Goal: Task Accomplishment & Management: Manage account settings

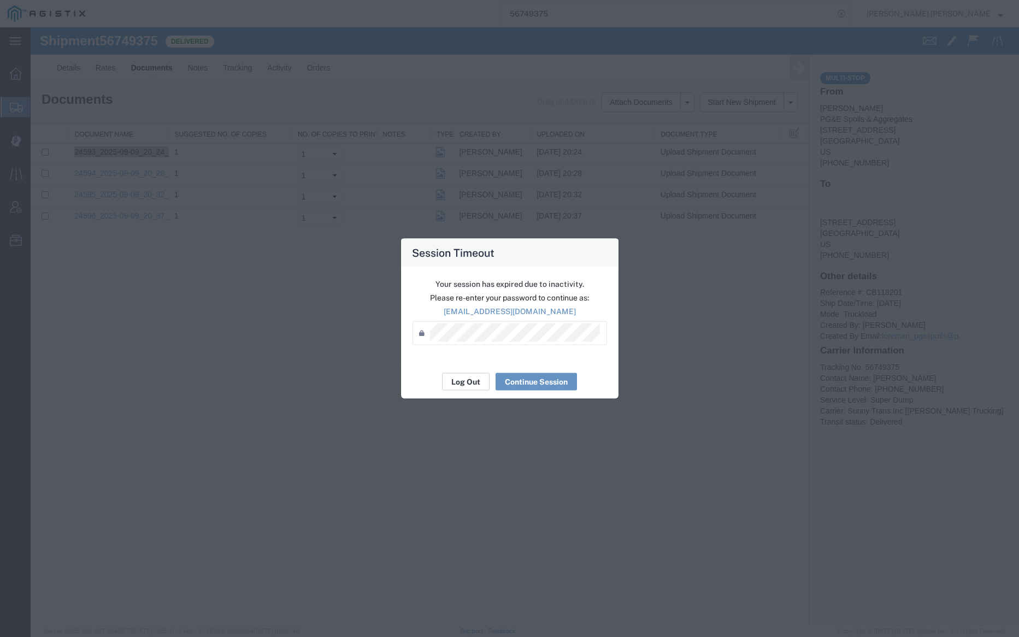
click at [458, 379] on button "Log Out" at bounding box center [466, 381] width 48 height 17
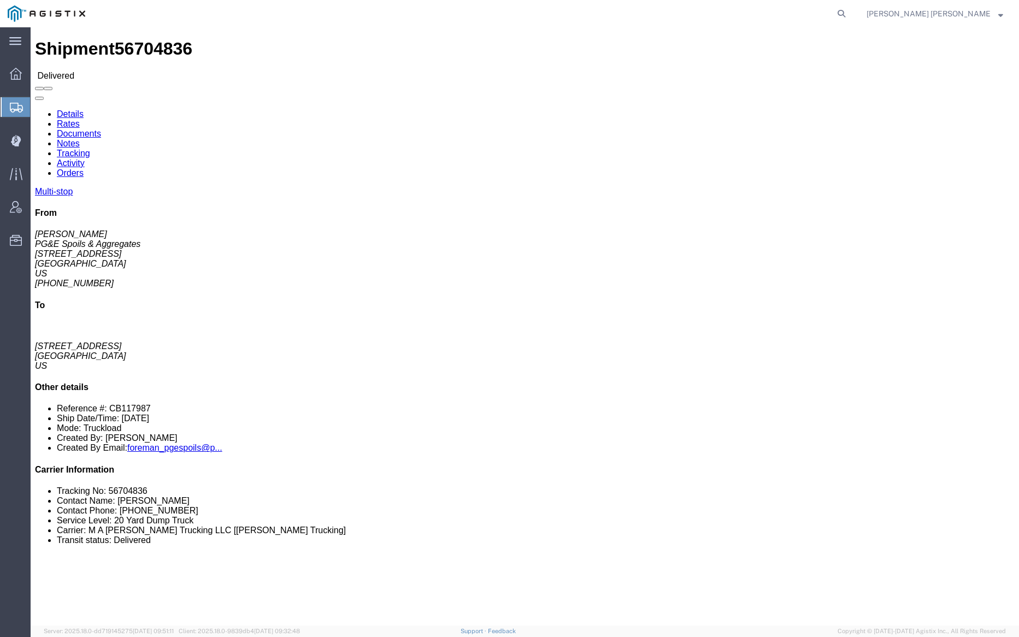
click link "Documents"
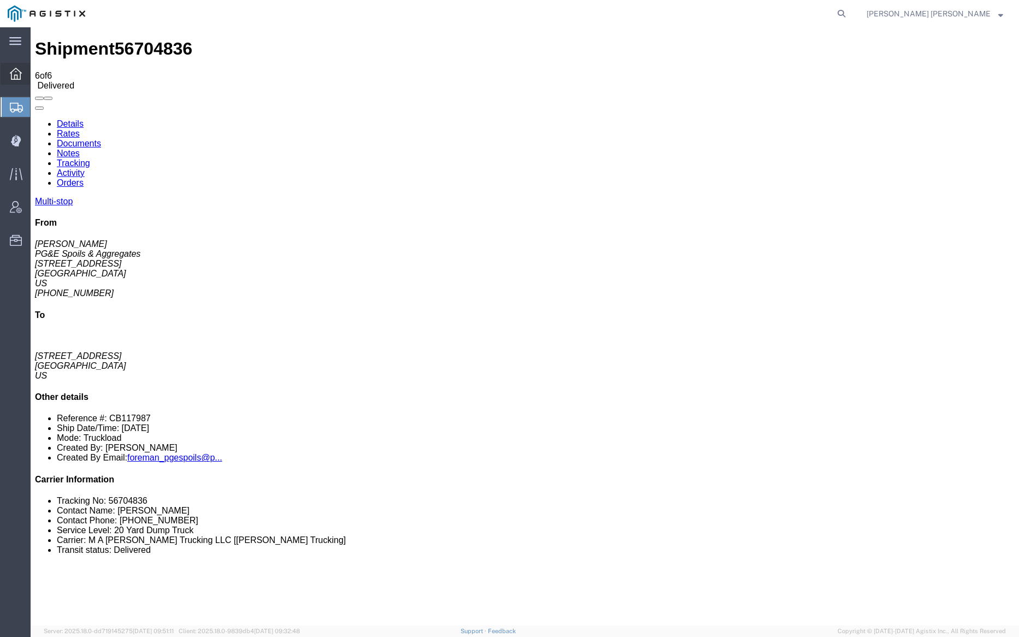
click at [38, 71] on span "Dashboard" at bounding box center [34, 74] width 8 height 22
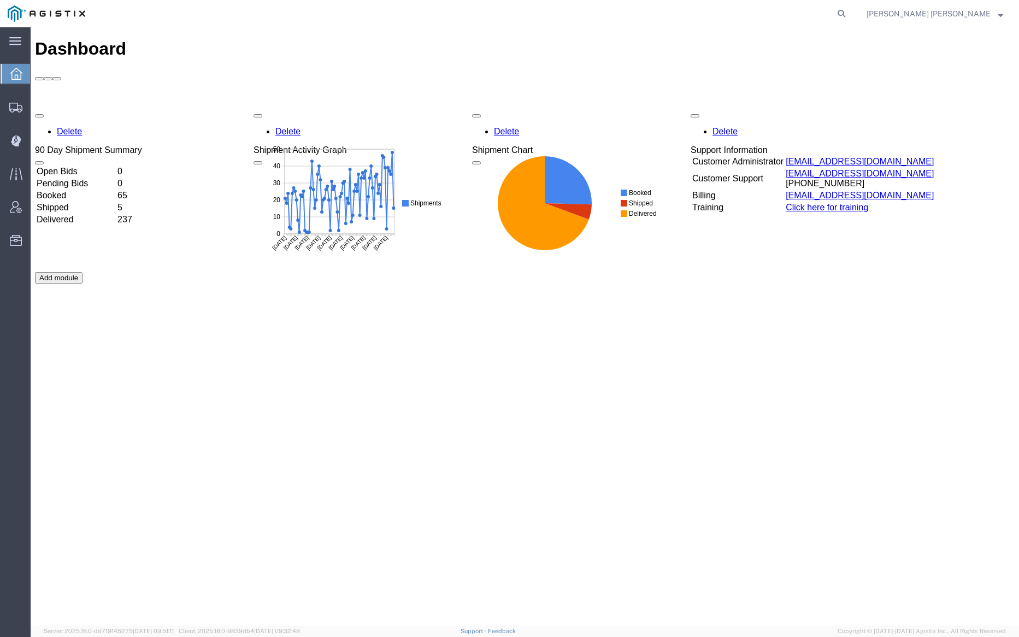
click at [913, 16] on nav "[PERSON_NAME] [PERSON_NAME]" at bounding box center [514, 13] width 1012 height 27
click at [849, 13] on icon at bounding box center [841, 13] width 15 height 15
click at [615, 13] on input "search" at bounding box center [668, 14] width 332 height 26
paste input "56653377"
click at [849, 12] on icon at bounding box center [841, 13] width 15 height 15
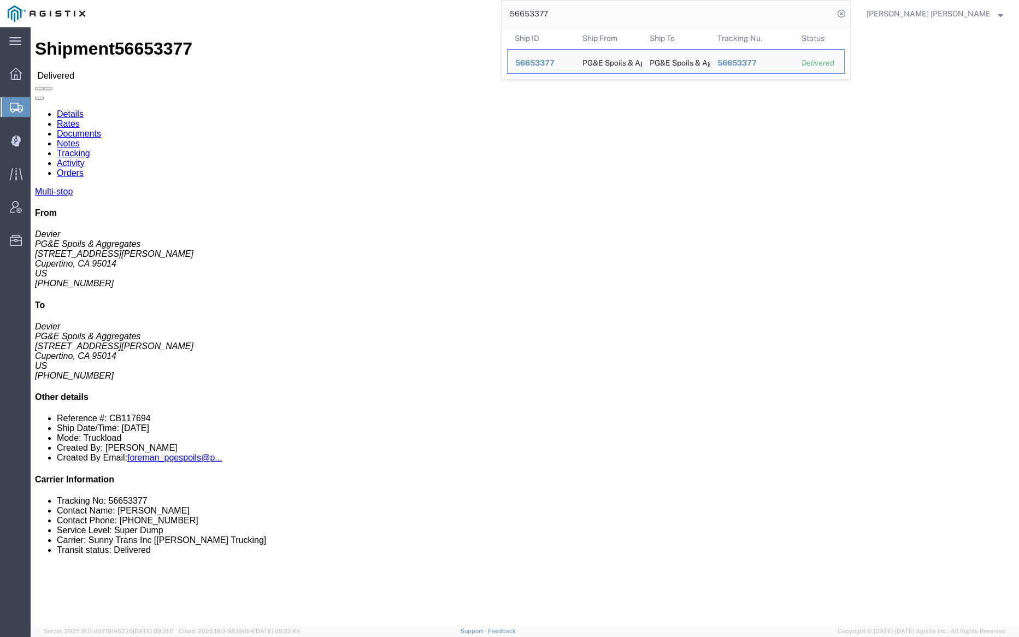
click link "Notes"
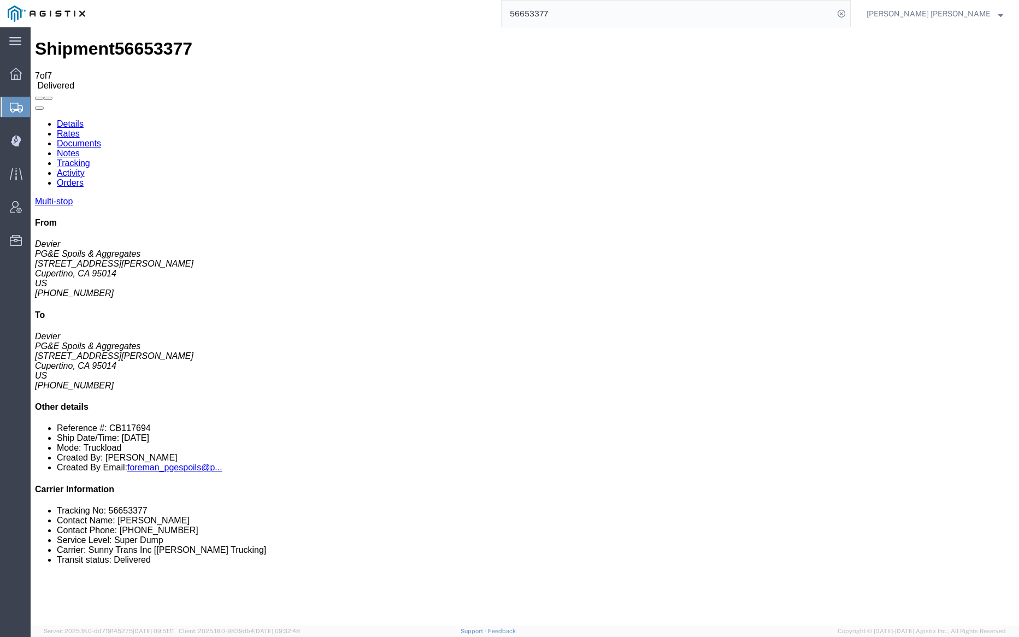
click at [101, 139] on link "Documents" at bounding box center [79, 143] width 44 height 9
click at [80, 149] on link "Notes" at bounding box center [68, 153] width 23 height 9
click at [90, 159] on link "Tracking" at bounding box center [73, 163] width 33 height 9
click at [101, 139] on link "Documents" at bounding box center [79, 143] width 44 height 9
click at [599, 12] on input "56653377" at bounding box center [668, 14] width 332 height 26
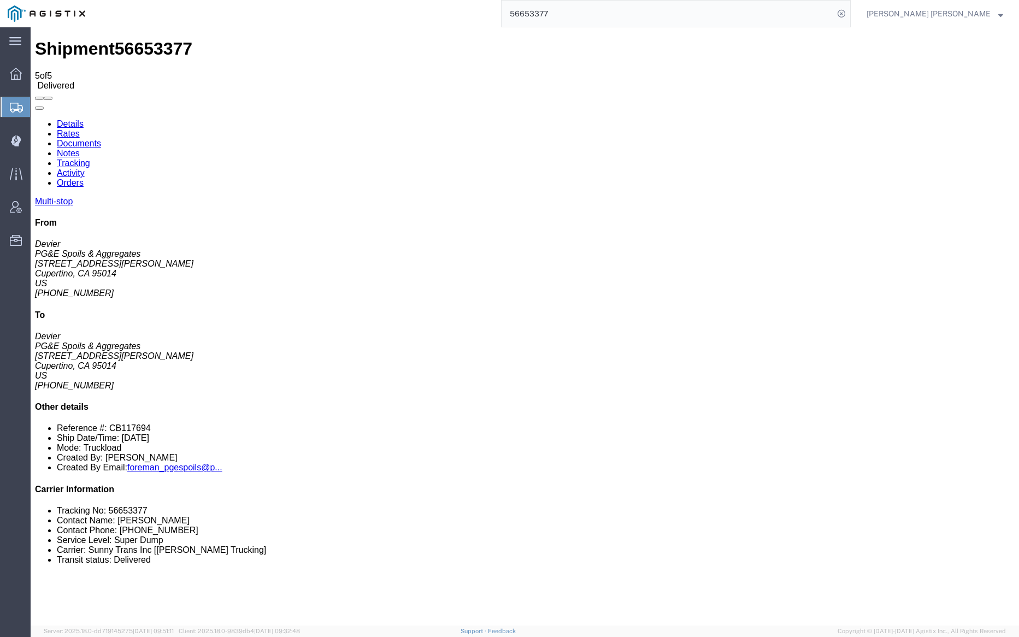
click at [599, 12] on input "56653377" at bounding box center [668, 14] width 332 height 26
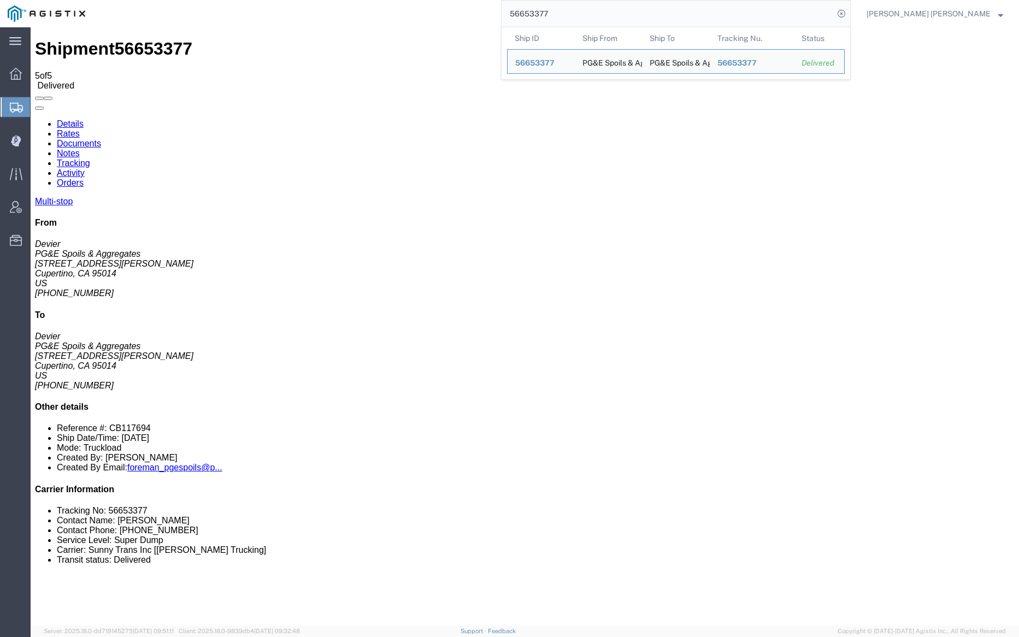
paste input "73652"
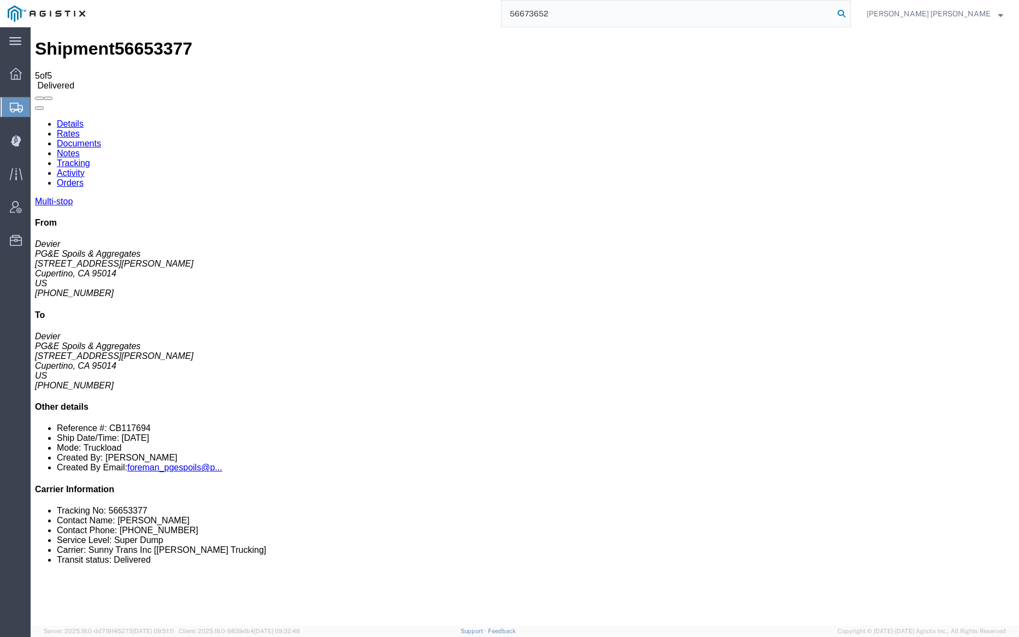
click at [849, 13] on icon at bounding box center [841, 13] width 15 height 15
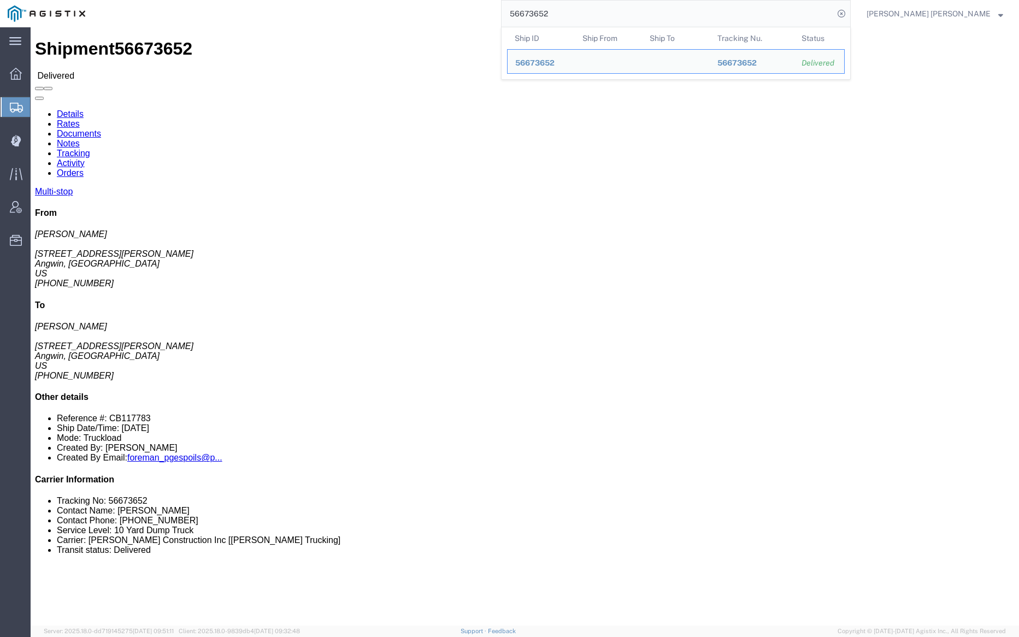
click link "Notes"
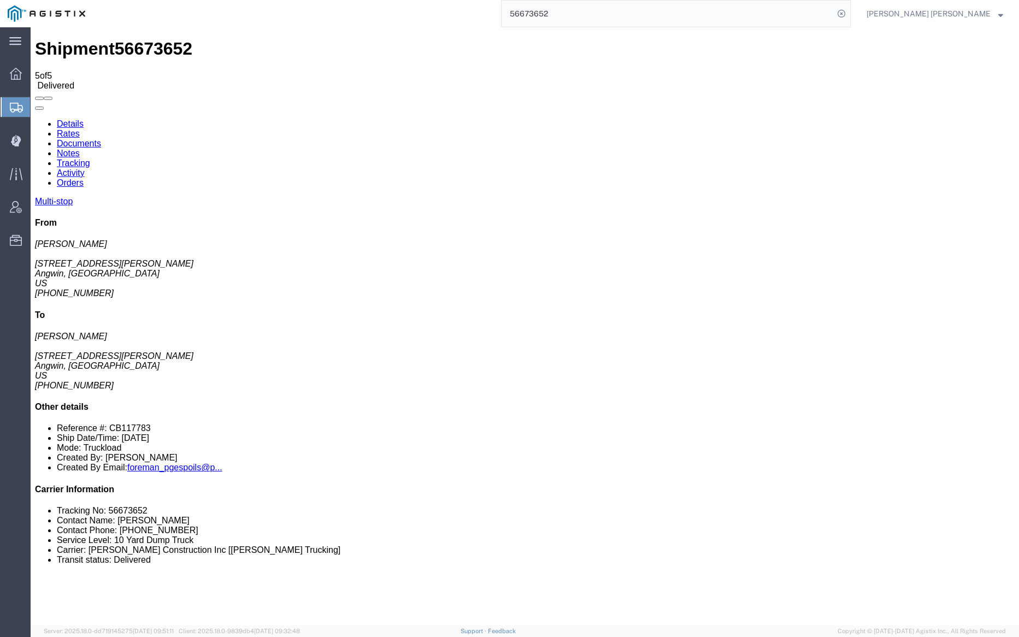
click at [90, 159] on link "Tracking" at bounding box center [73, 163] width 33 height 9
click at [101, 139] on link "Documents" at bounding box center [79, 143] width 44 height 9
click at [594, 13] on input "56673652" at bounding box center [668, 14] width 332 height 26
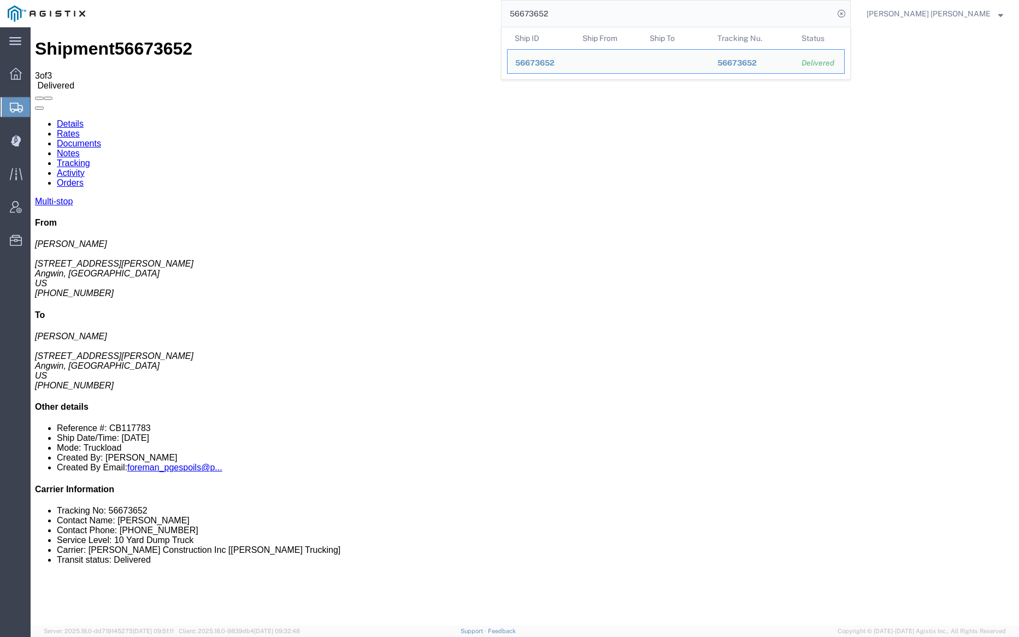
click at [594, 13] on input "56673652" at bounding box center [668, 14] width 332 height 26
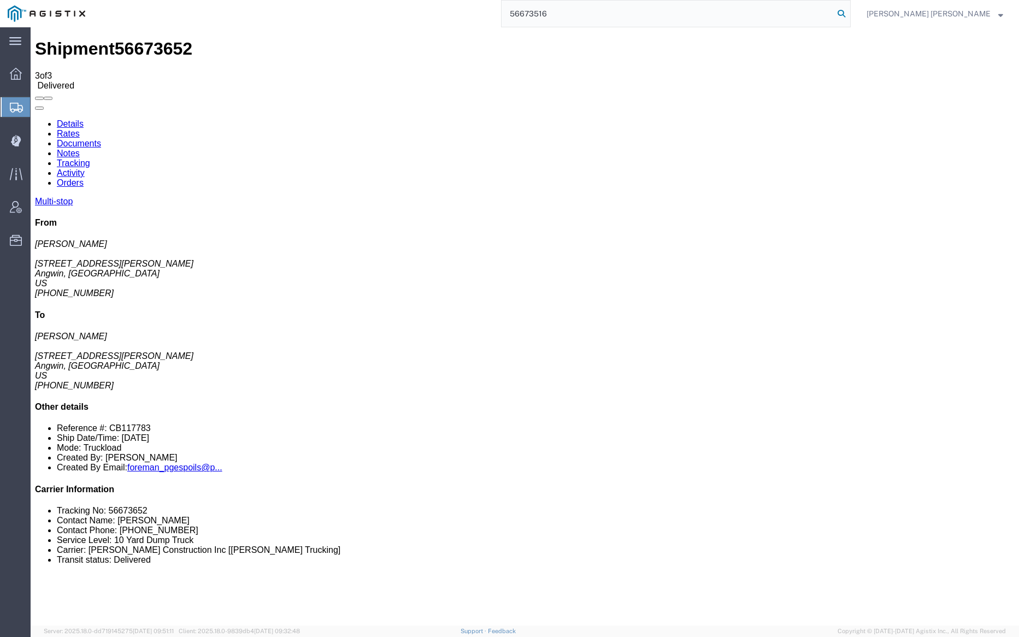
click at [849, 11] on icon at bounding box center [841, 13] width 15 height 15
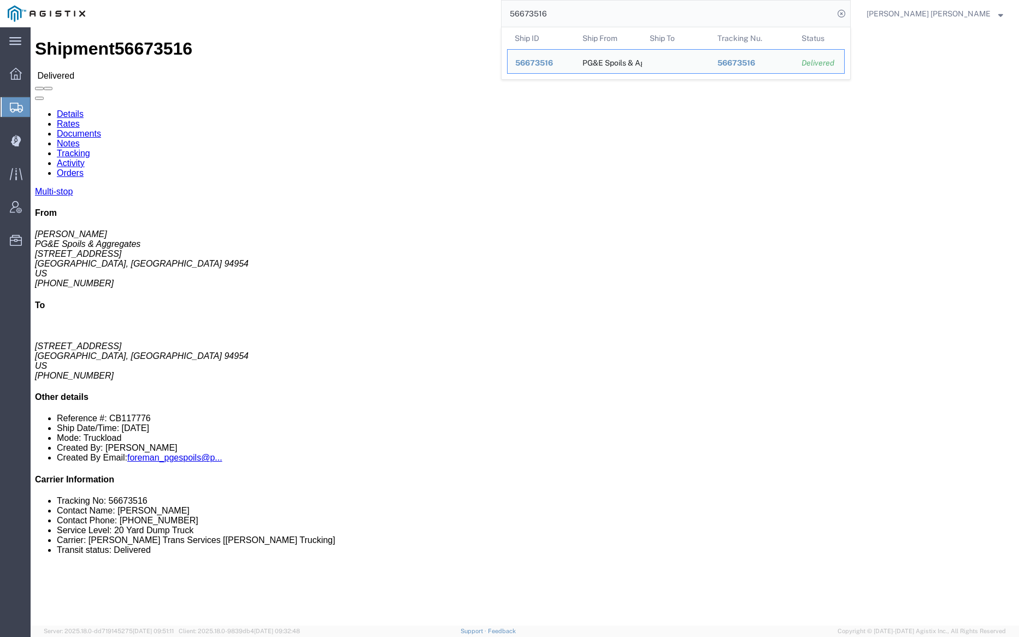
click link "Documents"
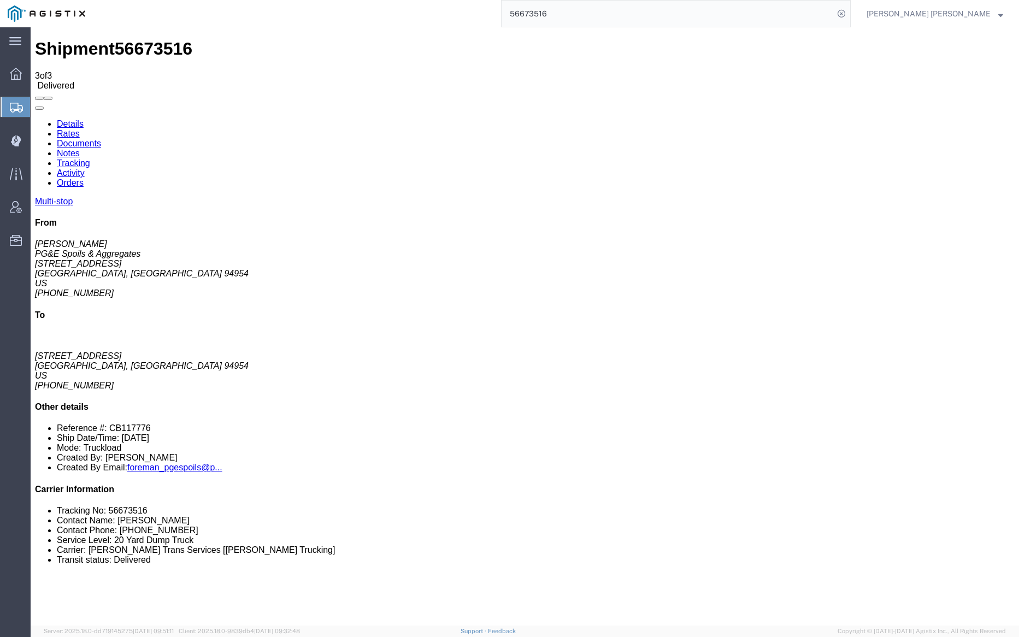
click at [80, 149] on link "Notes" at bounding box center [68, 153] width 23 height 9
click at [90, 159] on link "Tracking" at bounding box center [73, 163] width 33 height 9
click at [584, 10] on input "56673516" at bounding box center [668, 14] width 332 height 26
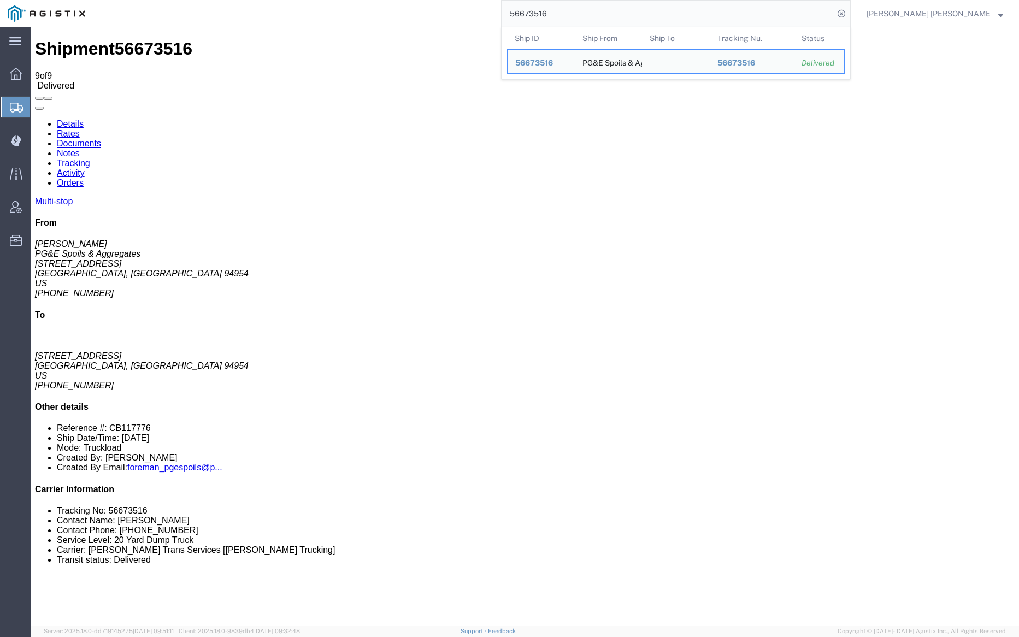
click at [584, 10] on input "56673516" at bounding box center [668, 14] width 332 height 26
paste input "630"
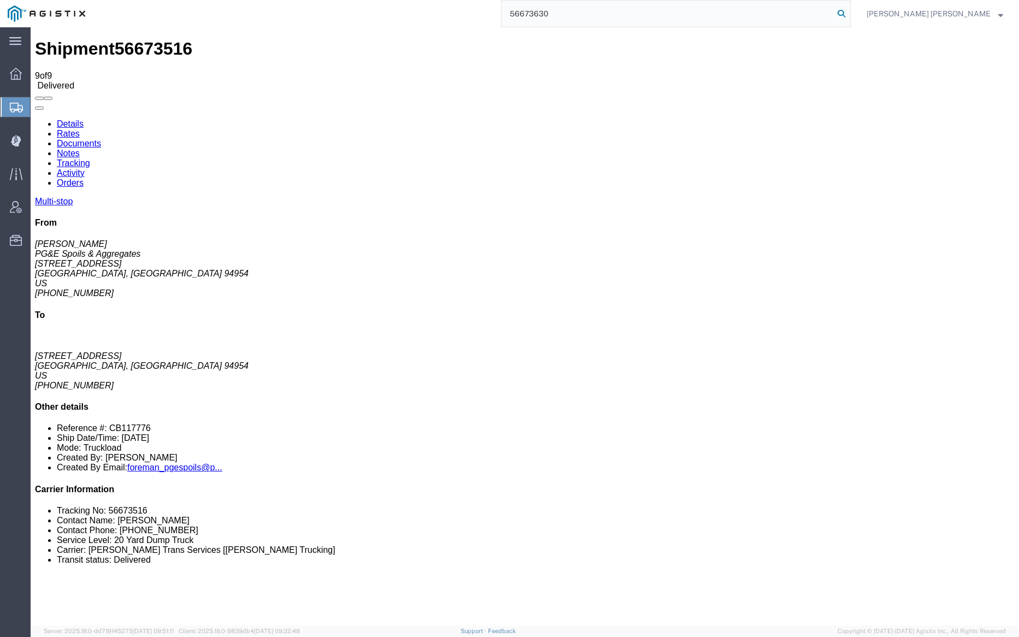
click at [849, 11] on icon at bounding box center [841, 13] width 15 height 15
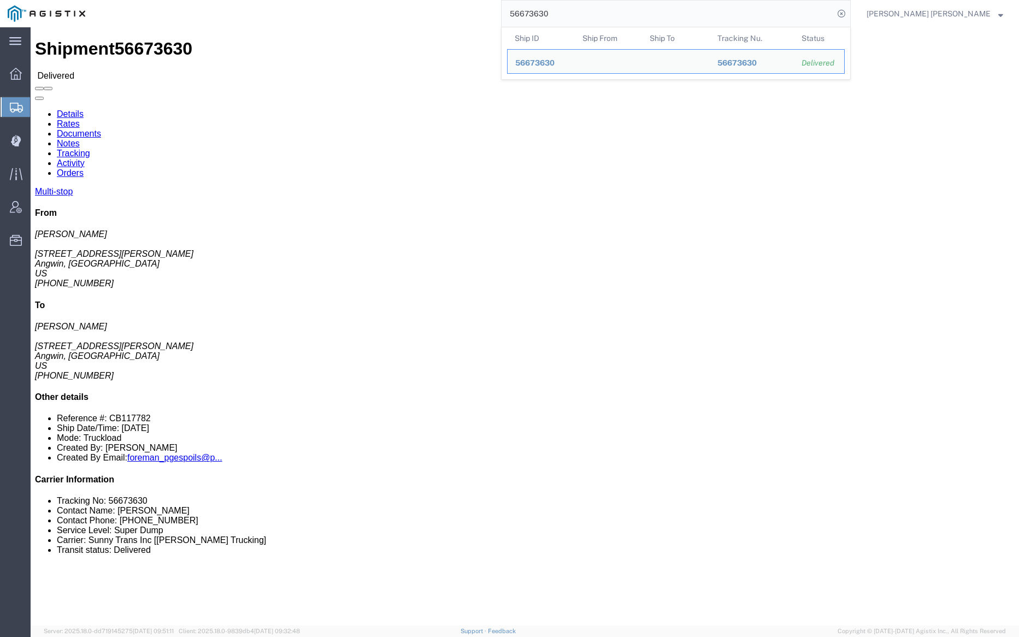
click link "Documents"
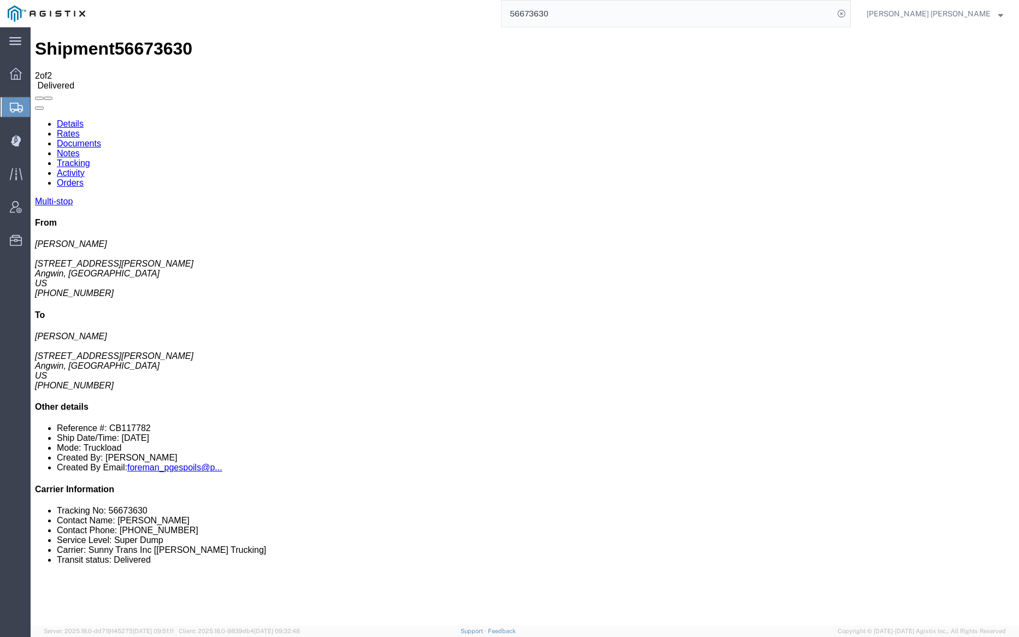
click at [574, 11] on input "56673630" at bounding box center [668, 14] width 332 height 26
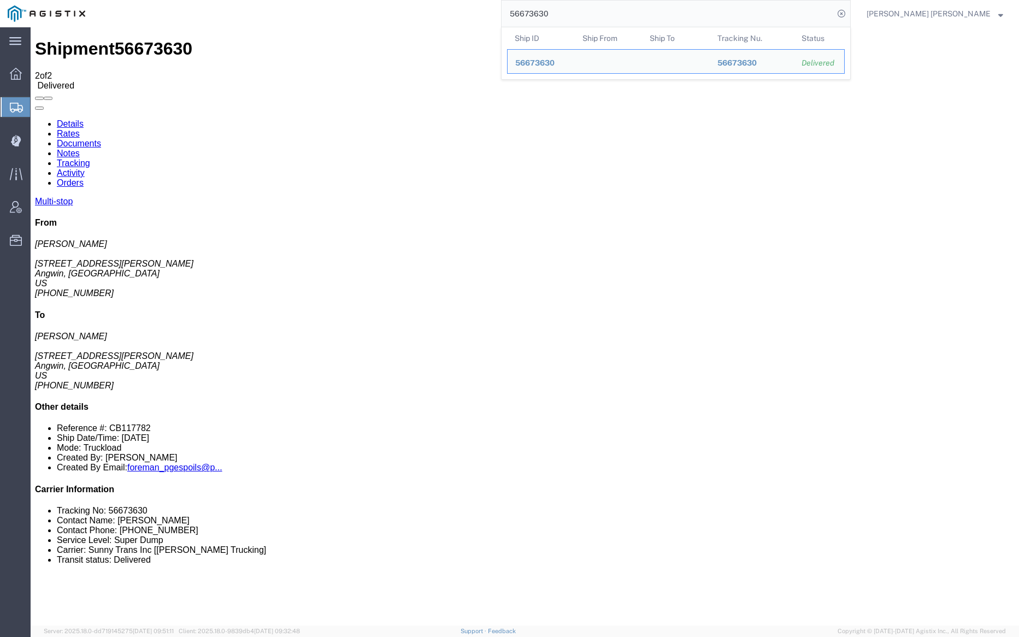
click at [574, 11] on input "56673630" at bounding box center [668, 14] width 332 height 26
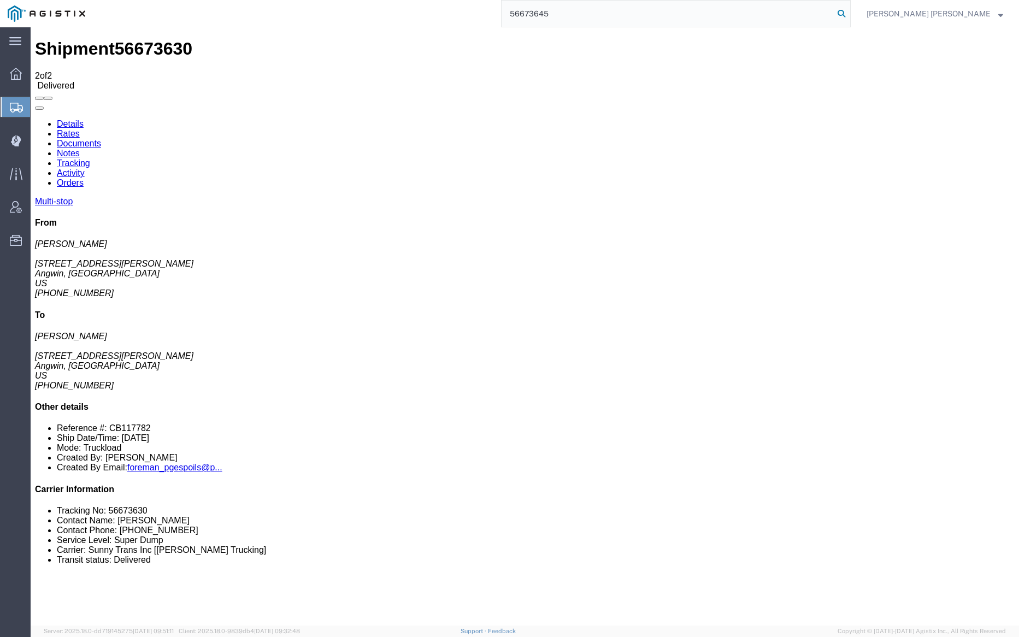
click at [849, 10] on icon at bounding box center [841, 13] width 15 height 15
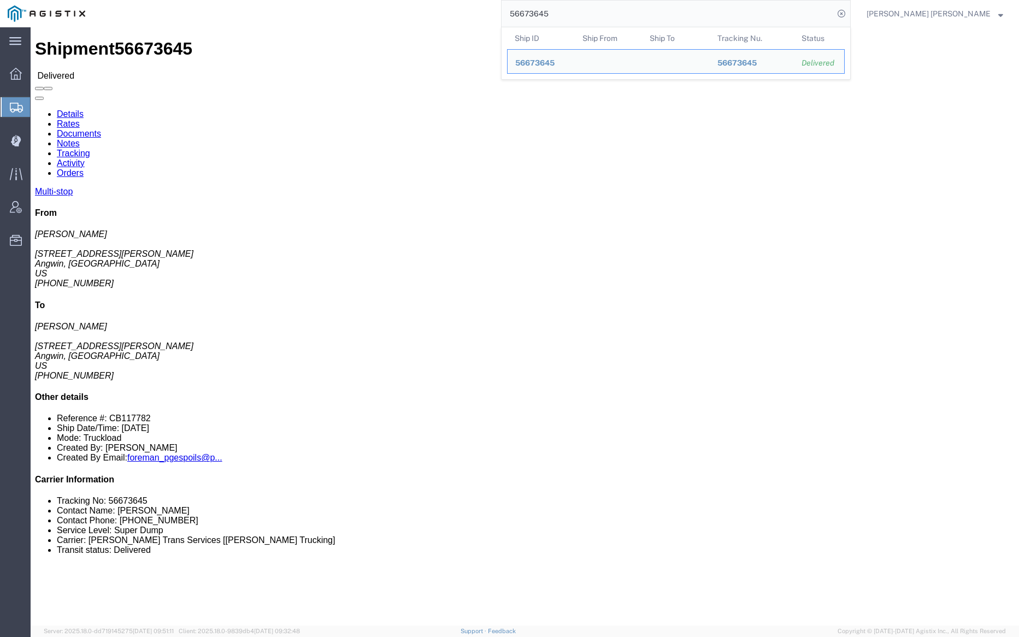
click div "Shipment 56673645 Delivered"
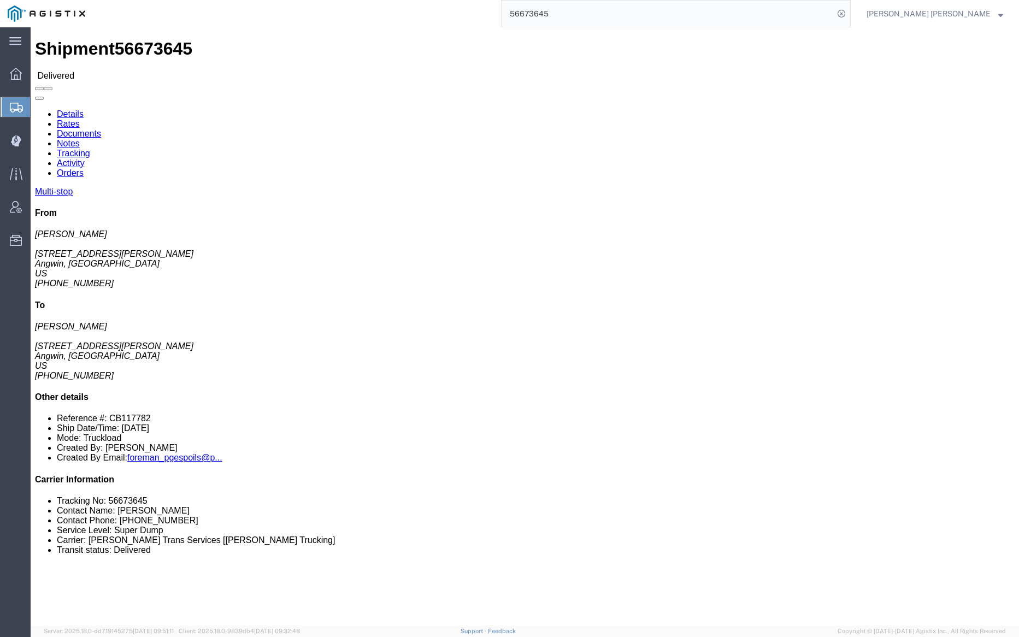
click link "Notes"
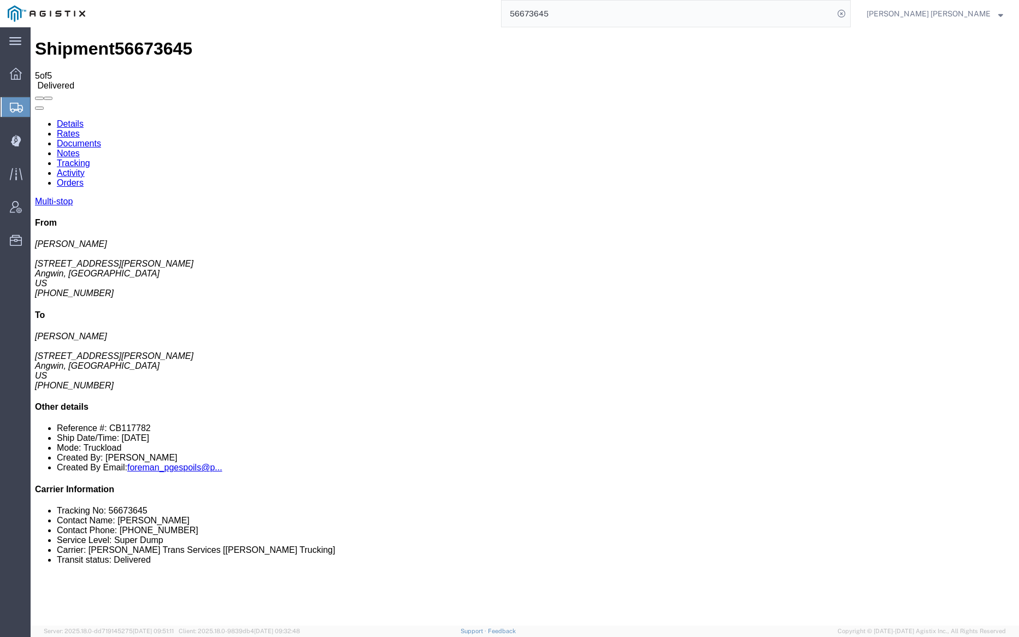
click at [90, 159] on link "Tracking" at bounding box center [73, 163] width 33 height 9
click at [101, 139] on link "Documents" at bounding box center [79, 143] width 44 height 9
click at [596, 17] on input "56673645" at bounding box center [668, 14] width 332 height 26
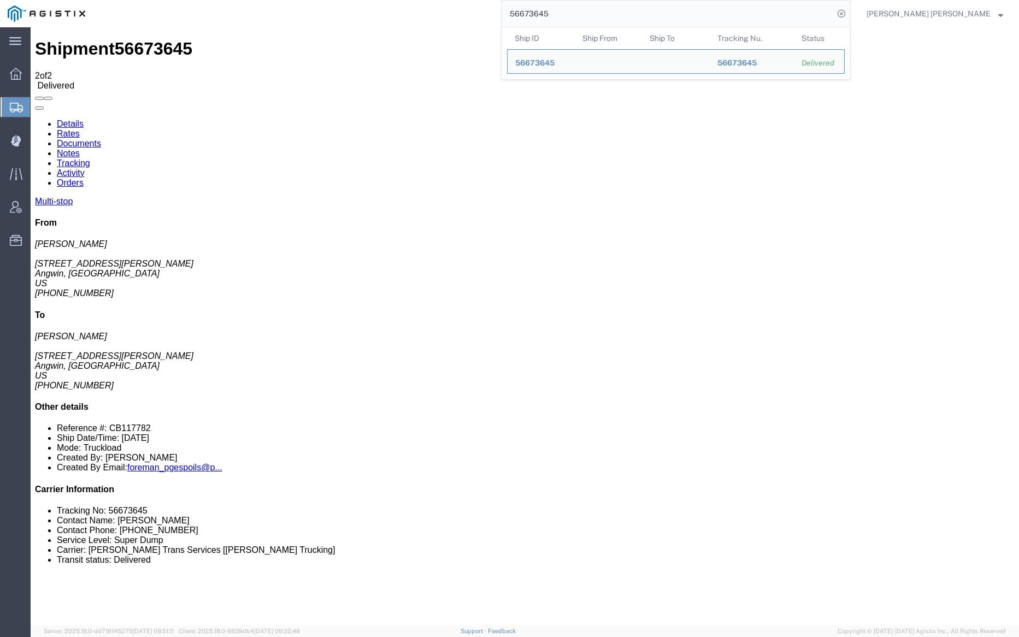
click at [596, 17] on input "56673645" at bounding box center [668, 14] width 332 height 26
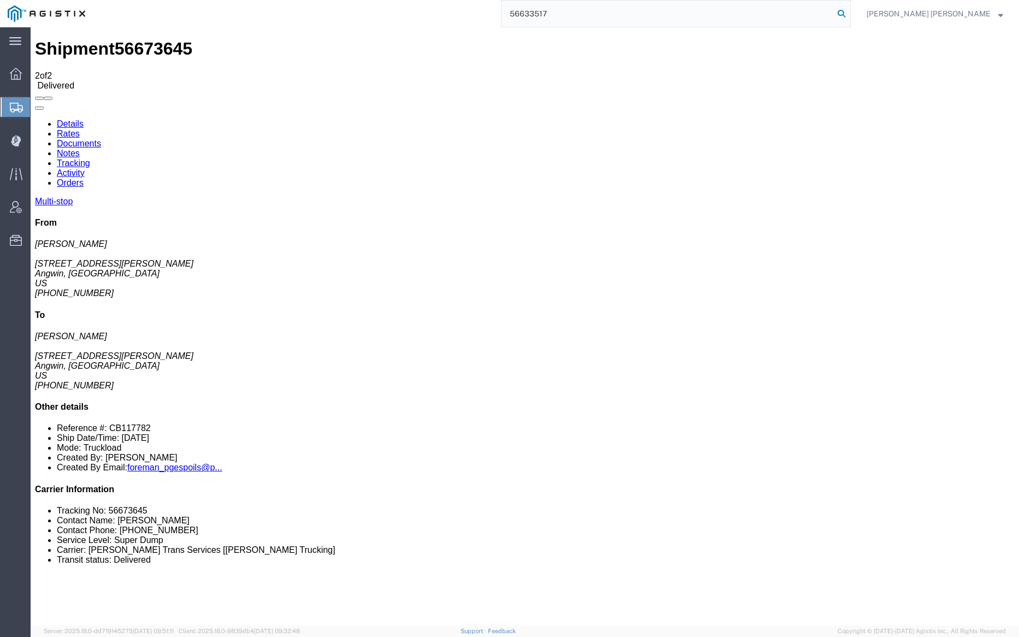
click at [849, 13] on icon at bounding box center [841, 13] width 15 height 15
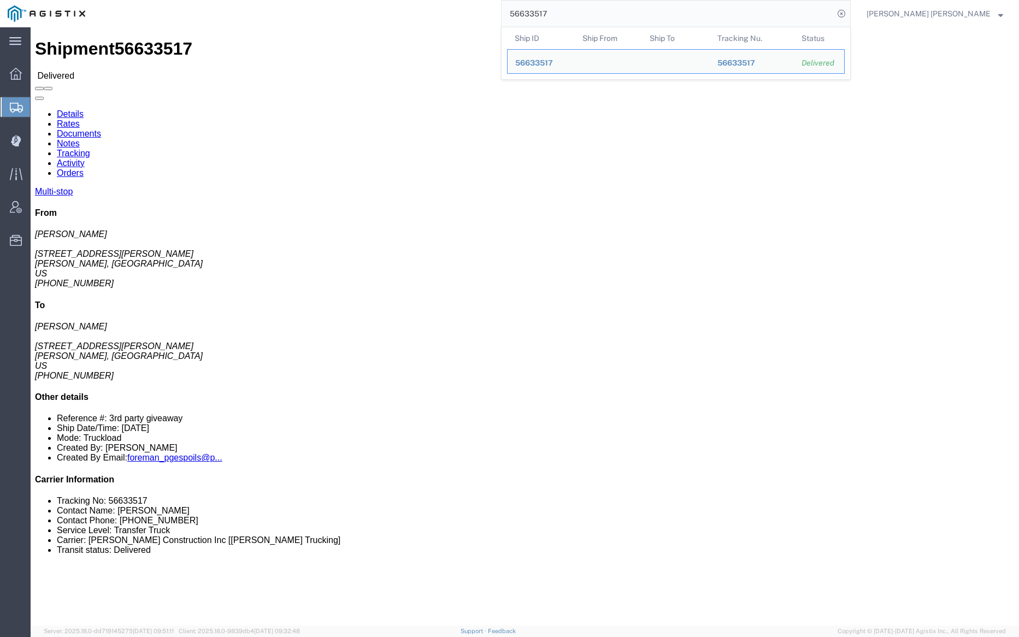
click link "Documents"
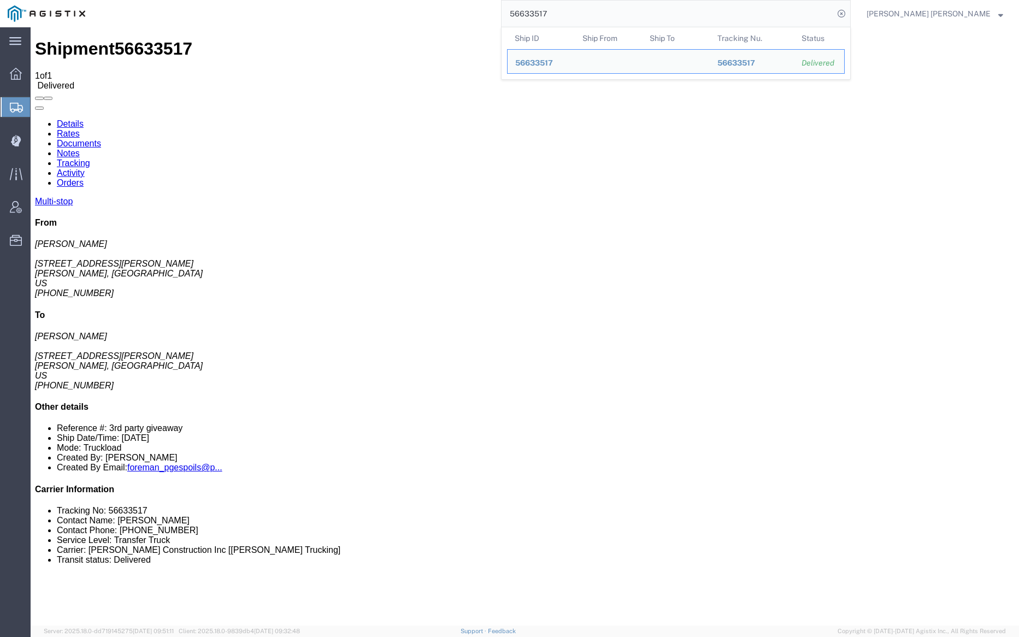
click at [582, 11] on input "56633517" at bounding box center [668, 14] width 332 height 26
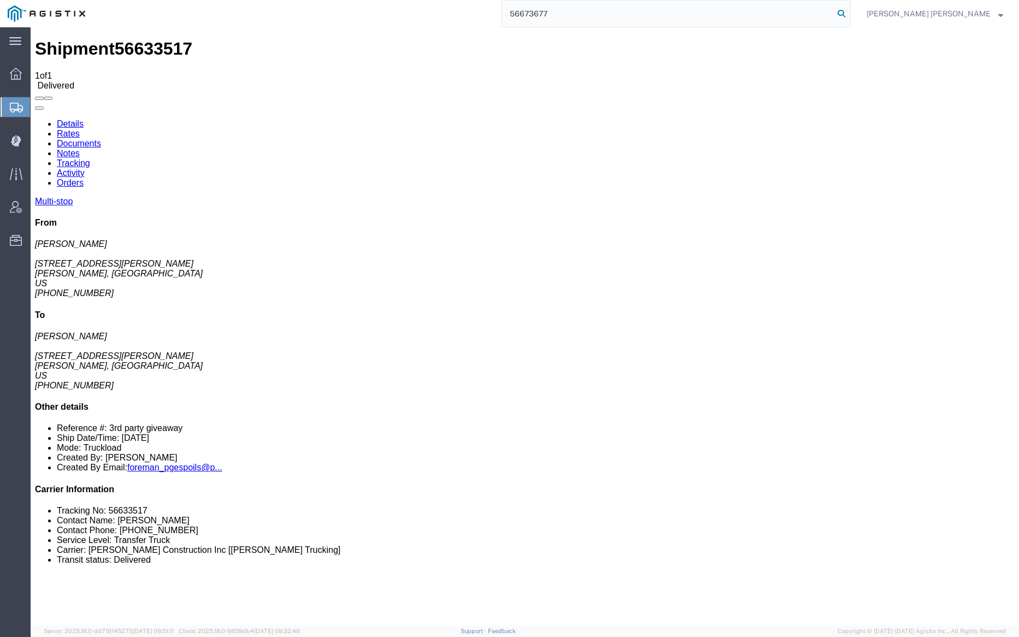
click at [849, 13] on icon at bounding box center [841, 13] width 15 height 15
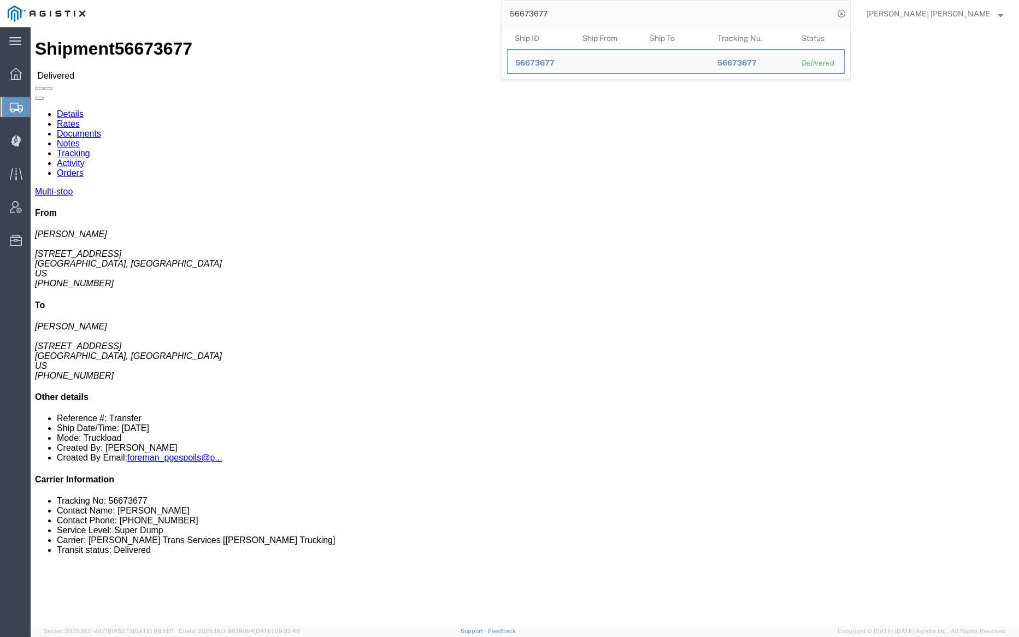
click link "Documents"
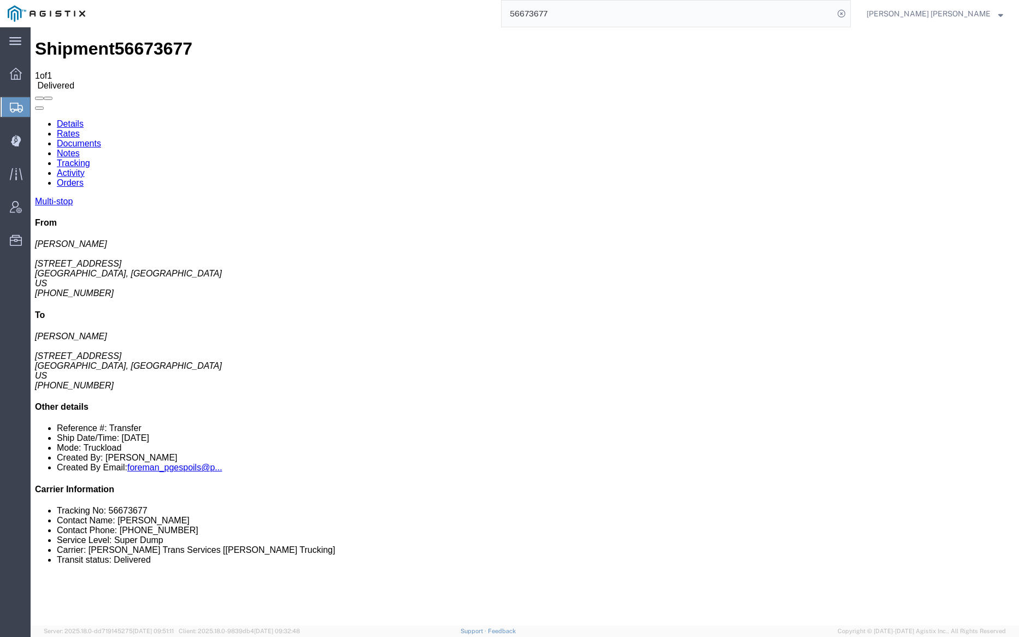
click at [80, 149] on link "Notes" at bounding box center [68, 153] width 23 height 9
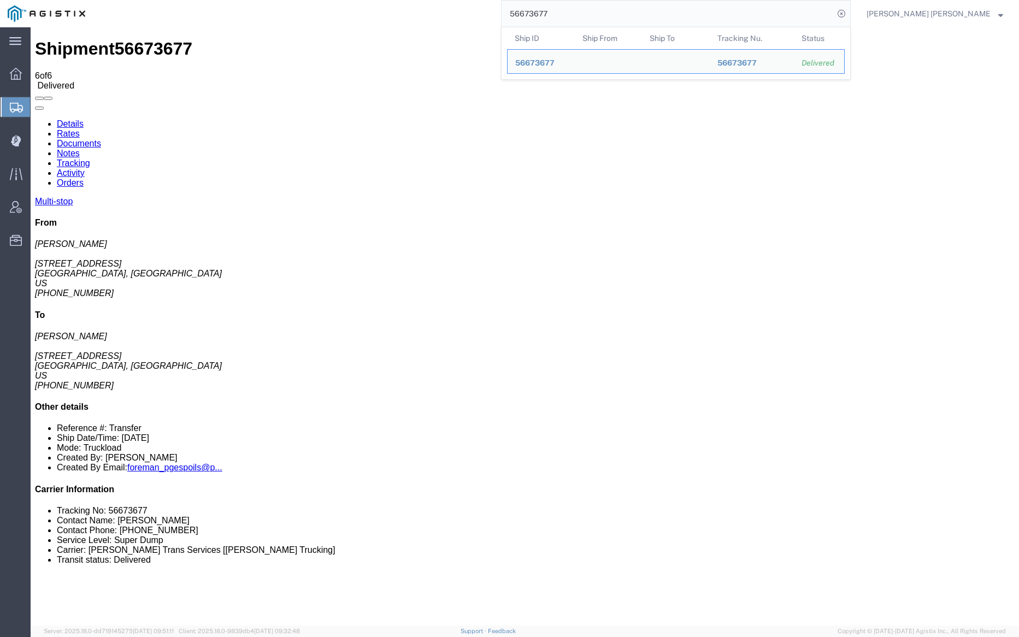
click at [583, 13] on input "56673677" at bounding box center [668, 14] width 332 height 26
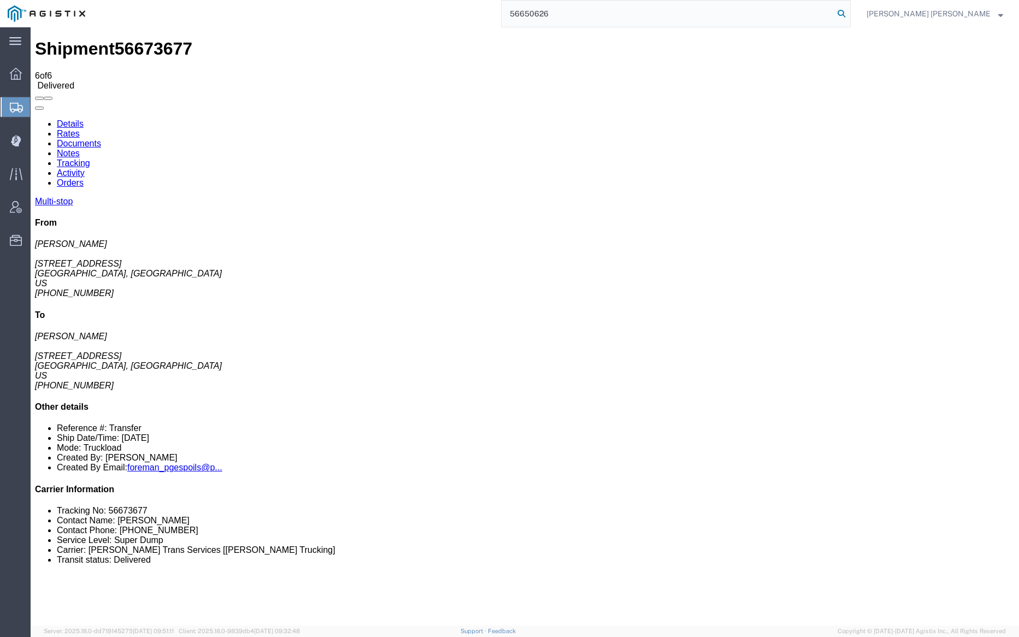
click at [849, 13] on icon at bounding box center [841, 13] width 15 height 15
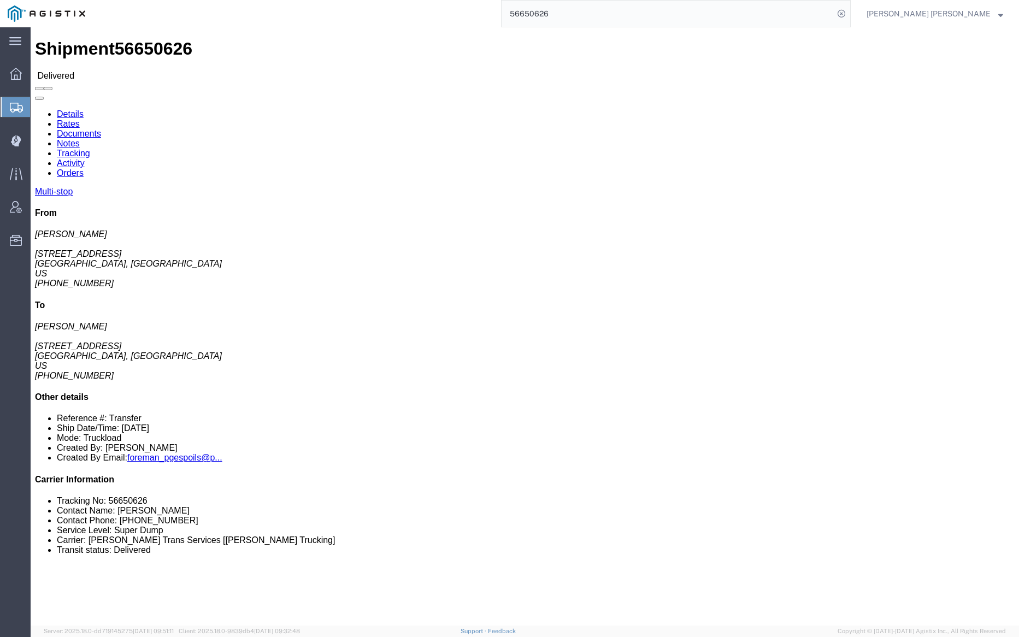
click link "Documents"
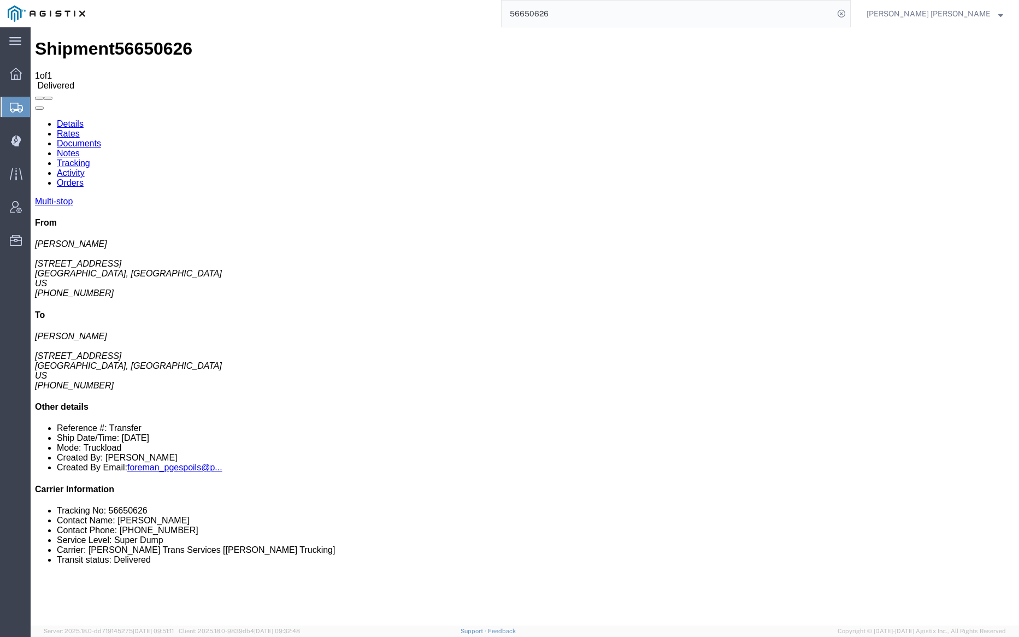
click at [80, 149] on link "Notes" at bounding box center [68, 153] width 23 height 9
click at [90, 159] on link "Tracking" at bounding box center [73, 163] width 33 height 9
click at [101, 139] on link "Documents" at bounding box center [79, 143] width 44 height 9
click at [80, 149] on link "Notes" at bounding box center [68, 153] width 23 height 9
click at [587, 8] on input "56650626" at bounding box center [668, 14] width 332 height 26
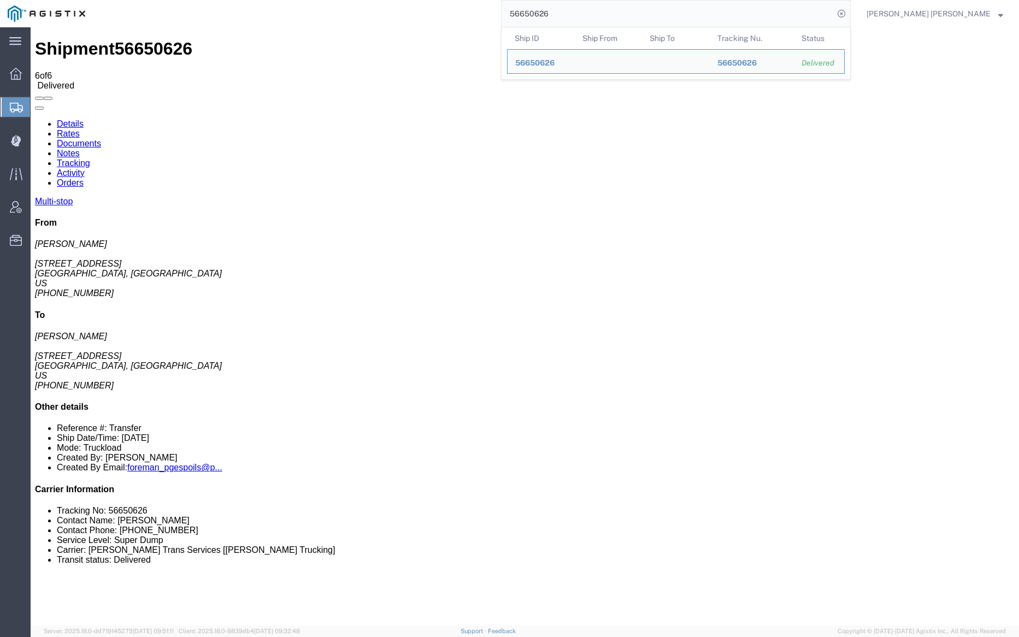
click at [587, 8] on input "56650626" at bounding box center [668, 14] width 332 height 26
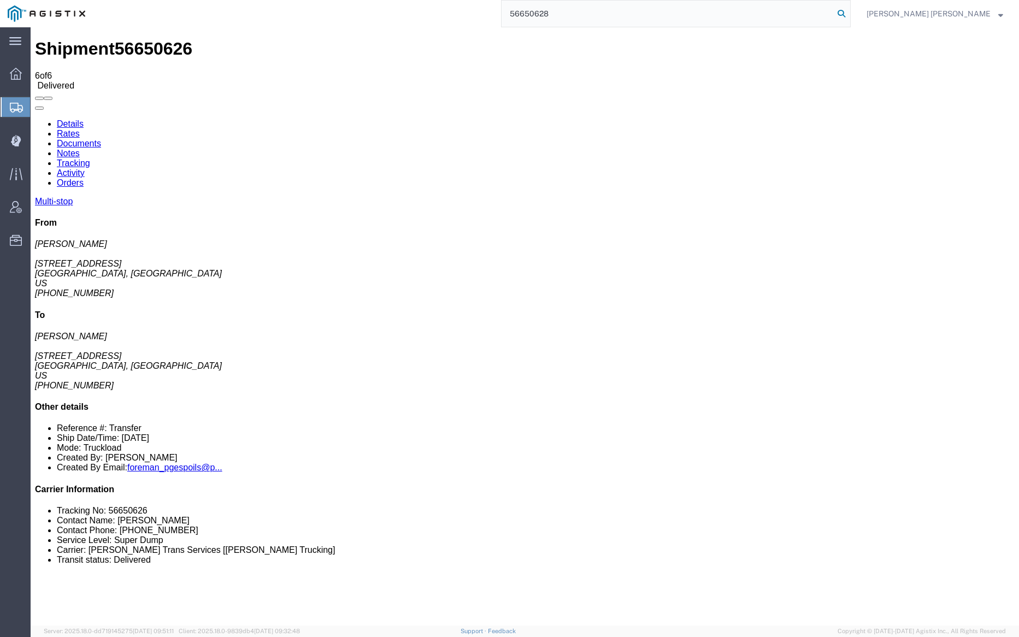
click at [849, 12] on icon at bounding box center [841, 13] width 15 height 15
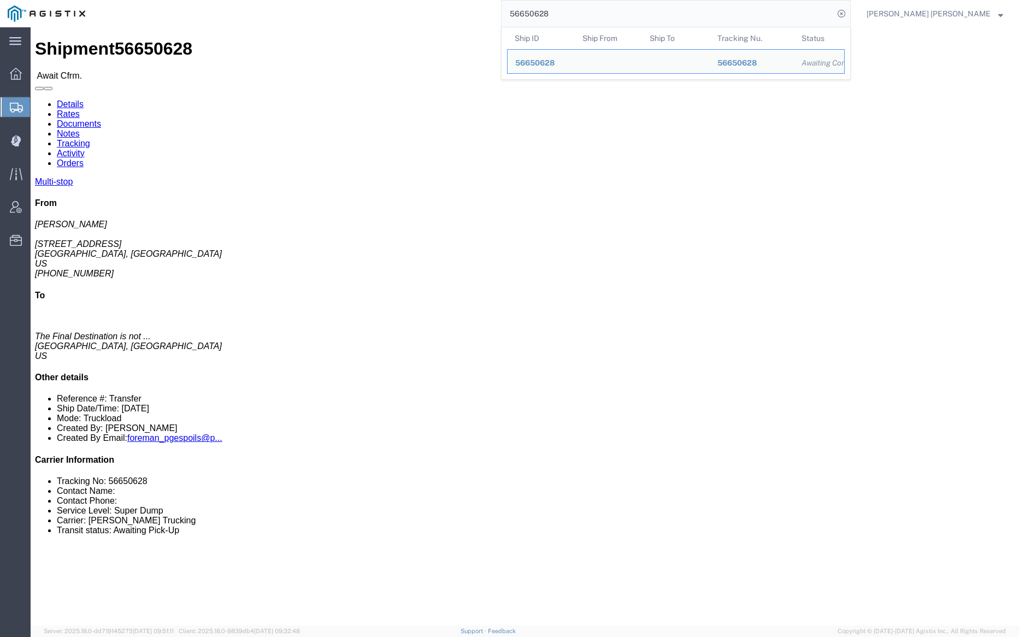
click at [591, 5] on input "56650628" at bounding box center [668, 14] width 332 height 26
paste input "4909"
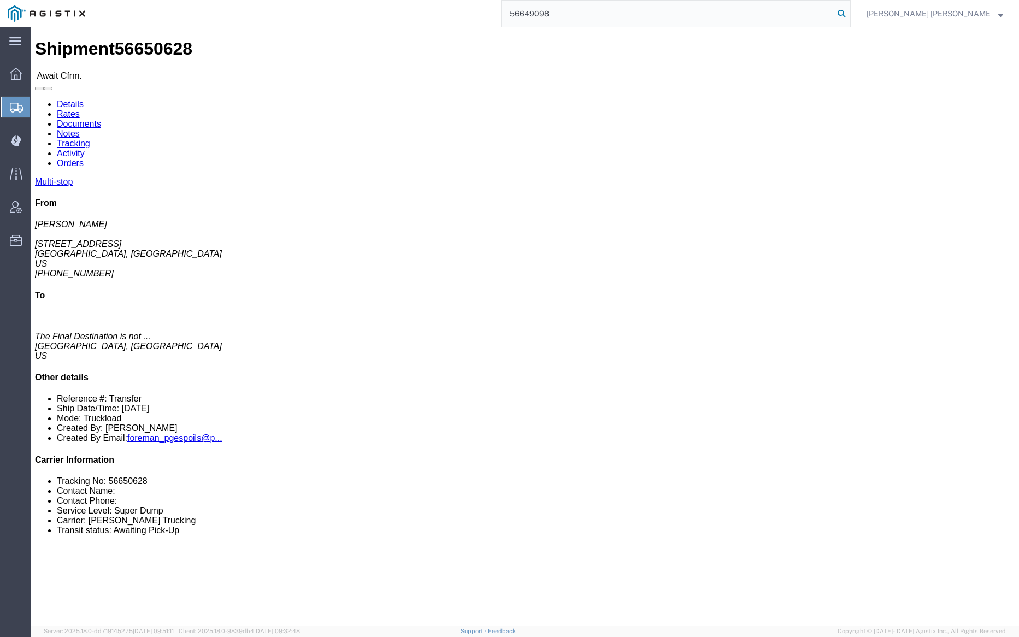
click at [849, 13] on icon at bounding box center [841, 13] width 15 height 15
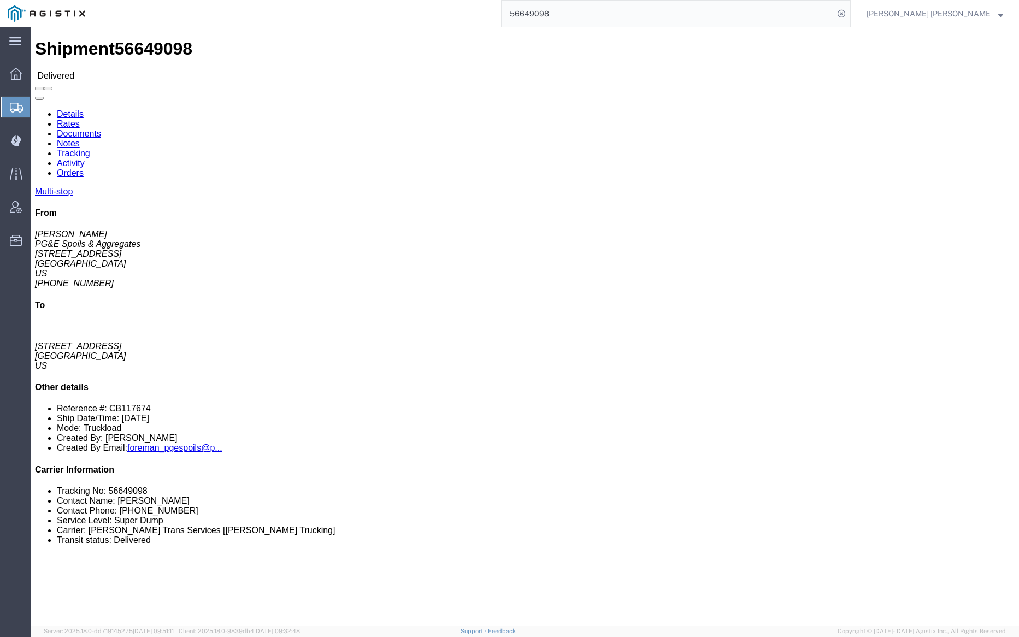
click link "Documents"
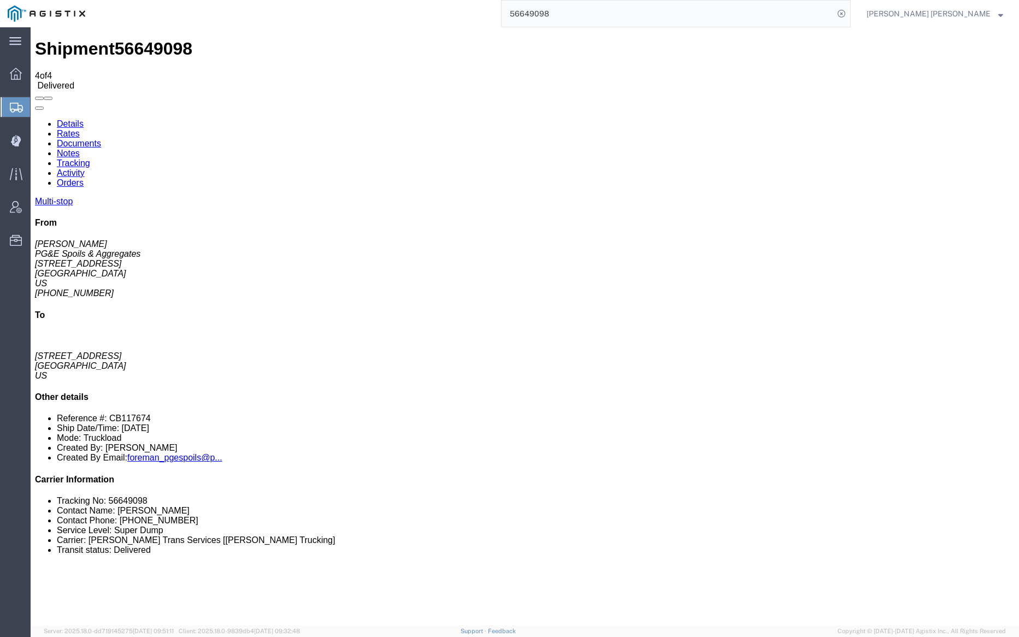
click at [80, 149] on link "Notes" at bounding box center [68, 153] width 23 height 9
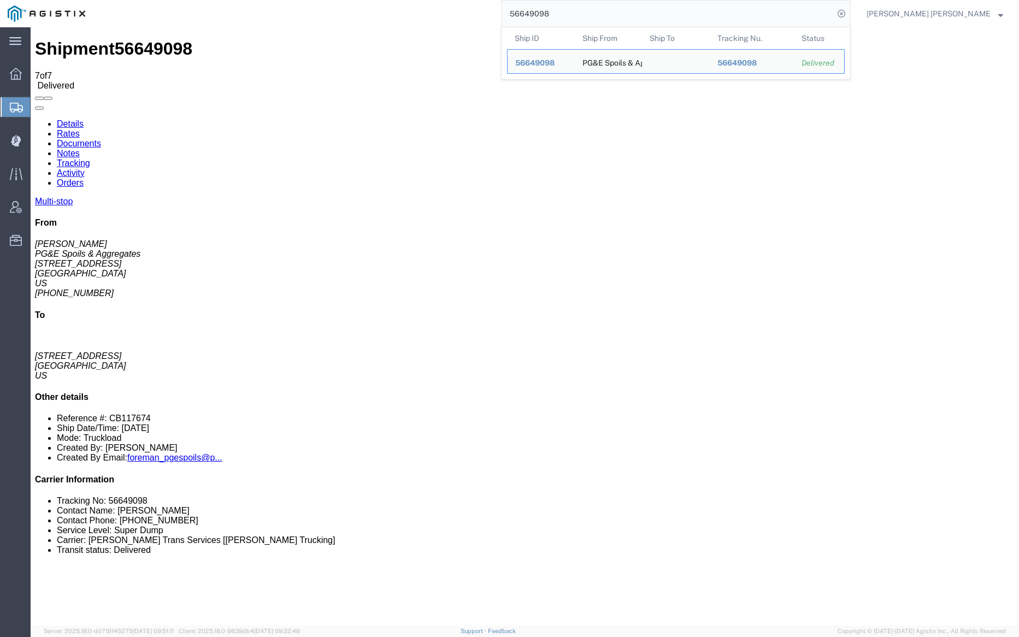
click at [594, 8] on input "56649098" at bounding box center [668, 14] width 332 height 26
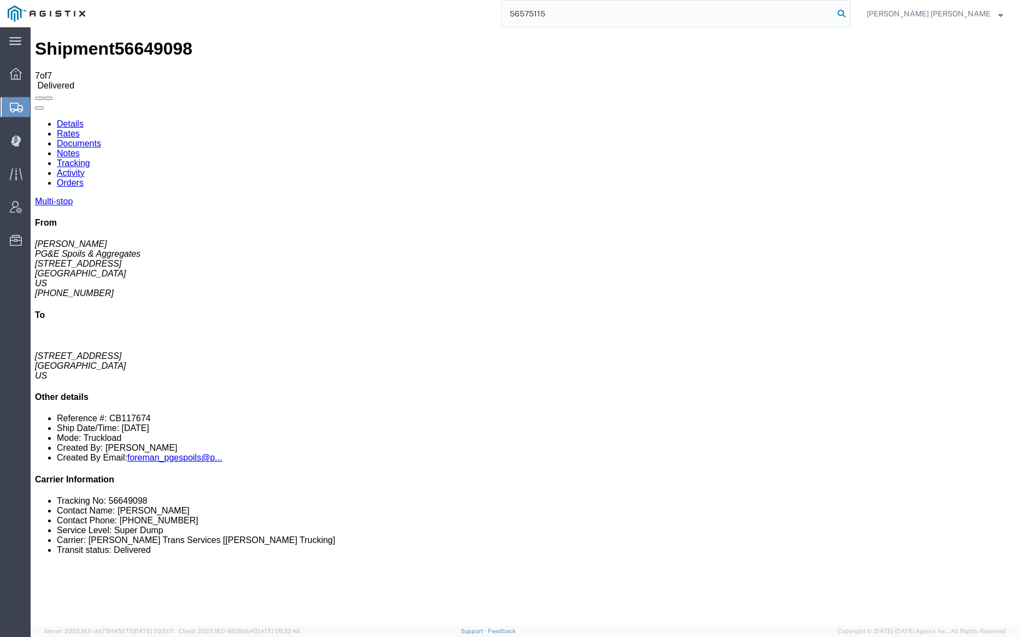
type input "56575115"
click at [849, 11] on icon at bounding box center [841, 13] width 15 height 15
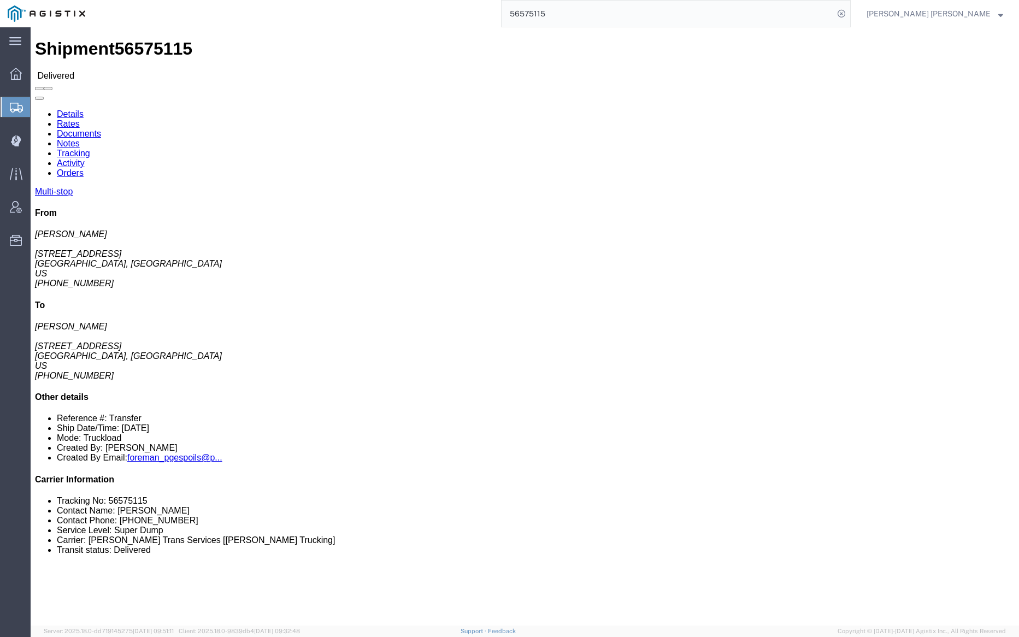
click link "Documents"
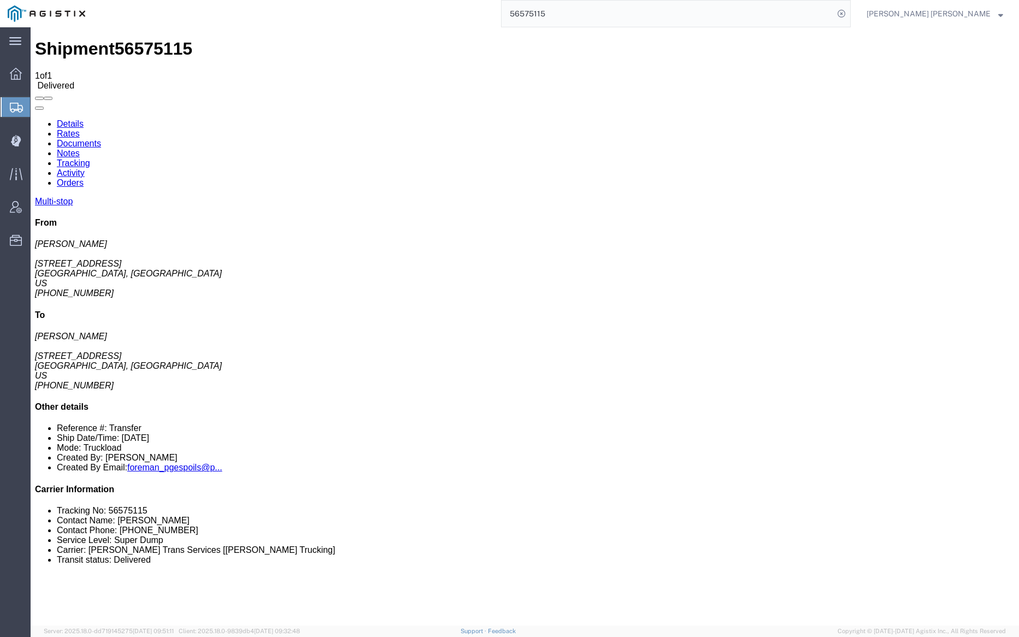
click at [62, 119] on link "Details" at bounding box center [70, 123] width 27 height 9
click link "Tracking"
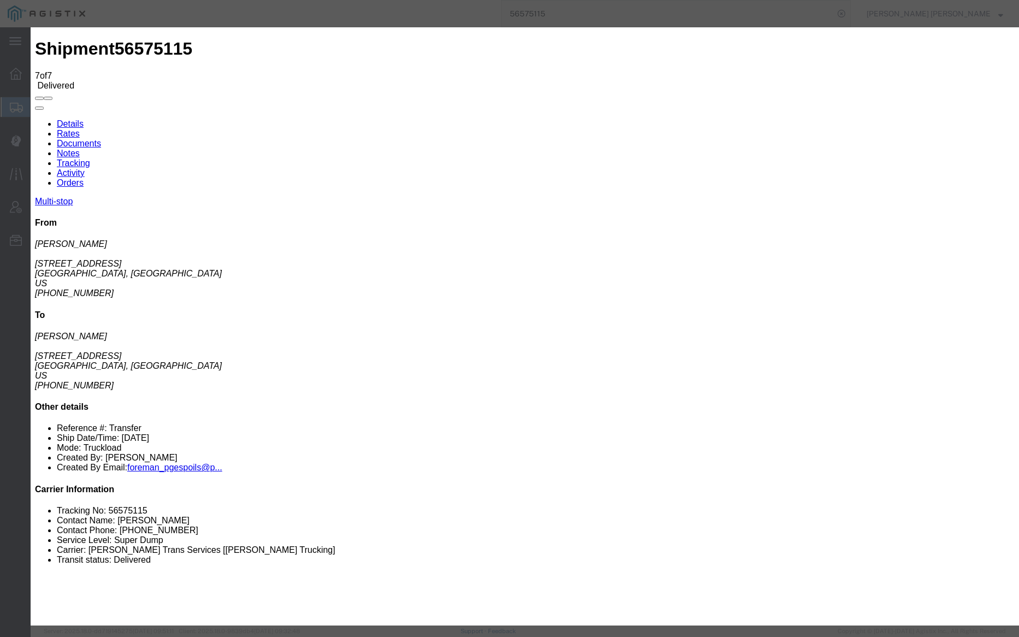
type input "8:30 AM"
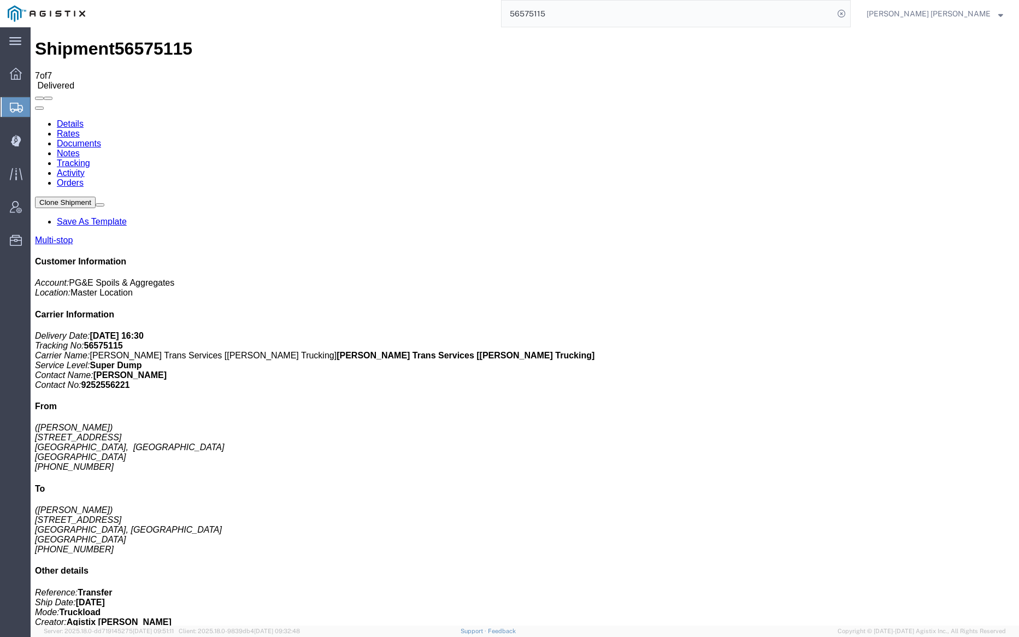
click at [80, 149] on link "Notes" at bounding box center [68, 153] width 23 height 9
click at [587, 16] on input "56575115" at bounding box center [668, 14] width 332 height 26
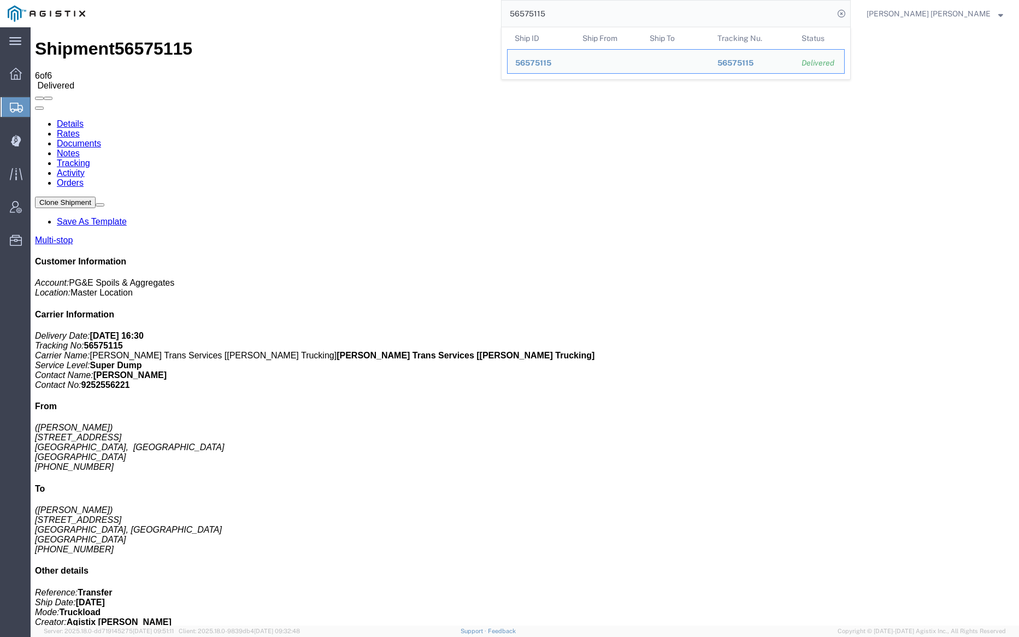
click at [587, 16] on input "56575115" at bounding box center [668, 14] width 332 height 26
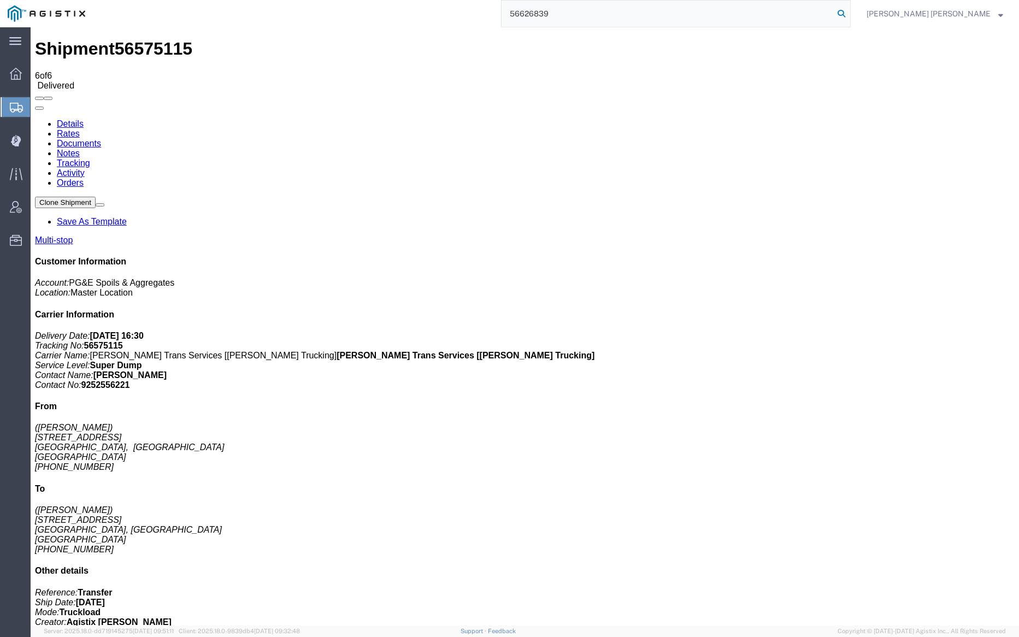
click at [849, 10] on icon at bounding box center [841, 13] width 15 height 15
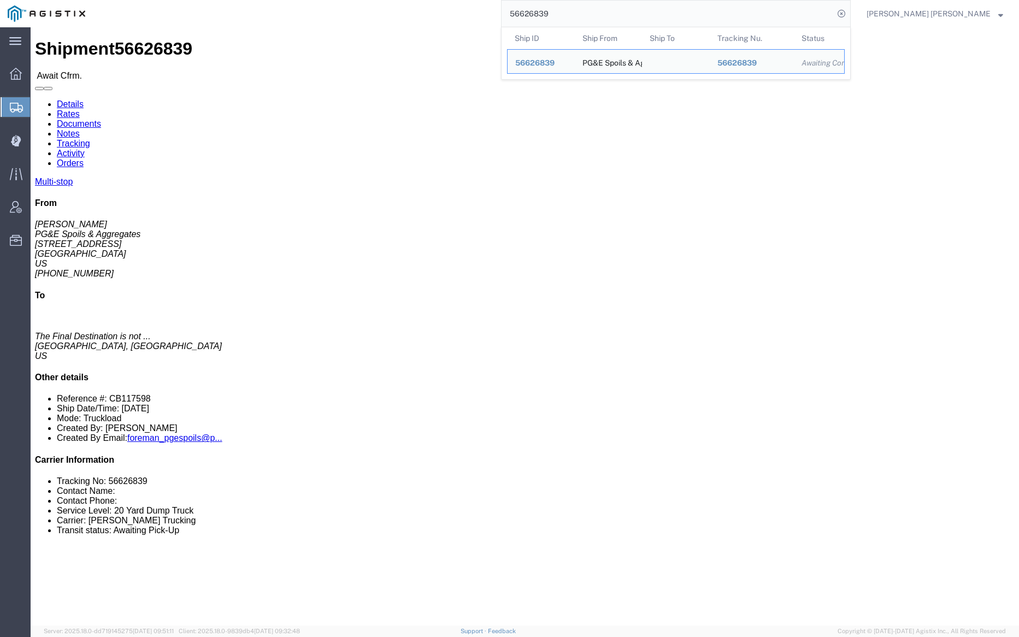
click at [599, 11] on input "56626839" at bounding box center [668, 14] width 332 height 26
paste input "569583"
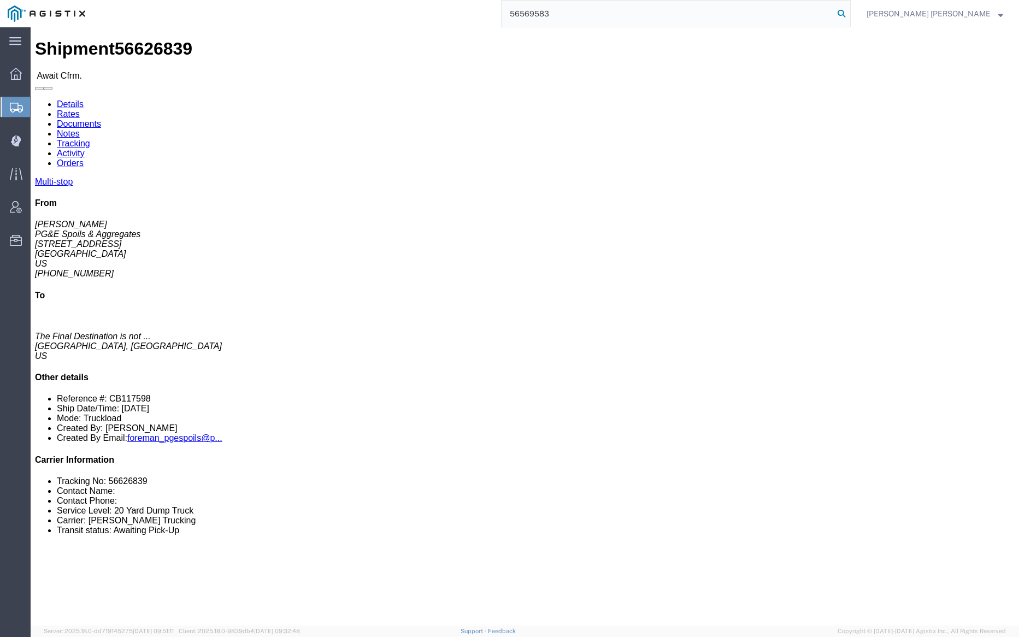
click at [849, 15] on icon at bounding box center [841, 13] width 15 height 15
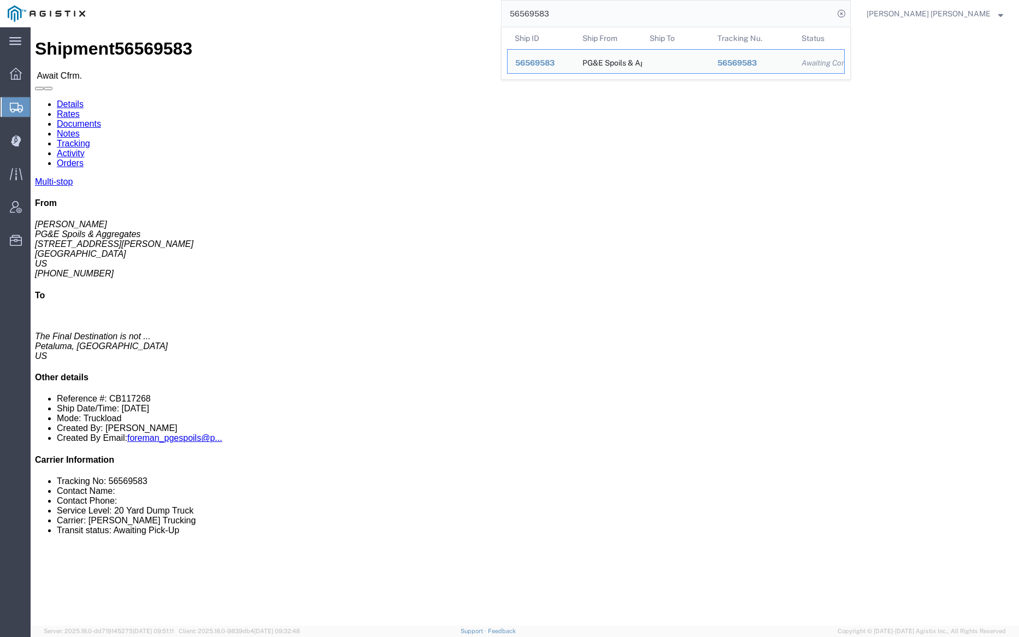
click at [593, 16] on input "56569583" at bounding box center [668, 14] width 332 height 26
paste input "7369"
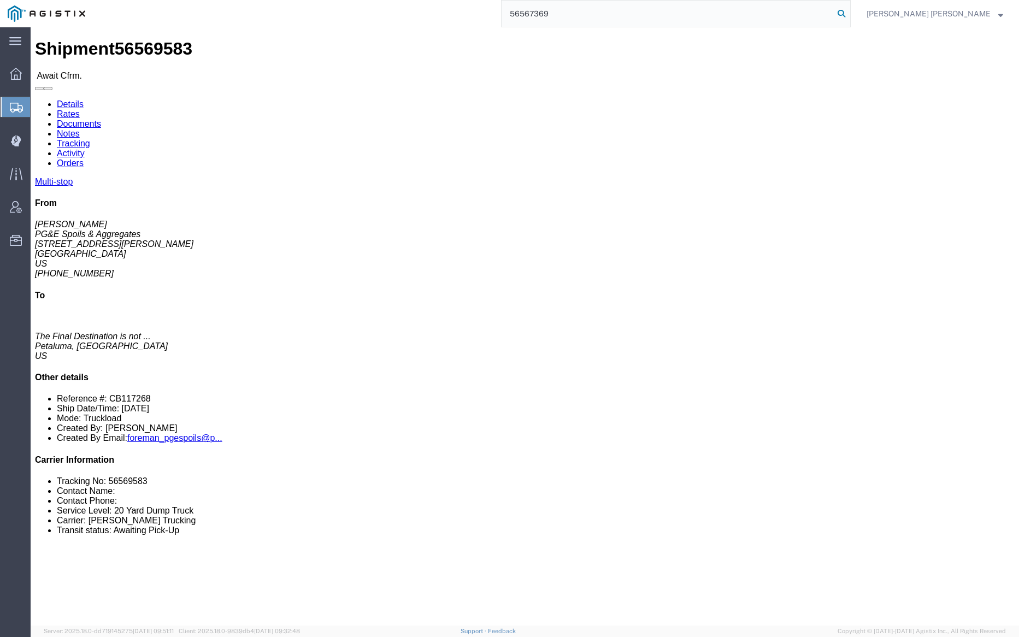
click at [849, 7] on icon at bounding box center [841, 13] width 15 height 15
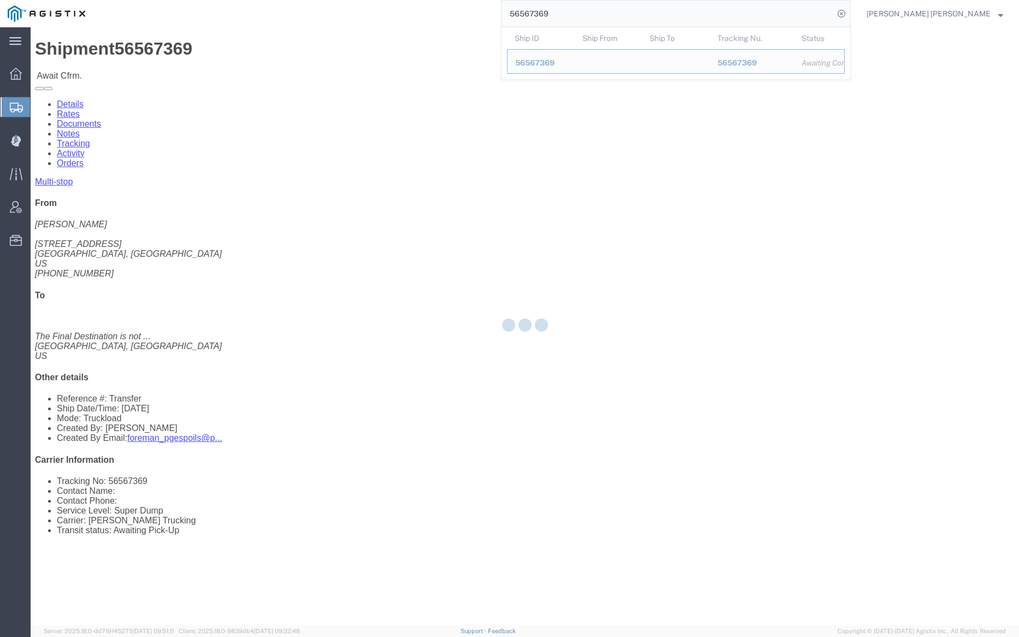
click at [585, 7] on input "56567369" at bounding box center [668, 14] width 332 height 26
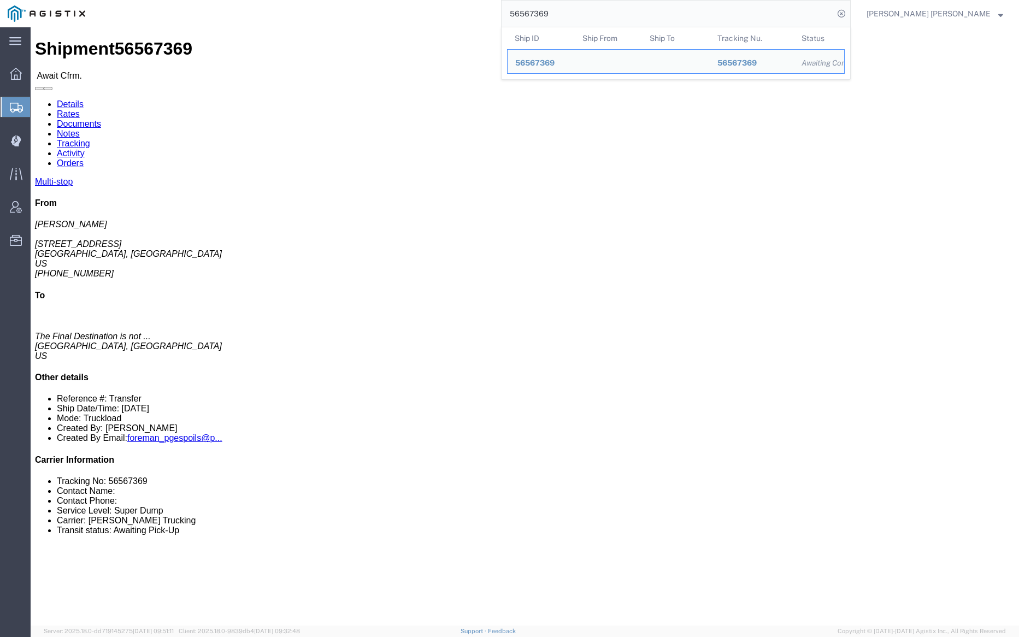
click at [585, 7] on input "56567369" at bounding box center [668, 14] width 332 height 26
paste input "85012"
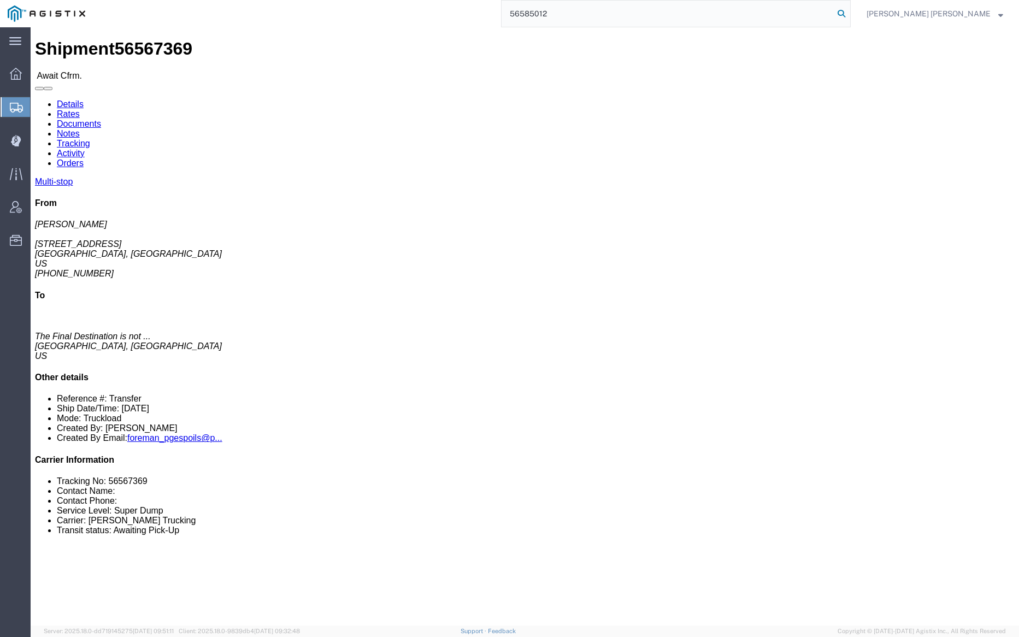
click at [849, 13] on icon at bounding box center [841, 13] width 15 height 15
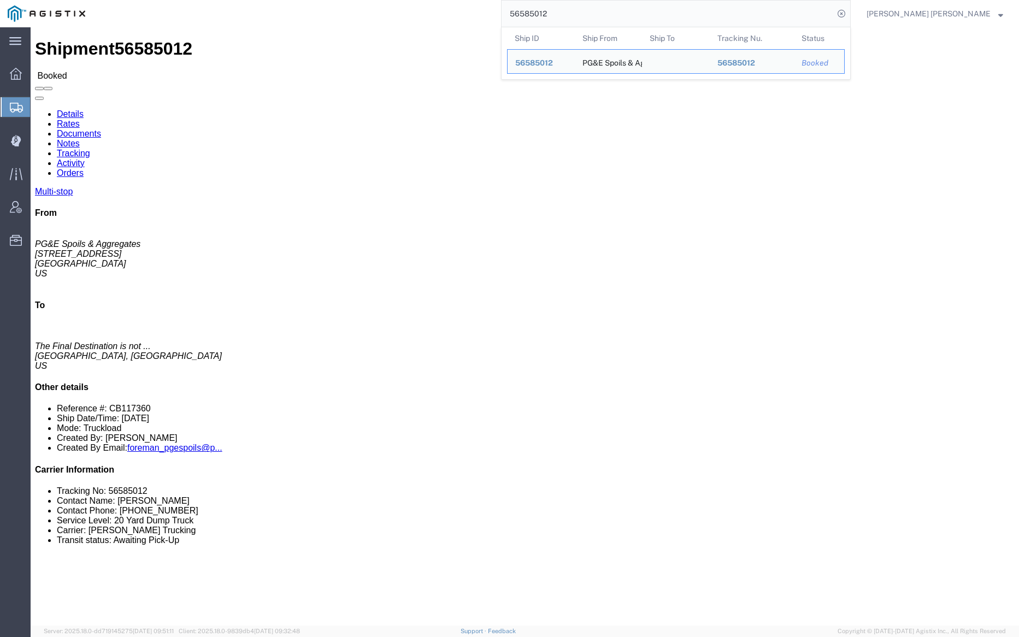
click at [579, 19] on input "56585012" at bounding box center [668, 14] width 332 height 26
paste input "6"
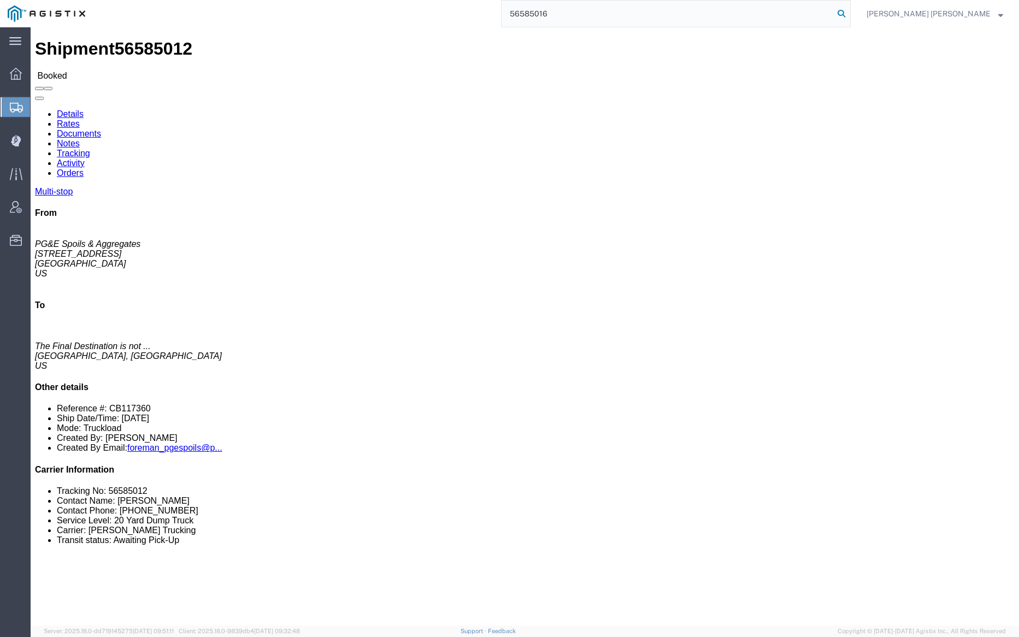
click at [849, 15] on icon at bounding box center [841, 13] width 15 height 15
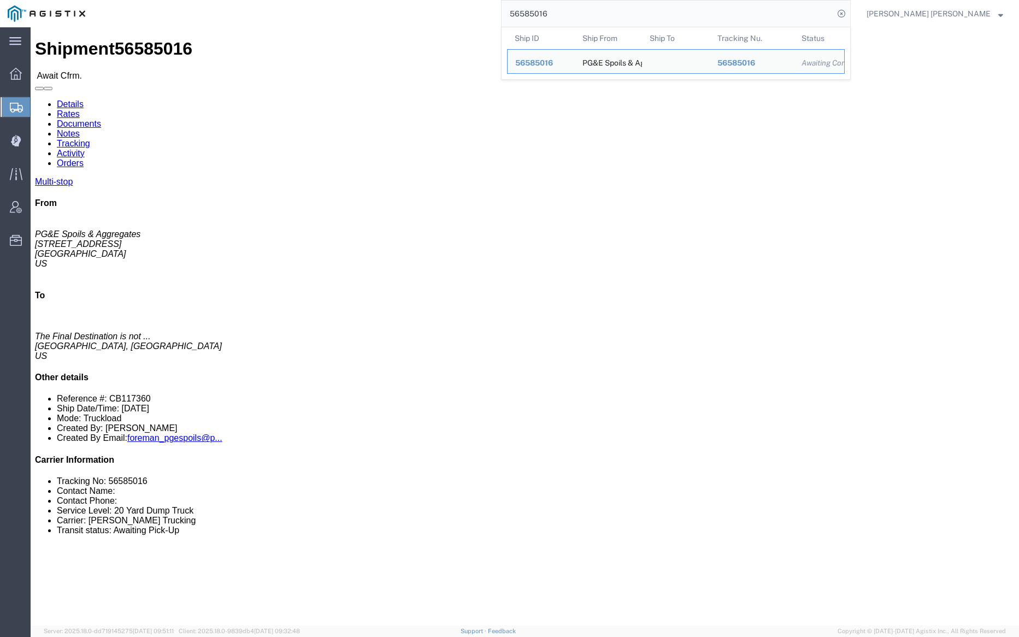
click at [594, 12] on input "56585016" at bounding box center [668, 14] width 332 height 26
click at [595, 12] on input "56585016" at bounding box center [668, 14] width 332 height 26
paste input "33"
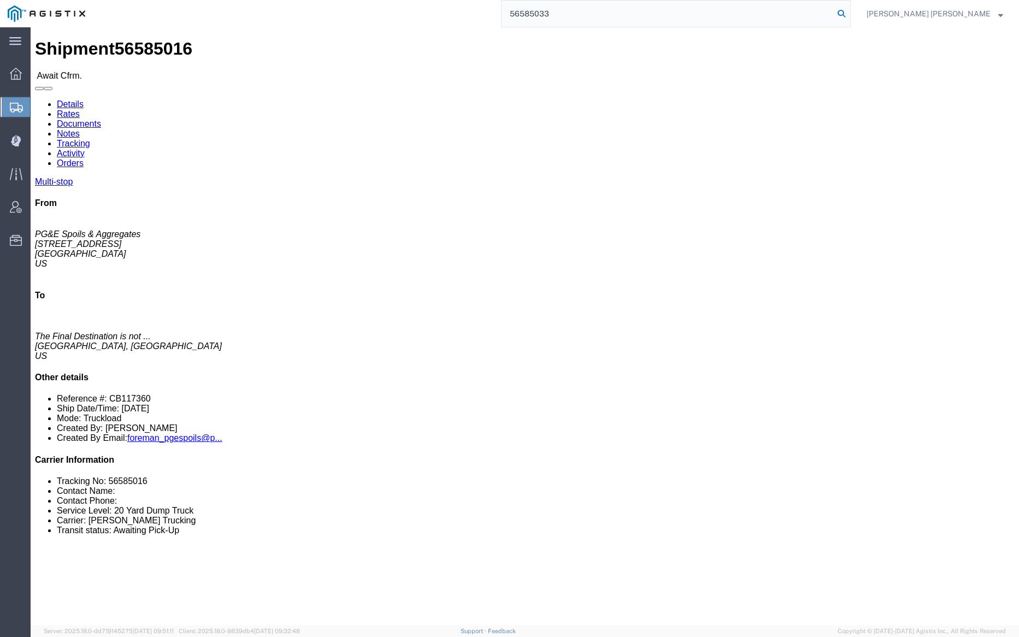
click at [849, 14] on icon at bounding box center [841, 13] width 15 height 15
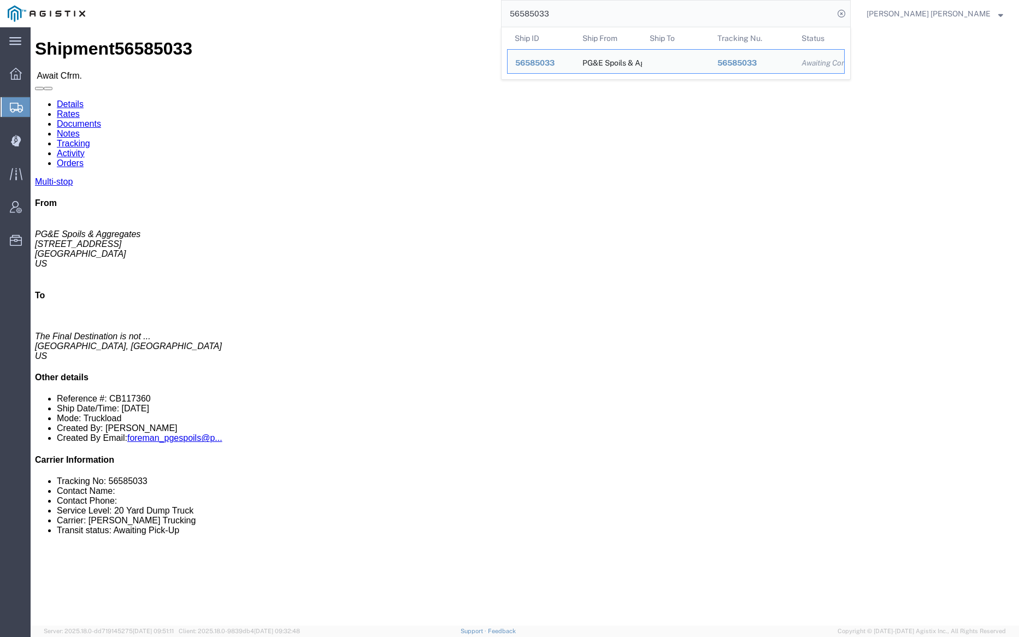
click at [603, 10] on input "56585033" at bounding box center [668, 14] width 332 height 26
paste input "7"
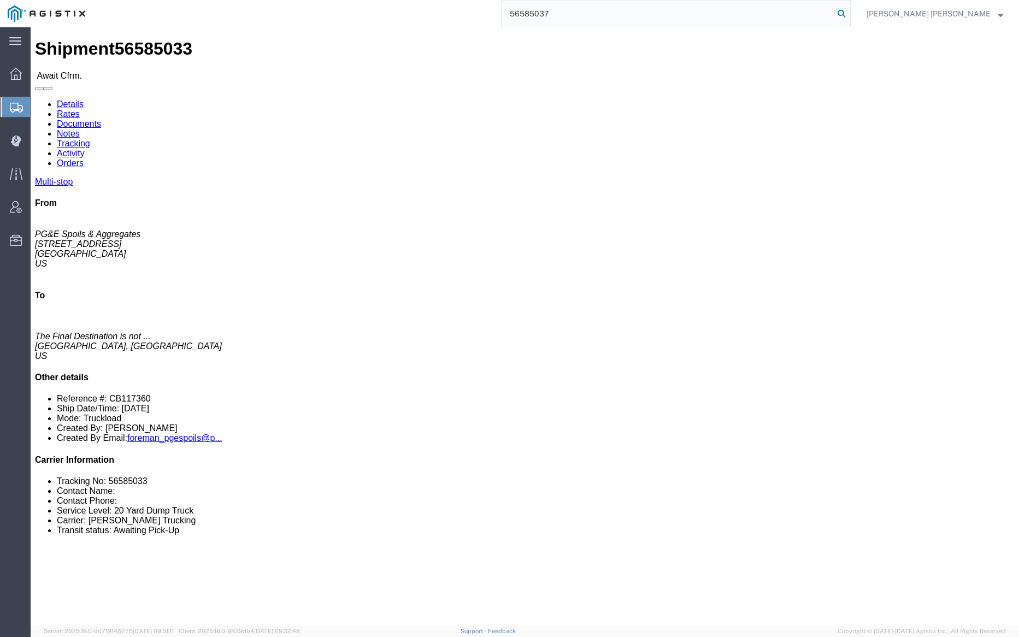
click at [849, 14] on icon at bounding box center [841, 13] width 15 height 15
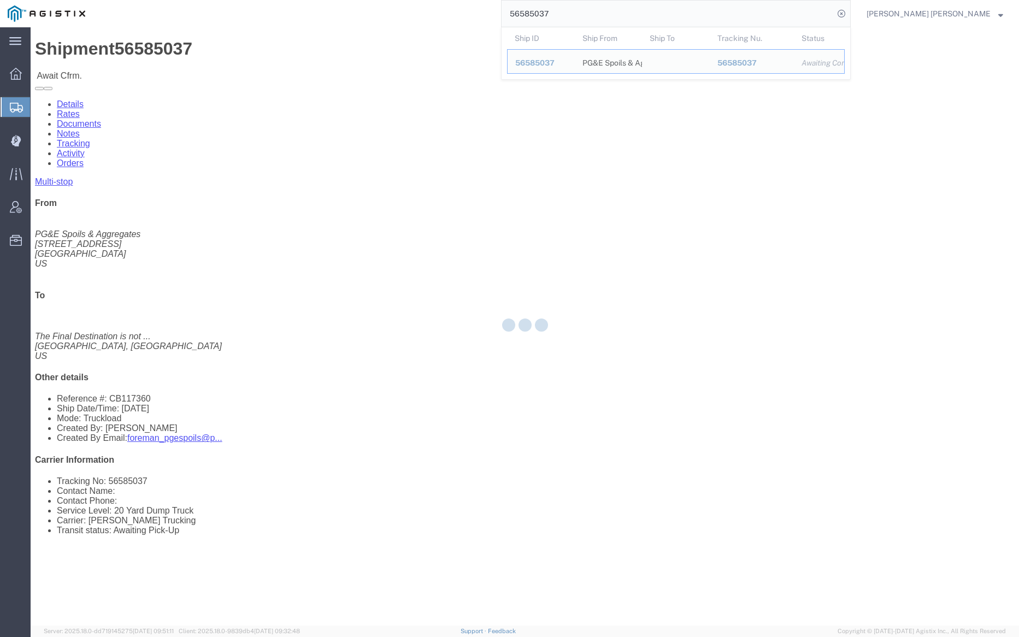
drag, startPoint x: 525, startPoint y: 17, endPoint x: 577, endPoint y: 16, distance: 51.4
click at [577, 16] on input "56585037" at bounding box center [668, 14] width 332 height 26
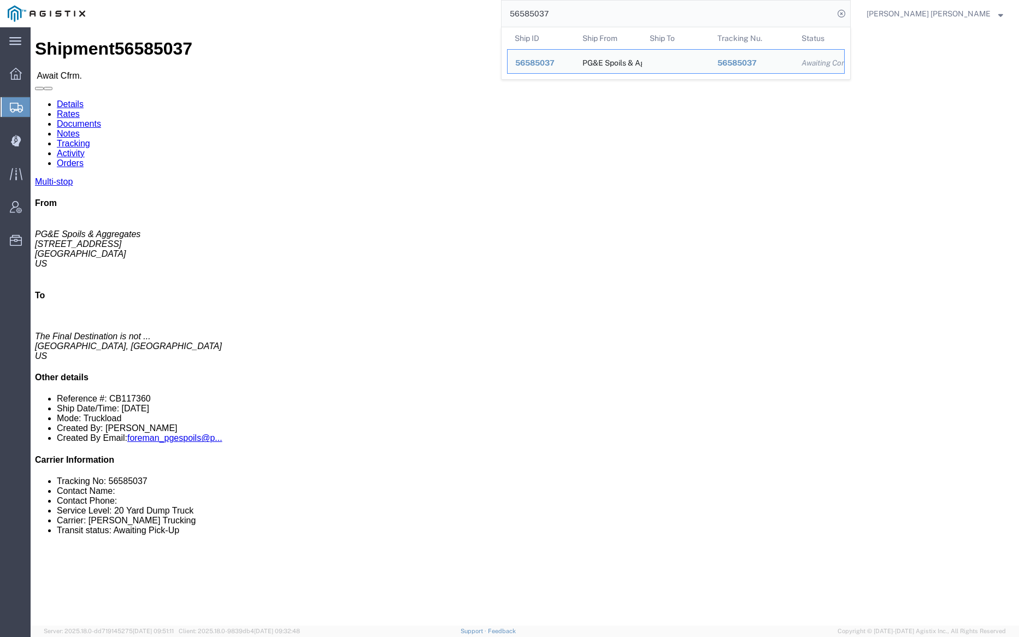
paste input "4960"
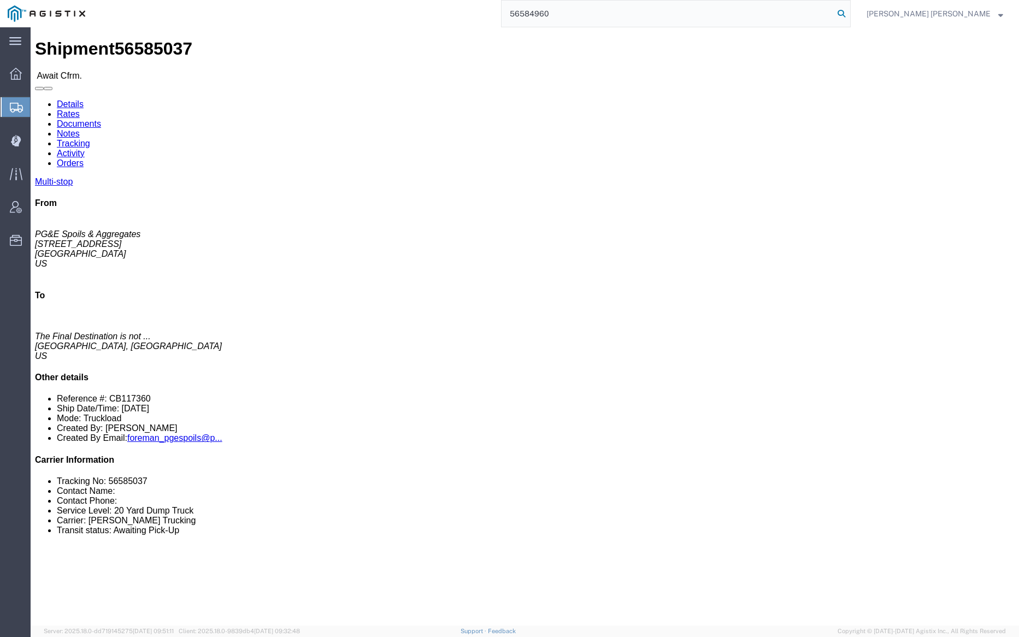
click at [849, 11] on icon at bounding box center [841, 13] width 15 height 15
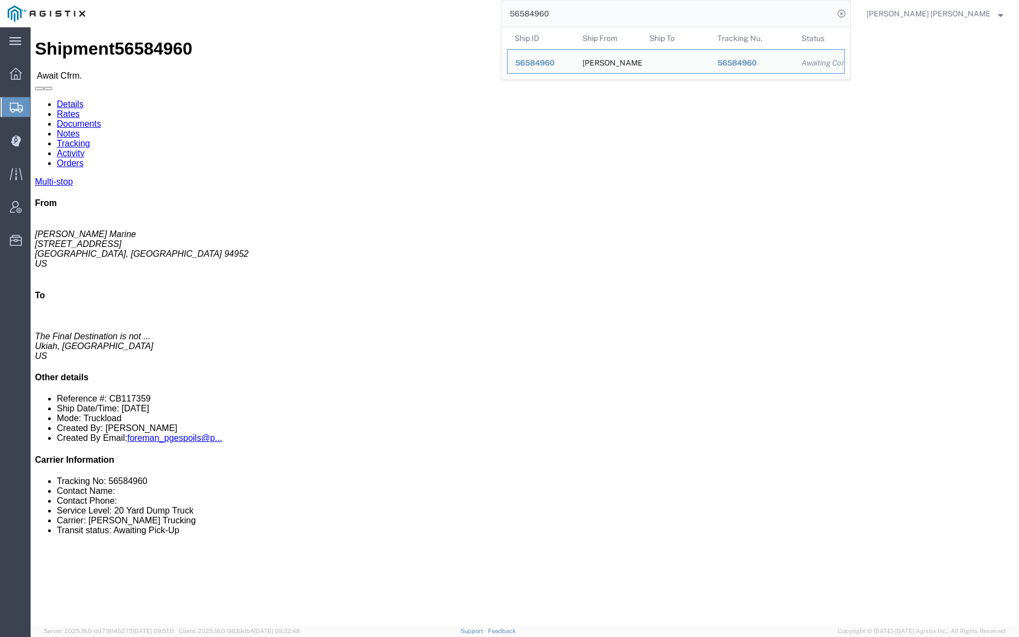
click at [594, 19] on input "56584960" at bounding box center [668, 14] width 332 height 26
paste input "97679"
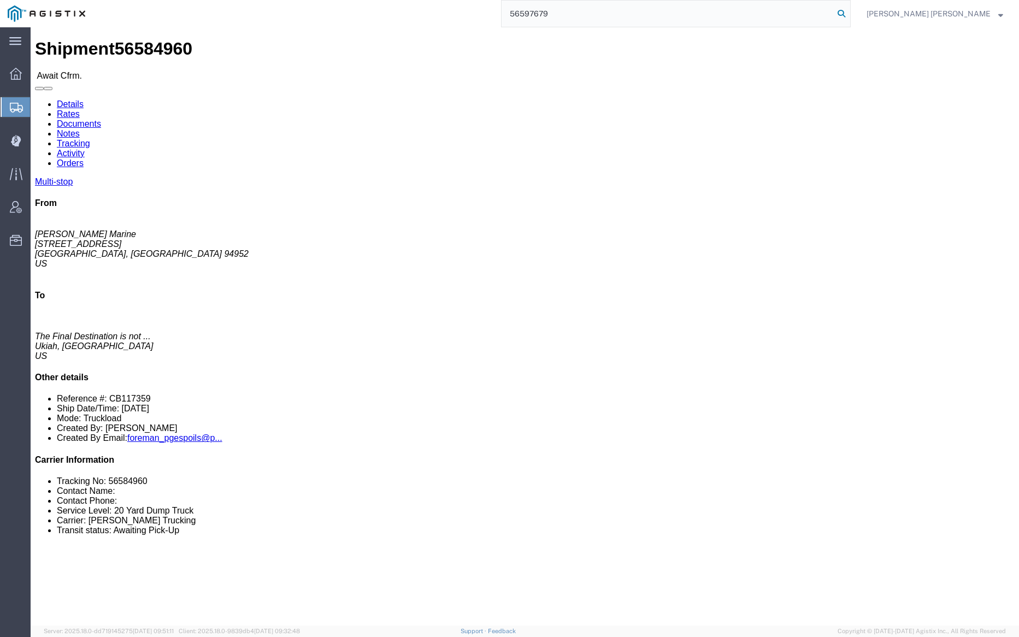
click at [849, 14] on icon at bounding box center [841, 13] width 15 height 15
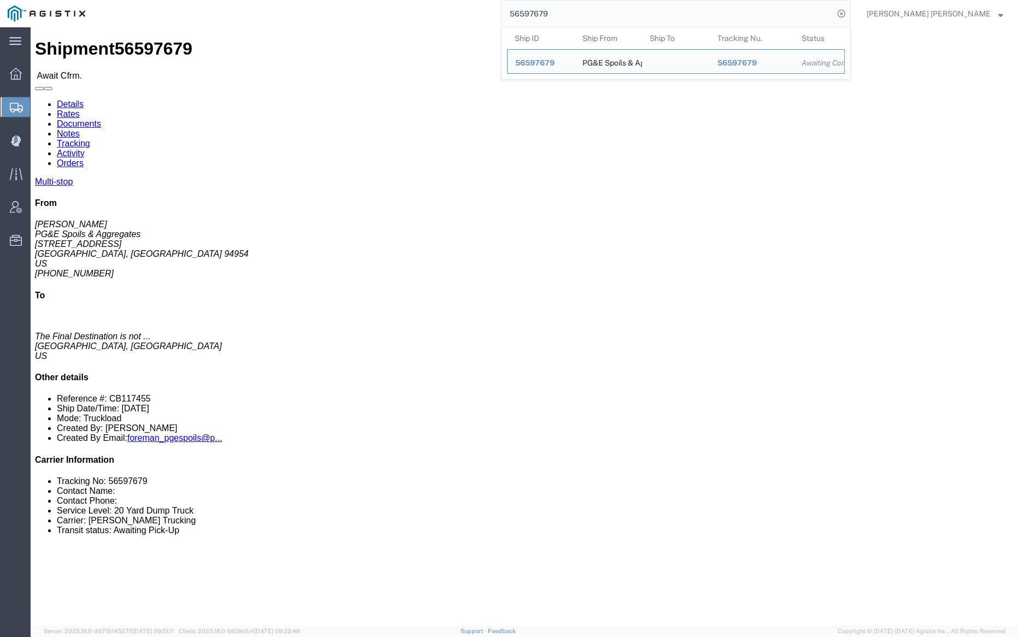
click at [594, 11] on input "56597679" at bounding box center [668, 14] width 332 height 26
paste input "75058"
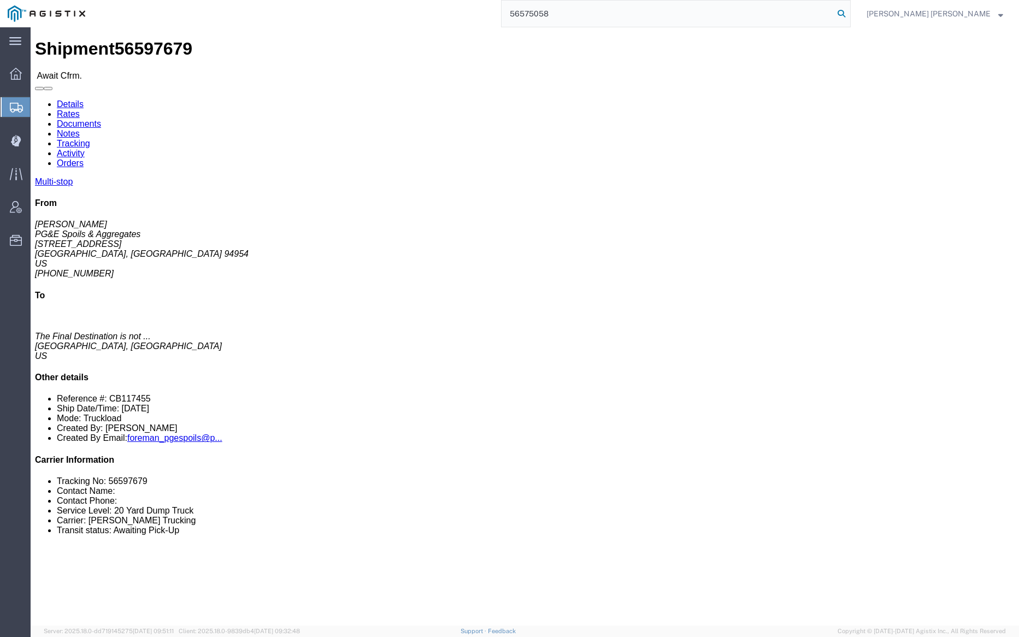
click at [849, 11] on icon at bounding box center [841, 13] width 15 height 15
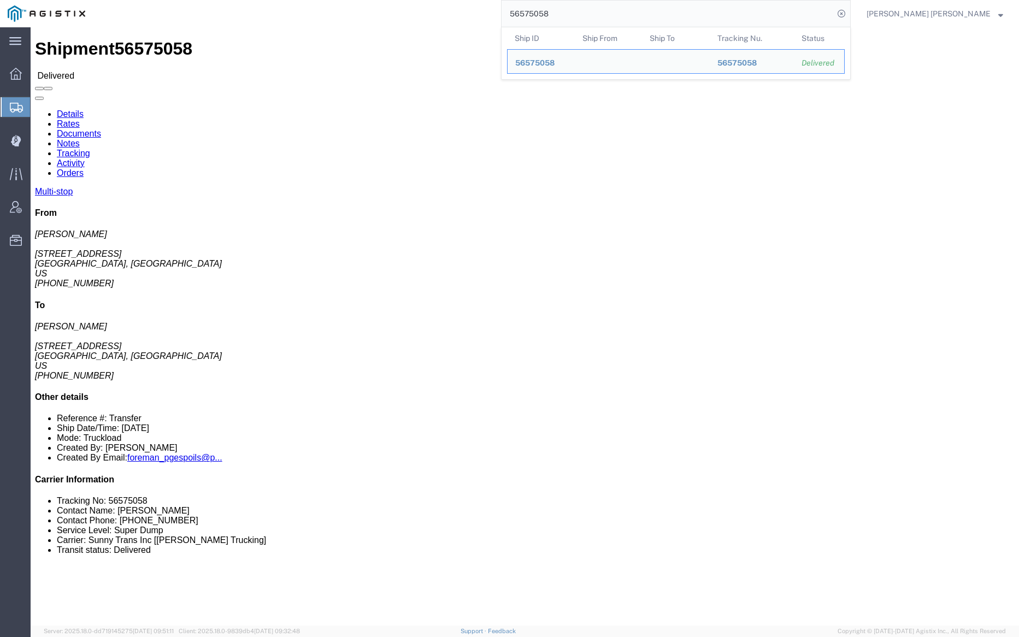
click link "Documents"
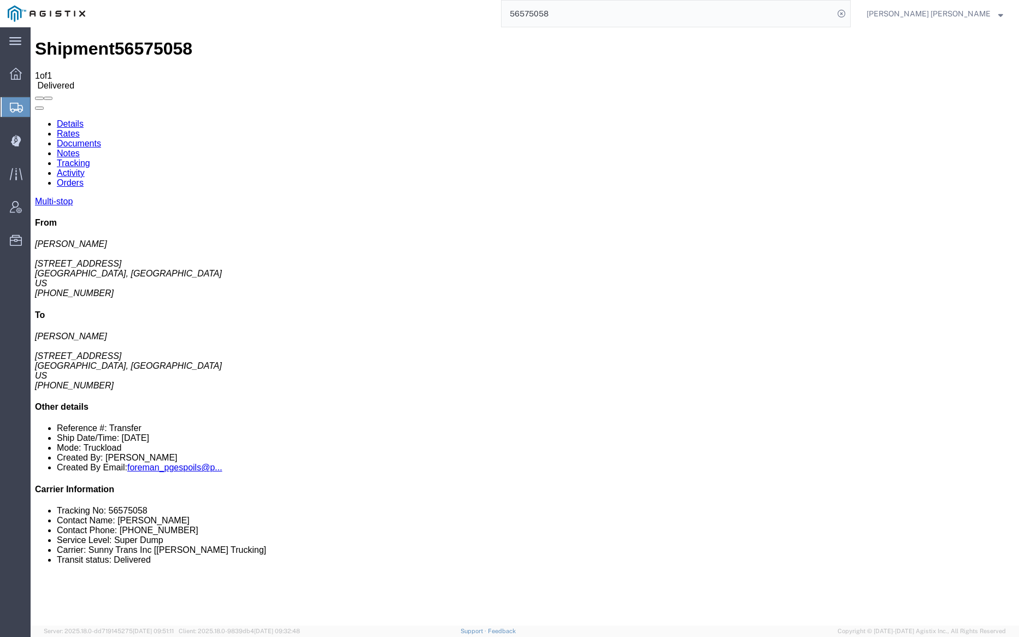
click at [80, 149] on link "Notes" at bounding box center [68, 153] width 23 height 9
click at [90, 159] on link "Tracking" at bounding box center [73, 163] width 33 height 9
click at [101, 139] on link "Documents" at bounding box center [79, 143] width 44 height 9
click at [596, 17] on input "56575058" at bounding box center [668, 14] width 332 height 26
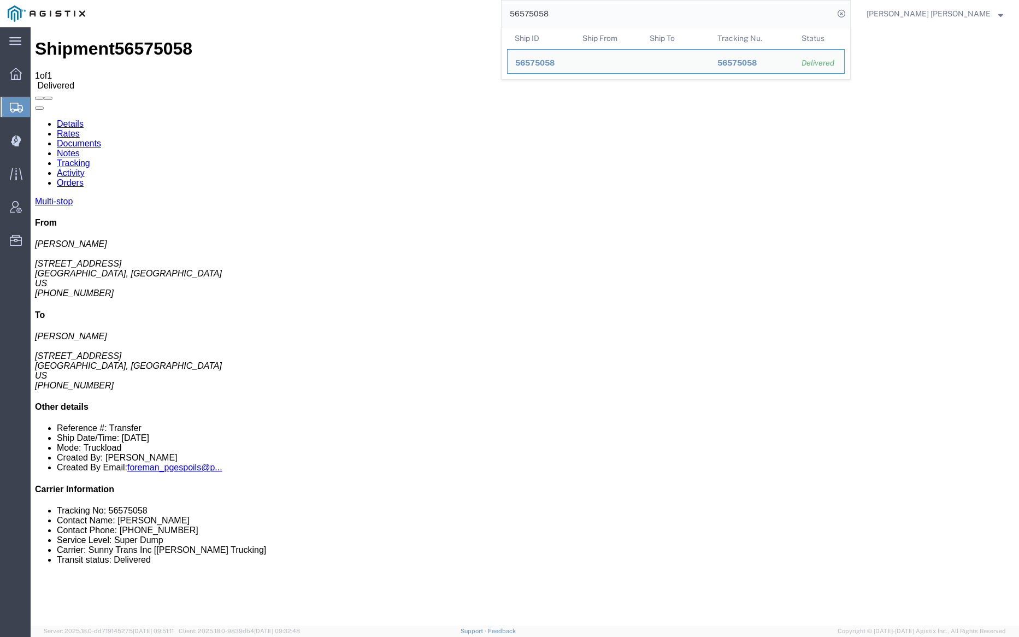
click at [596, 17] on input "56575058" at bounding box center [668, 14] width 332 height 26
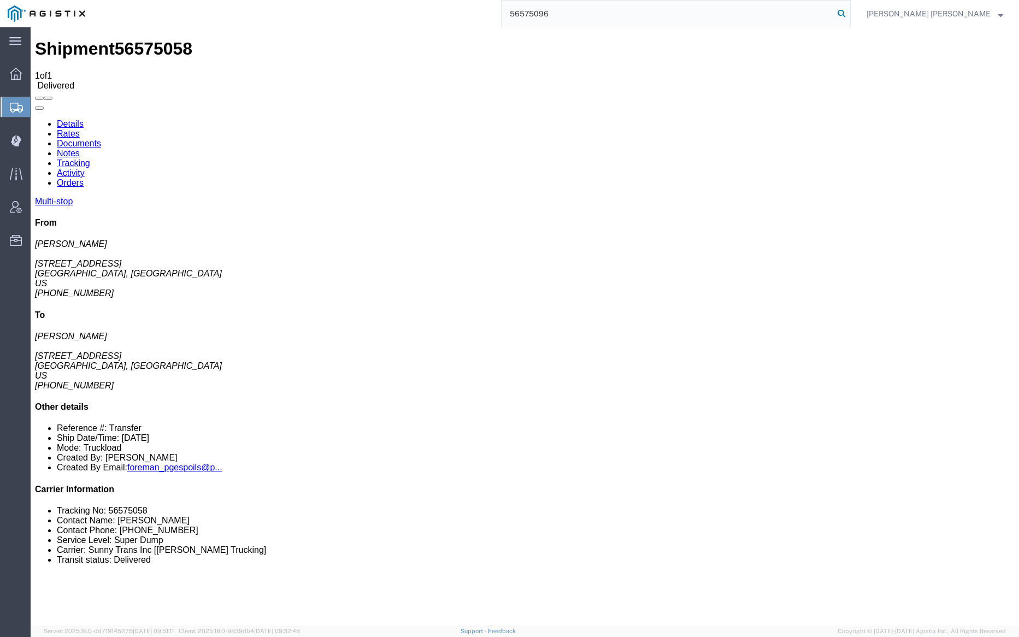
click at [849, 10] on icon at bounding box center [841, 13] width 15 height 15
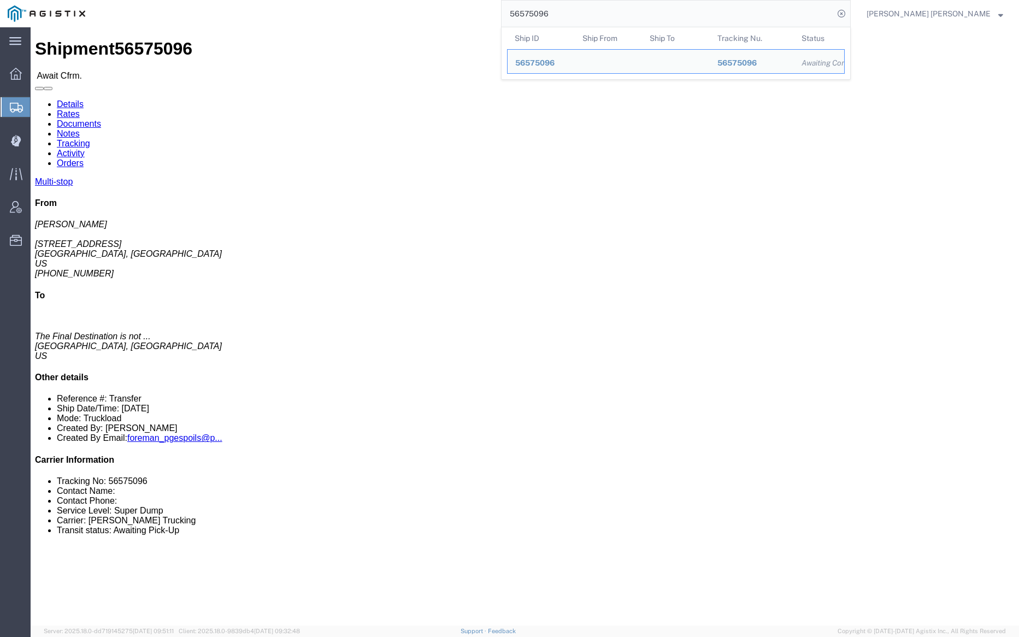
click at [573, 20] on input "56575096" at bounding box center [668, 14] width 332 height 26
paste input "6125"
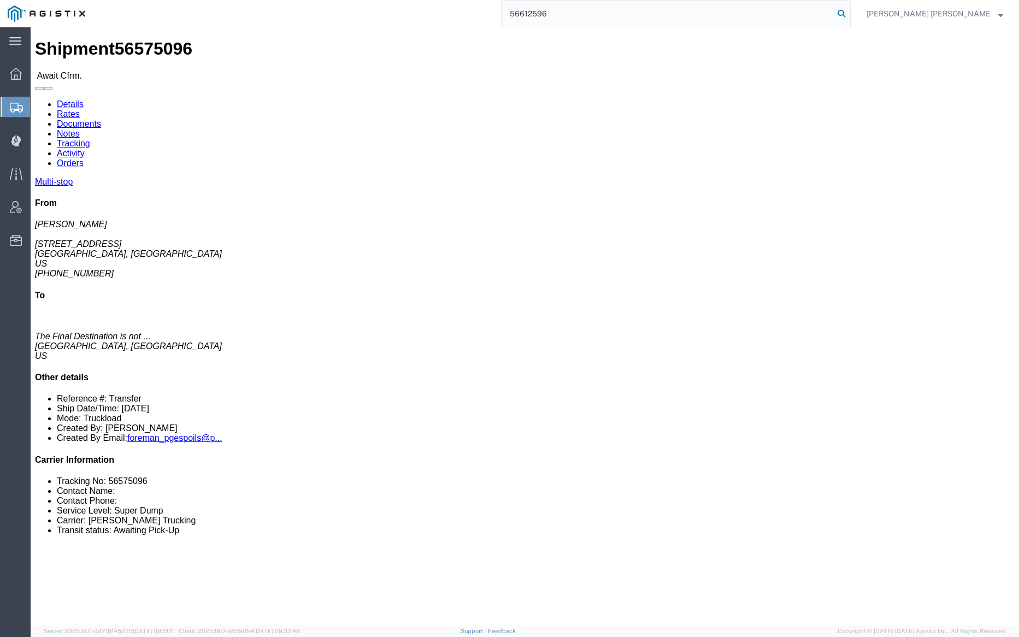
click at [849, 9] on icon at bounding box center [841, 13] width 15 height 15
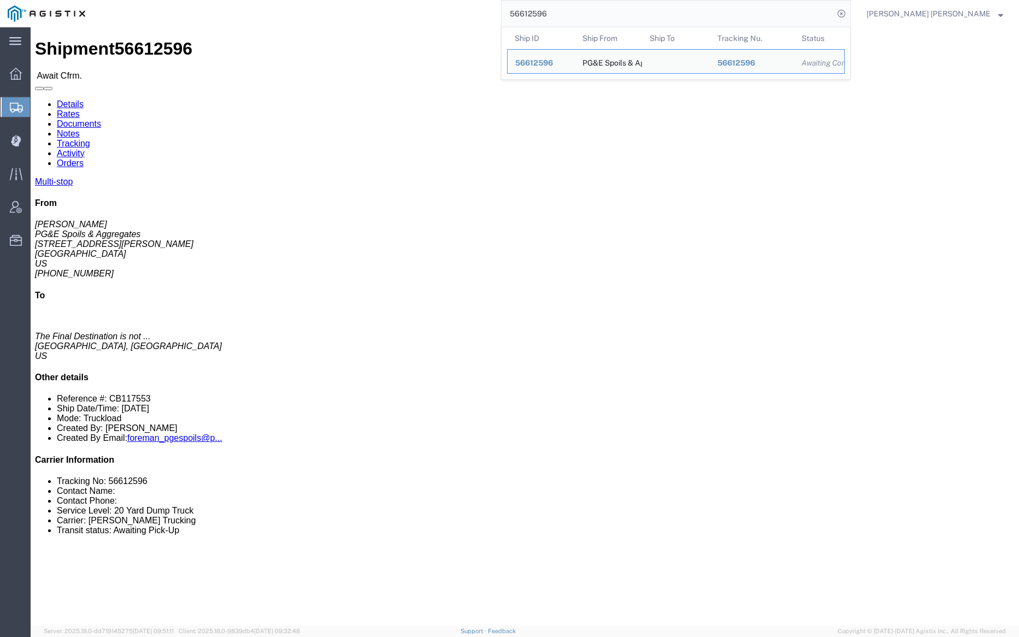
click at [584, 12] on input "56612596" at bounding box center [668, 14] width 332 height 26
paste input "1372"
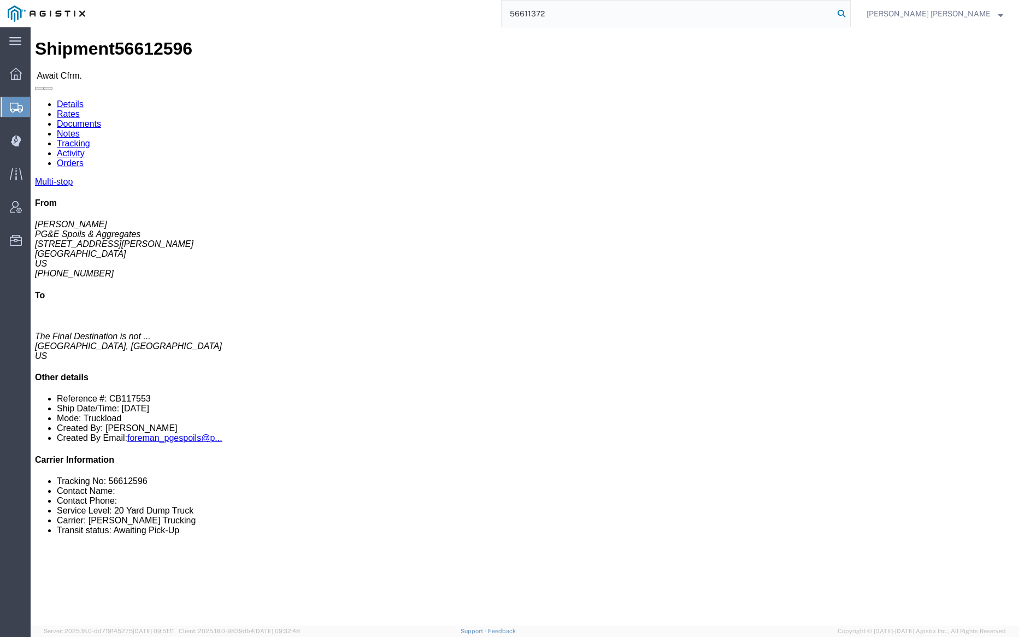
click at [849, 11] on icon at bounding box center [841, 13] width 15 height 15
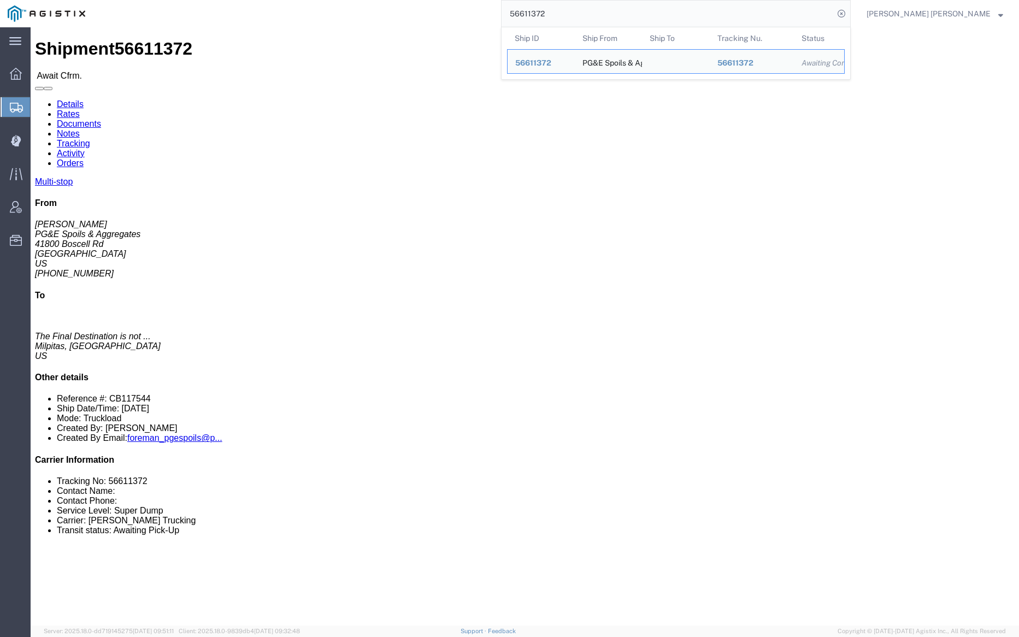
click at [580, 19] on input "56611372" at bounding box center [668, 14] width 332 height 26
click at [580, 17] on input "56611372" at bounding box center [668, 14] width 332 height 26
click at [580, 15] on input "56611372" at bounding box center [668, 14] width 332 height 26
paste input "529"
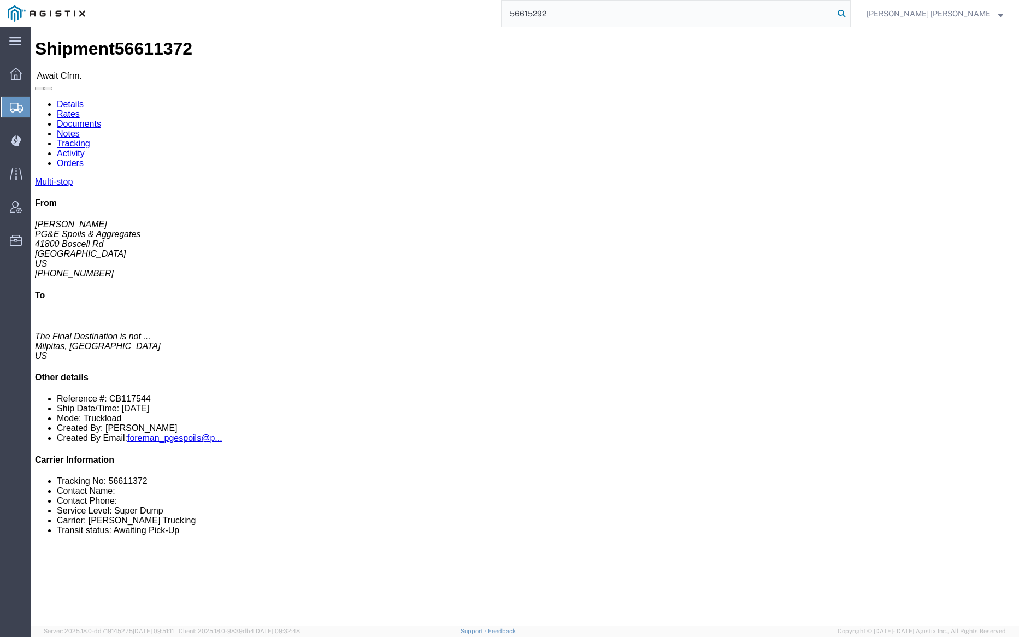
click at [849, 9] on icon at bounding box center [841, 13] width 15 height 15
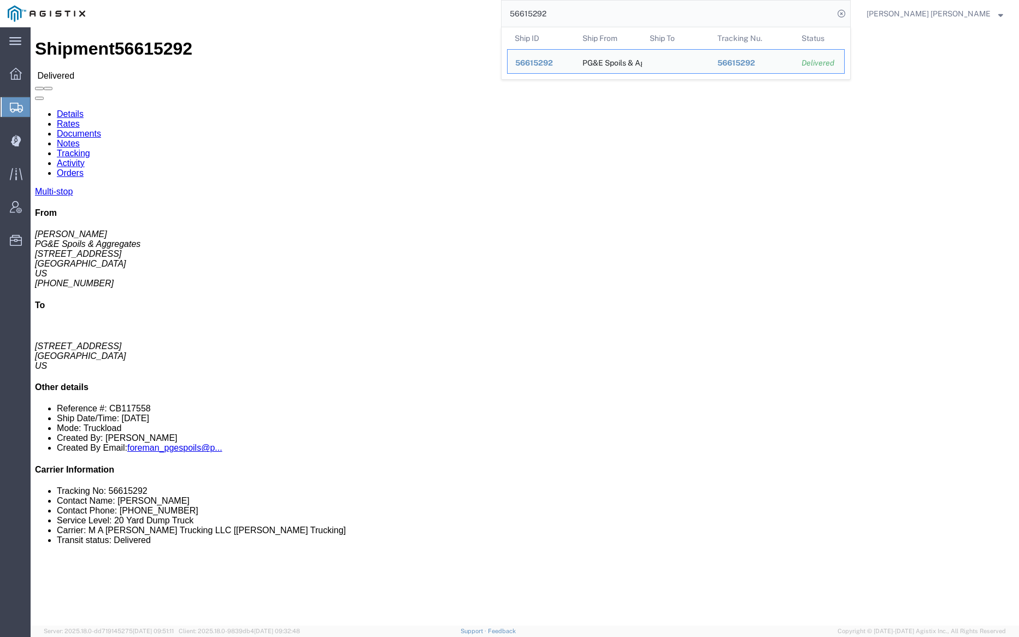
click link "Documents"
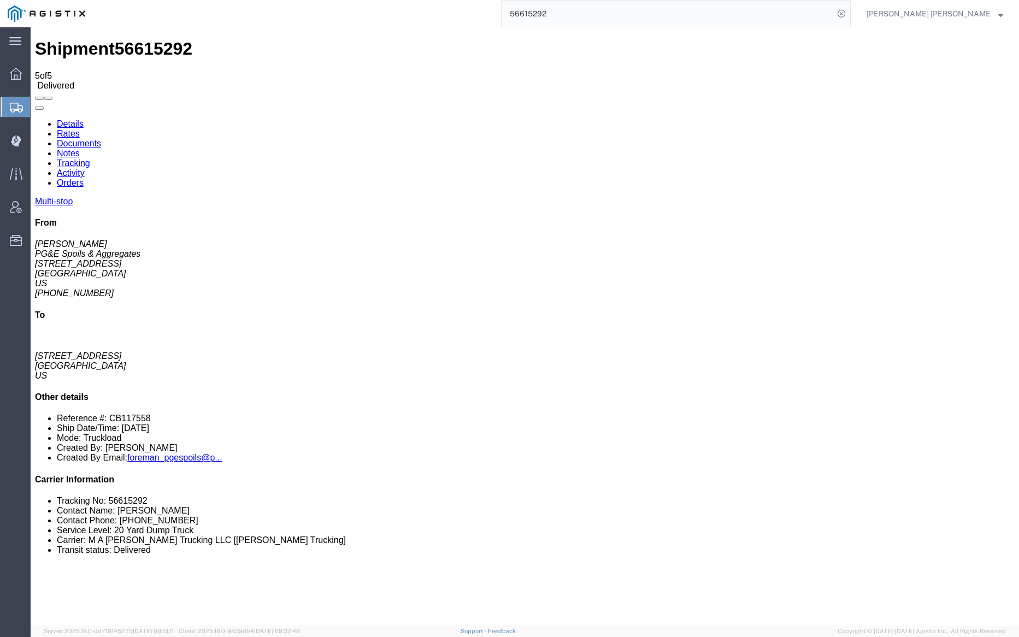
click at [593, 8] on input "56615292" at bounding box center [668, 14] width 332 height 26
click at [849, 13] on icon at bounding box center [841, 13] width 15 height 15
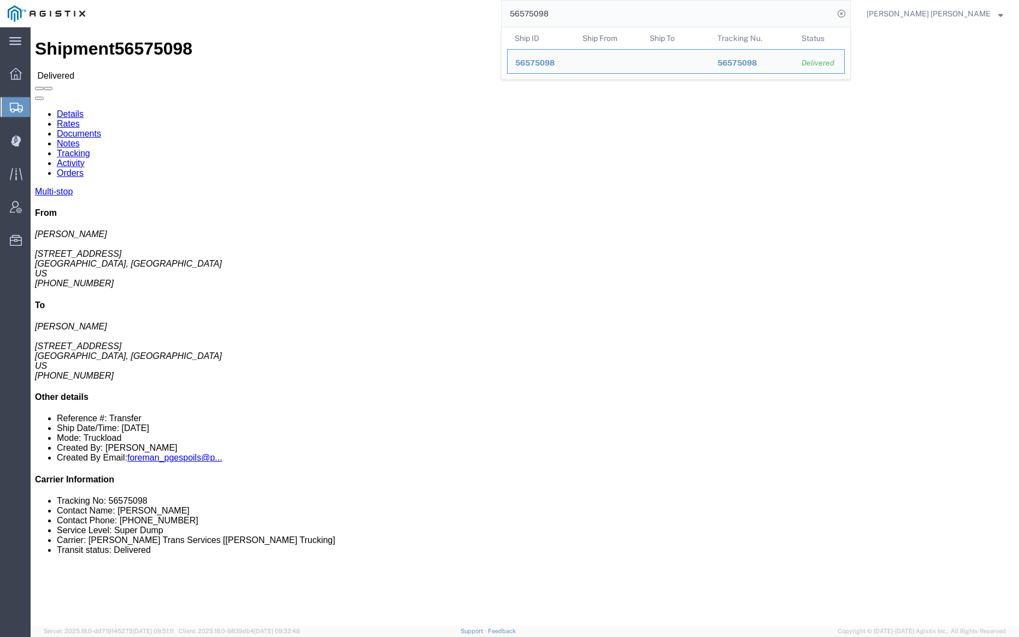
click link "Notes"
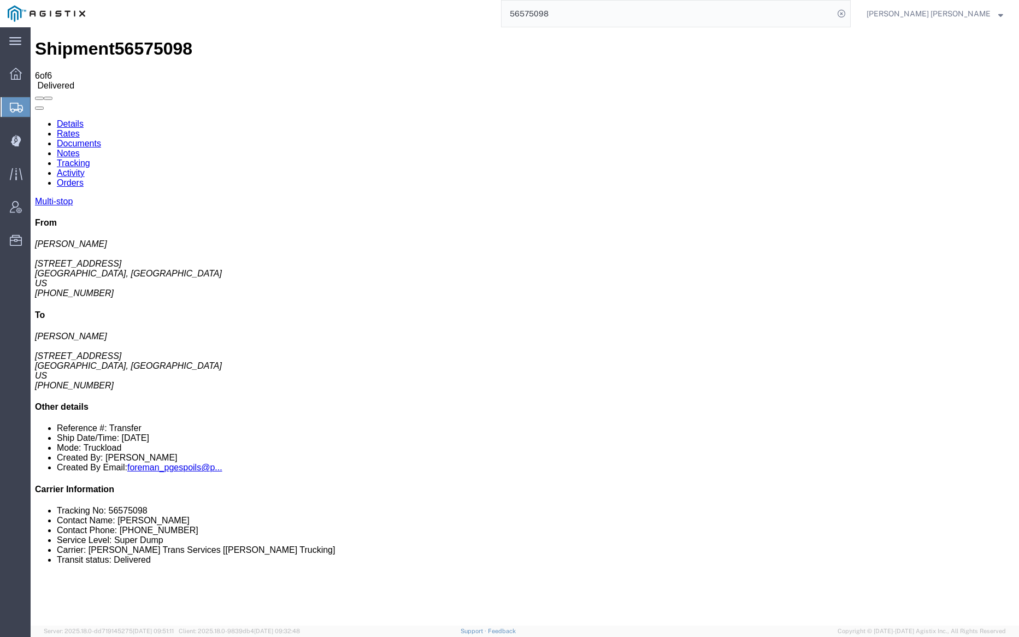
click at [90, 159] on link "Tracking" at bounding box center [73, 163] width 33 height 9
click at [101, 139] on link "Documents" at bounding box center [79, 143] width 44 height 9
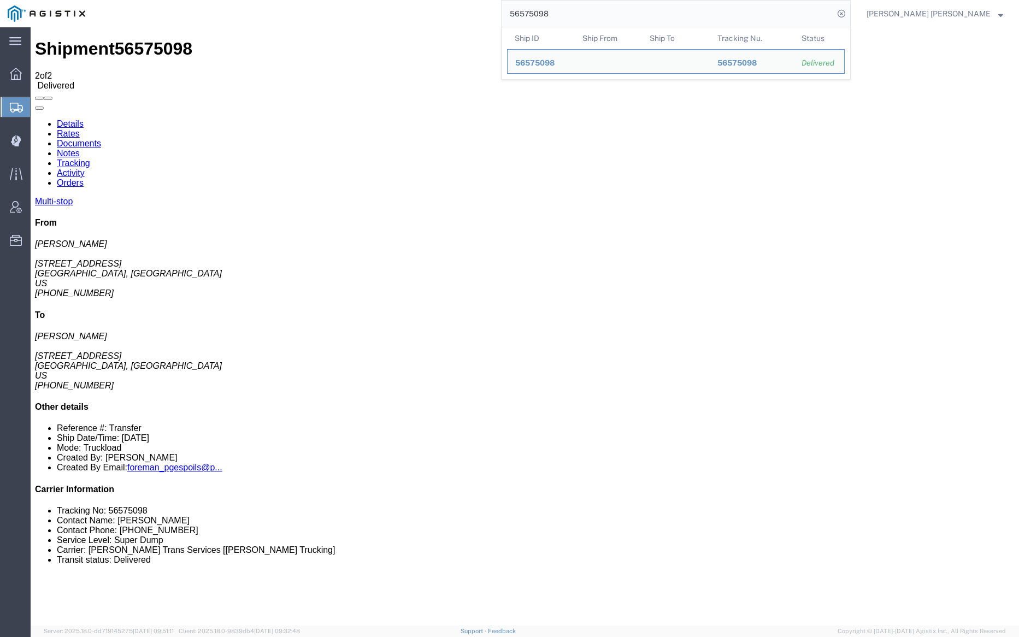
click at [570, 13] on input "56575098" at bounding box center [668, 14] width 332 height 26
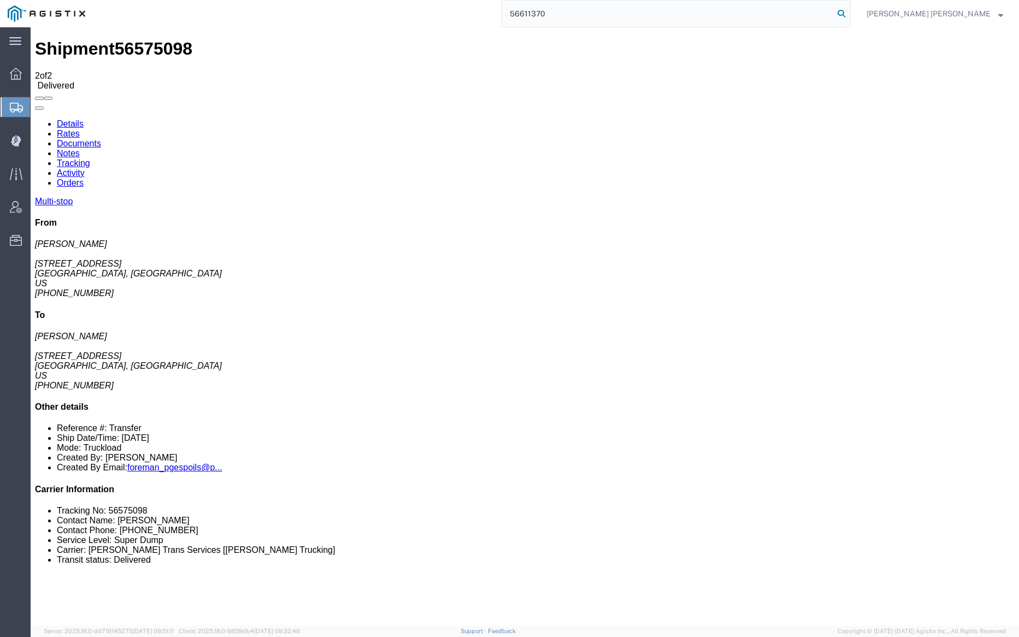
type input "56611370"
click at [849, 15] on icon at bounding box center [841, 13] width 15 height 15
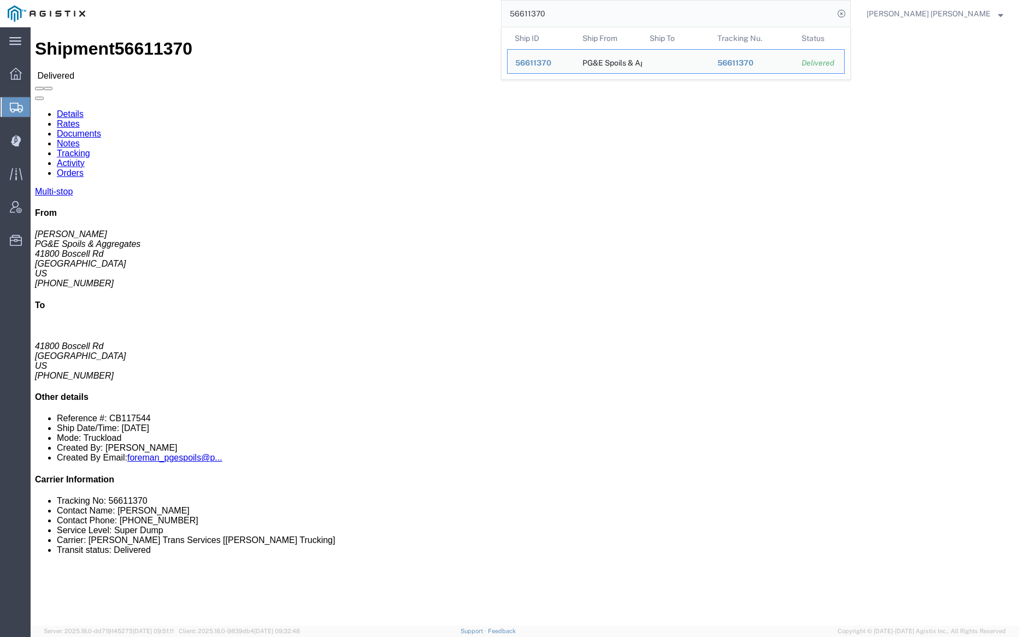
click link "Documents"
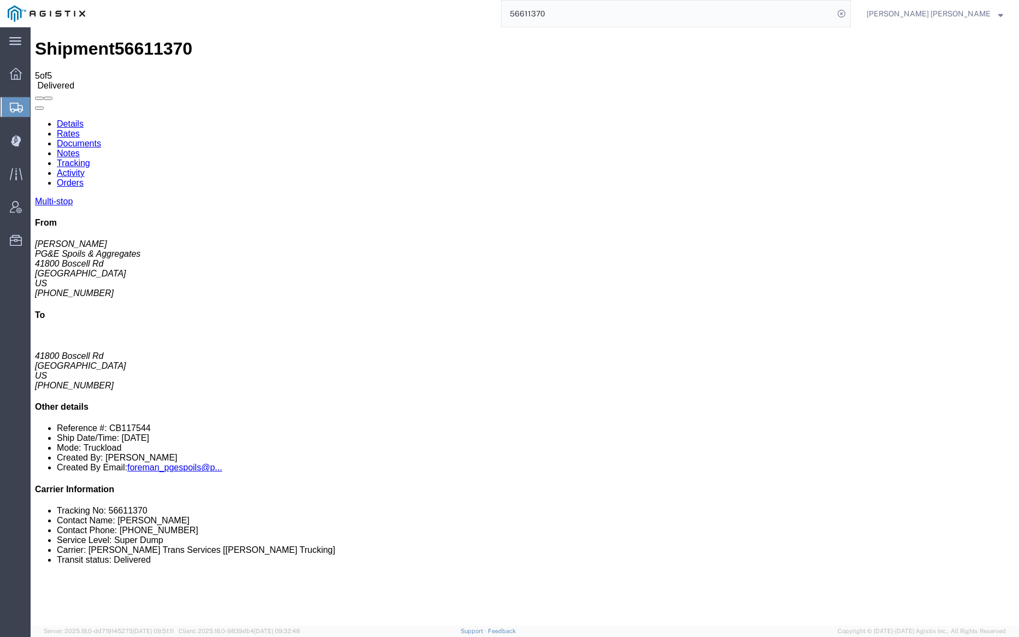
click at [574, 15] on input "56611370" at bounding box center [668, 14] width 332 height 26
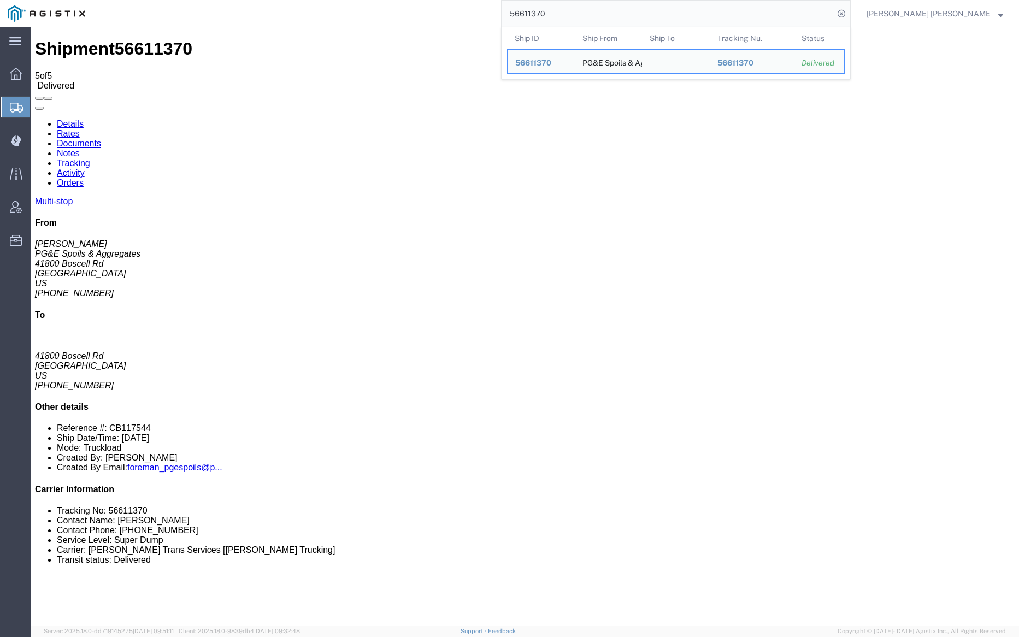
click at [574, 15] on input "56611370" at bounding box center [668, 14] width 332 height 26
click at [463, 43] on div "Shipment 56611370 5 of 5 Delivered" at bounding box center [525, 64] width 980 height 51
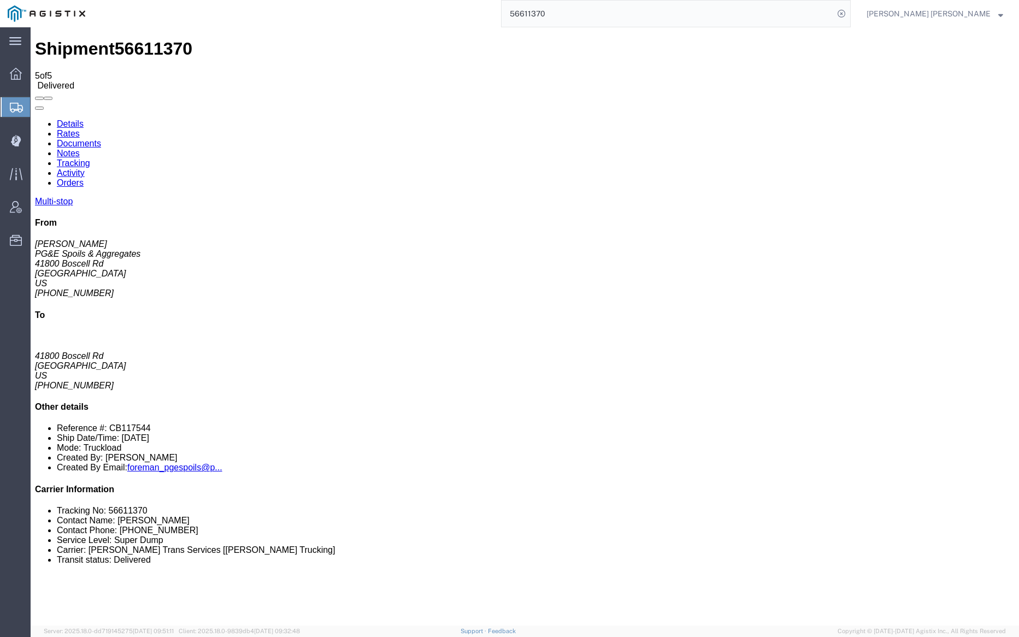
click at [588, 11] on input "56611370" at bounding box center [668, 14] width 332 height 26
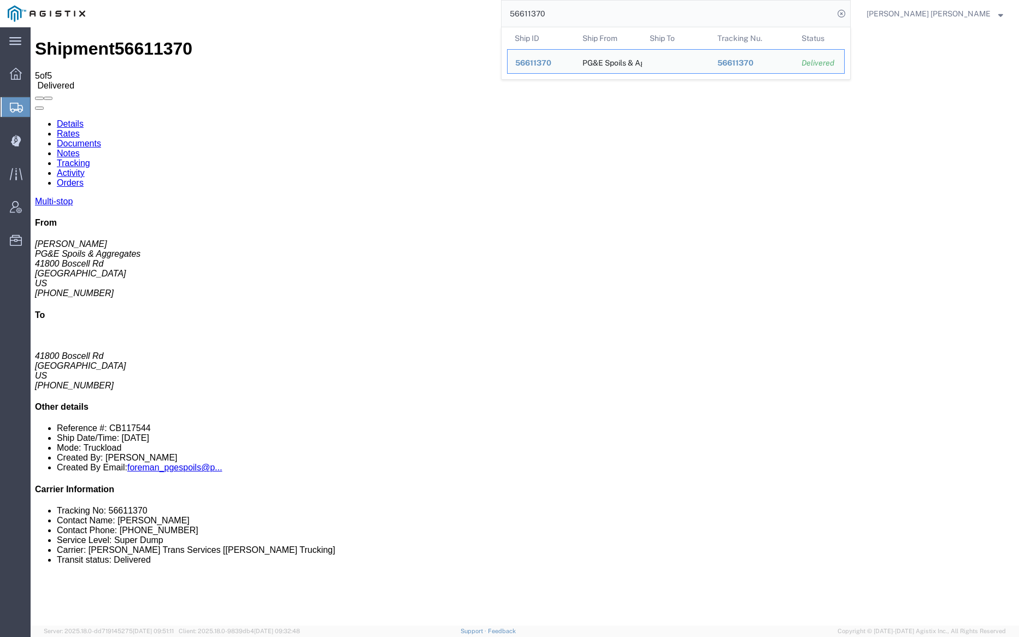
click at [588, 11] on input "56611370" at bounding box center [668, 14] width 332 height 26
paste input "540753"
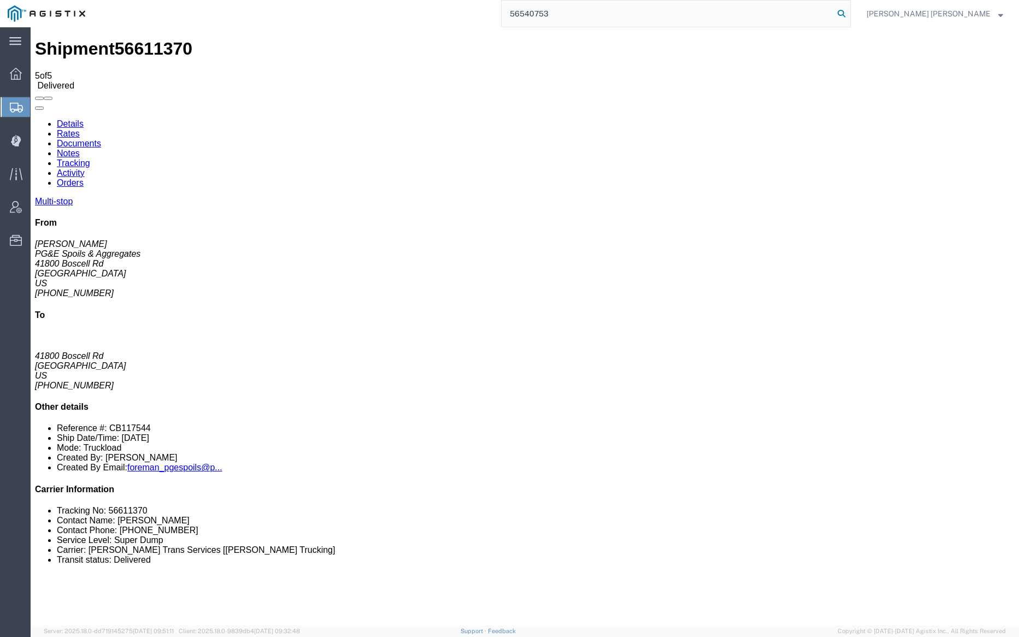
click at [849, 10] on icon at bounding box center [841, 13] width 15 height 15
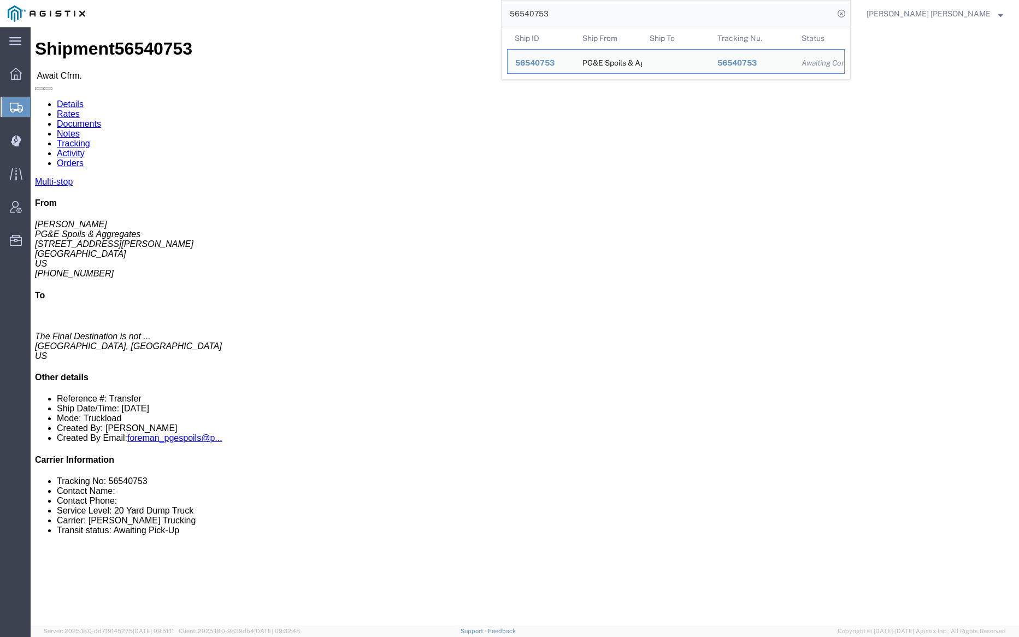
click at [613, 19] on input "56540753" at bounding box center [668, 14] width 332 height 26
paste input "6016"
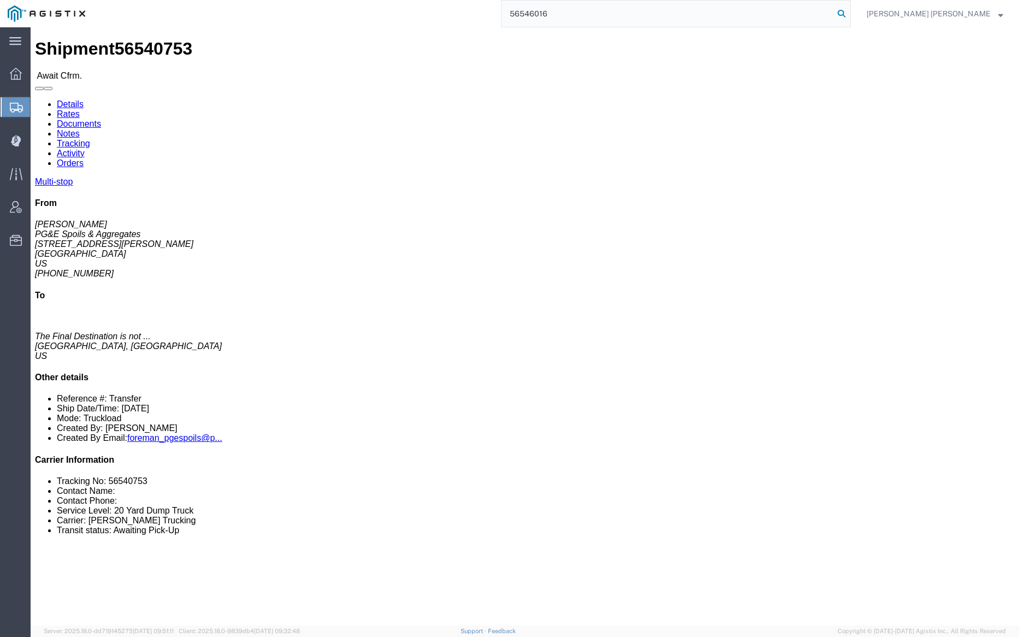
click at [849, 11] on icon at bounding box center [841, 13] width 15 height 15
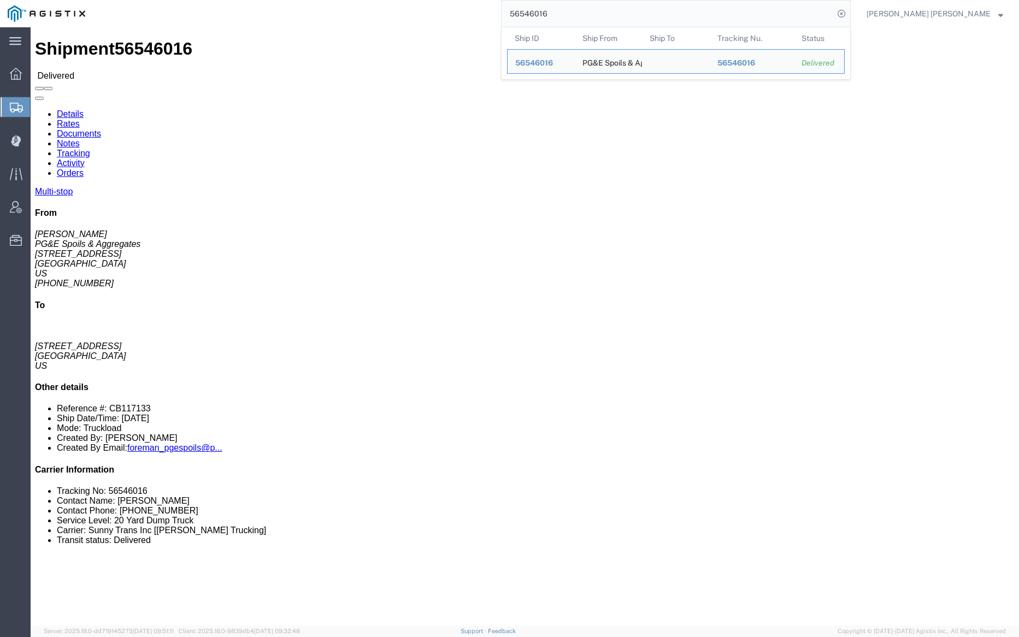
click link "Documents"
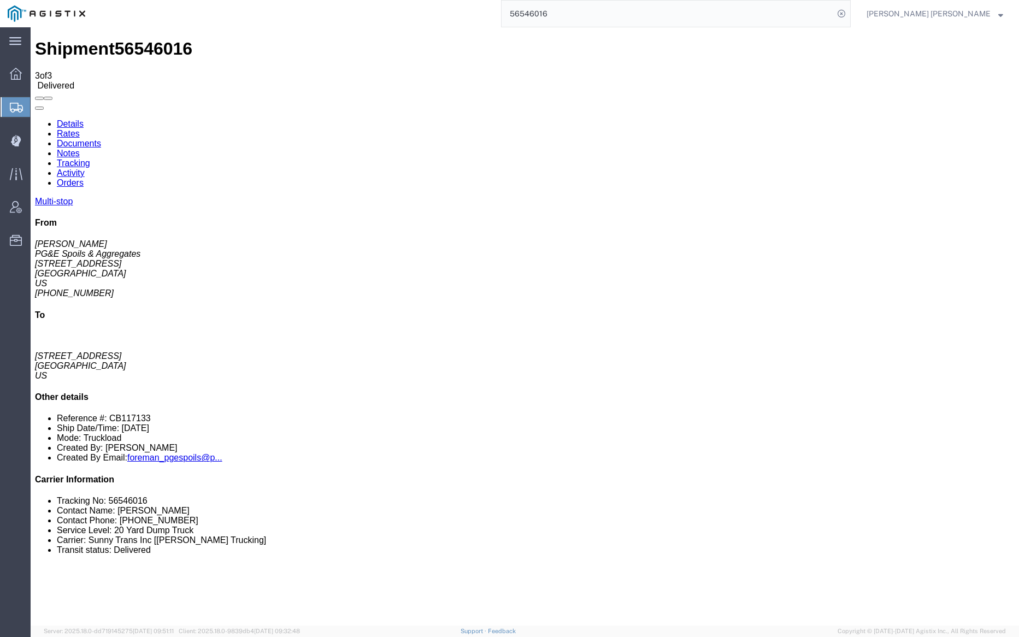
click at [80, 149] on link "Notes" at bounding box center [68, 153] width 23 height 9
click at [90, 159] on link "Tracking" at bounding box center [73, 163] width 33 height 9
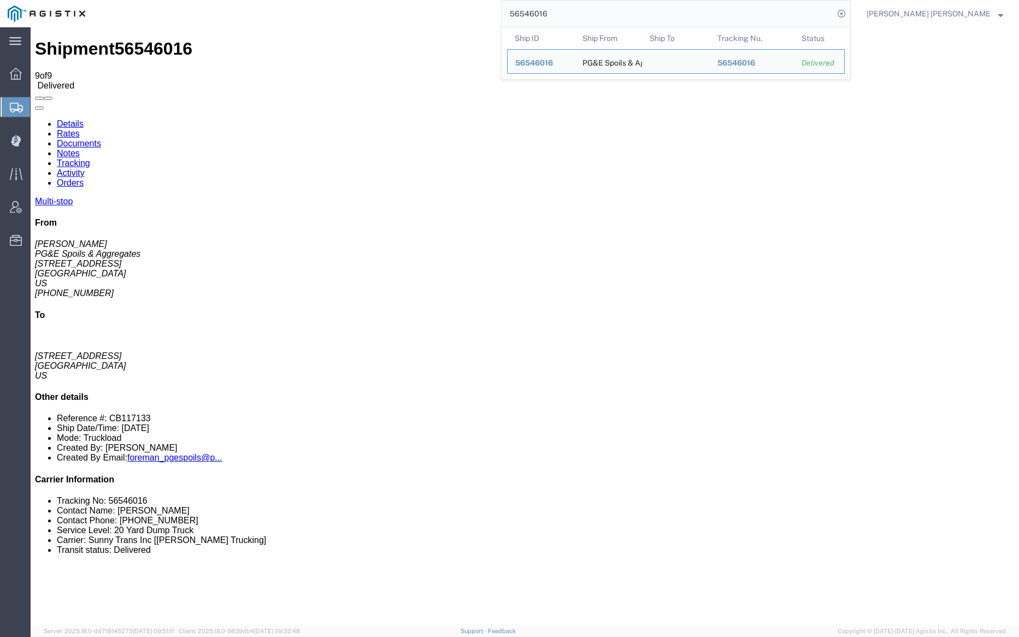
click at [591, 18] on input "56546016" at bounding box center [668, 14] width 332 height 26
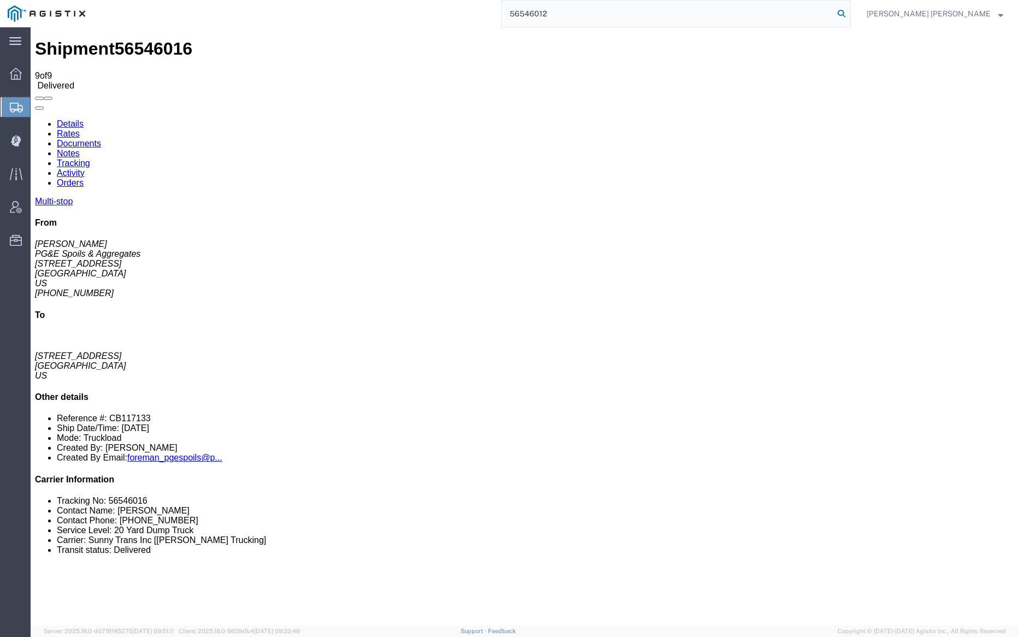
click at [849, 11] on icon at bounding box center [841, 13] width 15 height 15
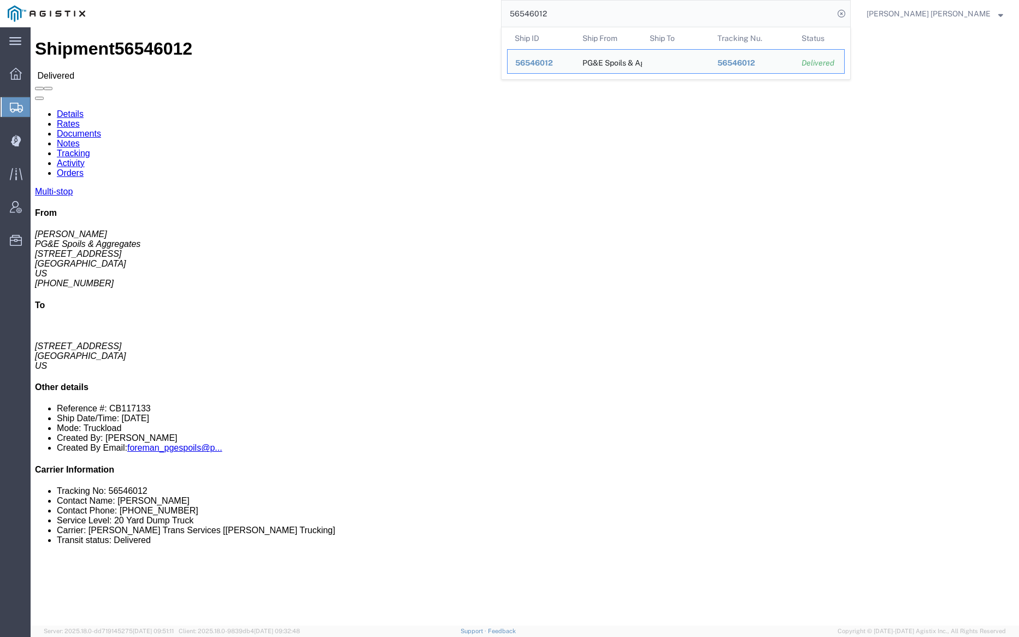
click link "Notes"
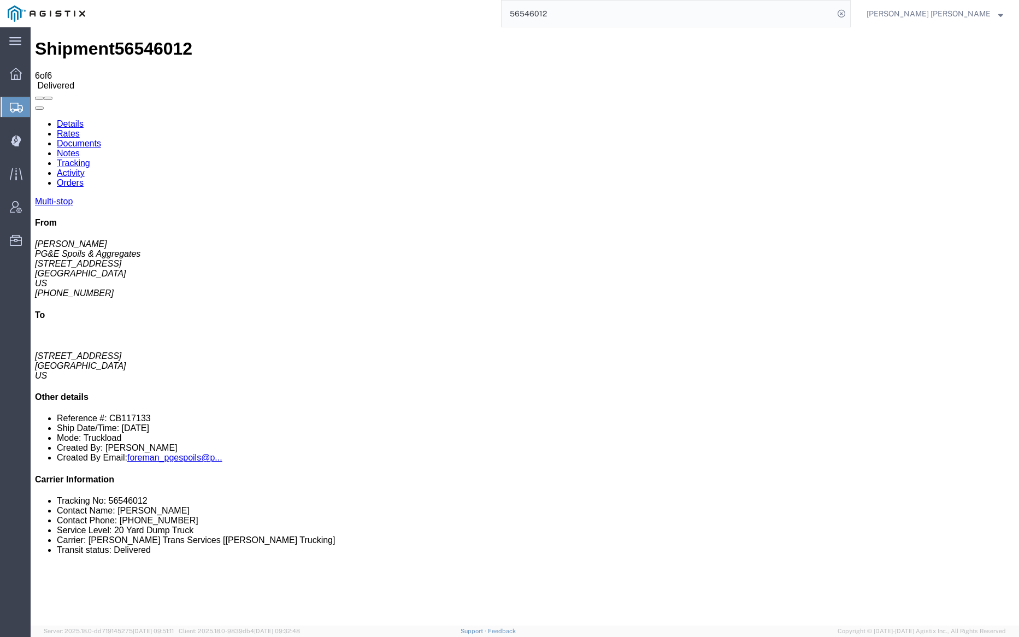
click at [101, 139] on link "Documents" at bounding box center [79, 143] width 44 height 9
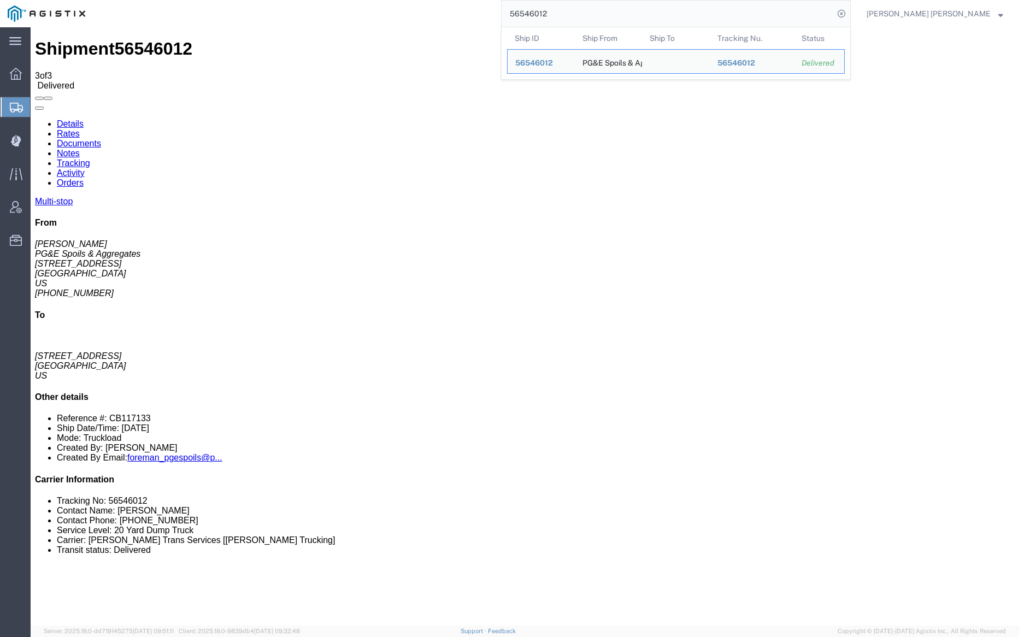
click at [599, 11] on input "56546012" at bounding box center [668, 14] width 332 height 26
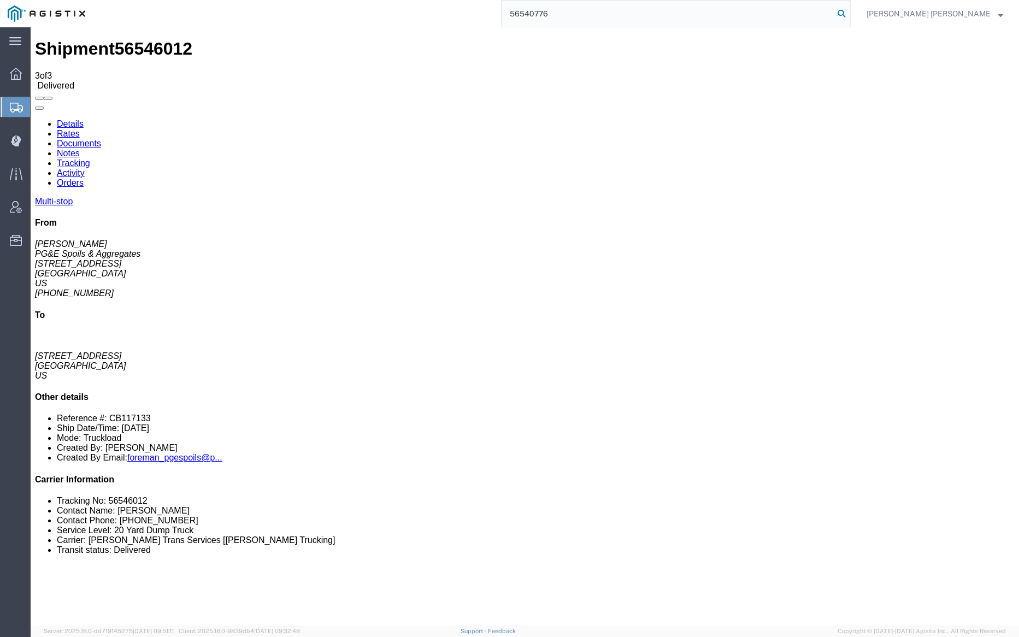
click at [849, 15] on icon at bounding box center [841, 13] width 15 height 15
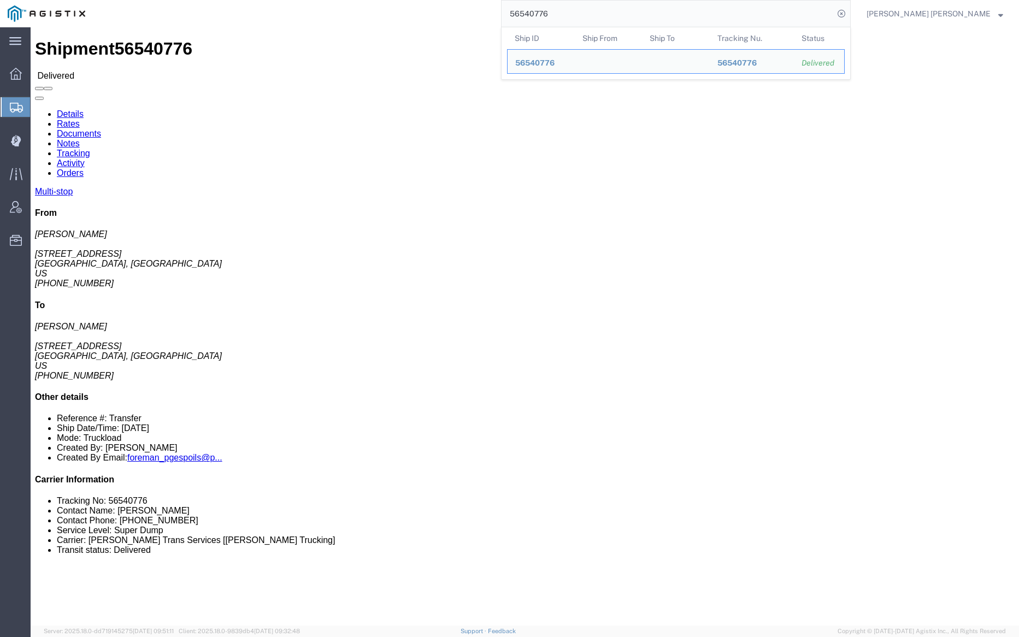
click link "Notes"
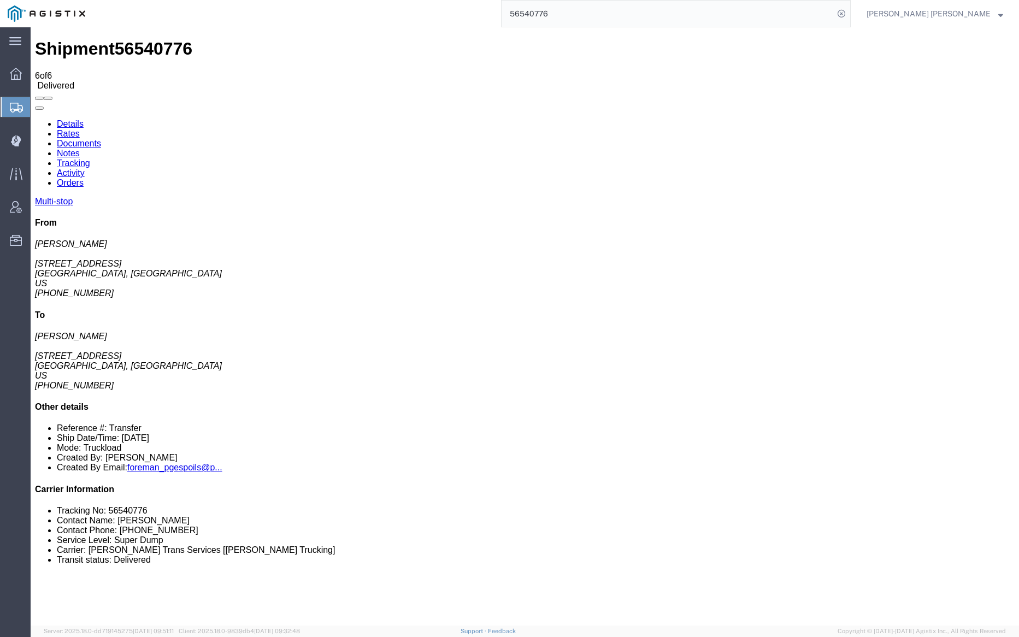
click at [101, 139] on link "Documents" at bounding box center [79, 143] width 44 height 9
click at [598, 11] on input "56540776" at bounding box center [668, 14] width 332 height 26
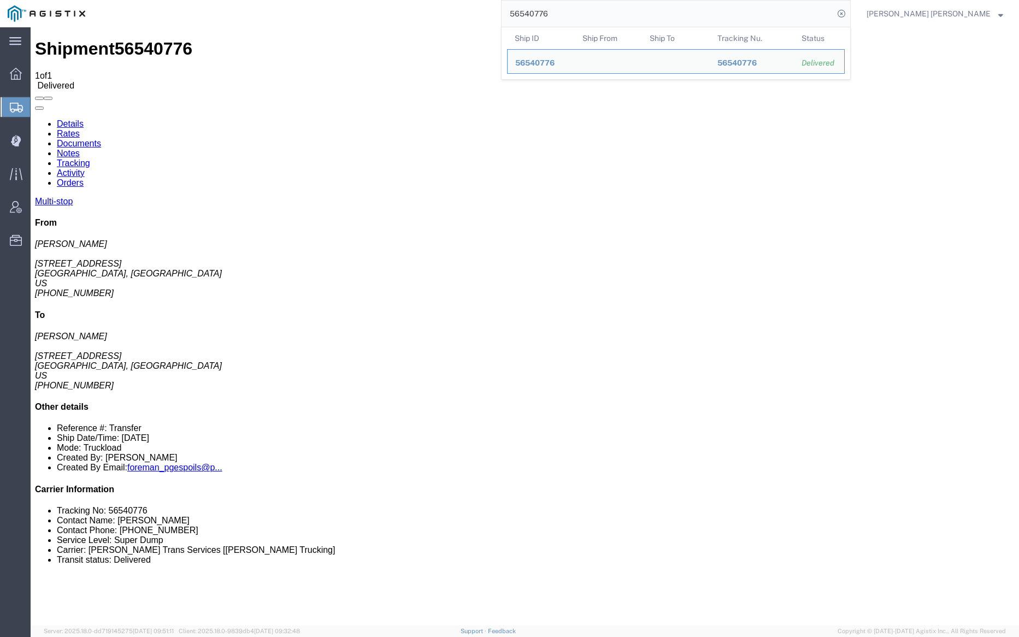
click at [598, 11] on input "56540776" at bounding box center [668, 14] width 332 height 26
paste input "1034"
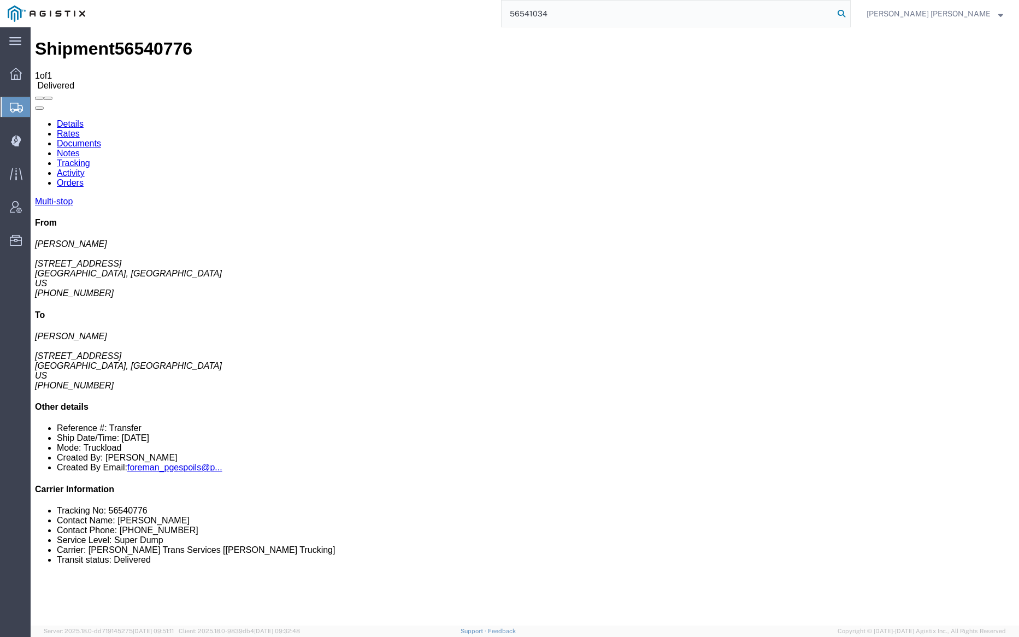
click at [849, 12] on icon at bounding box center [841, 13] width 15 height 15
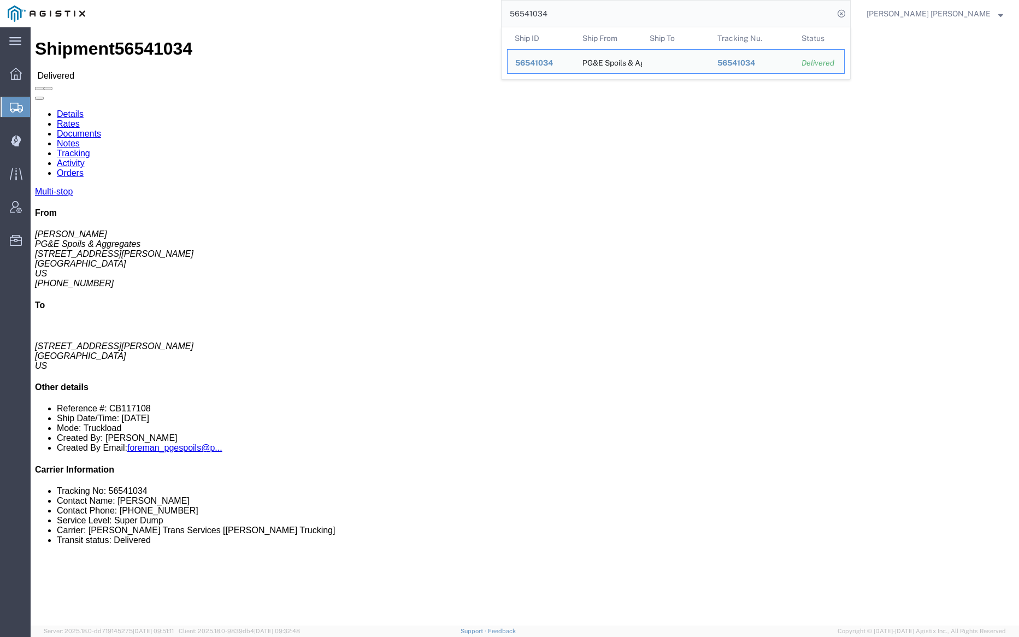
click link "Documents"
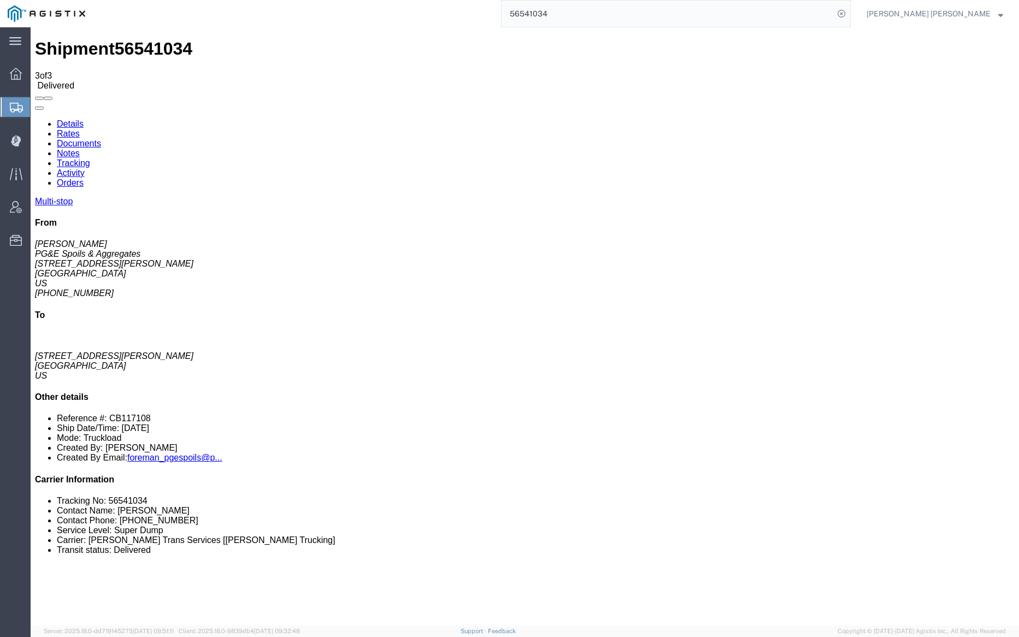
click at [80, 149] on link "Notes" at bounding box center [68, 153] width 23 height 9
click at [597, 13] on input "56541034" at bounding box center [668, 14] width 332 height 26
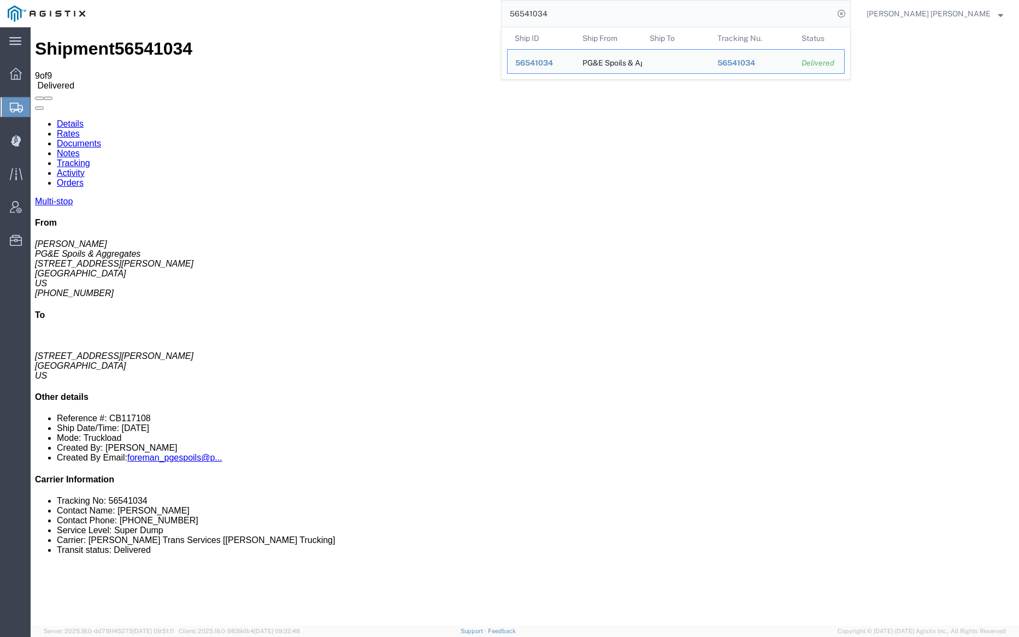
click at [597, 13] on input "56541034" at bounding box center [668, 14] width 332 height 26
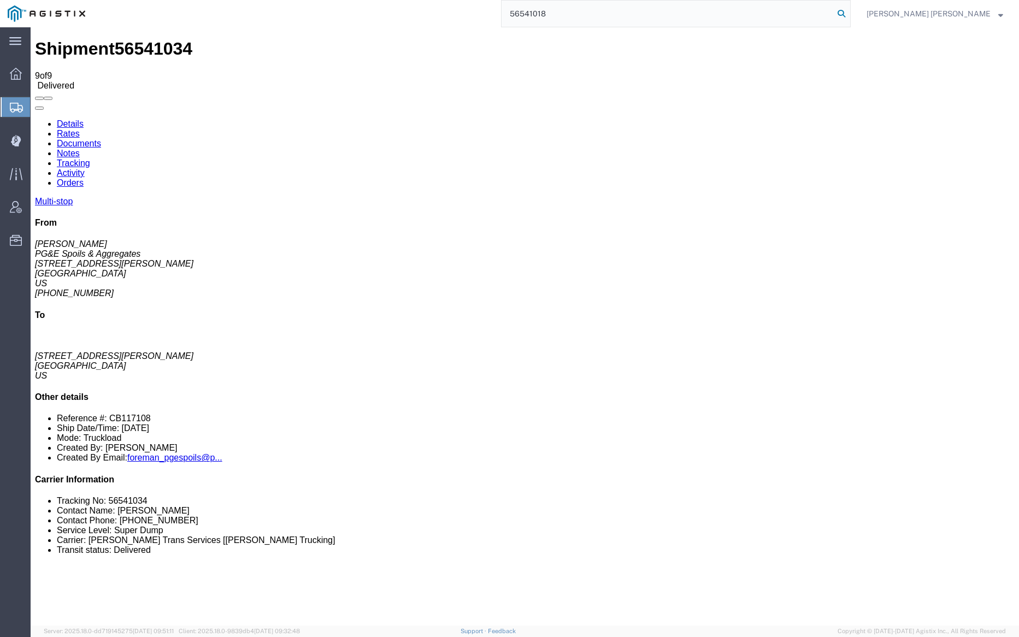
click at [849, 12] on icon at bounding box center [841, 13] width 15 height 15
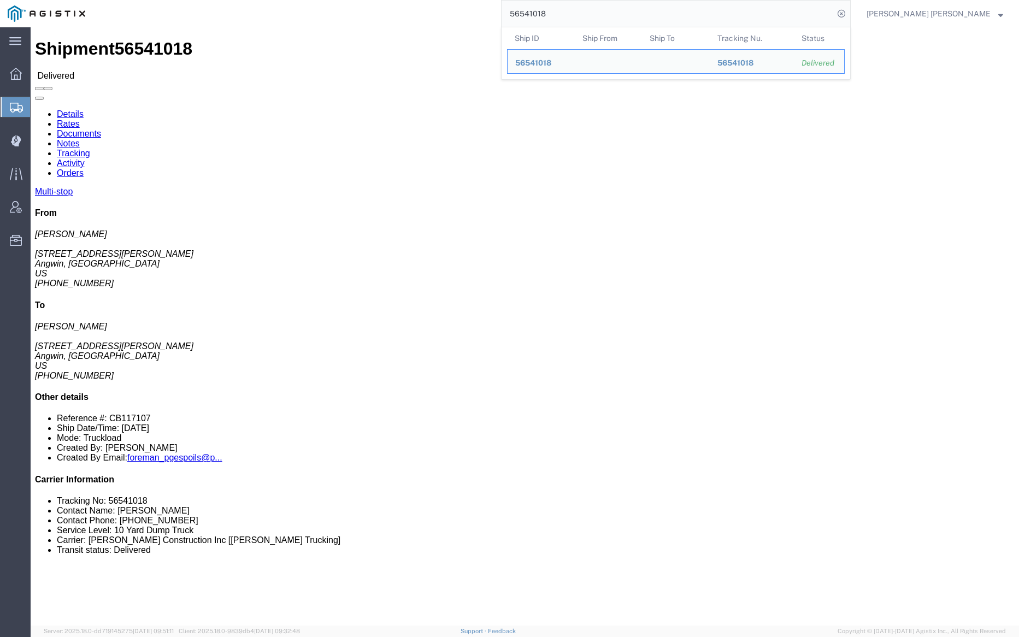
click link "Documents"
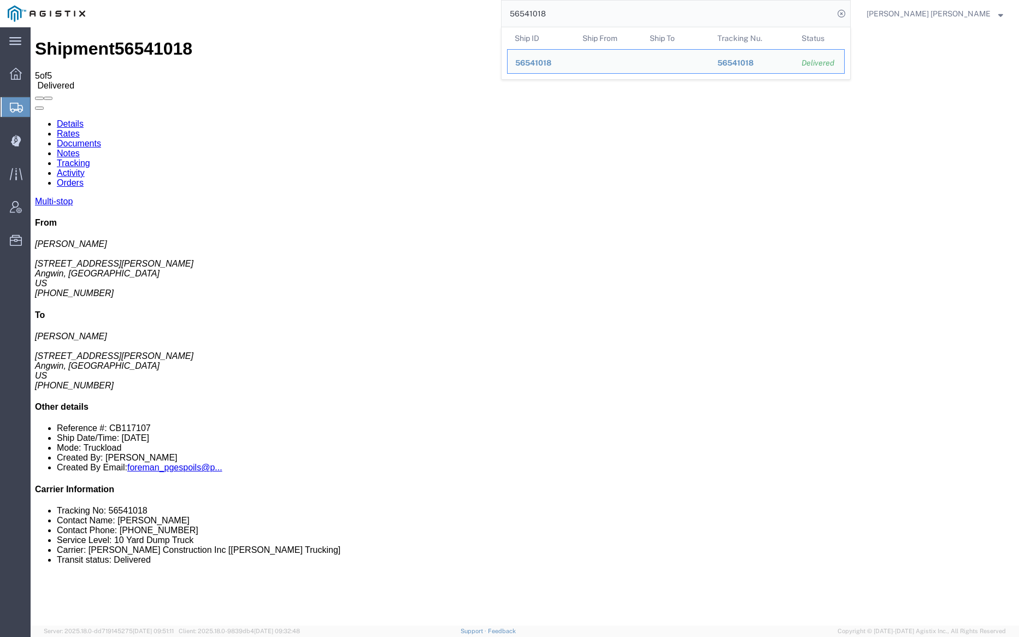
click at [580, 20] on input "56541018" at bounding box center [668, 14] width 332 height 26
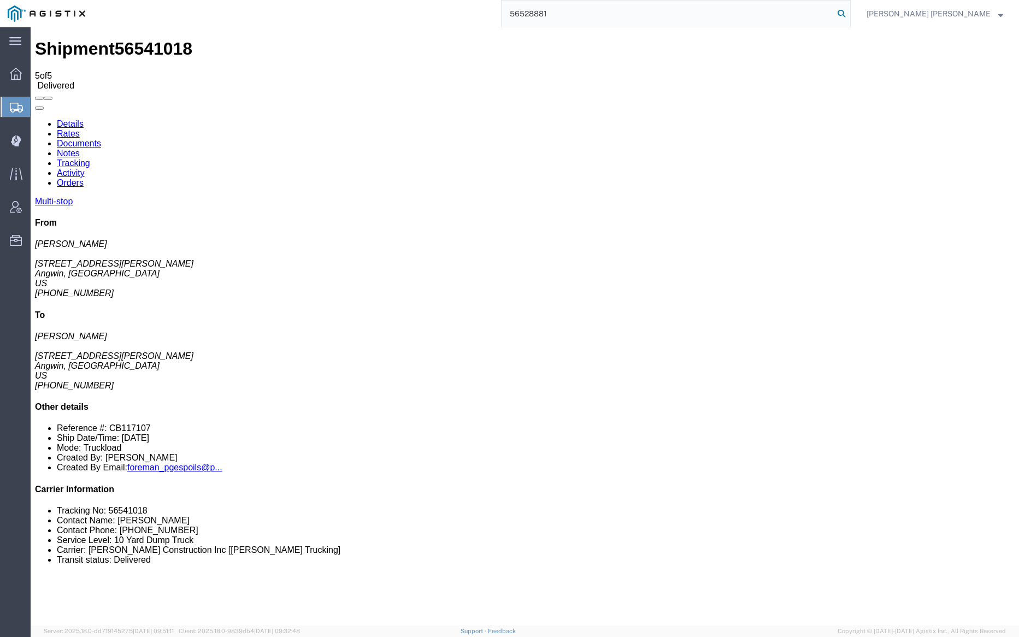
click at [849, 11] on icon at bounding box center [841, 13] width 15 height 15
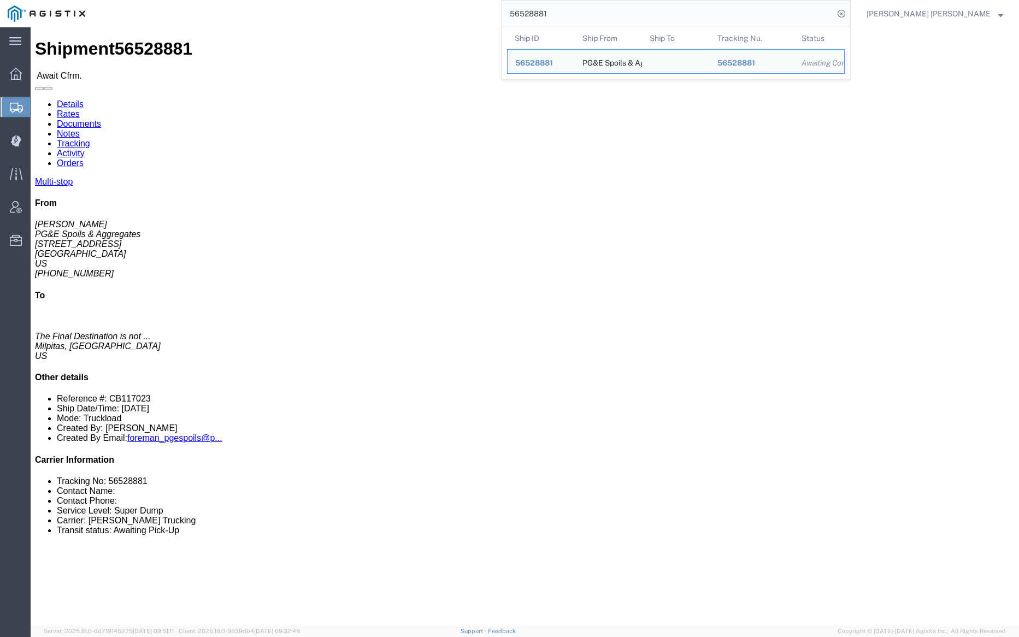
click at [585, 13] on input "56528881" at bounding box center [668, 14] width 332 height 26
paste input "7922"
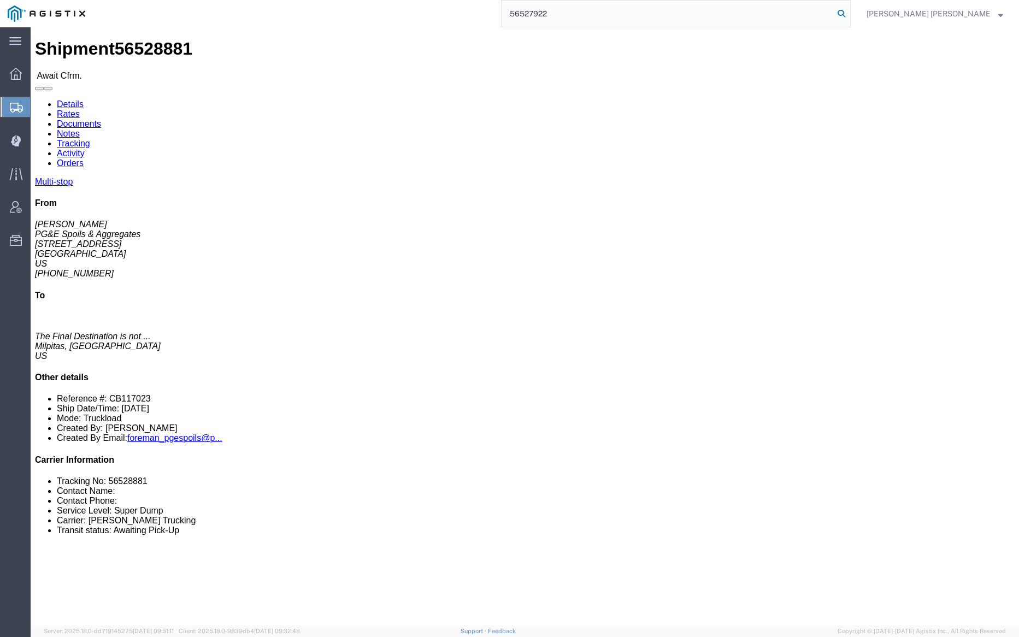
click at [849, 11] on icon at bounding box center [841, 13] width 15 height 15
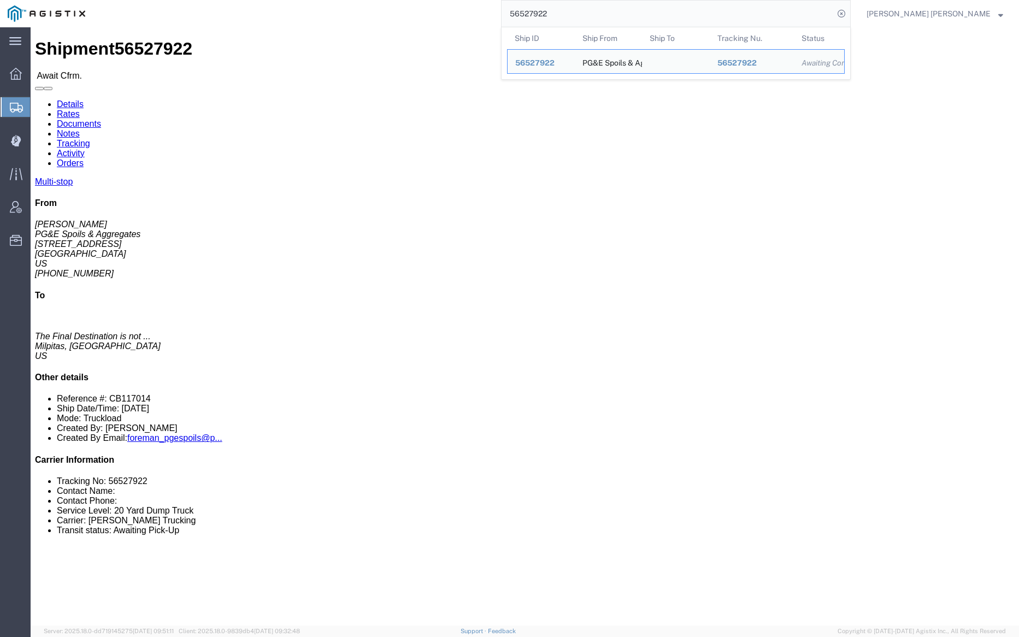
click at [600, 10] on input "56527922" at bounding box center [668, 14] width 332 height 26
paste input "8881"
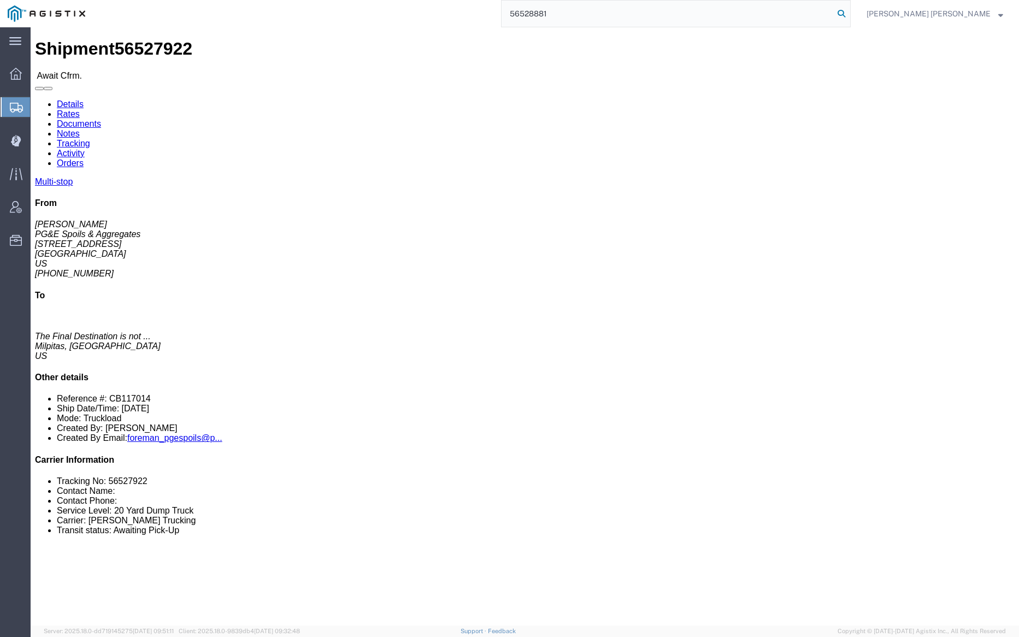
click at [849, 11] on icon at bounding box center [841, 13] width 15 height 15
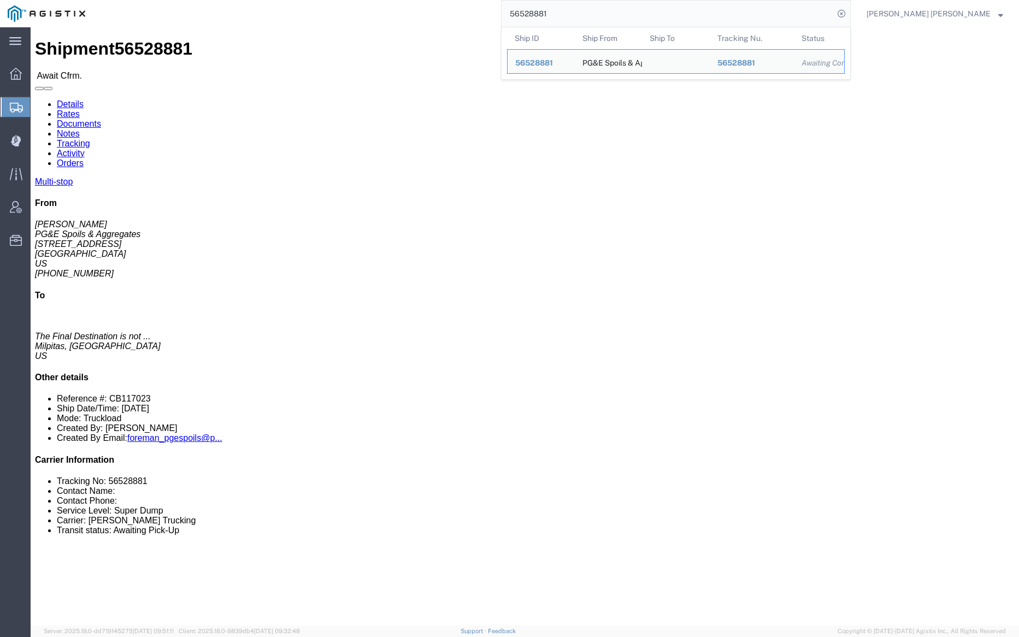
click at [591, 13] on input "56528881" at bounding box center [668, 14] width 332 height 26
paste input "14506"
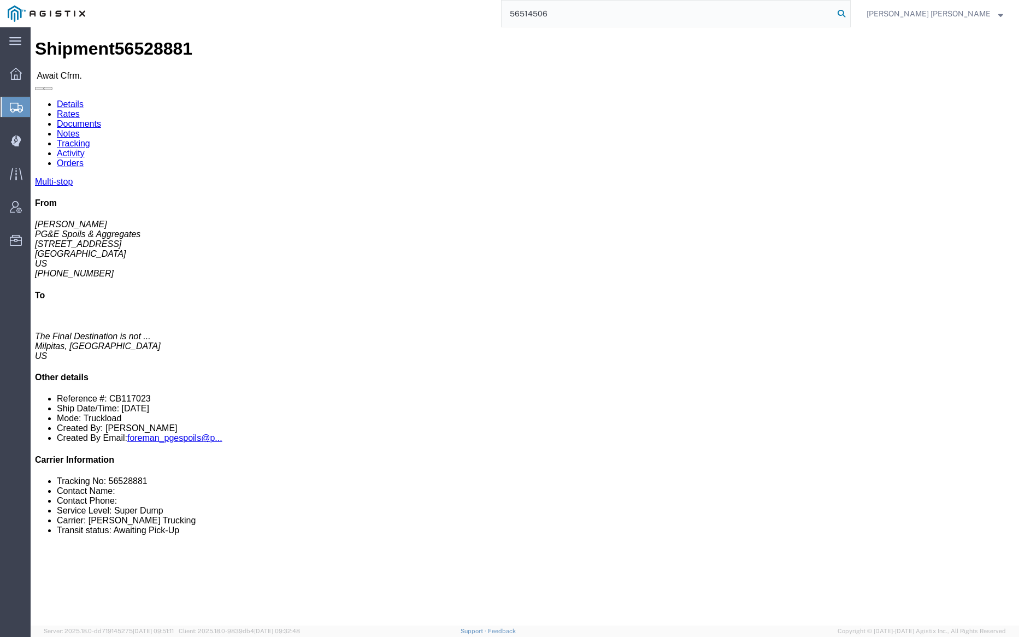
click at [849, 11] on icon at bounding box center [841, 13] width 15 height 15
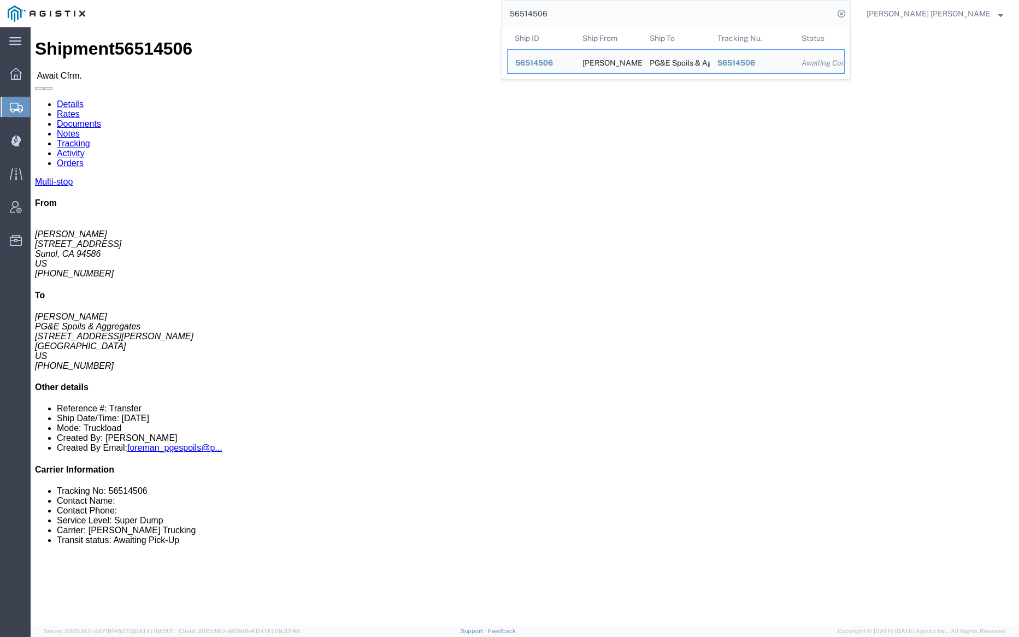
click at [585, 21] on input "56514506" at bounding box center [668, 14] width 332 height 26
click at [586, 21] on input "56514506" at bounding box center [668, 14] width 332 height 26
paste input "28897"
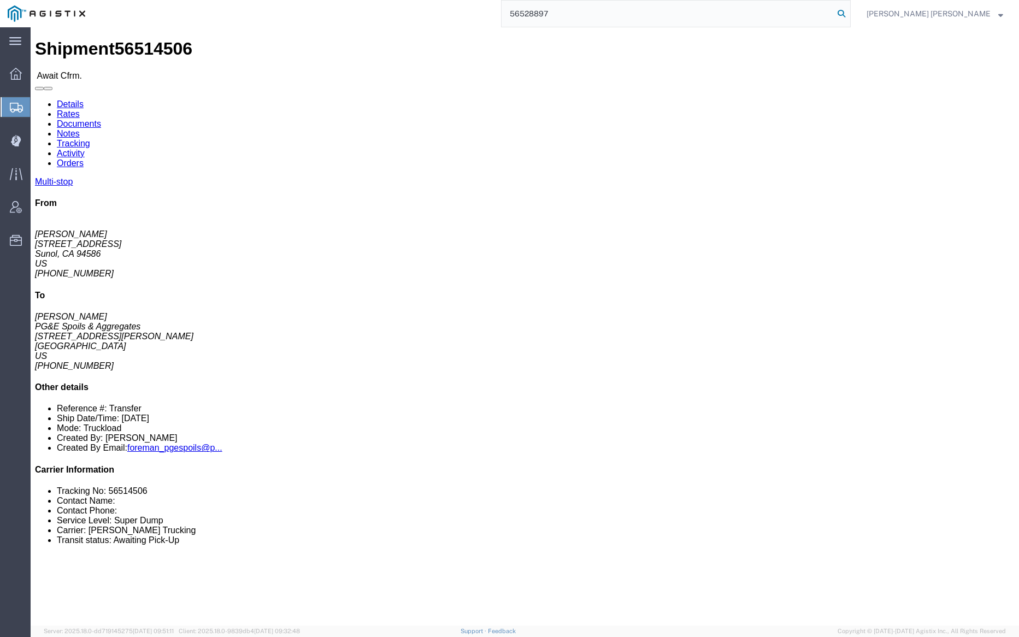
click at [849, 13] on icon at bounding box center [841, 13] width 15 height 15
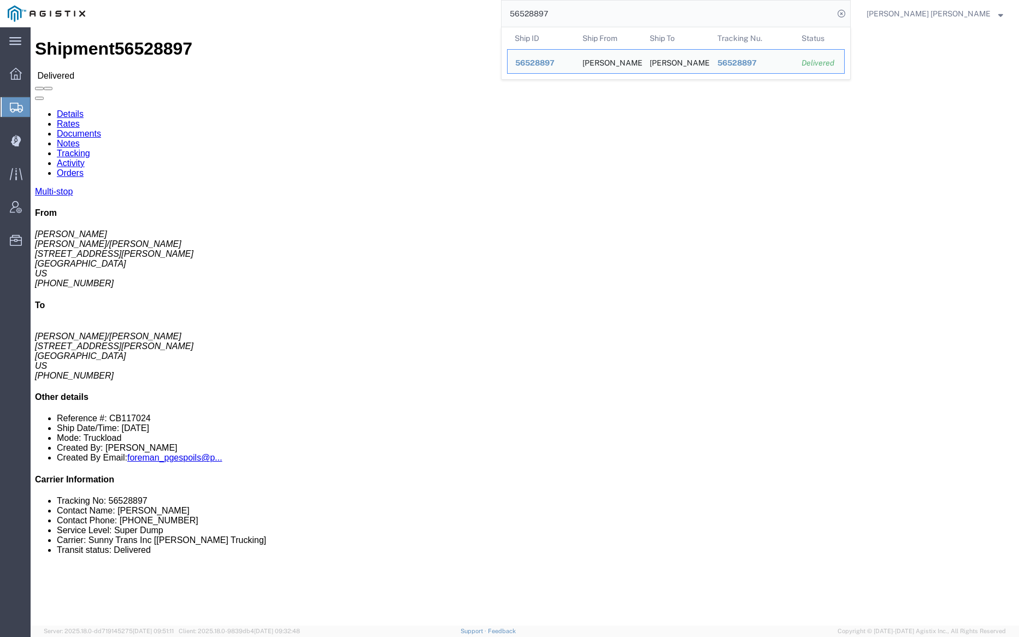
click link "Documents"
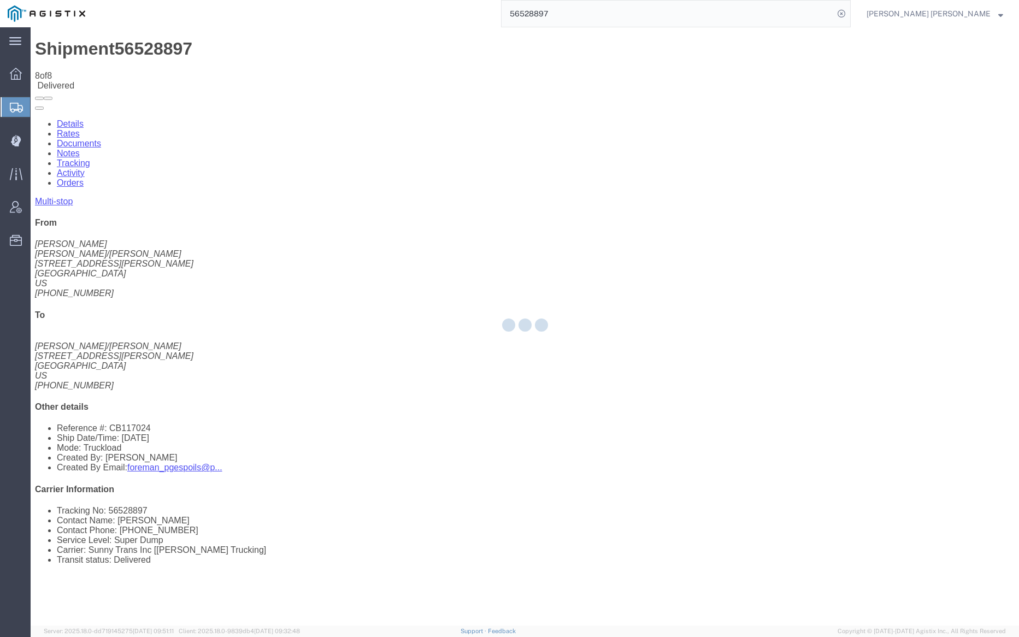
click at [156, 65] on div at bounding box center [525, 326] width 989 height 599
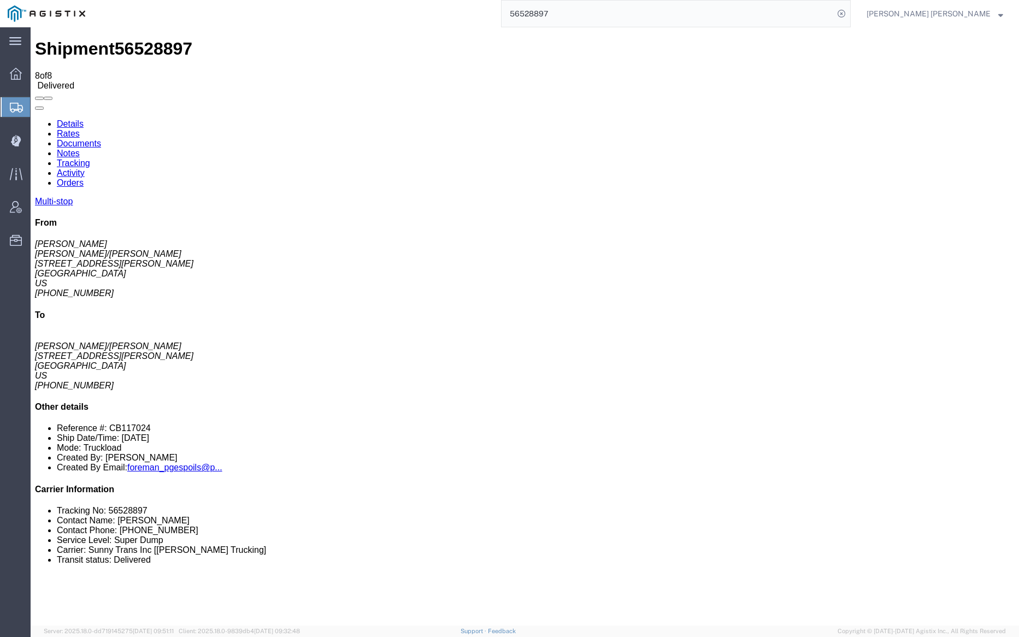
click at [587, 12] on input "56528897" at bounding box center [668, 14] width 332 height 26
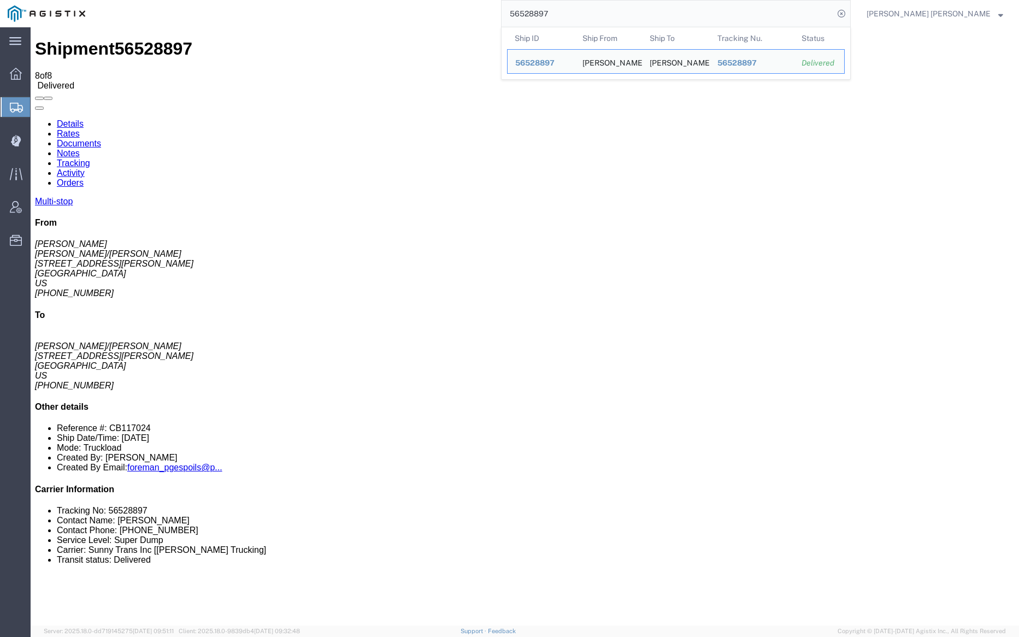
click at [587, 12] on input "56528897" at bounding box center [668, 14] width 332 height 26
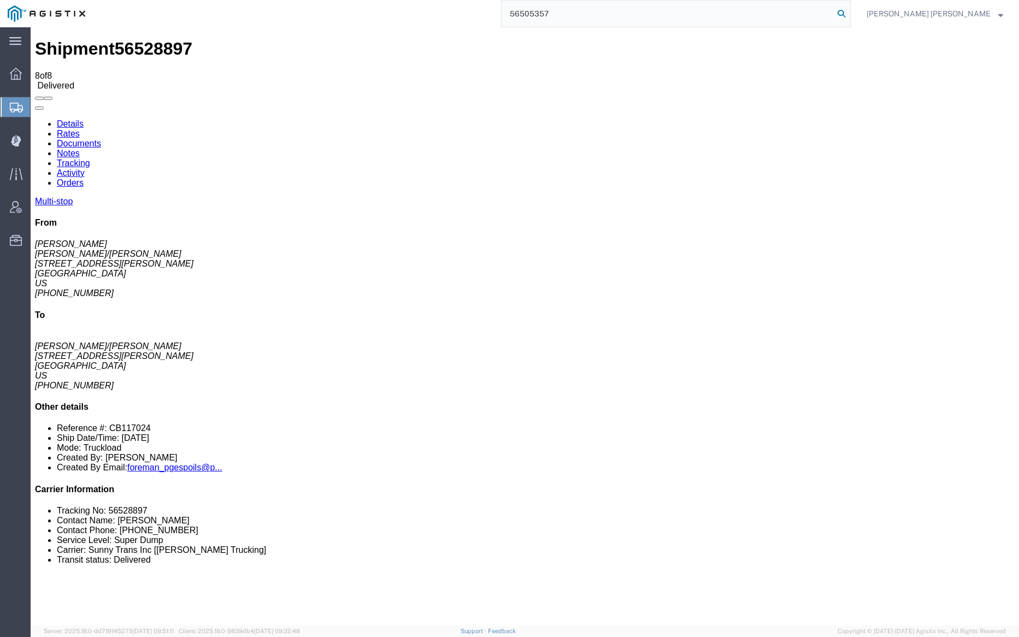
click at [849, 13] on icon at bounding box center [841, 13] width 15 height 15
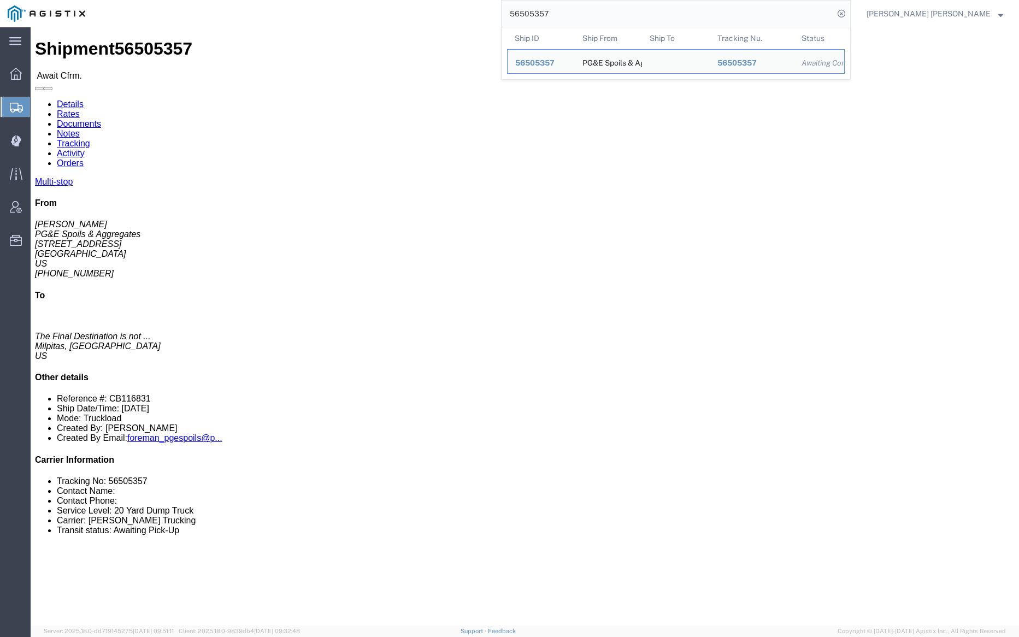
click at [582, 16] on input "56505357" at bounding box center [668, 14] width 332 height 26
paste input "14498"
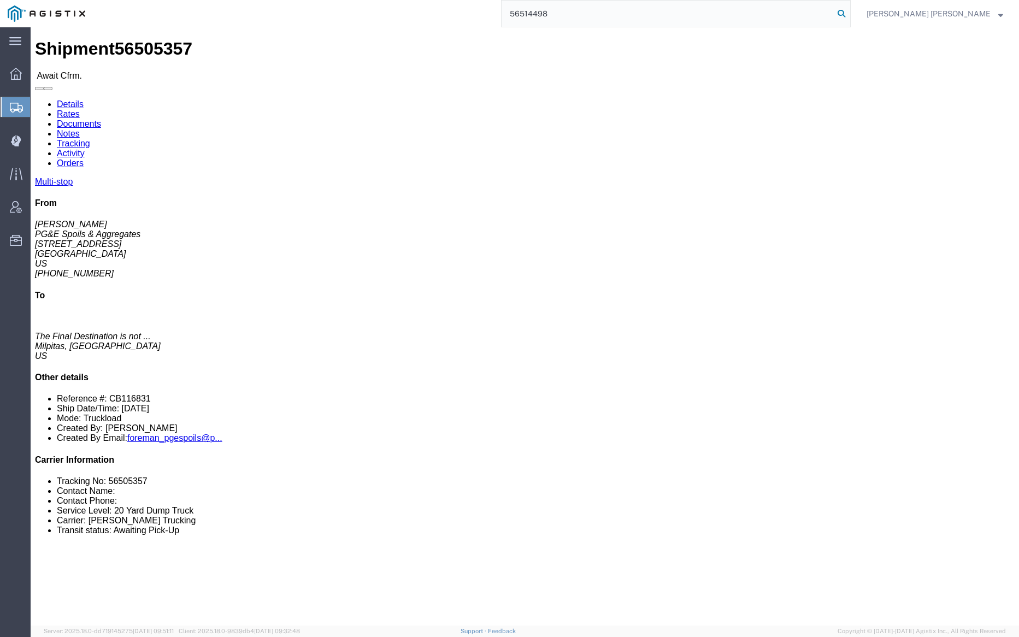
click at [849, 10] on icon at bounding box center [841, 13] width 15 height 15
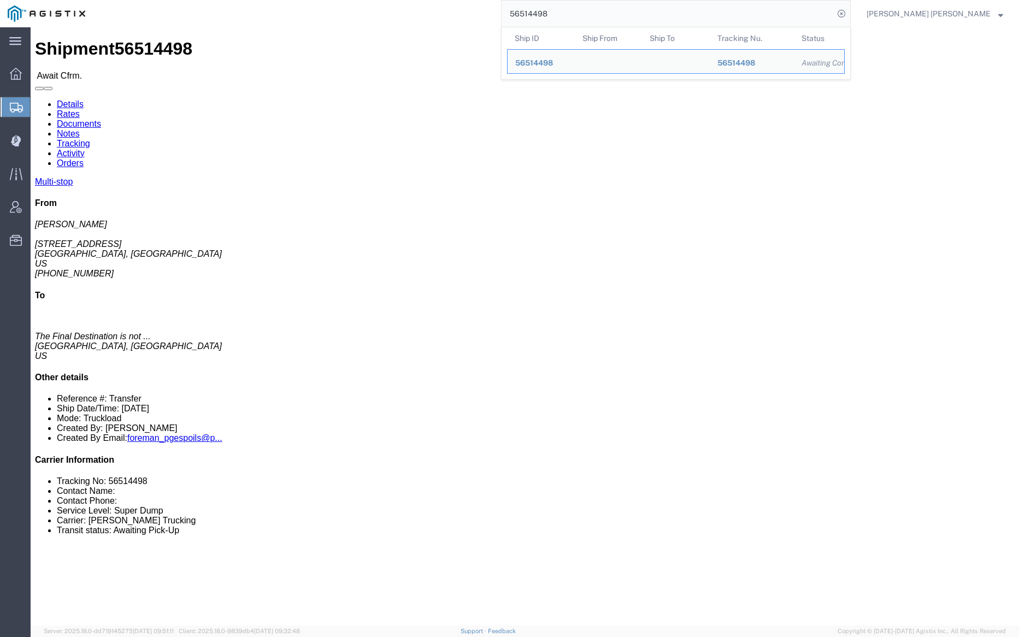
click at [586, 2] on input "56514498" at bounding box center [668, 14] width 332 height 26
paste input "461245"
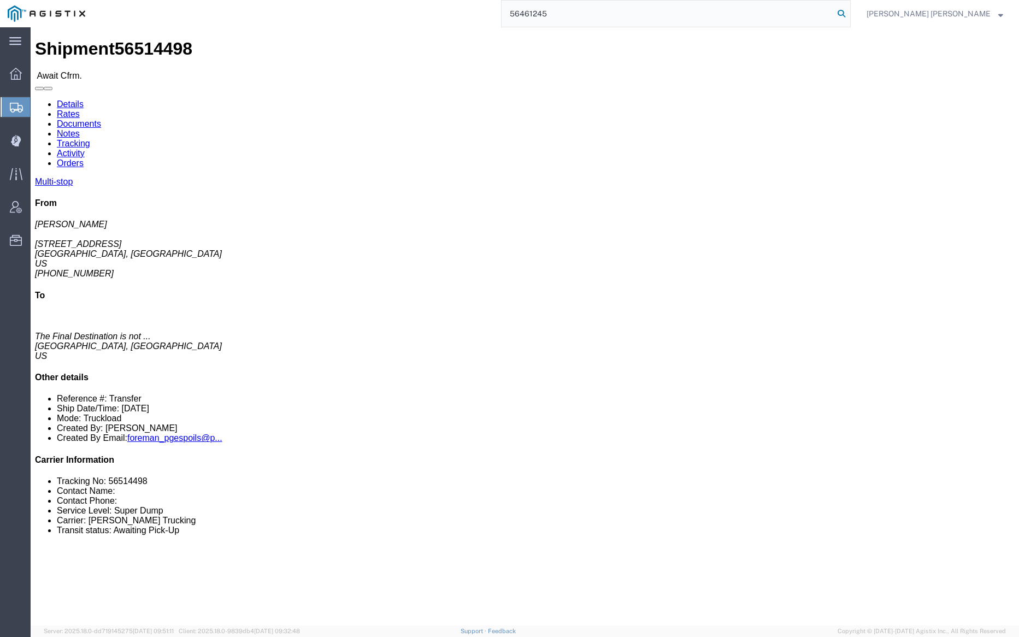
click at [849, 7] on icon at bounding box center [841, 13] width 15 height 15
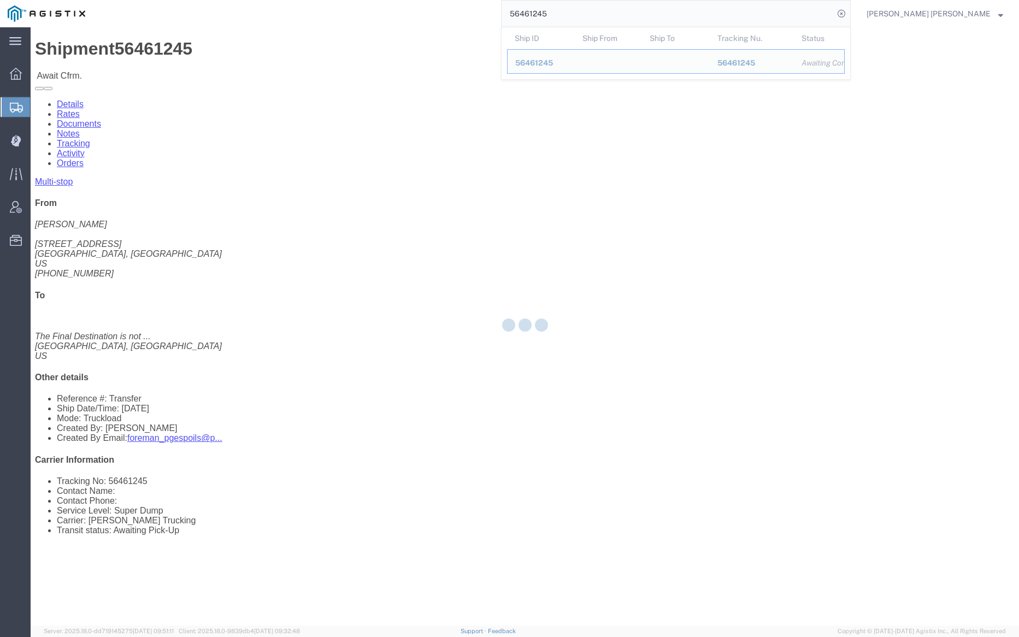
click at [588, 10] on input "56461245" at bounding box center [668, 14] width 332 height 26
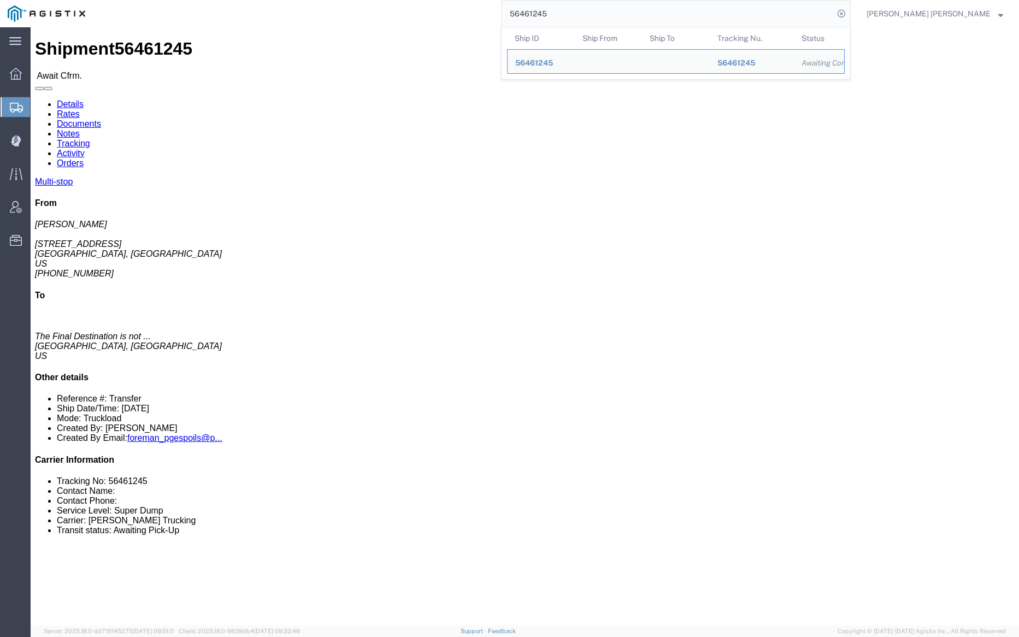
paste input "8"
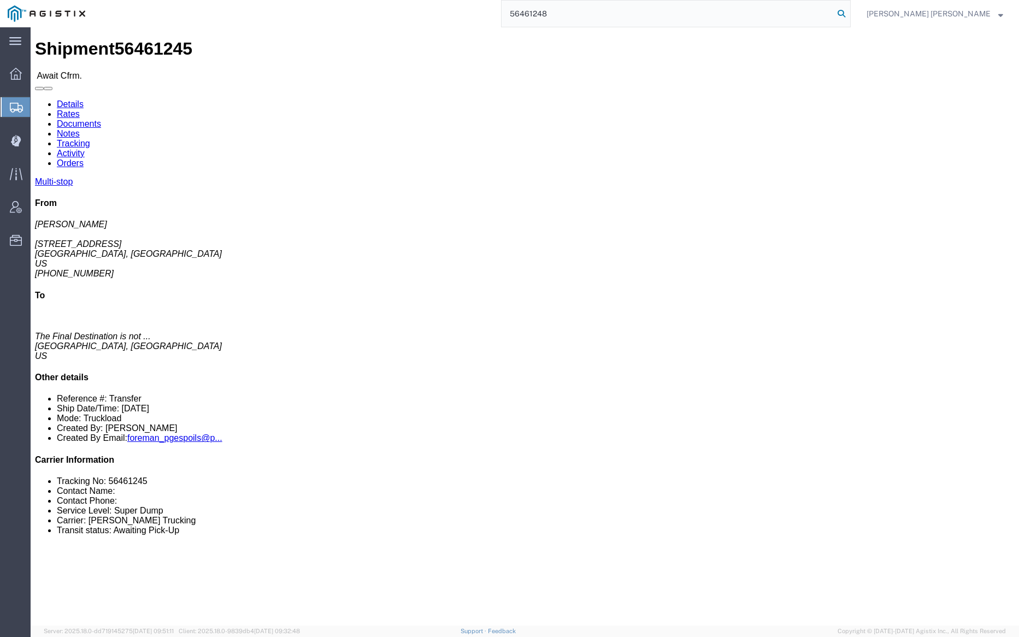
click at [849, 13] on icon at bounding box center [841, 13] width 15 height 15
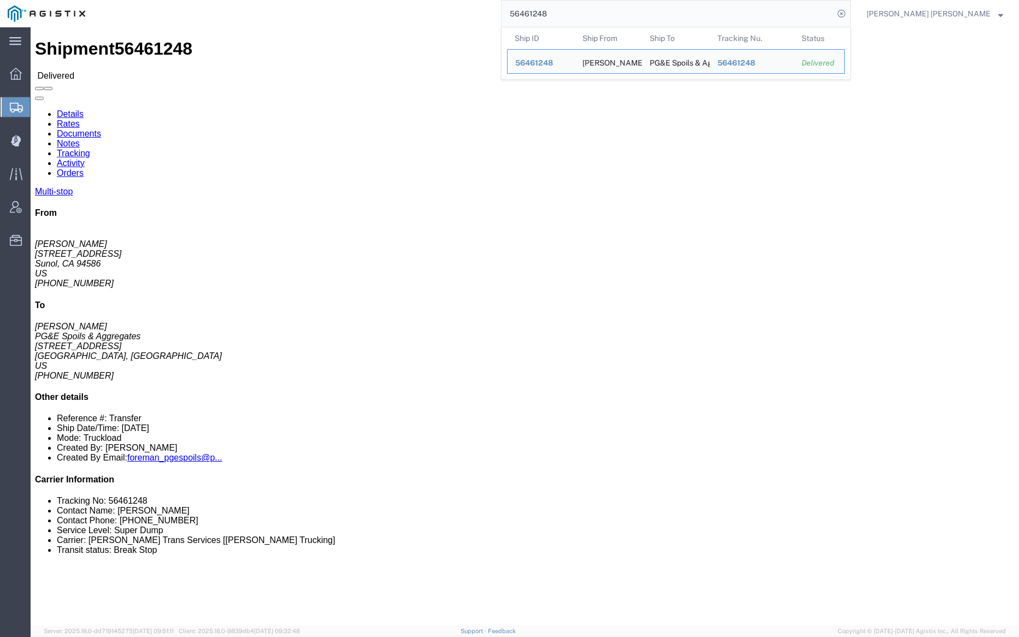
click at [594, 20] on input "56461248" at bounding box center [668, 14] width 332 height 26
paste input "88070"
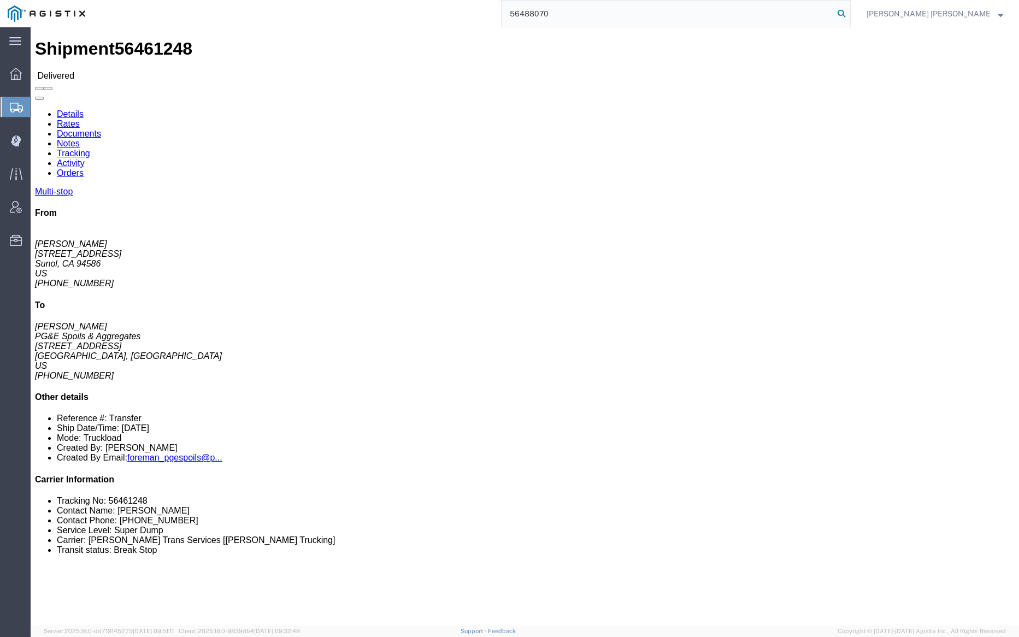
click at [849, 10] on icon at bounding box center [841, 13] width 15 height 15
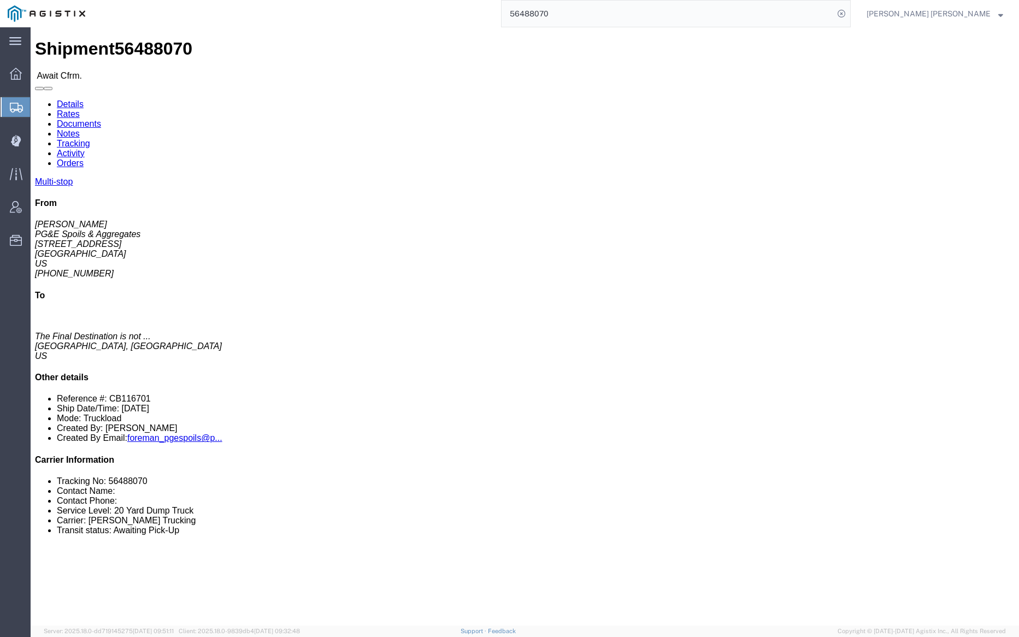
click link "Documents"
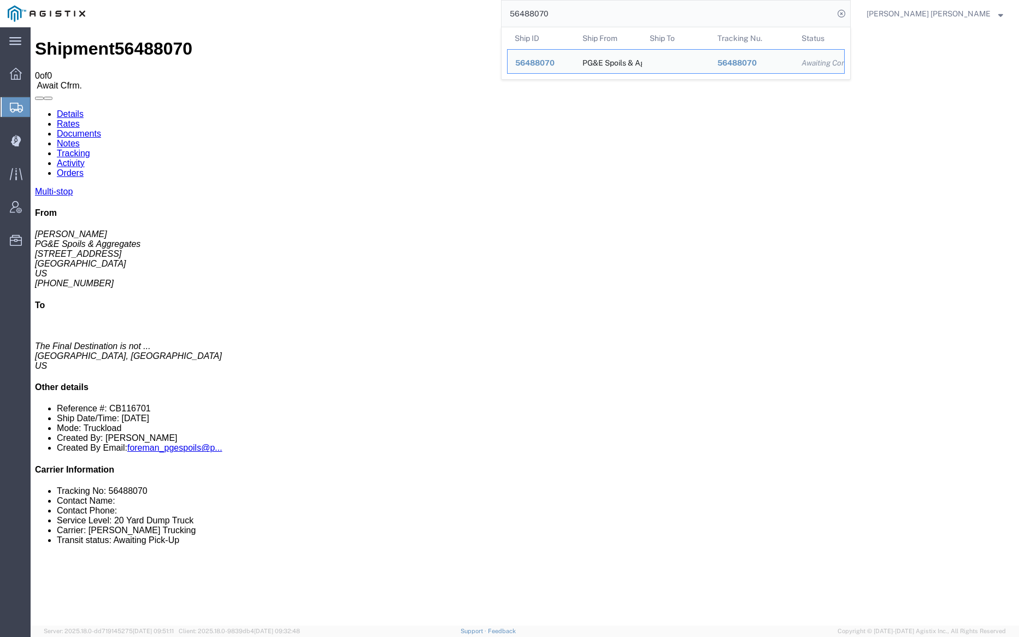
click at [573, 14] on input "56488070" at bounding box center [668, 14] width 332 height 26
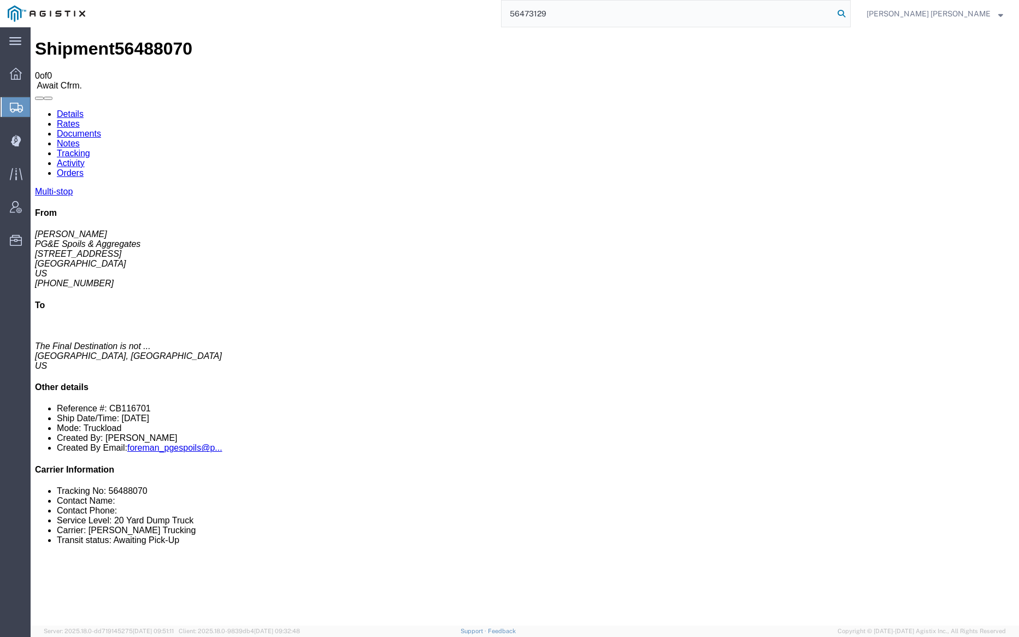
type input "56473129"
click at [849, 8] on icon at bounding box center [841, 13] width 15 height 15
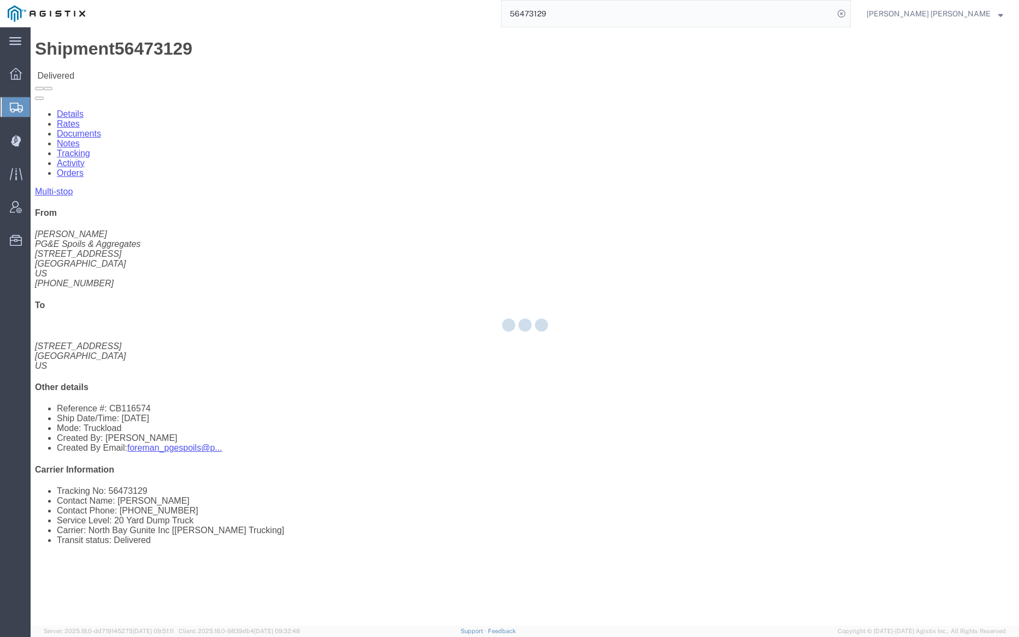
drag, startPoint x: 129, startPoint y: 39, endPoint x: 160, endPoint y: 66, distance: 40.7
click at [160, 66] on div at bounding box center [525, 326] width 989 height 599
drag, startPoint x: 0, startPoint y: 0, endPoint x: 159, endPoint y: 66, distance: 172.3
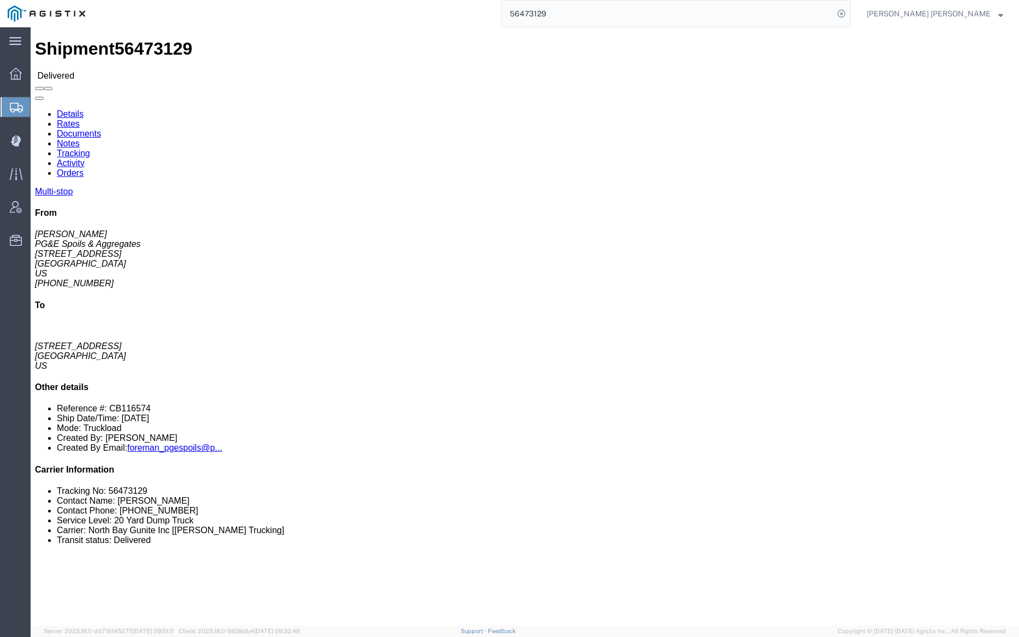
click link "Documents"
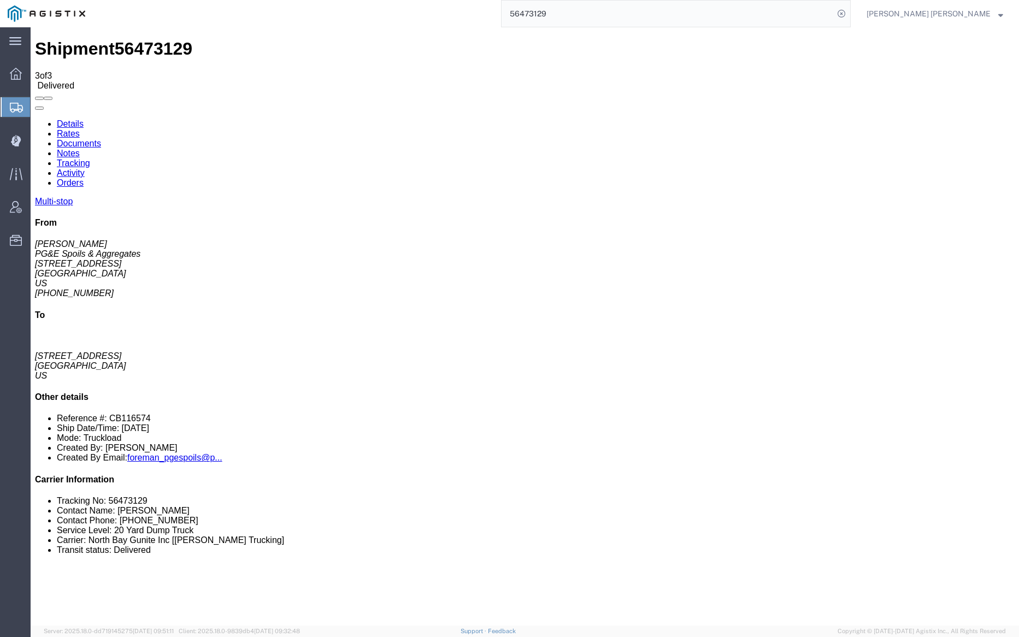
click at [80, 149] on link "Notes" at bounding box center [68, 153] width 23 height 9
click at [589, 11] on input "56473129" at bounding box center [668, 14] width 332 height 26
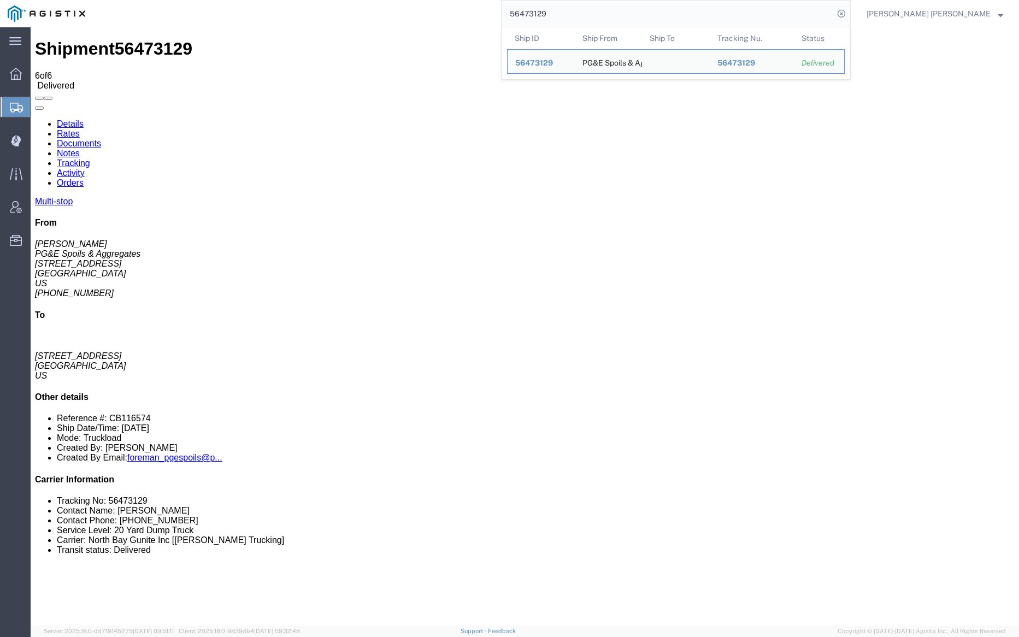
click at [589, 11] on input "56473129" at bounding box center [668, 14] width 332 height 26
paste input "080"
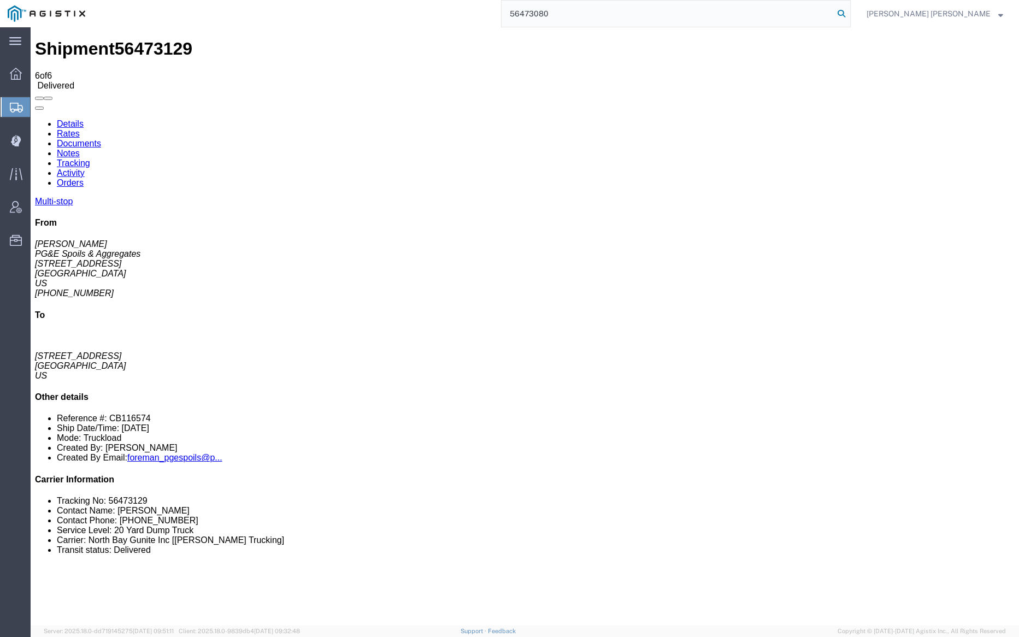
click at [849, 13] on icon at bounding box center [841, 13] width 15 height 15
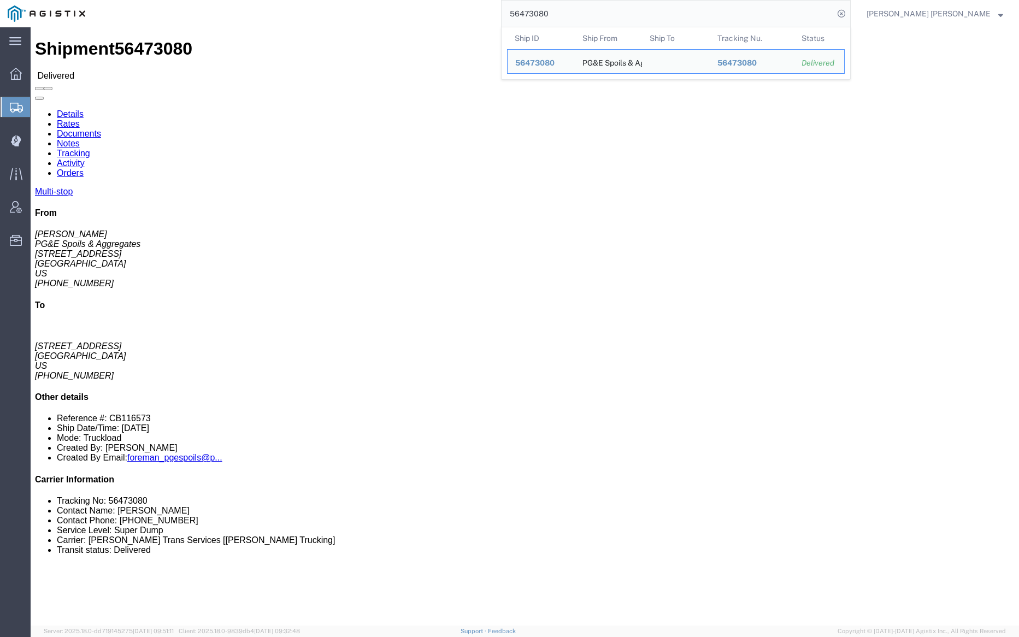
click link "Documents"
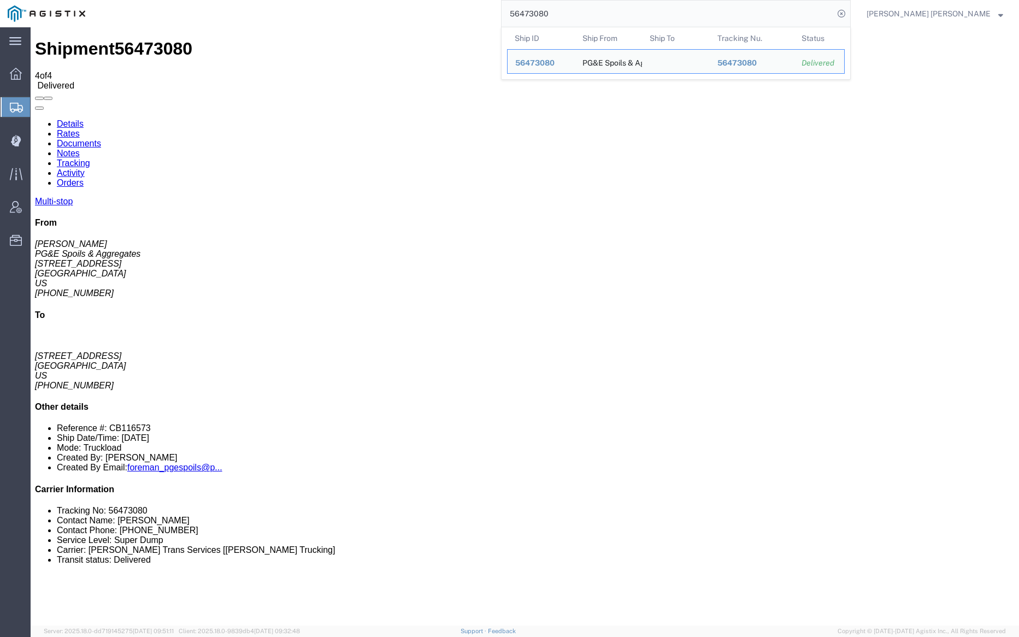
click at [592, 13] on input "56473080" at bounding box center [668, 14] width 332 height 26
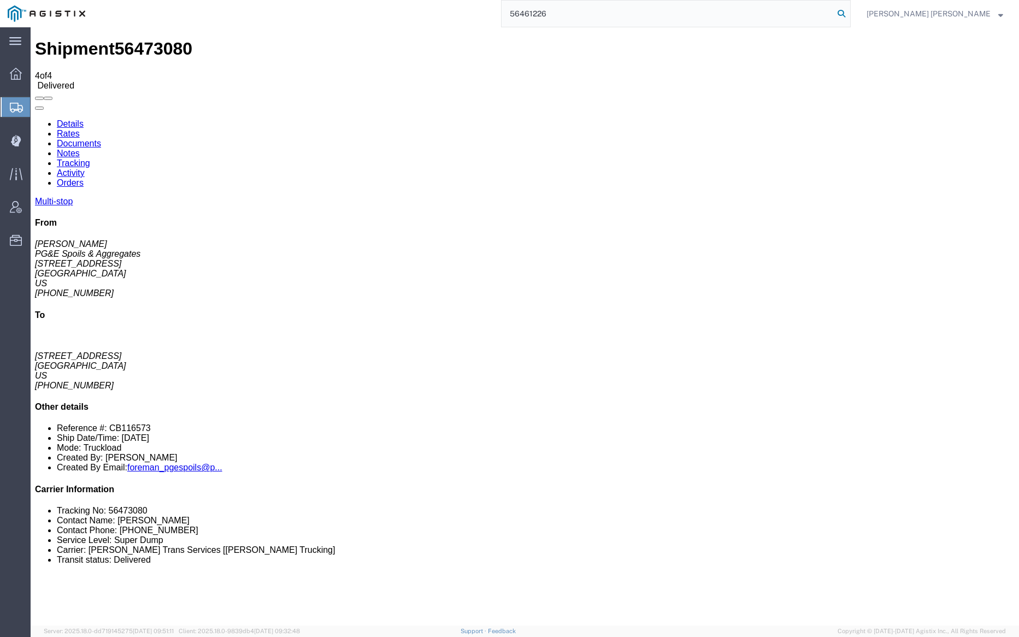
click at [849, 15] on icon at bounding box center [841, 13] width 15 height 15
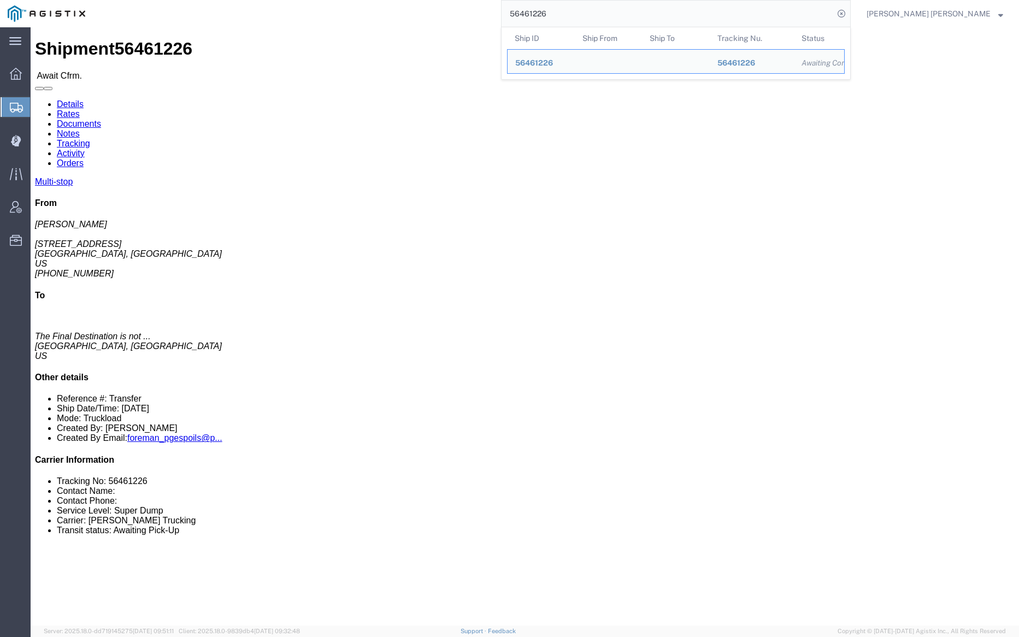
click at [585, 18] on input "56461226" at bounding box center [668, 14] width 332 height 26
paste input "56488842"
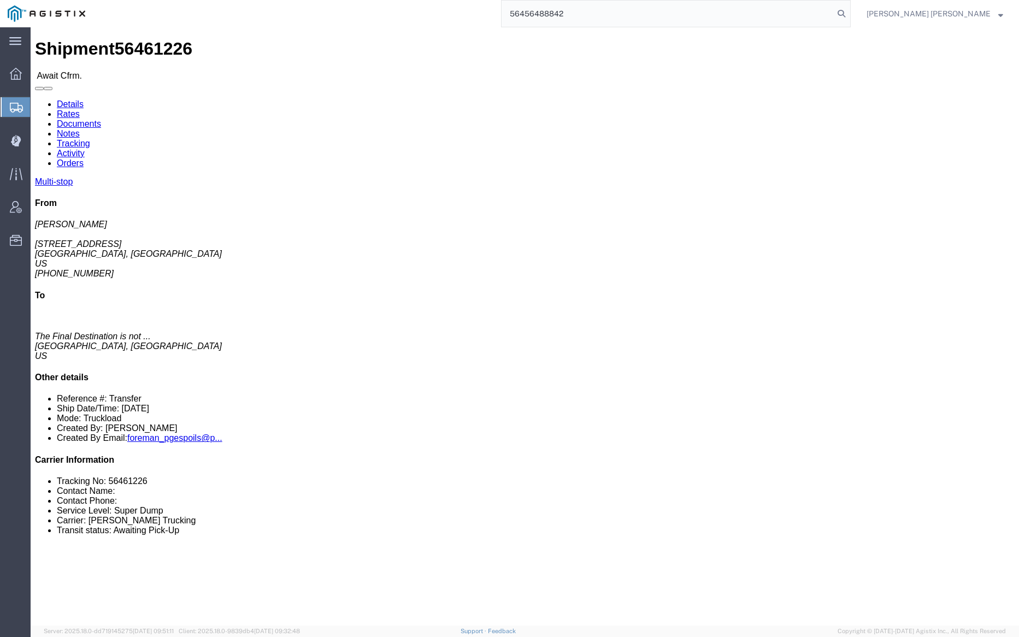
click at [582, 15] on input "56456488842" at bounding box center [668, 14] width 332 height 26
paste input "search"
click at [849, 10] on icon at bounding box center [841, 13] width 15 height 15
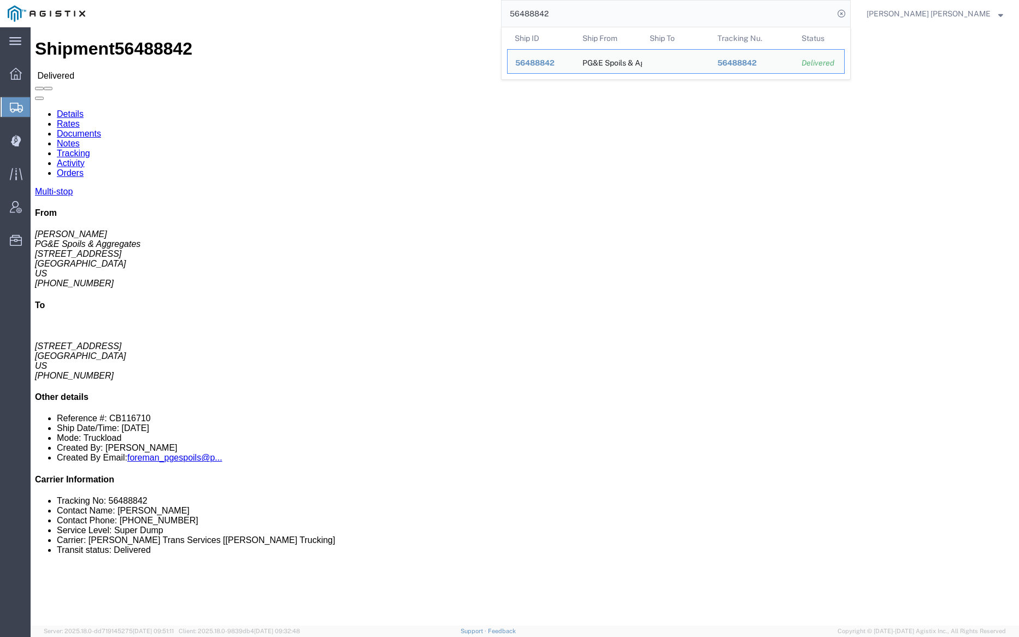
click link "Documents"
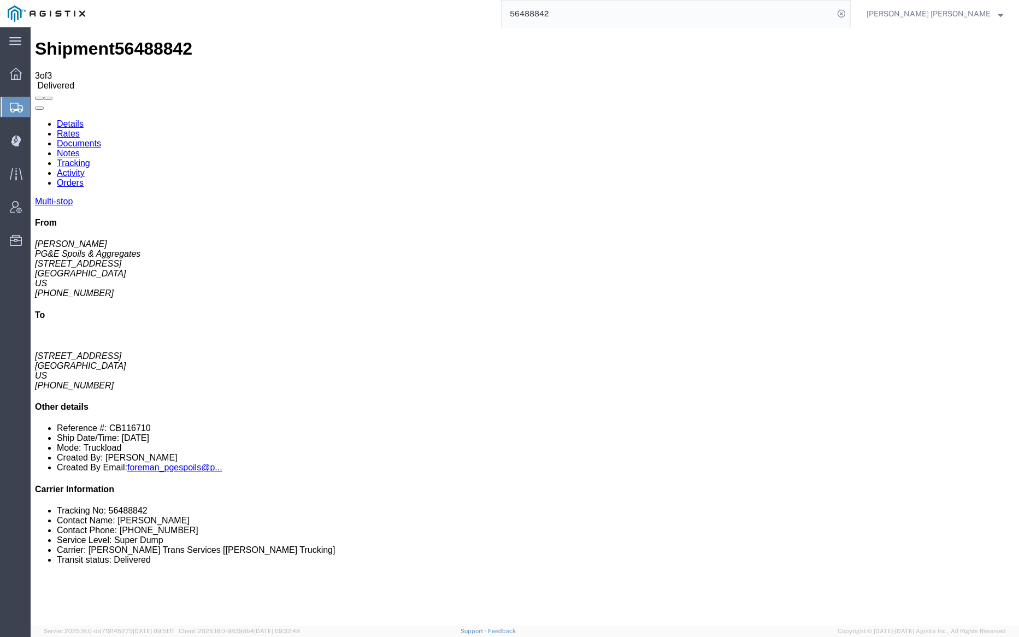
click at [90, 159] on link "Tracking" at bounding box center [73, 163] width 33 height 9
click at [80, 149] on link "Notes" at bounding box center [68, 153] width 23 height 9
click at [90, 159] on link "Tracking" at bounding box center [73, 163] width 33 height 9
click at [588, 18] on input "56488842" at bounding box center [668, 14] width 332 height 26
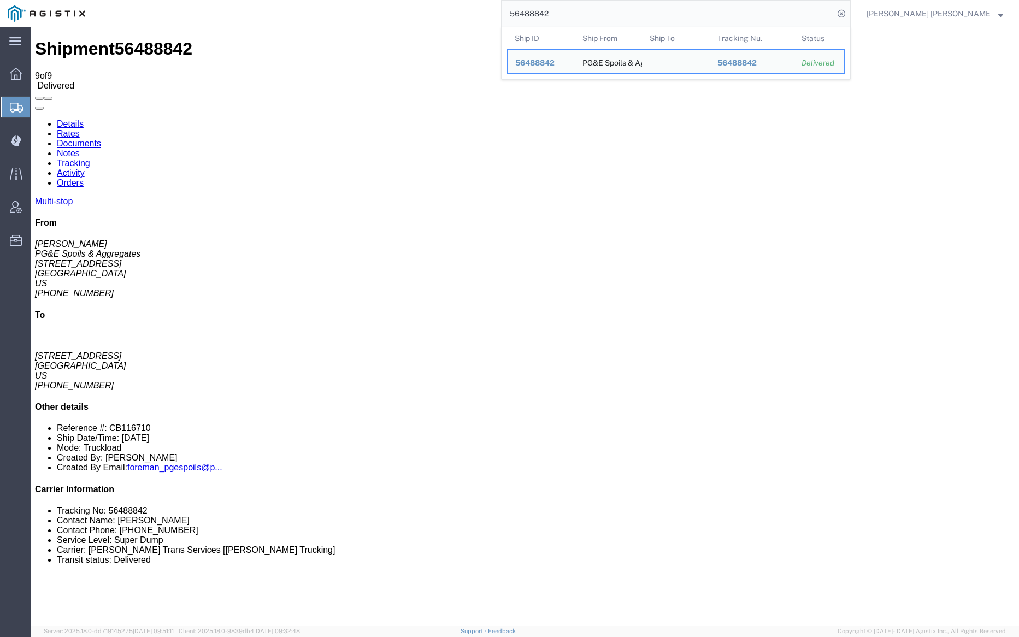
click at [588, 18] on input "56488842" at bounding box center [668, 14] width 332 height 26
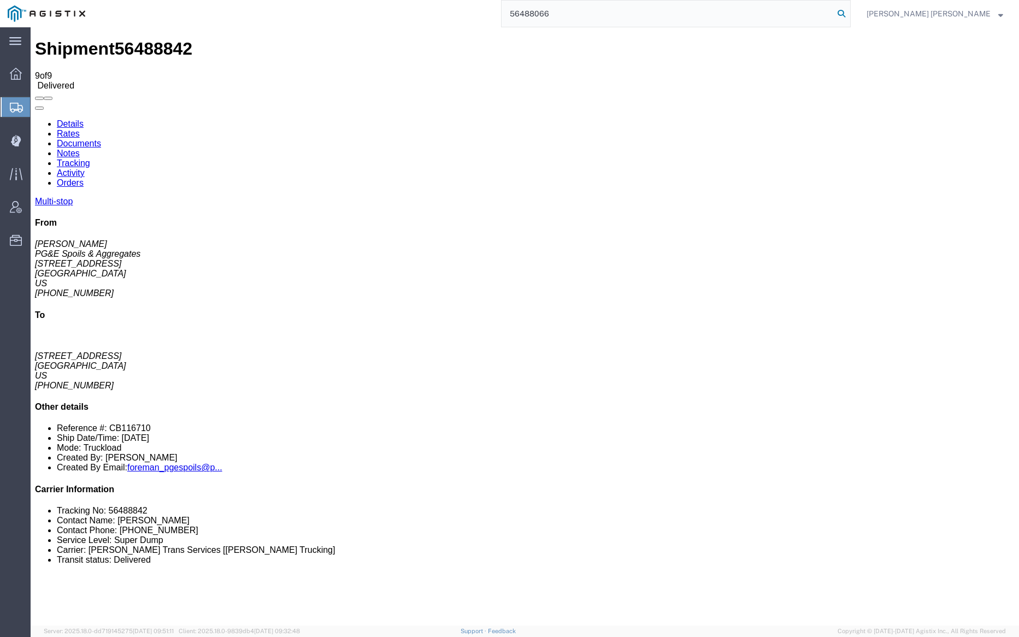
click at [849, 13] on icon at bounding box center [841, 13] width 15 height 15
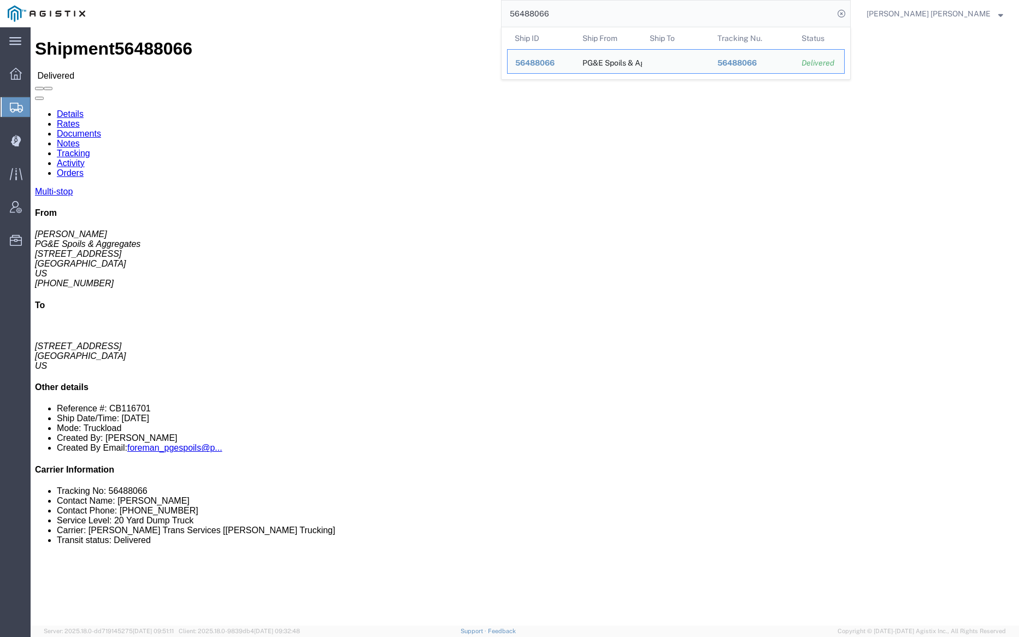
click link "Documents"
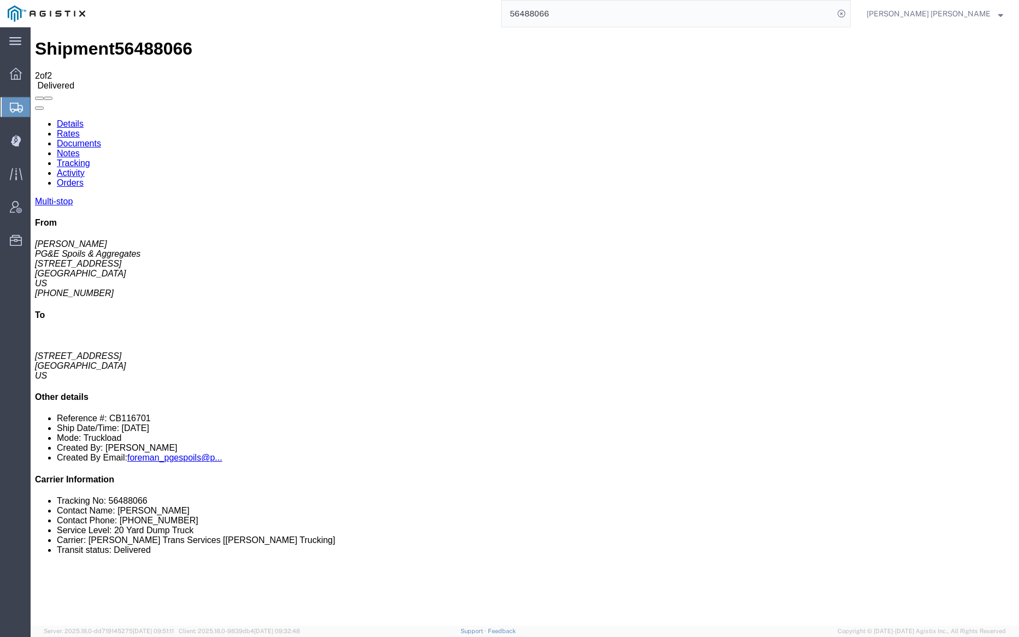
click at [80, 149] on link "Notes" at bounding box center [68, 153] width 23 height 9
click at [577, 14] on input "56488066" at bounding box center [668, 14] width 332 height 26
click at [849, 11] on icon at bounding box center [841, 13] width 15 height 15
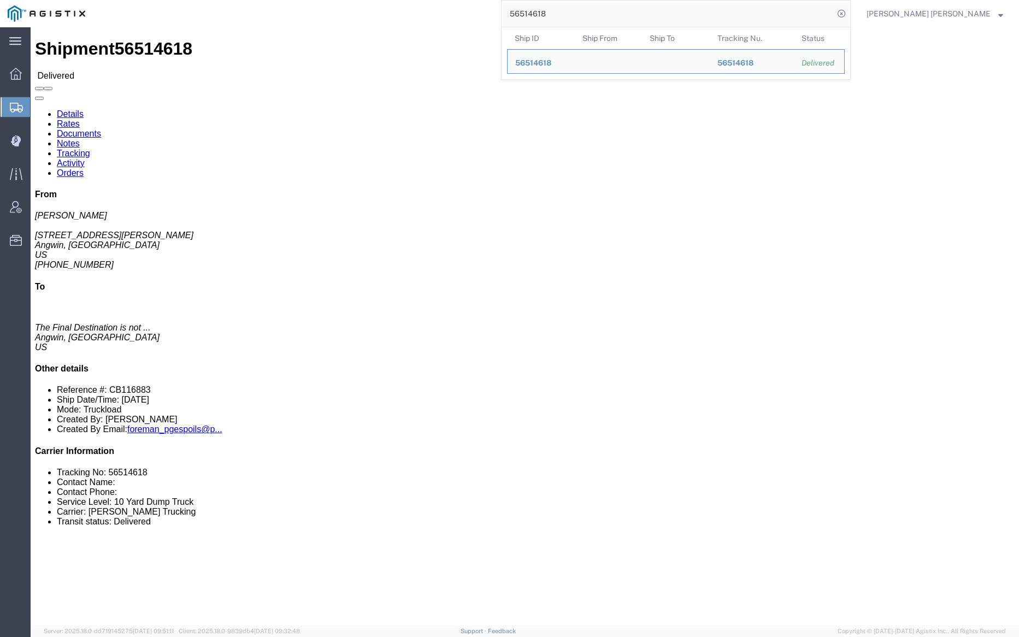
click link "Documents"
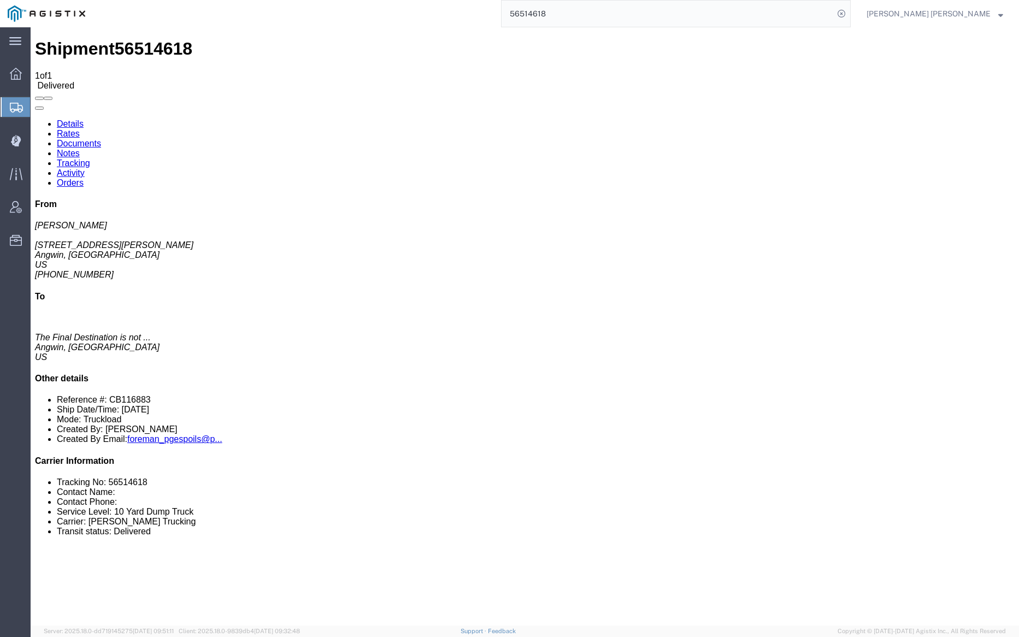
click at [585, 9] on input "56514618" at bounding box center [668, 14] width 332 height 26
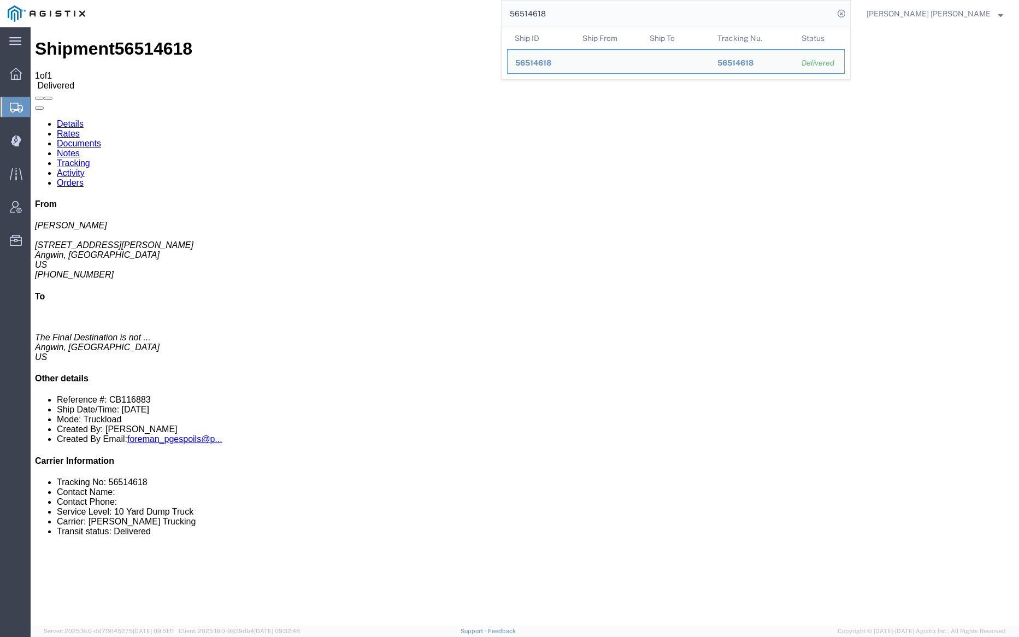
click at [585, 9] on input "56514618" at bounding box center [668, 14] width 332 height 26
paste input "495"
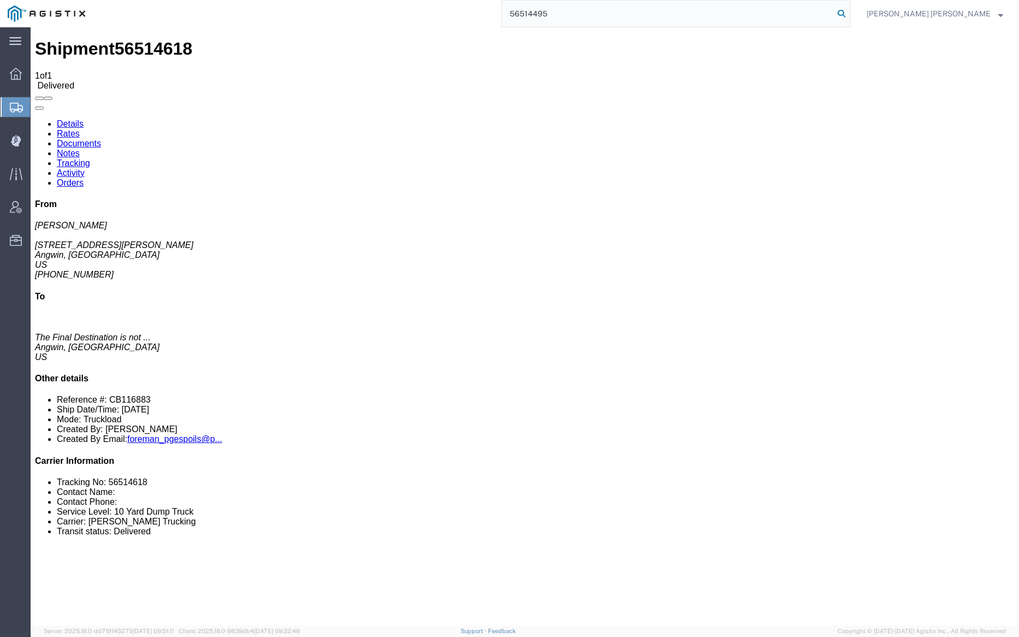
click at [849, 13] on icon at bounding box center [841, 13] width 15 height 15
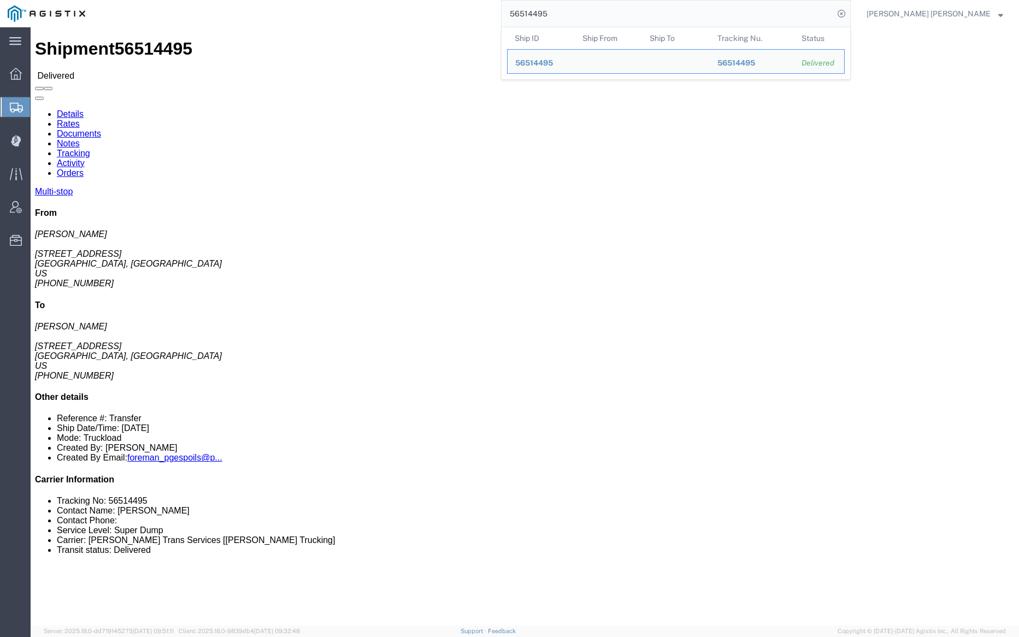
click link "Documents"
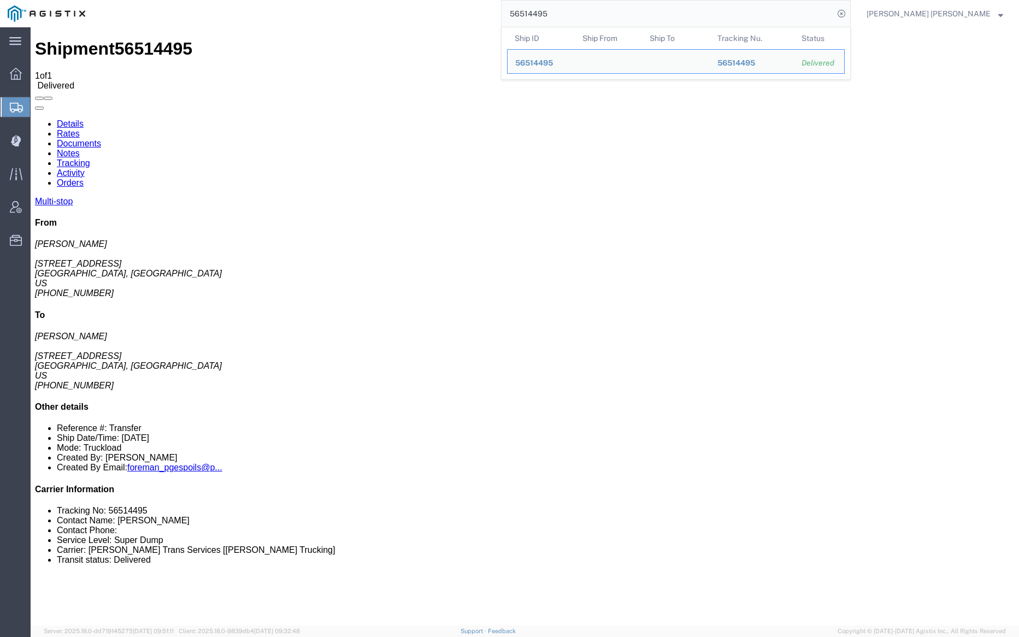
click at [583, 13] on input "56514495" at bounding box center [668, 14] width 332 height 26
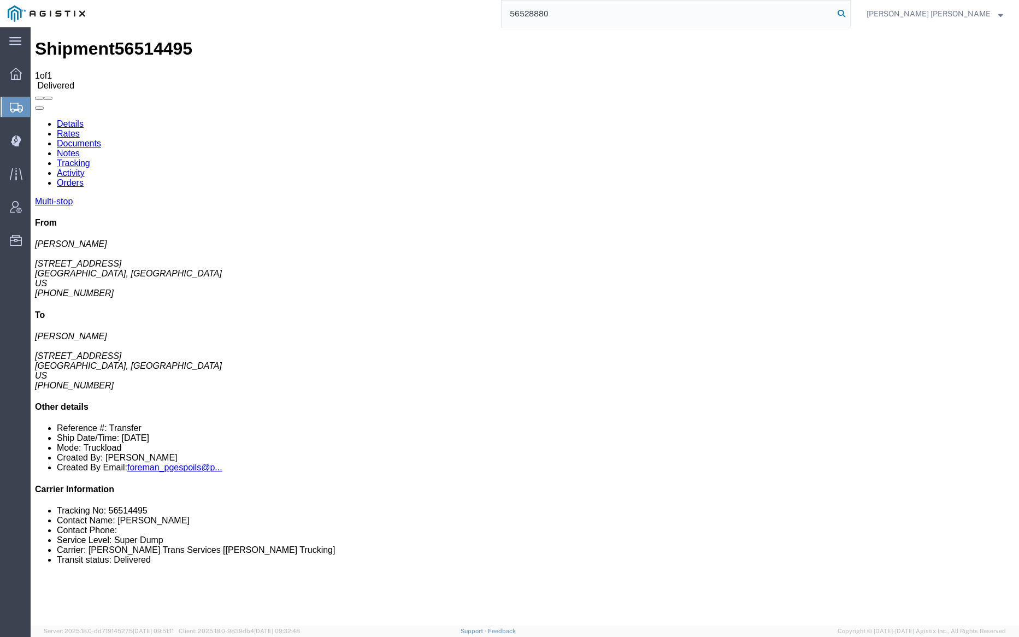
click at [849, 10] on icon at bounding box center [841, 13] width 15 height 15
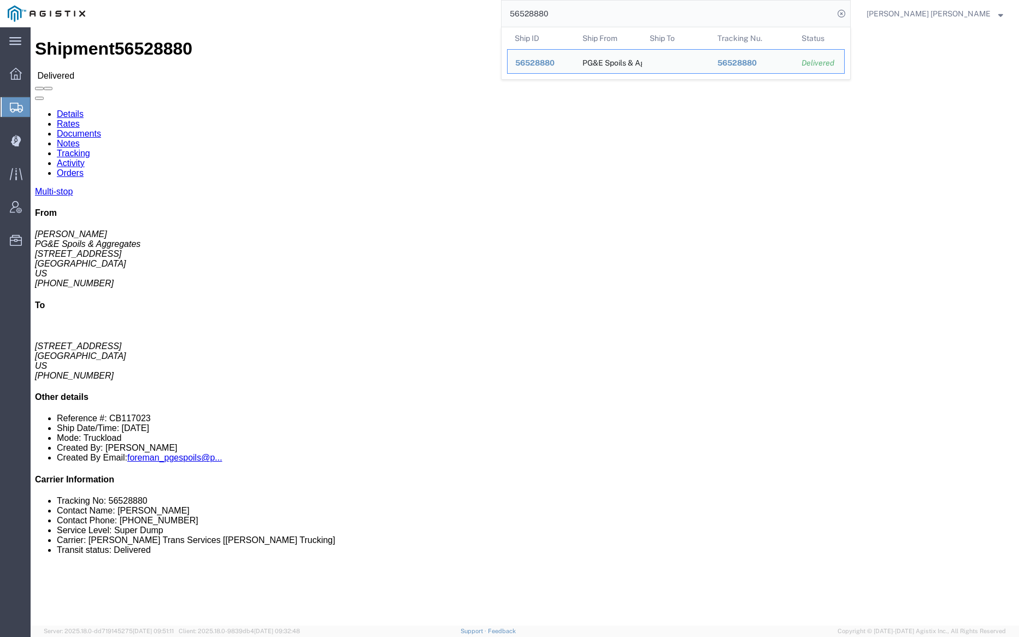
click link "Notes"
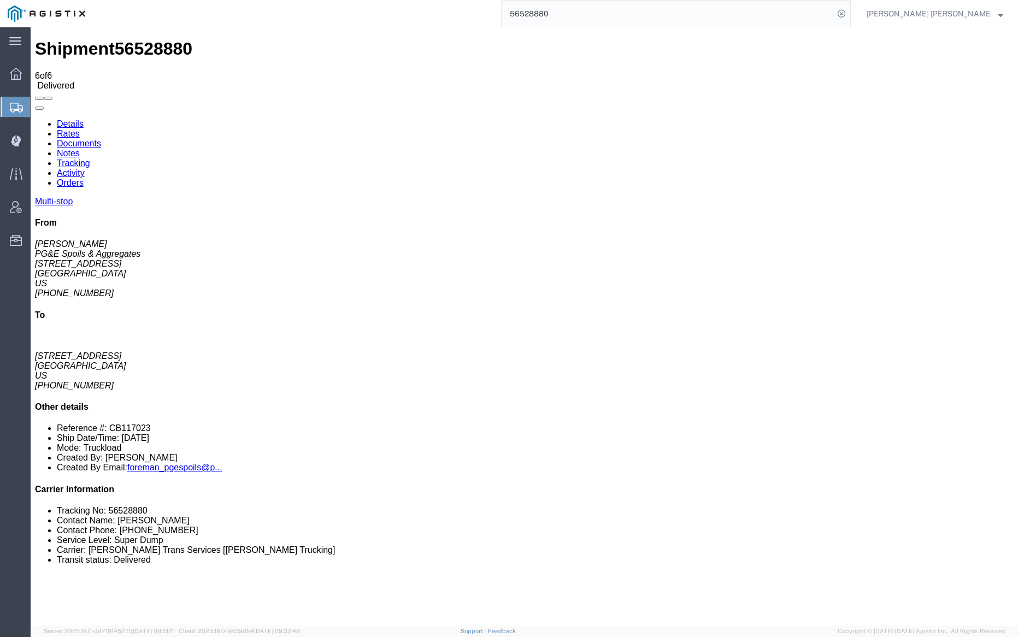
click at [101, 139] on link "Documents" at bounding box center [79, 143] width 44 height 9
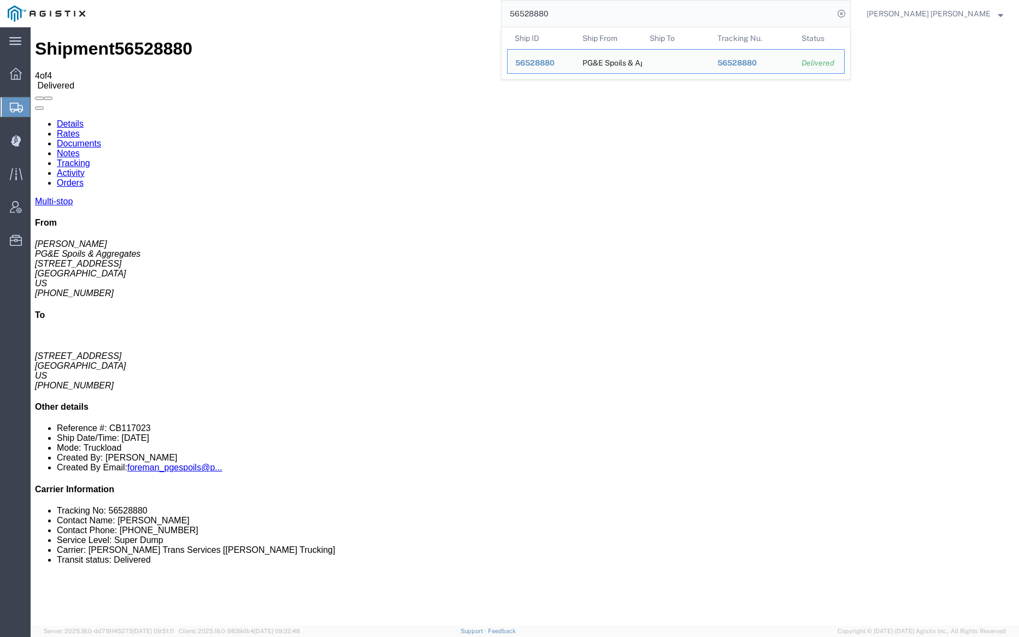
click at [588, 10] on input "56528880" at bounding box center [668, 14] width 332 height 26
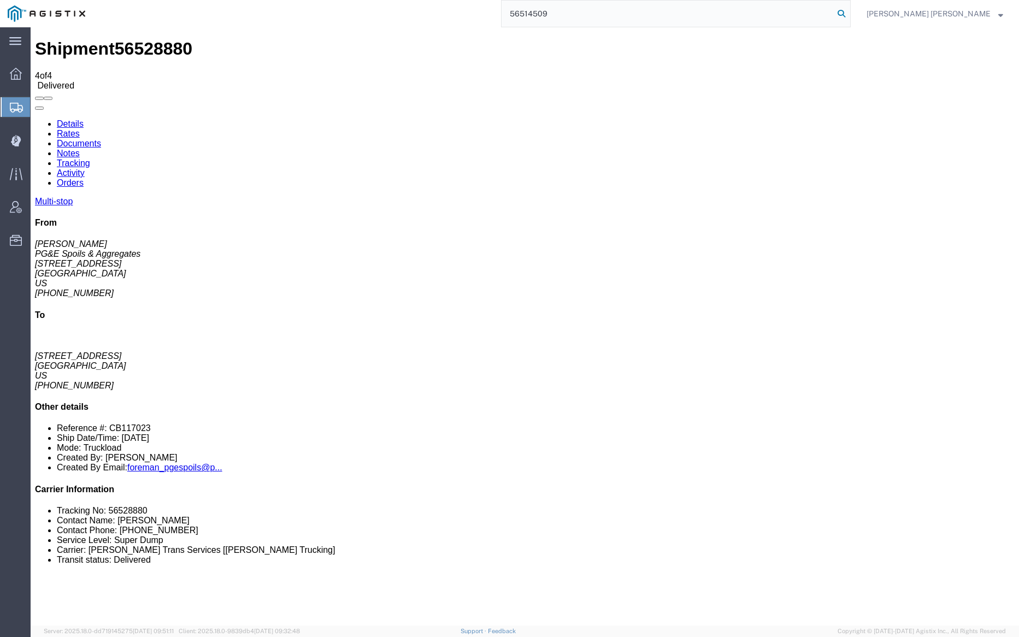
click at [849, 13] on icon at bounding box center [841, 13] width 15 height 15
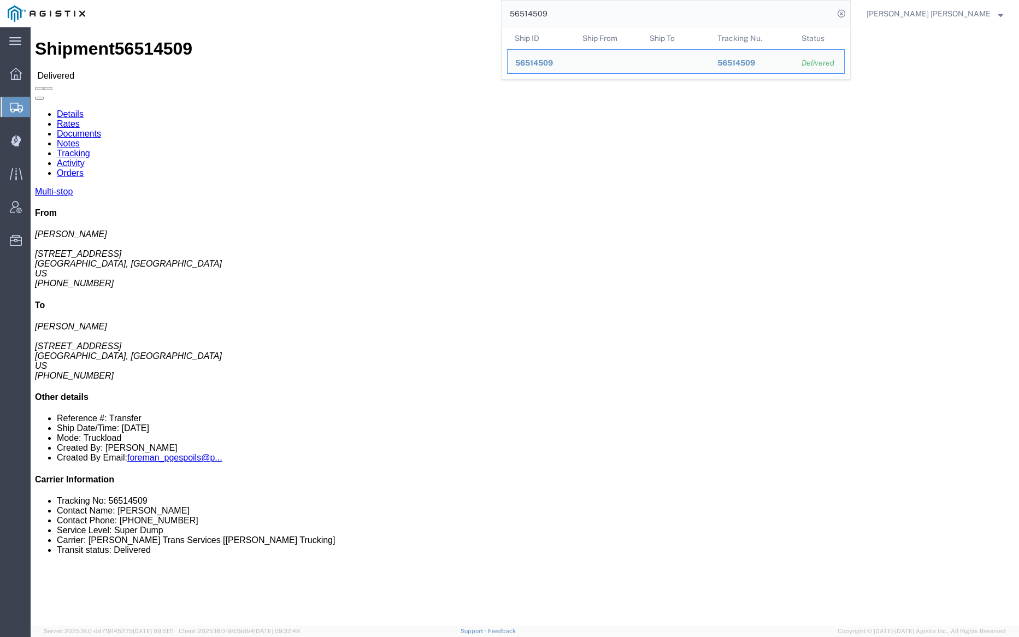
click link "Documents"
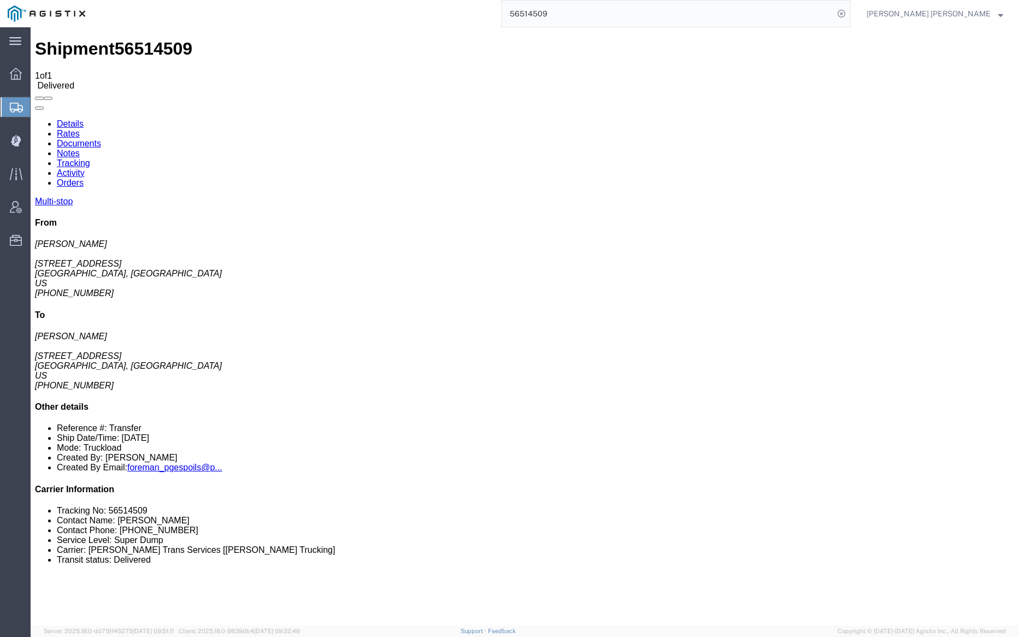
click at [582, 12] on input "56514509" at bounding box center [668, 14] width 332 height 26
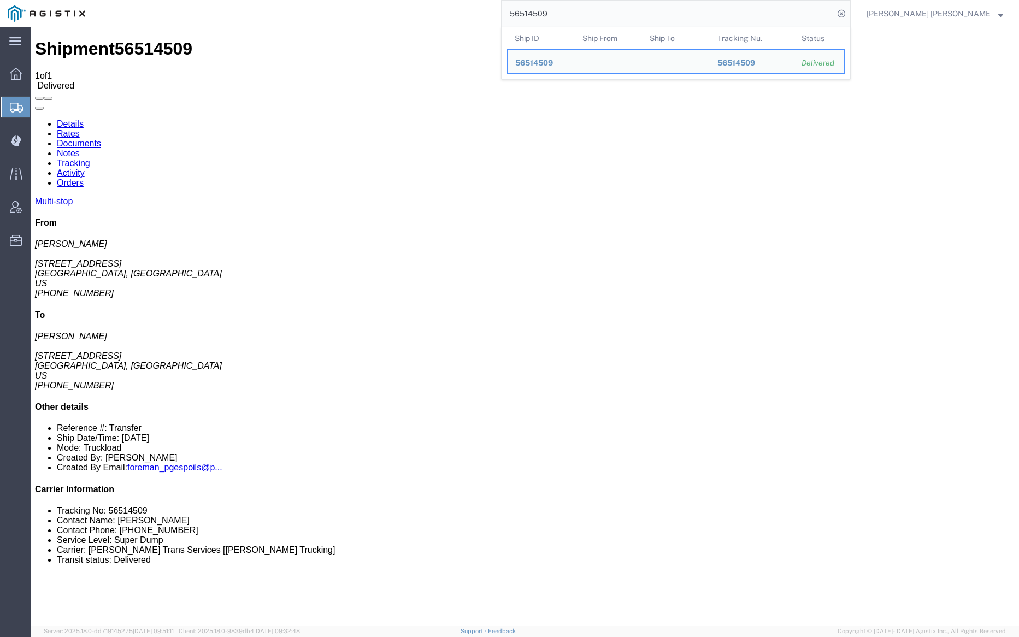
click at [582, 12] on input "56514509" at bounding box center [668, 14] width 332 height 26
paste input "23753"
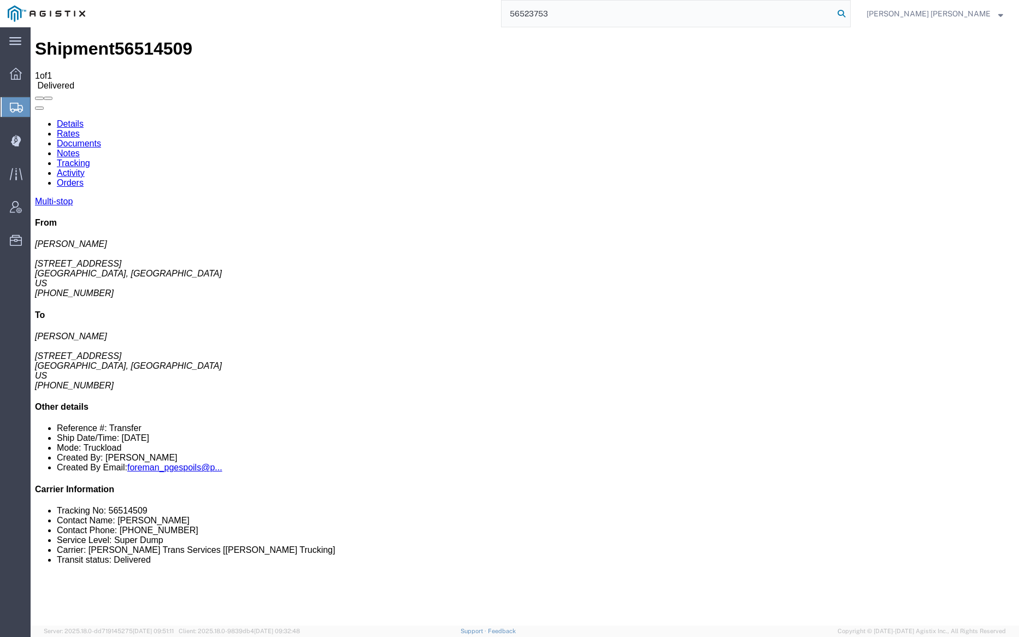
click at [849, 12] on icon at bounding box center [841, 13] width 15 height 15
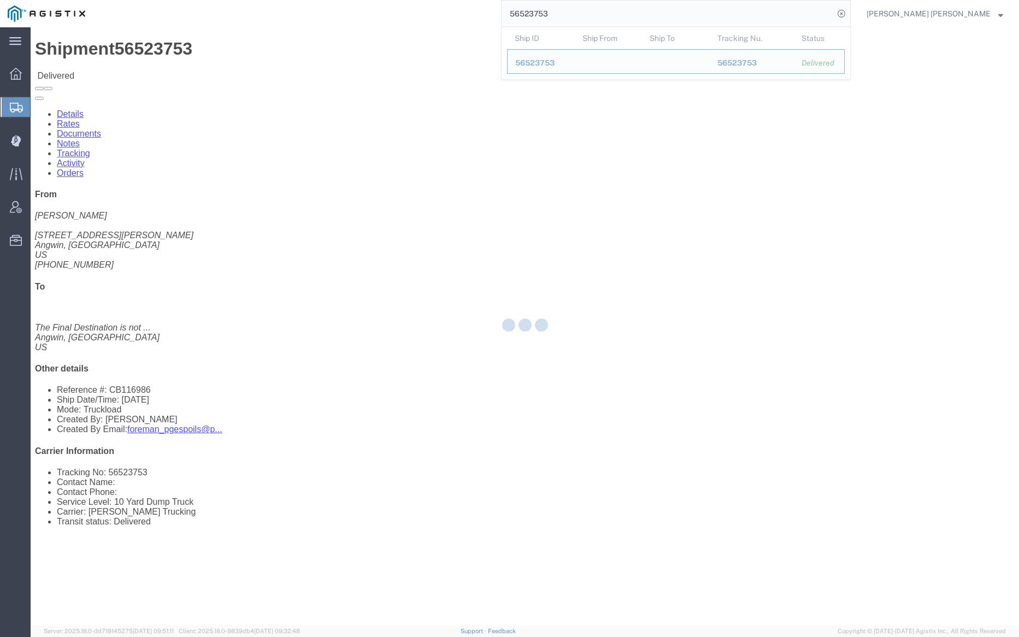
click at [156, 59] on div at bounding box center [525, 326] width 989 height 599
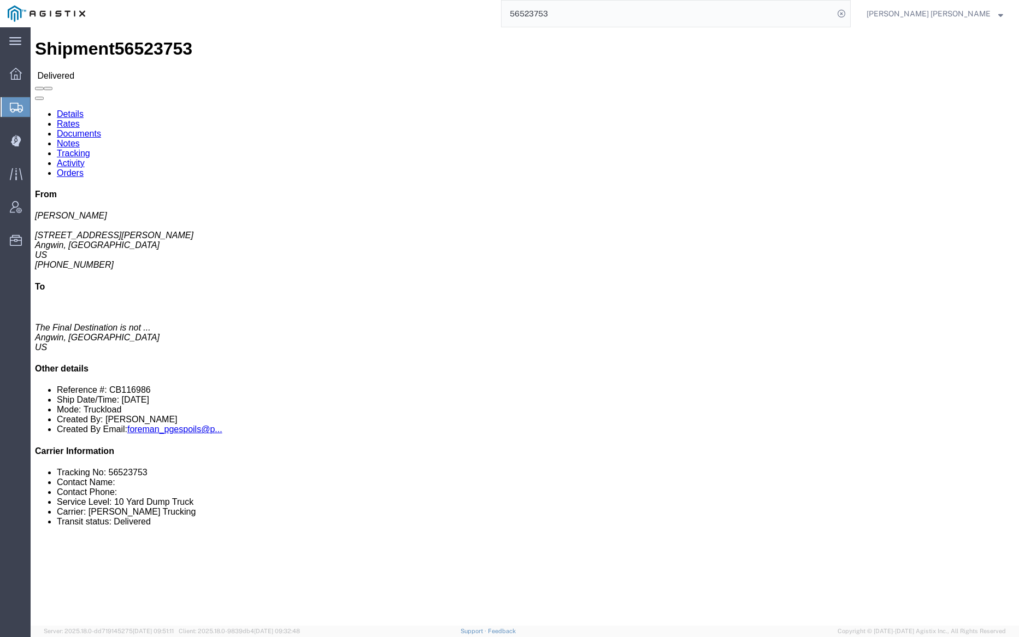
click link "Documents"
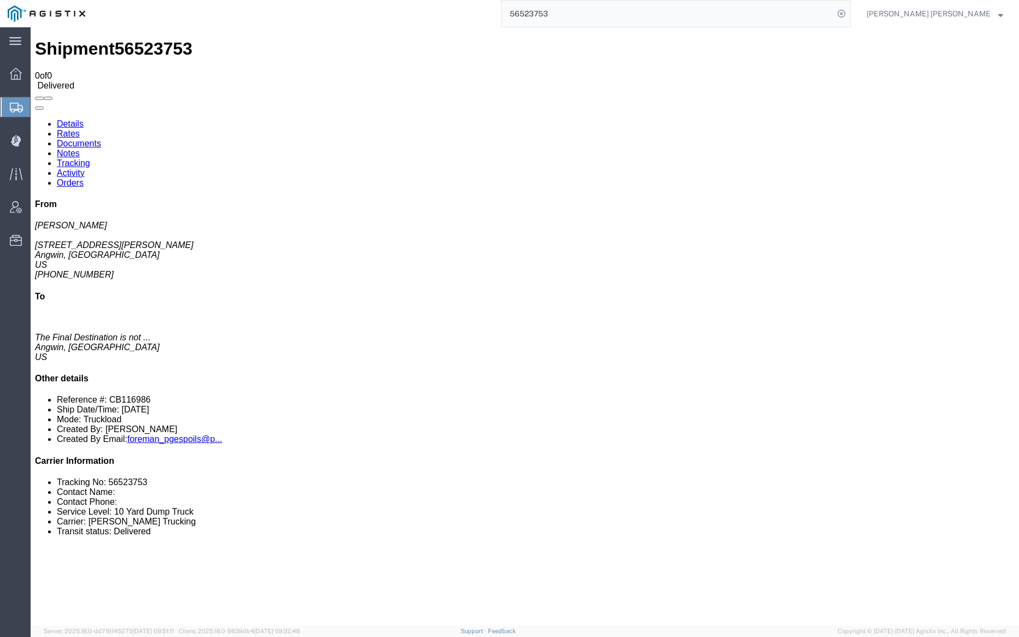
click at [101, 139] on link "Documents" at bounding box center [79, 143] width 44 height 9
click at [80, 149] on link "Notes" at bounding box center [68, 153] width 23 height 9
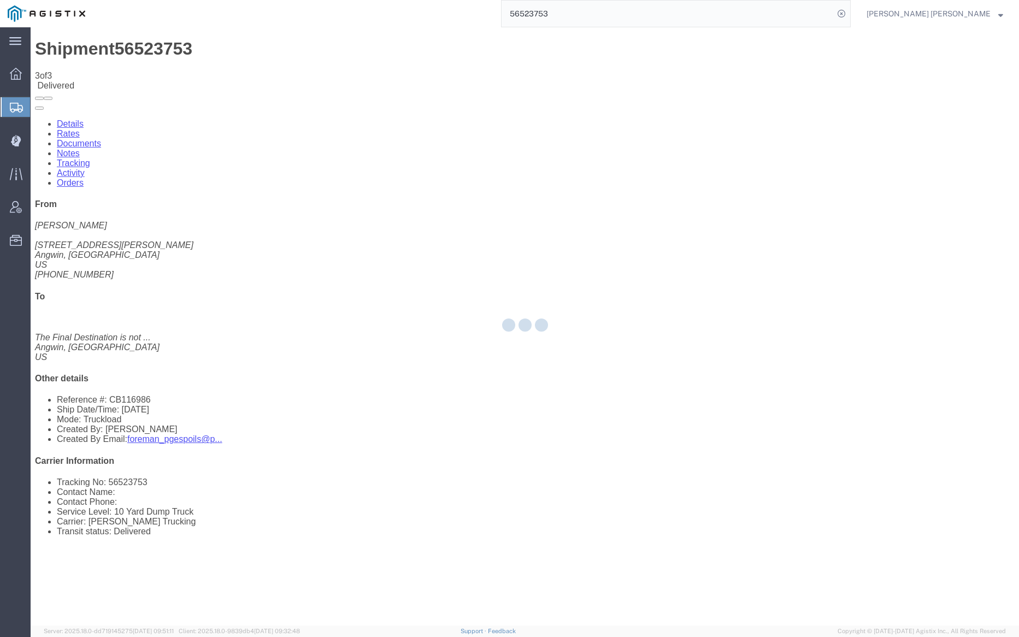
click at [101, 139] on link "Documents" at bounding box center [79, 143] width 44 height 9
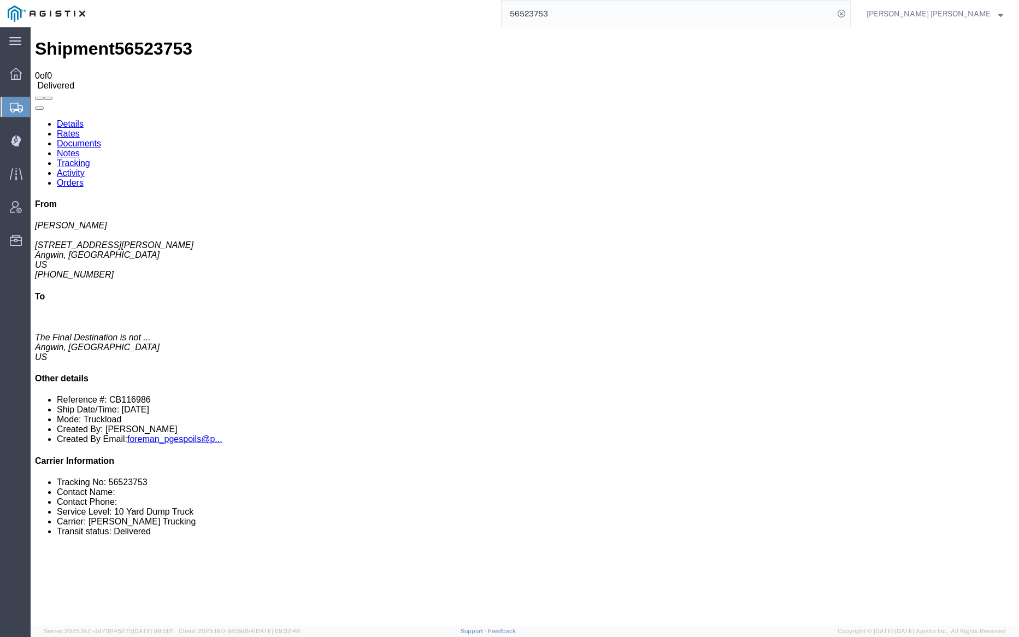
click at [101, 139] on link "Documents" at bounding box center [79, 143] width 44 height 9
click at [590, 11] on input "56523753" at bounding box center [668, 14] width 332 height 26
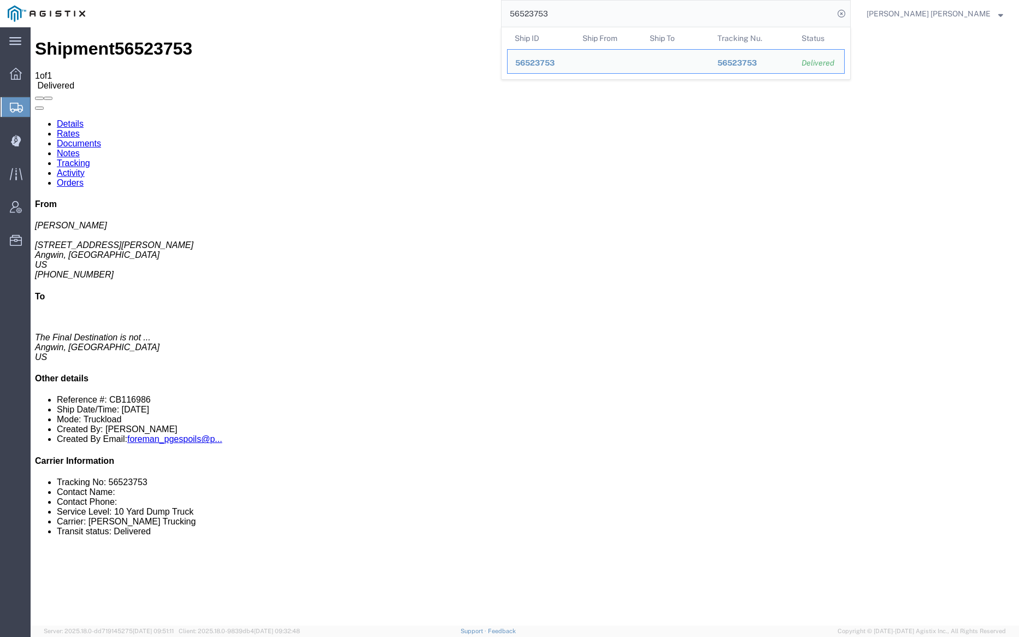
paste input "54801"
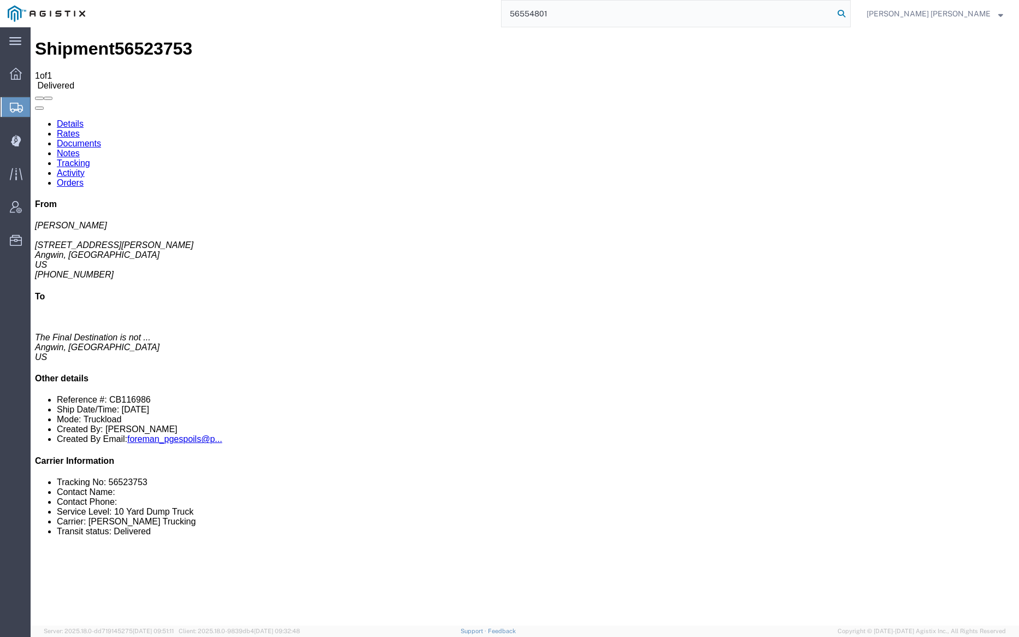
click at [849, 15] on icon at bounding box center [841, 13] width 15 height 15
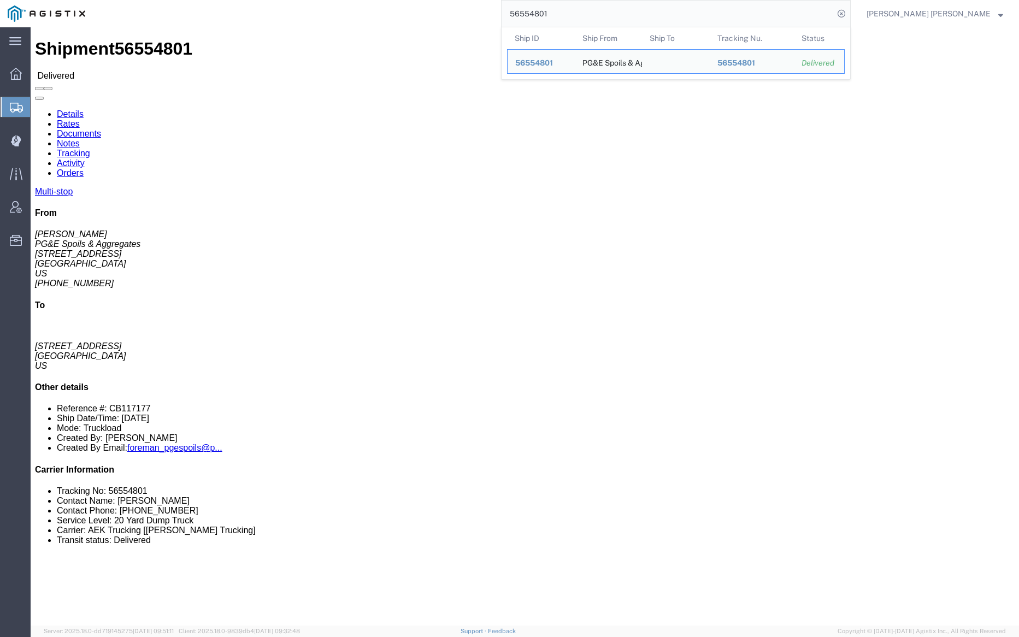
click link "Notes"
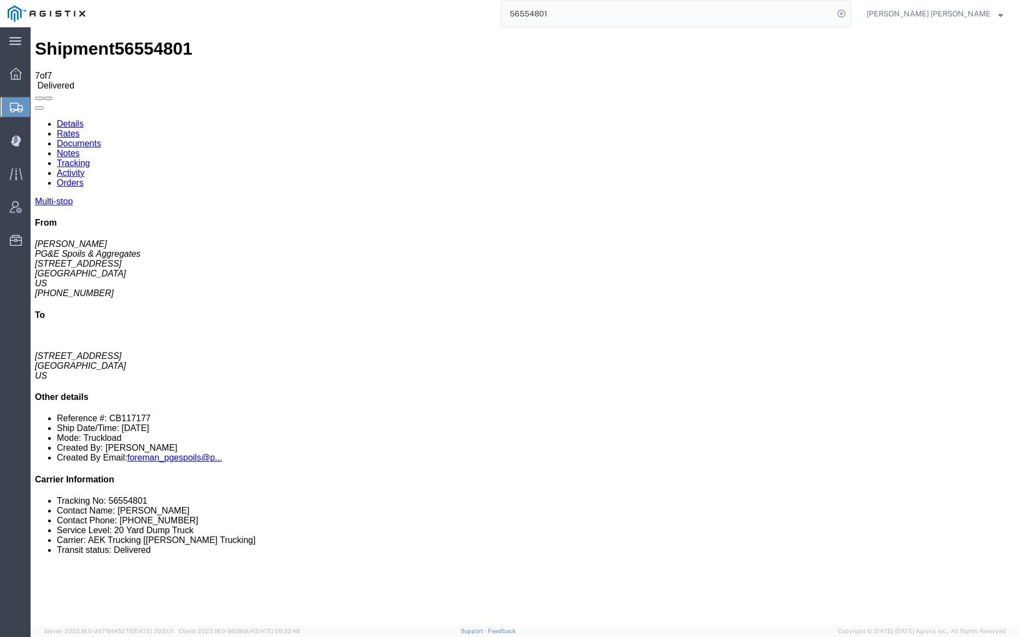
click at [101, 139] on link "Documents" at bounding box center [79, 143] width 44 height 9
click at [590, 14] on input "56554801" at bounding box center [668, 14] width 332 height 26
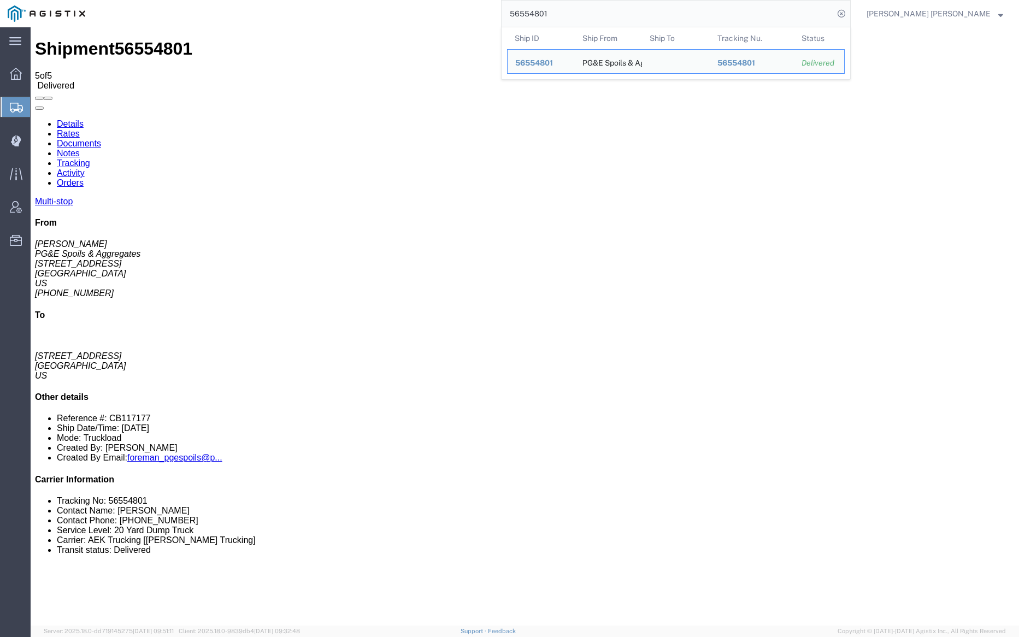
click at [590, 14] on input "56554801" at bounding box center [668, 14] width 332 height 26
paste input "767"
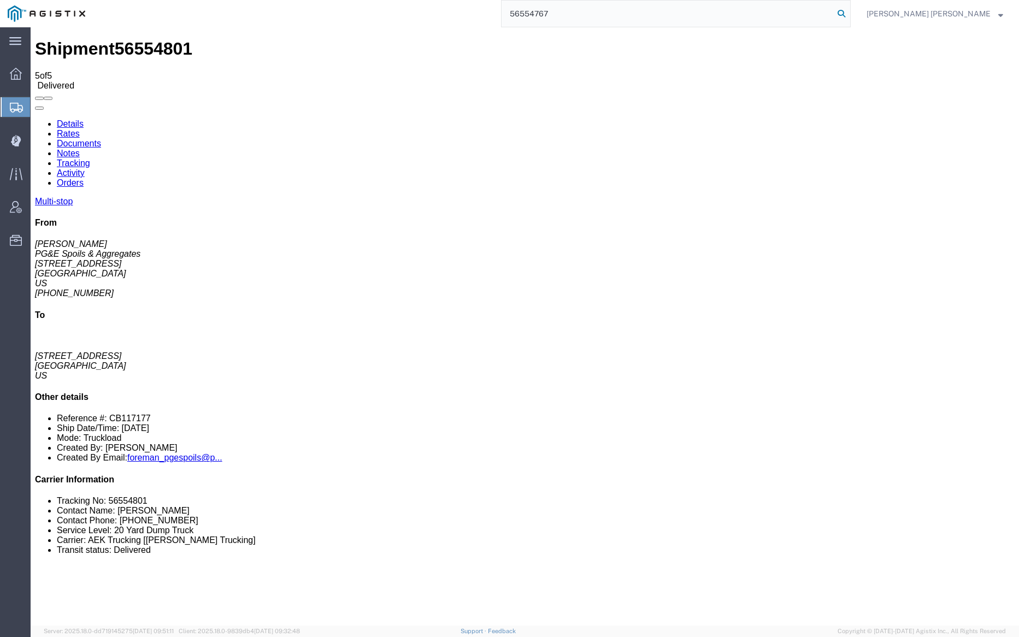
click at [849, 13] on icon at bounding box center [841, 13] width 15 height 15
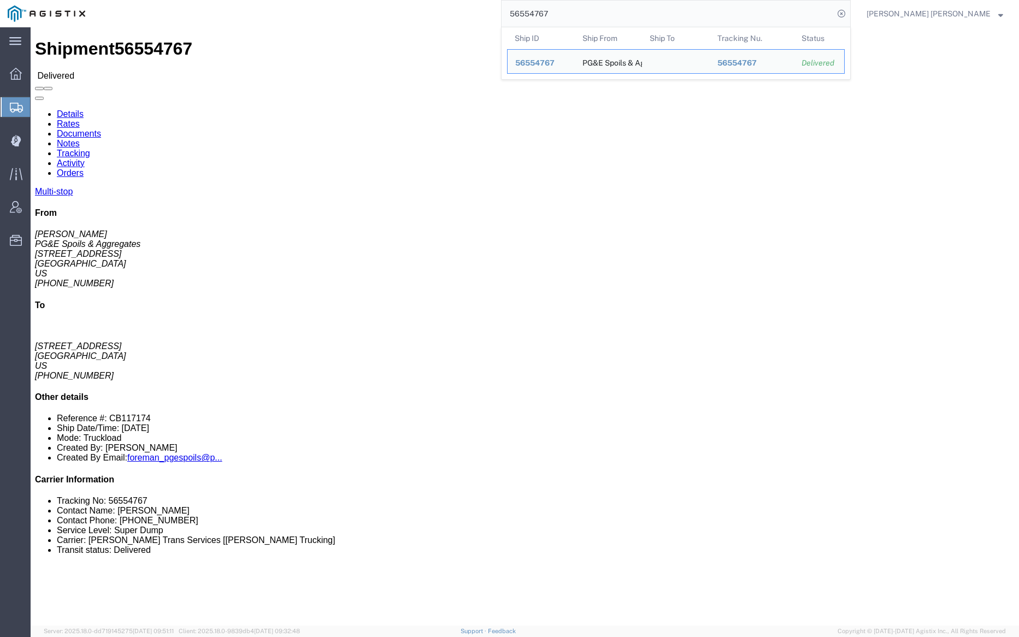
click link "Documents"
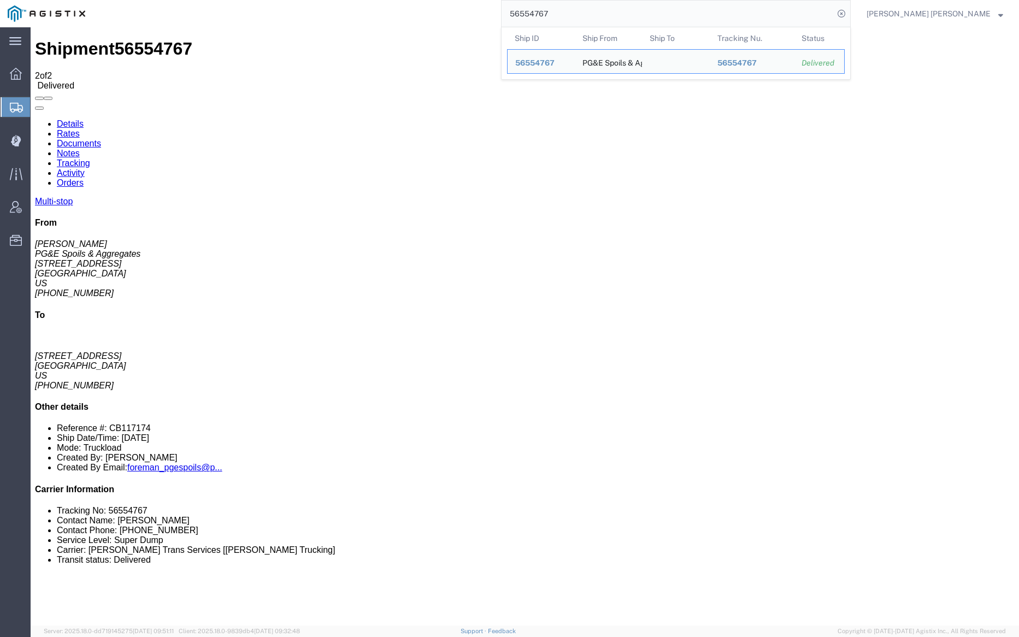
click at [587, 12] on input "56554767" at bounding box center [668, 14] width 332 height 26
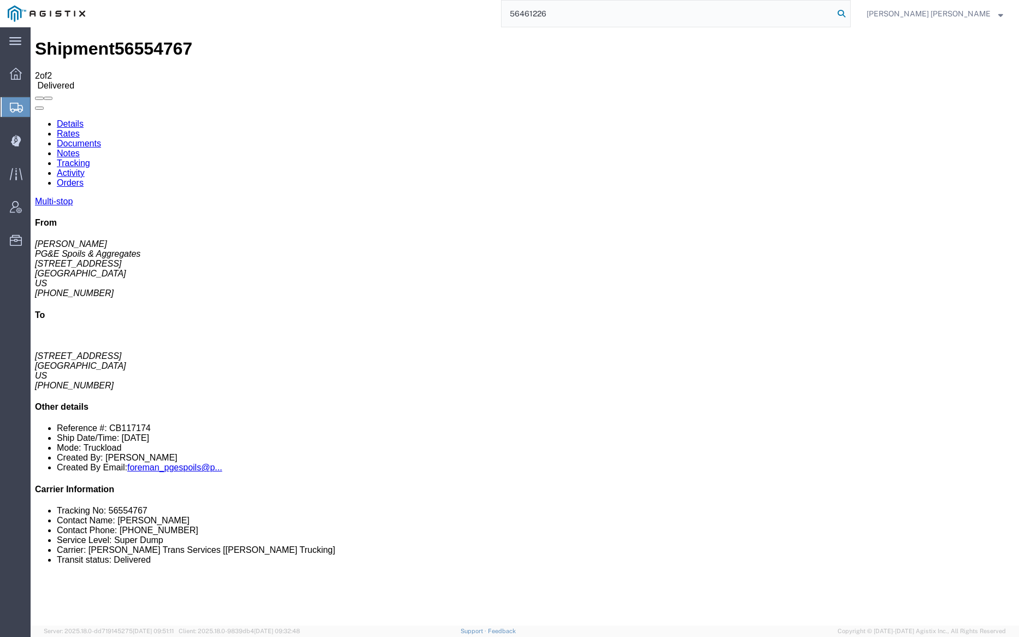
click at [849, 11] on icon at bounding box center [841, 13] width 15 height 15
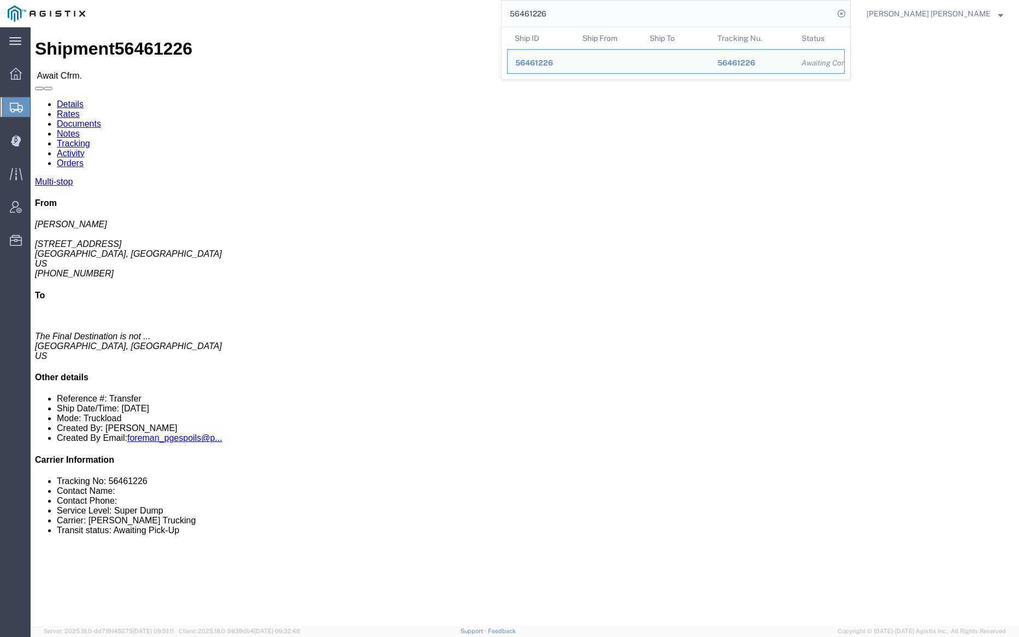
click at [593, 11] on input "56461226" at bounding box center [668, 14] width 332 height 26
paste input "59208"
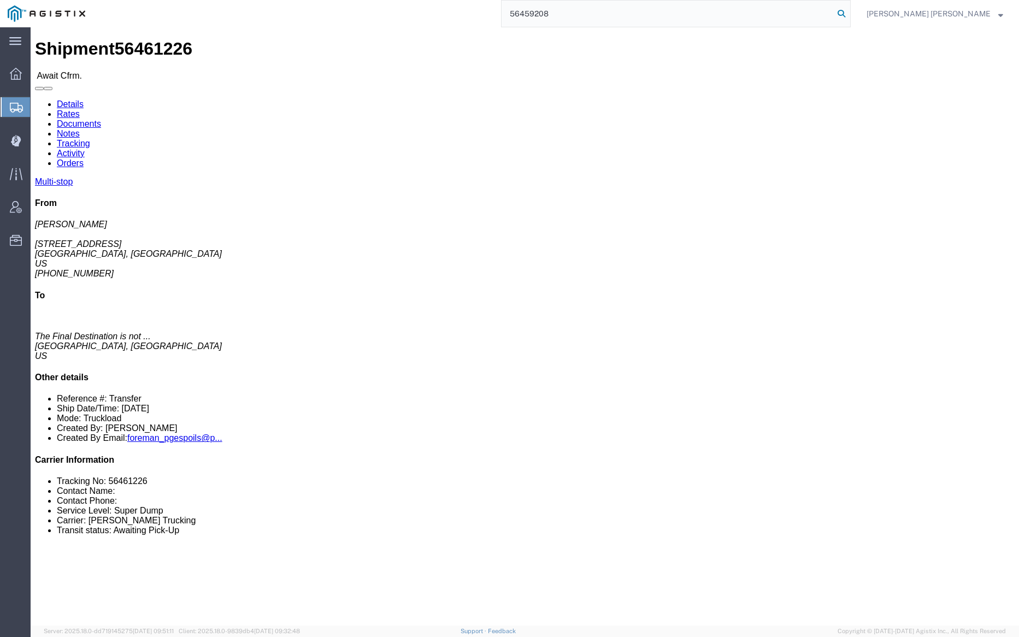
type input "56459208"
click at [849, 11] on icon at bounding box center [841, 13] width 15 height 15
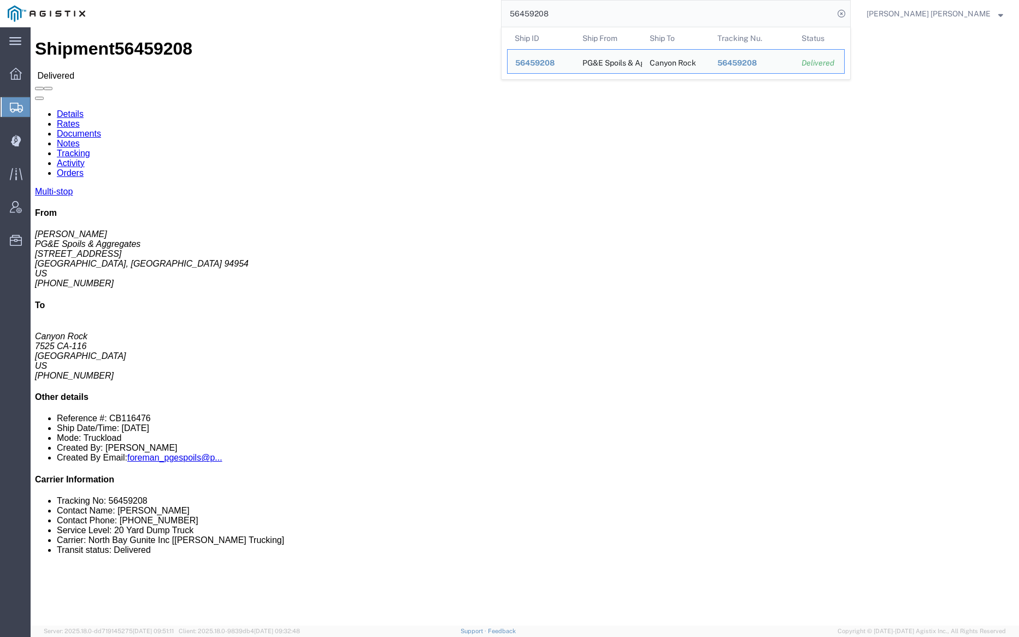
click link "Documents"
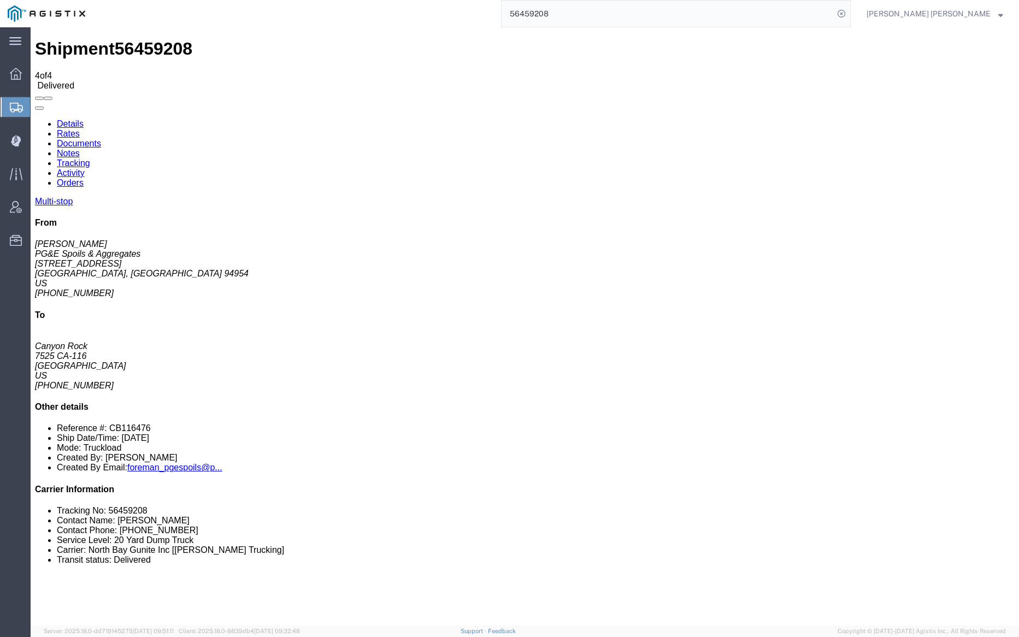
click at [80, 149] on link "Notes" at bounding box center [68, 153] width 23 height 9
click at [90, 159] on link "Tracking" at bounding box center [73, 163] width 33 height 9
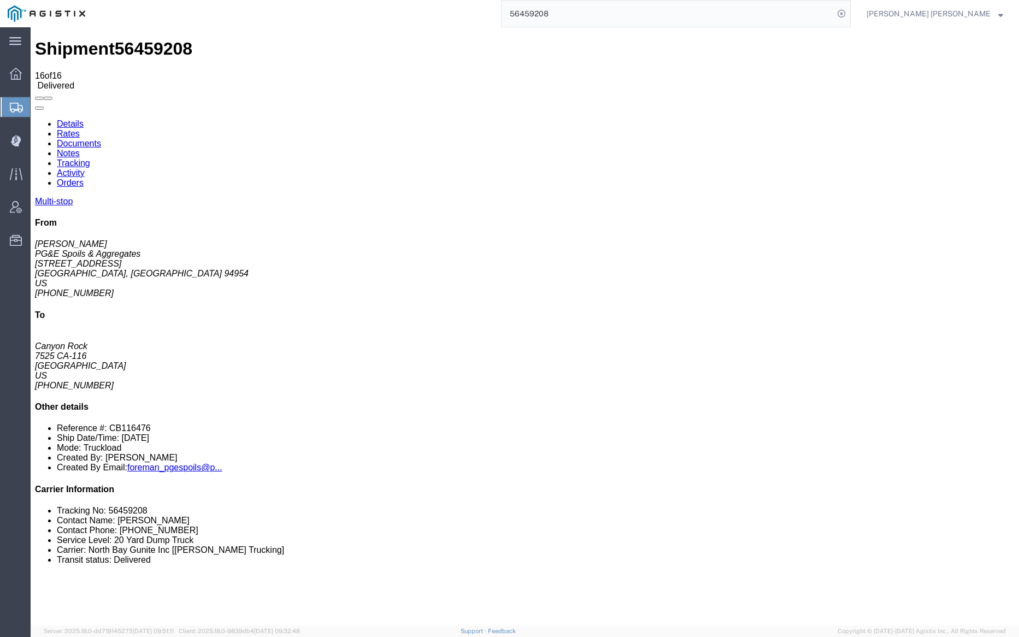
checkbox input "true"
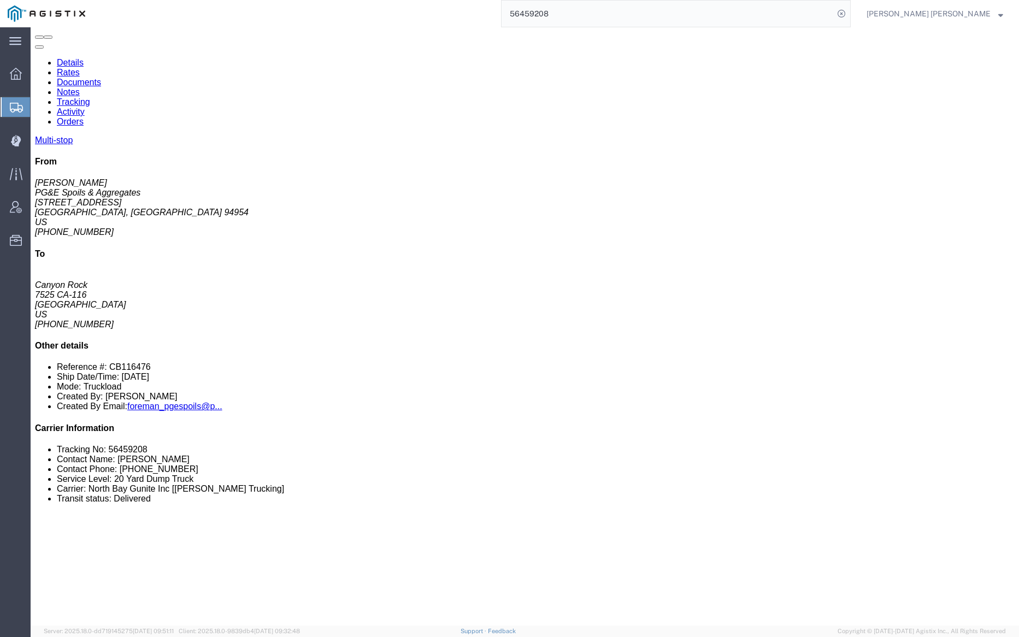
scroll to position [50, 0]
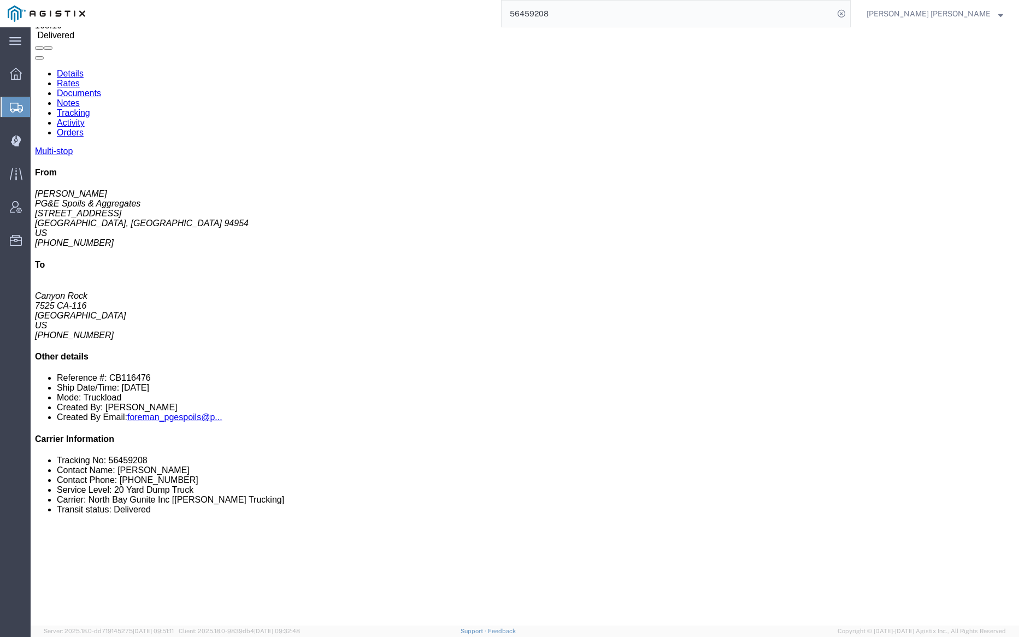
click at [101, 89] on link "Documents" at bounding box center [79, 93] width 44 height 9
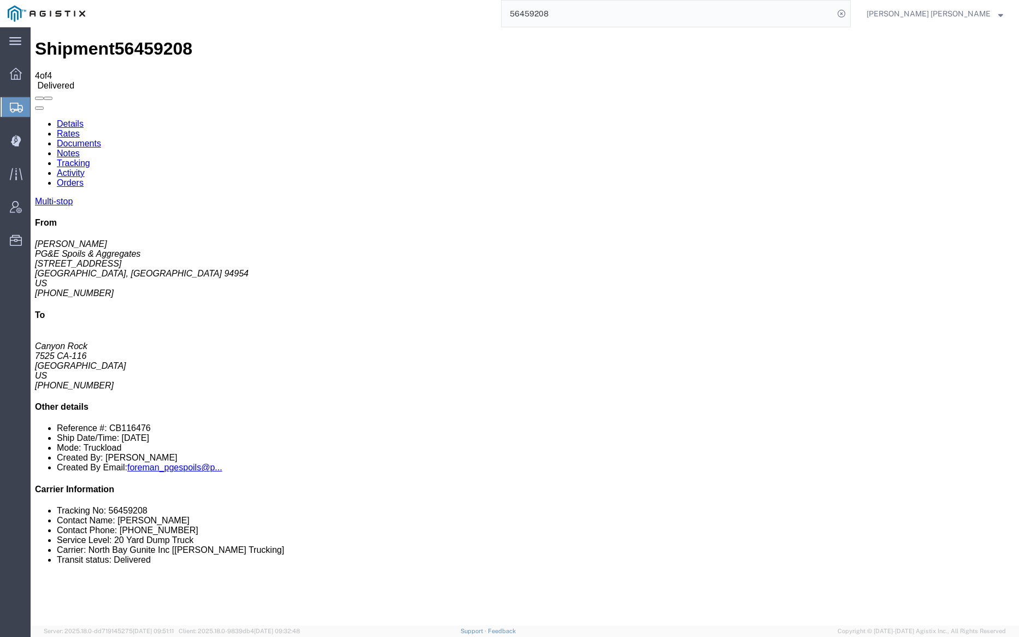
click at [596, 16] on input "56459208" at bounding box center [668, 14] width 332 height 26
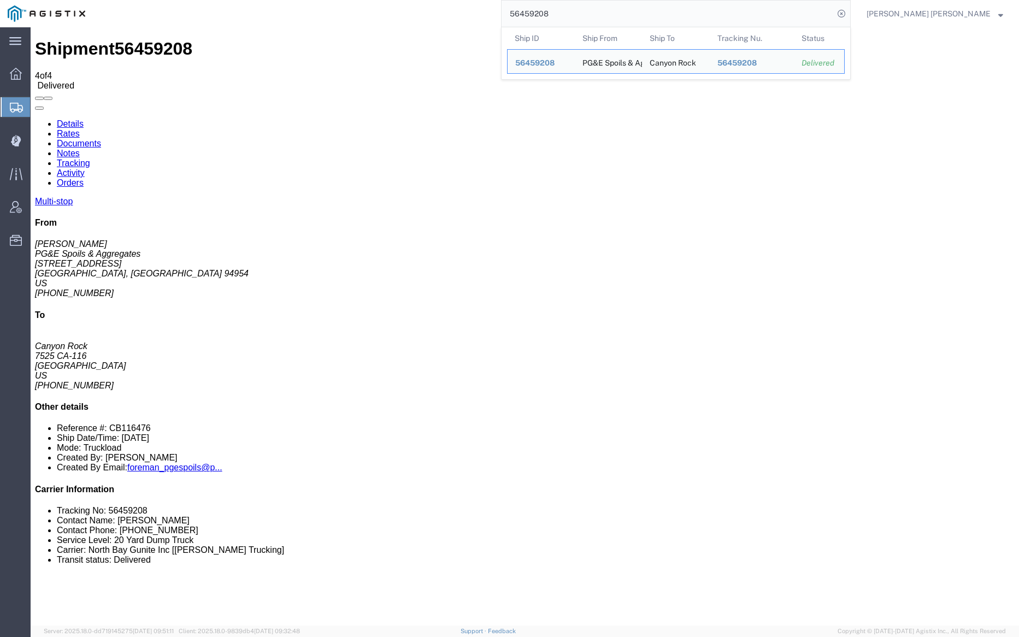
click at [596, 16] on input "56459208" at bounding box center [668, 14] width 332 height 26
paste input "7"
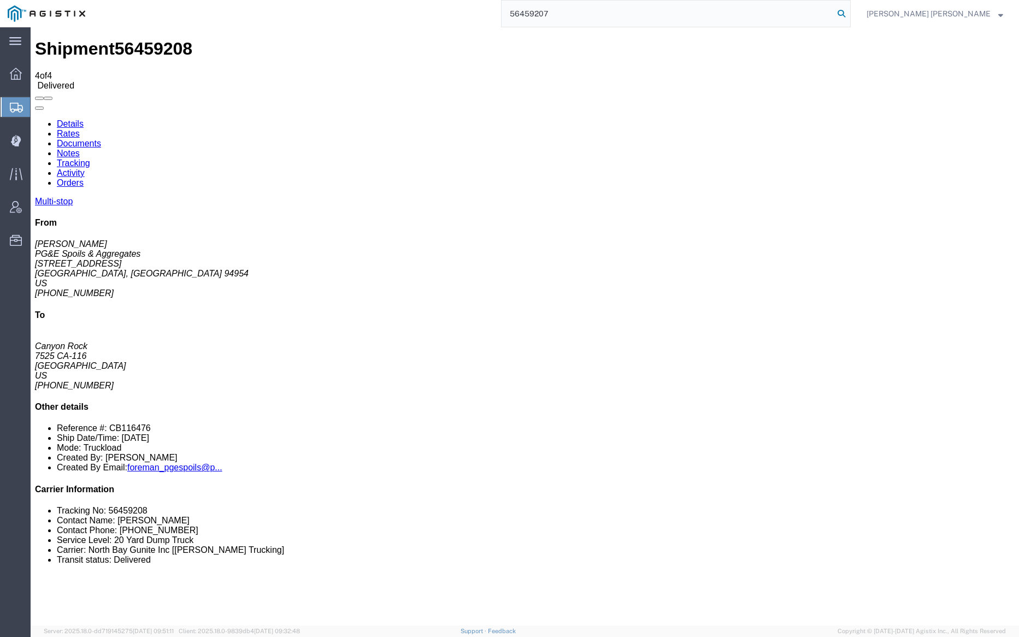
click at [849, 12] on icon at bounding box center [841, 13] width 15 height 15
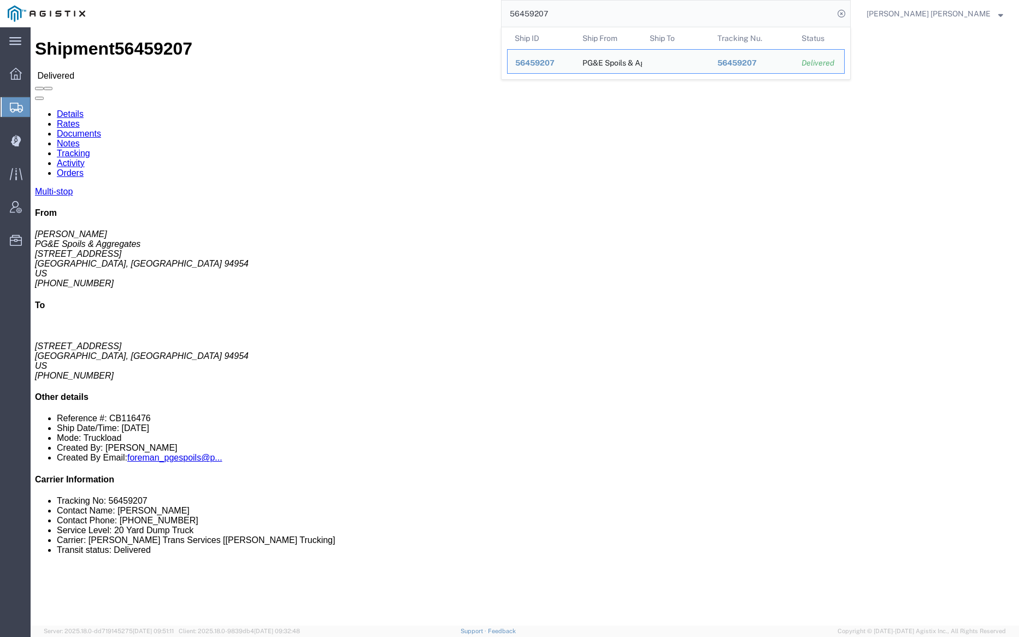
click link "Notes"
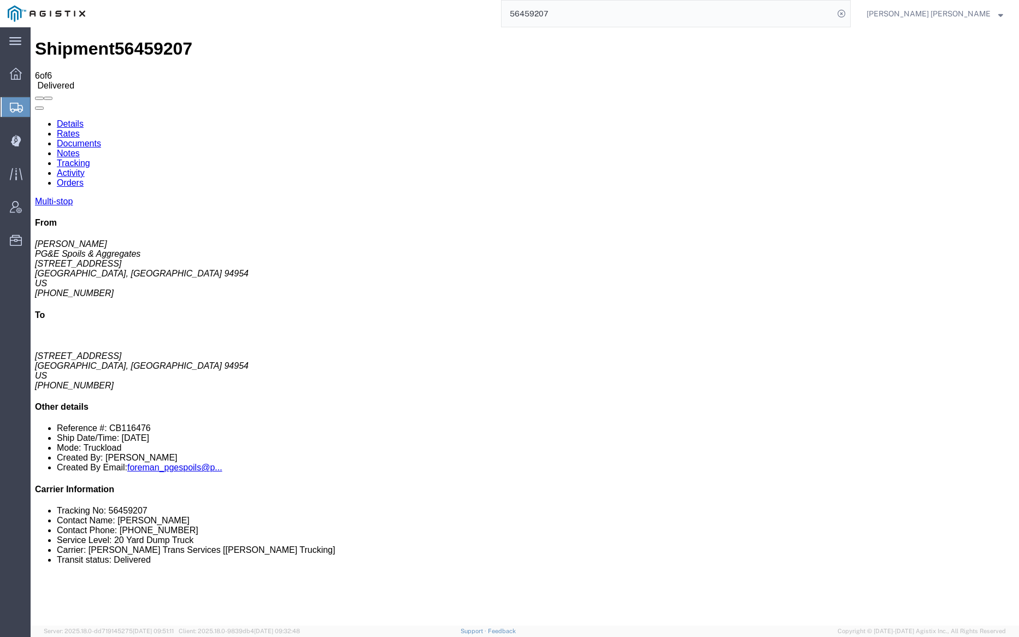
click at [101, 139] on link "Documents" at bounding box center [79, 143] width 44 height 9
click at [581, 14] on input "56459207" at bounding box center [668, 14] width 332 height 26
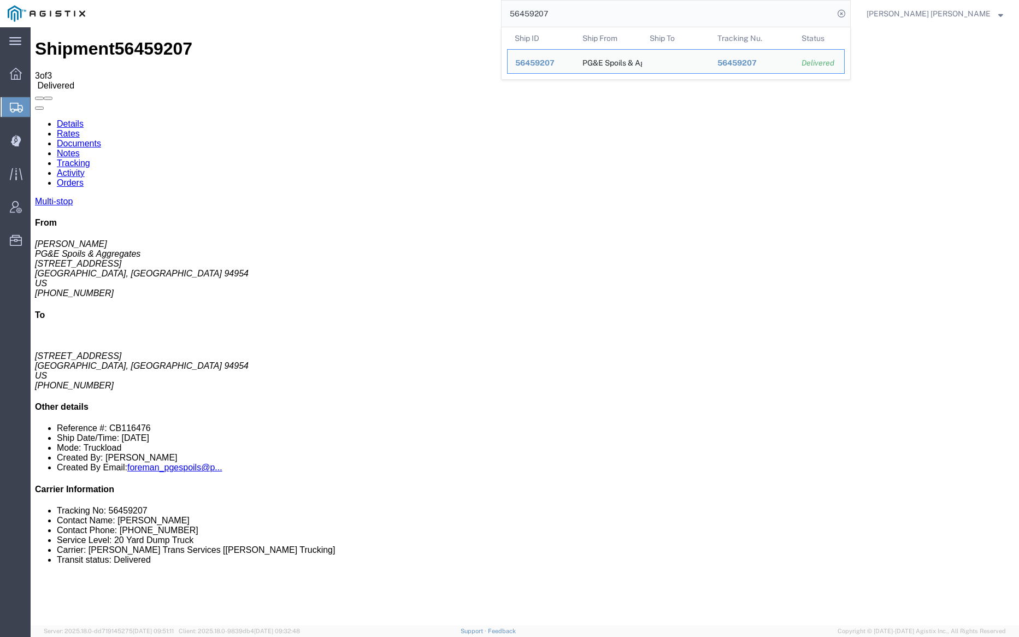
click at [581, 14] on input "56459207" at bounding box center [668, 14] width 332 height 26
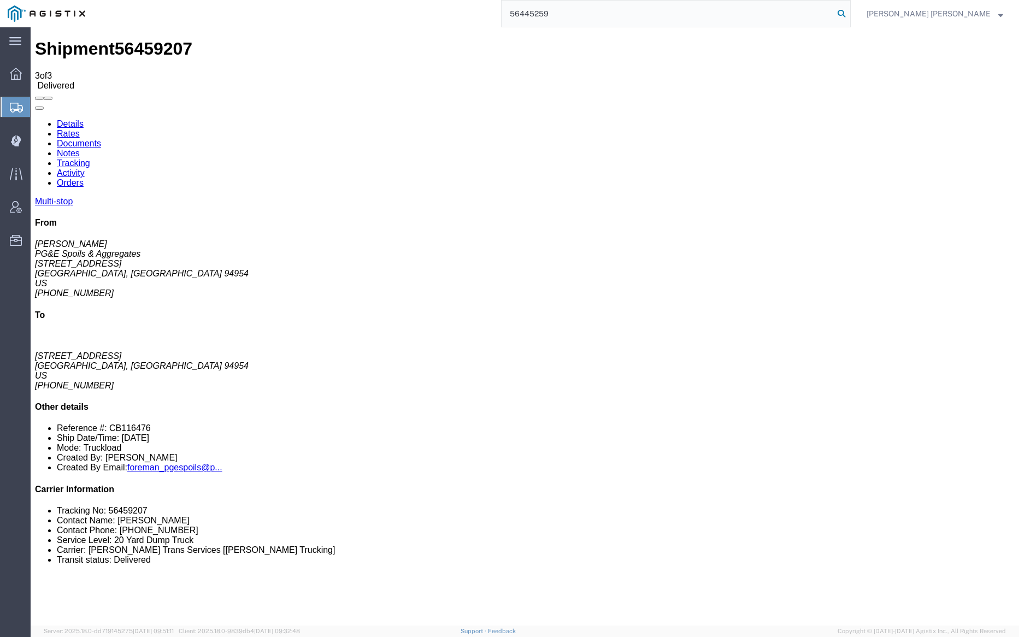
click at [849, 11] on icon at bounding box center [841, 13] width 15 height 15
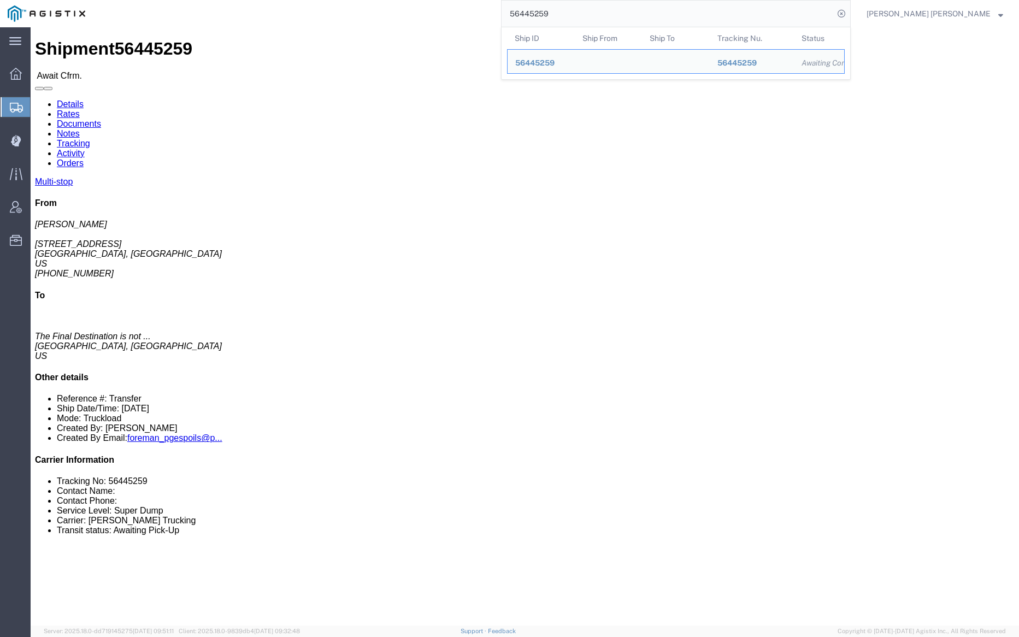
click at [576, 6] on input "56445259" at bounding box center [668, 14] width 332 height 26
paste input "168"
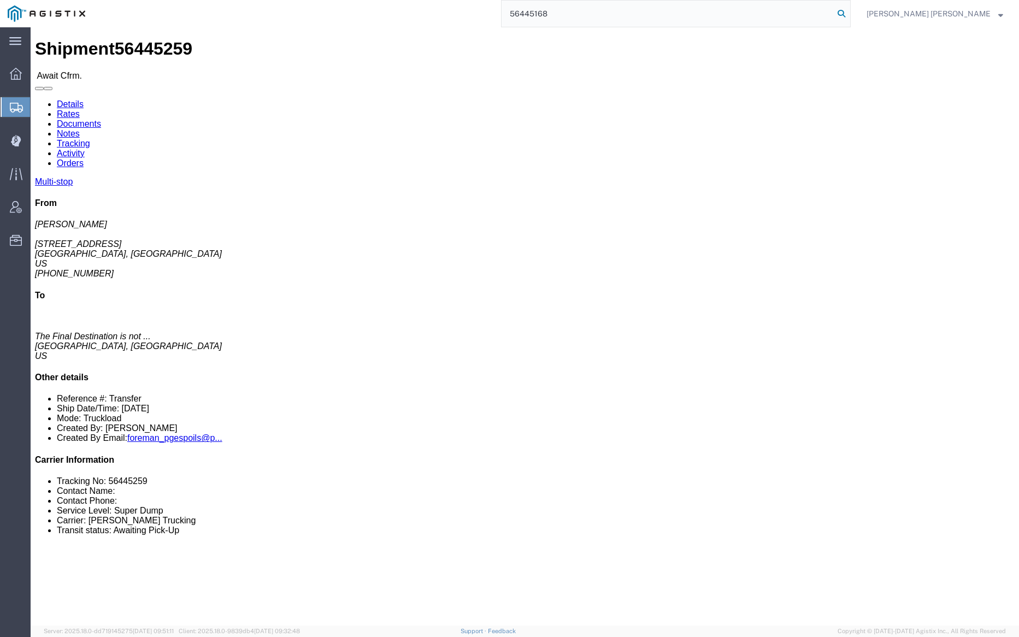
click at [849, 14] on icon at bounding box center [841, 13] width 15 height 15
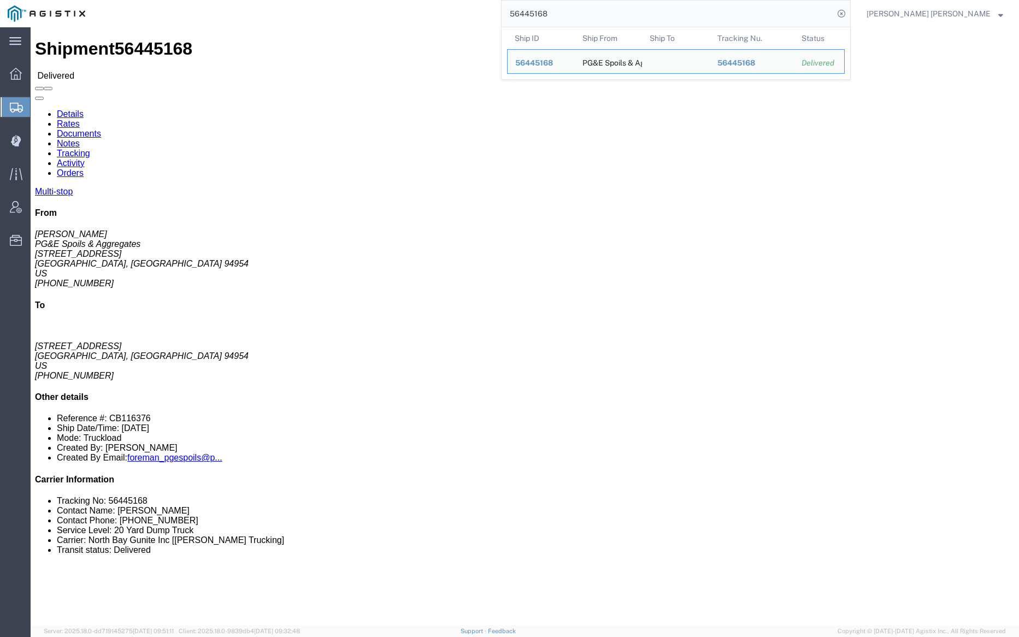
click link "Documents"
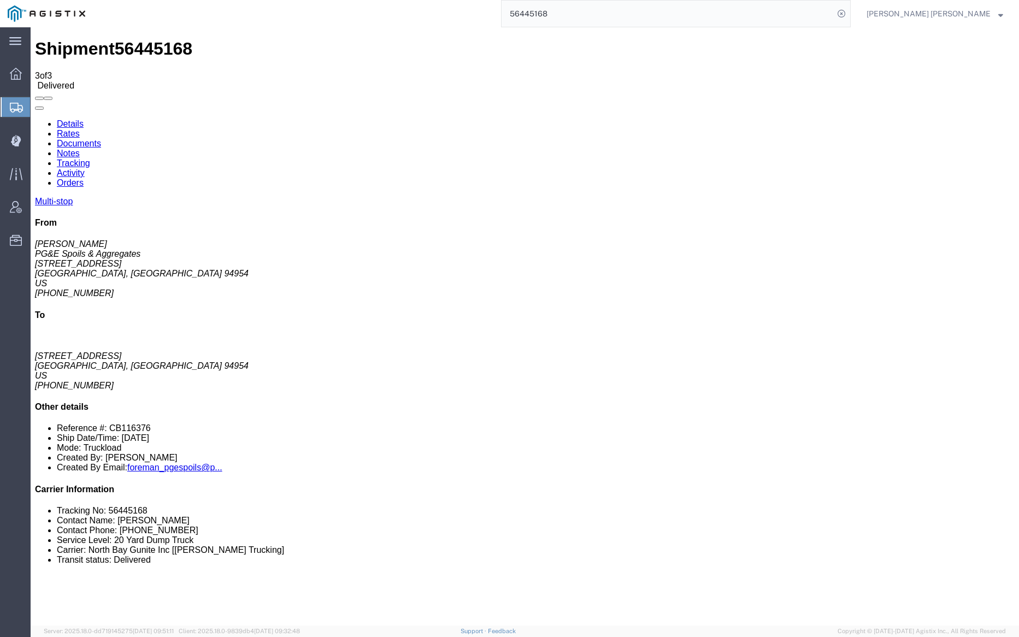
click at [589, 20] on input "56445168" at bounding box center [668, 14] width 332 height 26
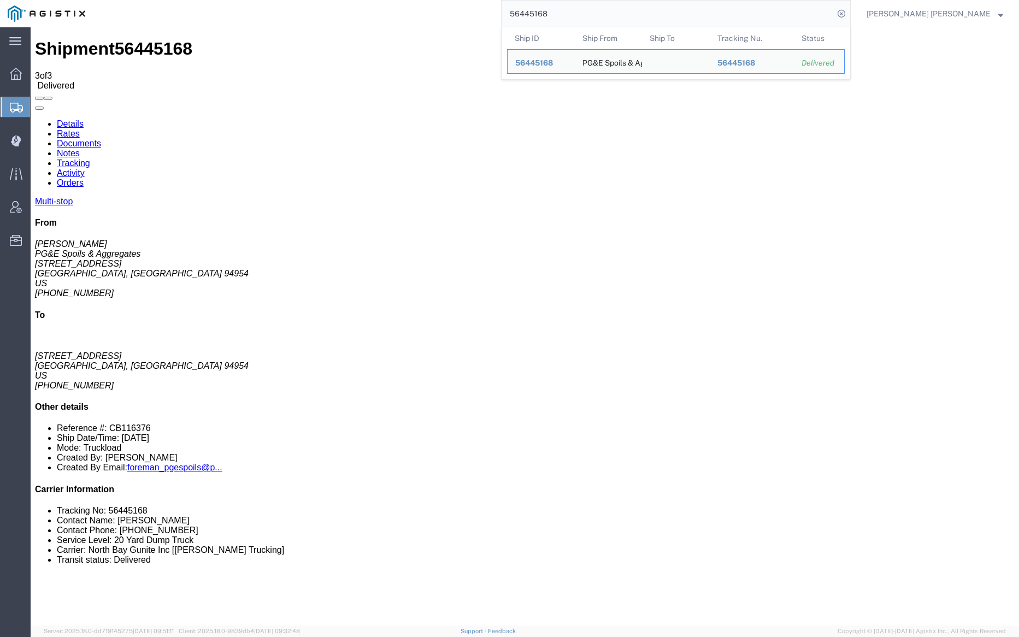
click at [589, 20] on input "56445168" at bounding box center [668, 14] width 332 height 26
paste input "76"
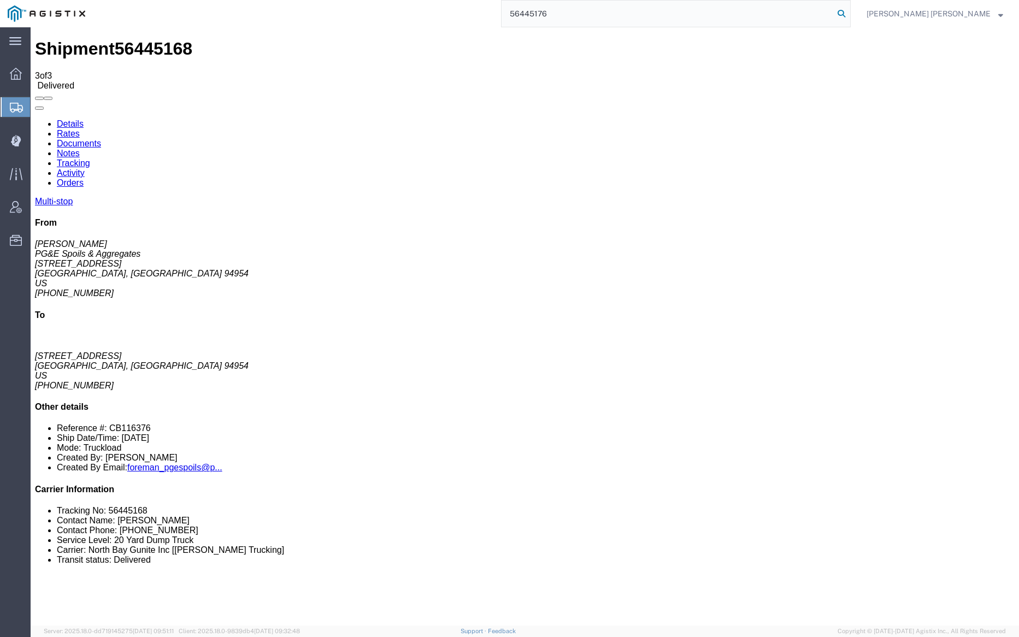
type input "56445176"
click at [849, 10] on icon at bounding box center [841, 13] width 15 height 15
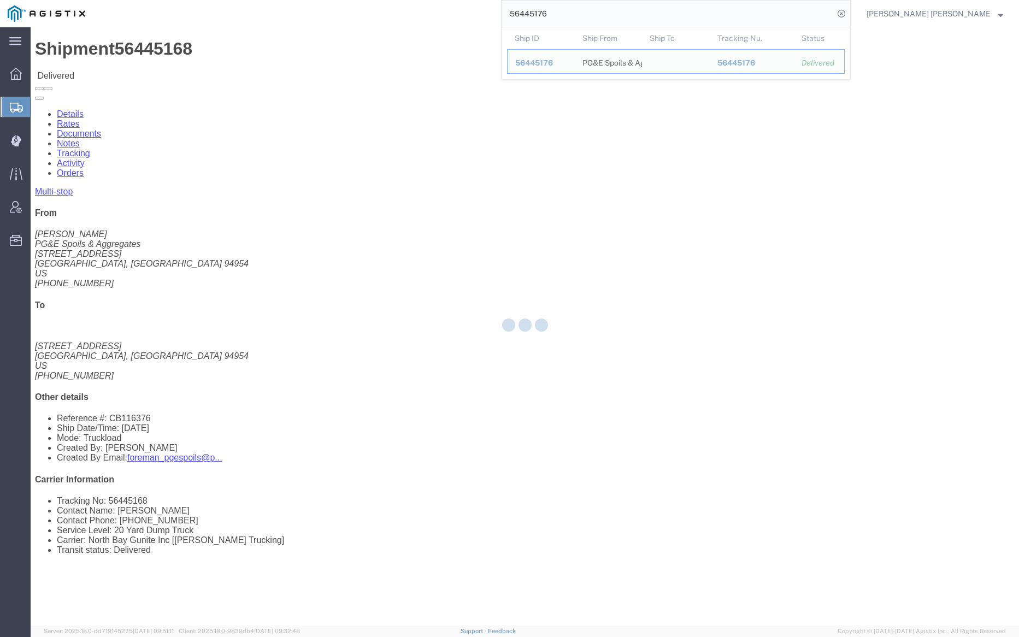
click link "Notes"
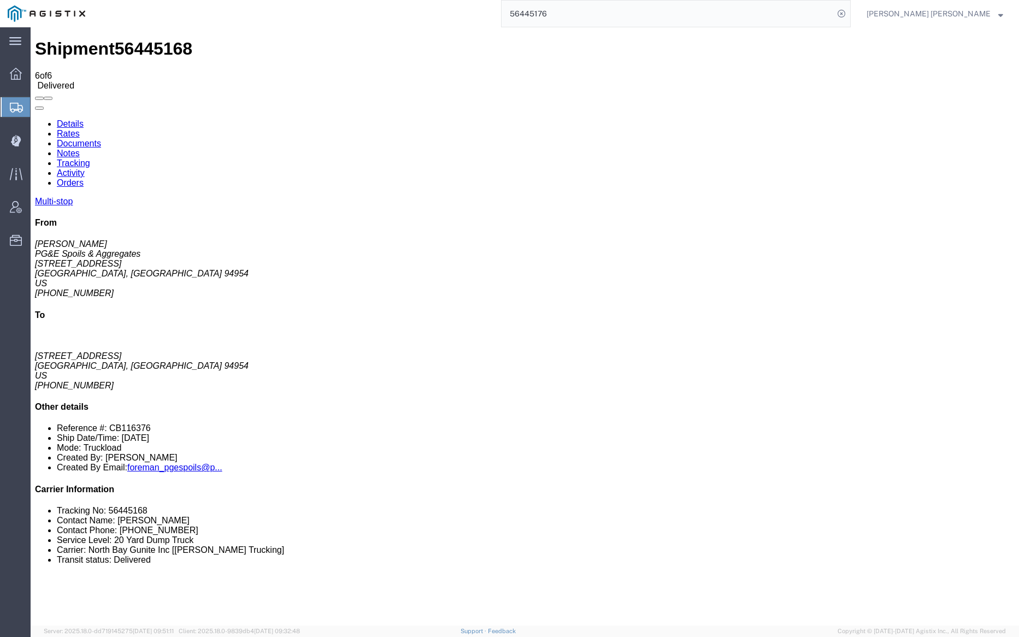
click at [90, 159] on link "Tracking" at bounding box center [73, 163] width 33 height 9
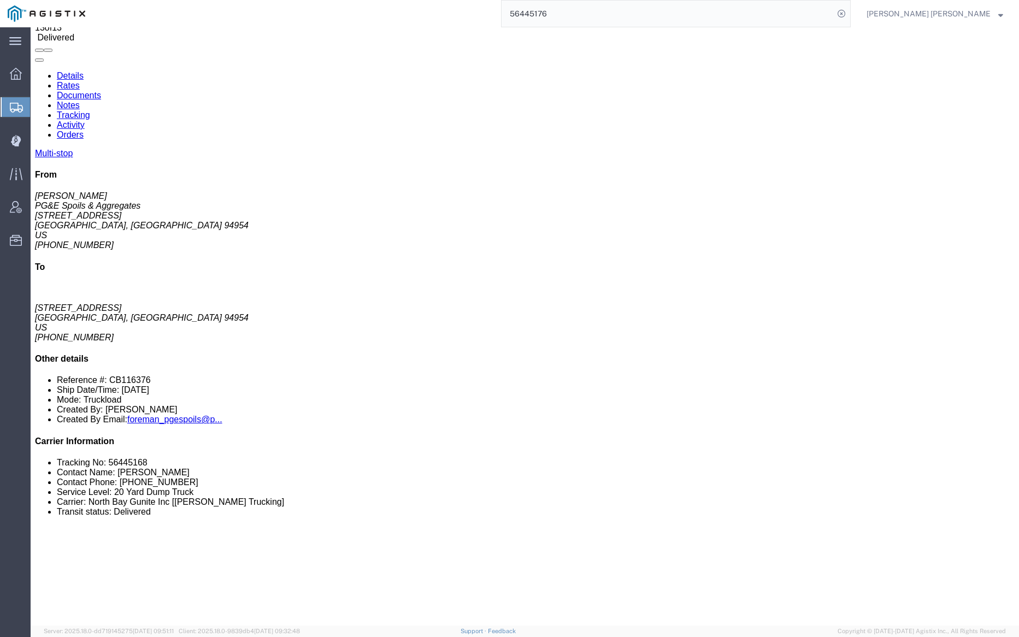
scroll to position [50, 0]
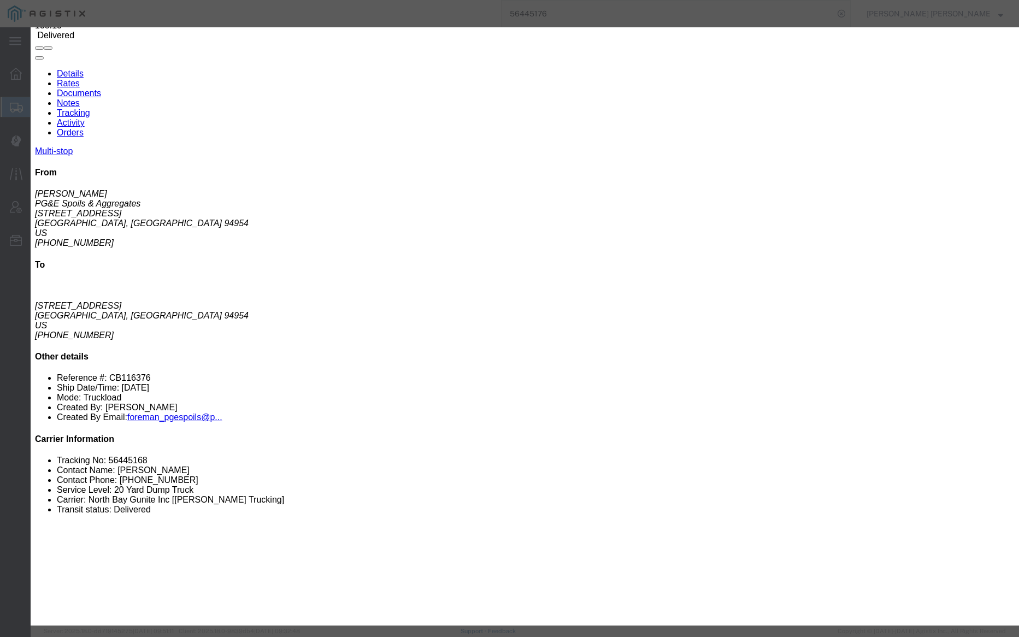
type input "12:10 PM"
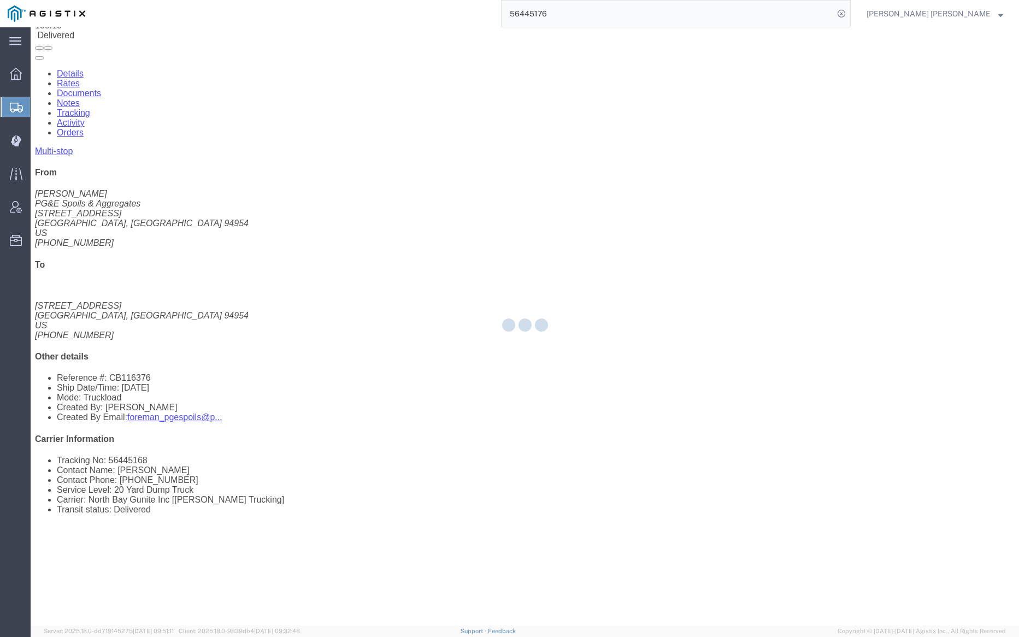
scroll to position [0, 0]
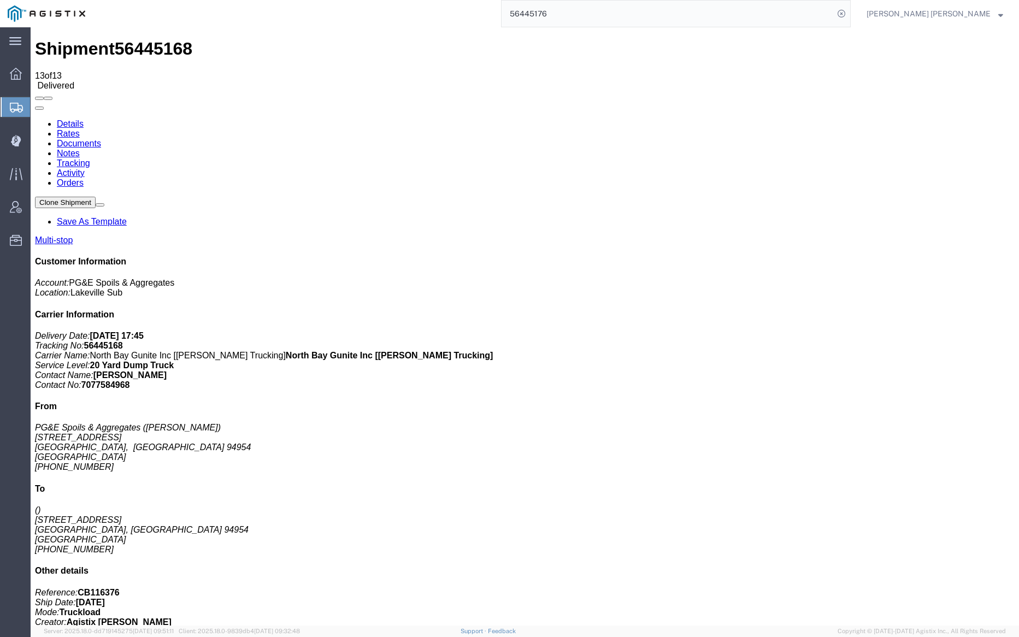
click at [80, 149] on link "Notes" at bounding box center [68, 153] width 23 height 9
click at [593, 24] on input "56445176" at bounding box center [668, 14] width 332 height 26
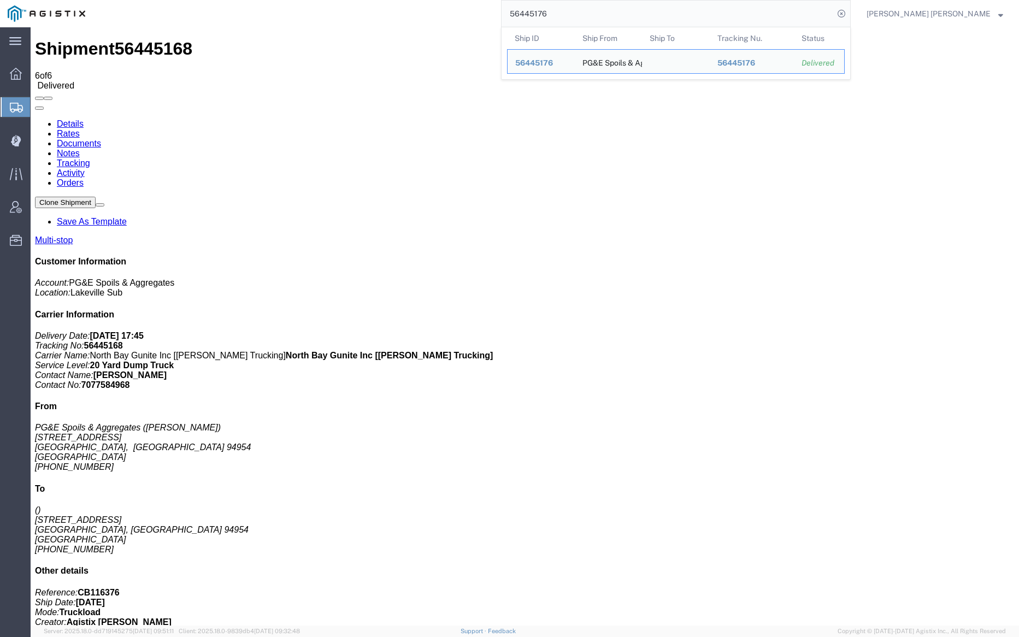
click at [593, 24] on input "56445176" at bounding box center [668, 14] width 332 height 26
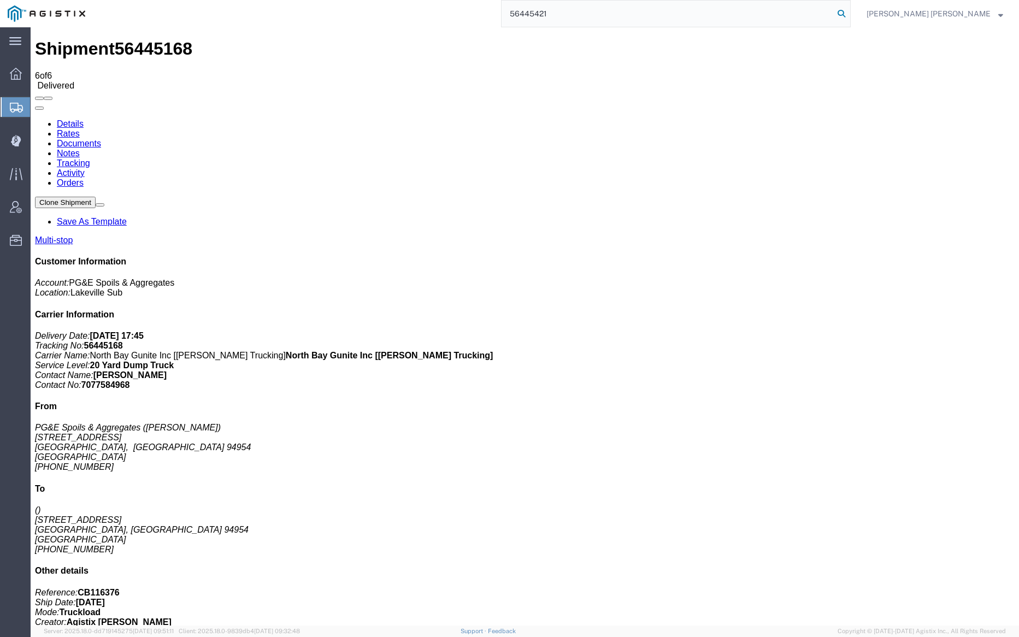
click at [849, 13] on icon at bounding box center [841, 13] width 15 height 15
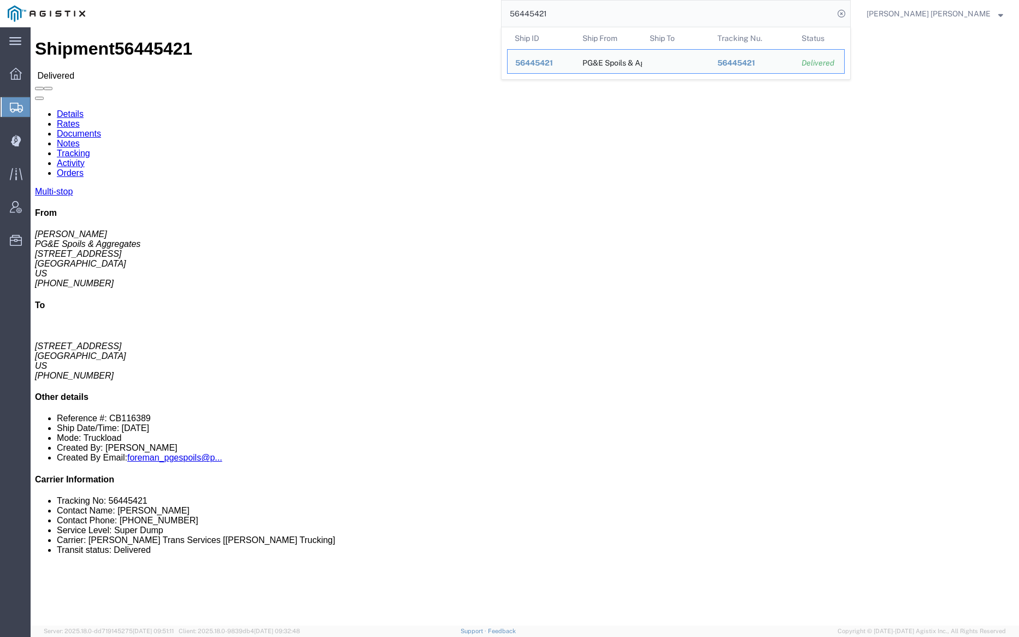
click div "Shipment 56445421 Delivered"
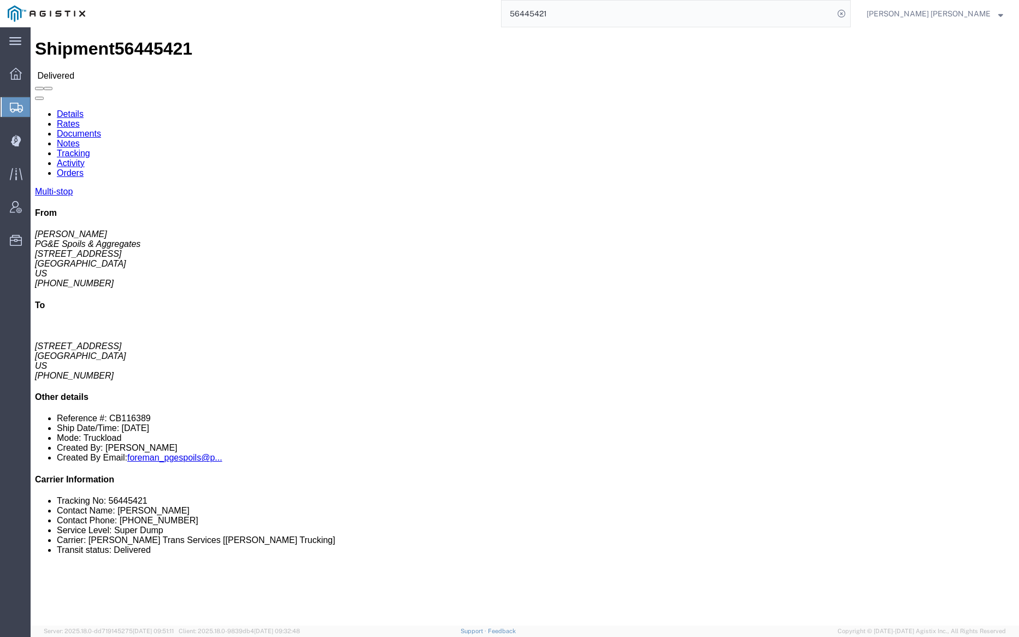
click link "Documents"
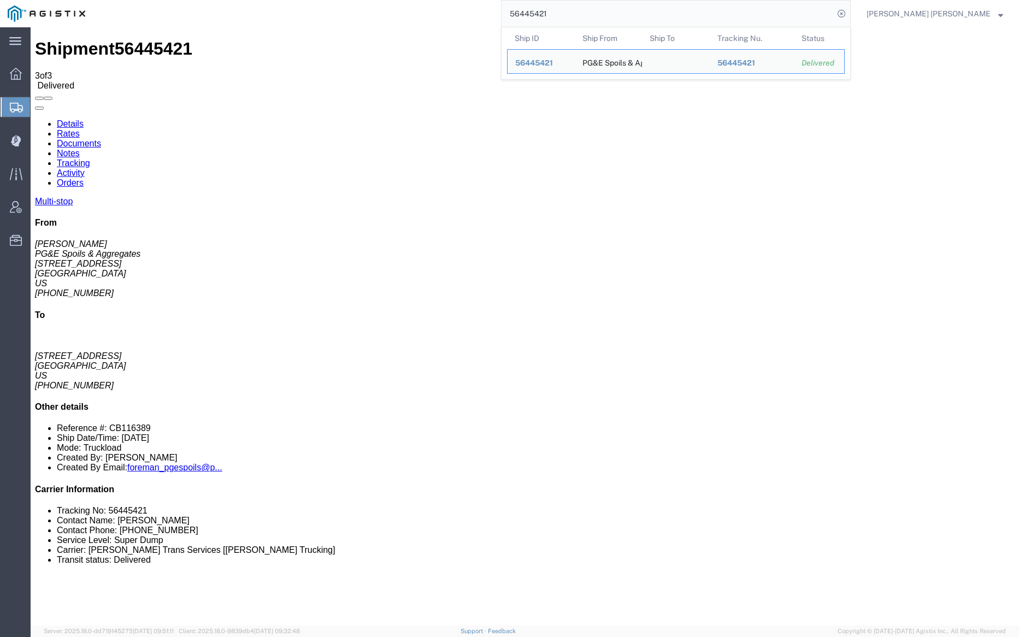
click at [585, 7] on input "56445421" at bounding box center [668, 14] width 332 height 26
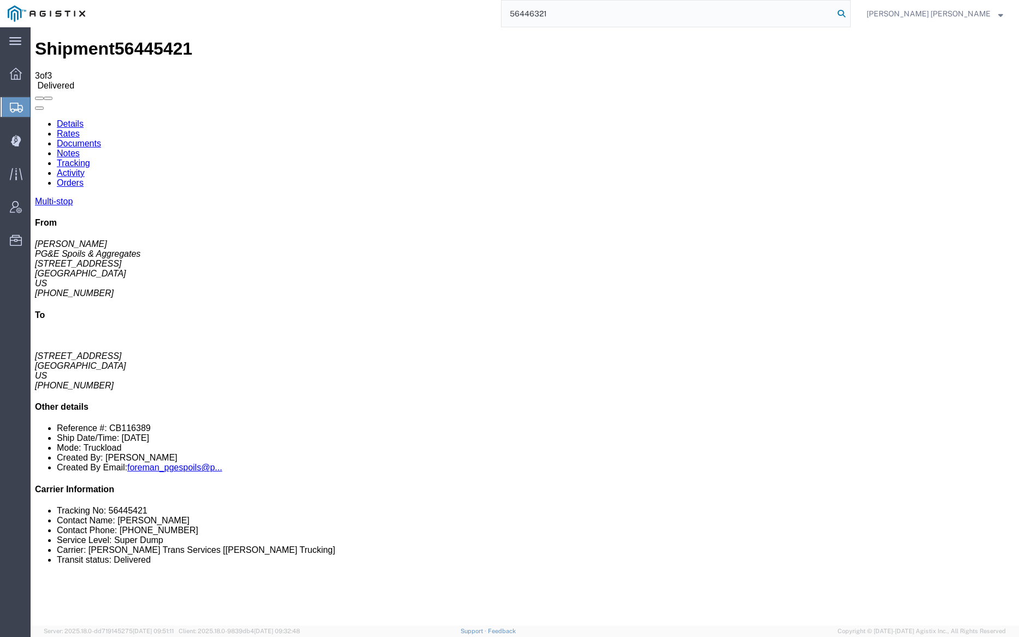
click at [849, 11] on icon at bounding box center [841, 13] width 15 height 15
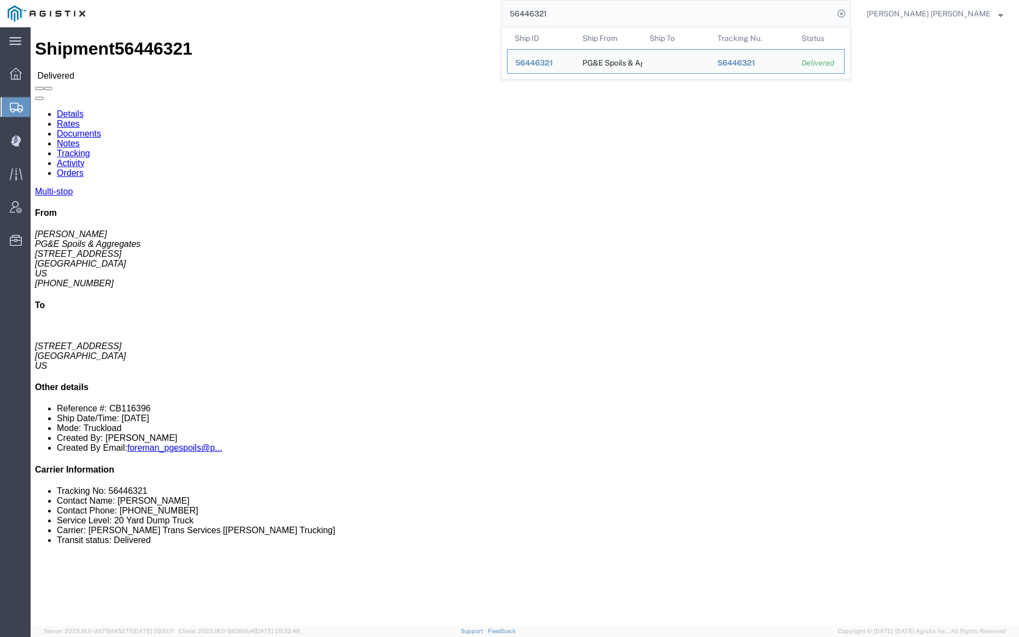
click link "Documents"
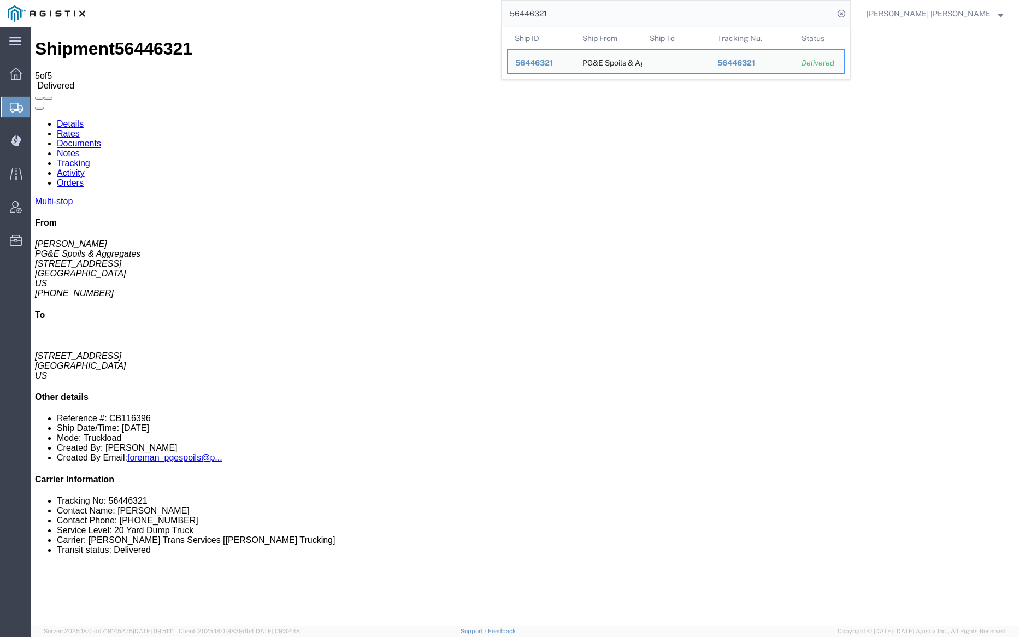
click at [595, 10] on input "56446321" at bounding box center [668, 14] width 332 height 26
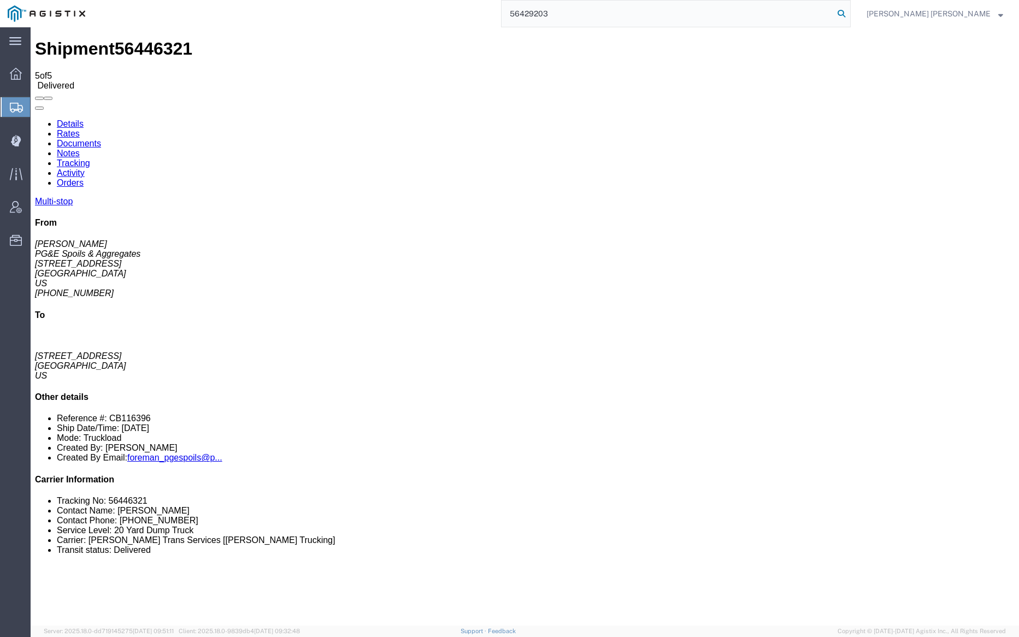
click at [849, 11] on icon at bounding box center [841, 13] width 15 height 15
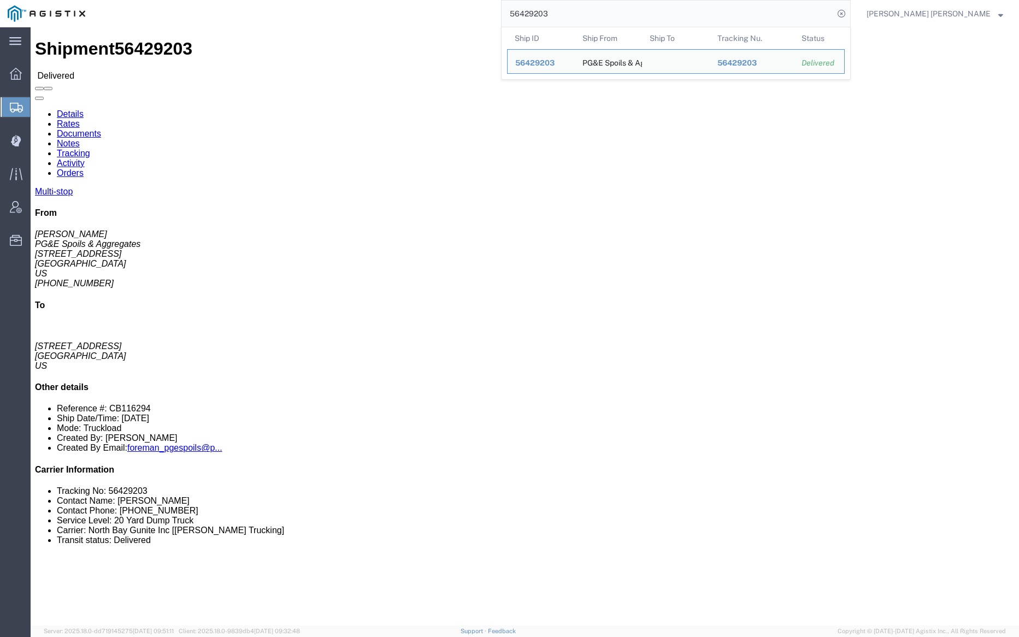
click link "Documents"
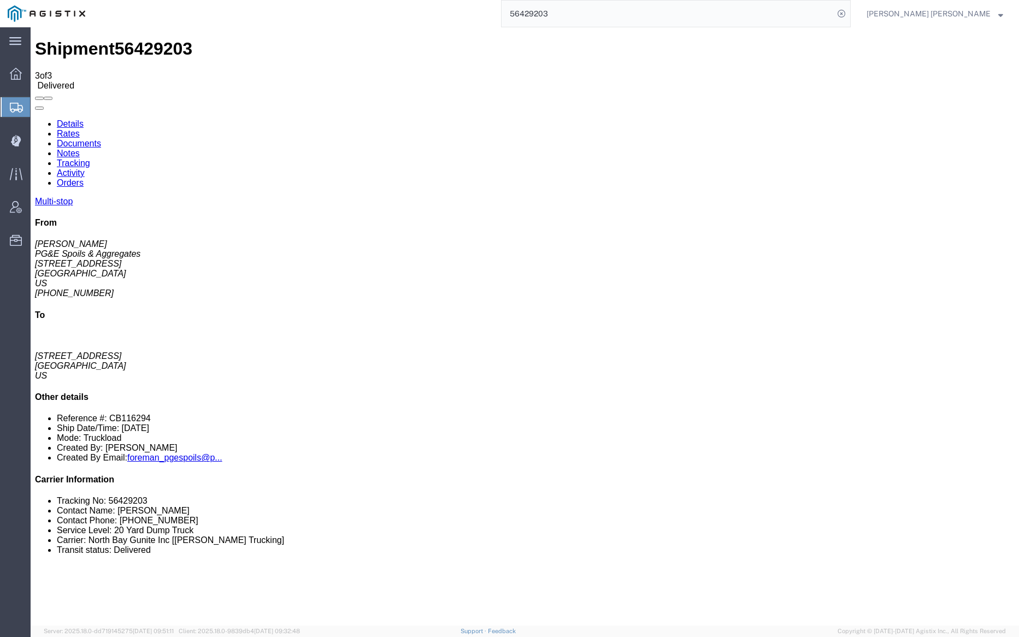
click at [80, 149] on link "Notes" at bounding box center [68, 153] width 23 height 9
click at [591, 18] on input "56429203" at bounding box center [668, 14] width 332 height 26
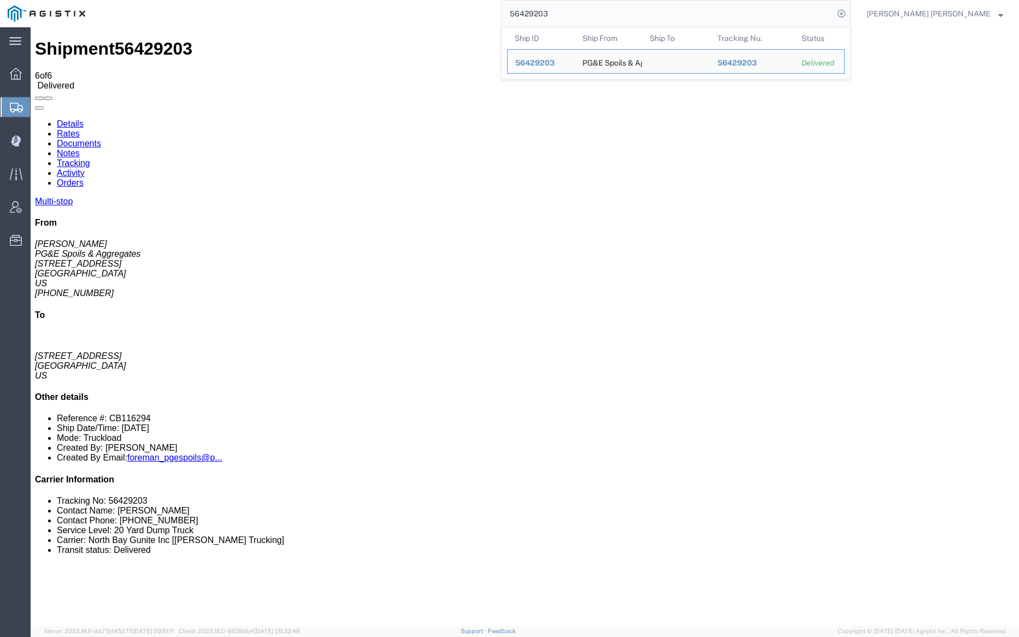
click at [591, 18] on input "56429203" at bounding box center [668, 14] width 332 height 26
paste input "18509"
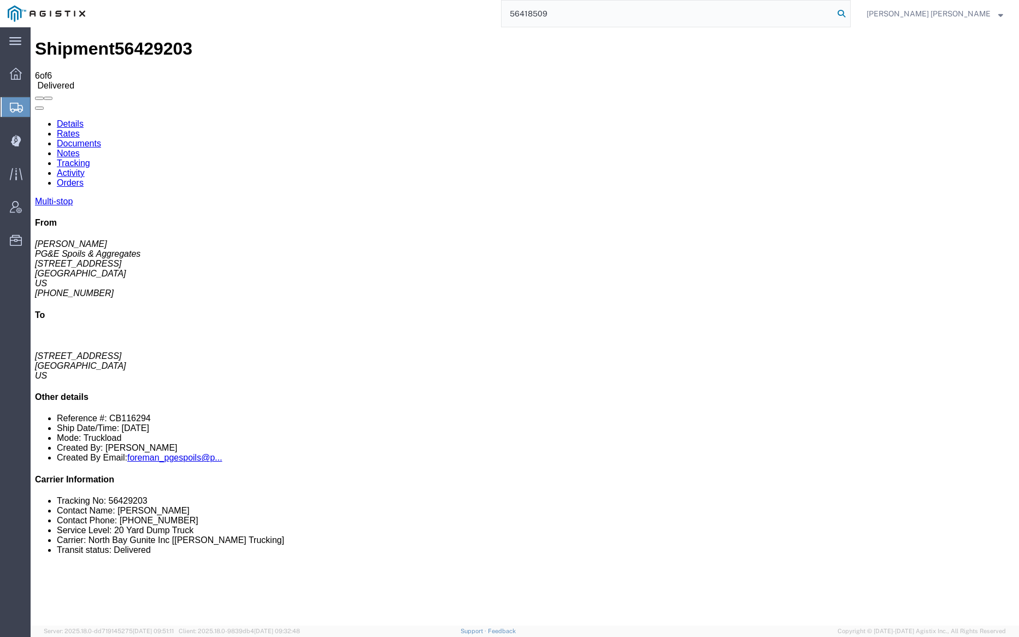
type input "56418509"
click at [849, 14] on icon at bounding box center [841, 13] width 15 height 15
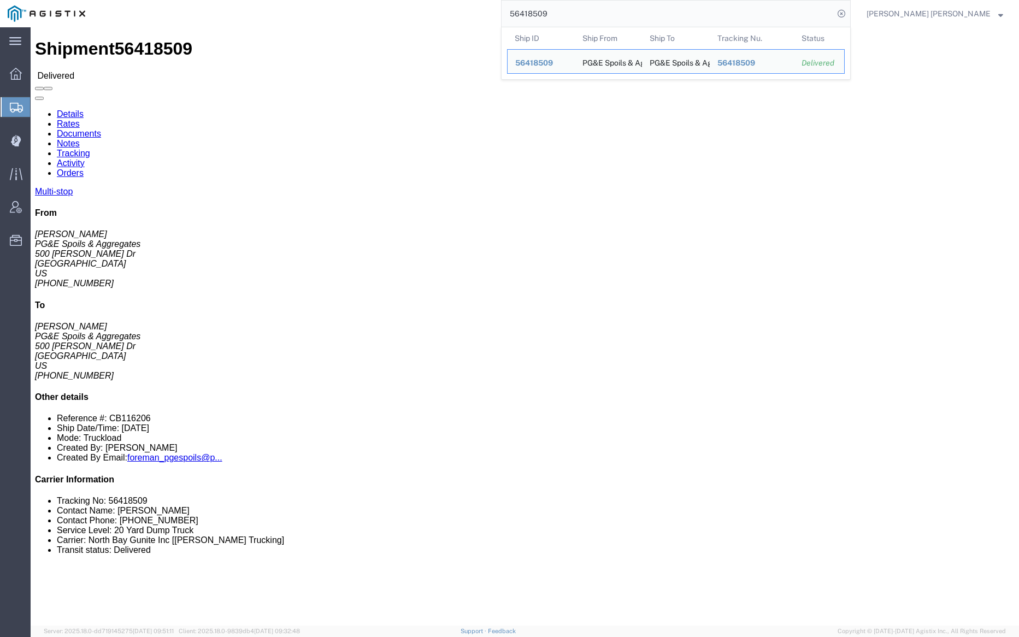
click link "Documents"
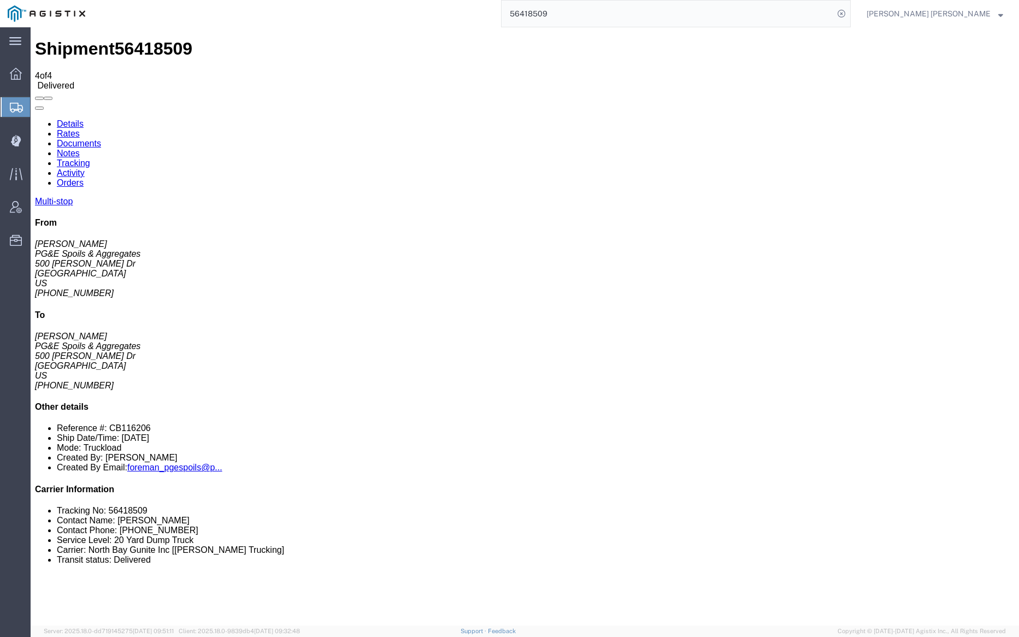
click at [80, 149] on link "Notes" at bounding box center [68, 153] width 23 height 9
click at [90, 159] on link "Tracking" at bounding box center [73, 163] width 33 height 9
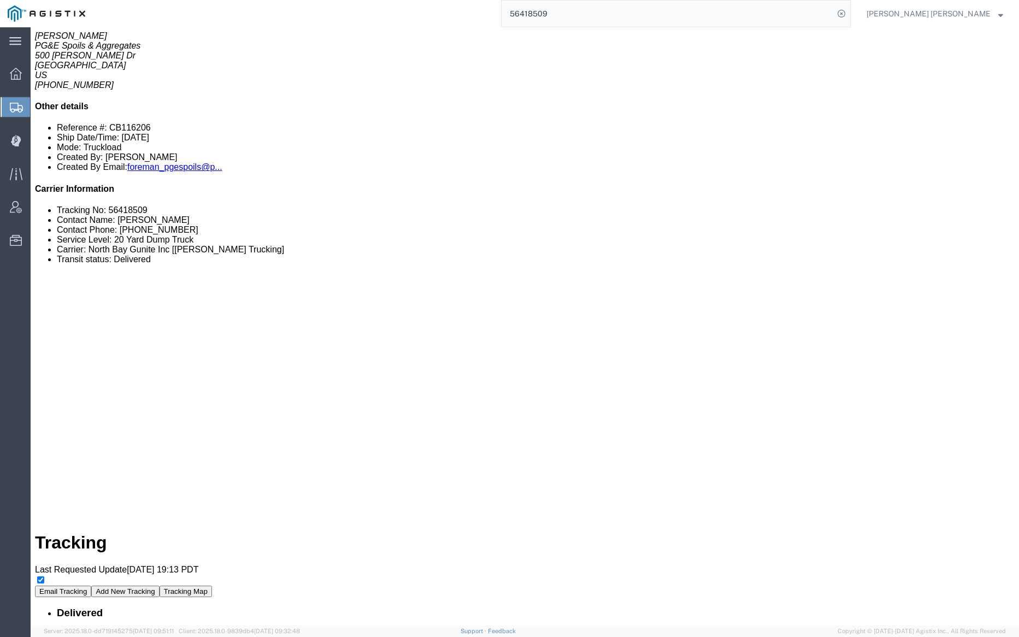
scroll to position [306, 0]
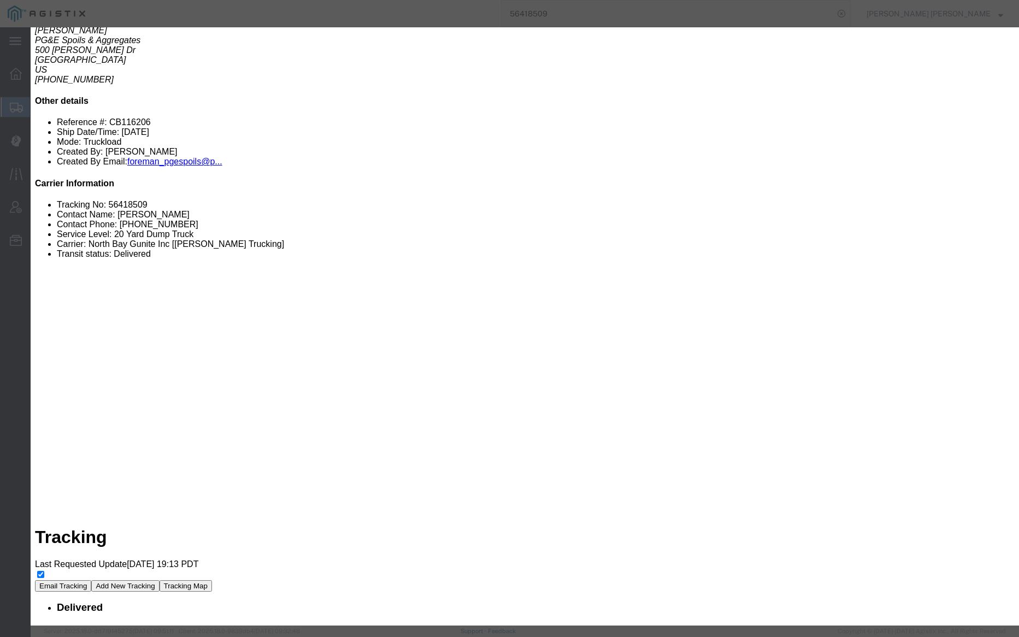
type input "1:10 PM"
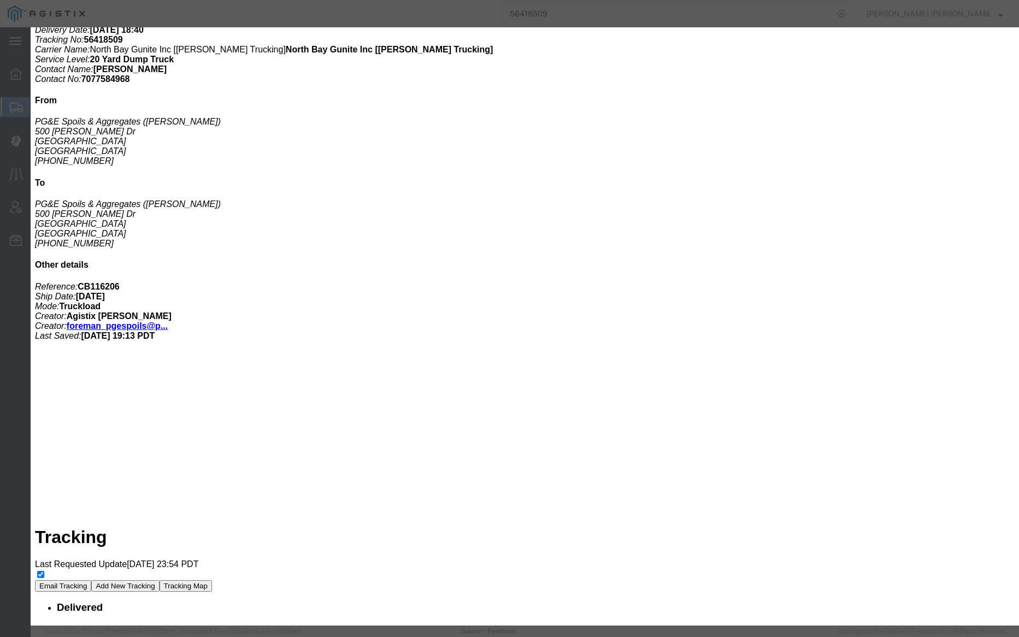
type input "12:50 PM"
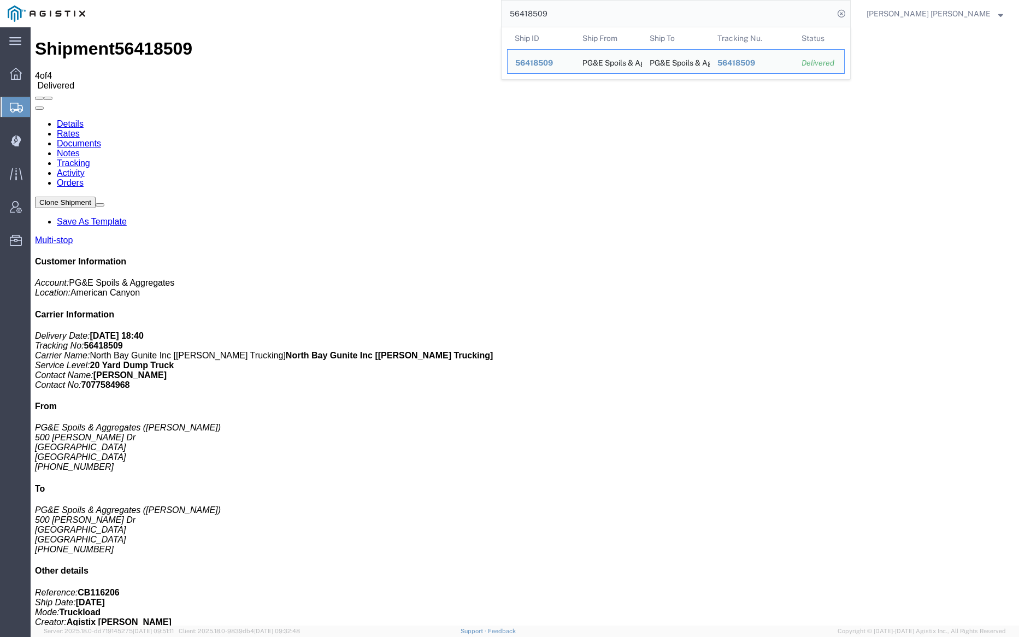
click at [585, 20] on input "56418509" at bounding box center [668, 14] width 332 height 26
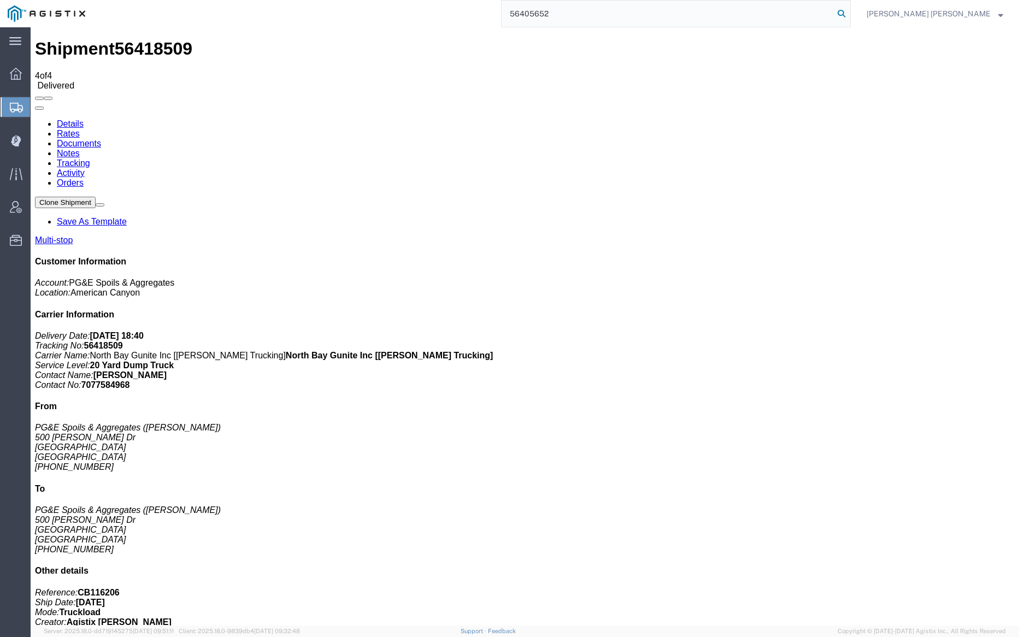
click at [849, 11] on icon at bounding box center [841, 13] width 15 height 15
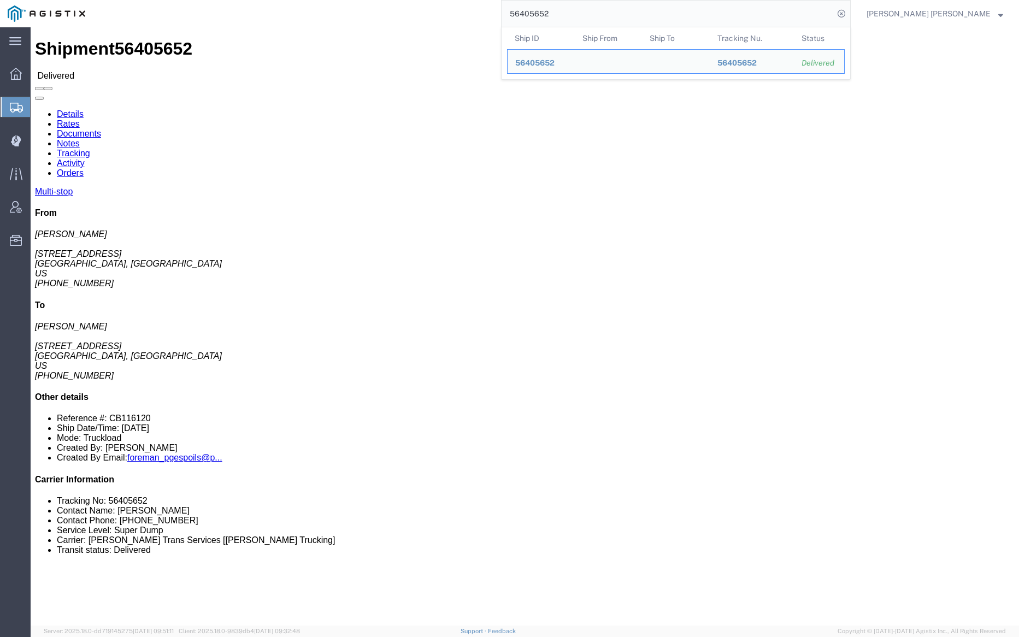
click link "Documents"
click div
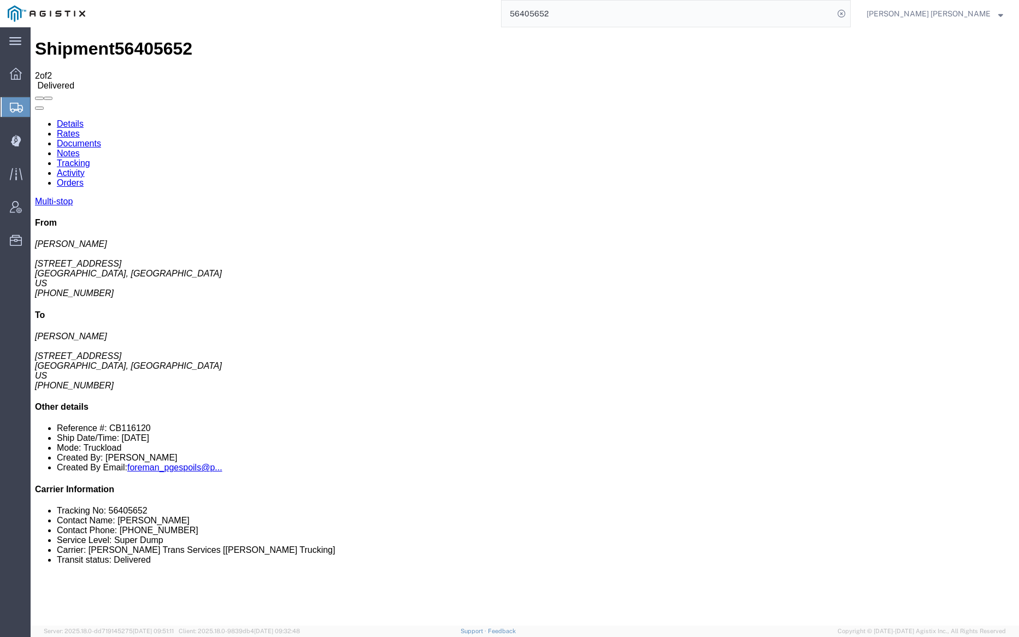
click at [80, 149] on link "Notes" at bounding box center [68, 153] width 23 height 9
click at [578, 14] on input "56405652" at bounding box center [668, 14] width 332 height 26
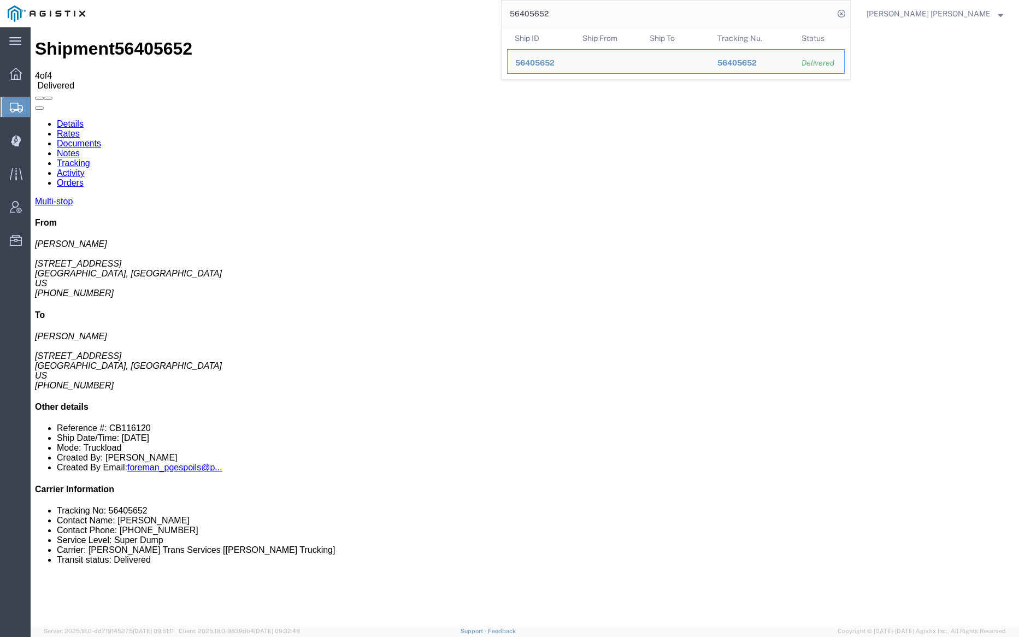
click at [578, 14] on input "56405652" at bounding box center [668, 14] width 332 height 26
paste input "18497"
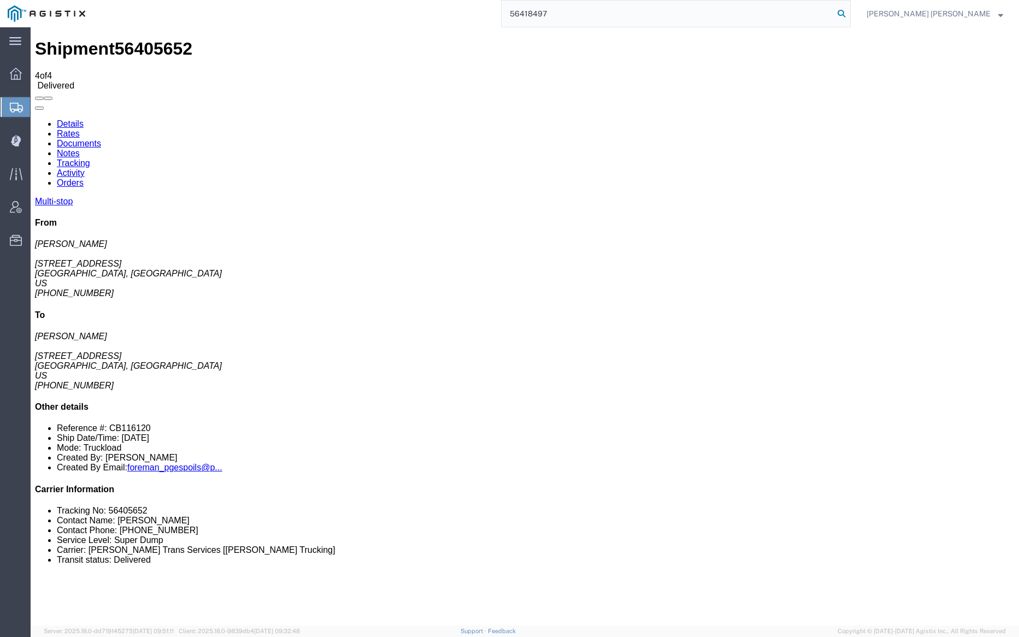
click at [849, 11] on icon at bounding box center [841, 13] width 15 height 15
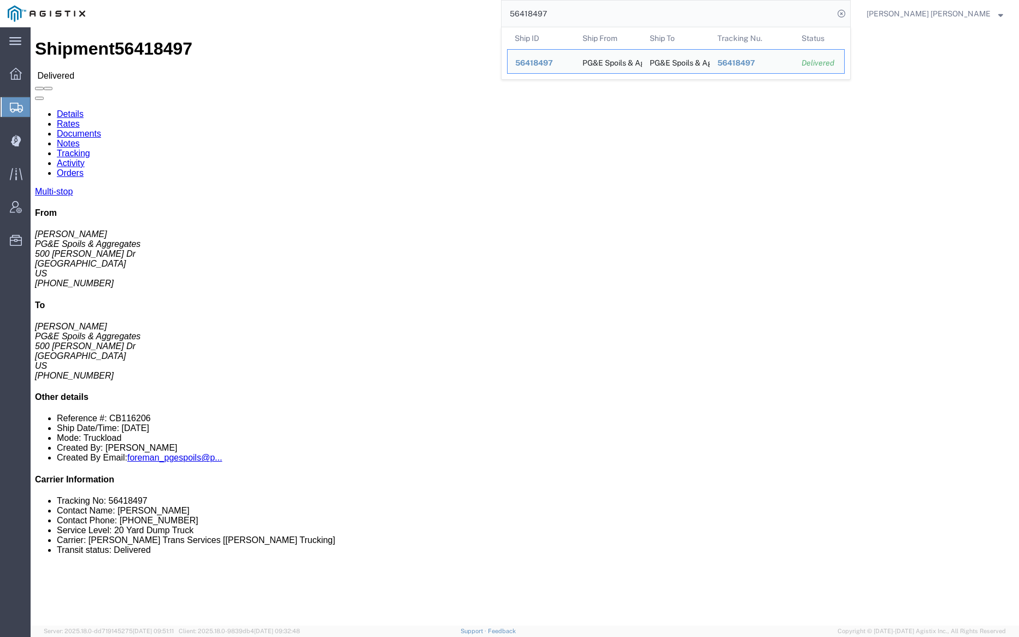
click link "Documents"
click div
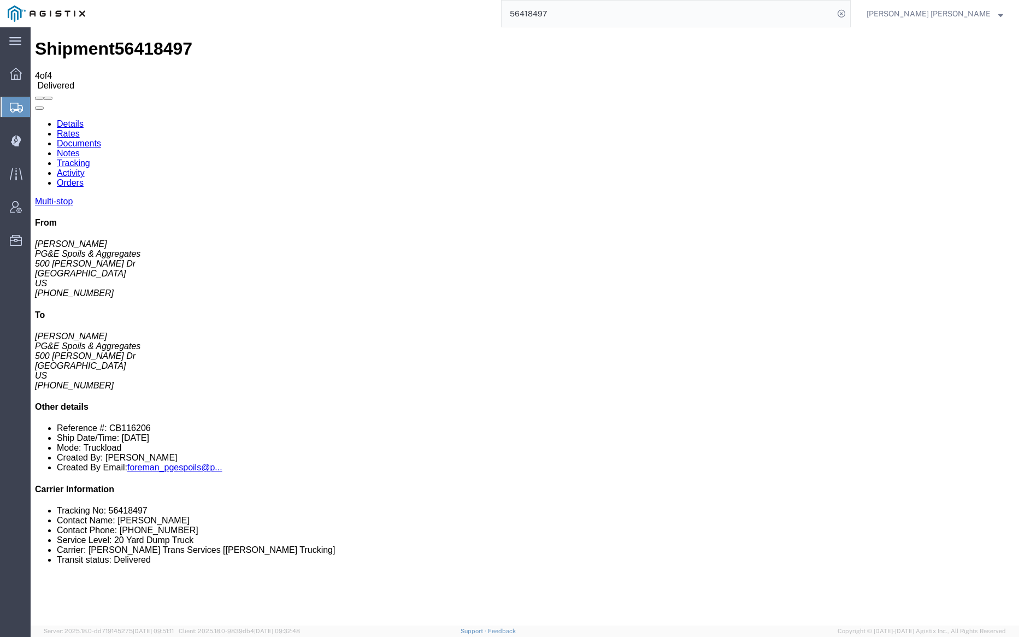
click at [80, 149] on link "Notes" at bounding box center [68, 153] width 23 height 9
click at [584, 9] on input "56418497" at bounding box center [668, 14] width 332 height 26
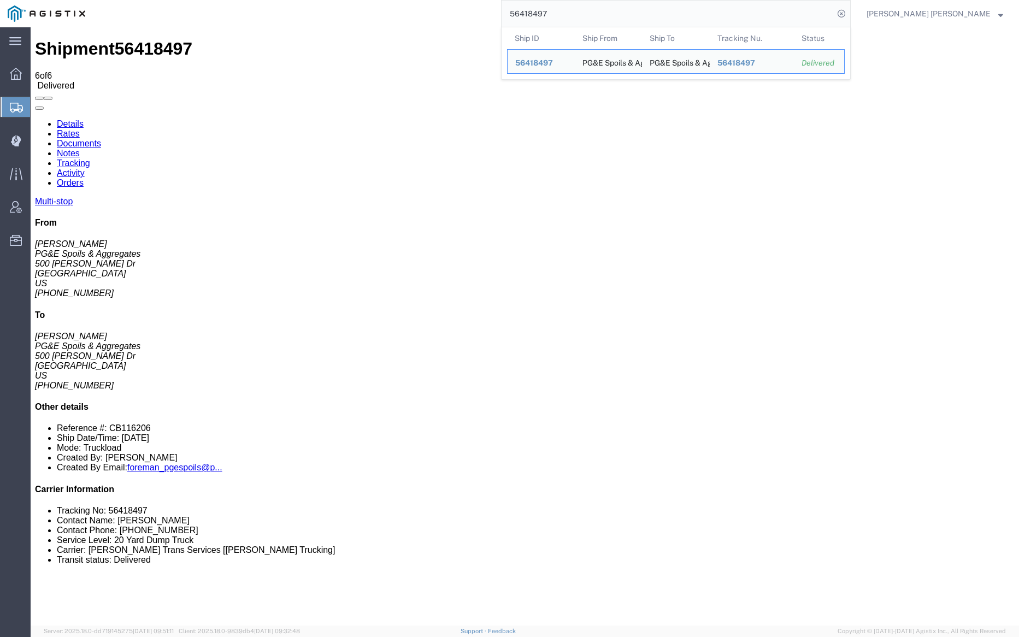
click at [584, 9] on input "56418497" at bounding box center [668, 14] width 332 height 26
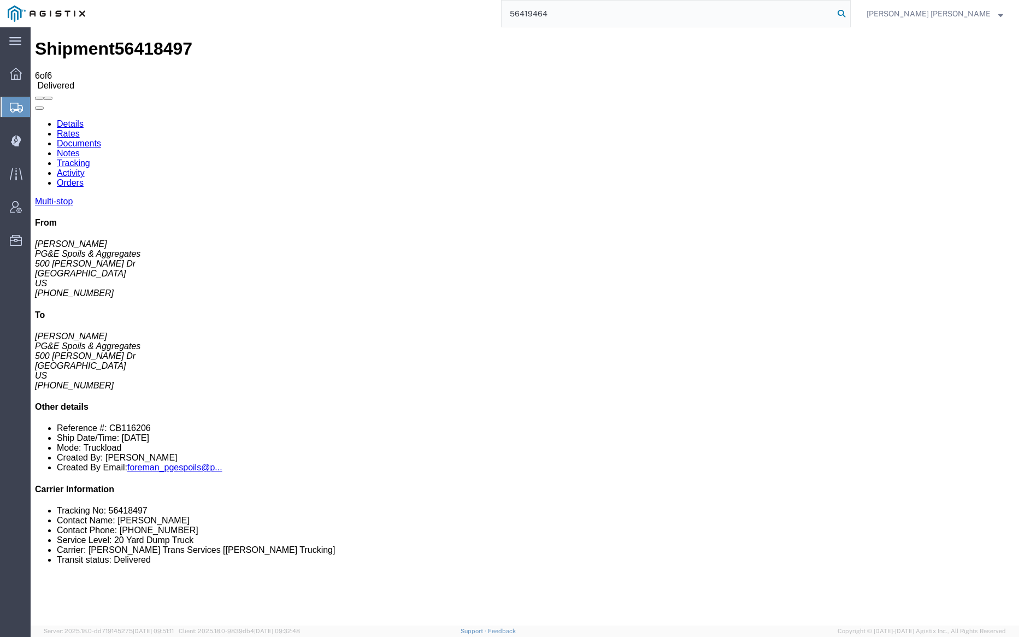
click at [849, 9] on icon at bounding box center [841, 13] width 15 height 15
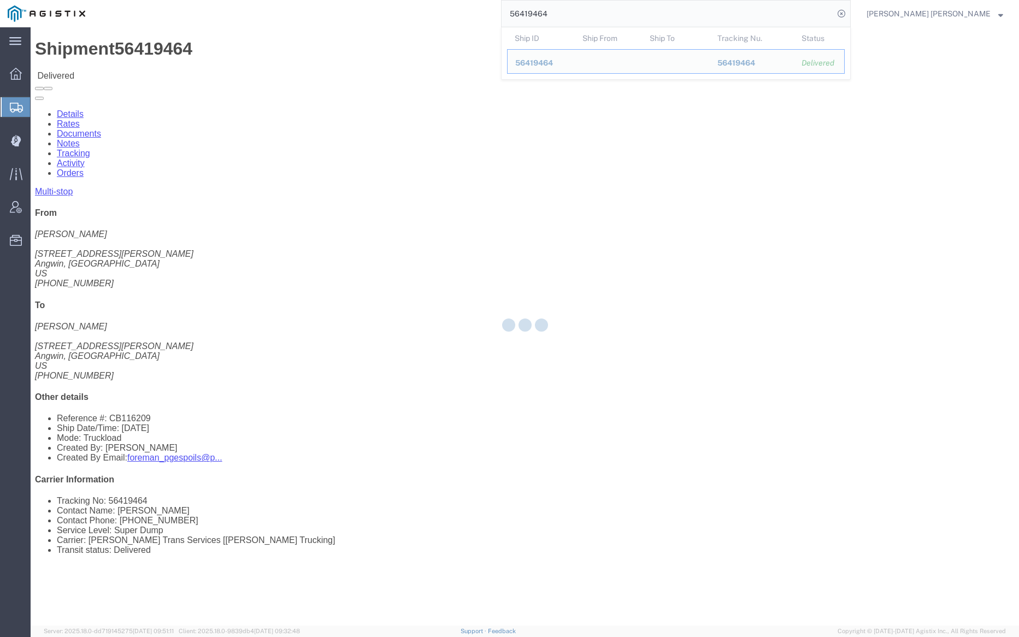
click at [163, 67] on div at bounding box center [525, 326] width 989 height 599
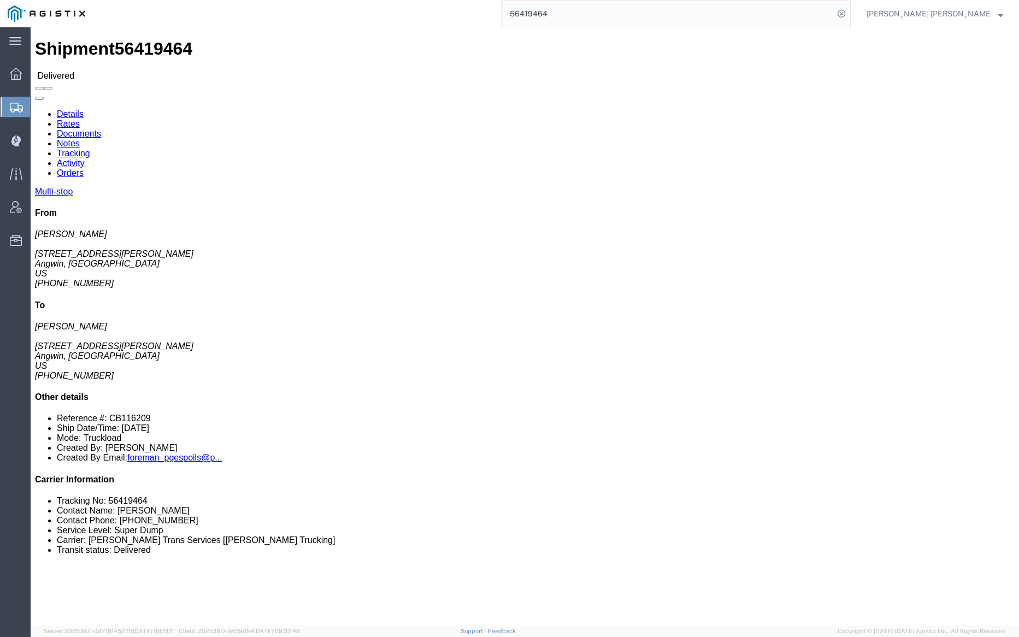
click link "Documents"
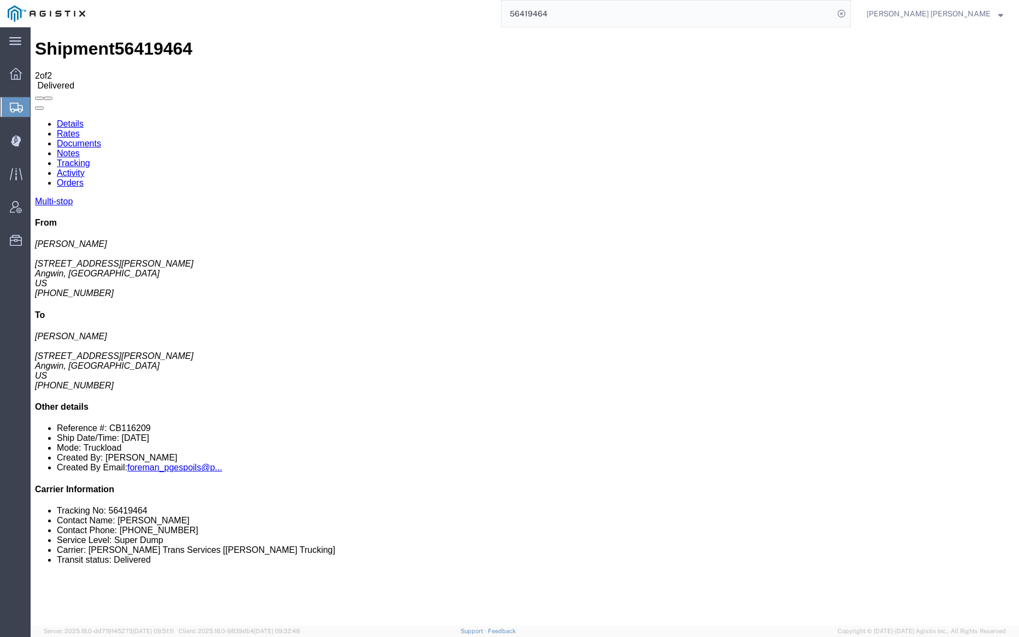
click at [80, 149] on link "Notes" at bounding box center [68, 153] width 23 height 9
click at [90, 159] on link "Tracking" at bounding box center [73, 163] width 33 height 9
click at [101, 139] on link "Documents" at bounding box center [79, 143] width 44 height 9
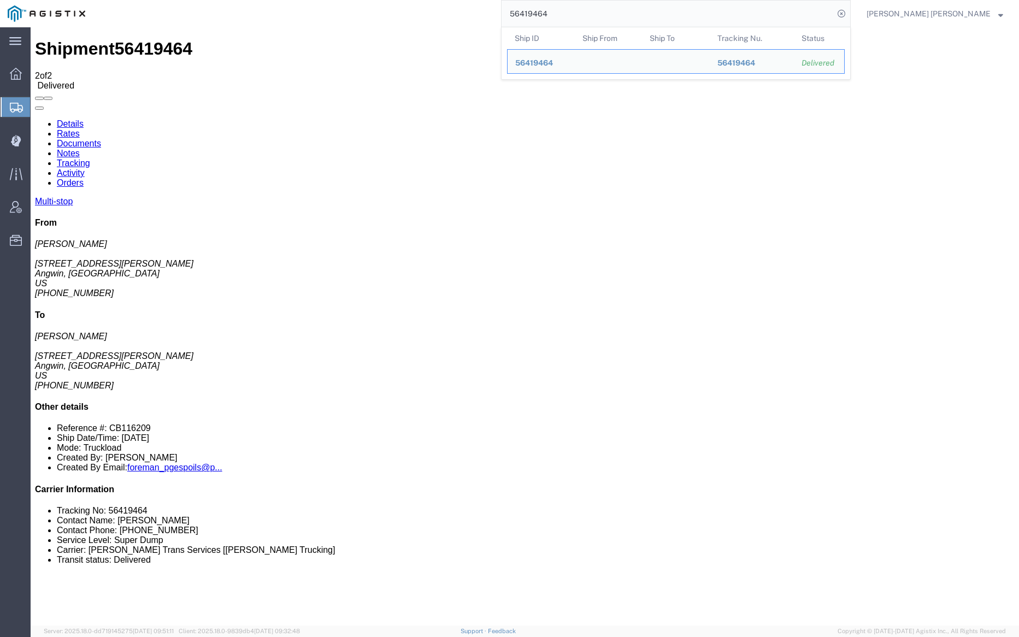
click at [579, 20] on input "56419464" at bounding box center [668, 14] width 332 height 26
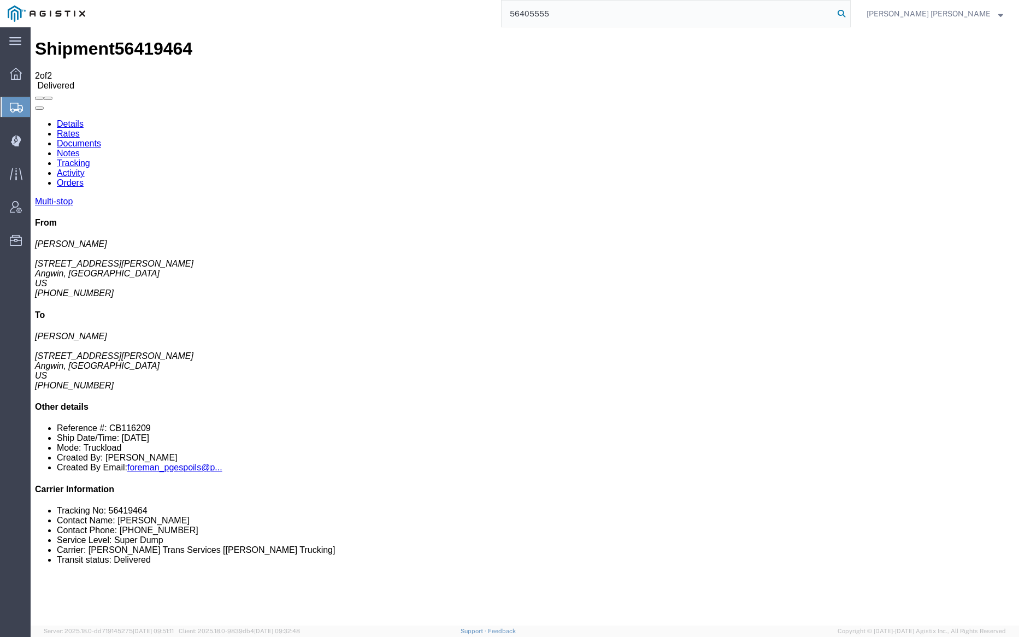
click at [849, 10] on icon at bounding box center [841, 13] width 15 height 15
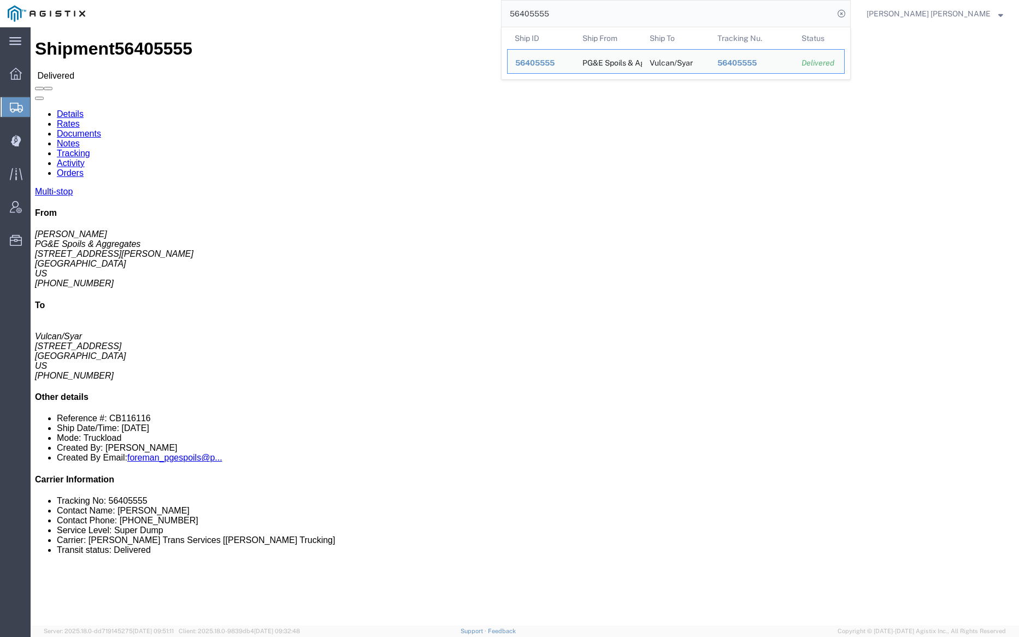
click link "Documents"
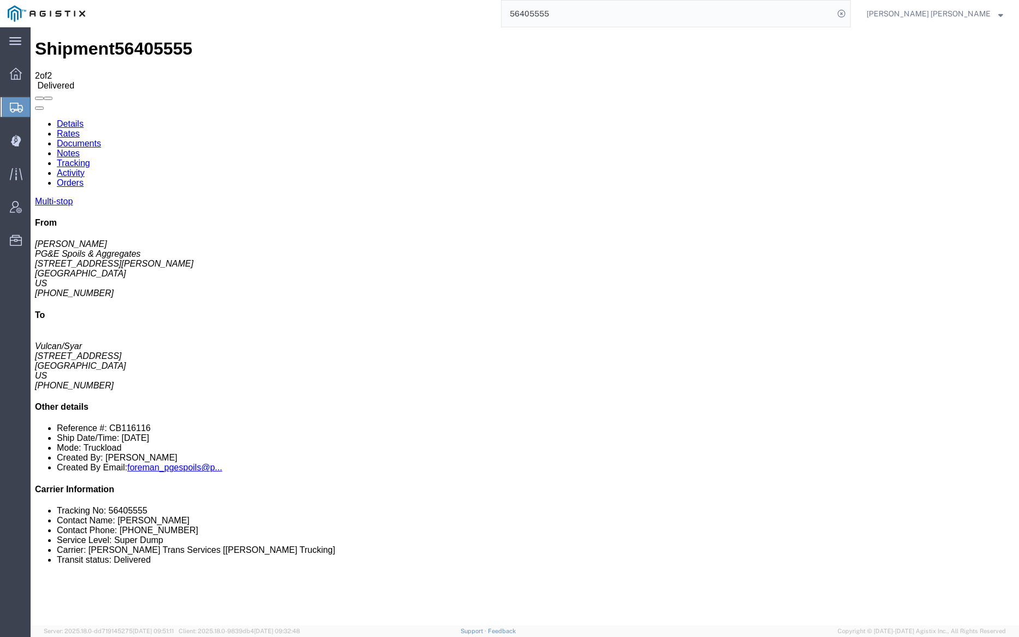
click at [609, 16] on input "56405555" at bounding box center [668, 14] width 332 height 26
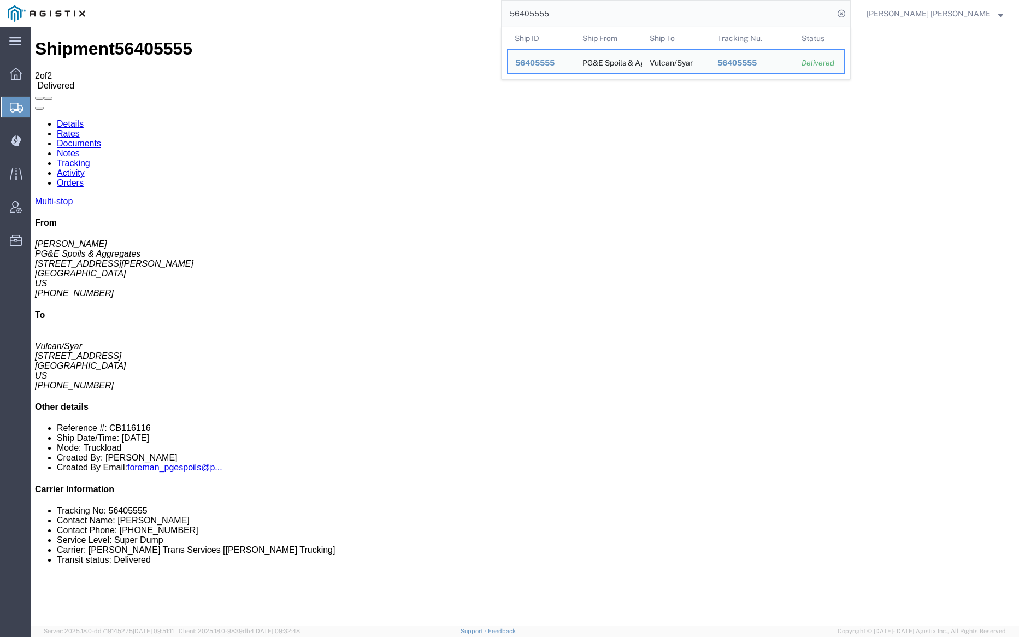
click at [609, 16] on input "56405555" at bounding box center [668, 14] width 332 height 26
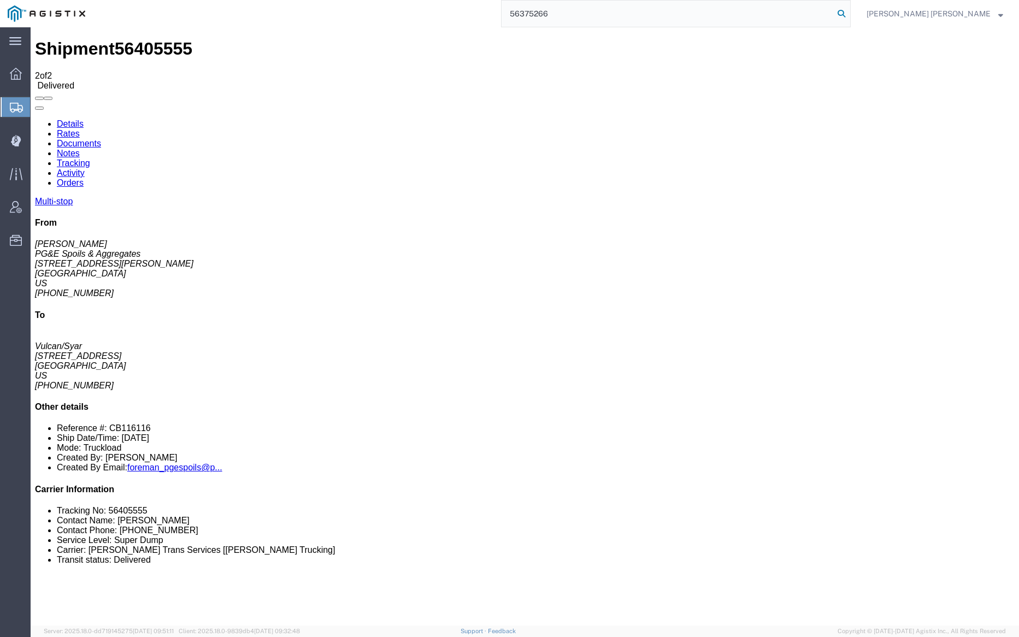
type input "56375266"
click at [849, 10] on icon at bounding box center [841, 13] width 15 height 15
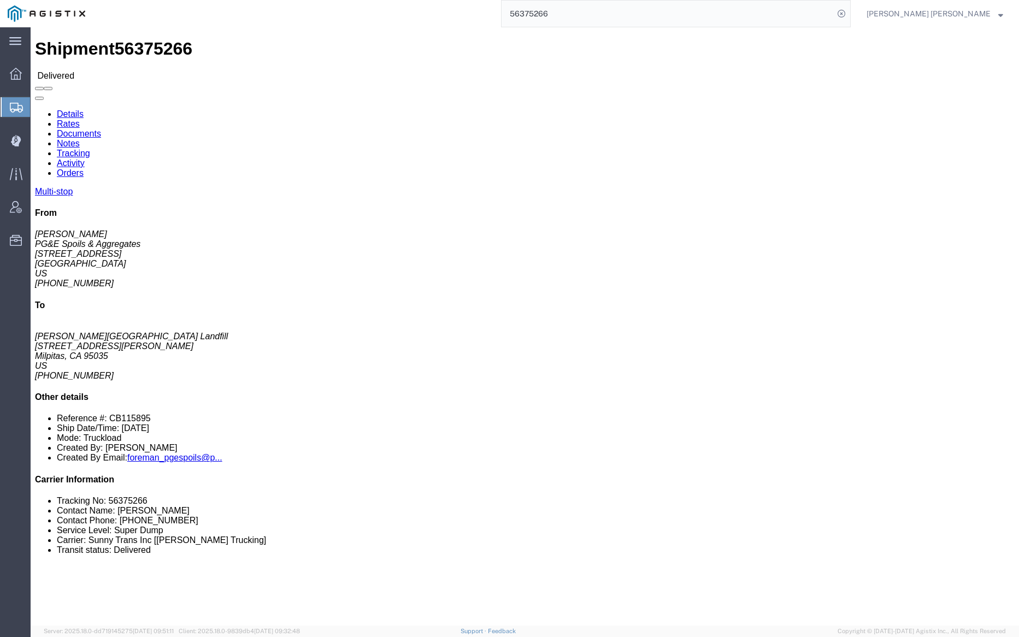
click link "Documents"
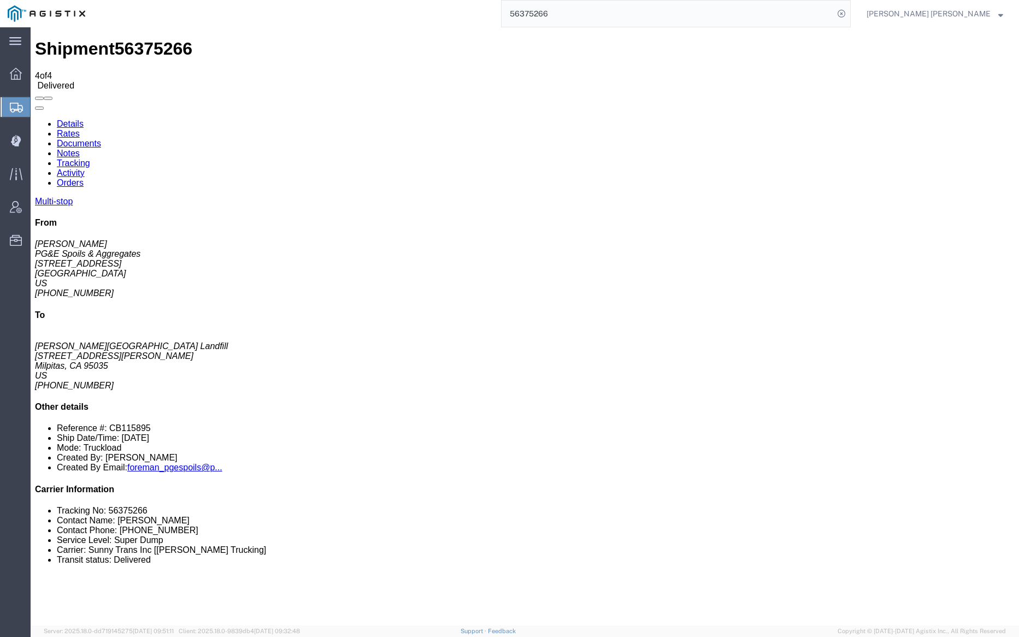
click at [590, 15] on input "56375266" at bounding box center [668, 14] width 332 height 26
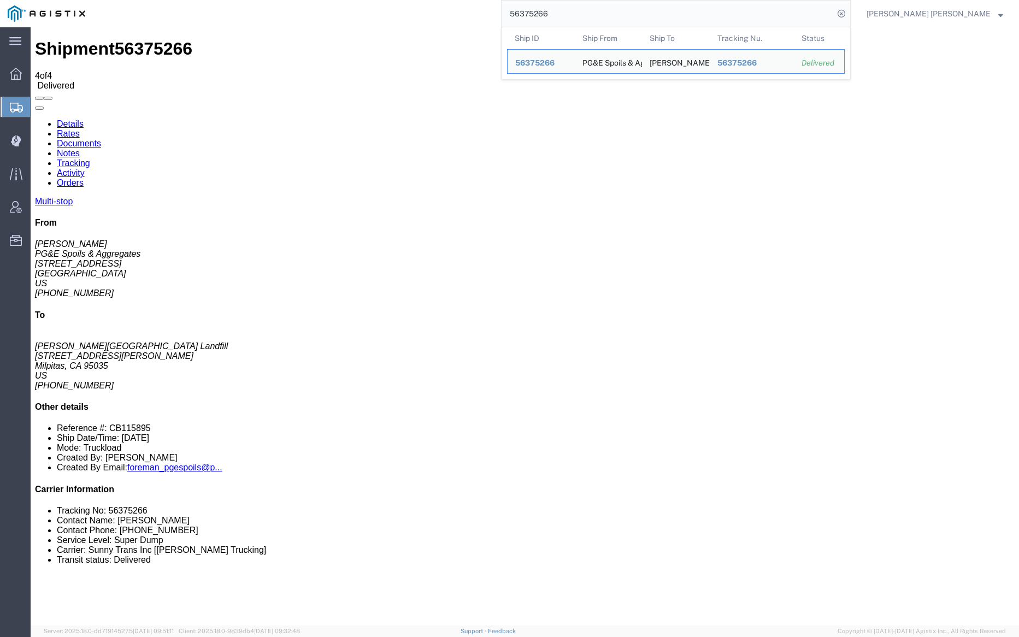
click at [590, 15] on input "56375266" at bounding box center [668, 14] width 332 height 26
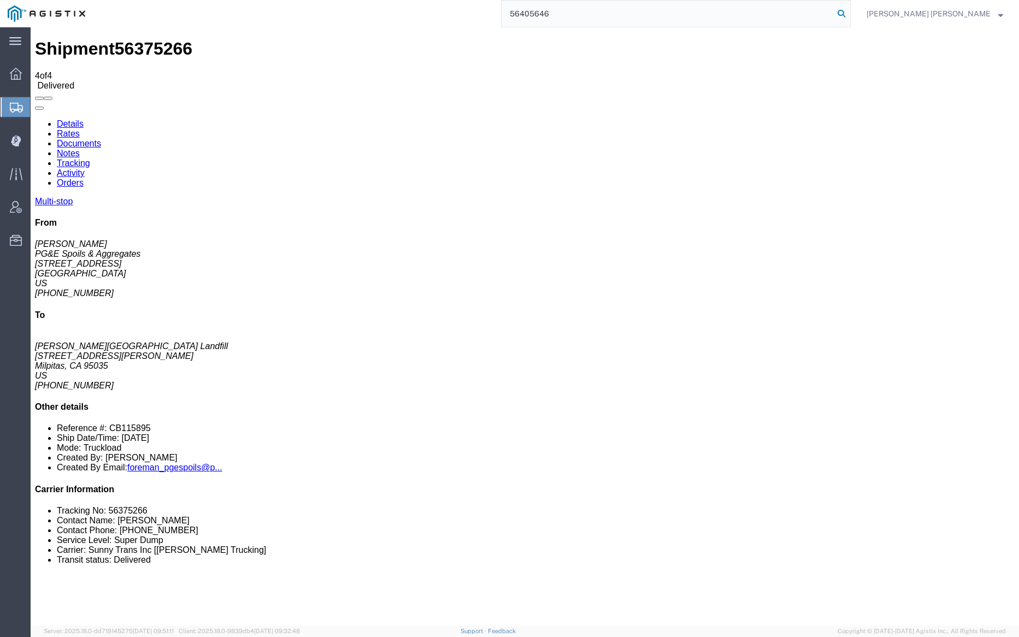
click at [849, 10] on icon at bounding box center [841, 13] width 15 height 15
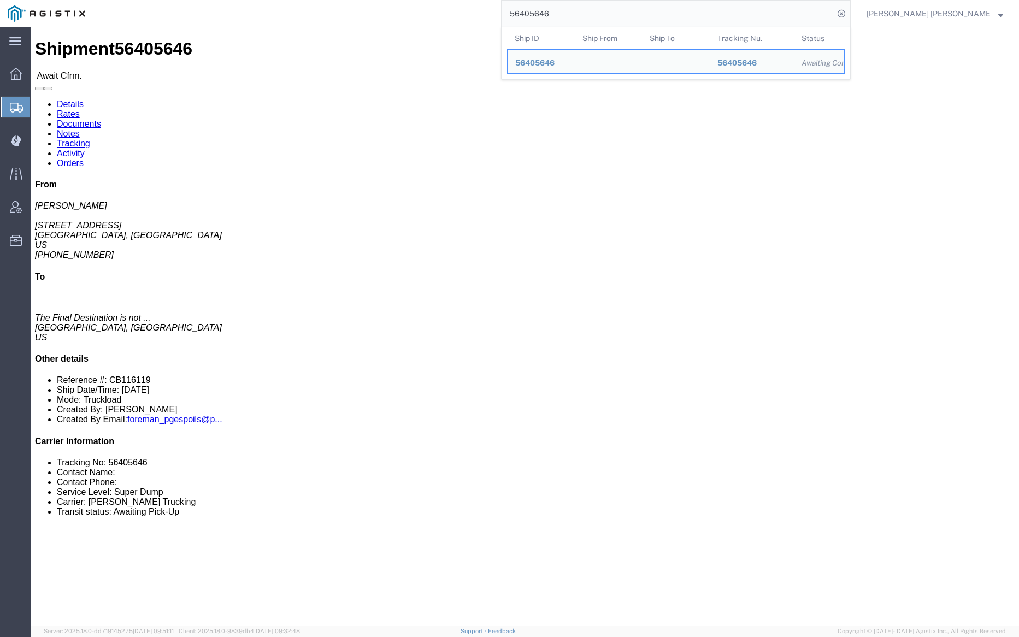
click at [593, 16] on input "56405646" at bounding box center [668, 14] width 332 height 26
paste input "493"
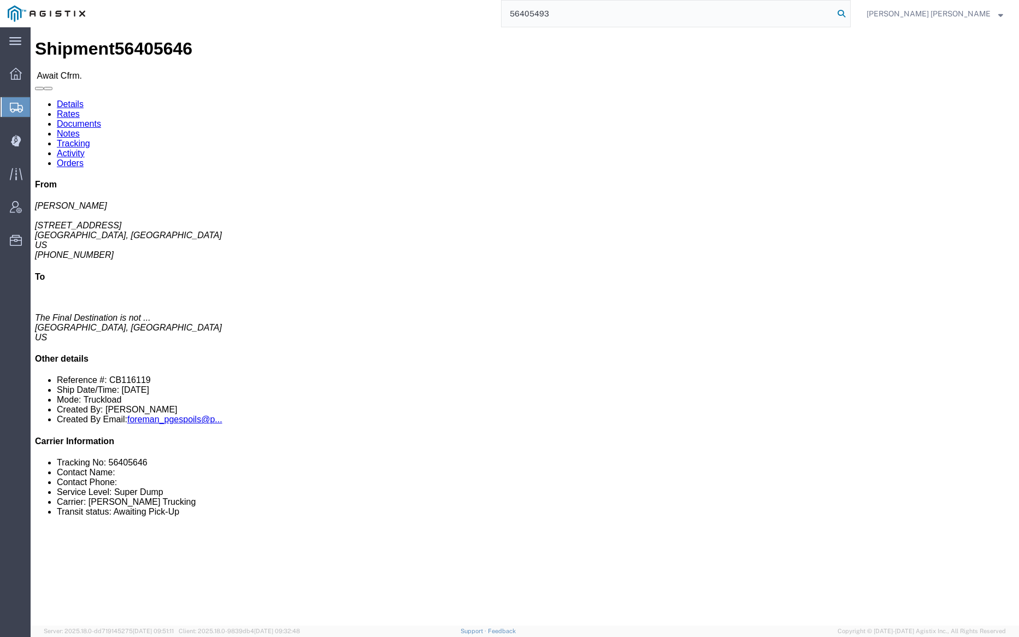
click at [849, 11] on icon at bounding box center [841, 13] width 15 height 15
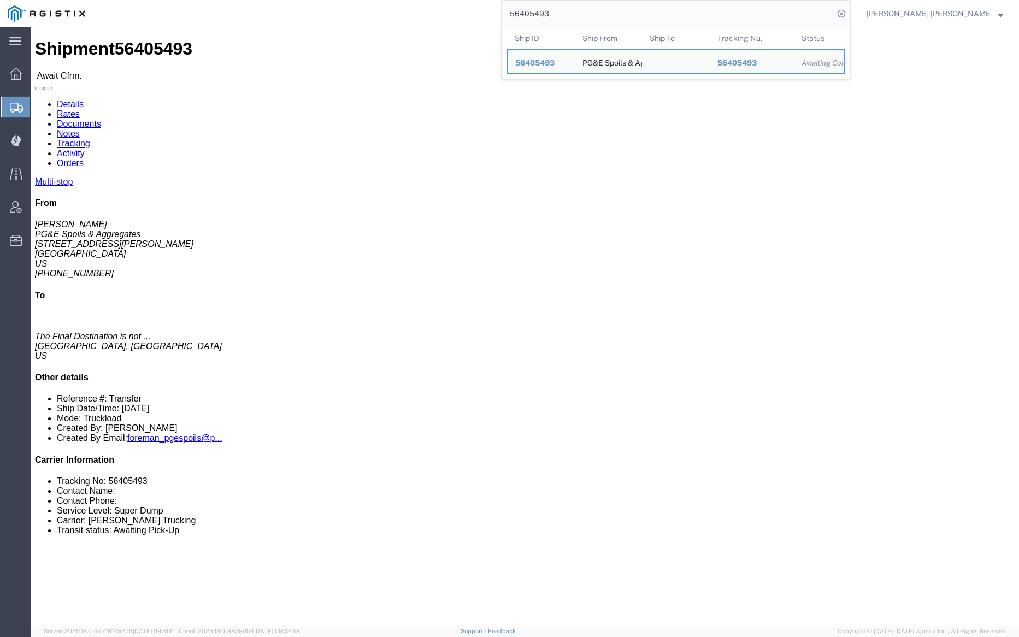
click at [589, 13] on input "56405493" at bounding box center [668, 14] width 332 height 26
paste input "611"
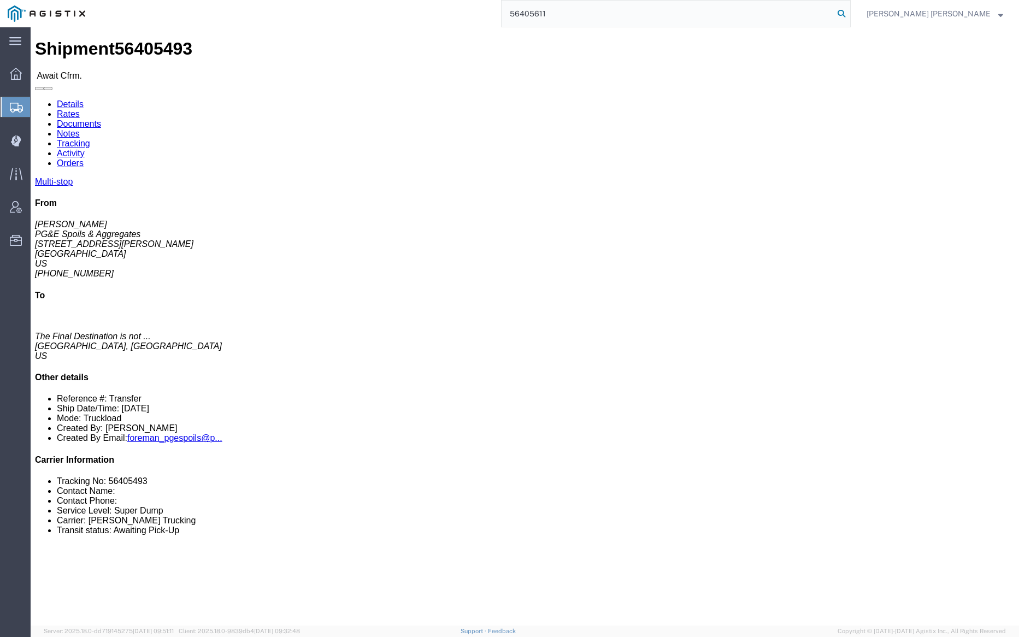
type input "56405611"
click at [849, 12] on icon at bounding box center [841, 13] width 15 height 15
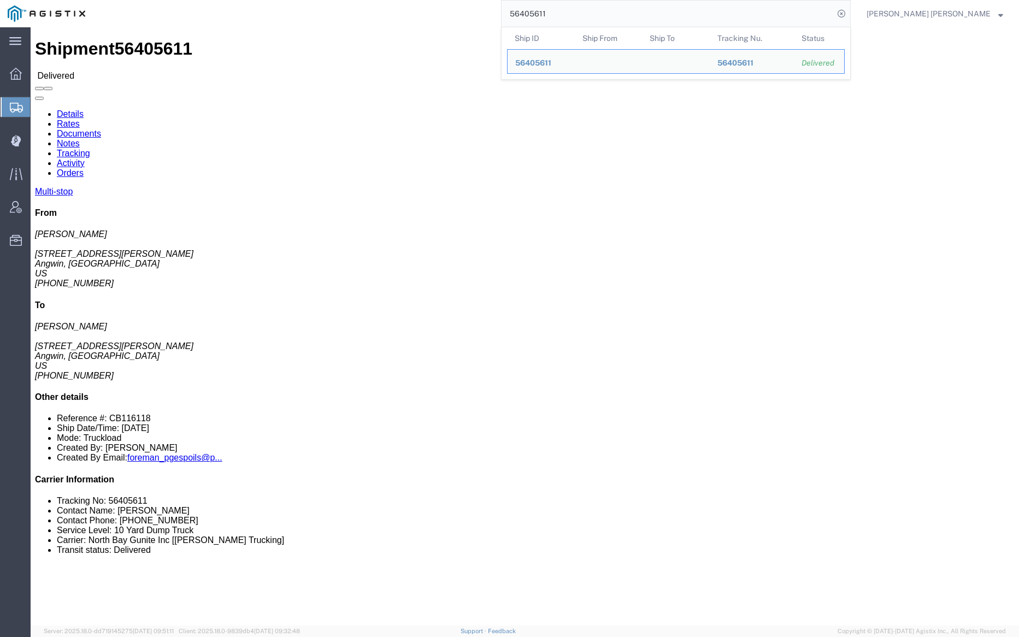
click link "Documents"
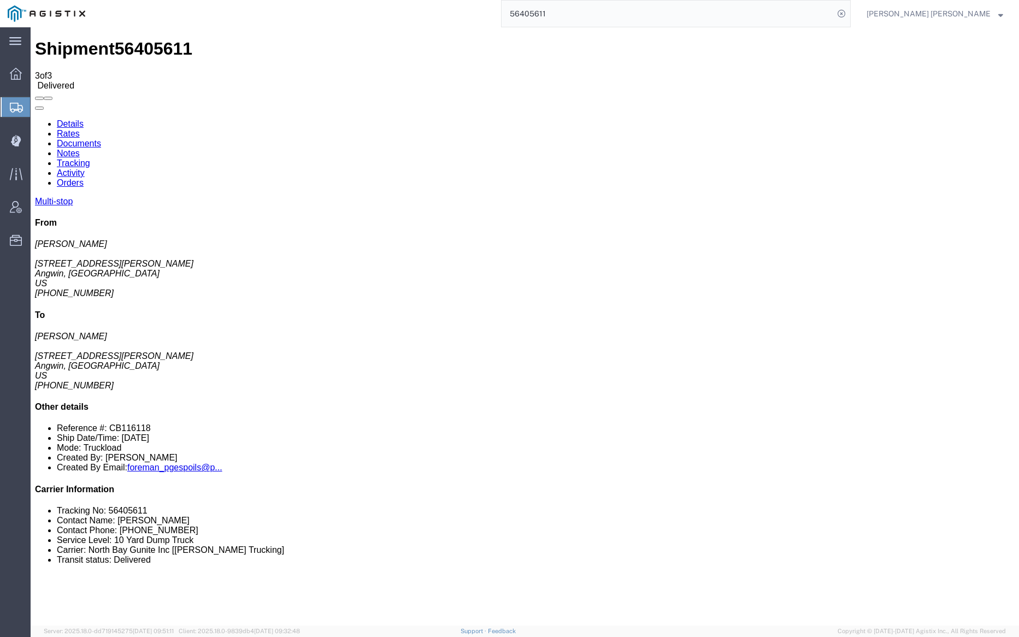
click at [90, 159] on link "Tracking" at bounding box center [73, 163] width 33 height 9
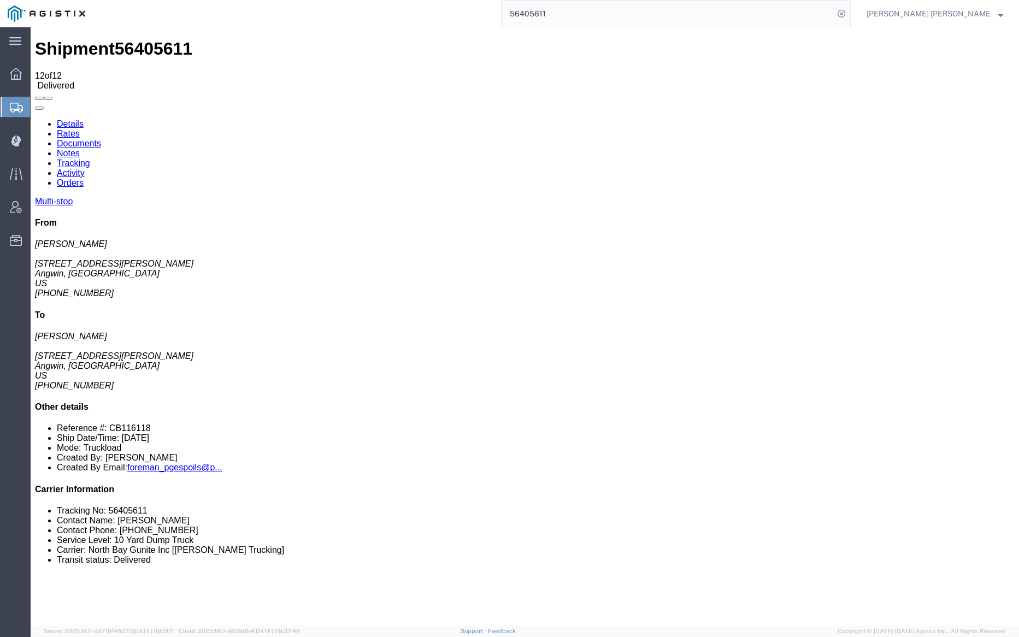
checkbox input "true"
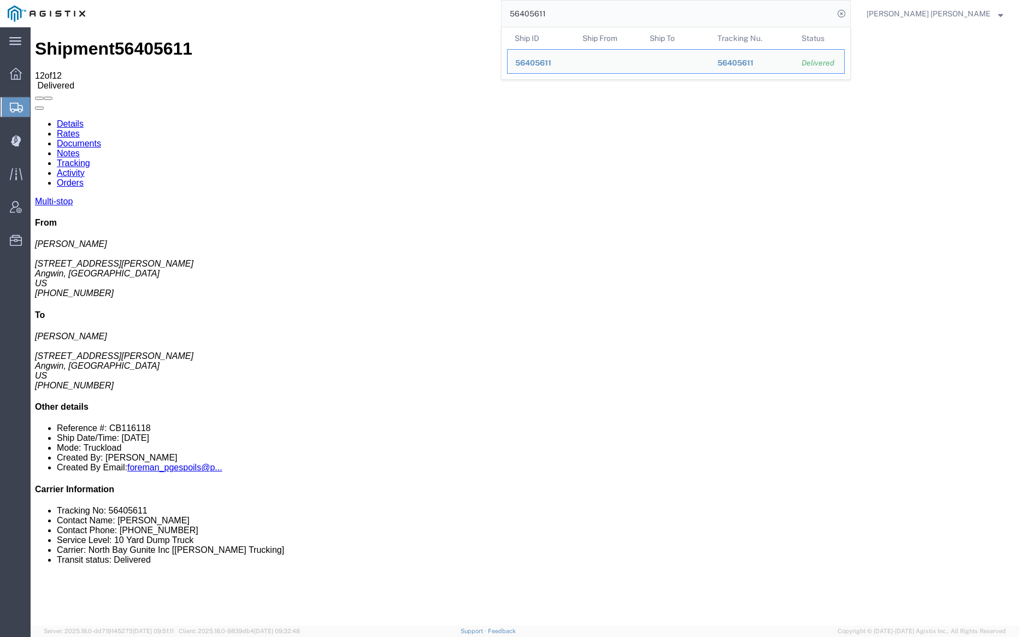
click at [583, 19] on input "56405611" at bounding box center [668, 14] width 332 height 26
paste input "392316"
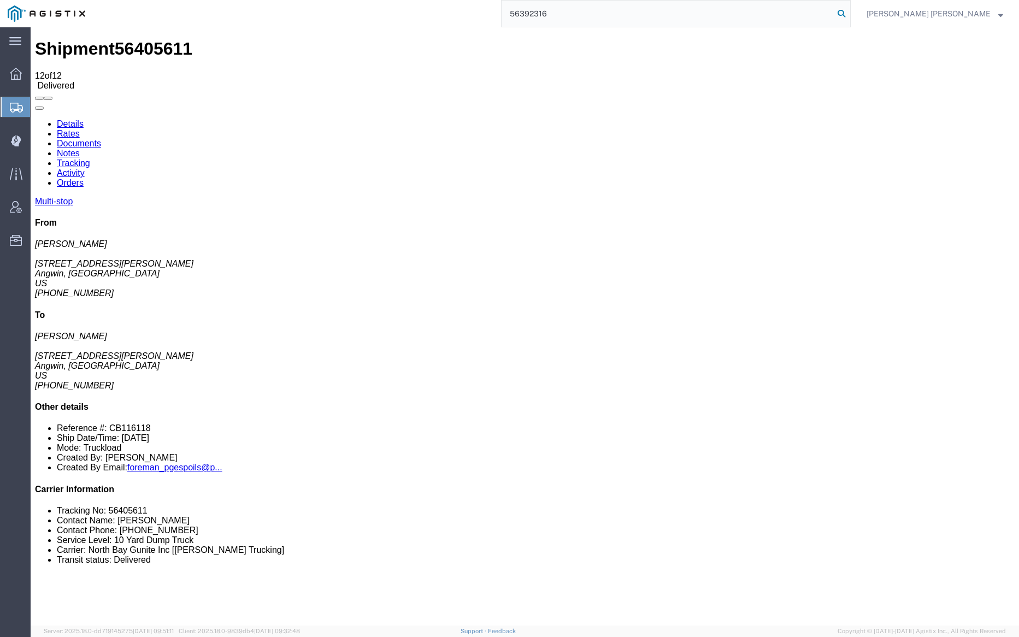
click at [849, 14] on icon at bounding box center [841, 13] width 15 height 15
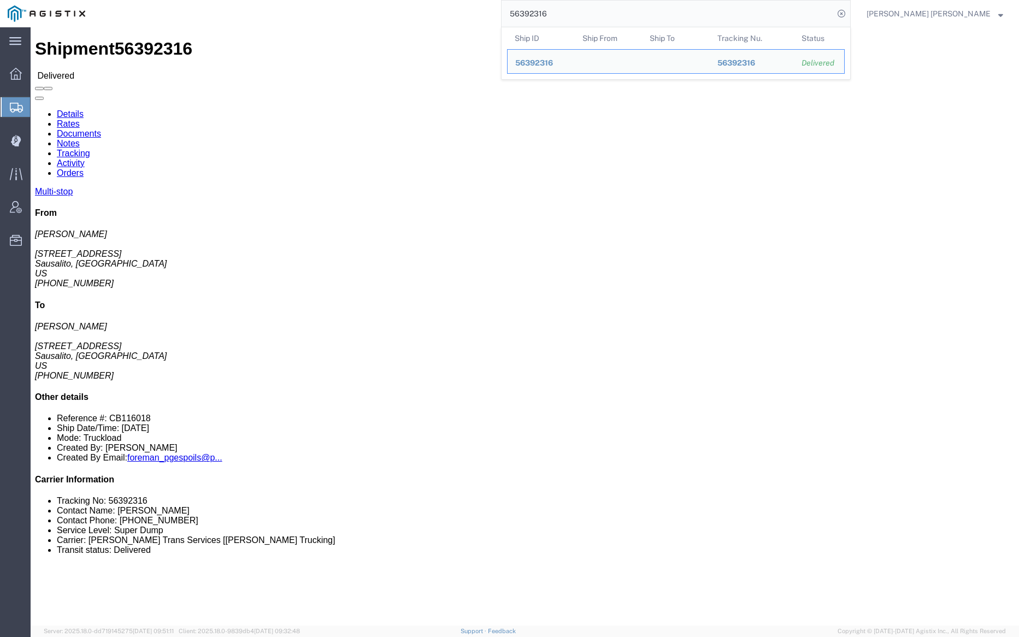
click link "Documents"
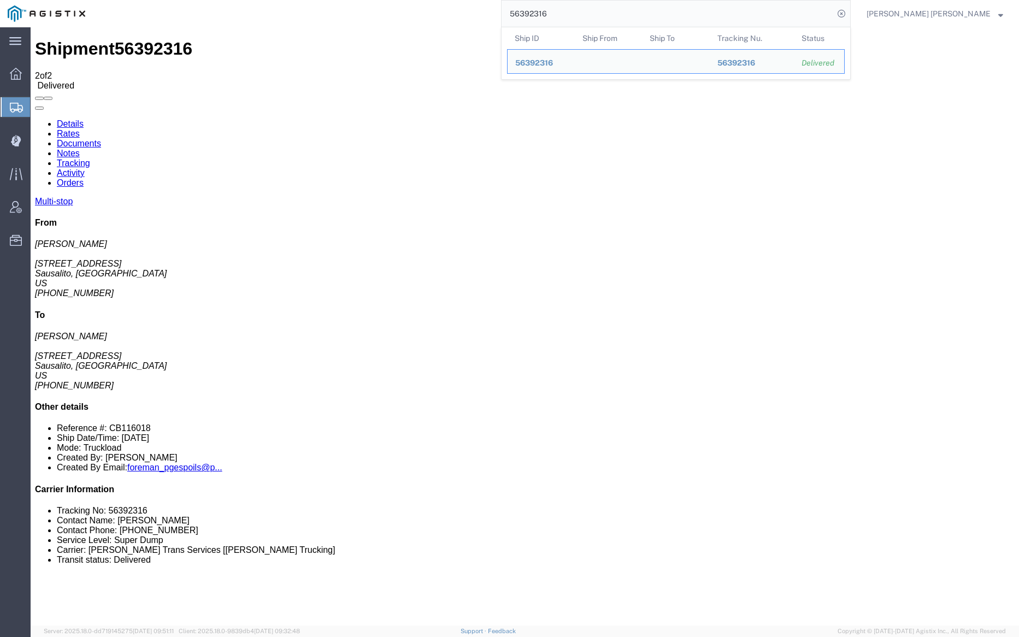
click at [599, 13] on input "56392316" at bounding box center [668, 14] width 332 height 26
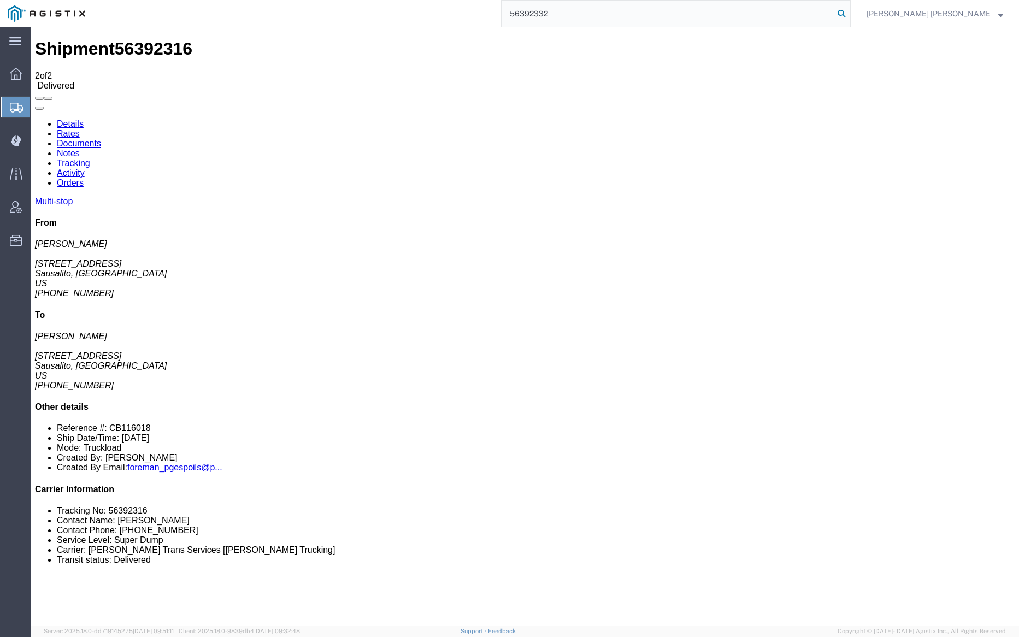
click at [849, 13] on icon at bounding box center [841, 13] width 15 height 15
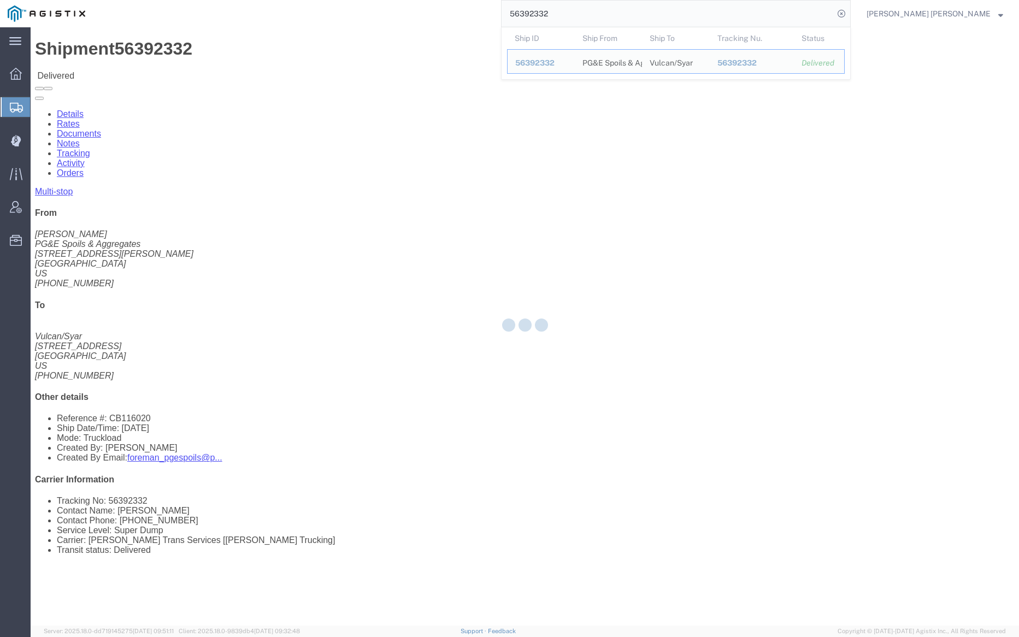
click at [151, 64] on div at bounding box center [525, 326] width 989 height 599
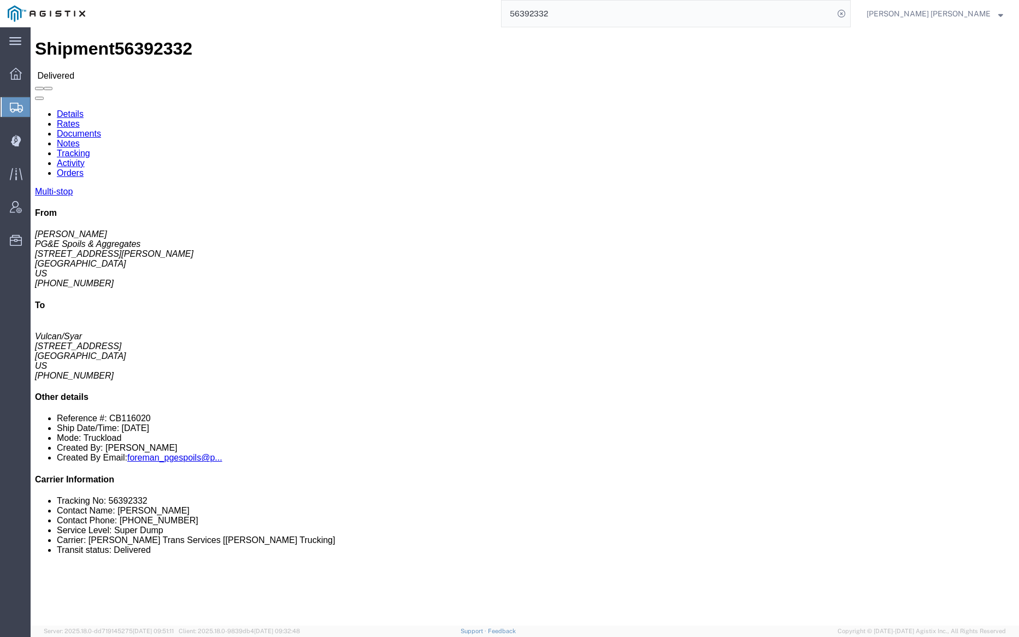
click link "Documents"
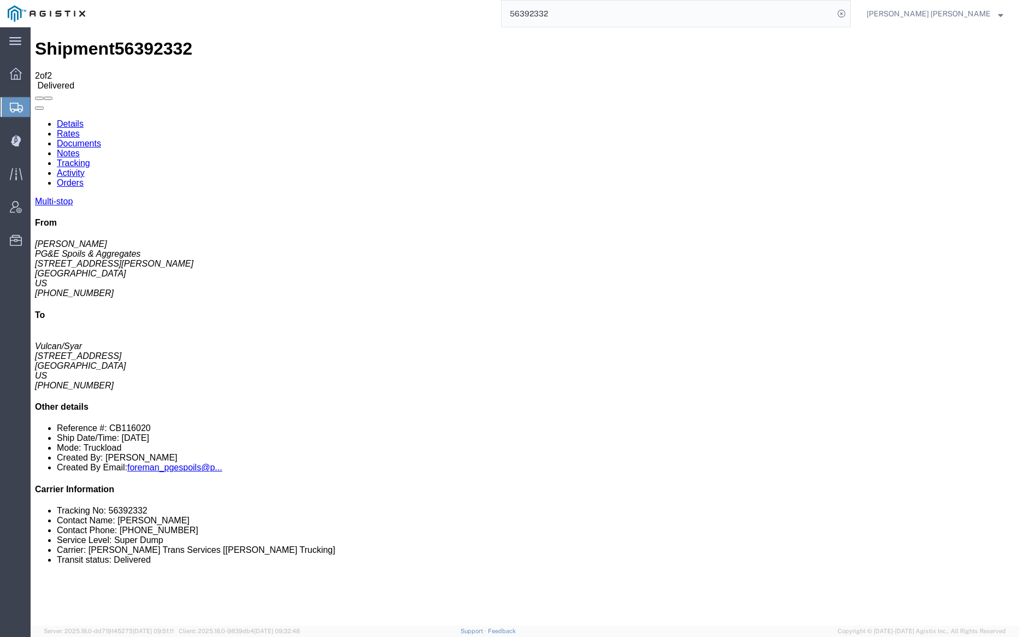
click at [585, 9] on input "56392332" at bounding box center [668, 14] width 332 height 26
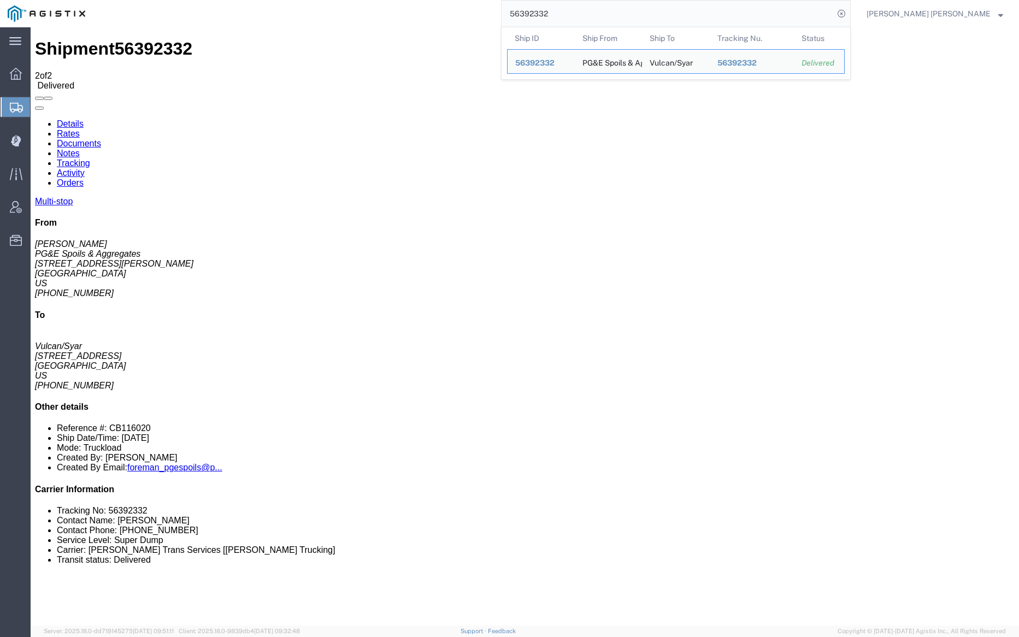
click at [585, 9] on input "56392332" at bounding box center [668, 14] width 332 height 26
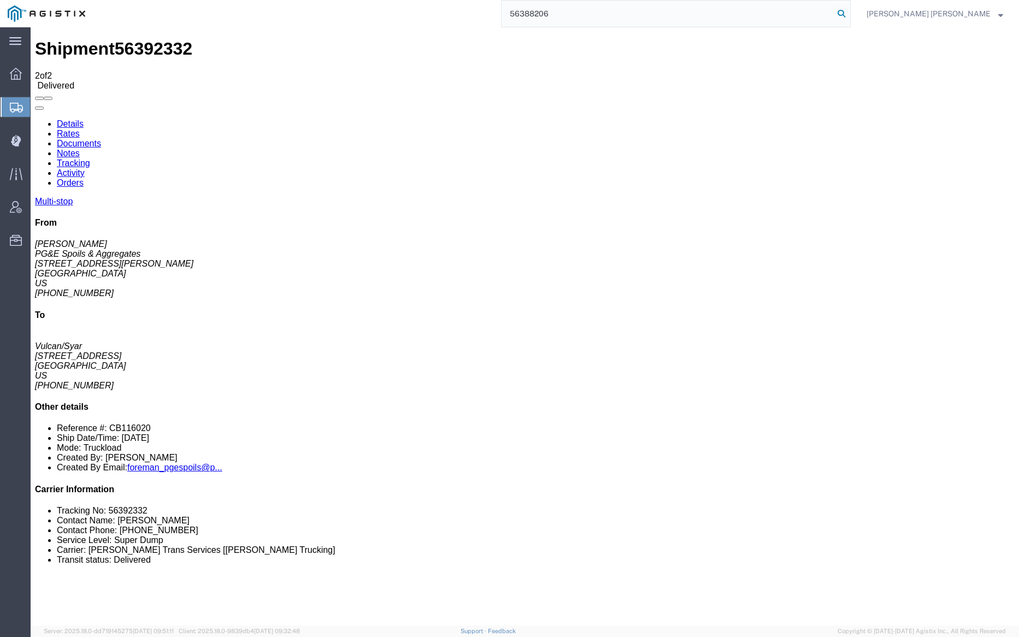
click at [849, 11] on icon at bounding box center [841, 13] width 15 height 15
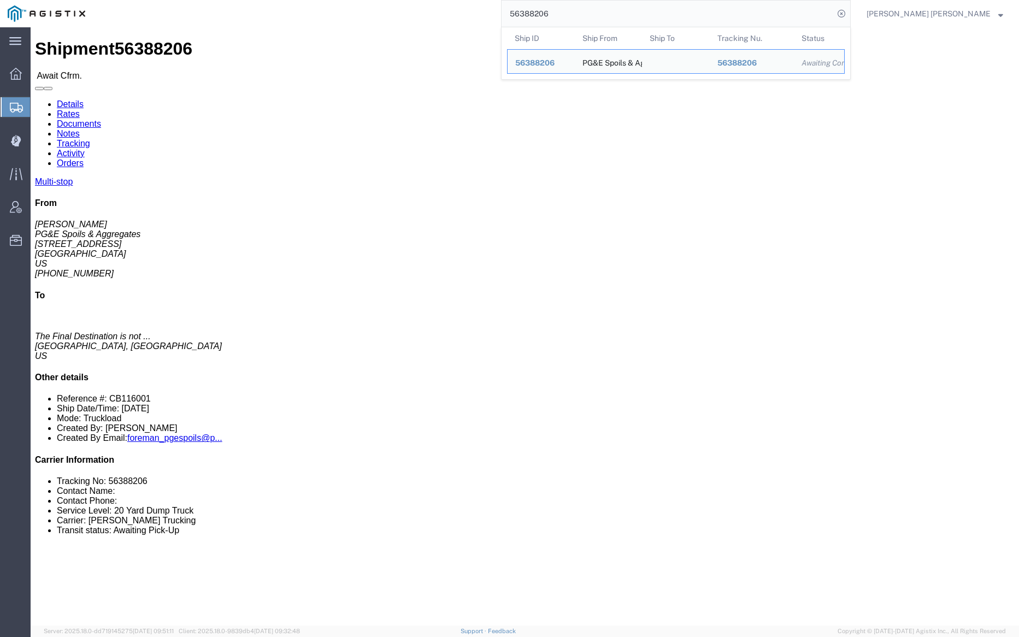
click at [585, 17] on input "56388206" at bounding box center [668, 14] width 332 height 26
paste input "10"
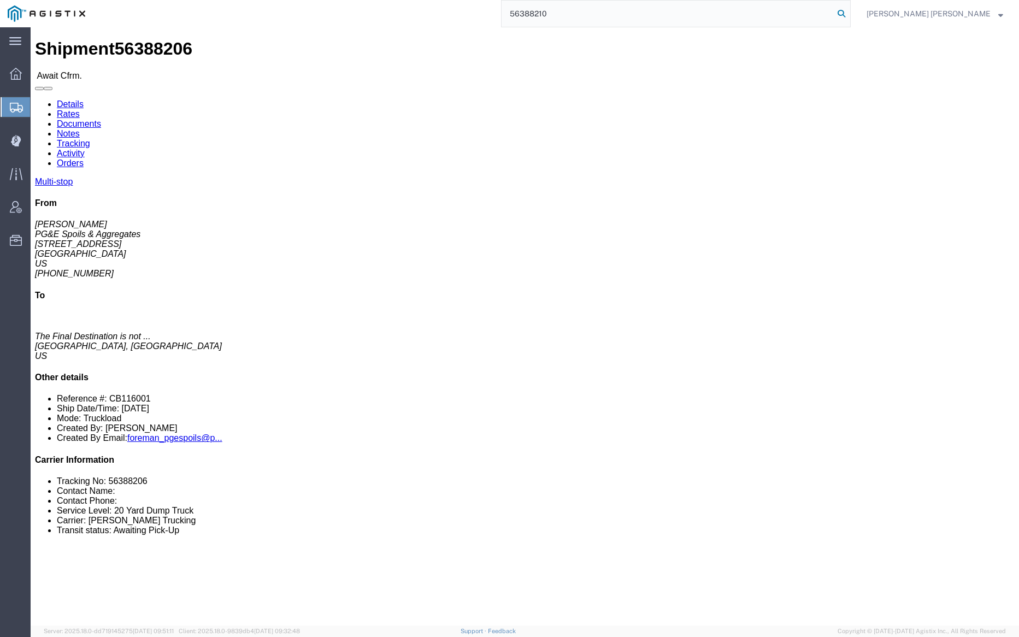
type input "56388210"
drag, startPoint x: 904, startPoint y: 13, endPoint x: 911, endPoint y: 20, distance: 10.4
click at [849, 13] on icon at bounding box center [841, 13] width 15 height 15
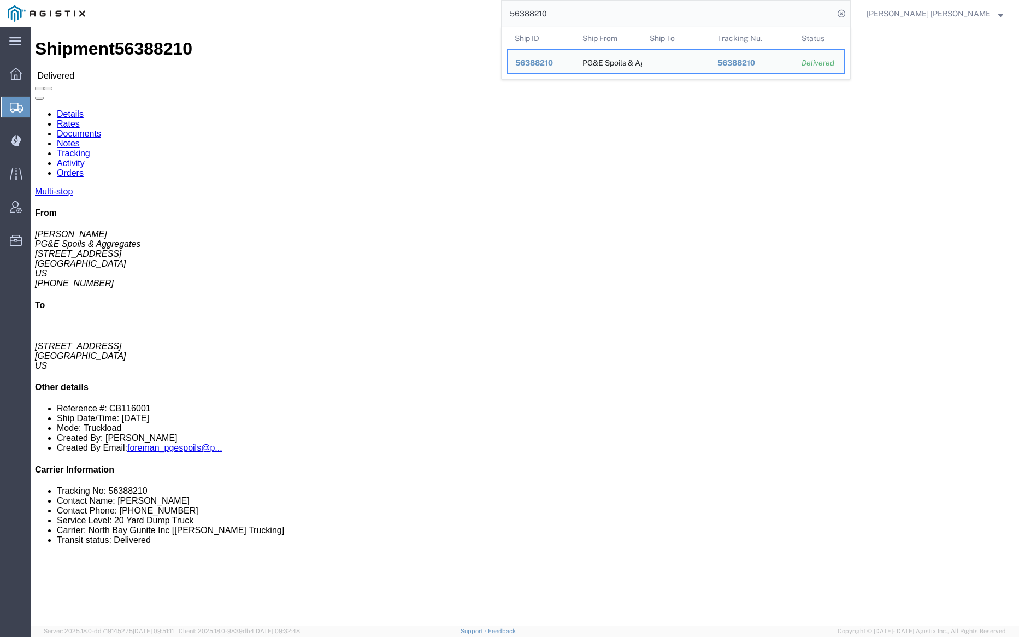
click link "Documents"
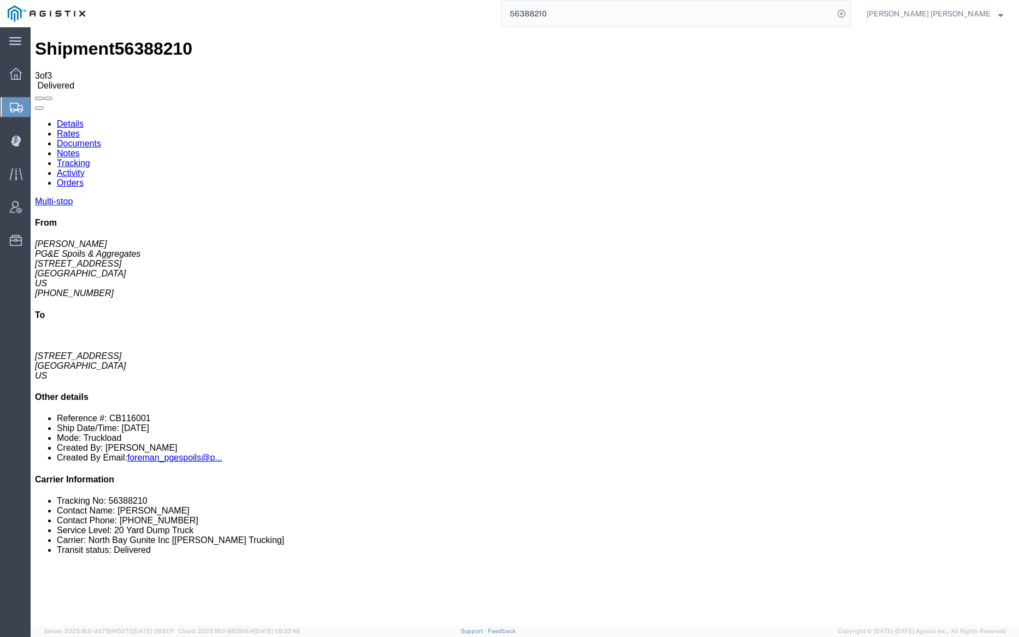
click at [80, 149] on link "Notes" at bounding box center [68, 153] width 23 height 9
click at [90, 159] on link "Tracking" at bounding box center [73, 163] width 33 height 9
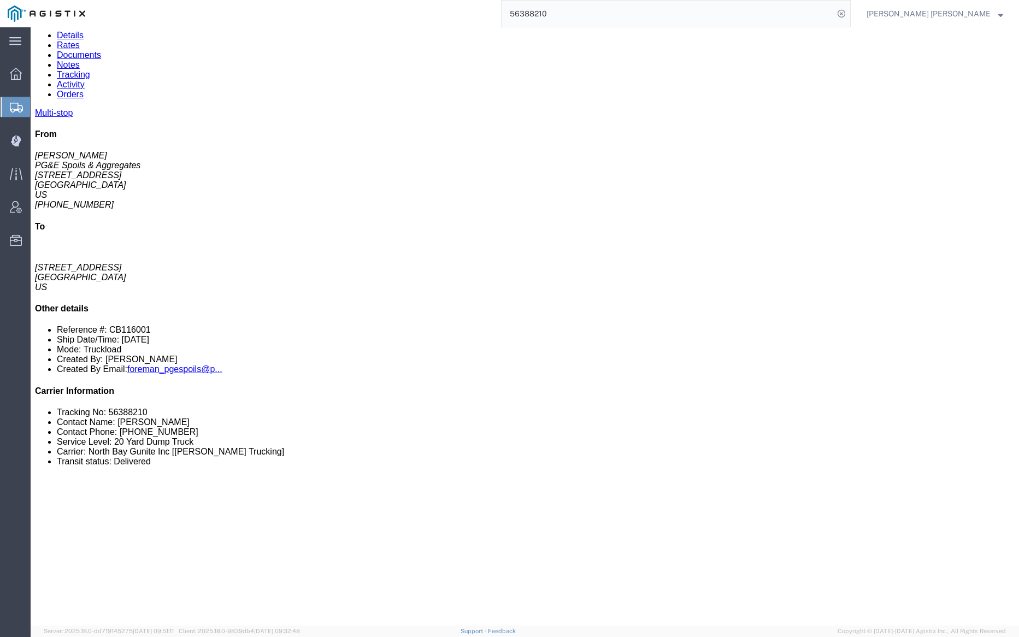
scroll to position [89, 0]
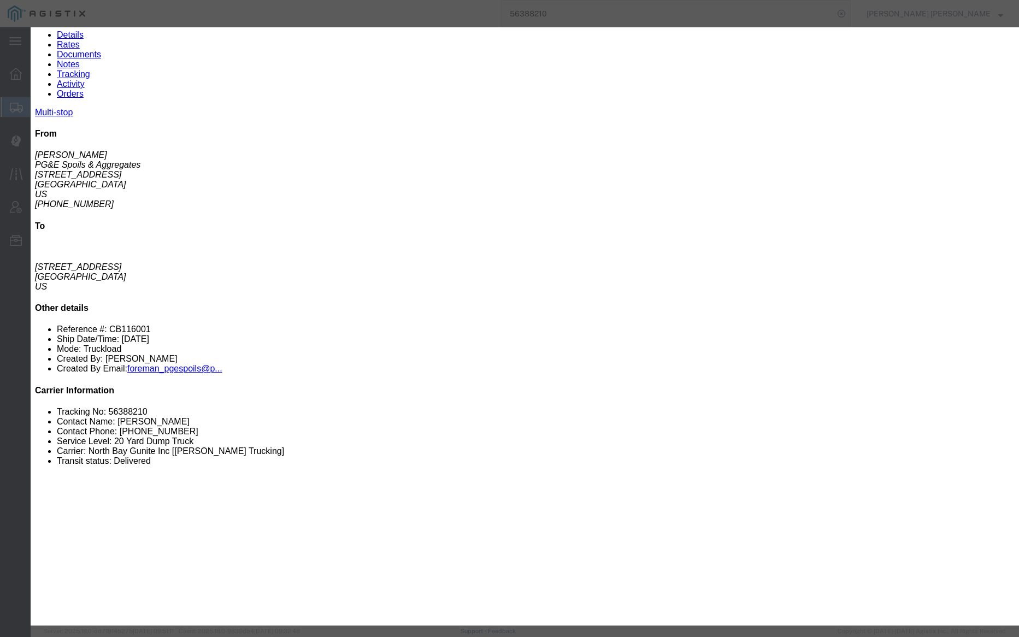
type input "12:30 PM"
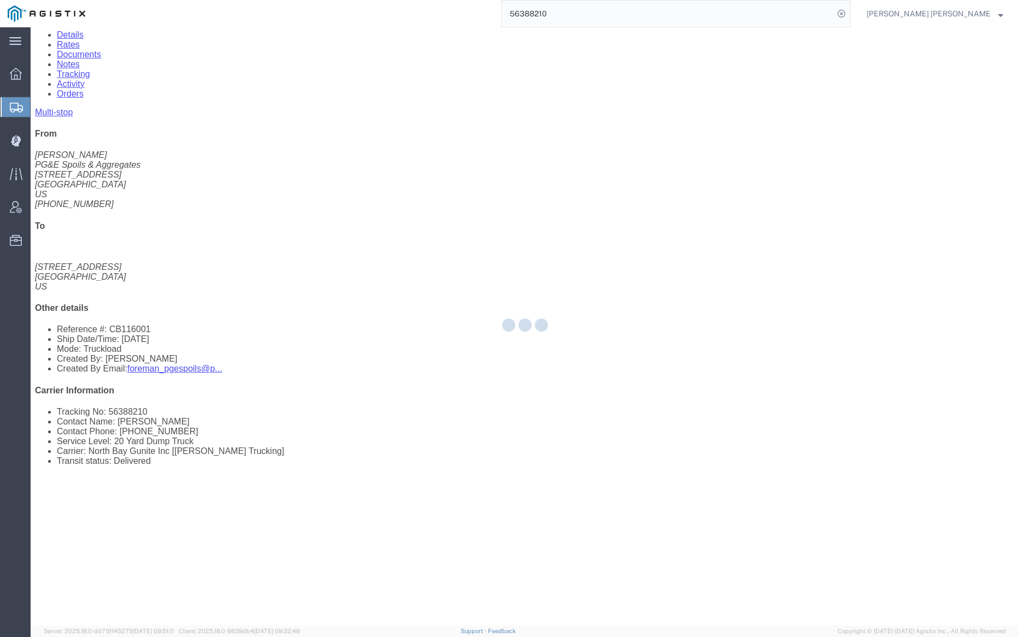
scroll to position [0, 0]
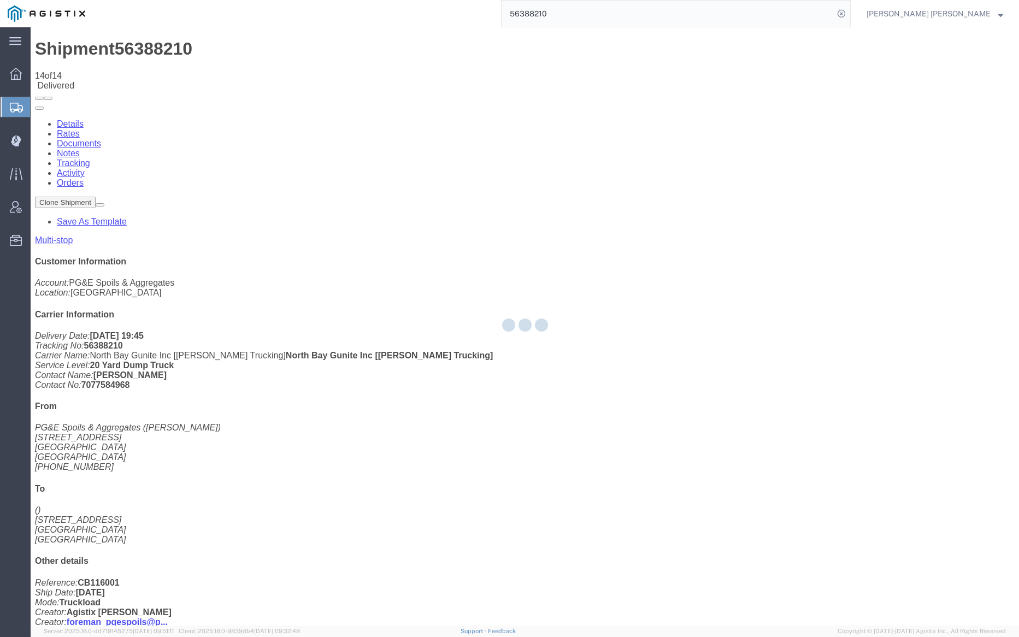
click at [191, 65] on div at bounding box center [525, 326] width 989 height 599
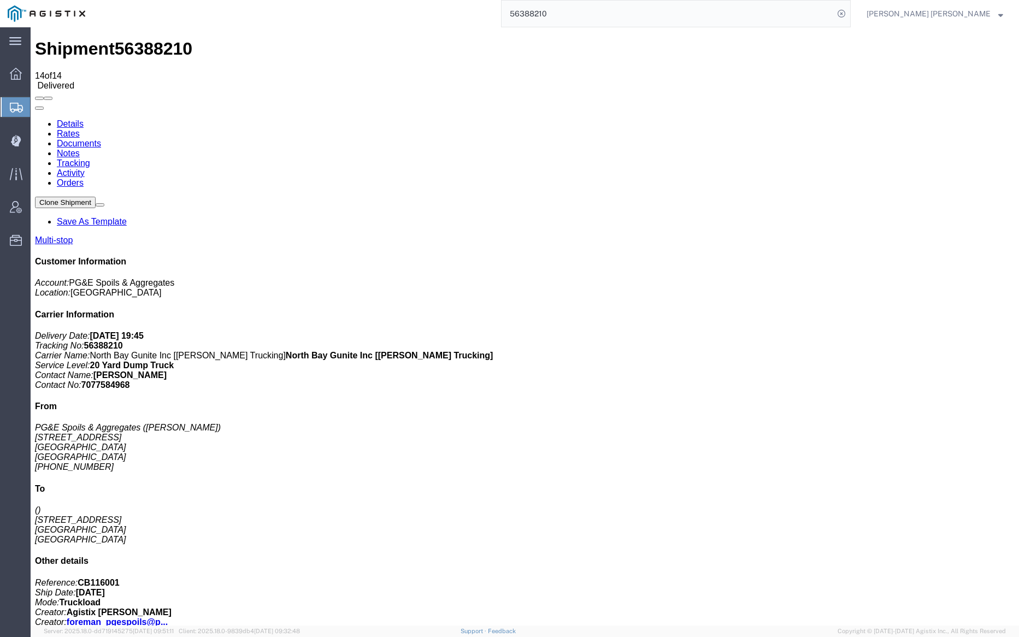
click at [80, 149] on link "Notes" at bounding box center [68, 153] width 23 height 9
click at [90, 159] on link "Tracking" at bounding box center [73, 163] width 33 height 9
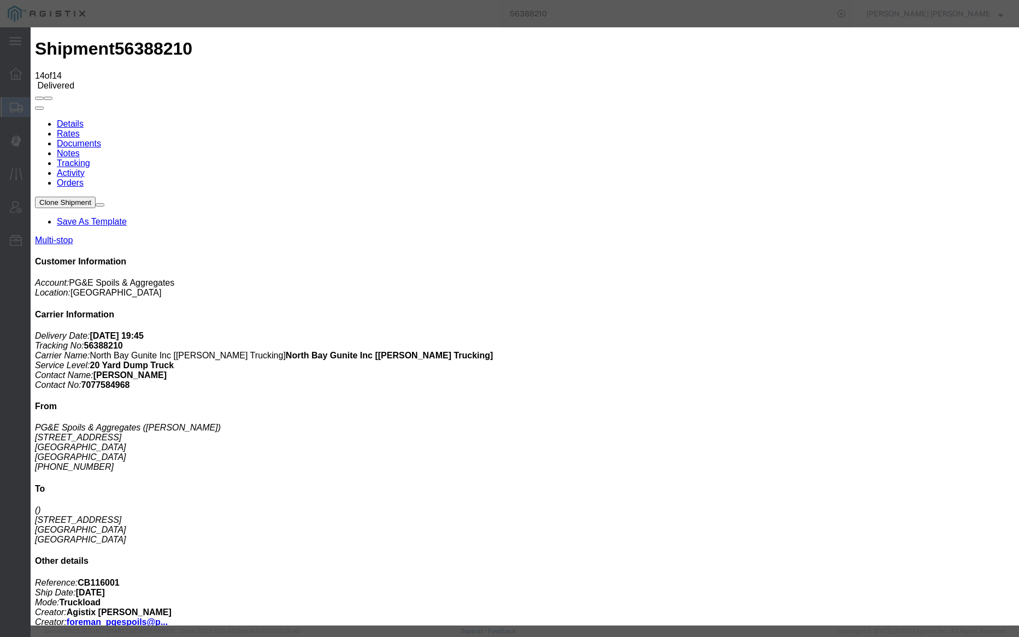
type input "4:25 PM"
drag, startPoint x: 763, startPoint y: 379, endPoint x: 530, endPoint y: 44, distance: 407.3
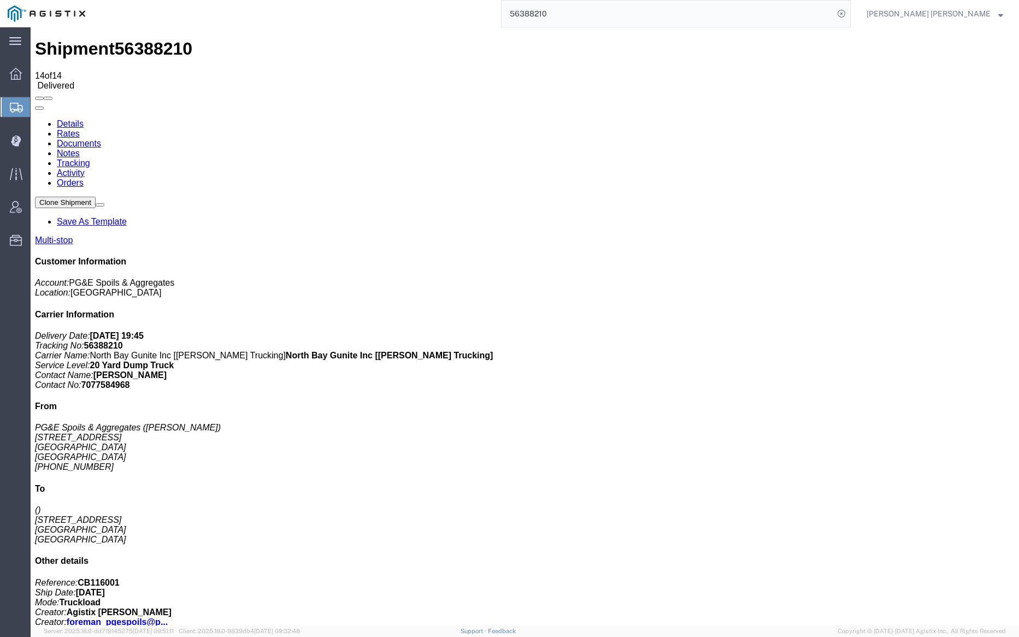
click at [101, 139] on link "Documents" at bounding box center [79, 143] width 44 height 9
click at [80, 149] on link "Notes" at bounding box center [68, 153] width 23 height 9
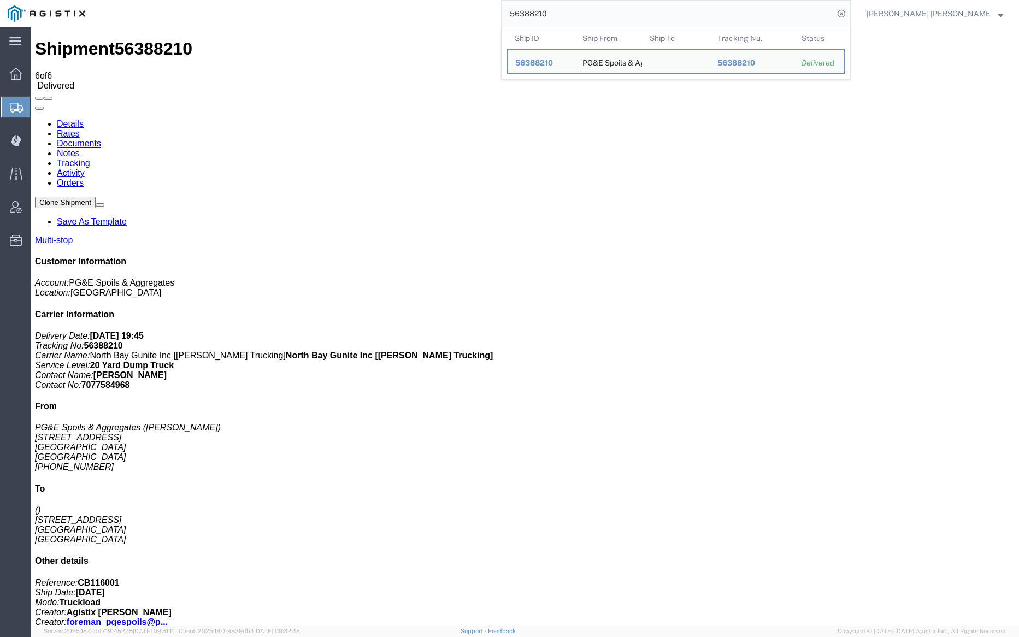
click at [601, 8] on input "56388210" at bounding box center [668, 14] width 332 height 26
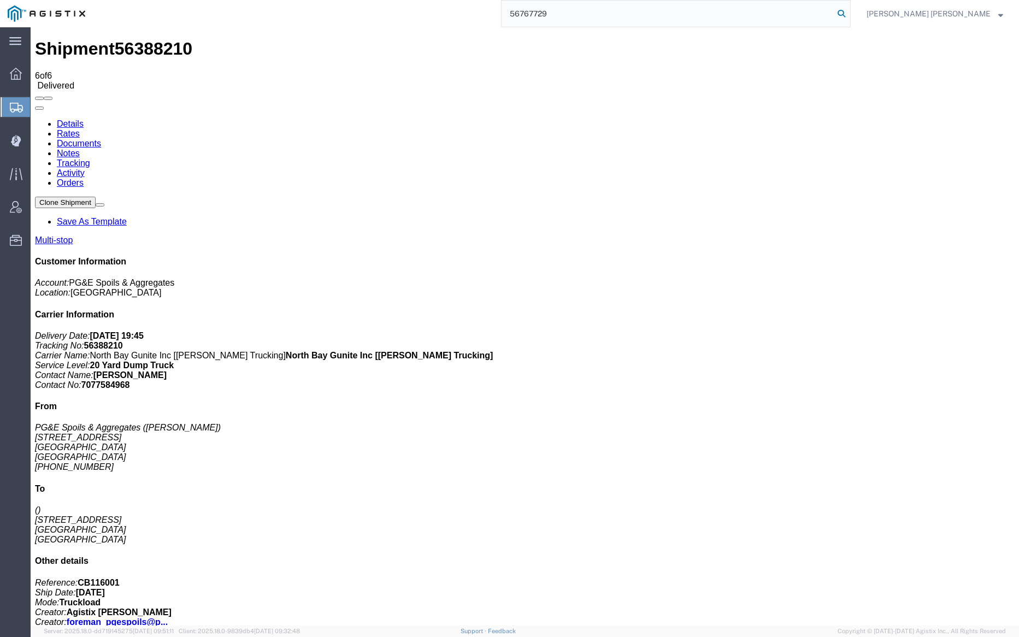
click at [849, 11] on icon at bounding box center [841, 13] width 15 height 15
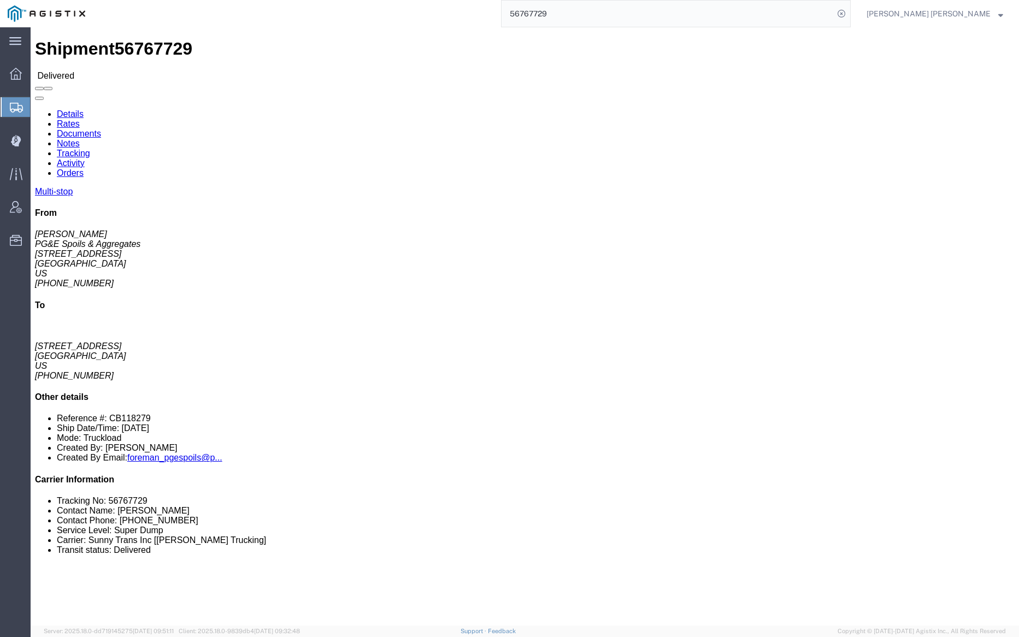
click link "Documents"
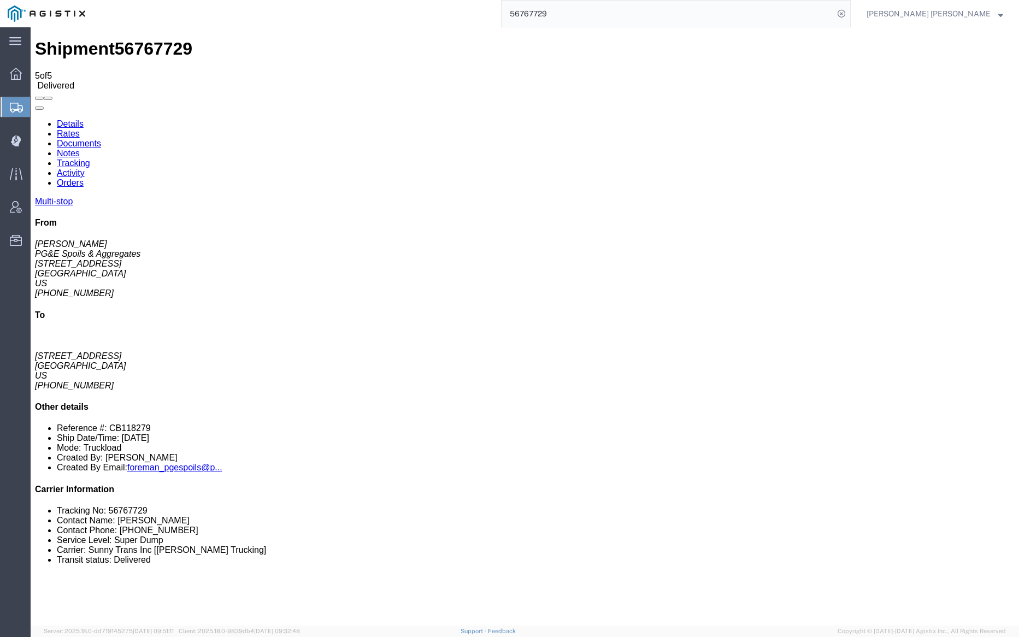
click at [80, 149] on link "Notes" at bounding box center [68, 153] width 23 height 9
click at [593, 13] on input "56767729" at bounding box center [668, 14] width 332 height 26
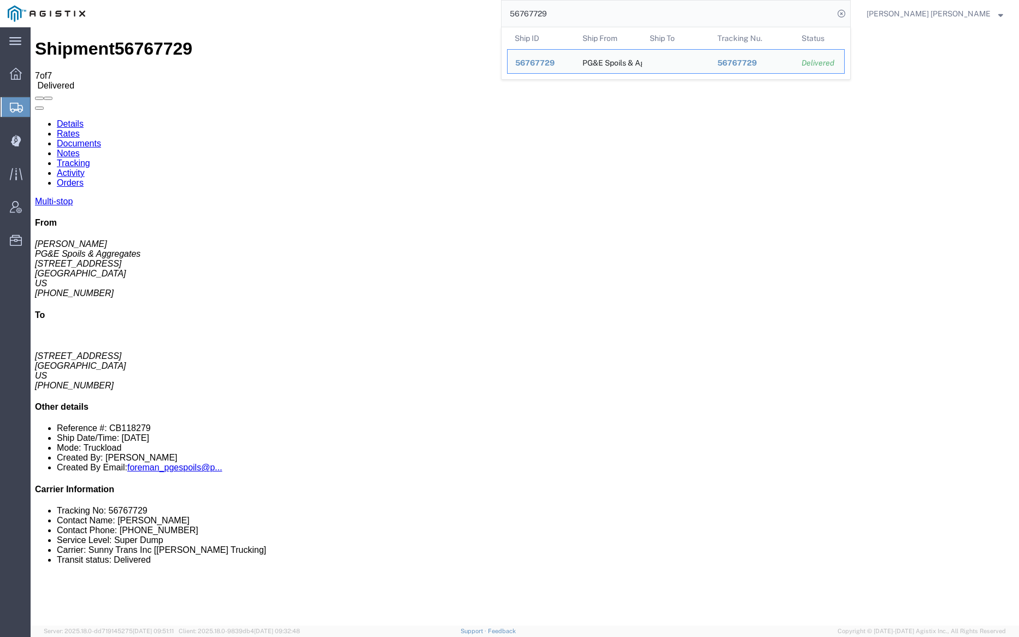
click at [593, 13] on input "56767729" at bounding box center [668, 14] width 332 height 26
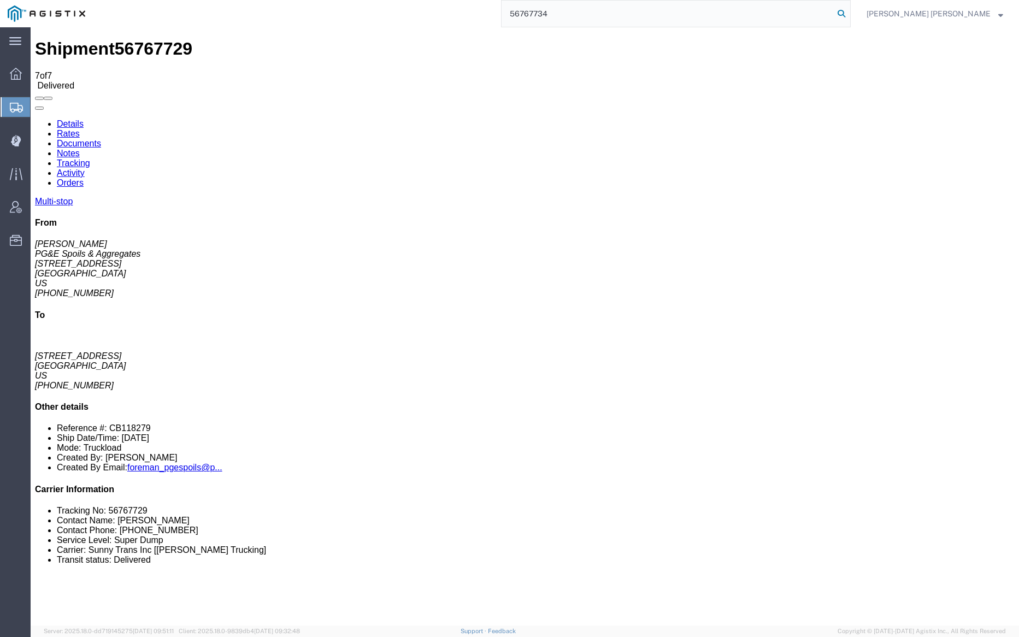
type input "56767734"
click at [849, 12] on icon at bounding box center [841, 13] width 15 height 15
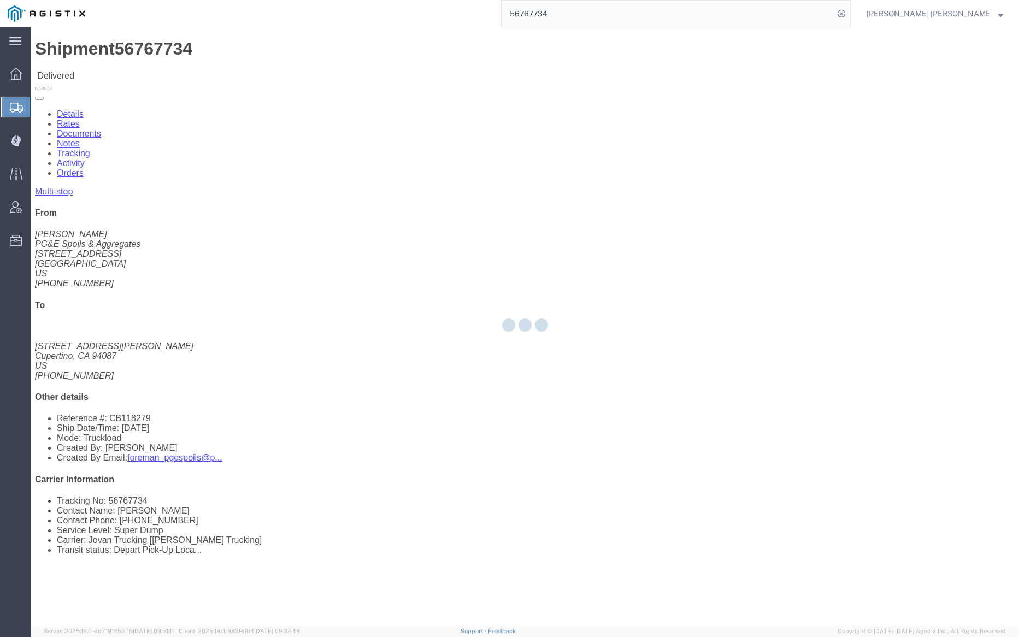
click at [152, 64] on div at bounding box center [525, 326] width 989 height 599
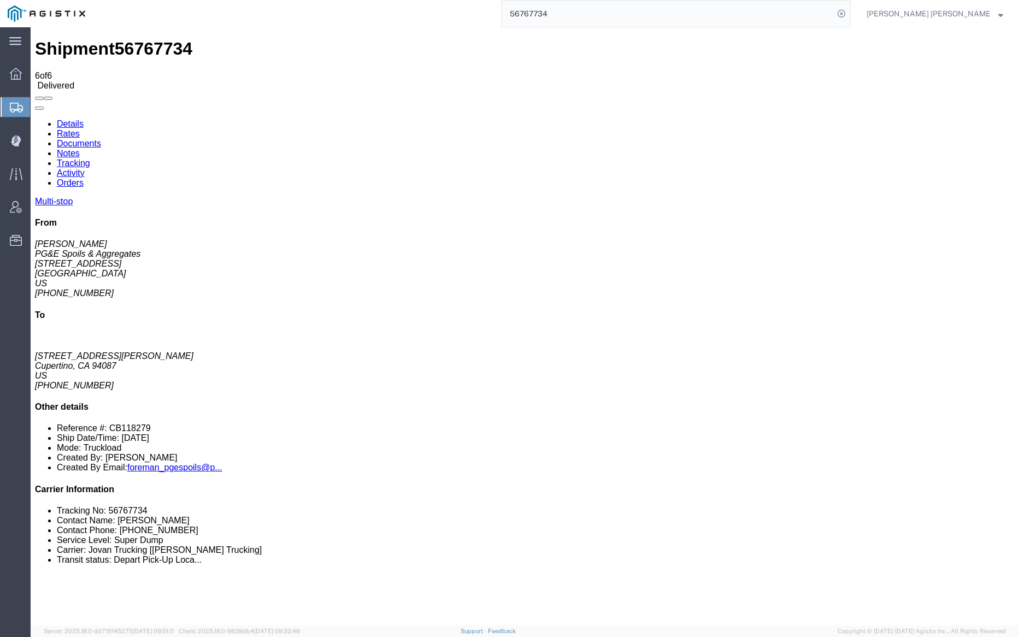
click at [80, 149] on link "Notes" at bounding box center [68, 153] width 23 height 9
click at [90, 159] on link "Tracking" at bounding box center [73, 163] width 33 height 9
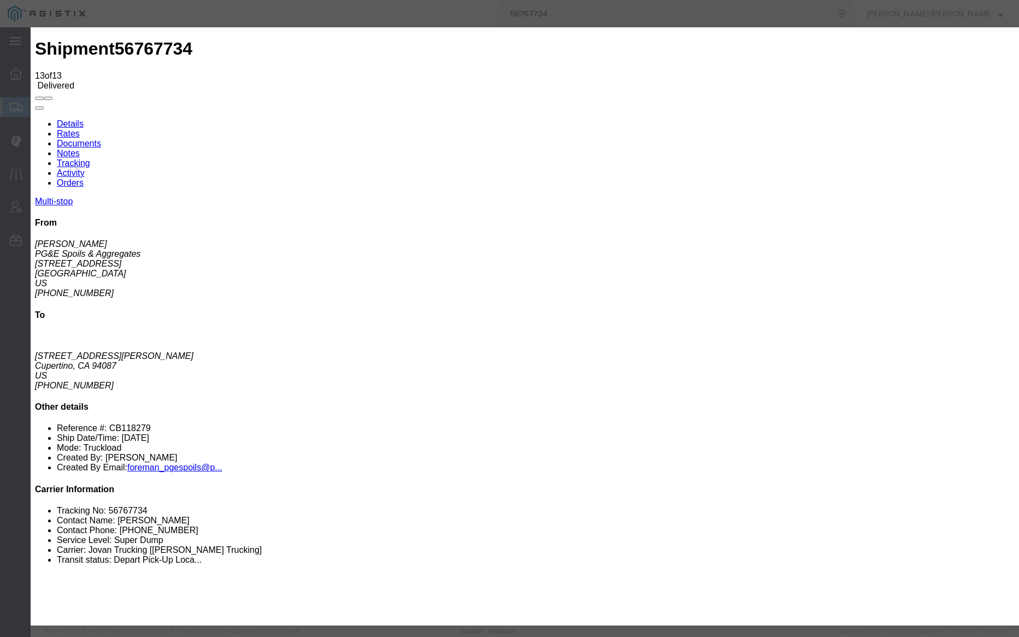
type input "9:45 AM"
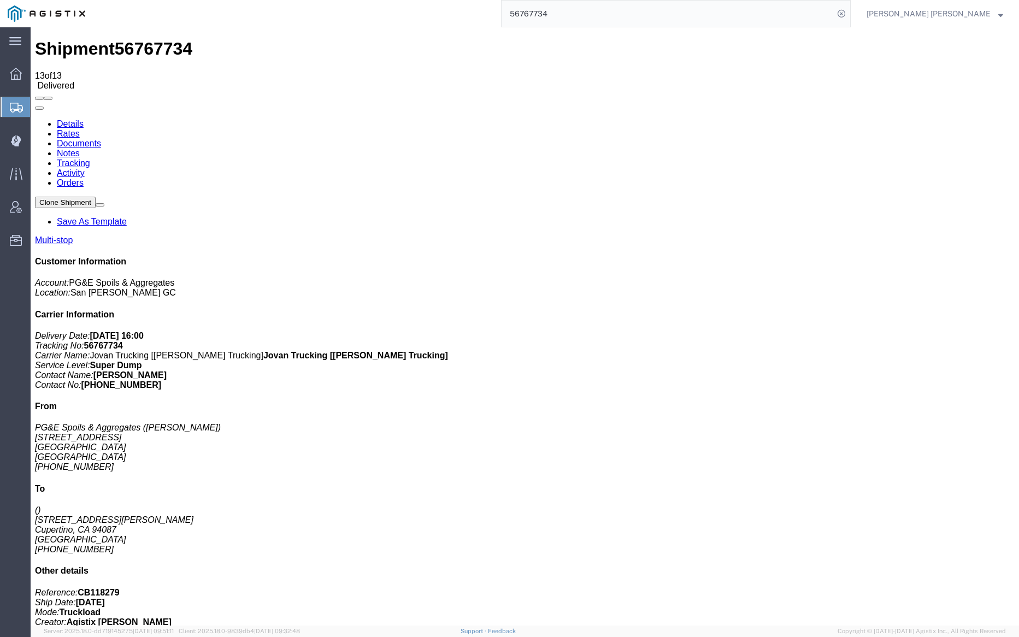
click at [101, 139] on link "Documents" at bounding box center [79, 143] width 44 height 9
click at [80, 149] on link "Notes" at bounding box center [68, 153] width 23 height 9
click at [591, 16] on input "56767734" at bounding box center [668, 14] width 332 height 26
click at [849, 14] on icon at bounding box center [841, 13] width 15 height 15
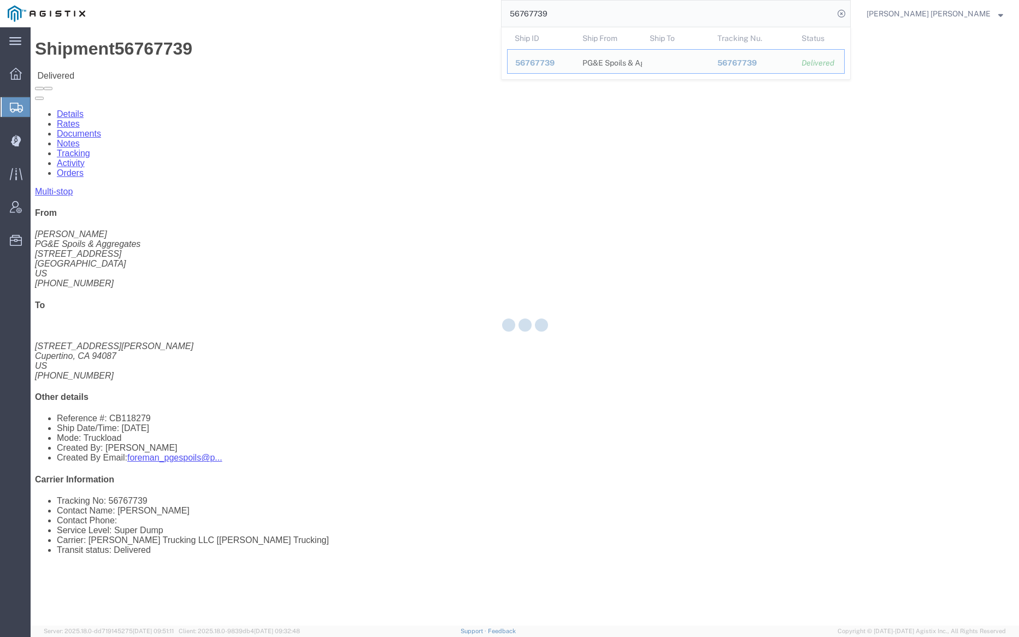
drag, startPoint x: 125, startPoint y: 38, endPoint x: 154, endPoint y: 64, distance: 38.7
click div
click link "Documents"
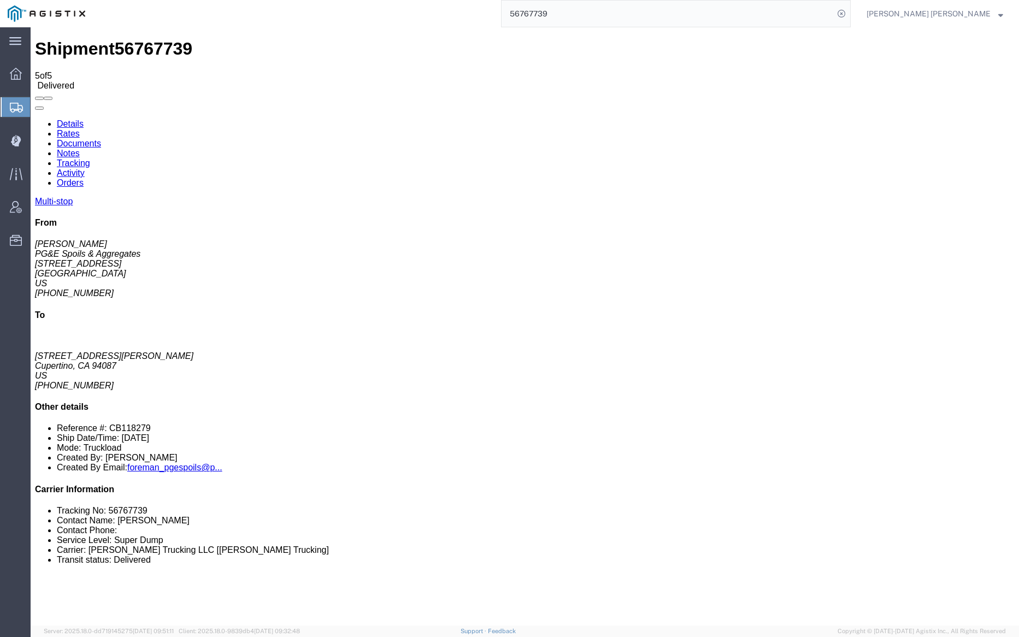
click at [80, 149] on link "Notes" at bounding box center [68, 153] width 23 height 9
click at [568, 14] on input "56767739" at bounding box center [668, 14] width 332 height 26
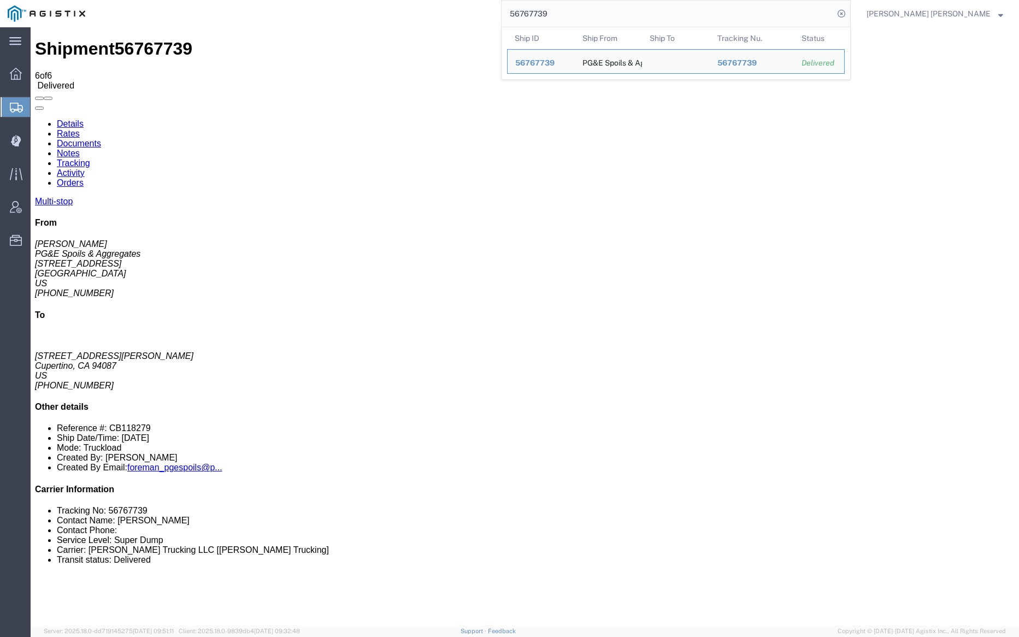
click at [568, 14] on input "56767739" at bounding box center [668, 14] width 332 height 26
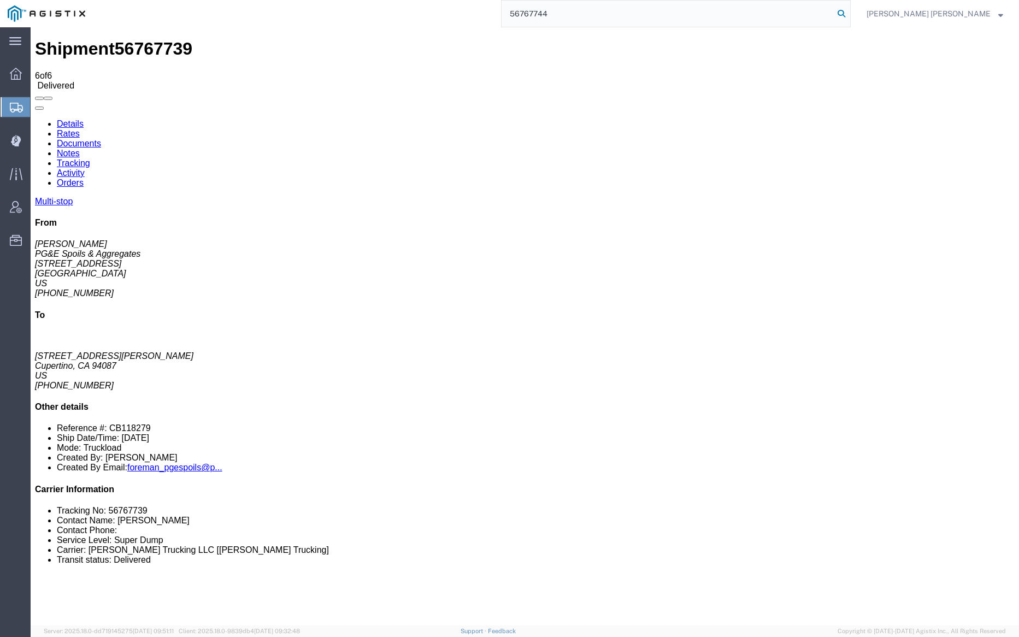
click at [849, 13] on icon at bounding box center [841, 13] width 15 height 15
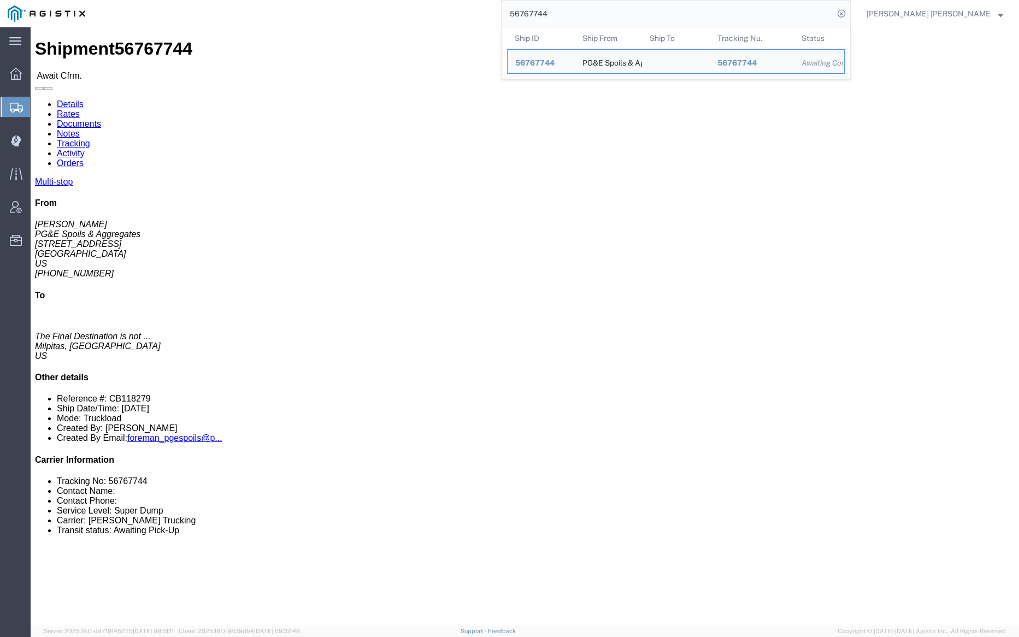
click at [606, 17] on input "56767744" at bounding box center [668, 14] width 332 height 26
paste input "8"
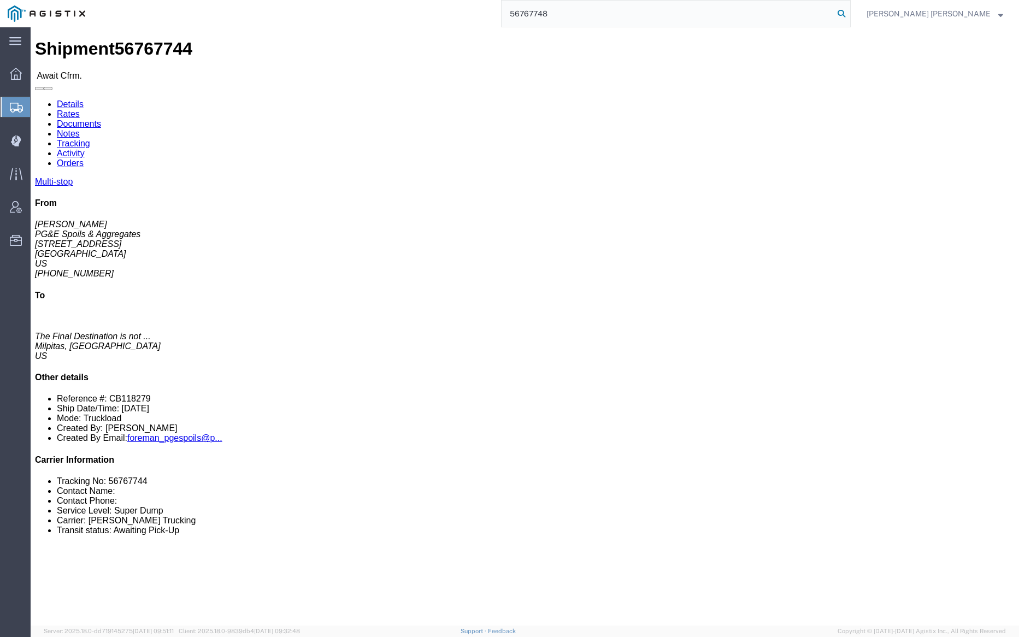
click at [849, 16] on icon at bounding box center [841, 13] width 15 height 15
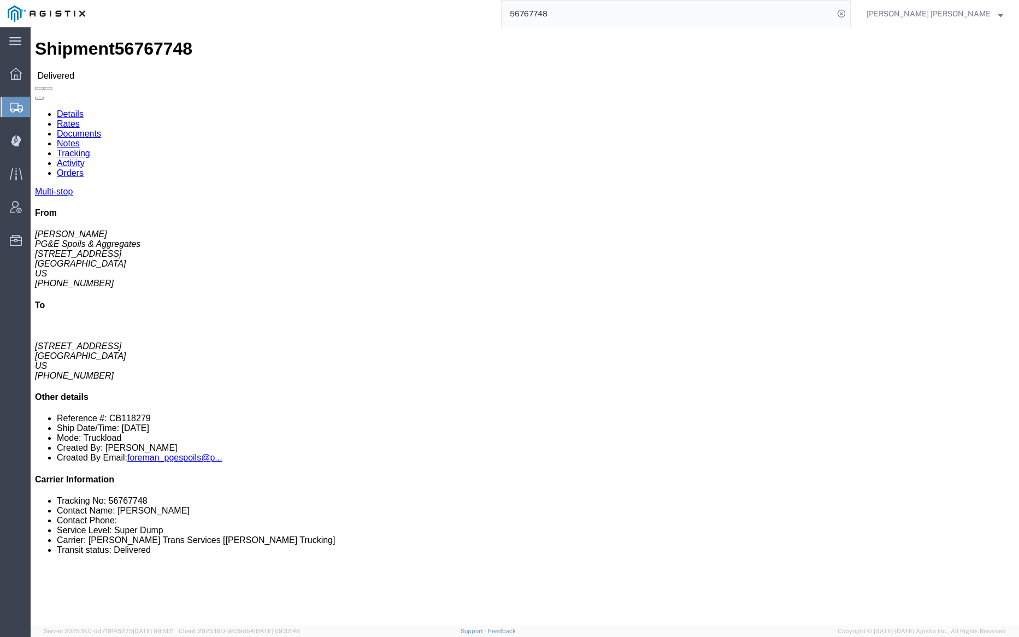
click div
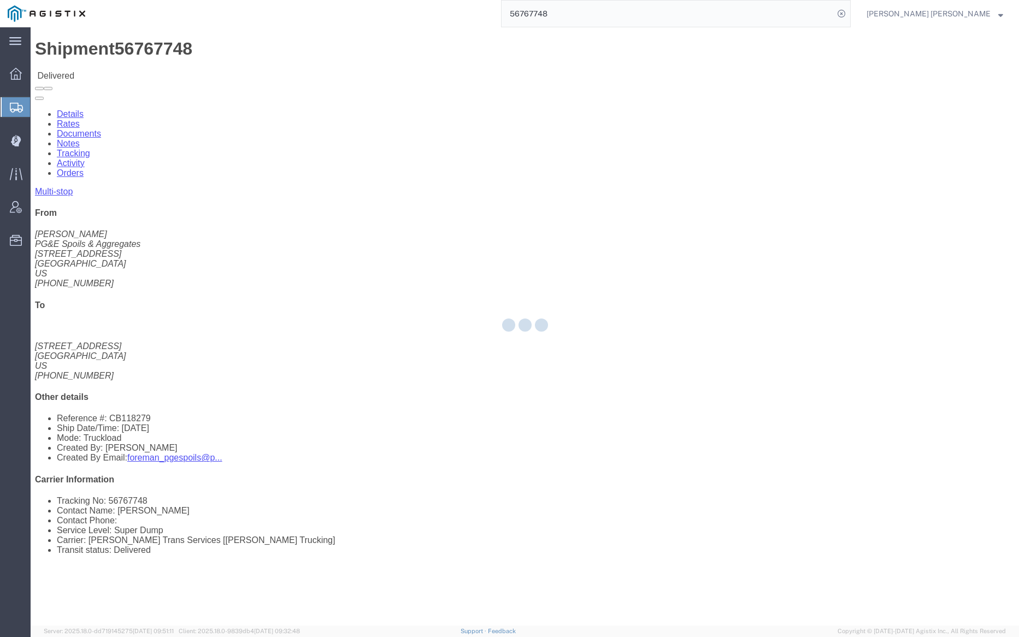
click link "Documents"
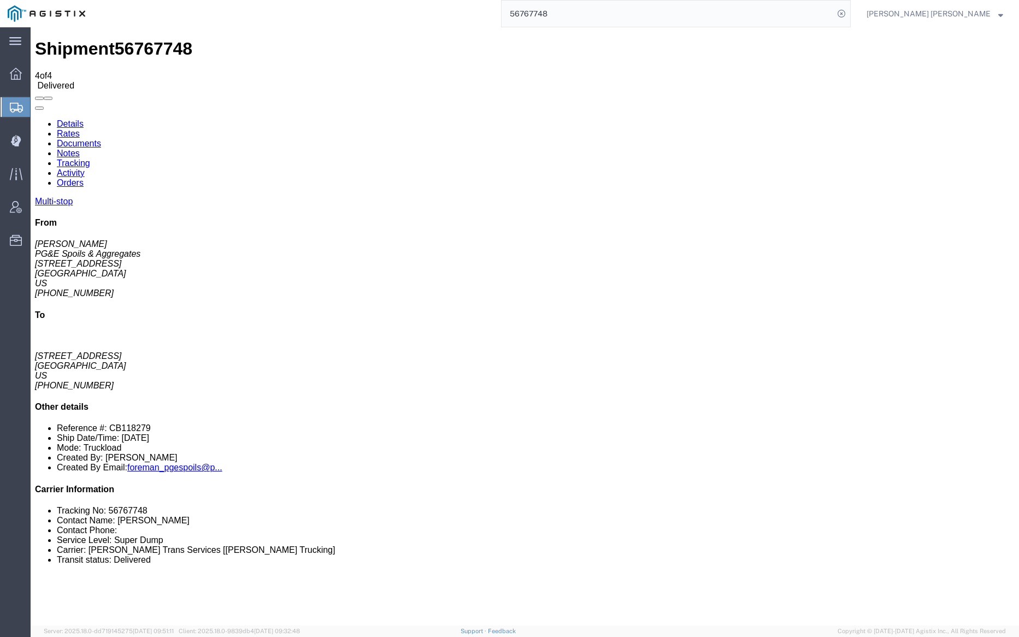
click at [90, 159] on link "Tracking" at bounding box center [73, 163] width 33 height 9
click at [80, 149] on link "Notes" at bounding box center [68, 153] width 23 height 9
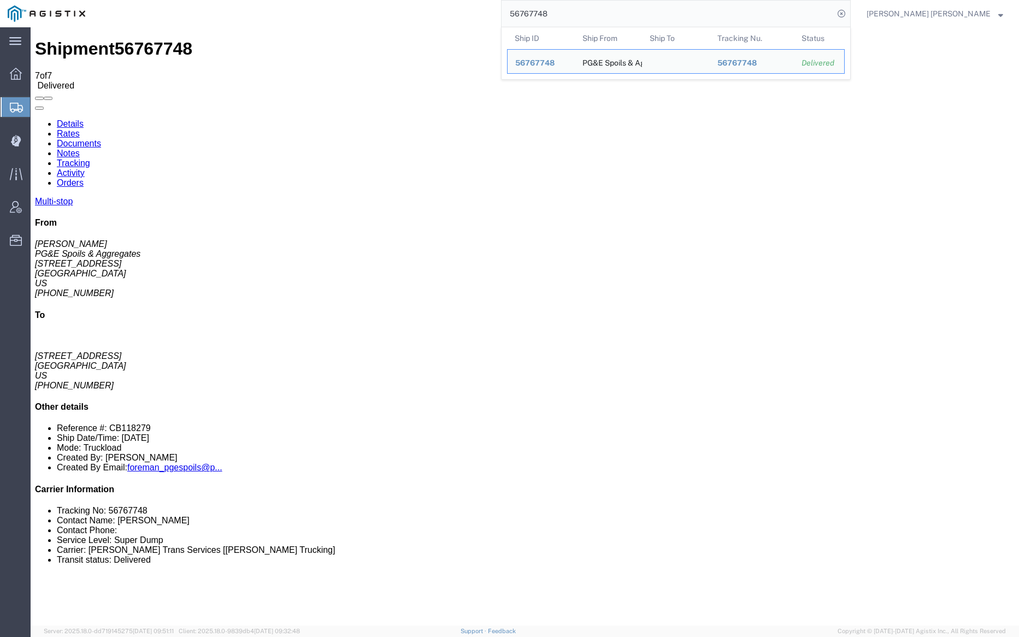
click at [597, 8] on input "56767748" at bounding box center [668, 14] width 332 height 26
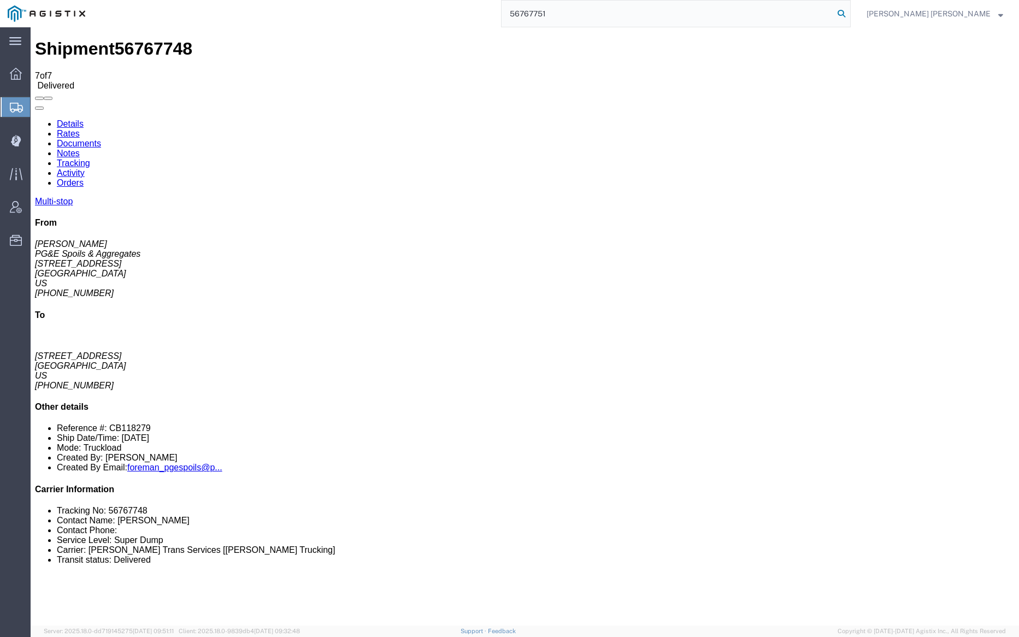
type input "56767751"
click at [849, 10] on icon at bounding box center [841, 13] width 15 height 15
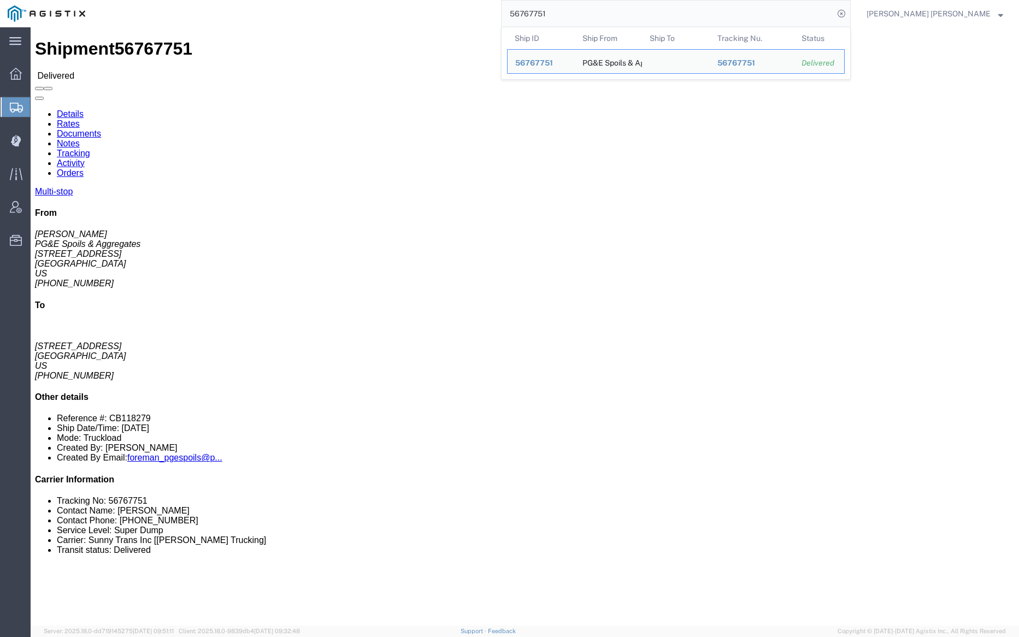
click link "Documents"
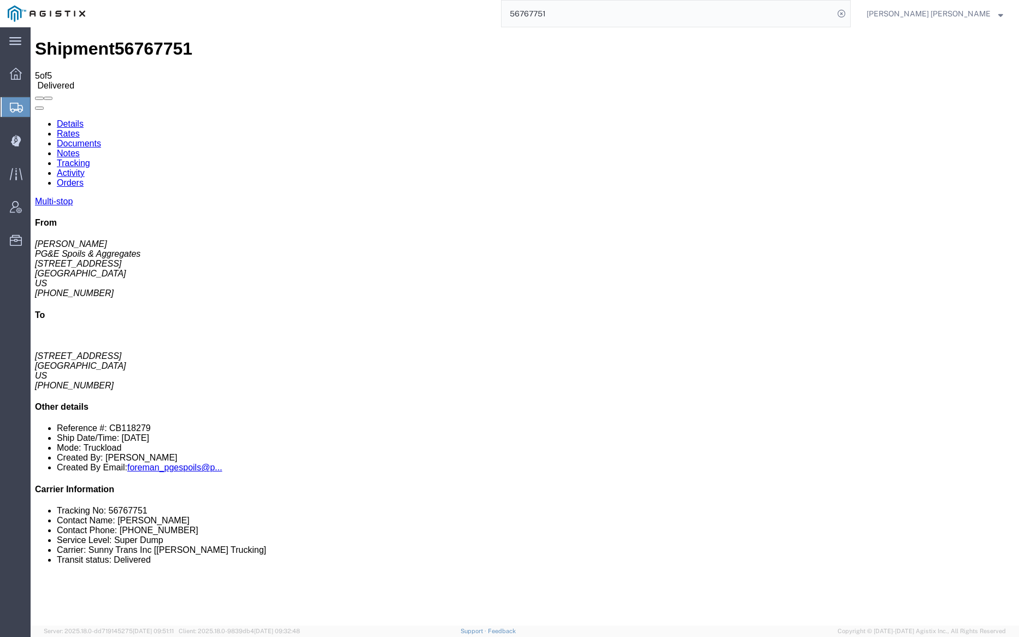
click at [80, 149] on link "Notes" at bounding box center [68, 153] width 23 height 9
click at [90, 159] on link "Tracking" at bounding box center [73, 163] width 33 height 9
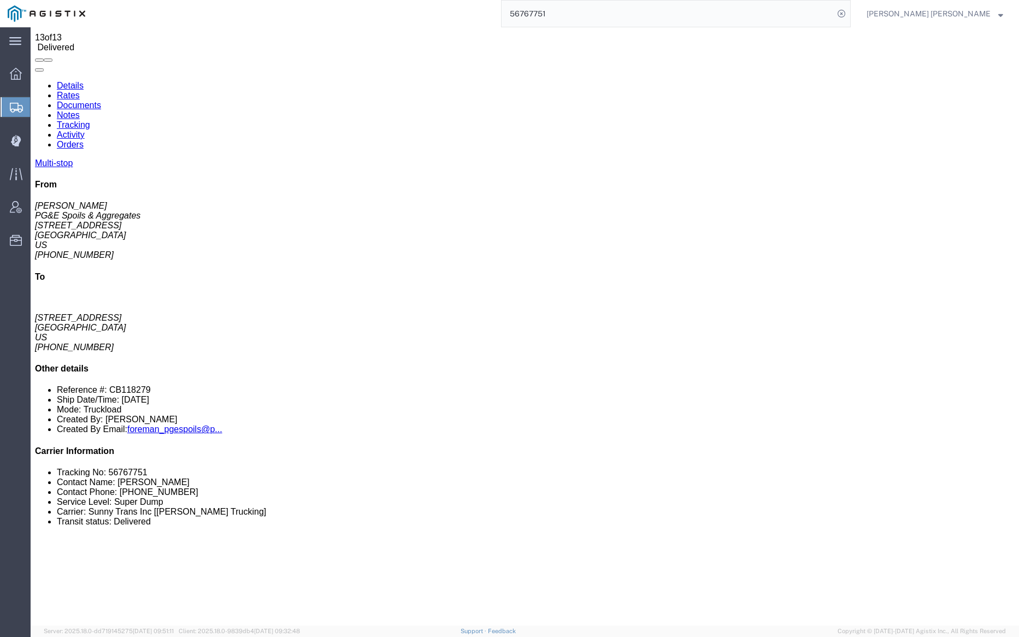
scroll to position [50, 0]
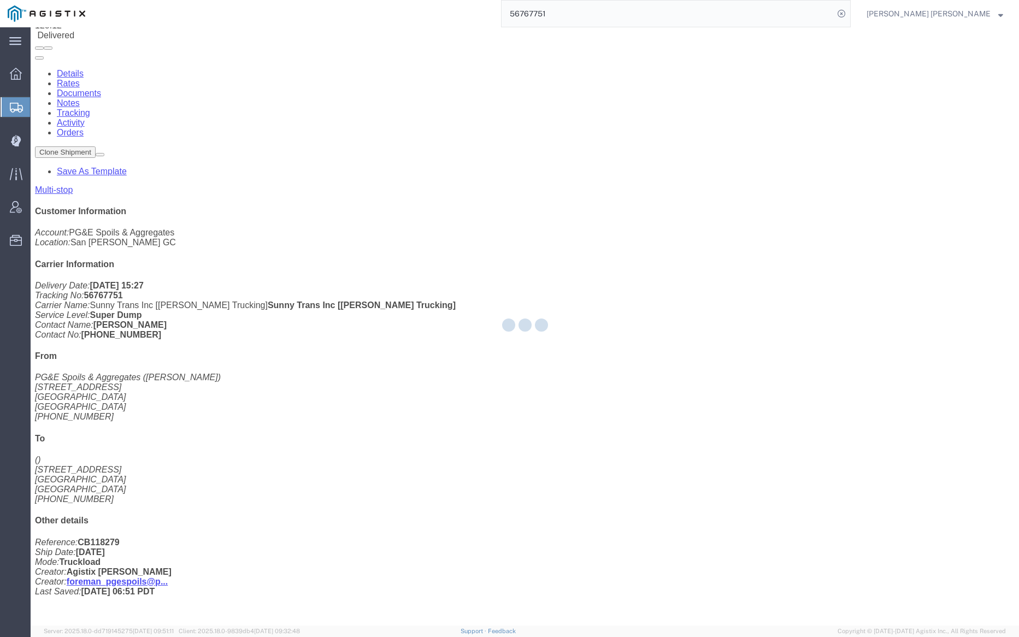
scroll to position [0, 0]
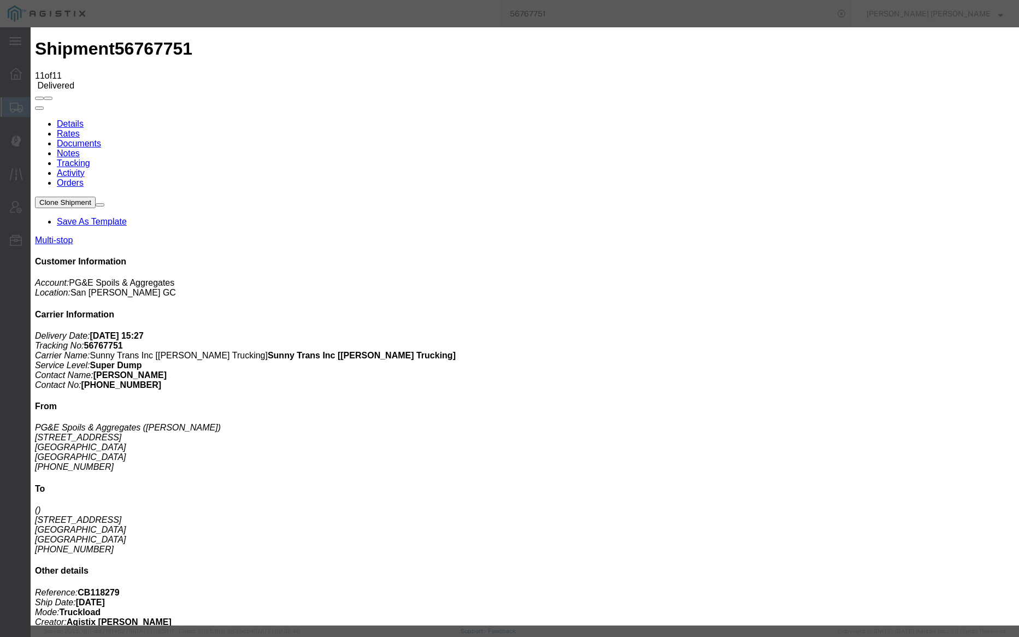
type input "3:25 PM"
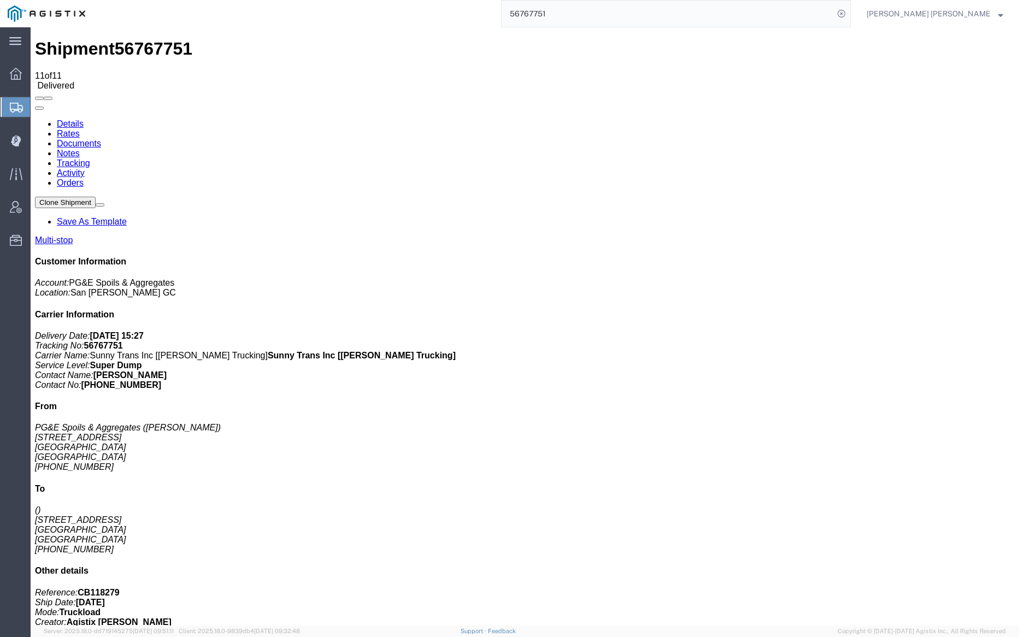
click at [80, 149] on link "Notes" at bounding box center [68, 153] width 23 height 9
click at [591, 11] on input "56767751" at bounding box center [668, 14] width 332 height 26
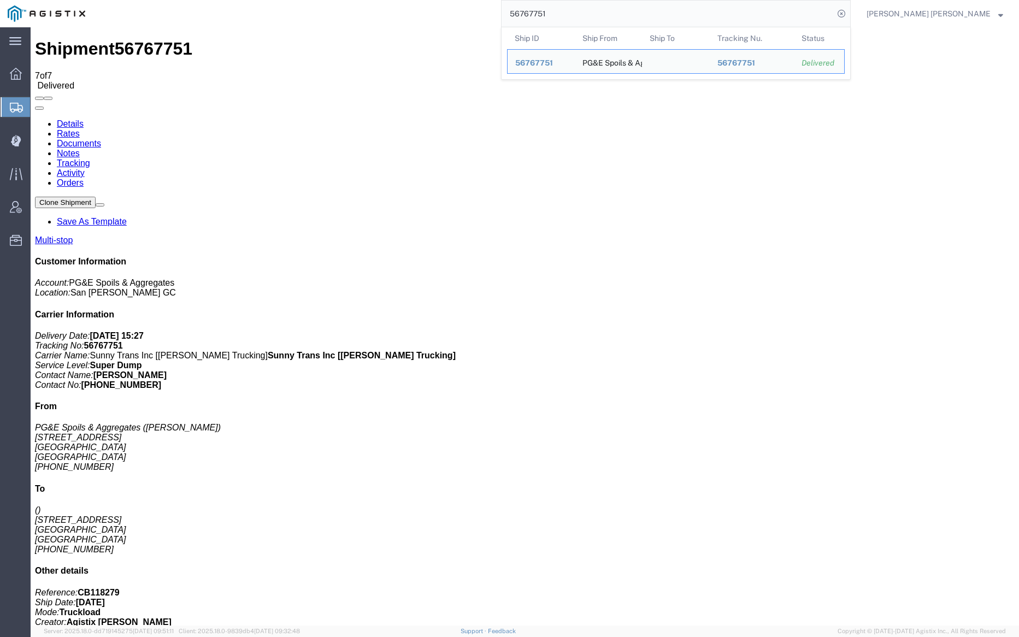
click at [591, 11] on input "56767751" at bounding box center [668, 14] width 332 height 26
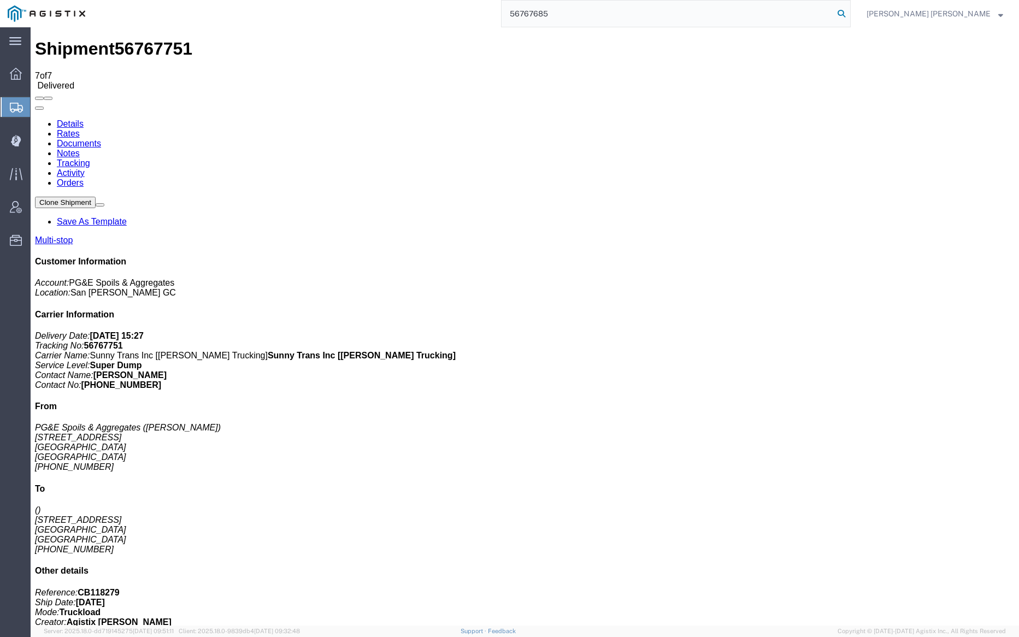
click at [849, 14] on icon at bounding box center [841, 13] width 15 height 15
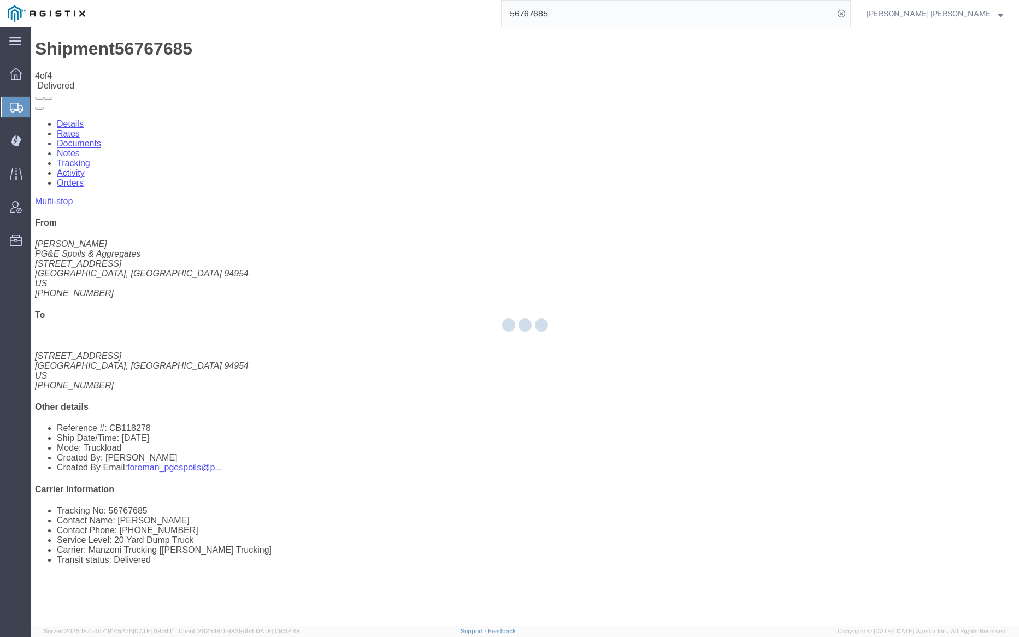
click at [153, 61] on div at bounding box center [525, 326] width 989 height 599
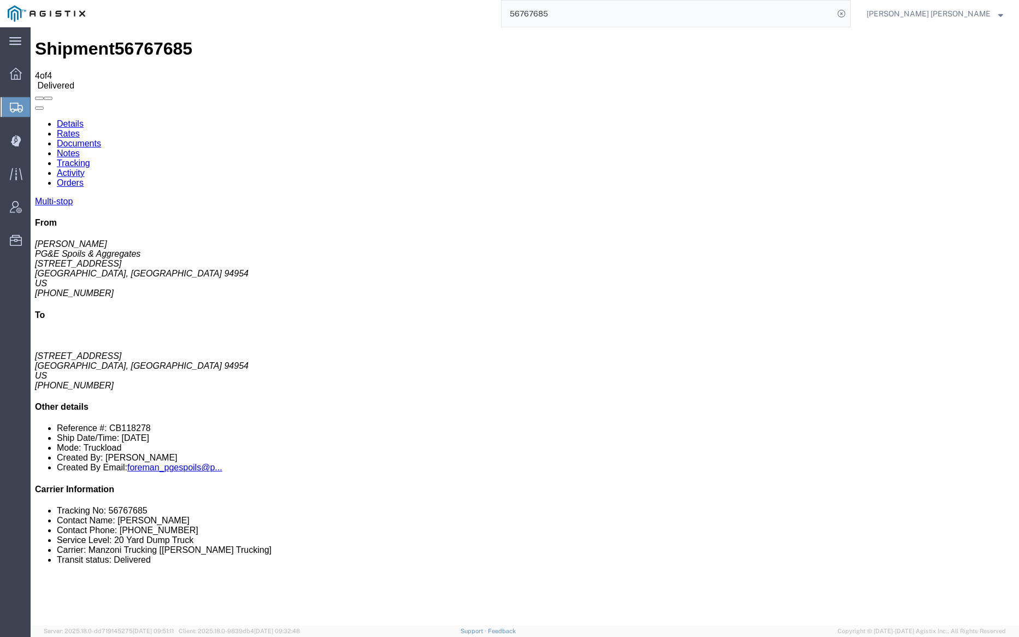
click at [80, 149] on link "Notes" at bounding box center [68, 153] width 23 height 9
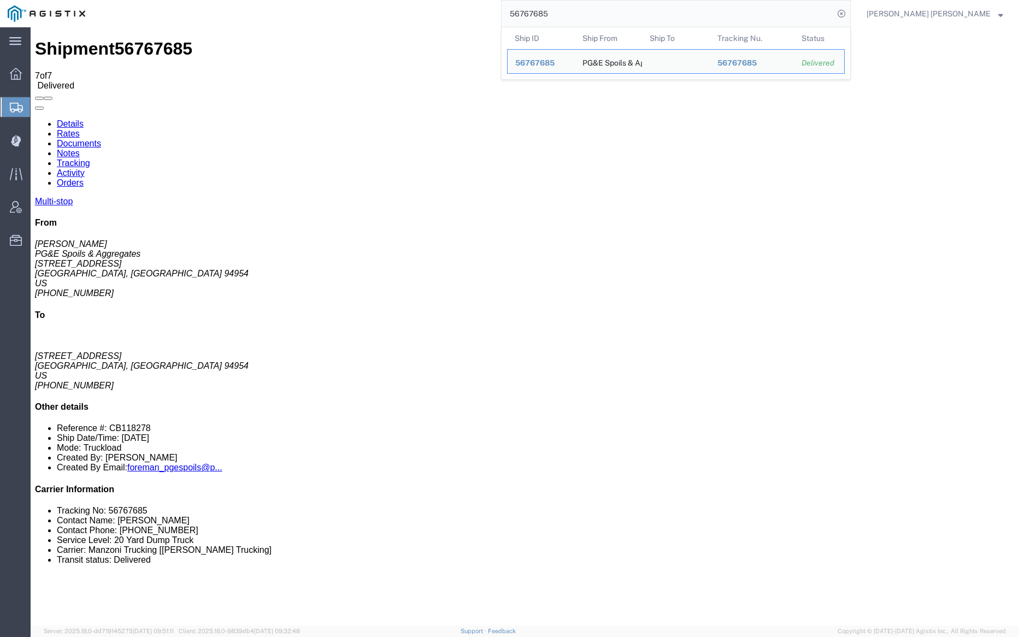
click at [591, 14] on input "56767685" at bounding box center [668, 14] width 332 height 26
click at [592, 14] on input "56767685" at bounding box center [668, 14] width 332 height 26
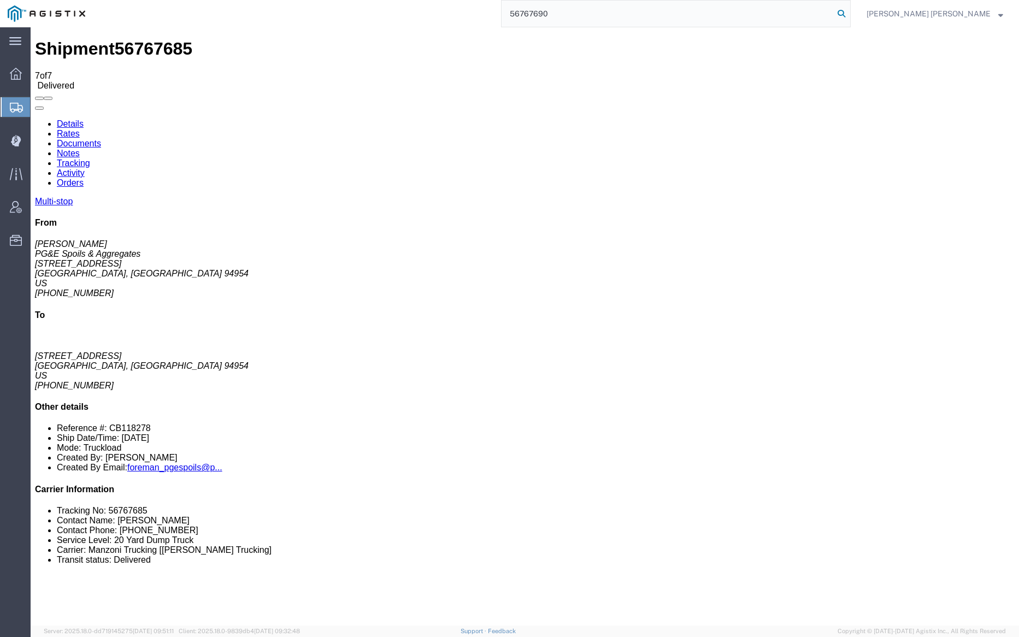
click at [849, 11] on icon at bounding box center [841, 13] width 15 height 15
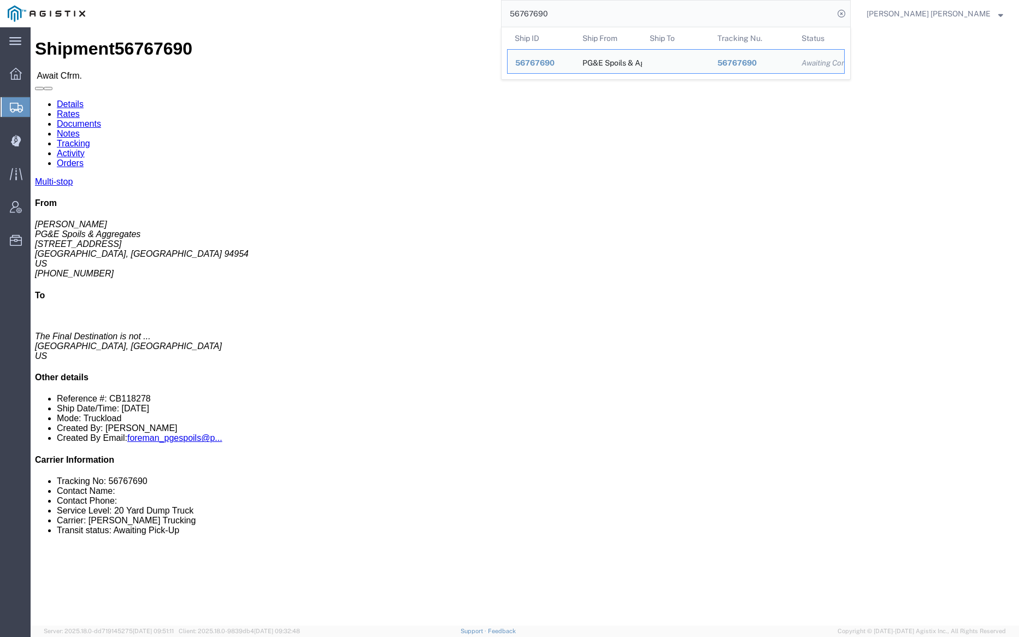
click at [595, 16] on input "56767690" at bounding box center [668, 14] width 332 height 26
paste input "2"
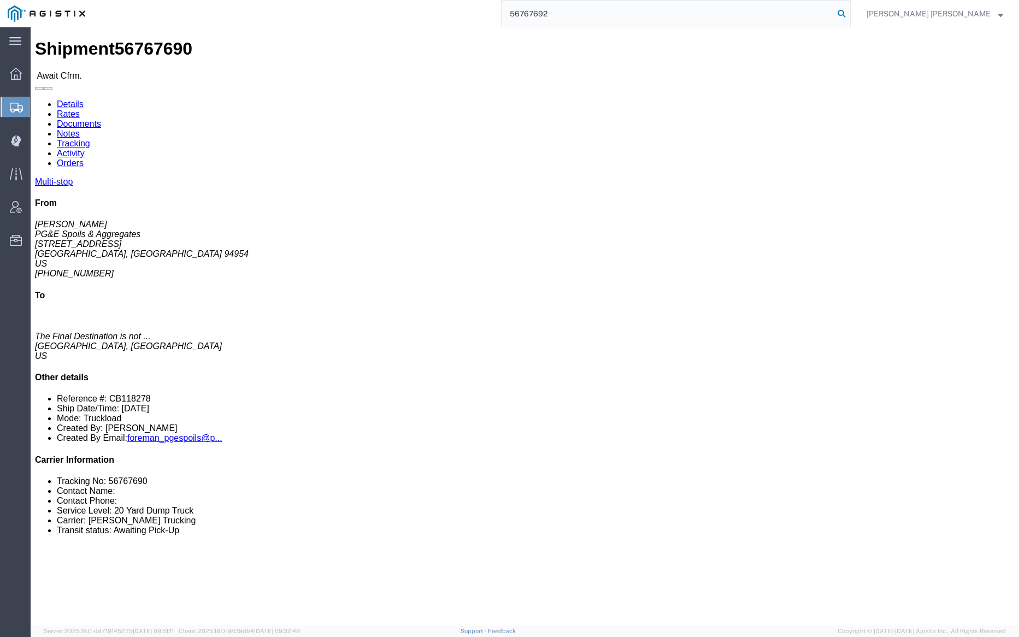
click at [849, 15] on icon at bounding box center [841, 13] width 15 height 15
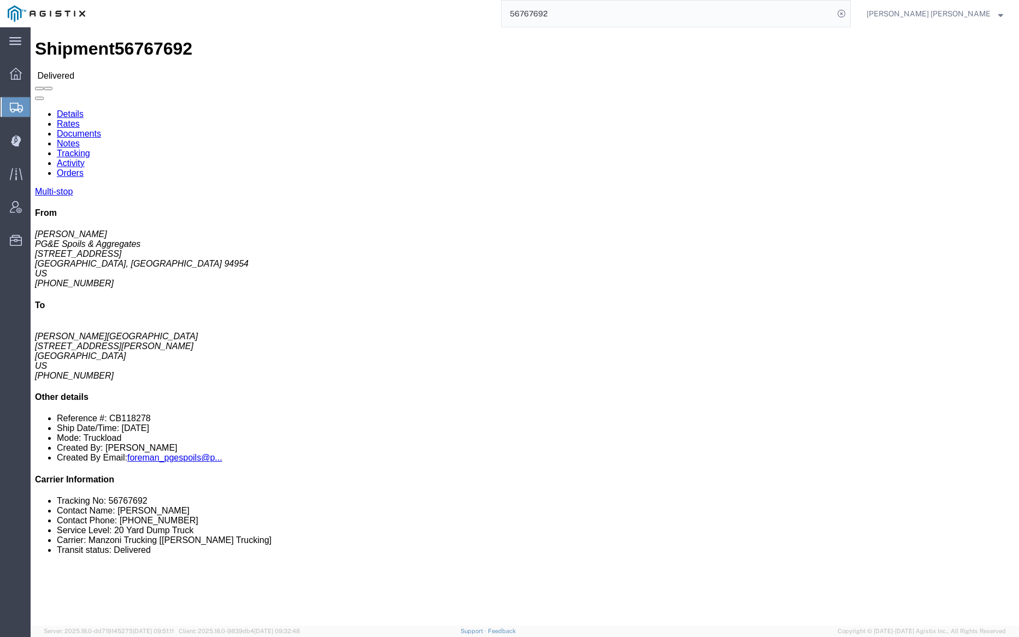
click link "Documents"
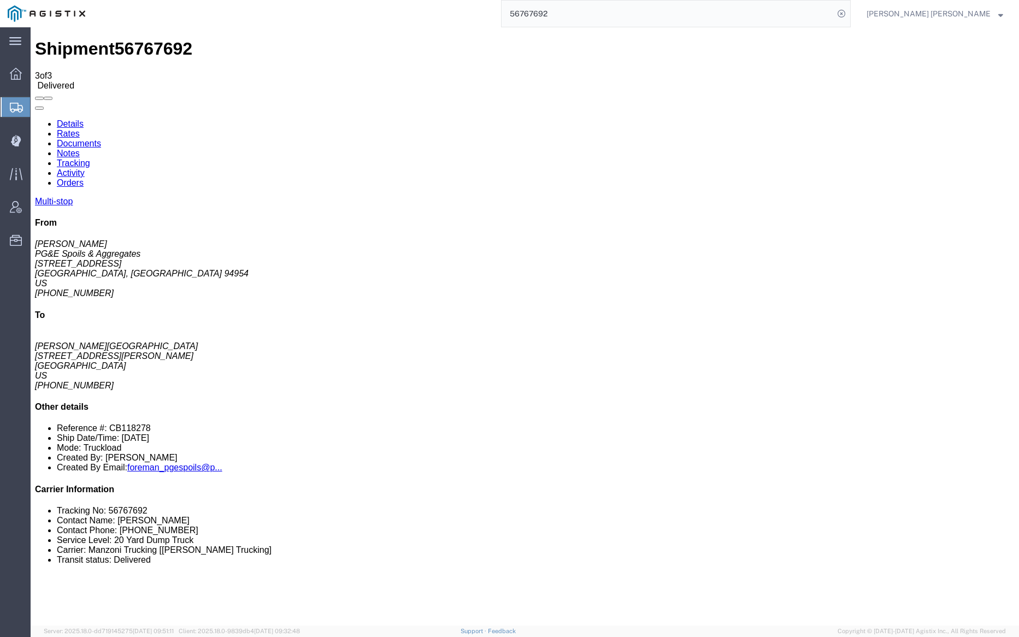
click at [80, 149] on link "Notes" at bounding box center [68, 153] width 23 height 9
click at [90, 159] on link "Tracking" at bounding box center [73, 163] width 33 height 9
click at [101, 139] on link "Documents" at bounding box center [79, 143] width 44 height 9
click at [588, 11] on input "56767692" at bounding box center [668, 14] width 332 height 26
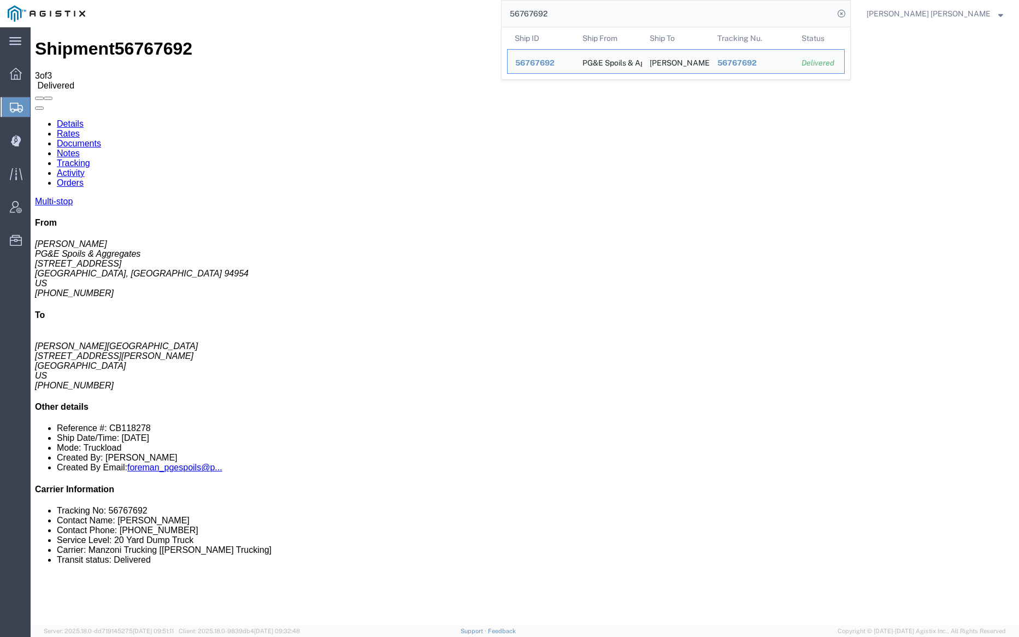
click at [588, 11] on input "56767692" at bounding box center [668, 14] width 332 height 26
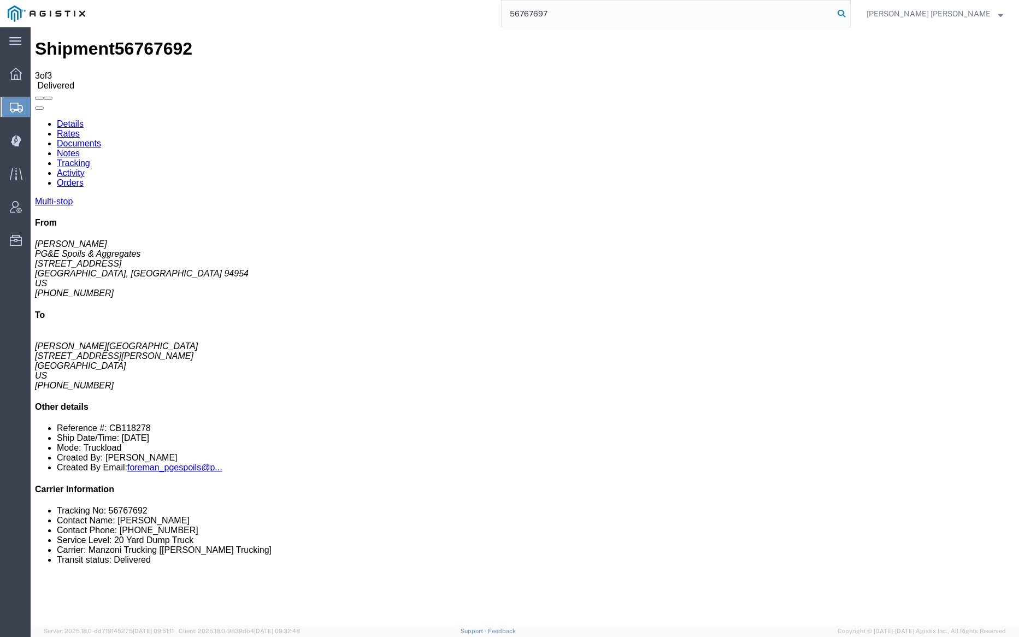
click at [849, 12] on icon at bounding box center [841, 13] width 15 height 15
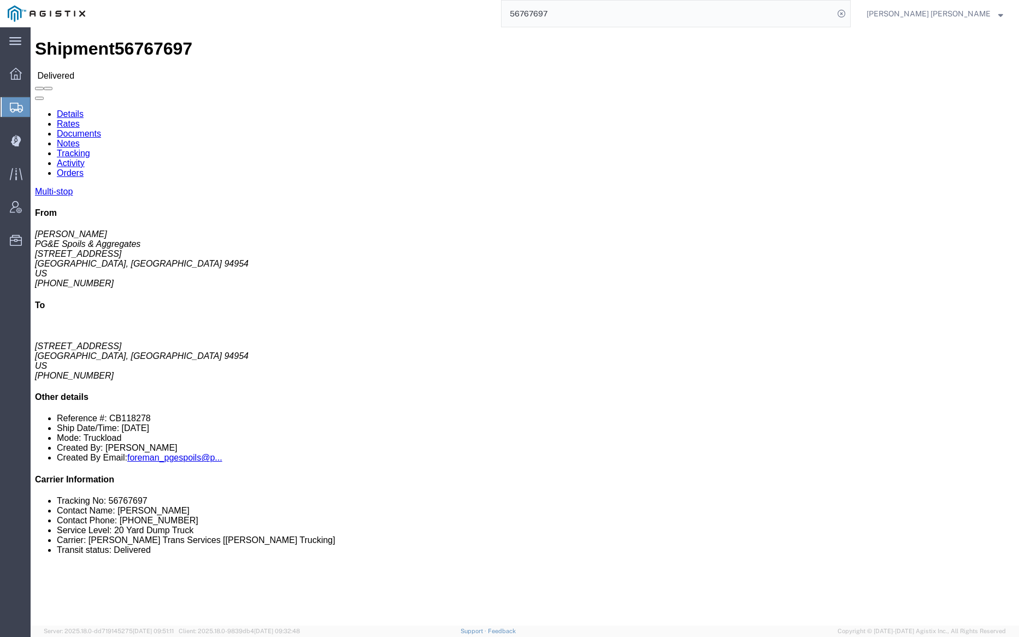
click div
click link "Documents"
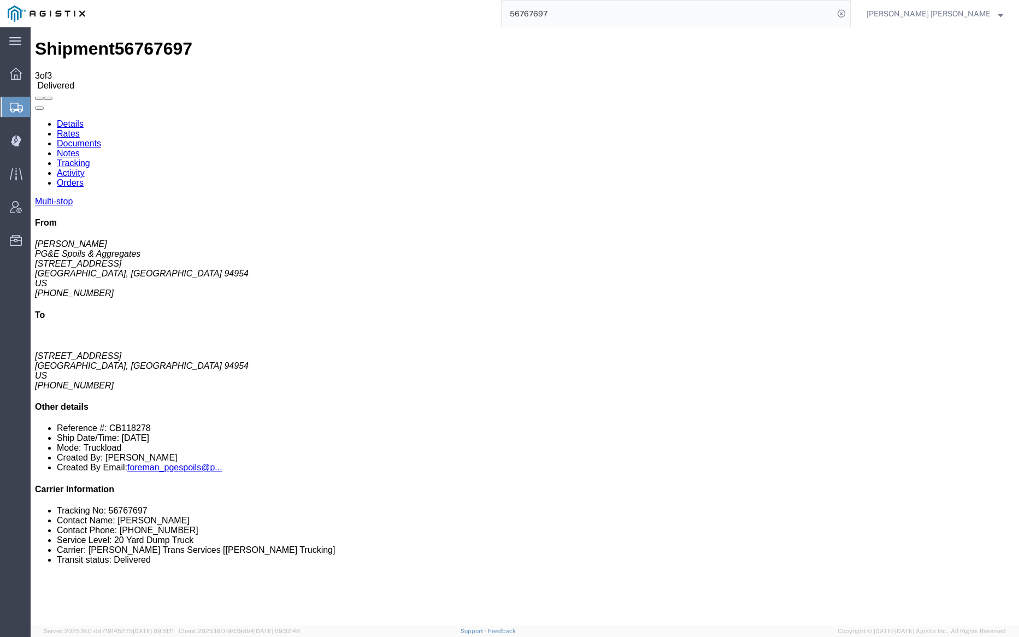
click at [80, 149] on link "Notes" at bounding box center [68, 153] width 23 height 9
click at [101, 139] on link "Documents" at bounding box center [79, 143] width 44 height 9
click at [589, 10] on input "56767697" at bounding box center [668, 14] width 332 height 26
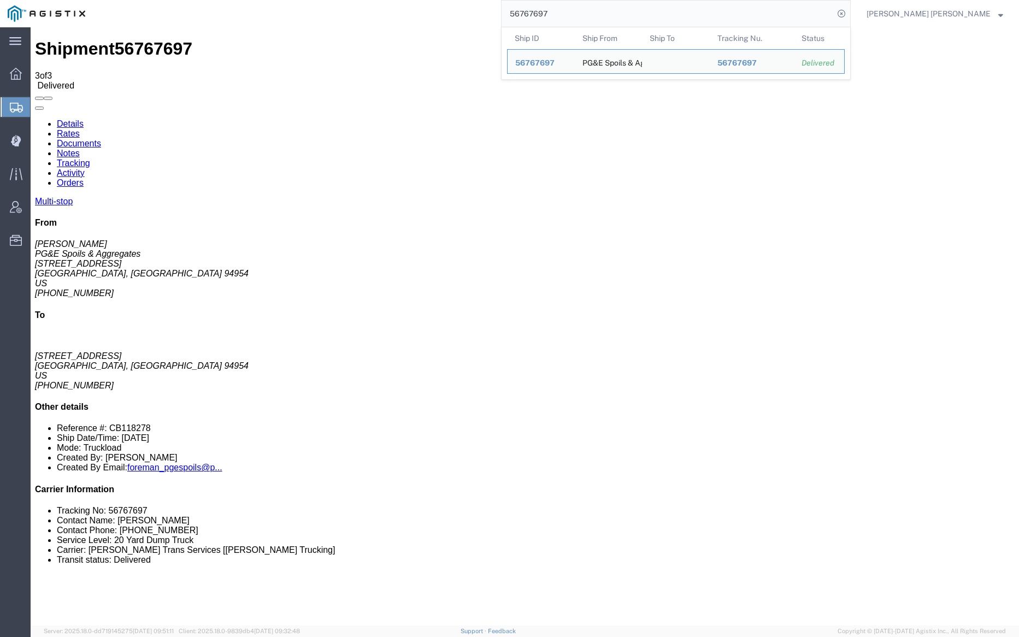
click at [589, 10] on input "56767697" at bounding box center [668, 14] width 332 height 26
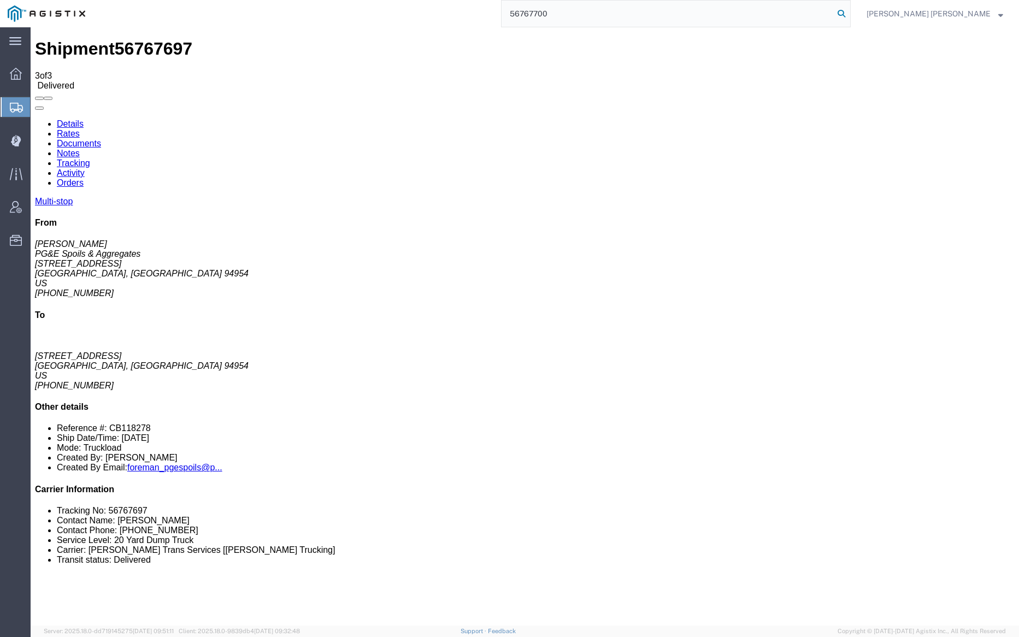
click at [849, 13] on icon at bounding box center [841, 13] width 15 height 15
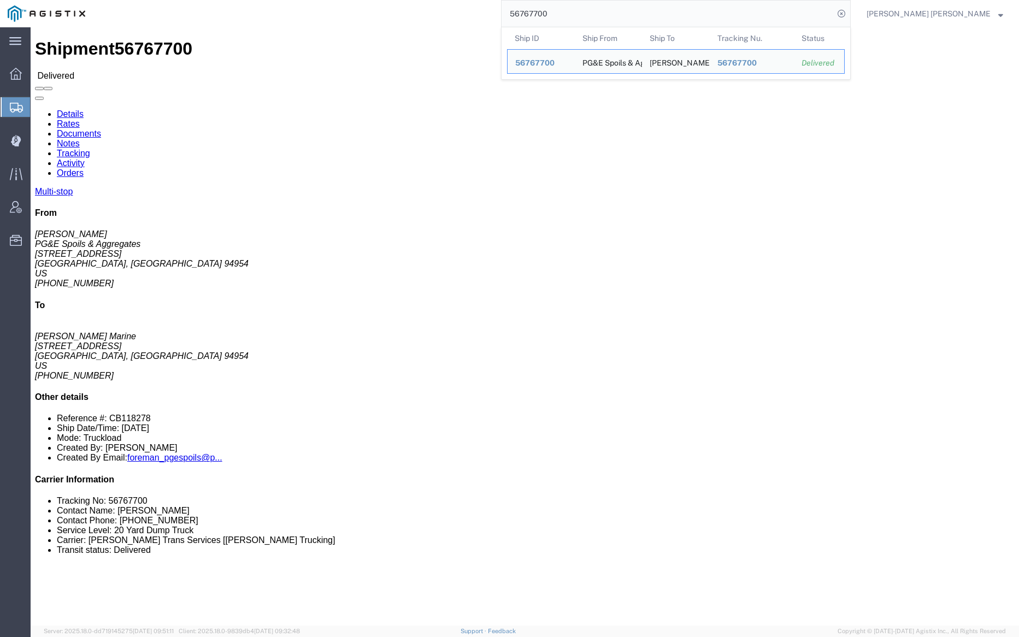
click div
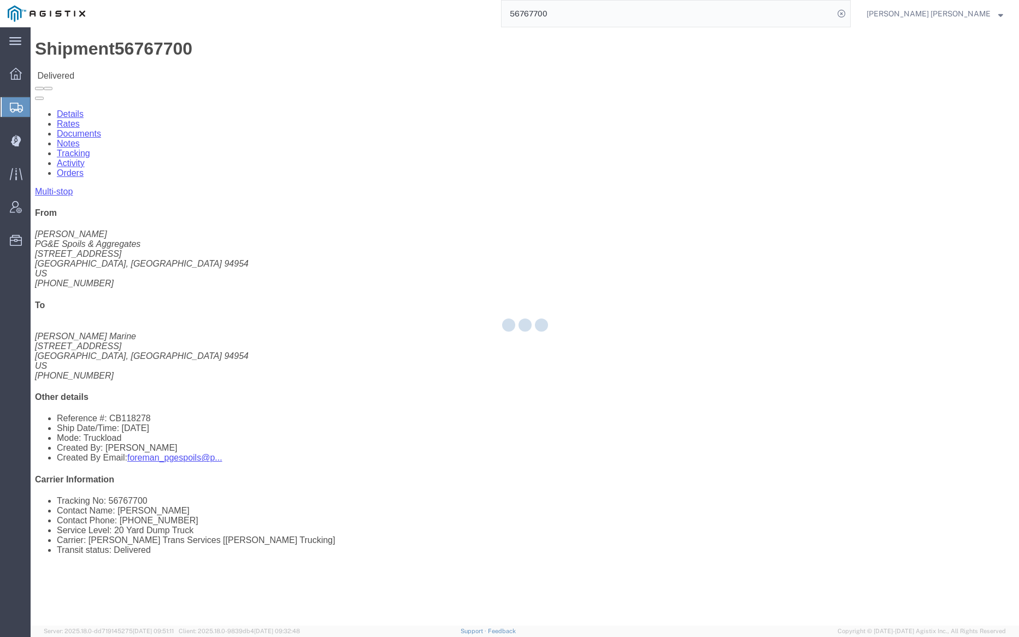
click link "Documents"
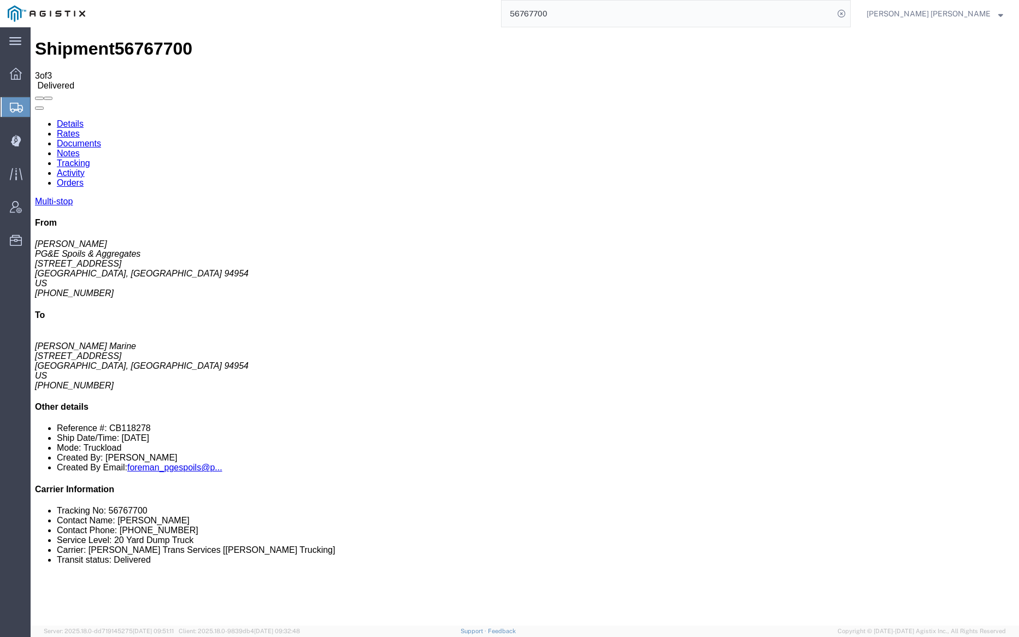
click at [80, 149] on link "Notes" at bounding box center [68, 153] width 23 height 9
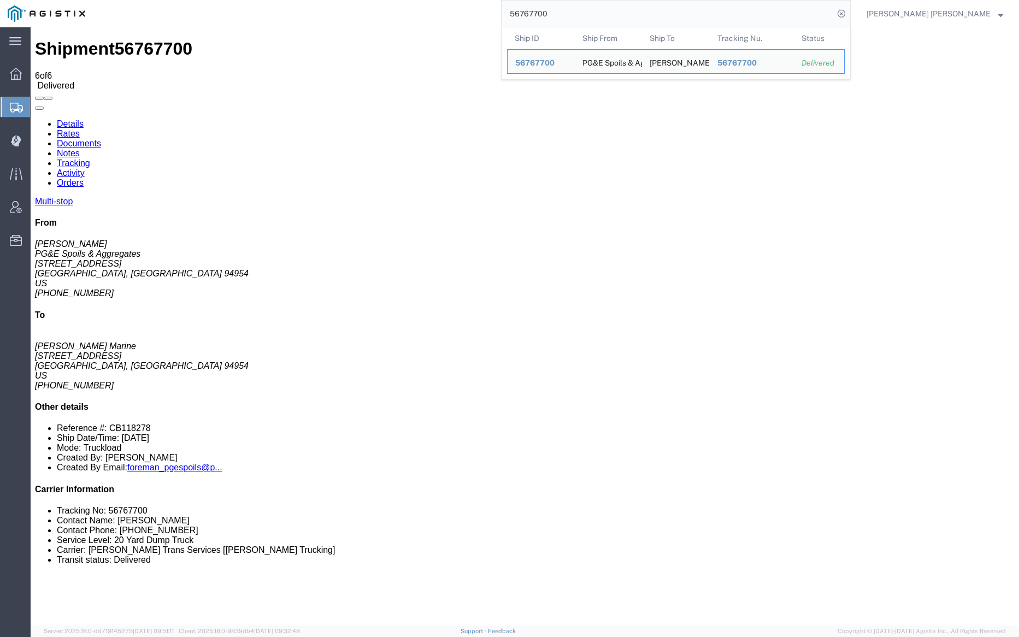
click at [583, 16] on input "56767700" at bounding box center [668, 14] width 332 height 26
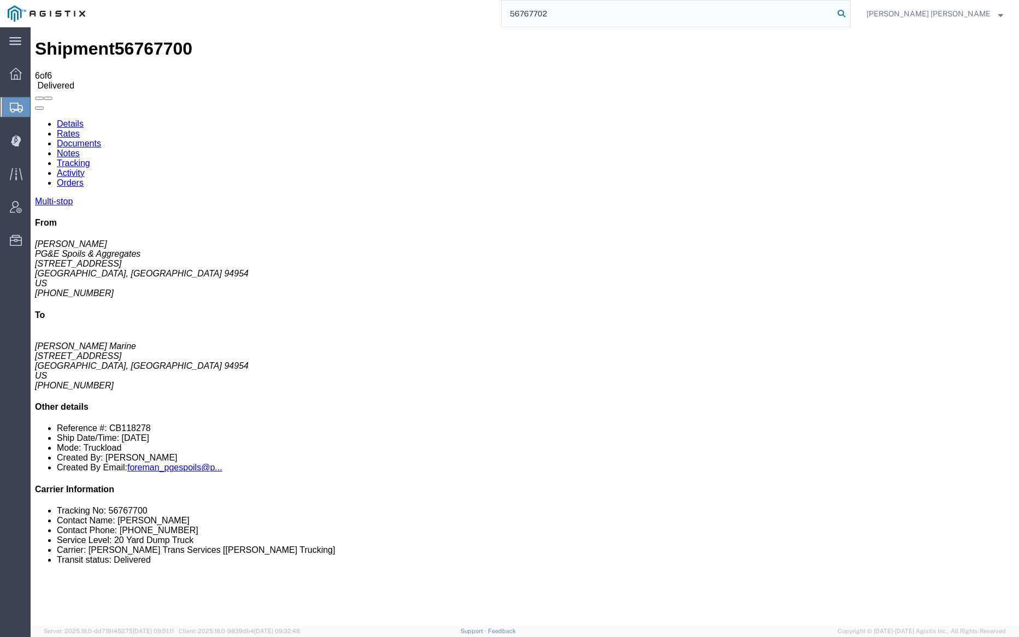
click at [849, 11] on icon at bounding box center [841, 13] width 15 height 15
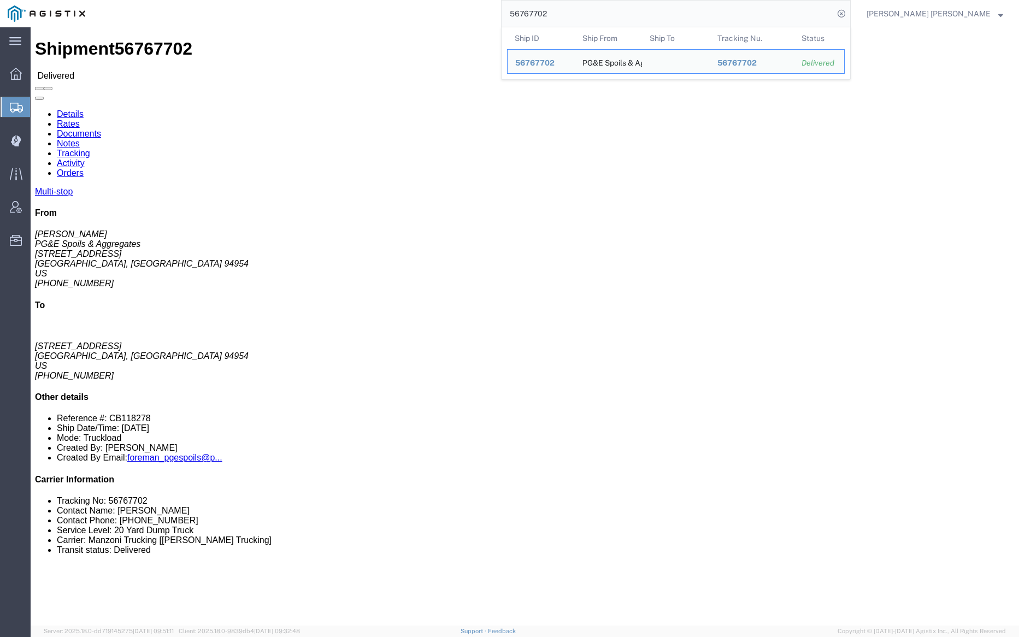
click link "Documents"
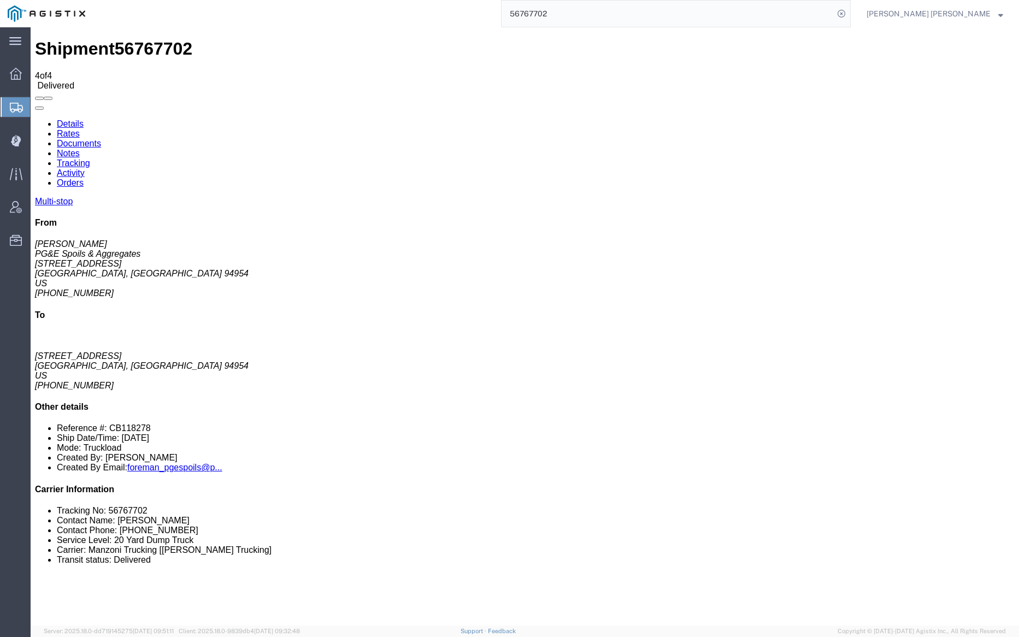
click at [80, 149] on link "Notes" at bounding box center [68, 153] width 23 height 9
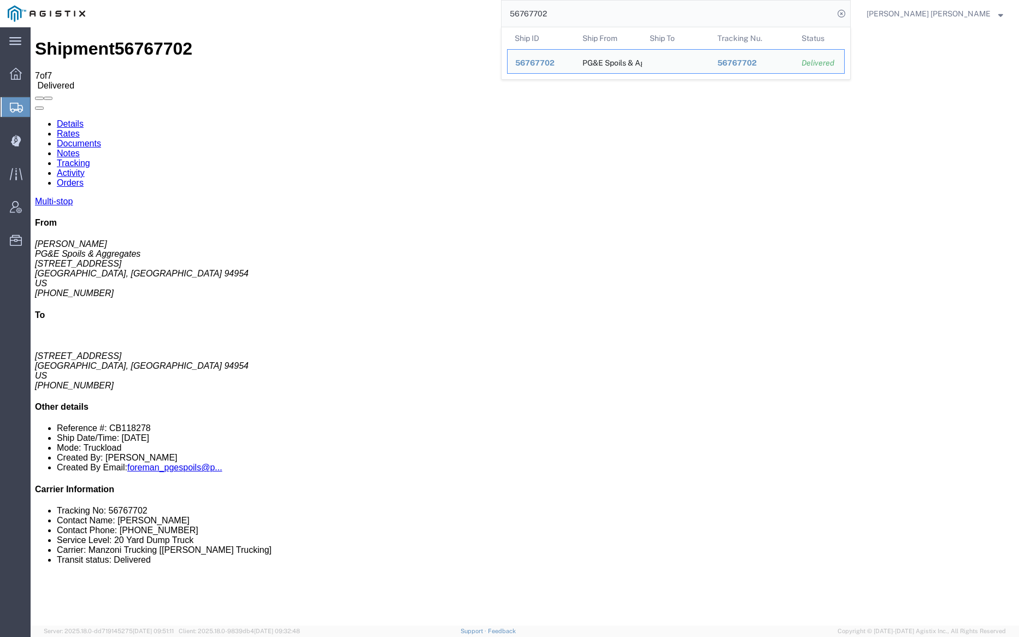
click at [602, 7] on input "56767702" at bounding box center [668, 14] width 332 height 26
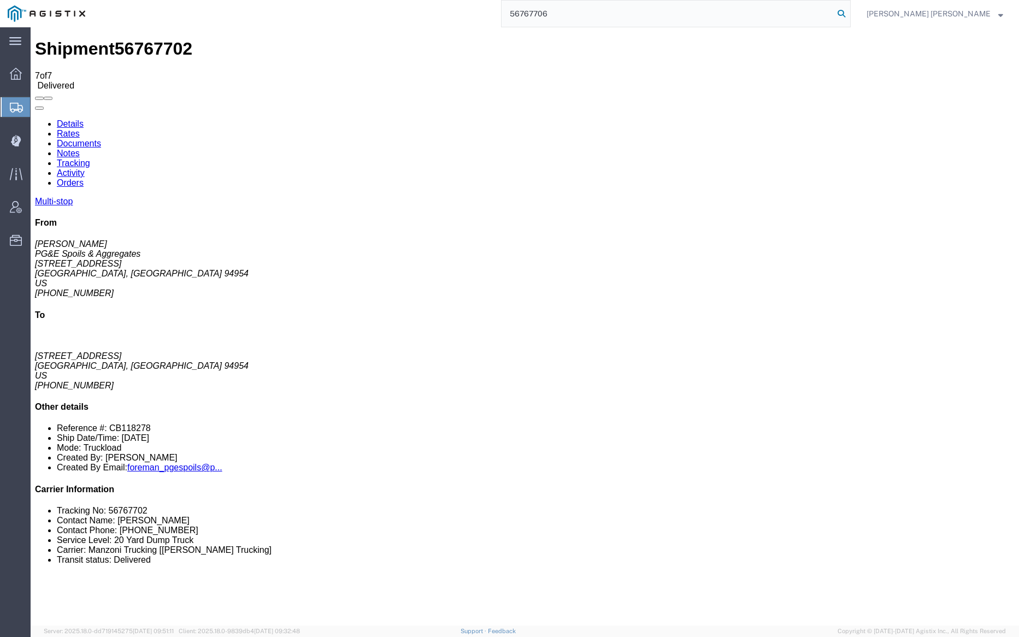
click at [849, 11] on icon at bounding box center [841, 13] width 15 height 15
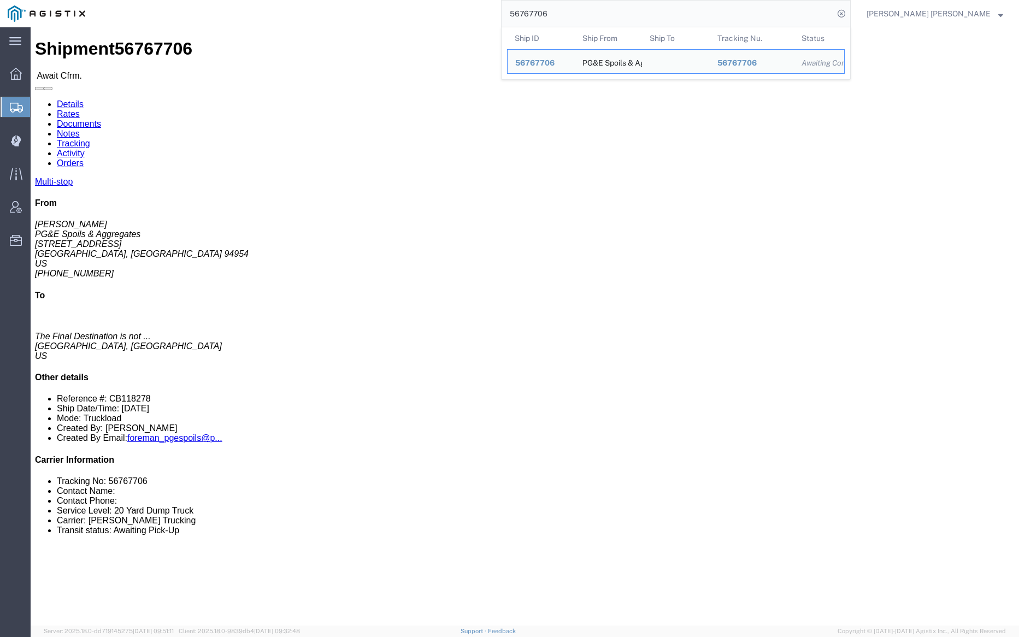
click at [598, 16] on input "56767706" at bounding box center [668, 14] width 332 height 26
paste input "10"
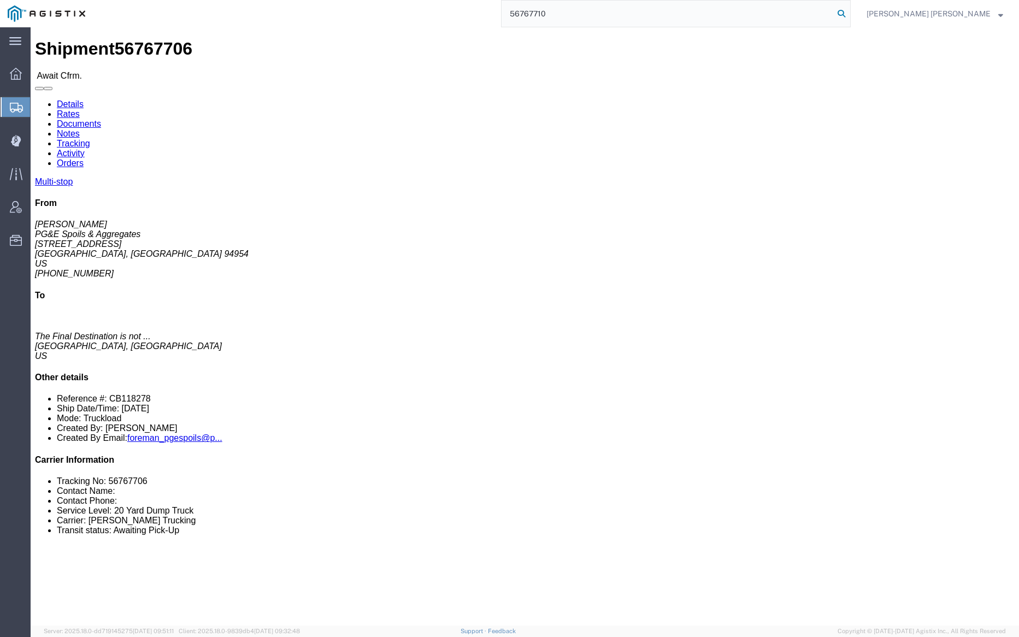
click at [849, 11] on icon at bounding box center [841, 13] width 15 height 15
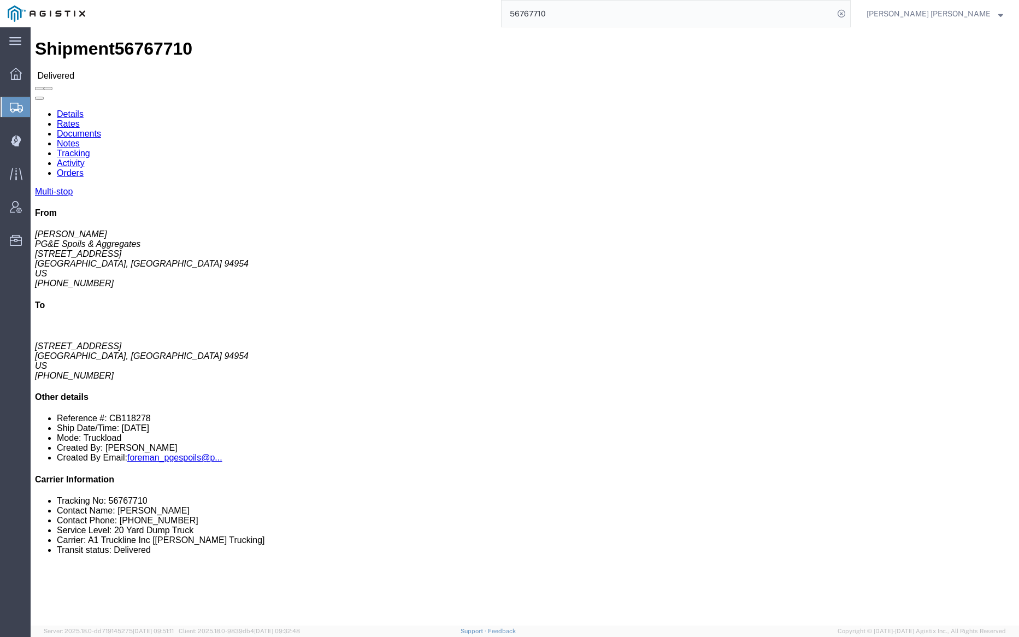
click link "Documents"
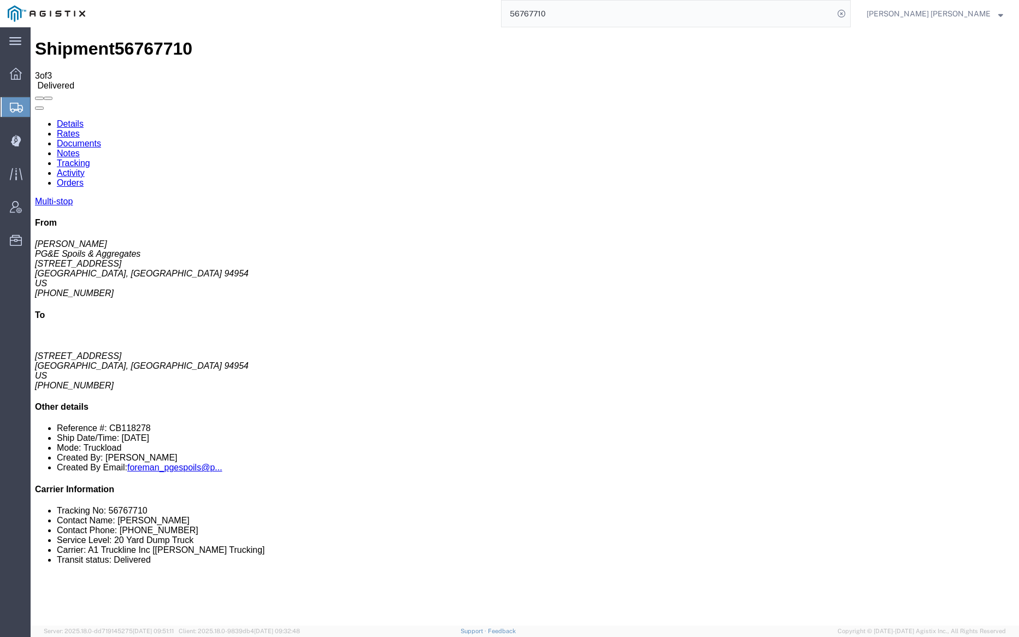
click at [80, 149] on link "Notes" at bounding box center [68, 153] width 23 height 9
click at [578, 14] on input "56767710" at bounding box center [668, 14] width 332 height 26
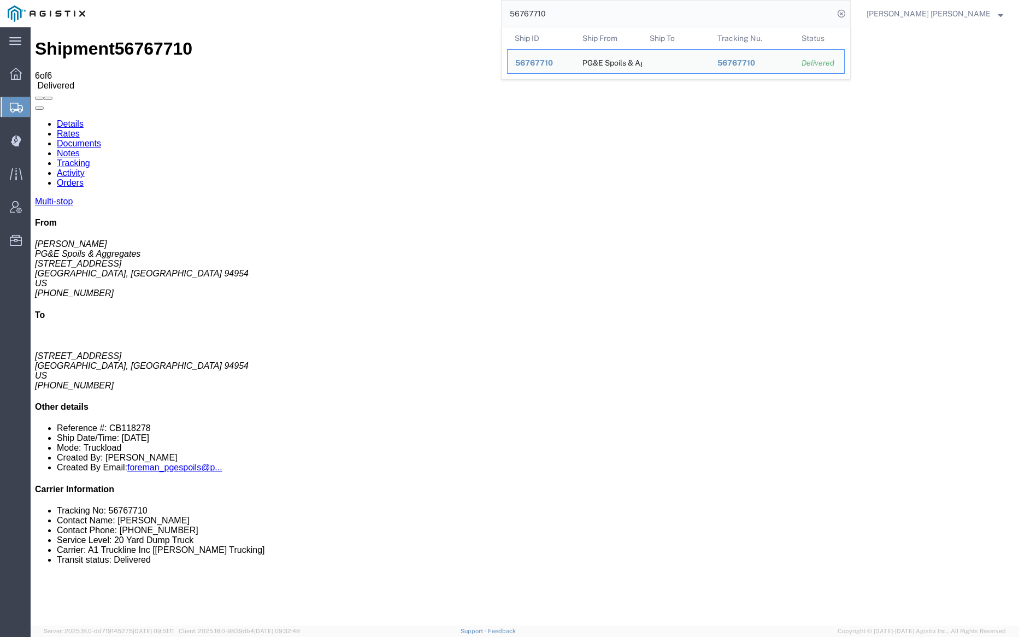
click at [578, 13] on input "56767710" at bounding box center [668, 14] width 332 height 26
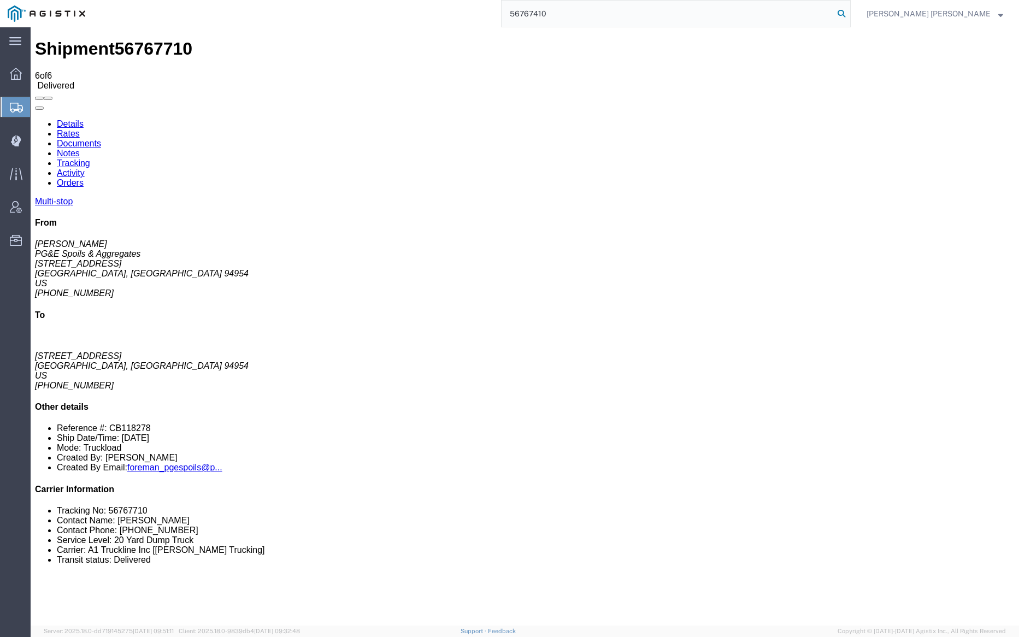
type input "56767410"
click at [849, 13] on icon at bounding box center [841, 13] width 15 height 15
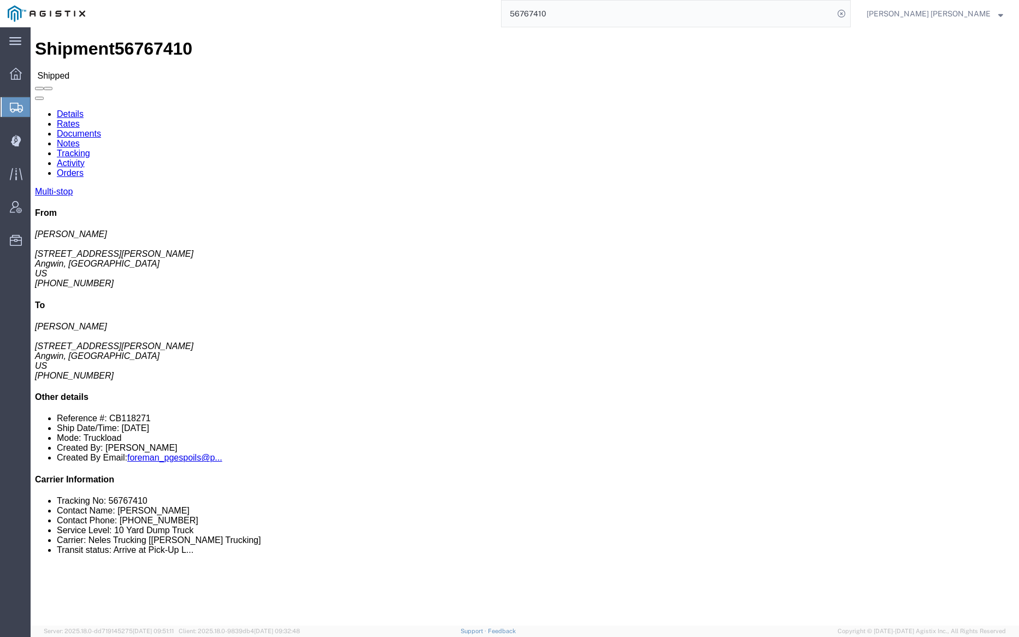
click link "Documents"
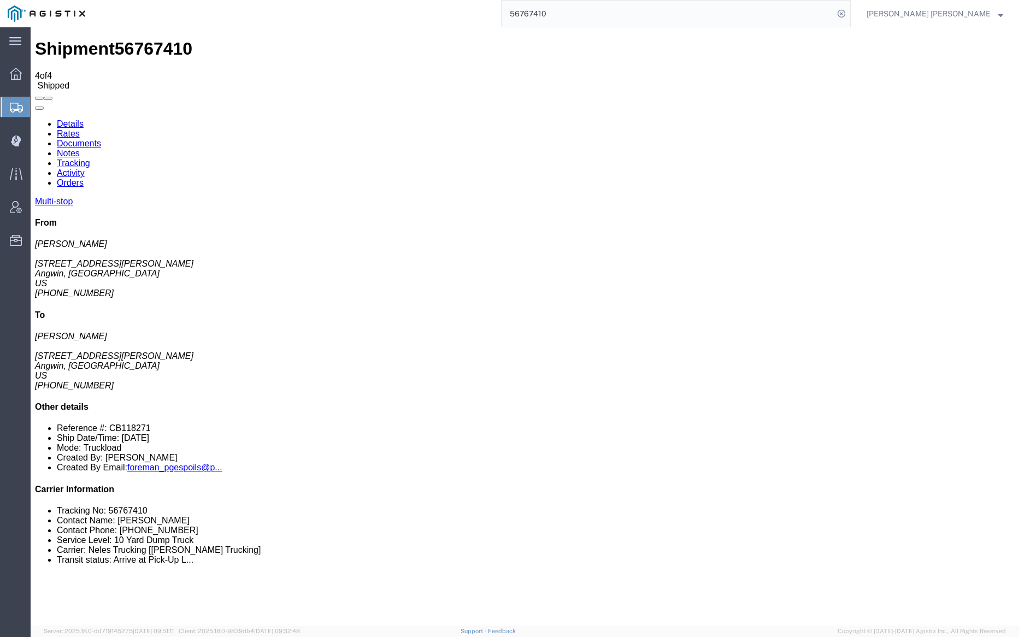
click at [90, 159] on link "Tracking" at bounding box center [73, 163] width 33 height 9
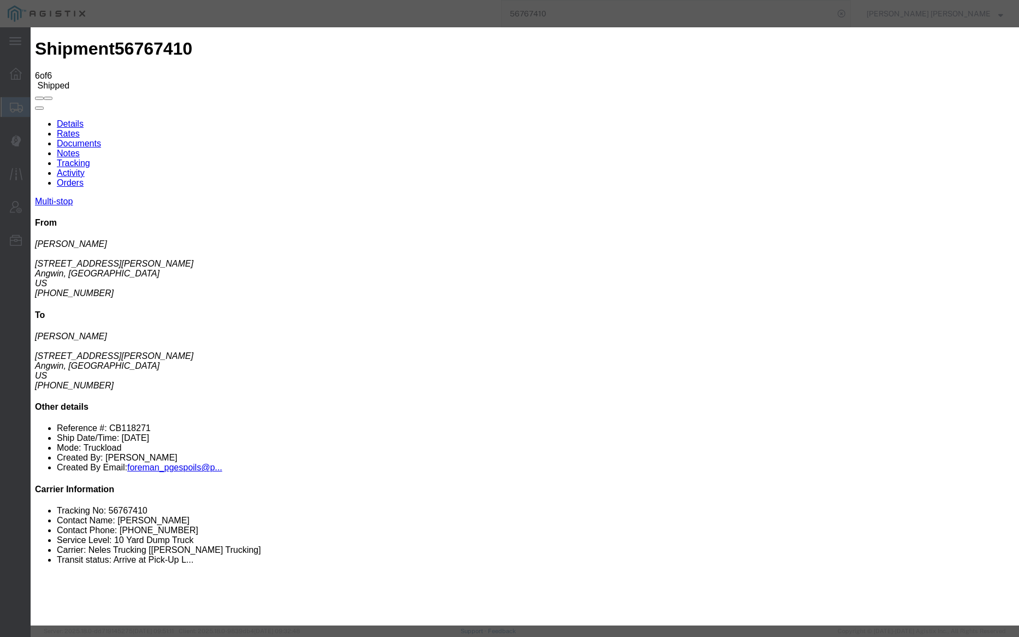
type input "09/12/2025"
type input "2:00 AM"
type input "[DATE]"
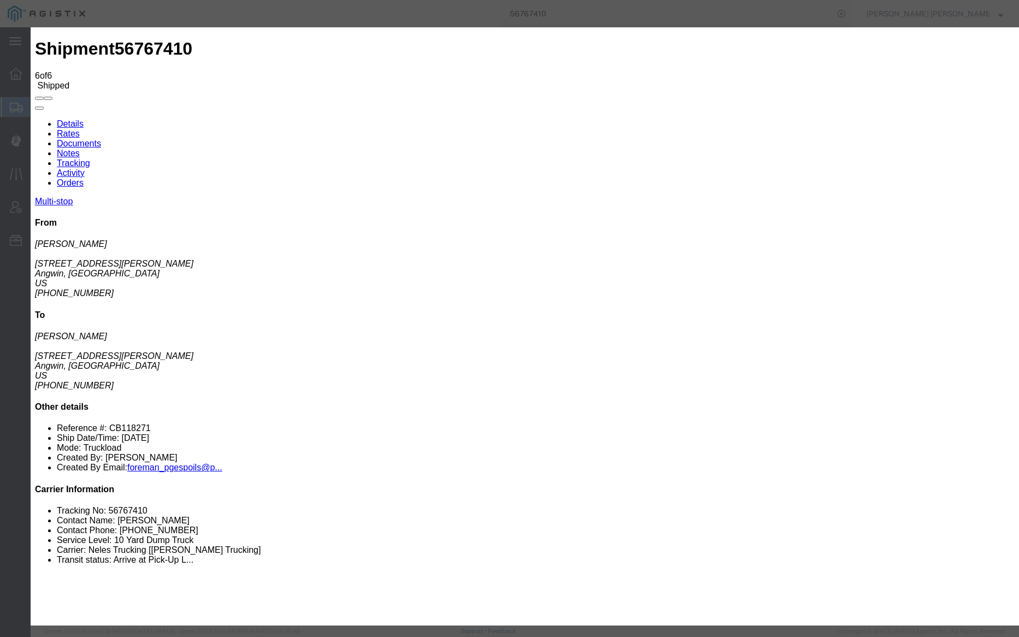
type input "5:00 PM"
select select "DELIVRED"
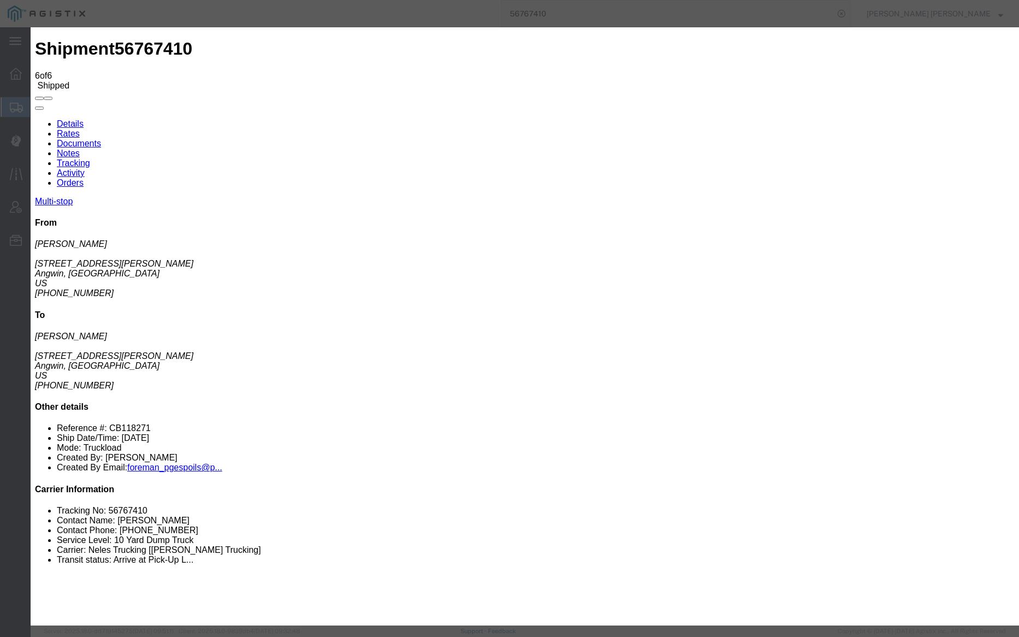
select select "{"pickupDeliveryInfoId": "122830654","pickupOrDelivery": "P","stopNum": "1","lo…"
select select "CA"
type input "Angwin"
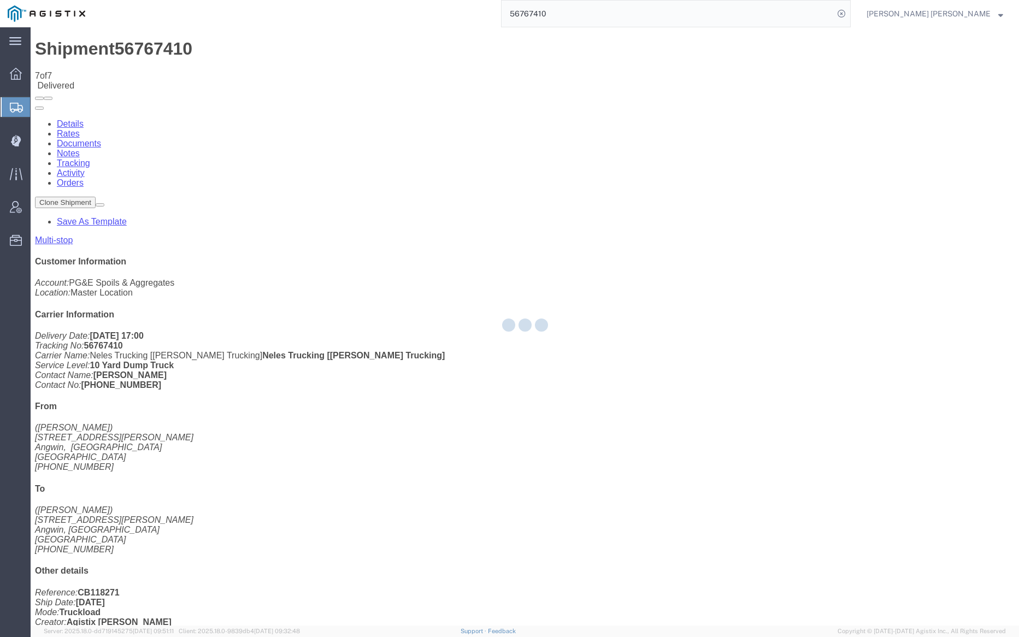
click at [198, 69] on div at bounding box center [525, 326] width 989 height 599
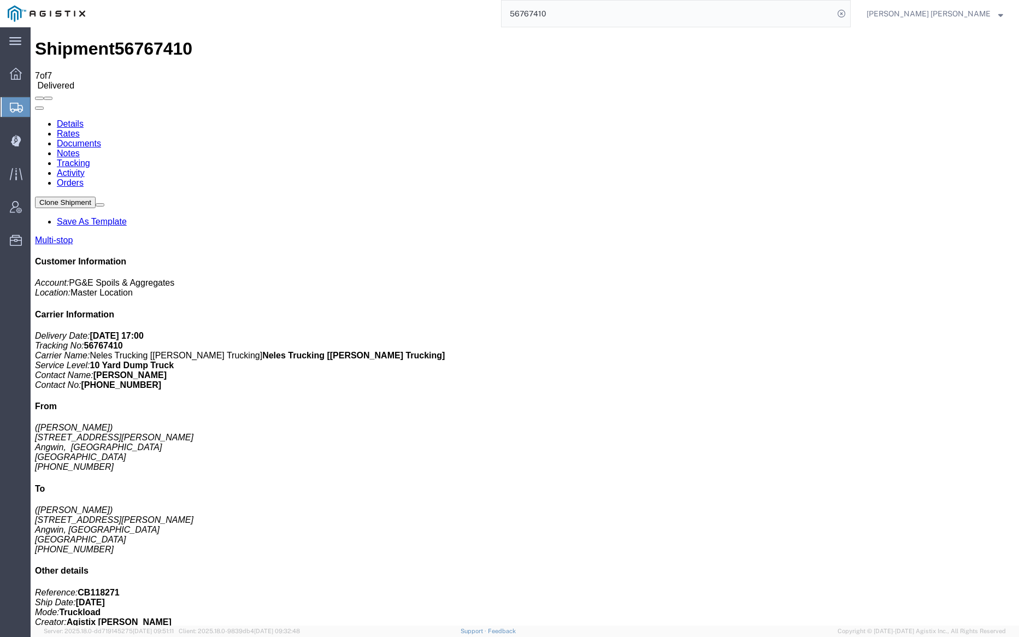
click at [80, 149] on link "Notes" at bounding box center [68, 153] width 23 height 9
click at [595, 13] on input "56767410" at bounding box center [668, 14] width 332 height 26
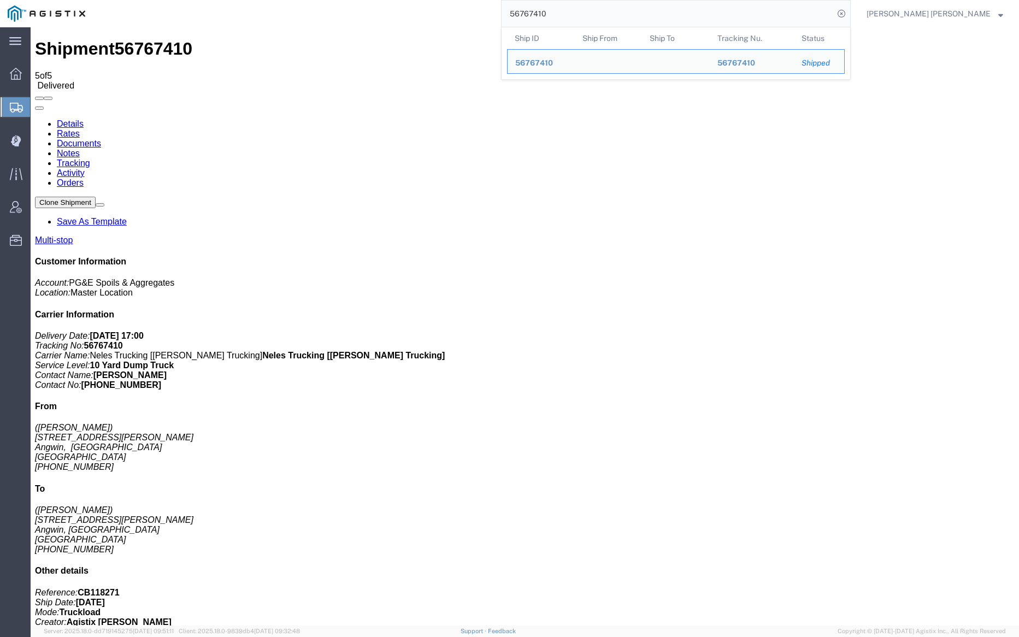
click at [595, 13] on input "56767410" at bounding box center [668, 14] width 332 height 26
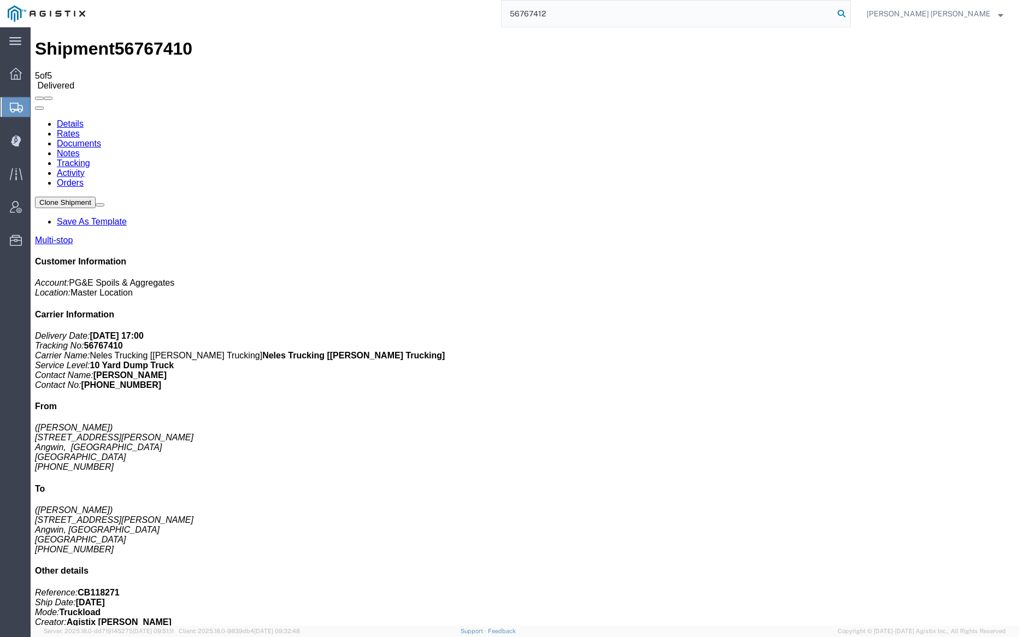
click at [849, 11] on icon at bounding box center [841, 13] width 15 height 15
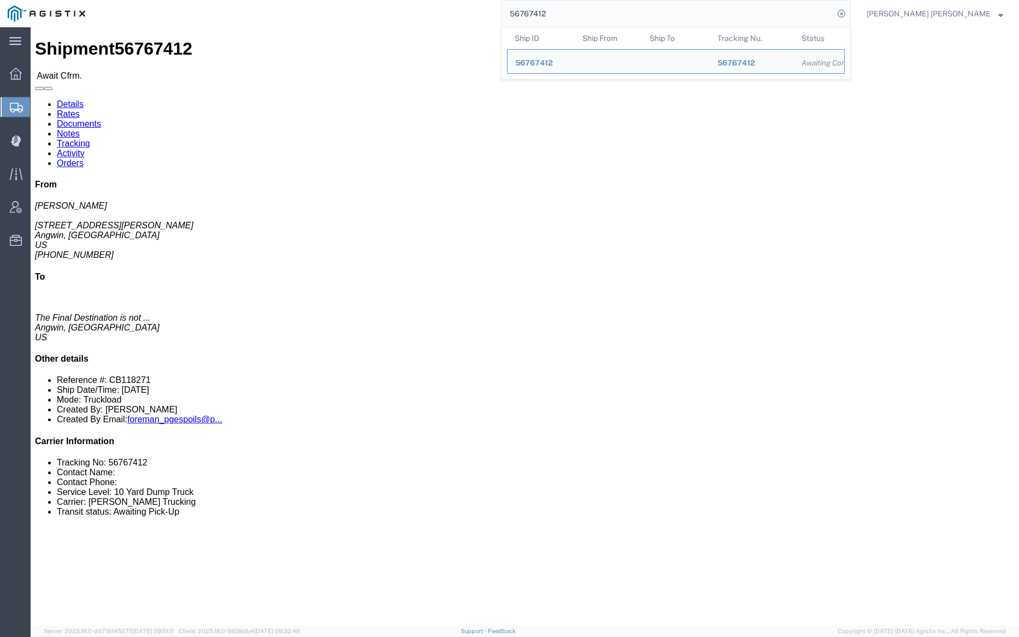
click link "Documents"
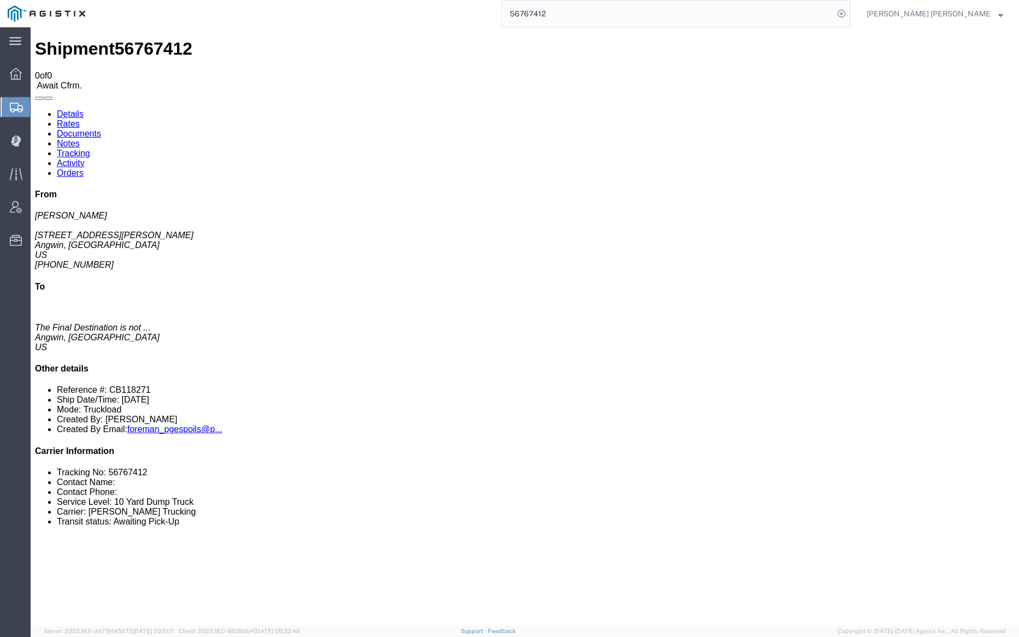
click at [605, 18] on input "56767412" at bounding box center [668, 14] width 332 height 26
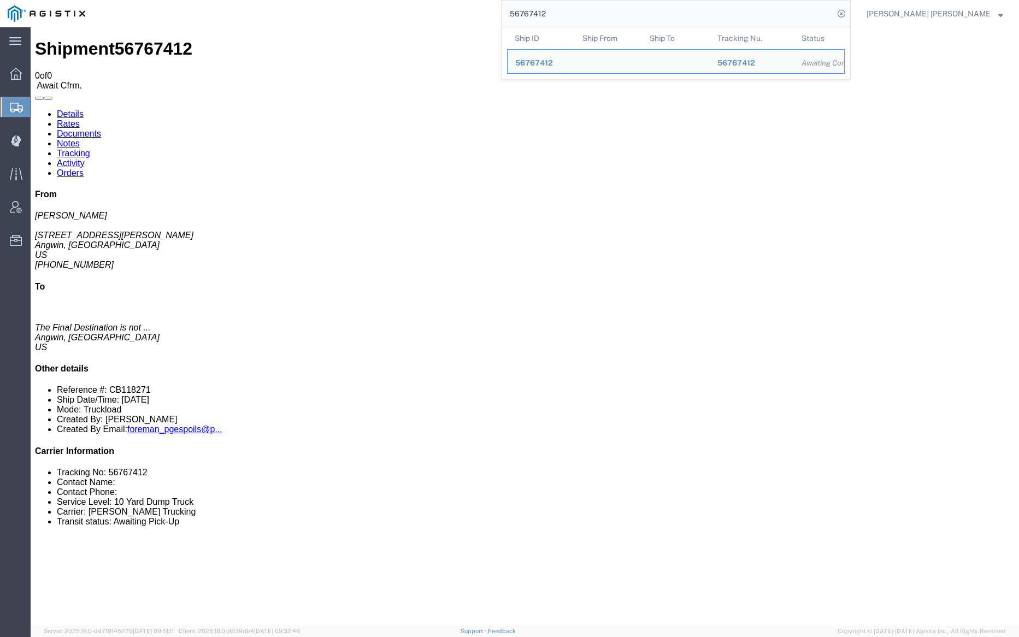
click at [605, 18] on input "56767412" at bounding box center [668, 14] width 332 height 26
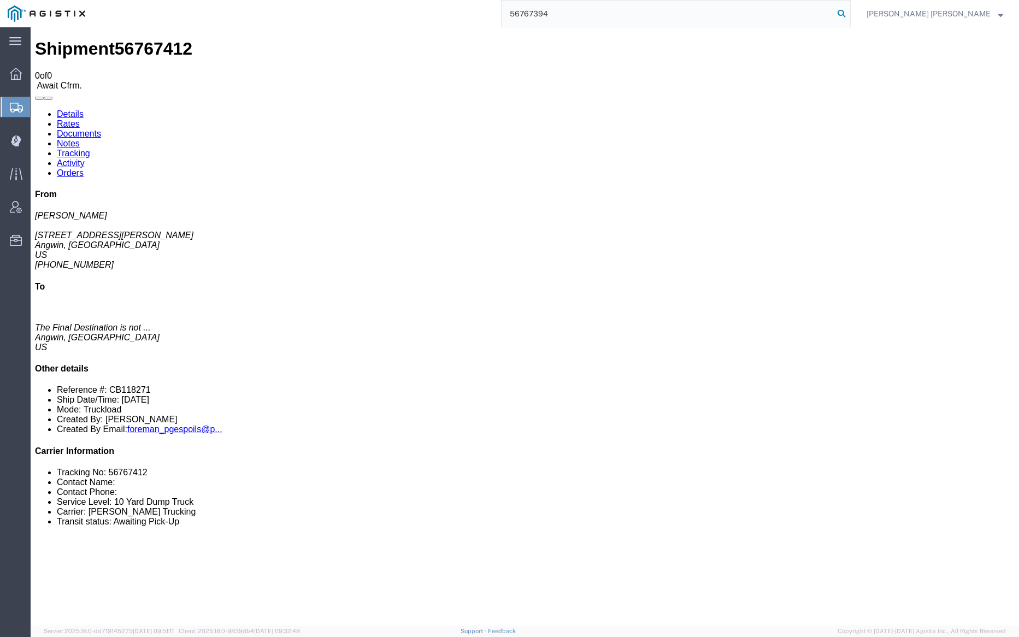
click at [849, 11] on icon at bounding box center [841, 13] width 15 height 15
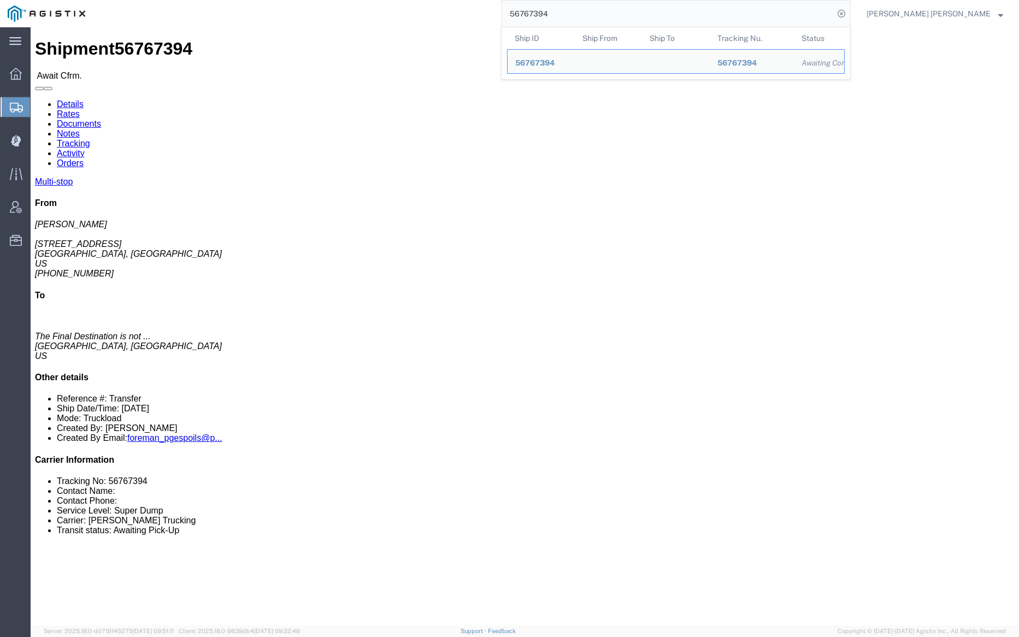
click at [599, 8] on input "56767394" at bounding box center [668, 14] width 332 height 26
click at [597, 9] on input "56767394" at bounding box center [668, 14] width 332 height 26
paste input "6"
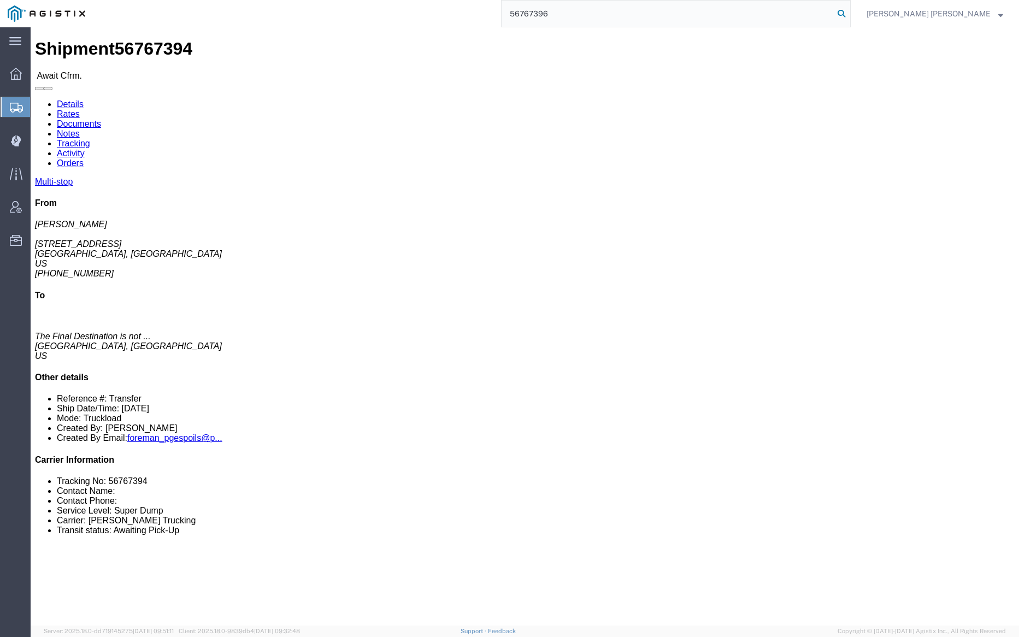
click at [849, 9] on icon at bounding box center [841, 13] width 15 height 15
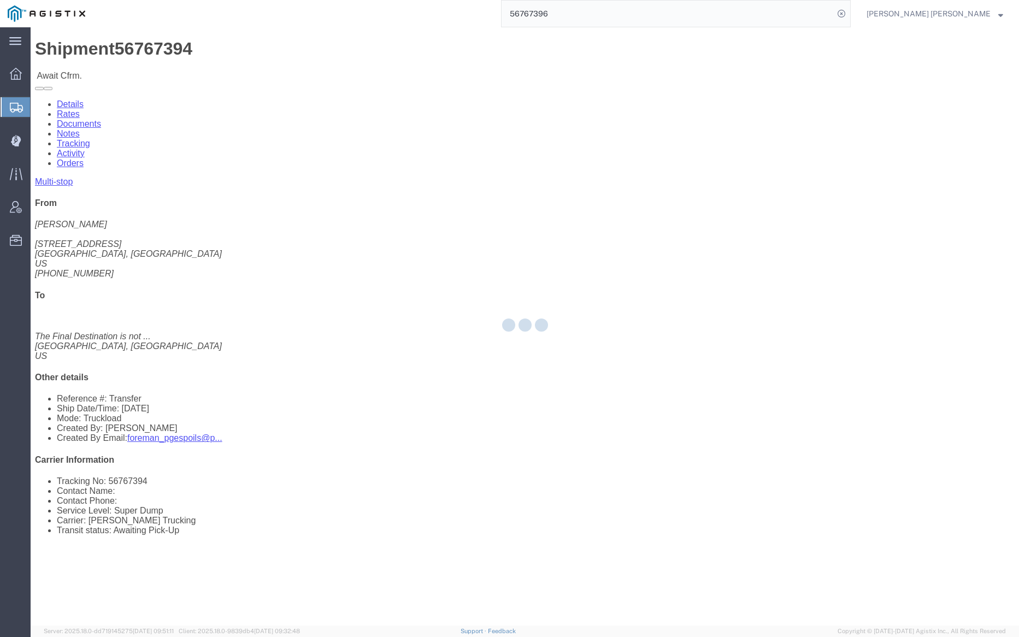
click at [577, 11] on input "56767396" at bounding box center [668, 14] width 332 height 26
paste input "401"
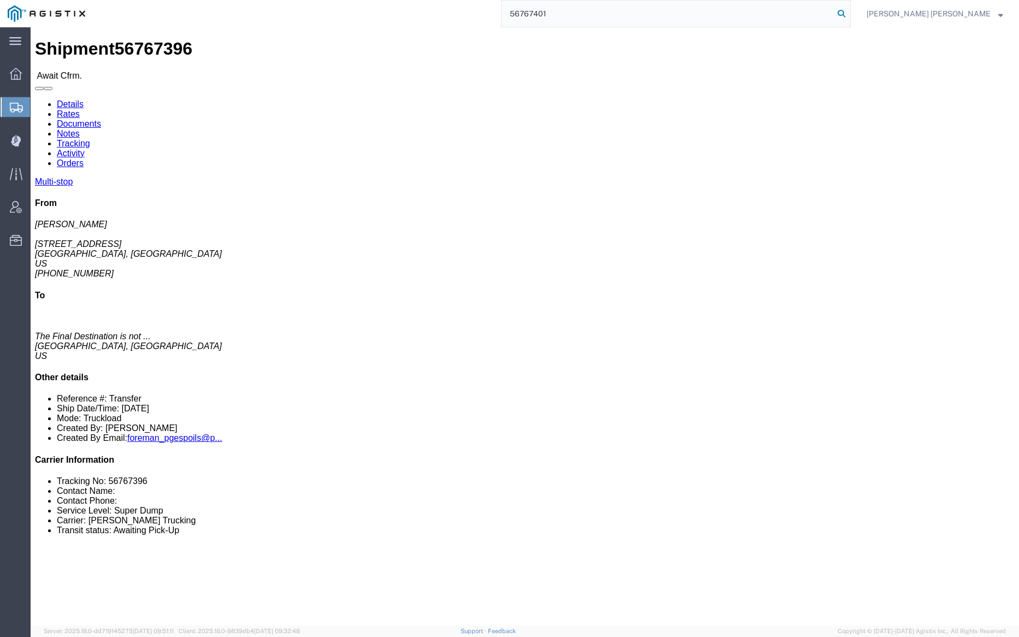
click at [849, 11] on icon at bounding box center [841, 13] width 15 height 15
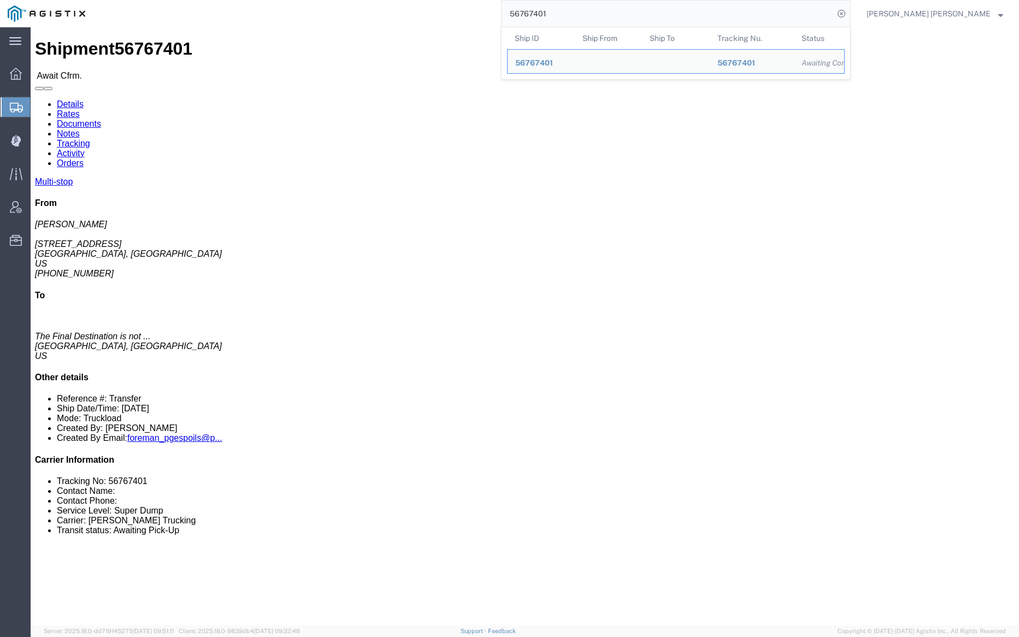
click at [580, 12] on input "56767401" at bounding box center [668, 14] width 332 height 26
click at [582, 11] on input "56767401" at bounding box center [668, 14] width 332 height 26
click at [585, 16] on input "56767401" at bounding box center [668, 14] width 332 height 26
paste input "29"
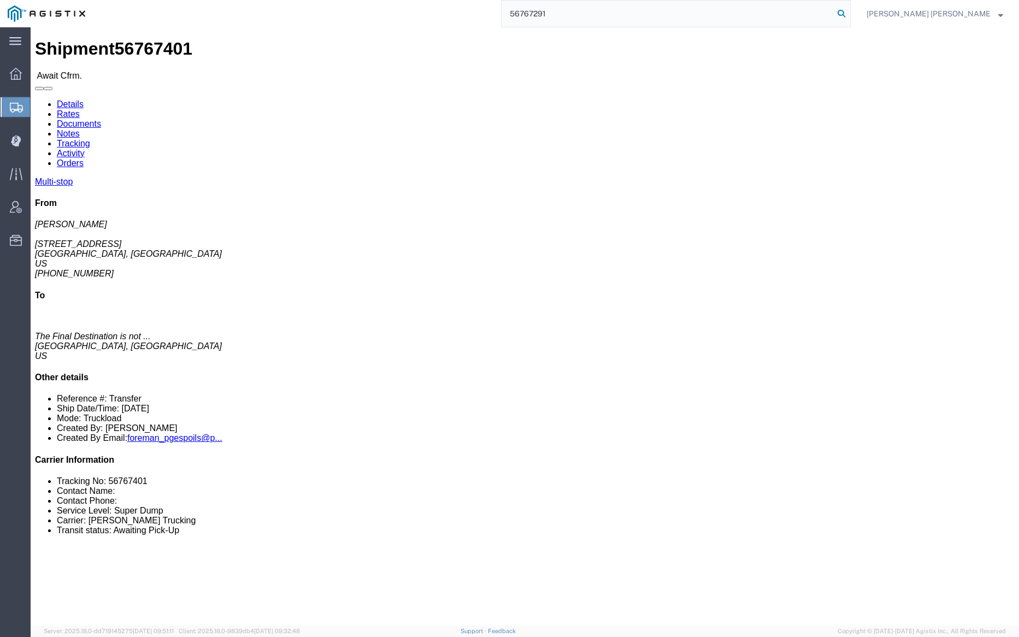
click at [849, 10] on icon at bounding box center [841, 13] width 15 height 15
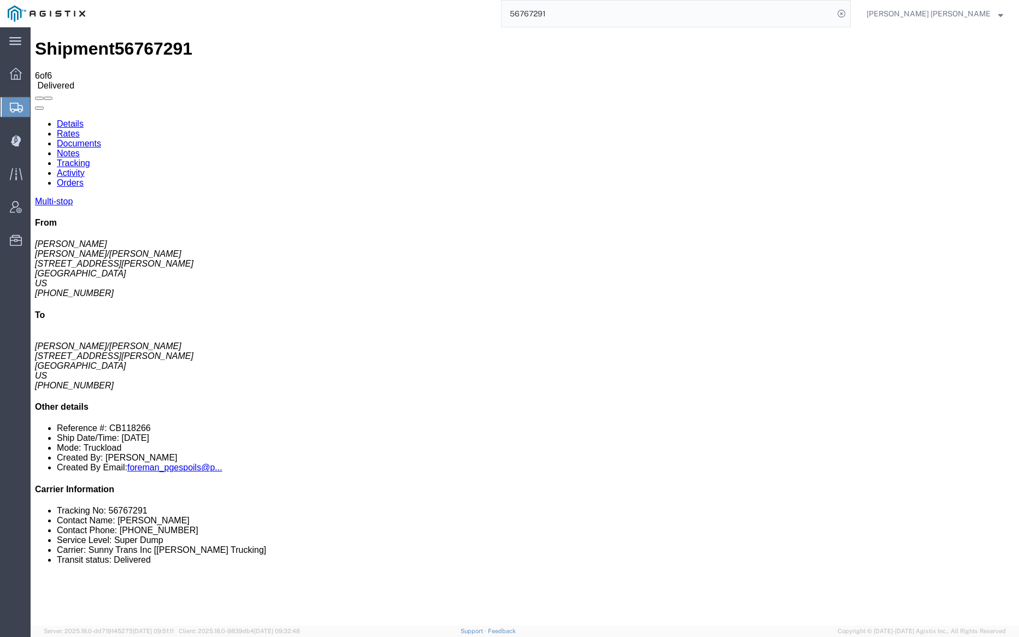
click at [80, 149] on link "Notes" at bounding box center [68, 153] width 23 height 9
click at [578, 9] on input "56767291" at bounding box center [668, 14] width 332 height 26
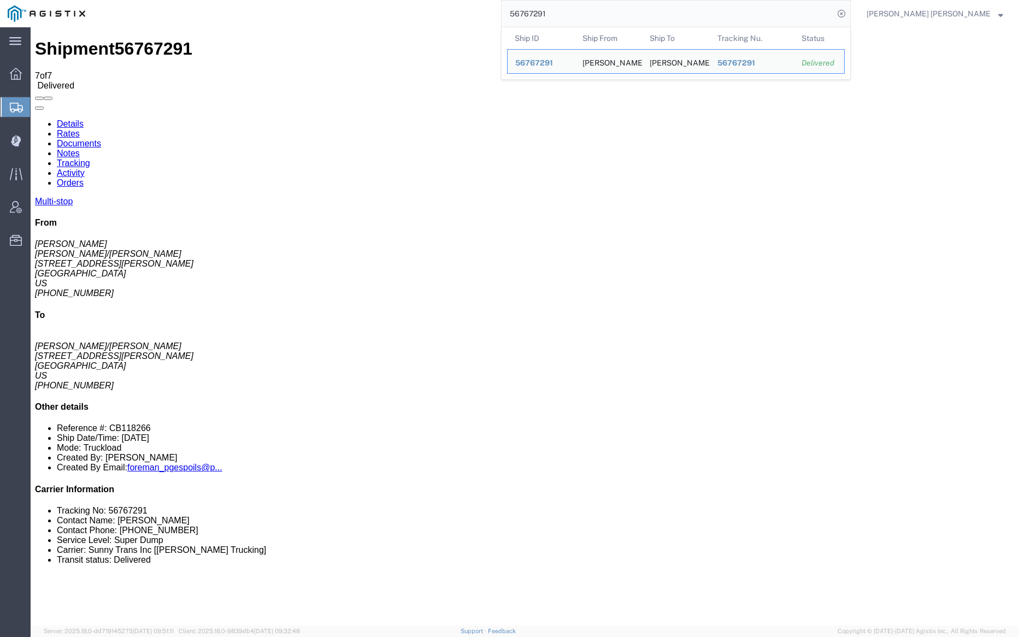
click at [578, 9] on input "56767291" at bounding box center [668, 14] width 332 height 26
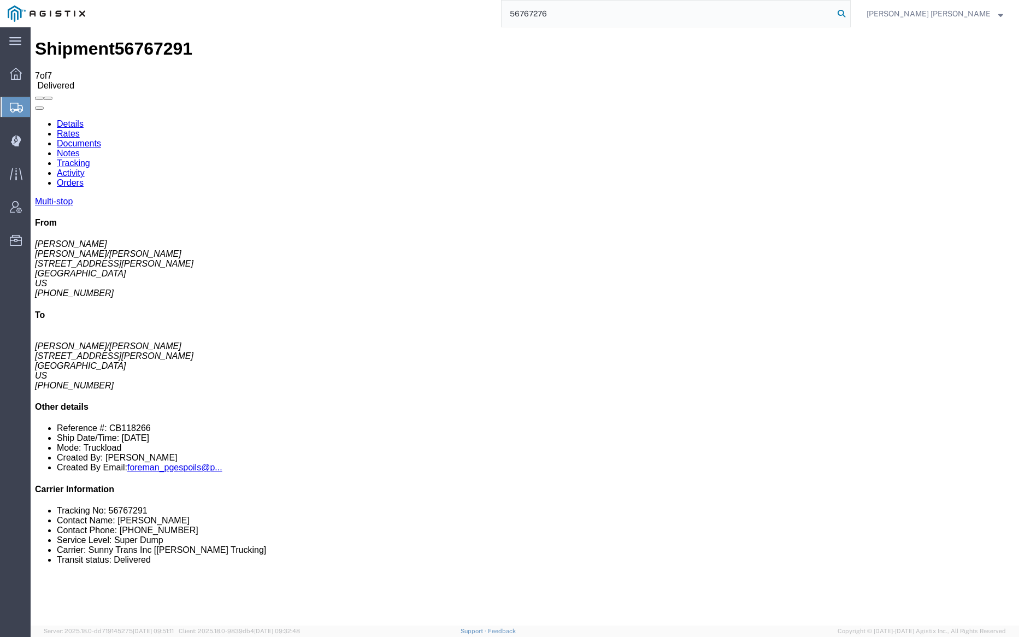
type input "56767276"
click at [849, 16] on icon at bounding box center [841, 13] width 15 height 15
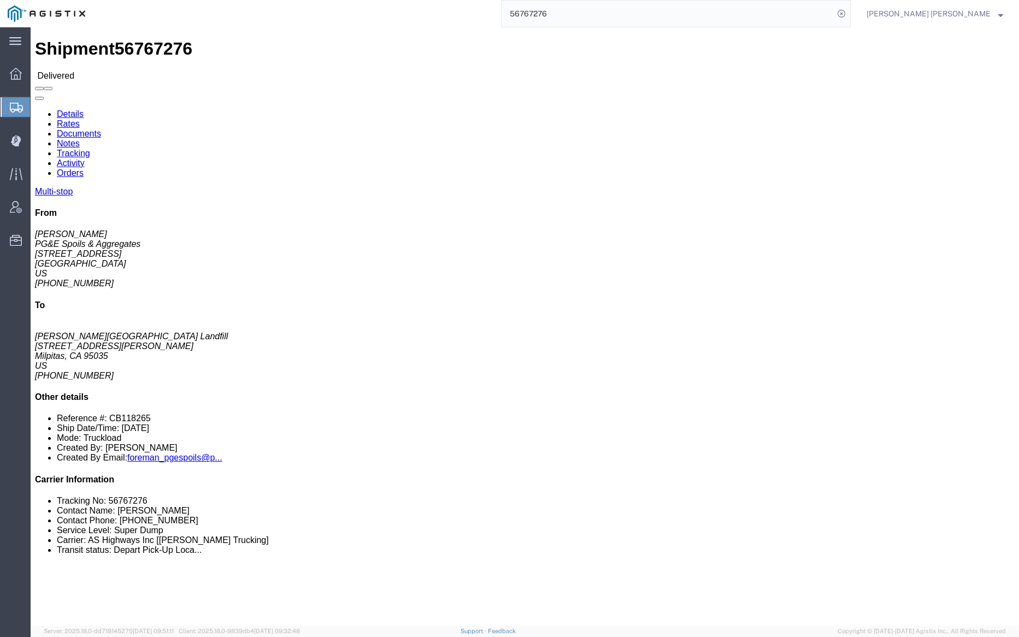
click link "Documents"
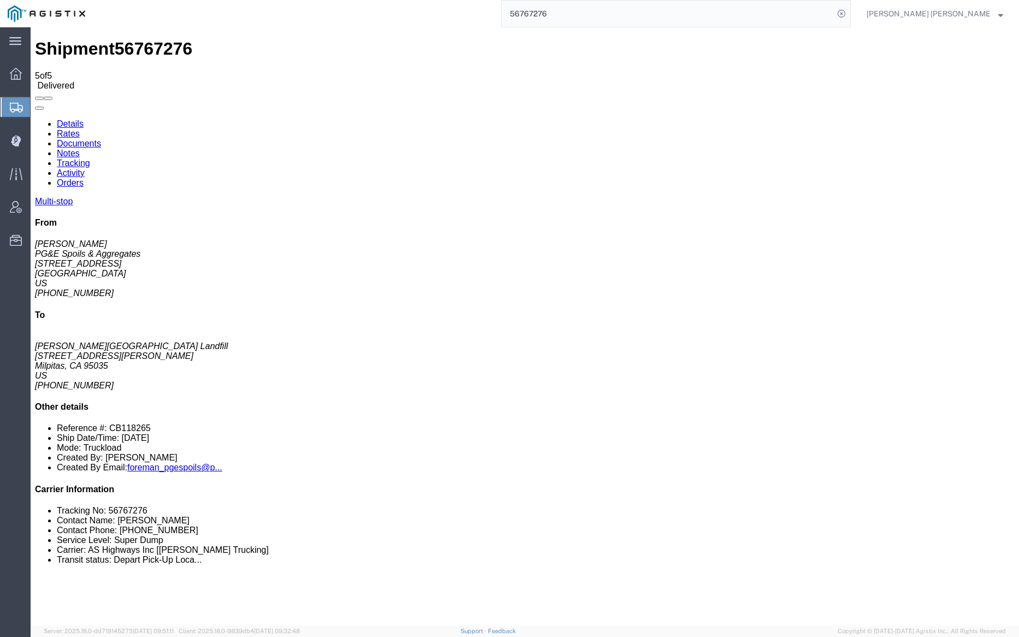
click at [80, 149] on link "Notes" at bounding box center [68, 153] width 23 height 9
click at [90, 159] on link "Tracking" at bounding box center [73, 163] width 33 height 9
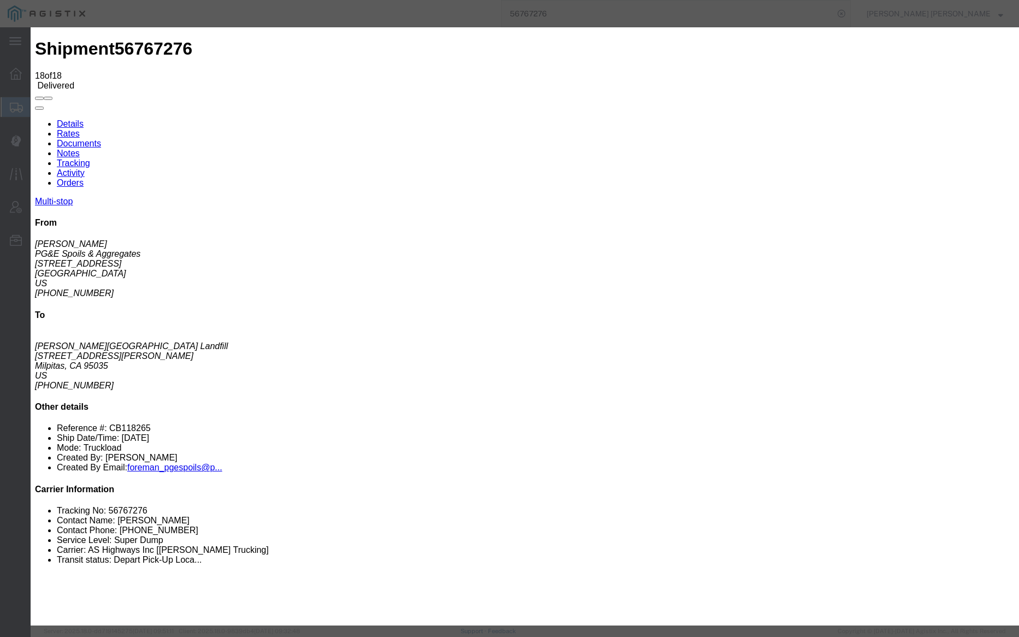
type input "11:57 AM"
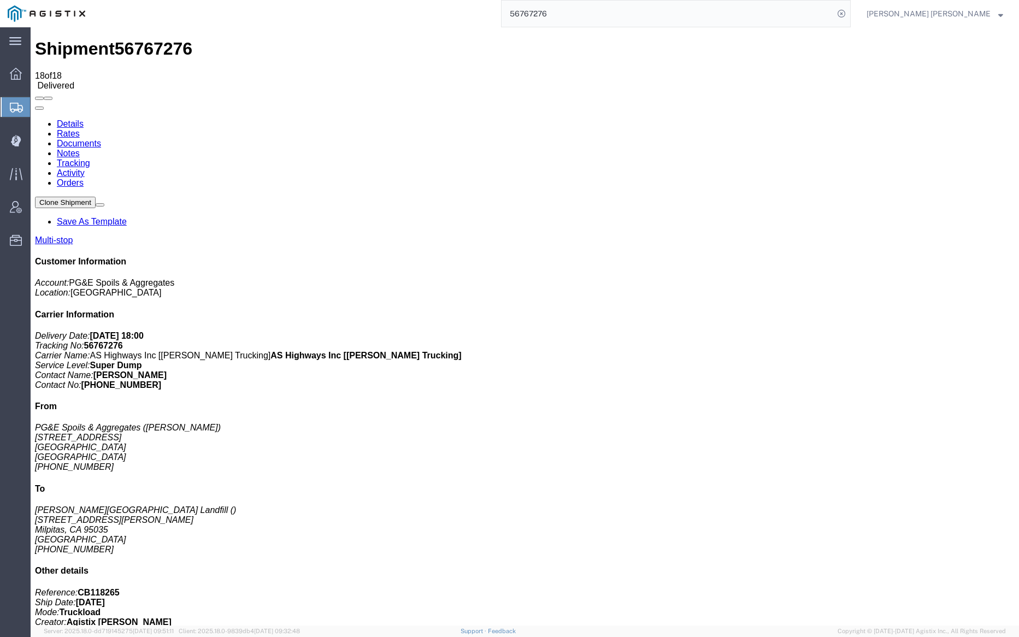
click at [101, 139] on link "Documents" at bounding box center [79, 143] width 44 height 9
click at [80, 149] on link "Notes" at bounding box center [68, 153] width 23 height 9
click at [586, 4] on input "56767276" at bounding box center [668, 14] width 332 height 26
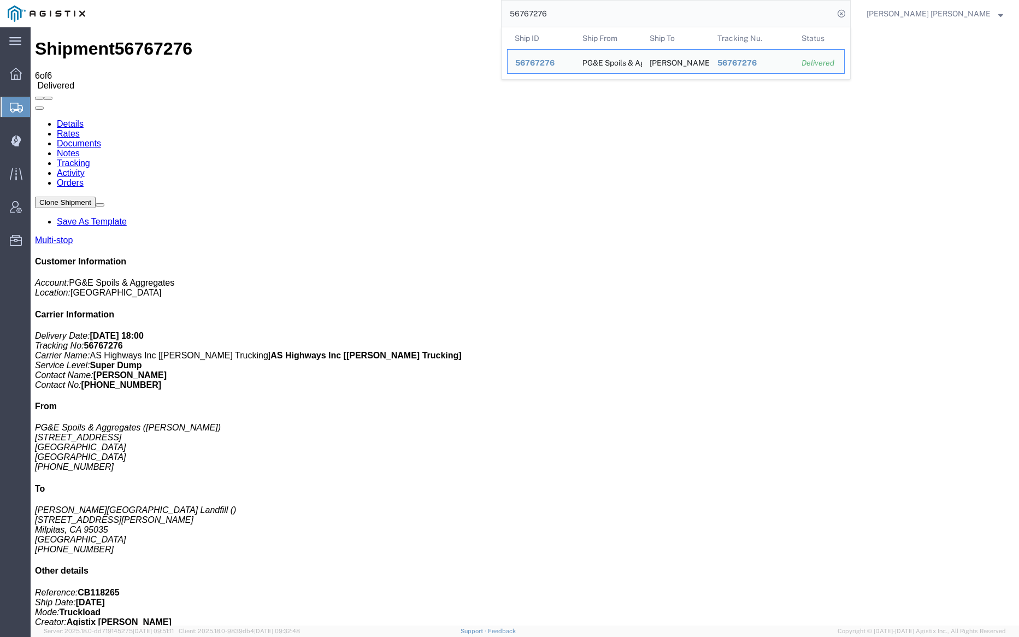
click at [586, 4] on input "56767276" at bounding box center [668, 14] width 332 height 26
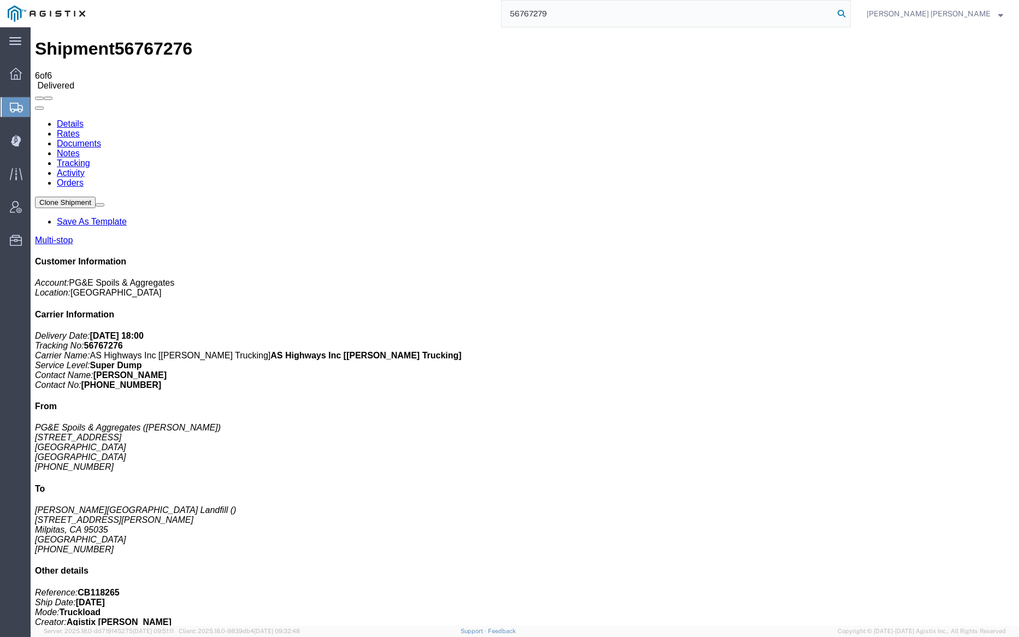
type input "56767279"
click at [849, 13] on icon at bounding box center [841, 13] width 15 height 15
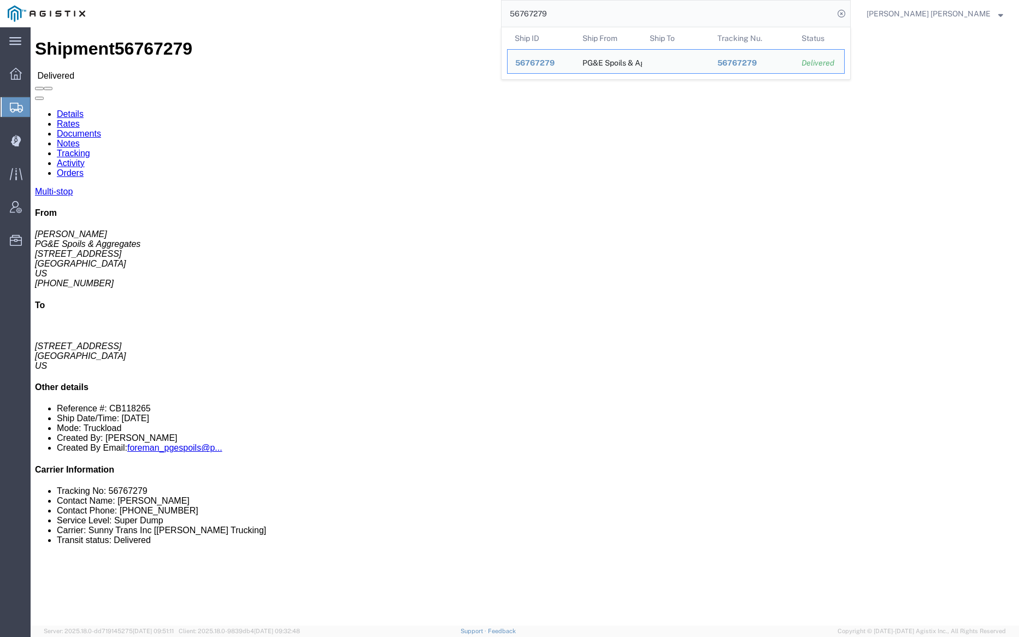
click link "Documents"
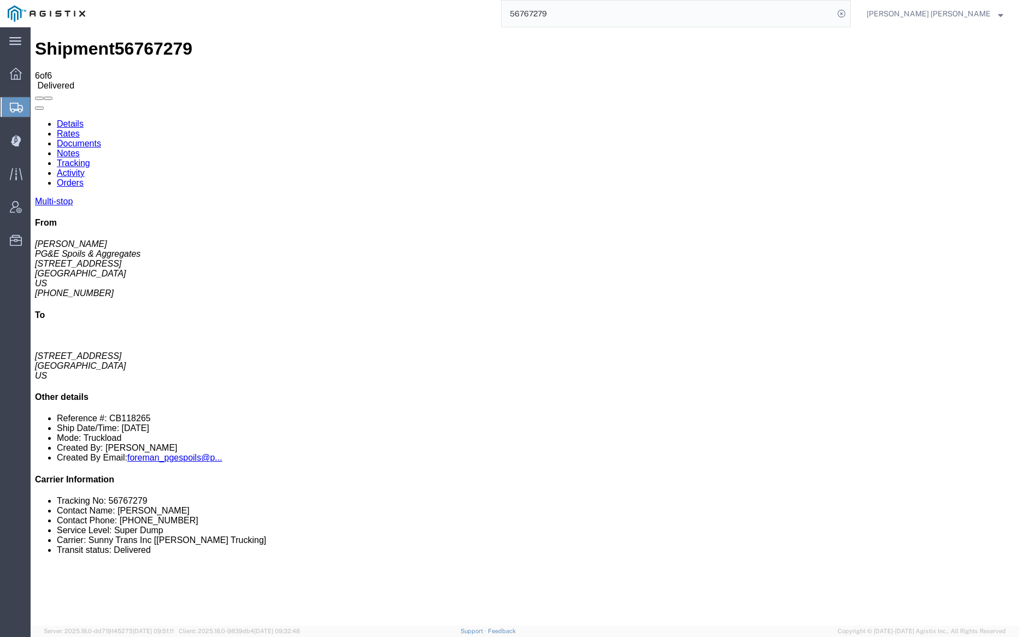
click at [80, 149] on link "Notes" at bounding box center [68, 153] width 23 height 9
click at [90, 159] on link "Tracking" at bounding box center [73, 163] width 33 height 9
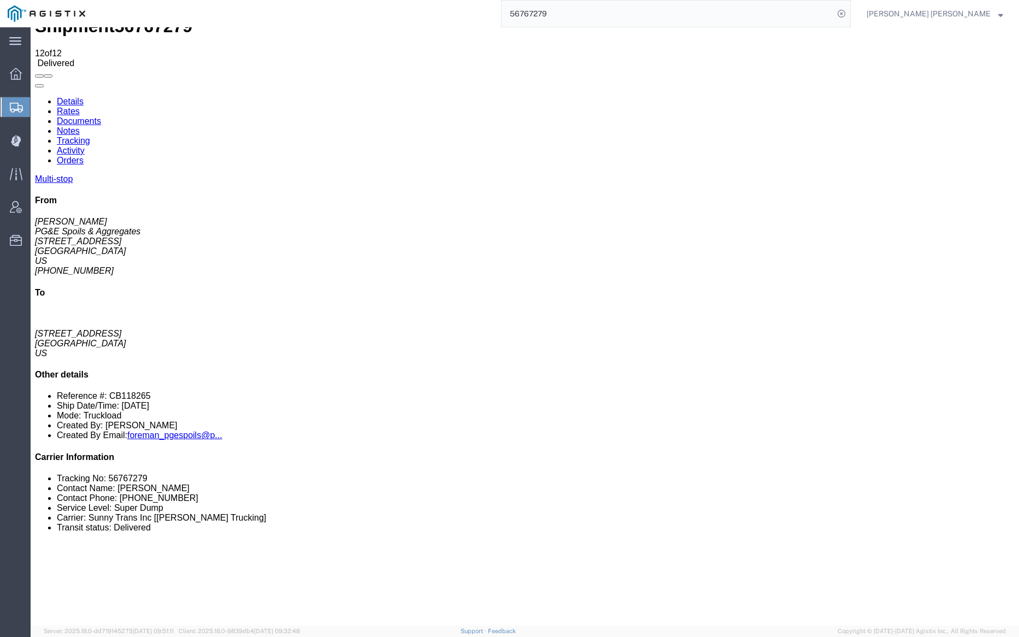
click at [63, 97] on link "Details" at bounding box center [70, 101] width 27 height 9
click link "Tracking"
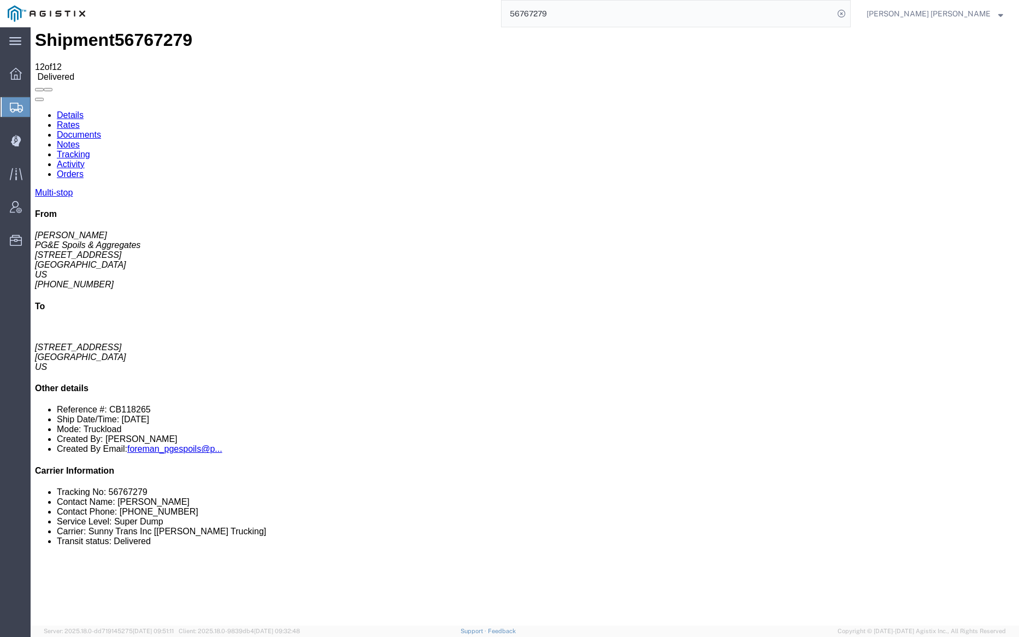
scroll to position [22, 0]
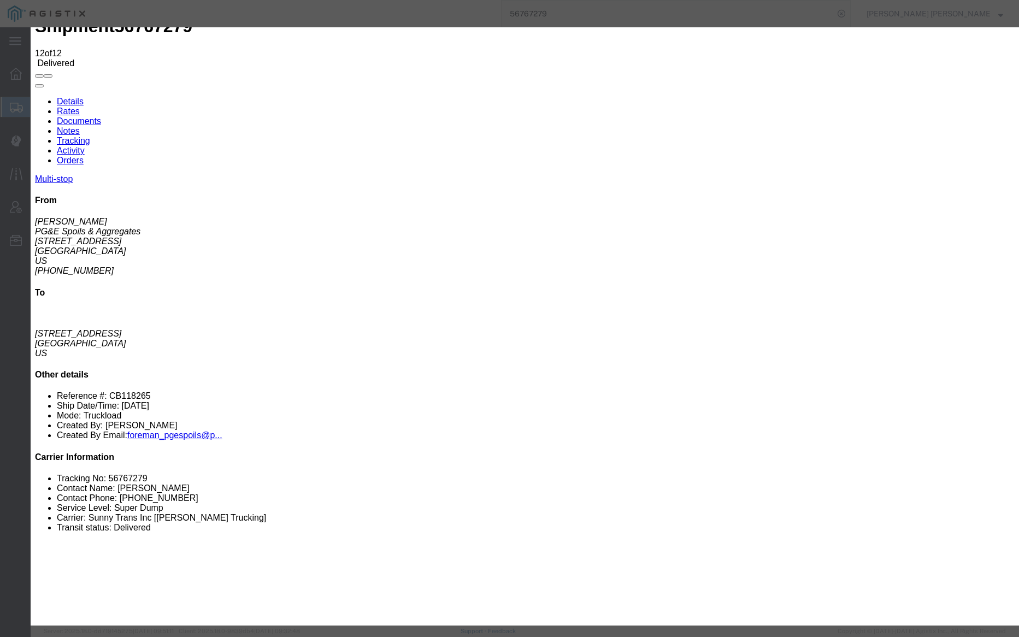
type input "6:00 AM"
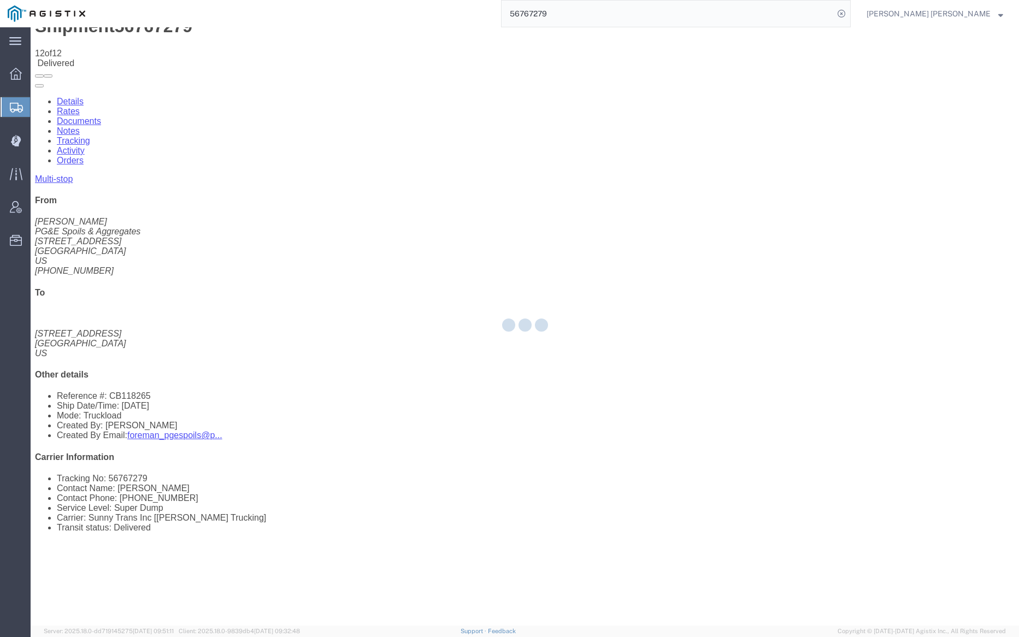
scroll to position [0, 0]
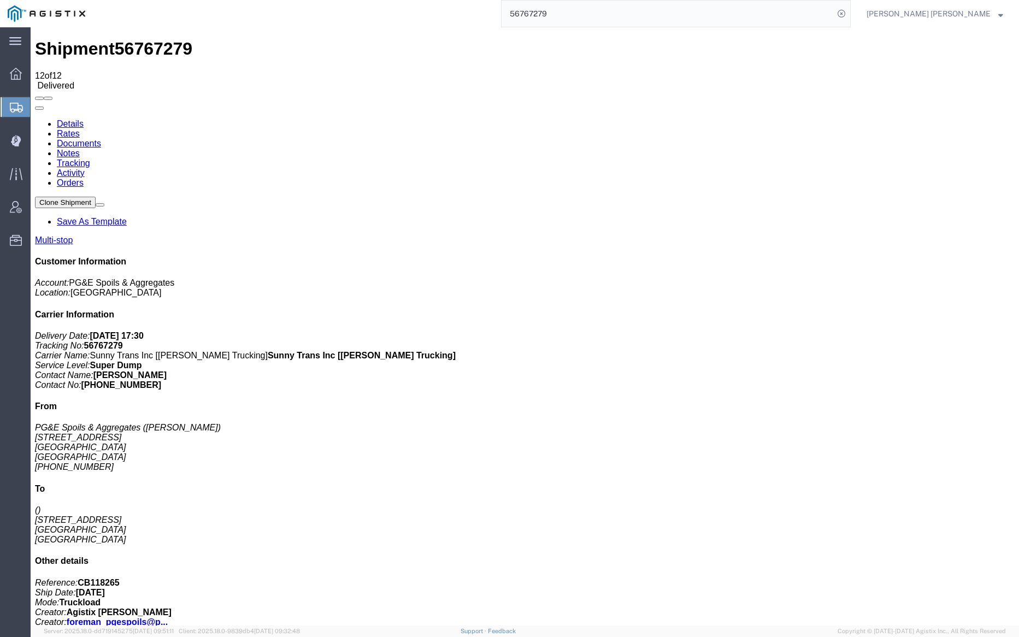
click at [583, 13] on input "56767279" at bounding box center [668, 14] width 332 height 26
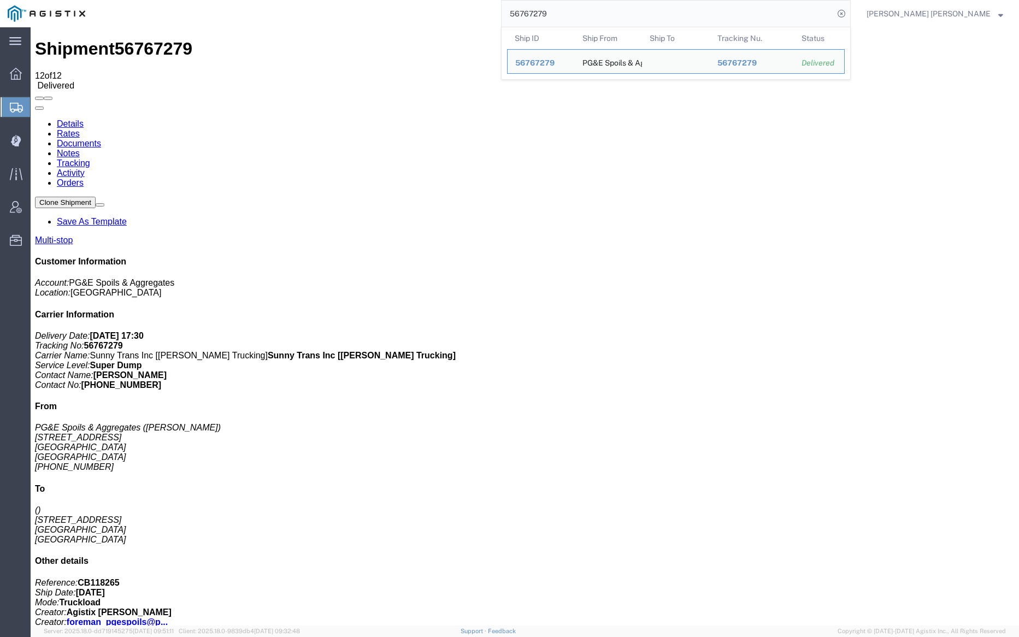
click at [583, 13] on input "56767279" at bounding box center [668, 14] width 332 height 26
click at [603, 17] on input "56767279" at bounding box center [668, 14] width 332 height 26
paste input "86"
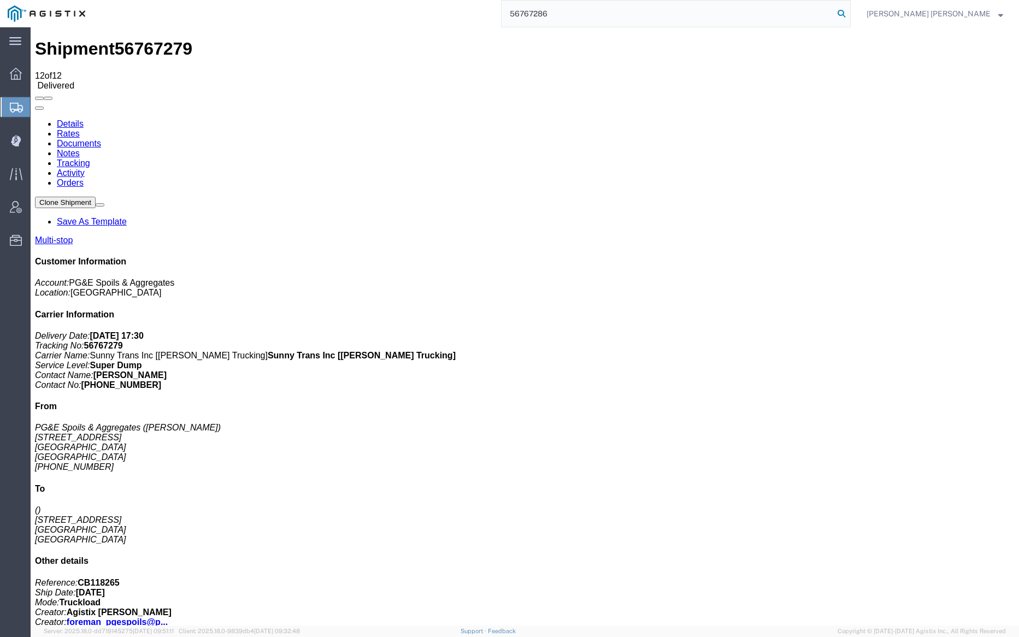
click at [849, 14] on icon at bounding box center [841, 13] width 15 height 15
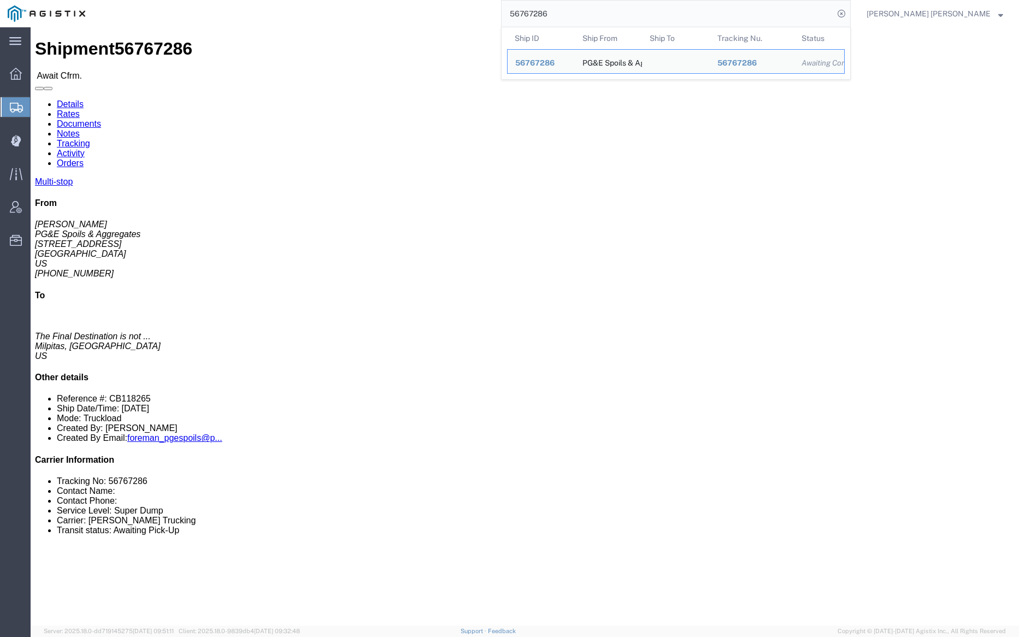
click at [594, 13] on input "56767286" at bounding box center [668, 14] width 332 height 26
paste input "90"
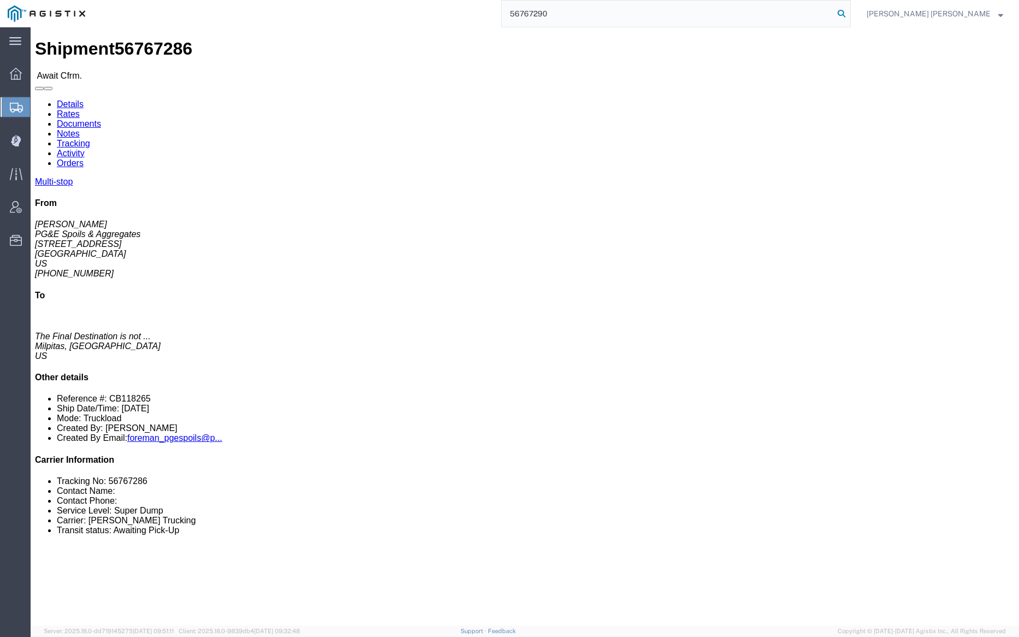
click at [849, 13] on icon at bounding box center [841, 13] width 15 height 15
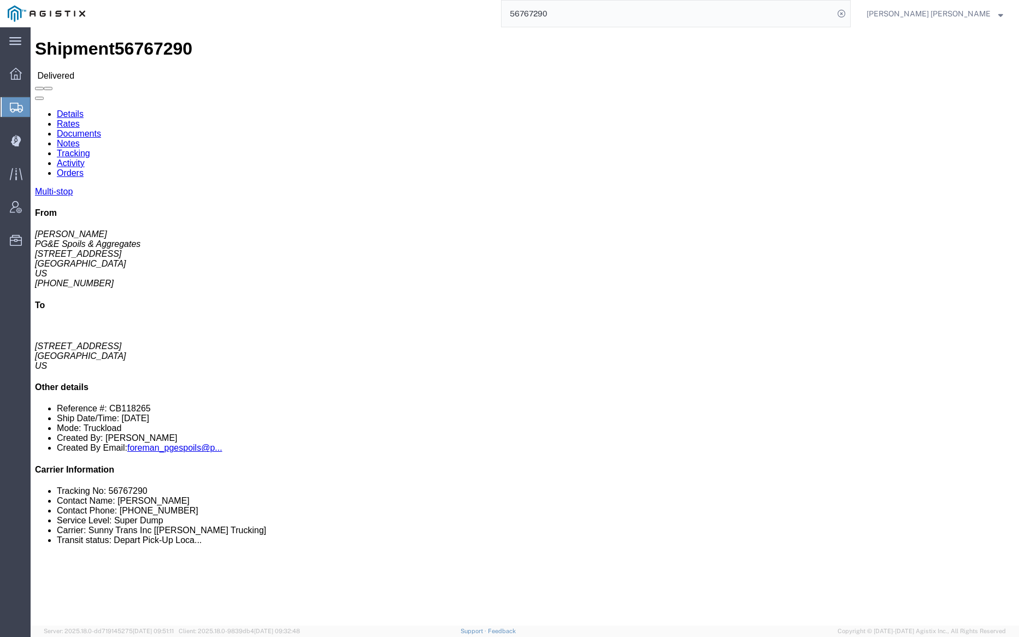
click div
click link "Documents"
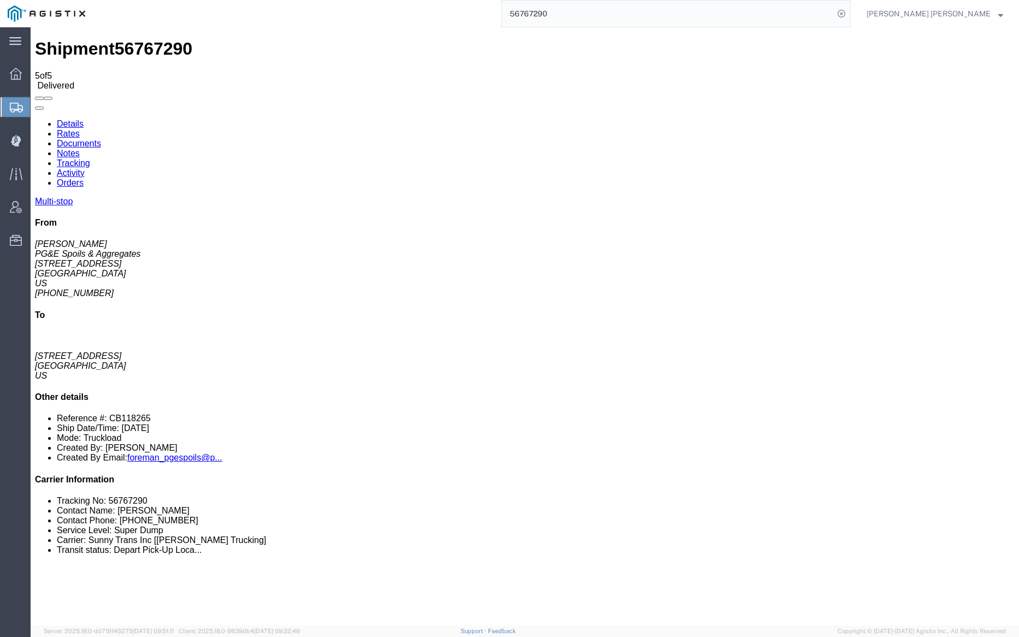
click at [582, 13] on input "56767290" at bounding box center [668, 14] width 332 height 26
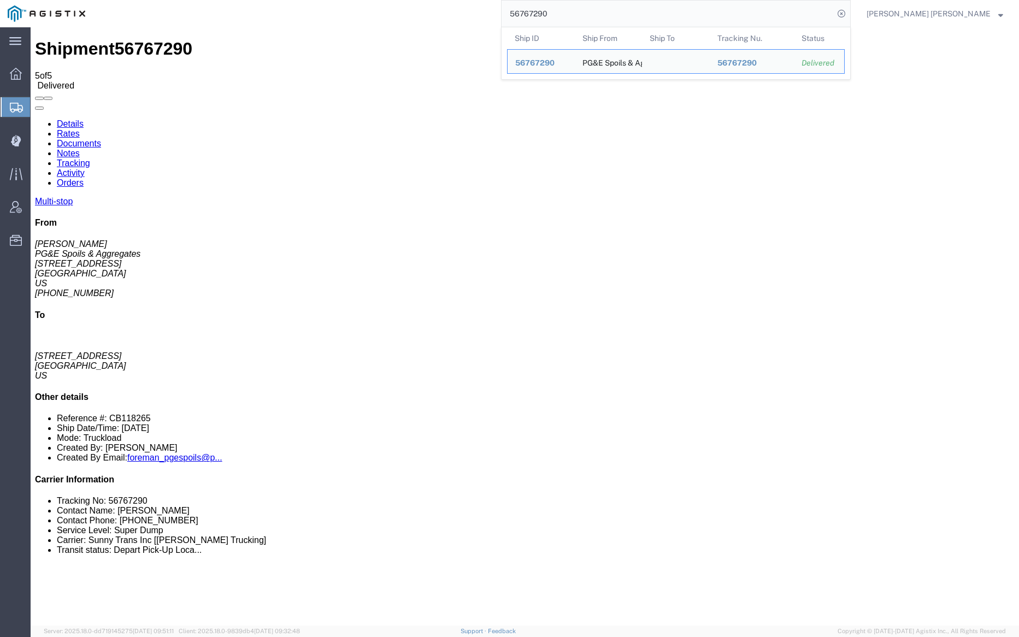
click at [582, 13] on input "56767290" at bounding box center [668, 14] width 332 height 26
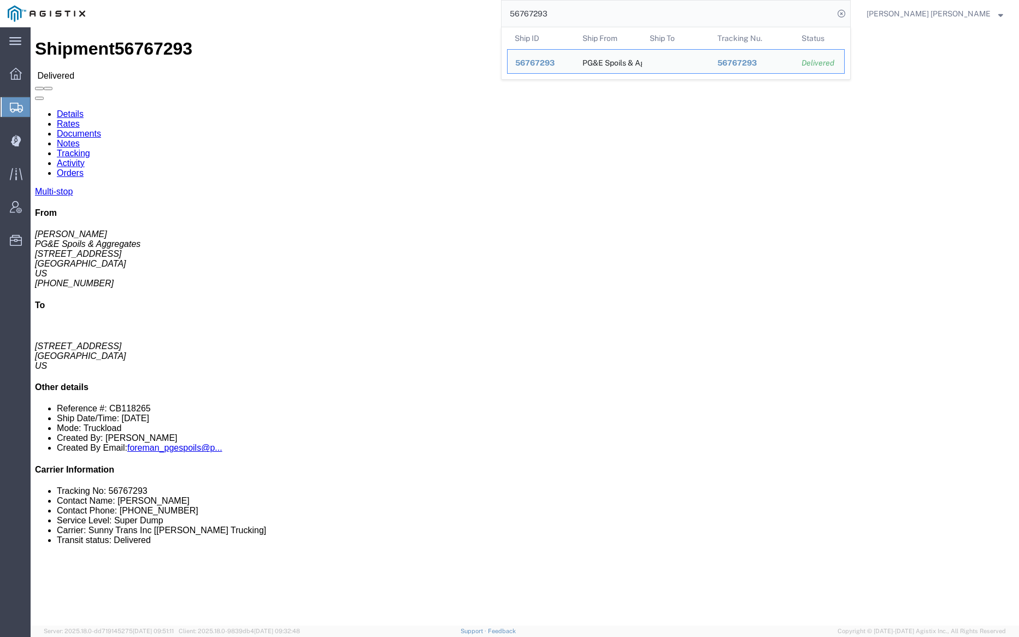
click link "Documents"
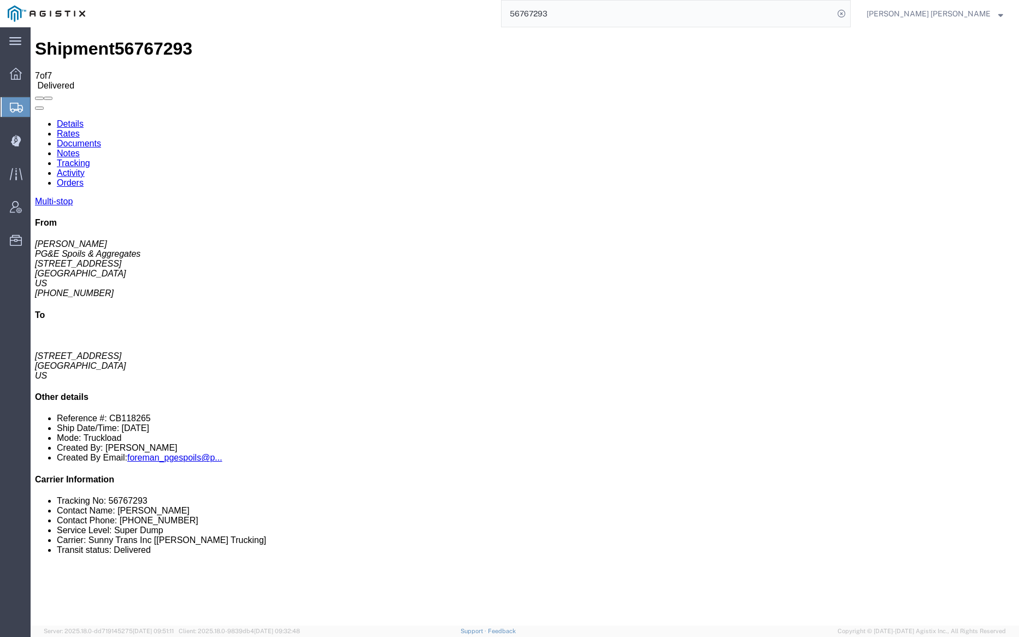
click at [80, 149] on link "Notes" at bounding box center [68, 153] width 23 height 9
click at [588, 14] on input "56767293" at bounding box center [668, 14] width 332 height 26
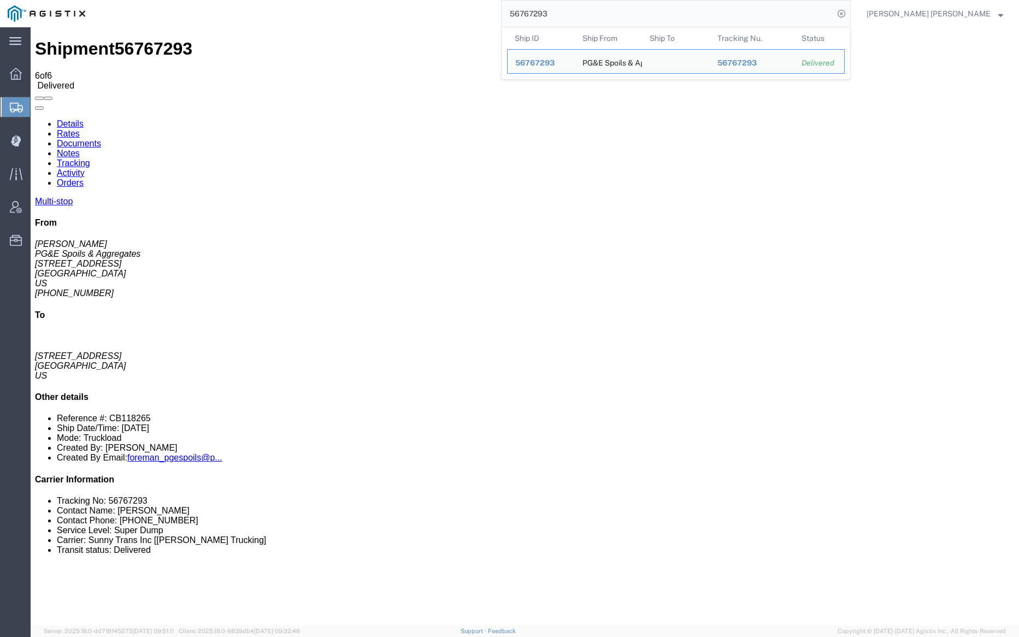
click at [588, 14] on input "56767293" at bounding box center [668, 14] width 332 height 26
paste input "8"
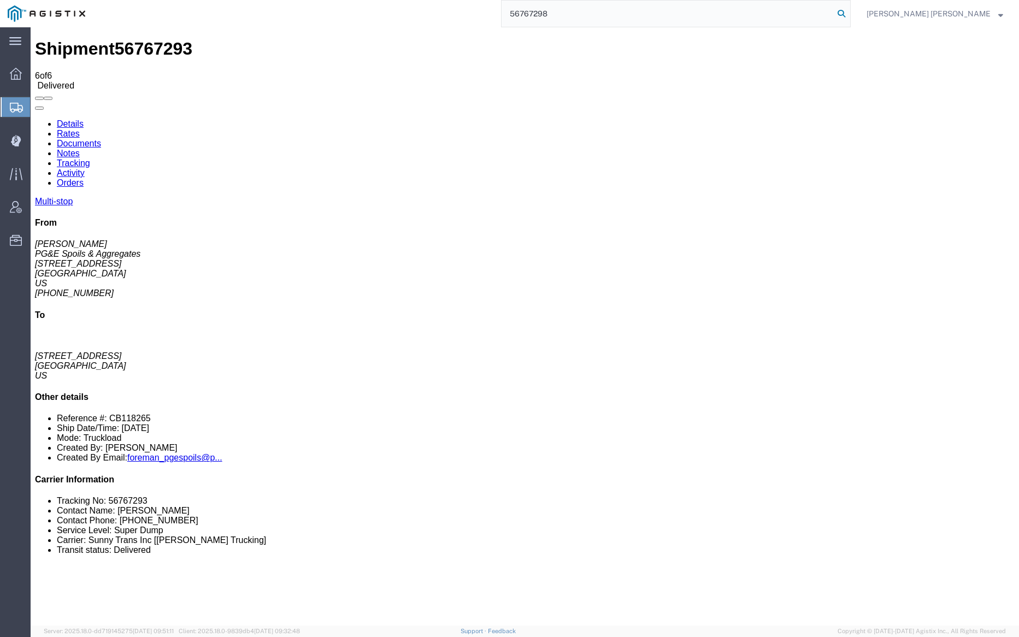
type input "56767298"
click at [849, 14] on icon at bounding box center [841, 13] width 15 height 15
click at [80, 149] on link "Notes" at bounding box center [68, 153] width 23 height 9
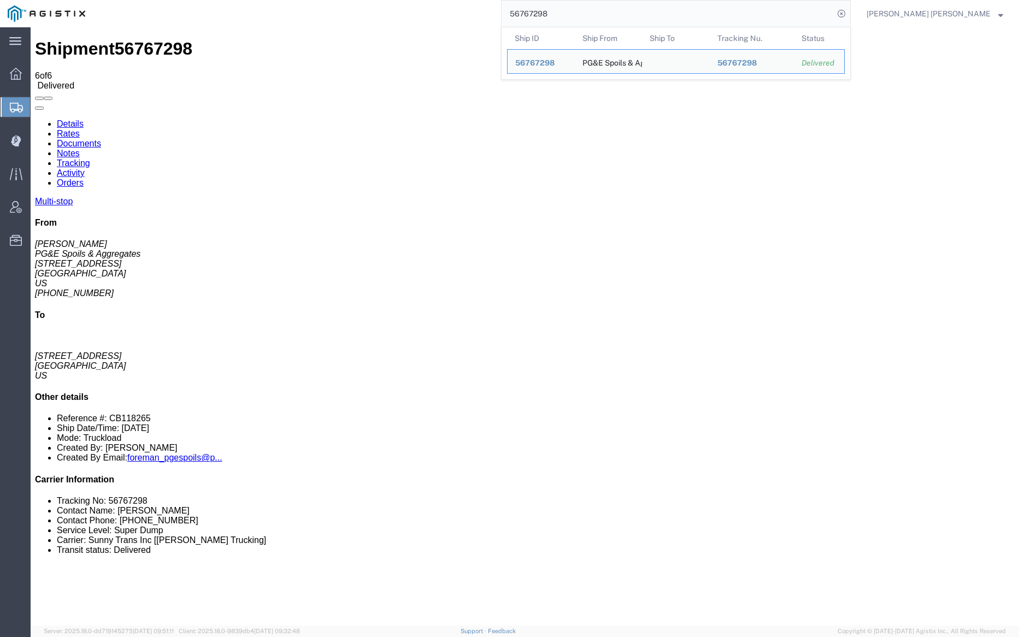
click at [591, 16] on input "56767298" at bounding box center [668, 14] width 332 height 26
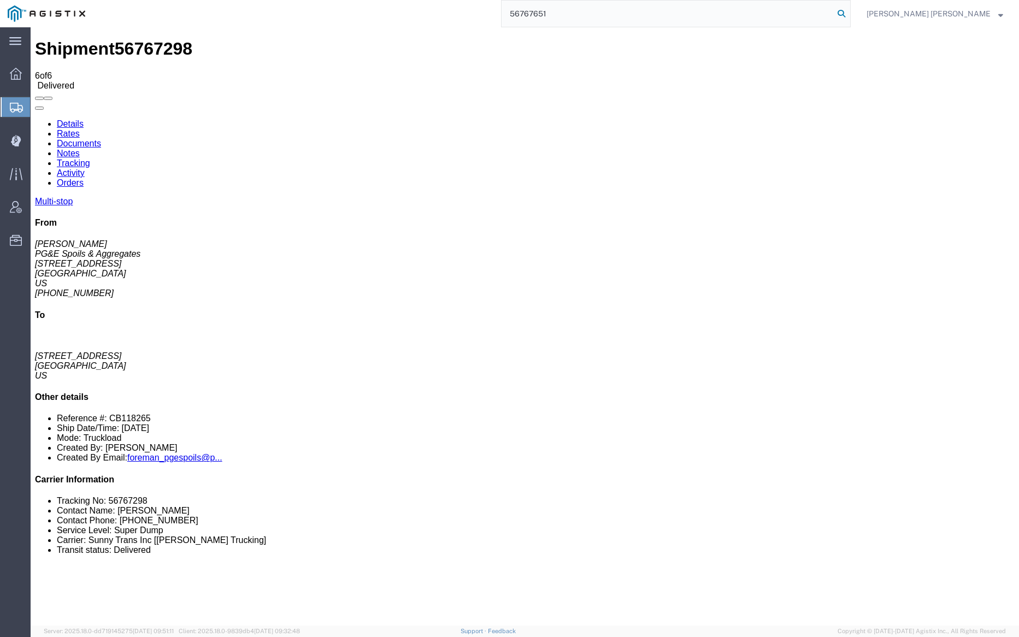
click at [849, 11] on icon at bounding box center [841, 13] width 15 height 15
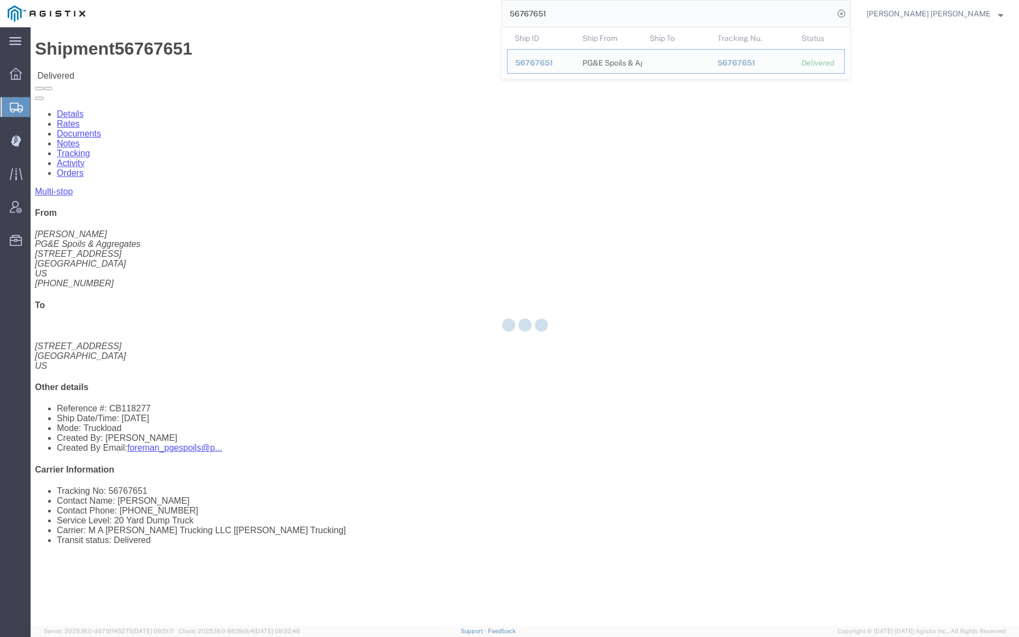
click link "Documents"
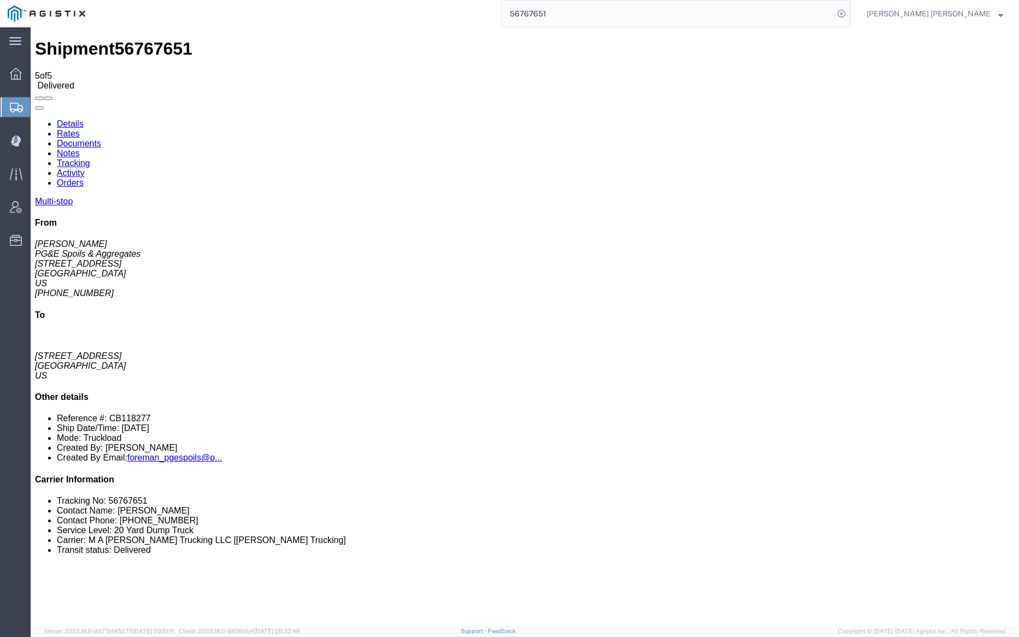
click at [587, 8] on input "56767651" at bounding box center [668, 14] width 332 height 26
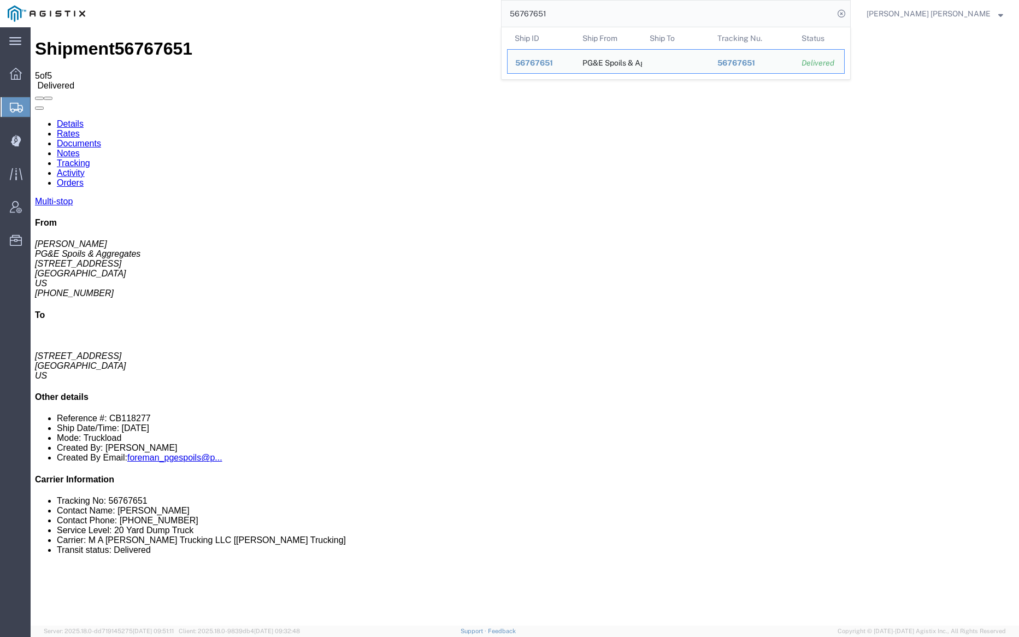
click at [587, 8] on input "56767651" at bounding box center [668, 14] width 332 height 26
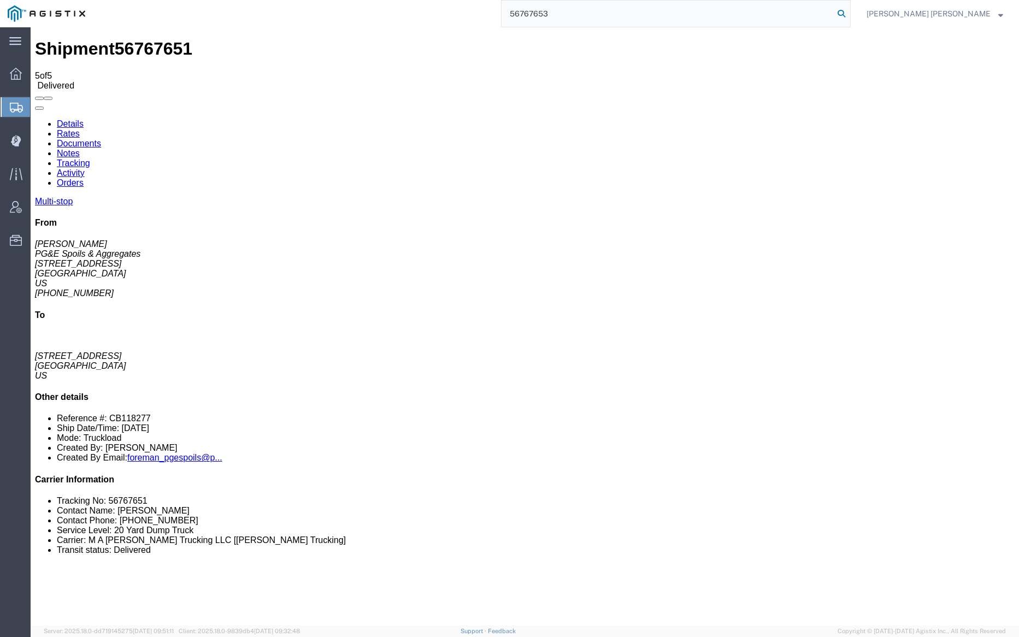
click at [849, 14] on icon at bounding box center [841, 13] width 15 height 15
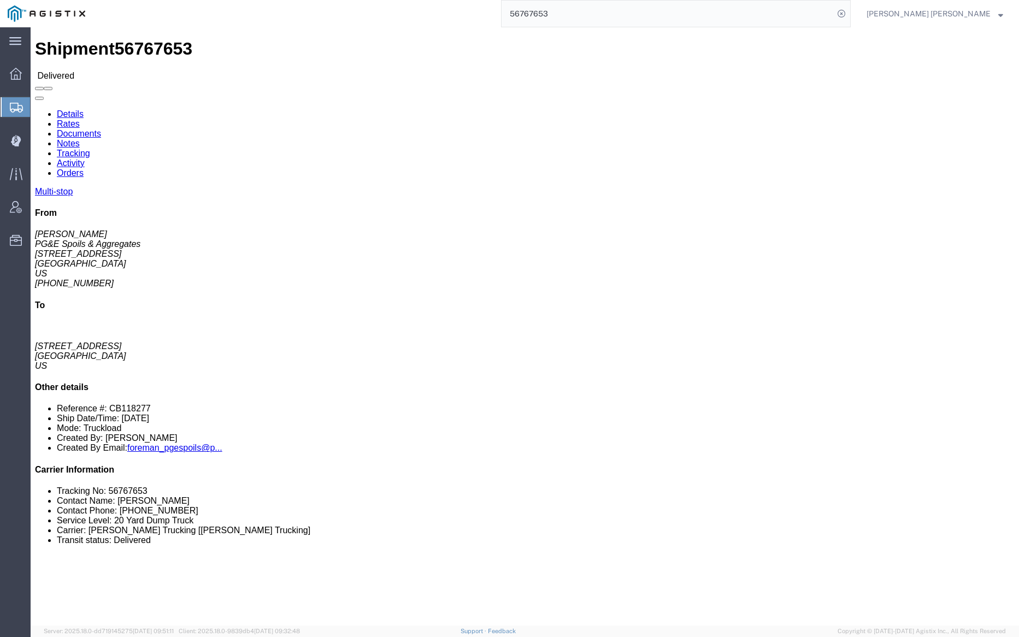
click link "Documents"
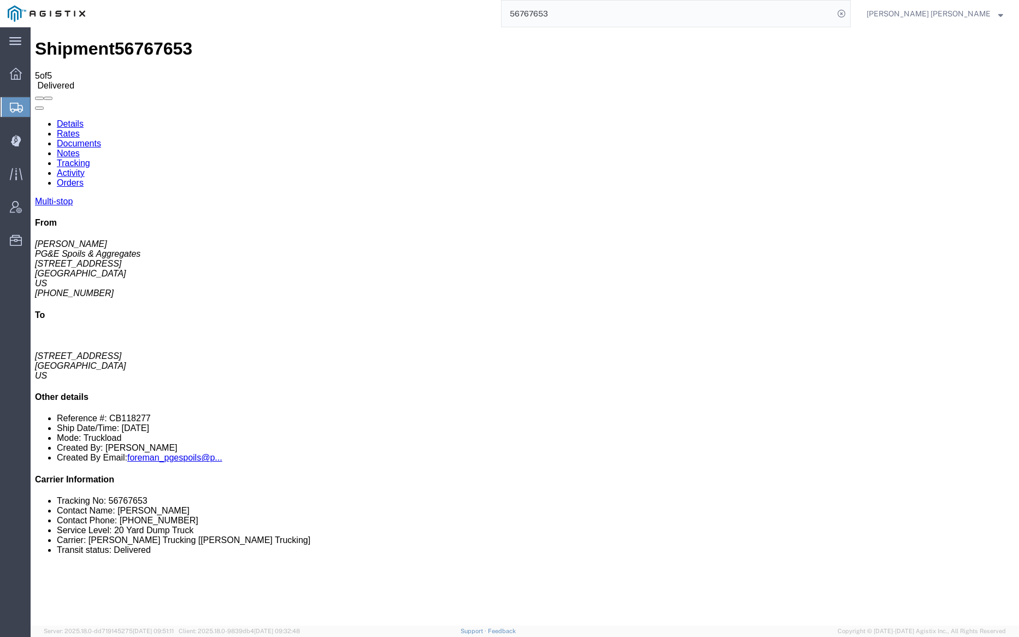
click at [579, 16] on input "56767653" at bounding box center [668, 14] width 332 height 26
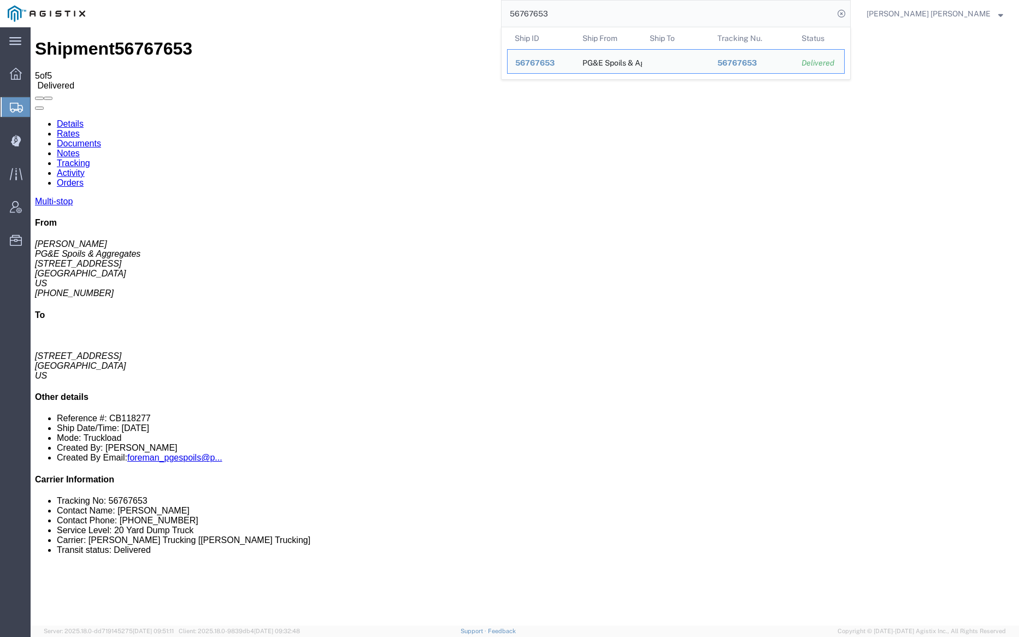
click at [579, 16] on input "56767653" at bounding box center [668, 14] width 332 height 26
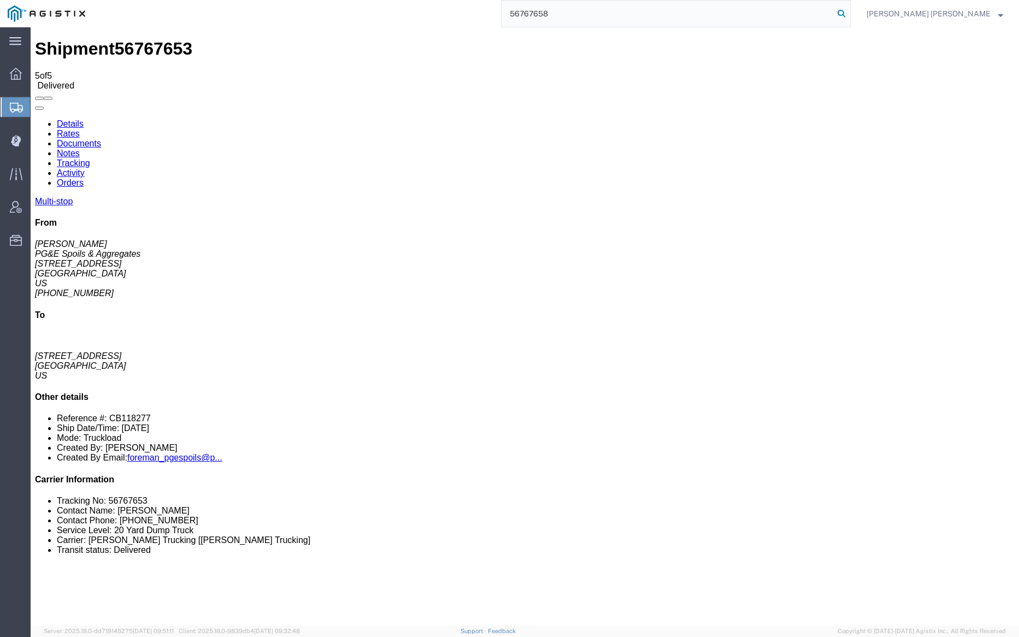
click at [849, 13] on icon at bounding box center [841, 13] width 15 height 15
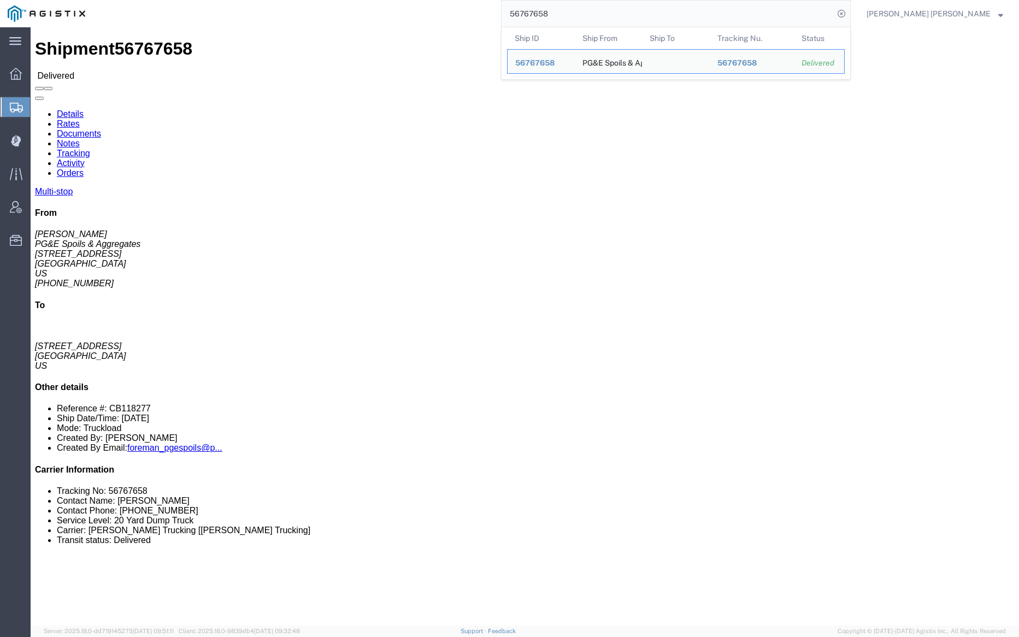
click div
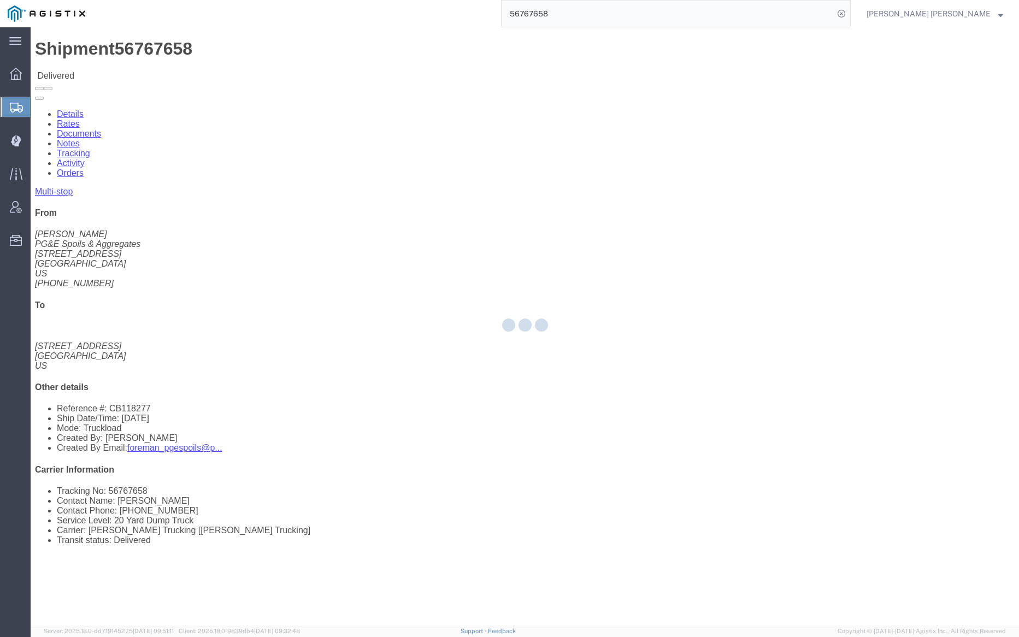
click at [155, 66] on div at bounding box center [525, 326] width 989 height 599
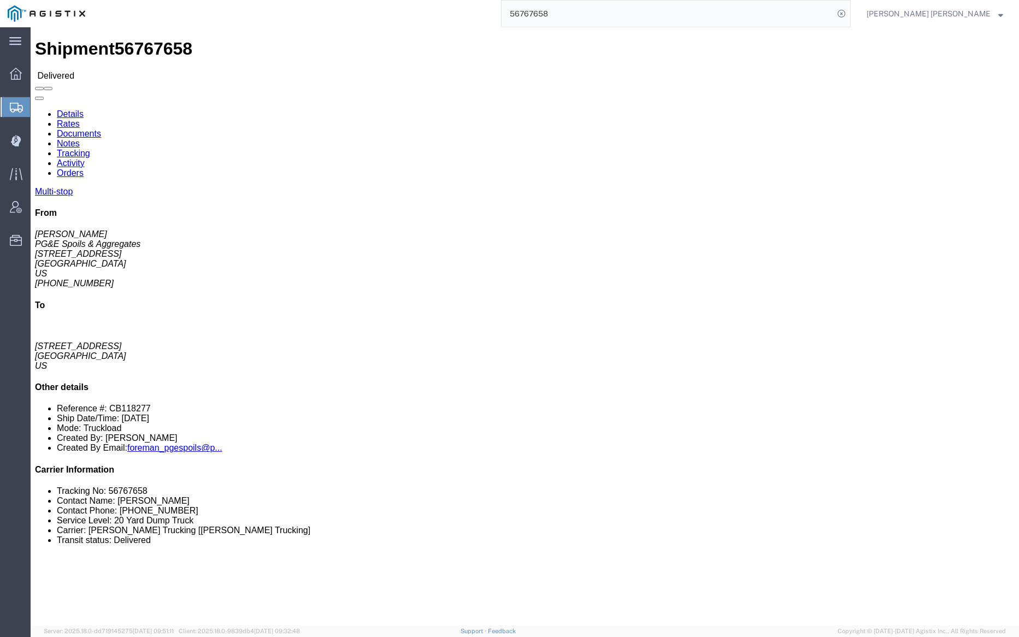
click link "Documents"
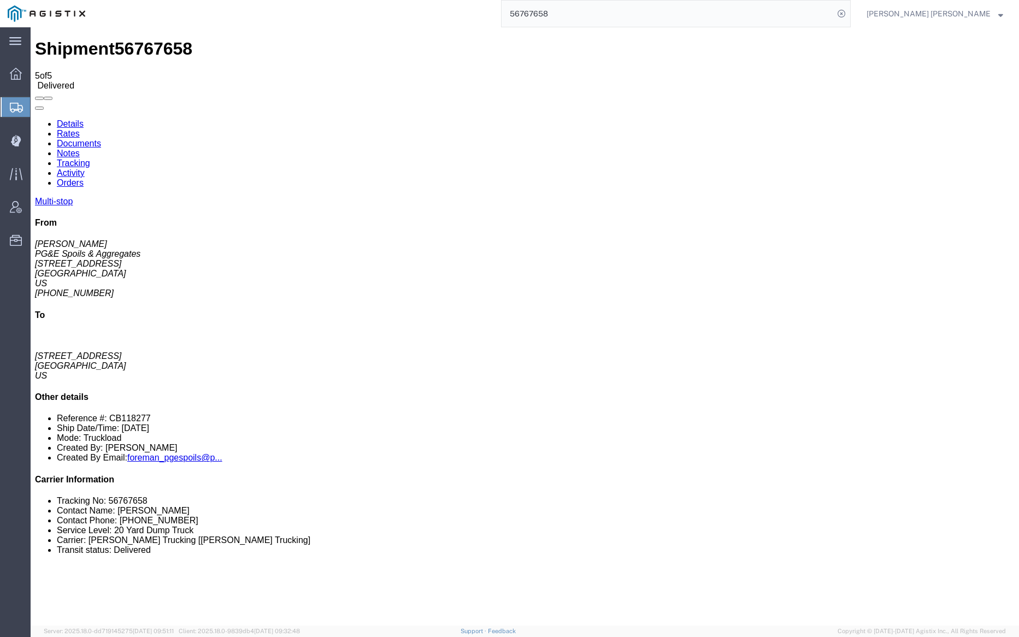
click at [591, 4] on input "56767658" at bounding box center [668, 14] width 332 height 26
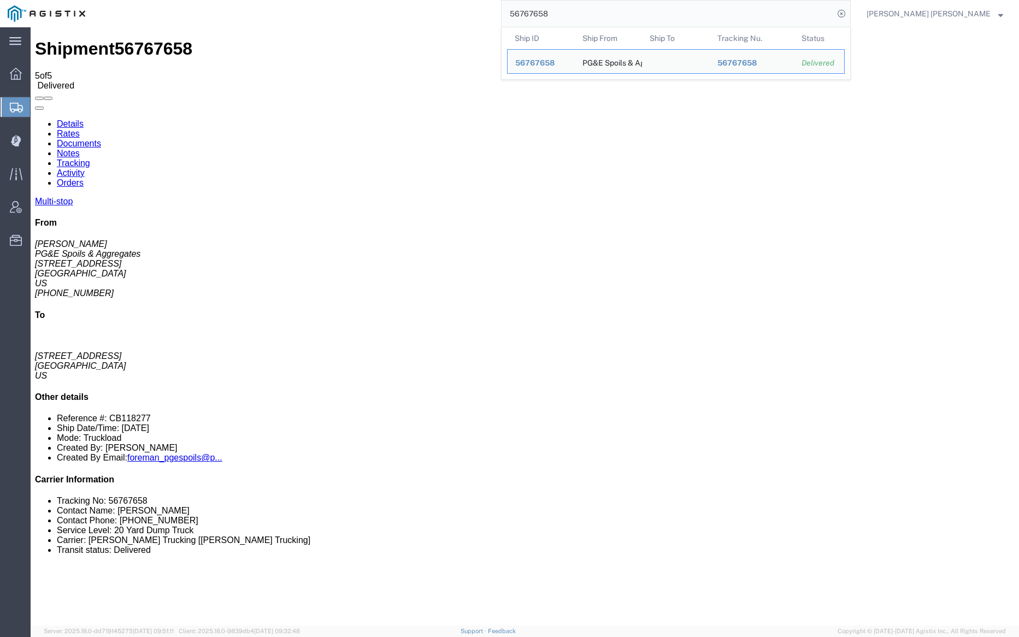
click at [591, 4] on input "56767658" at bounding box center [668, 14] width 332 height 26
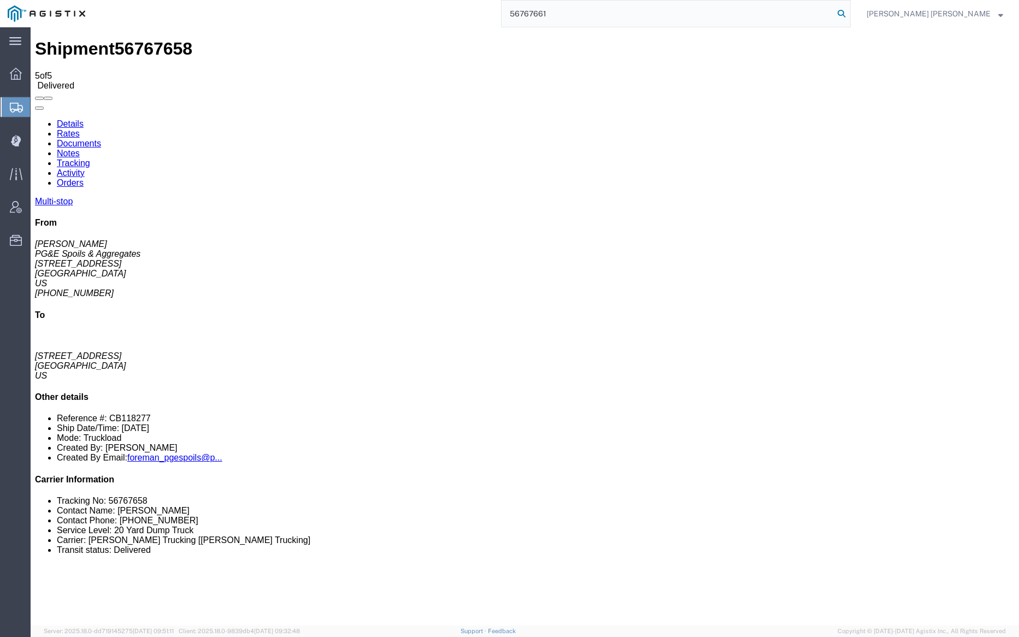
click at [849, 11] on icon at bounding box center [841, 13] width 15 height 15
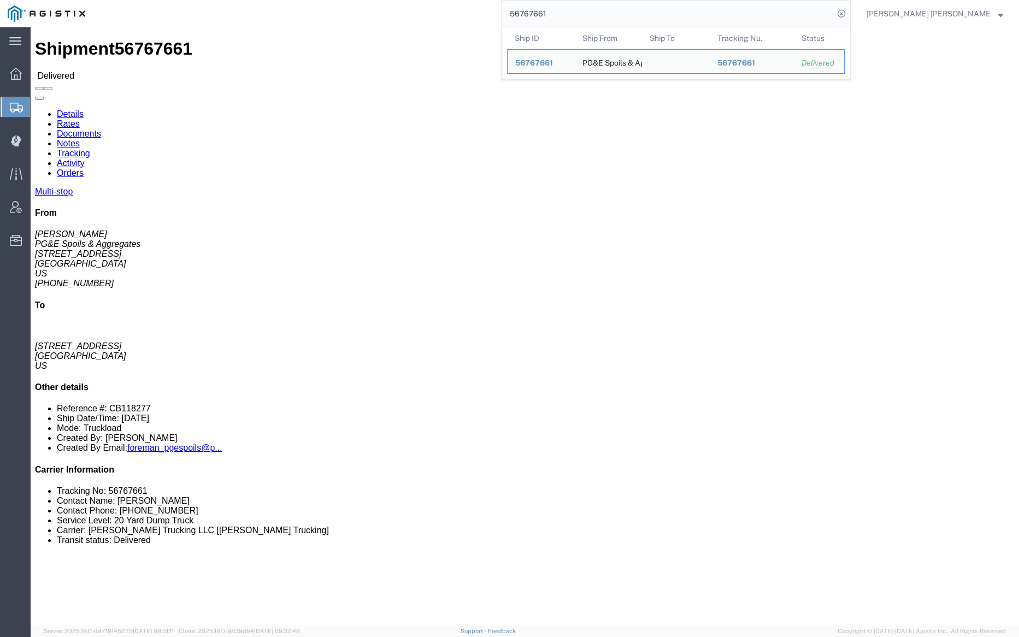
click div
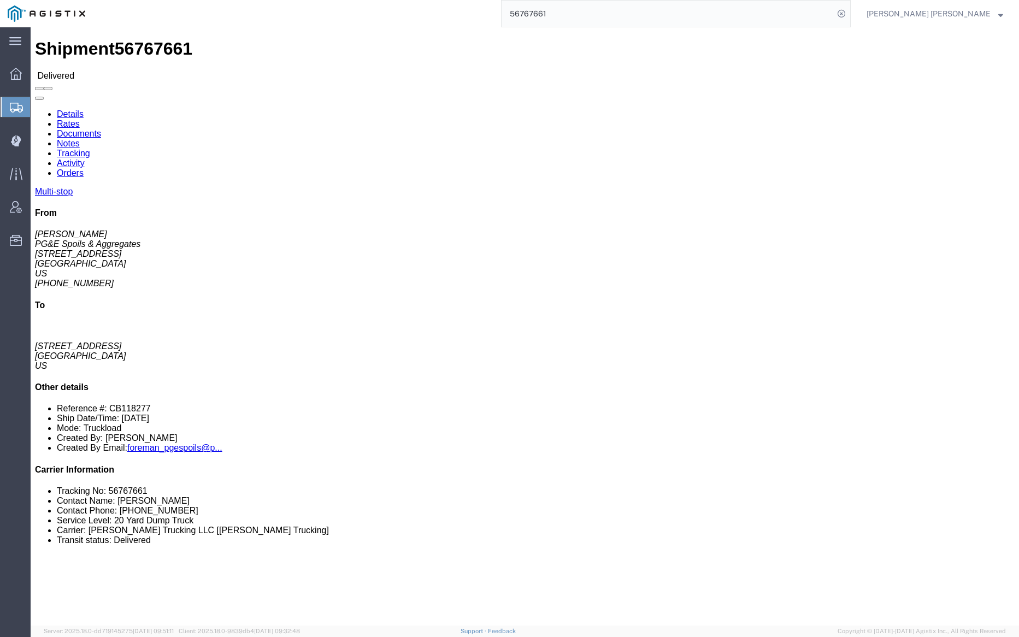
click link "Documents"
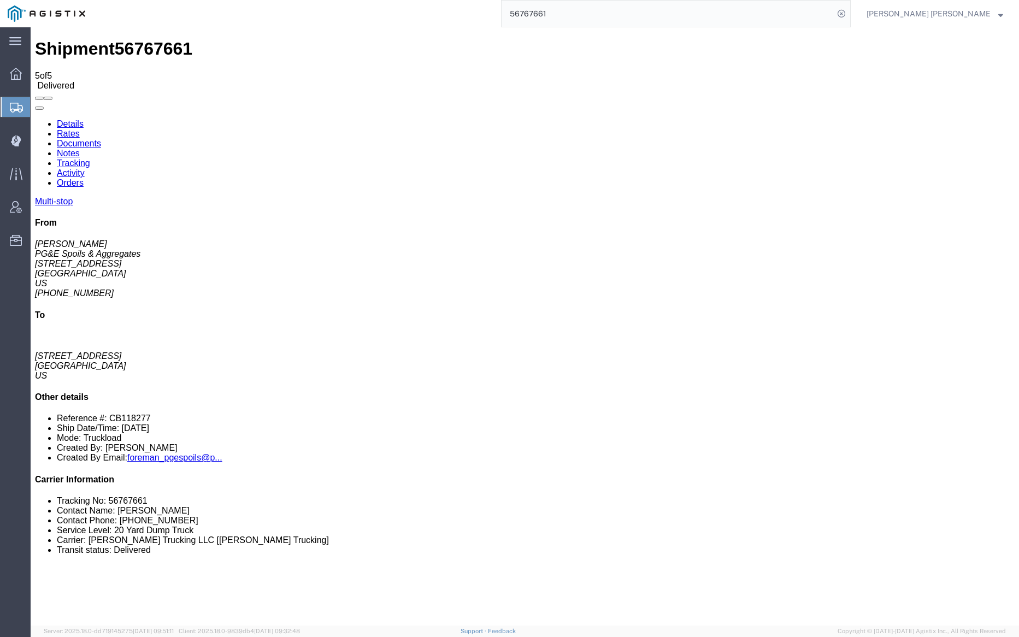
click at [80, 149] on link "Notes" at bounding box center [68, 153] width 23 height 9
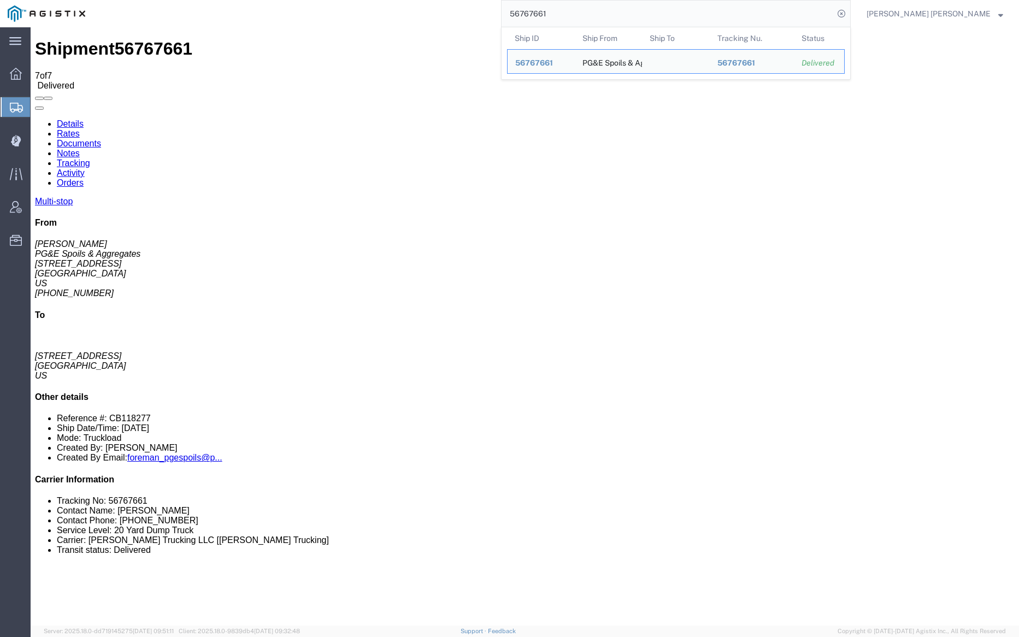
click at [595, 15] on input "56767661" at bounding box center [668, 14] width 332 height 26
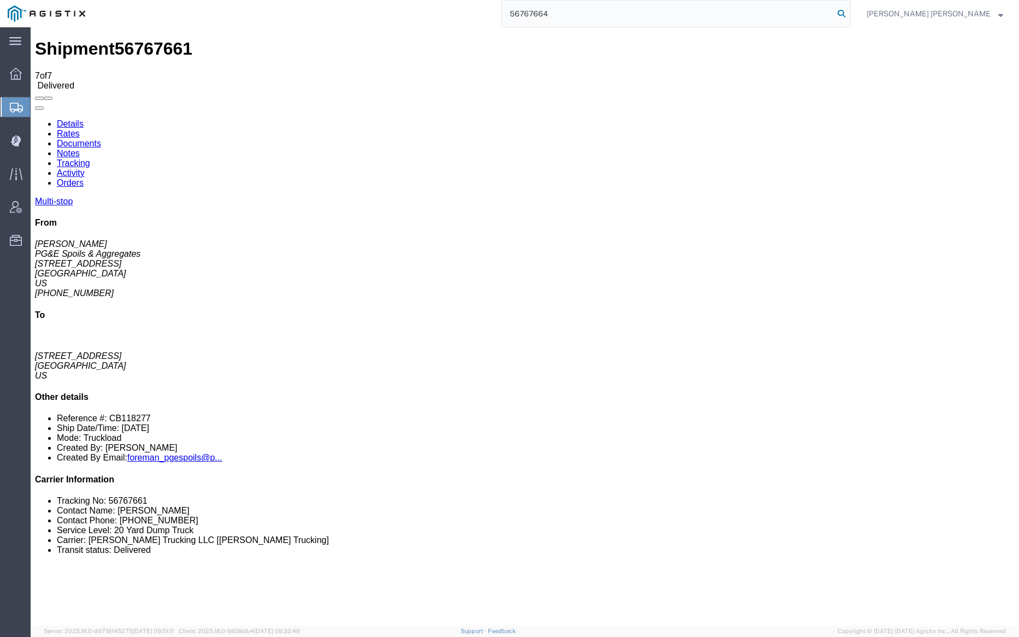
click at [849, 14] on icon at bounding box center [841, 13] width 15 height 15
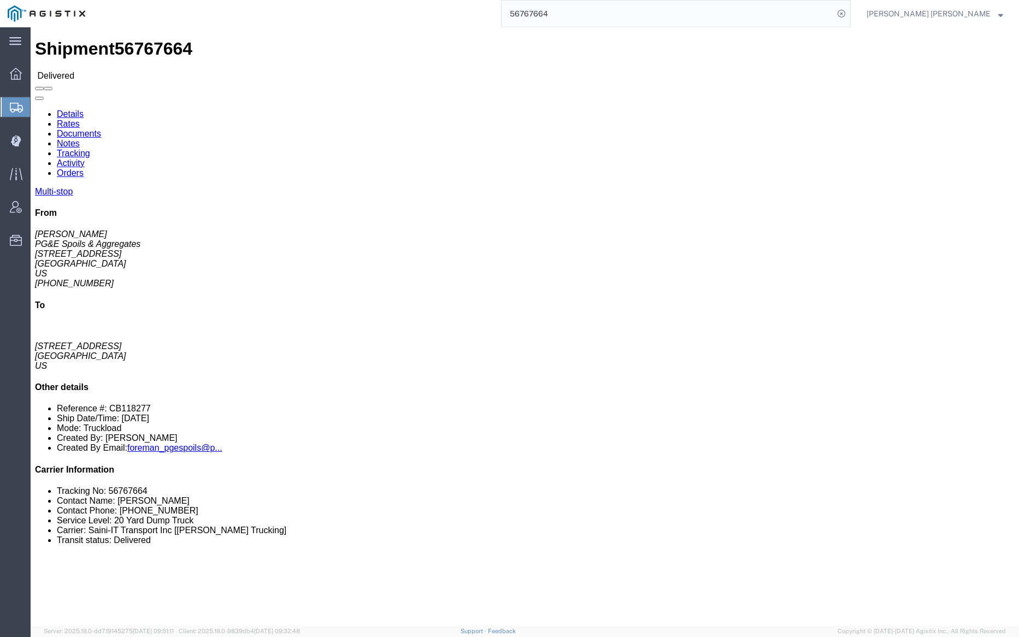
click div
click link "Documents"
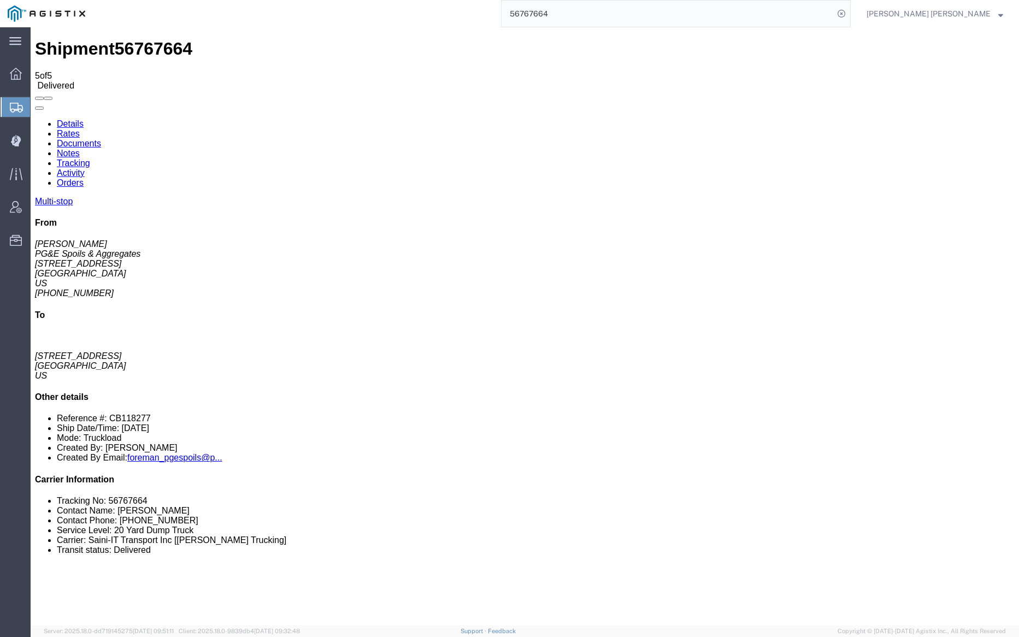
click at [579, 16] on input "56767664" at bounding box center [668, 14] width 332 height 26
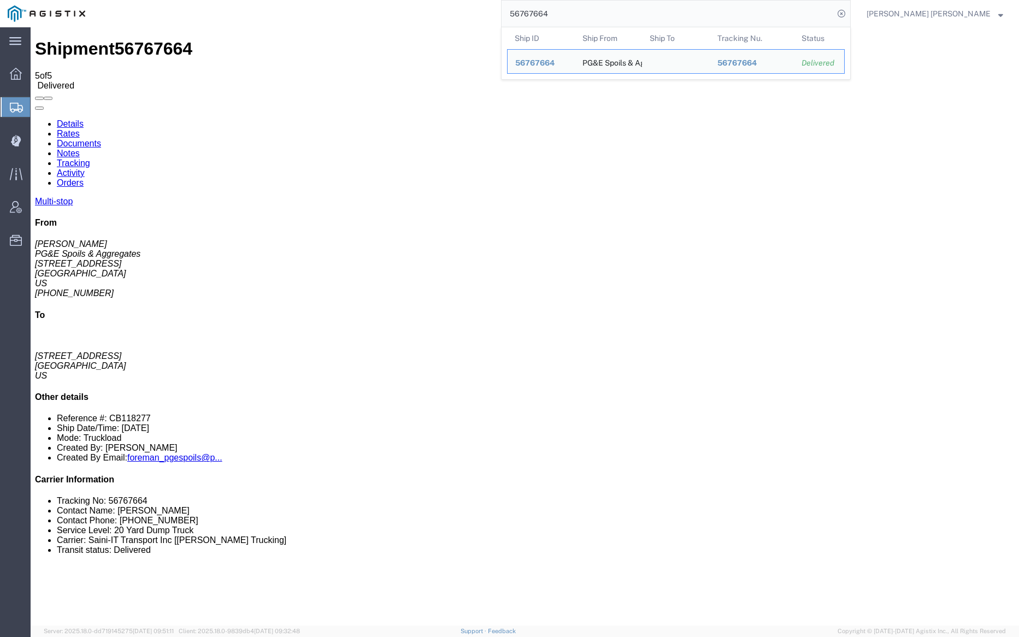
click at [579, 16] on input "56767664" at bounding box center [668, 14] width 332 height 26
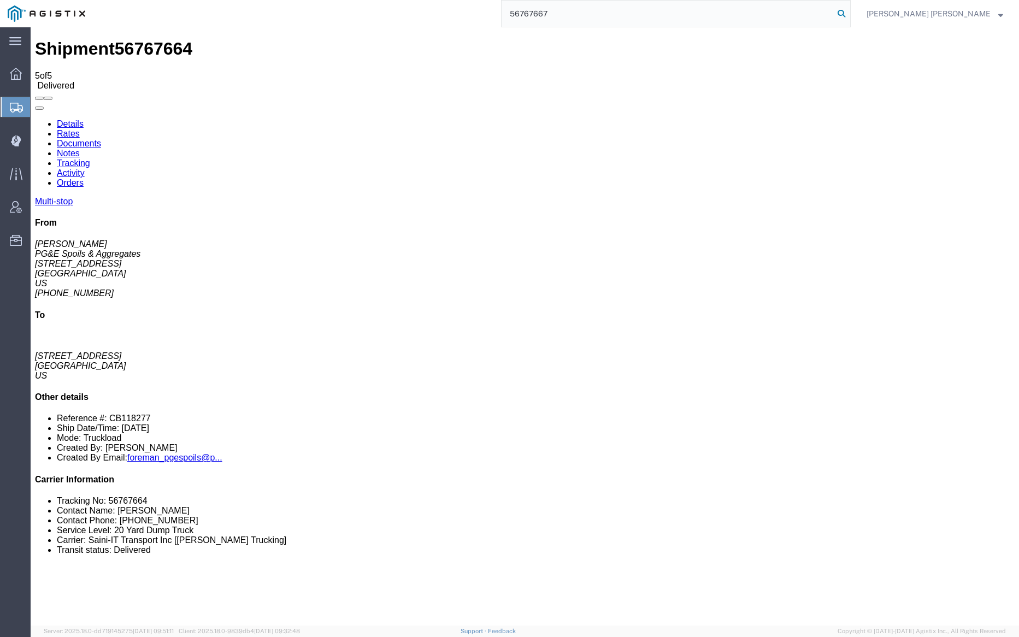
click at [849, 12] on icon at bounding box center [841, 13] width 15 height 15
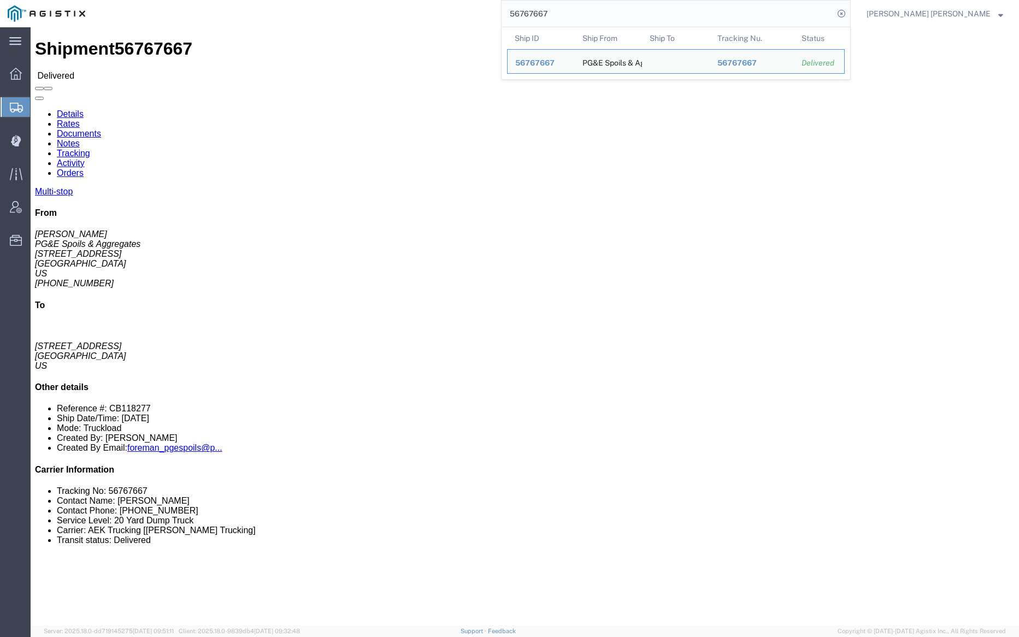
click link "Documents"
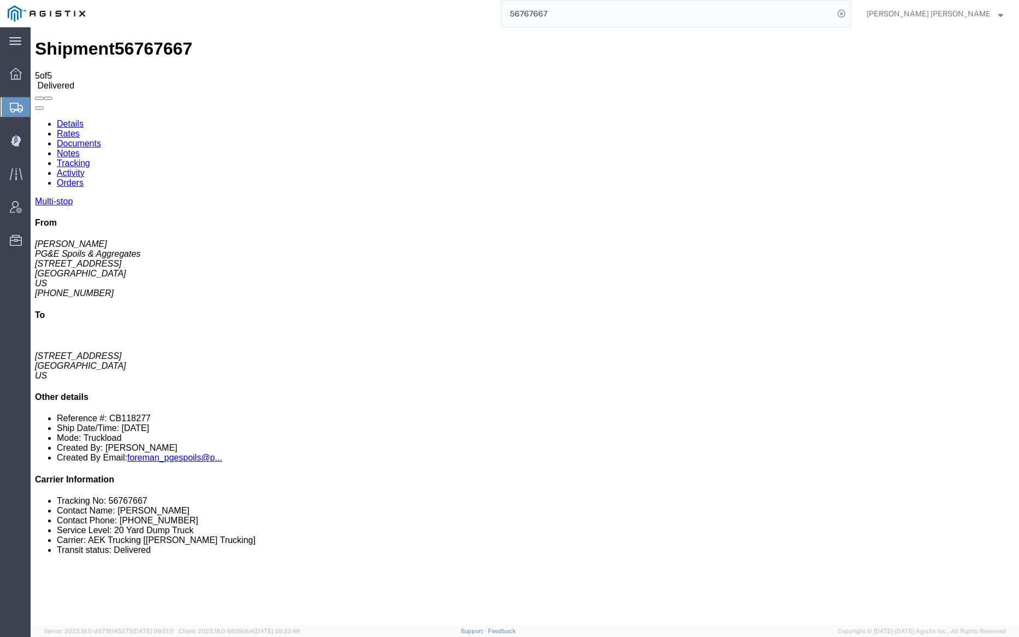
click at [80, 149] on link "Notes" at bounding box center [68, 153] width 23 height 9
click at [589, 14] on input "56767667" at bounding box center [668, 14] width 332 height 26
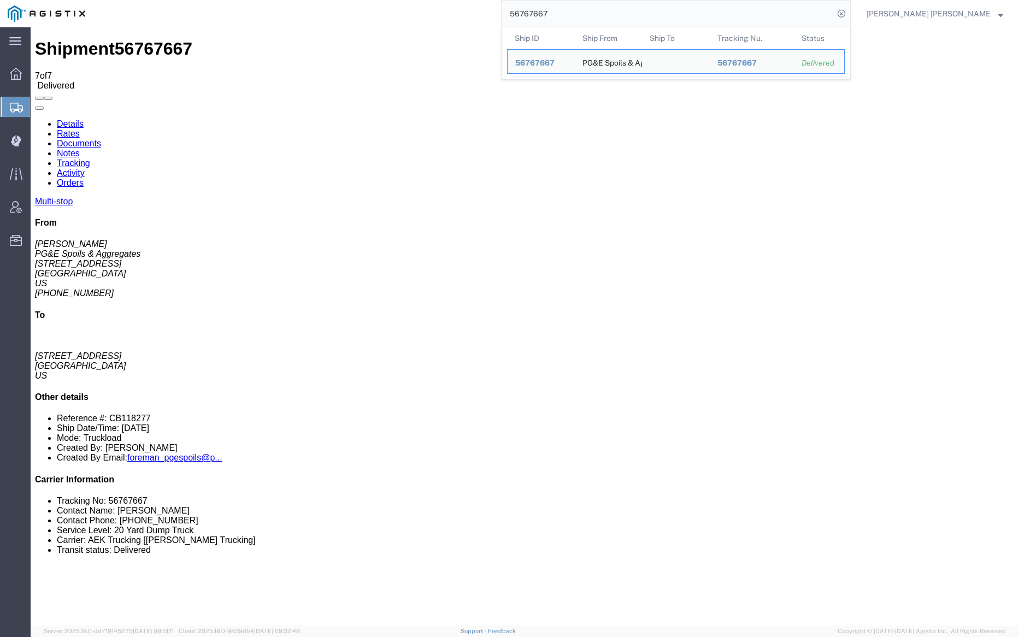
click at [589, 14] on input "56767667" at bounding box center [668, 14] width 332 height 26
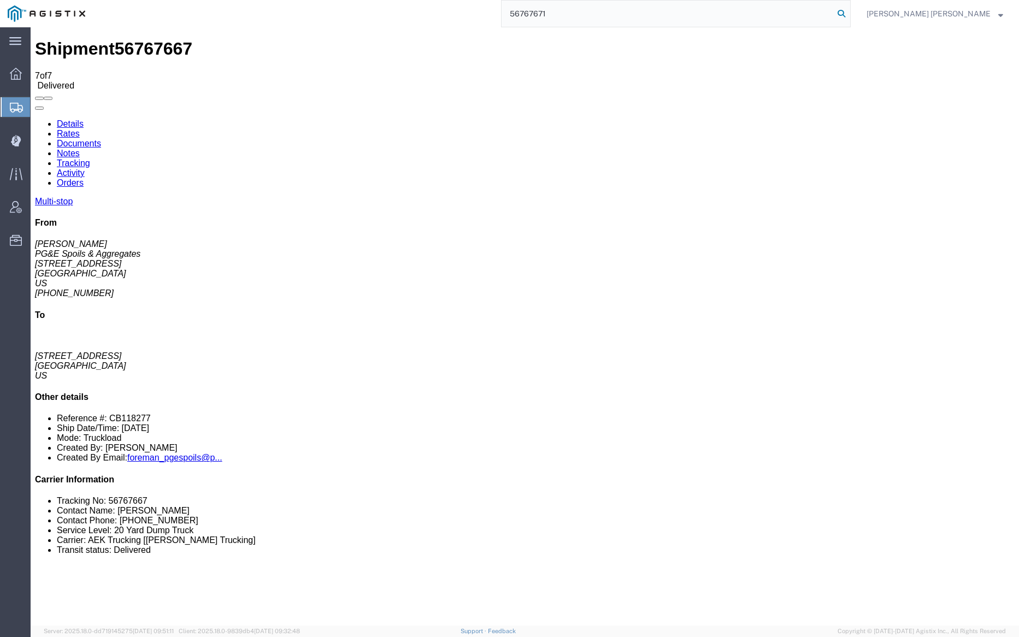
click at [849, 13] on icon at bounding box center [841, 13] width 15 height 15
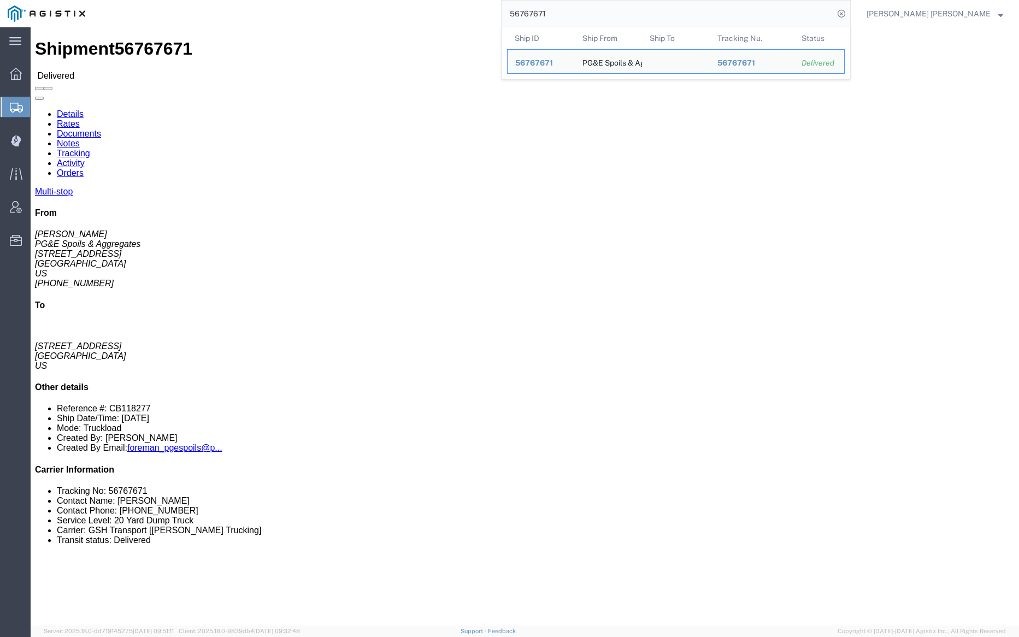
click div
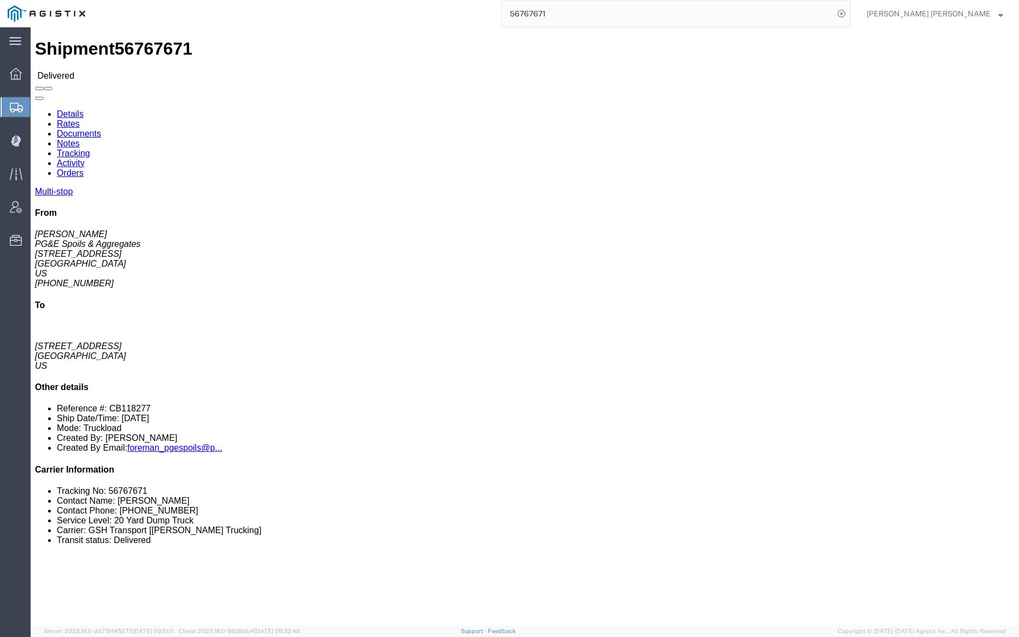
click link "Documents"
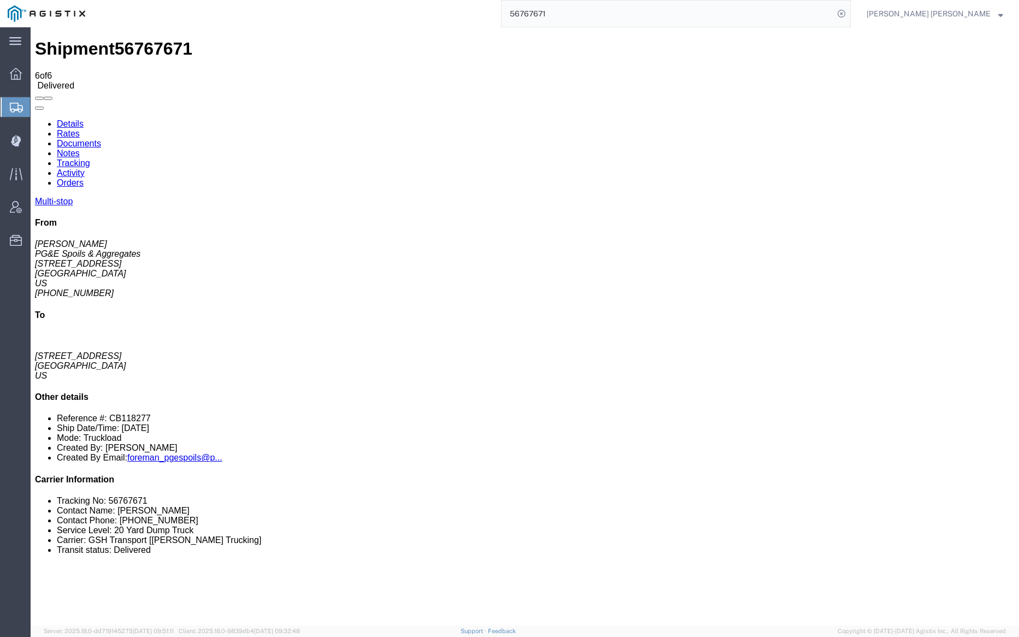
click at [80, 149] on link "Notes" at bounding box center [68, 153] width 23 height 9
click at [90, 159] on link "Tracking" at bounding box center [73, 163] width 33 height 9
click at [80, 149] on link "Notes" at bounding box center [68, 153] width 23 height 9
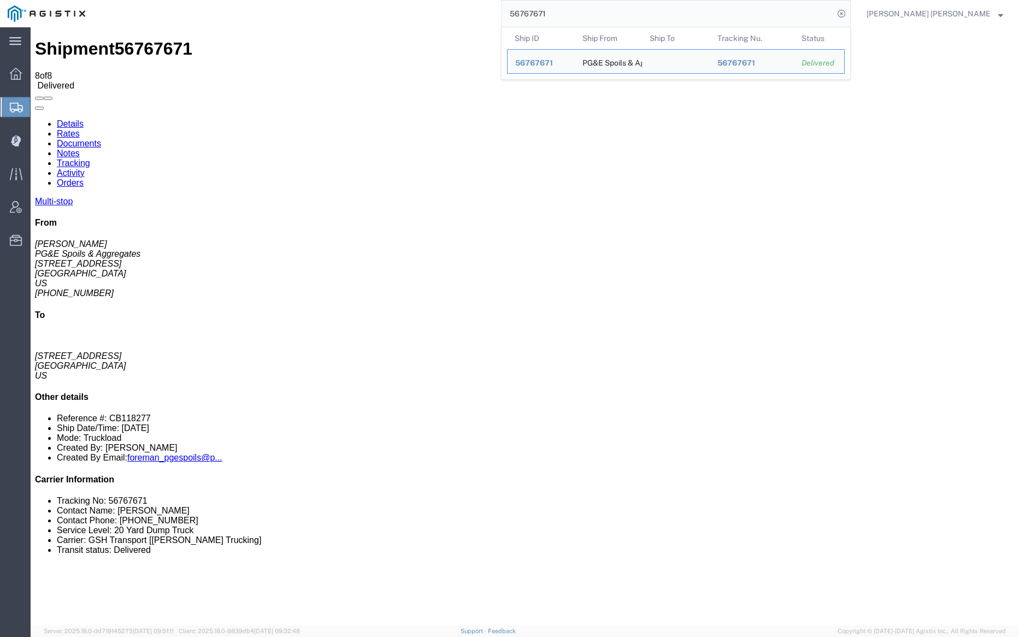
click at [579, 19] on input "56767671" at bounding box center [668, 14] width 332 height 26
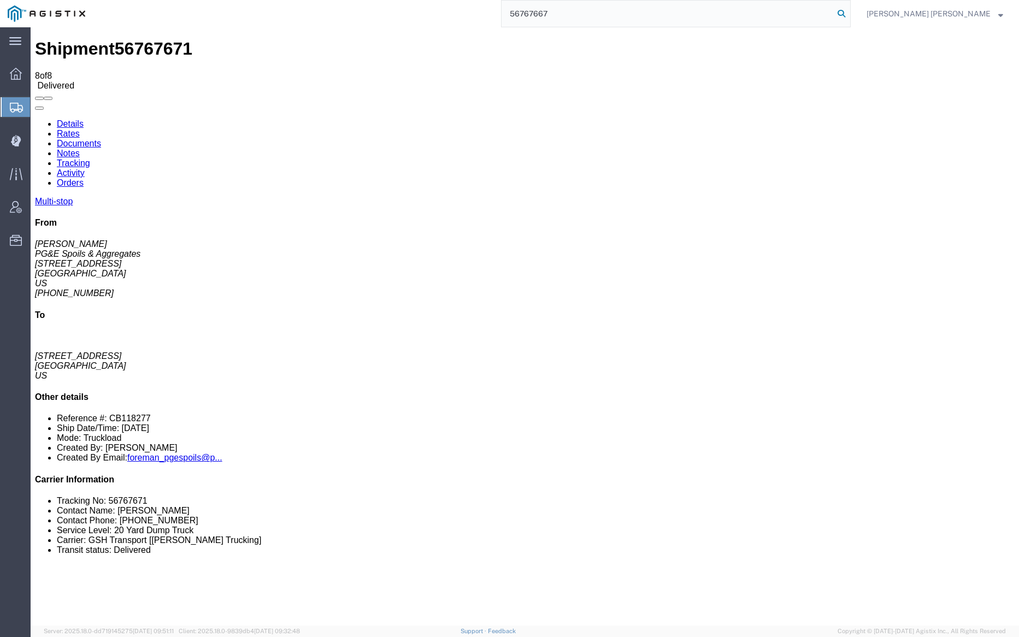
click at [849, 14] on icon at bounding box center [841, 13] width 15 height 15
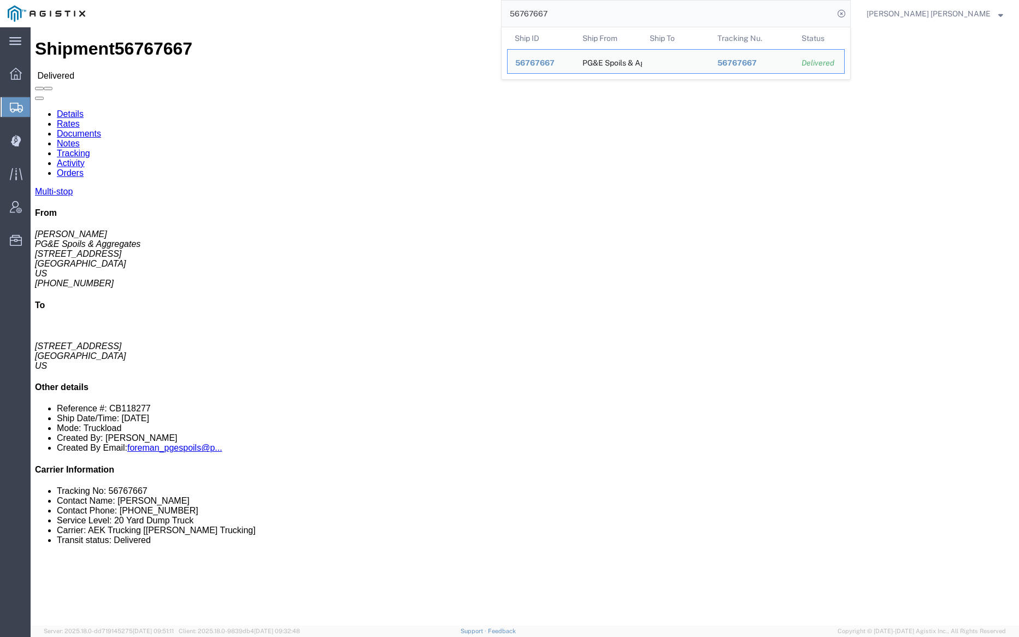
click link "Documents"
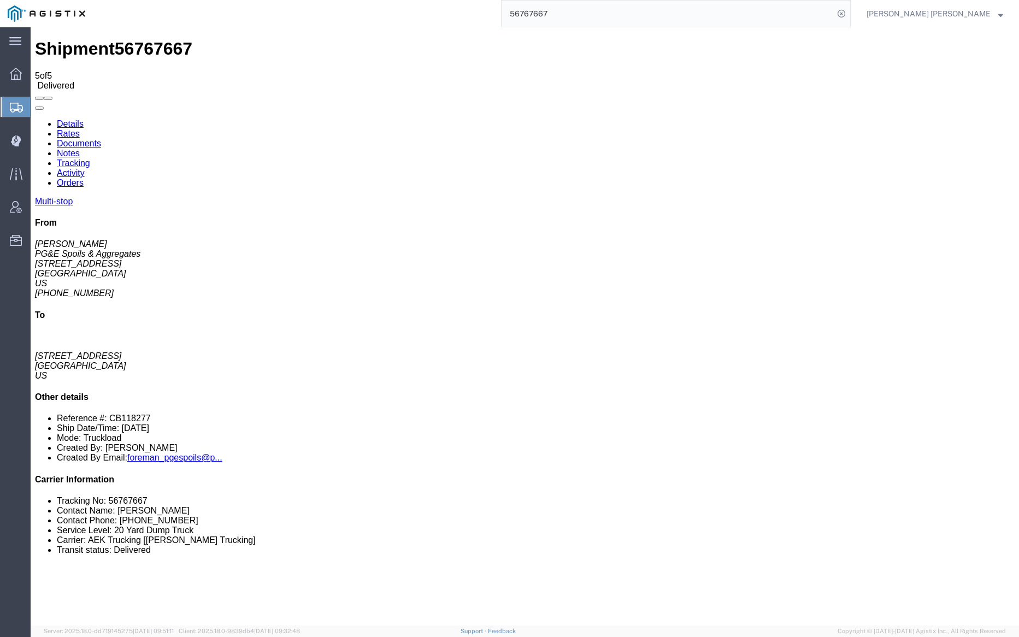
click at [80, 149] on link "Notes" at bounding box center [68, 153] width 23 height 9
click at [101, 139] on link "Documents" at bounding box center [79, 143] width 44 height 9
click at [597, 13] on input "56767667" at bounding box center [668, 14] width 332 height 26
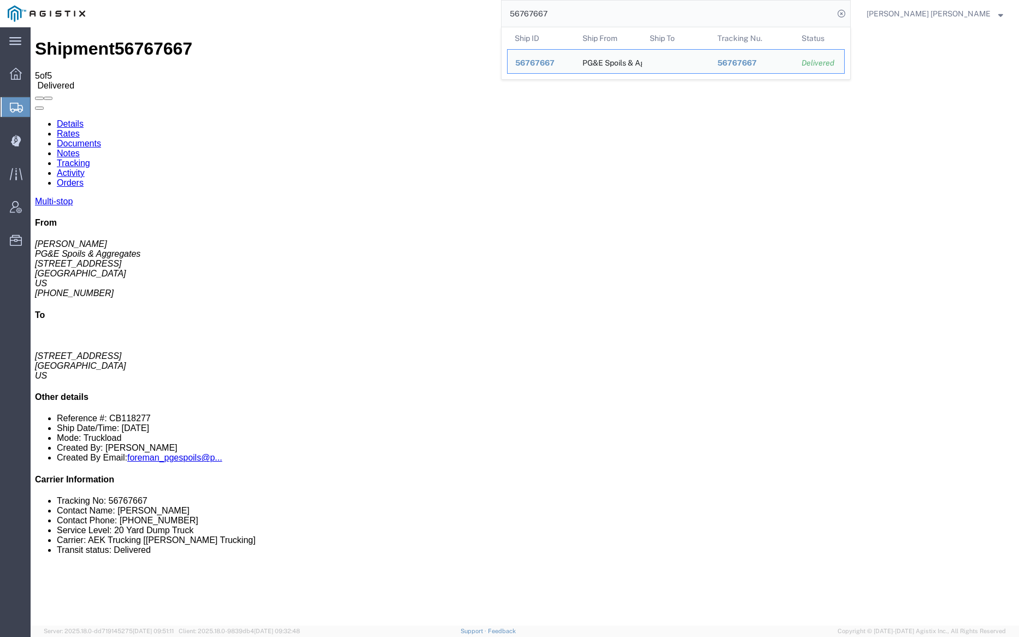
click at [597, 13] on input "56767667" at bounding box center [668, 14] width 332 height 26
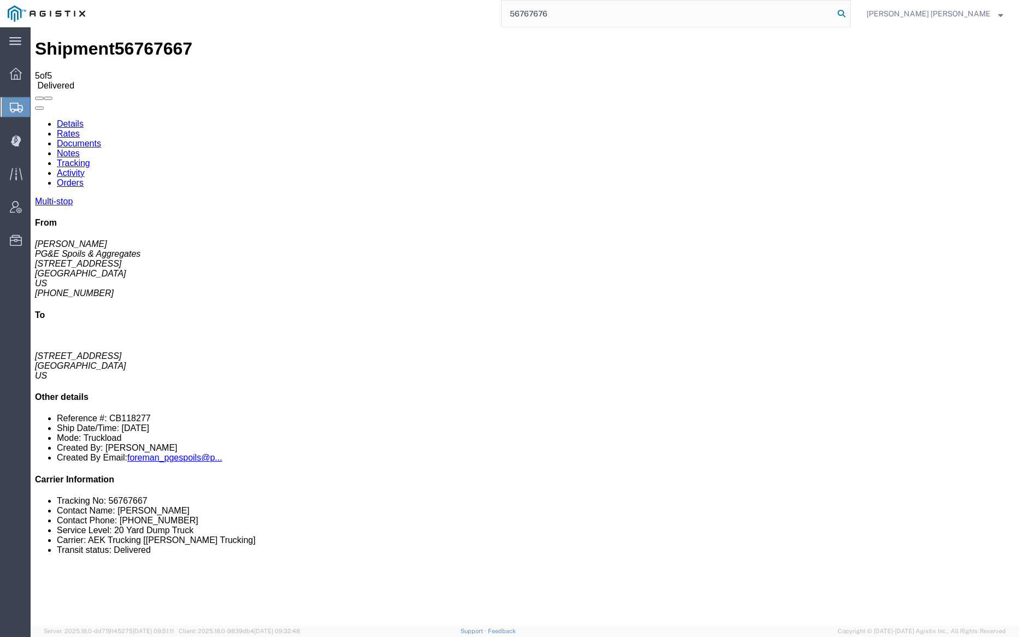
type input "56767676"
click at [849, 10] on icon at bounding box center [841, 13] width 15 height 15
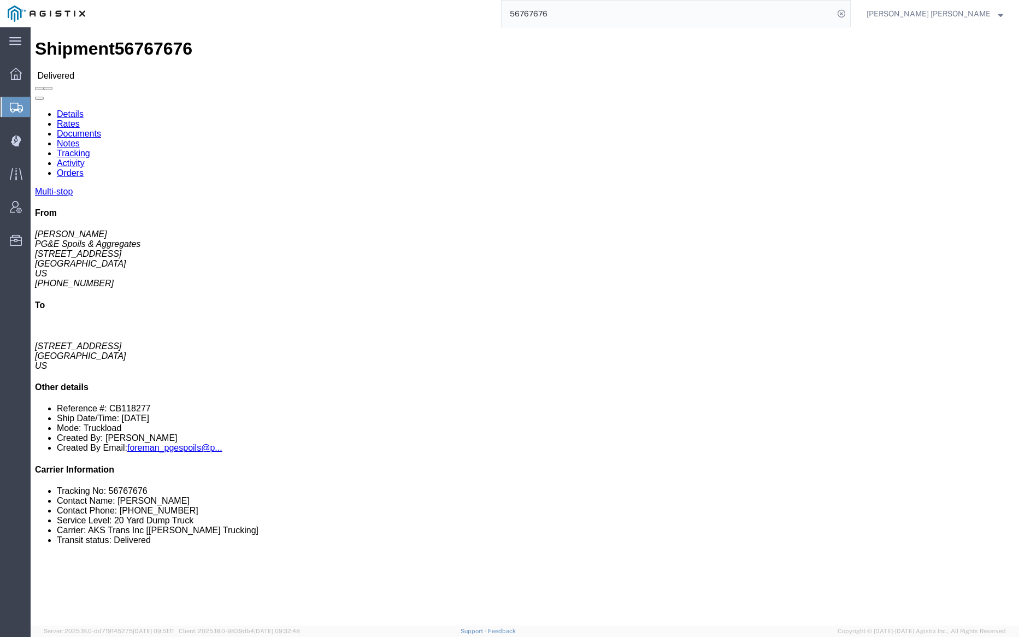
click div
click div "Shipment 56767676 Delivered"
click link "Documents"
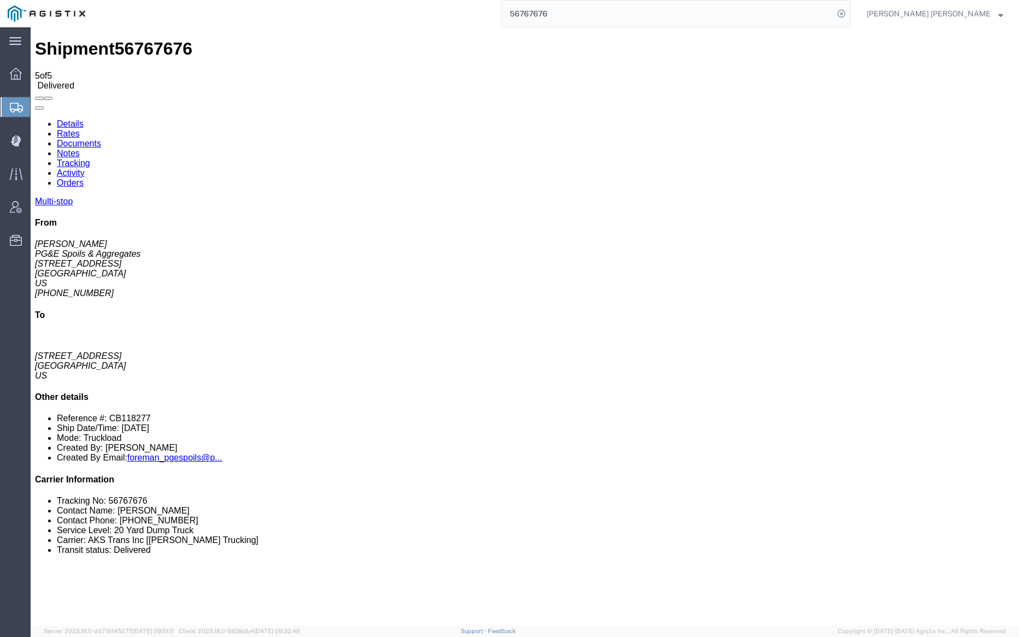
click at [80, 149] on link "Notes" at bounding box center [68, 153] width 23 height 9
